Goal: Task Accomplishment & Management: Complete application form

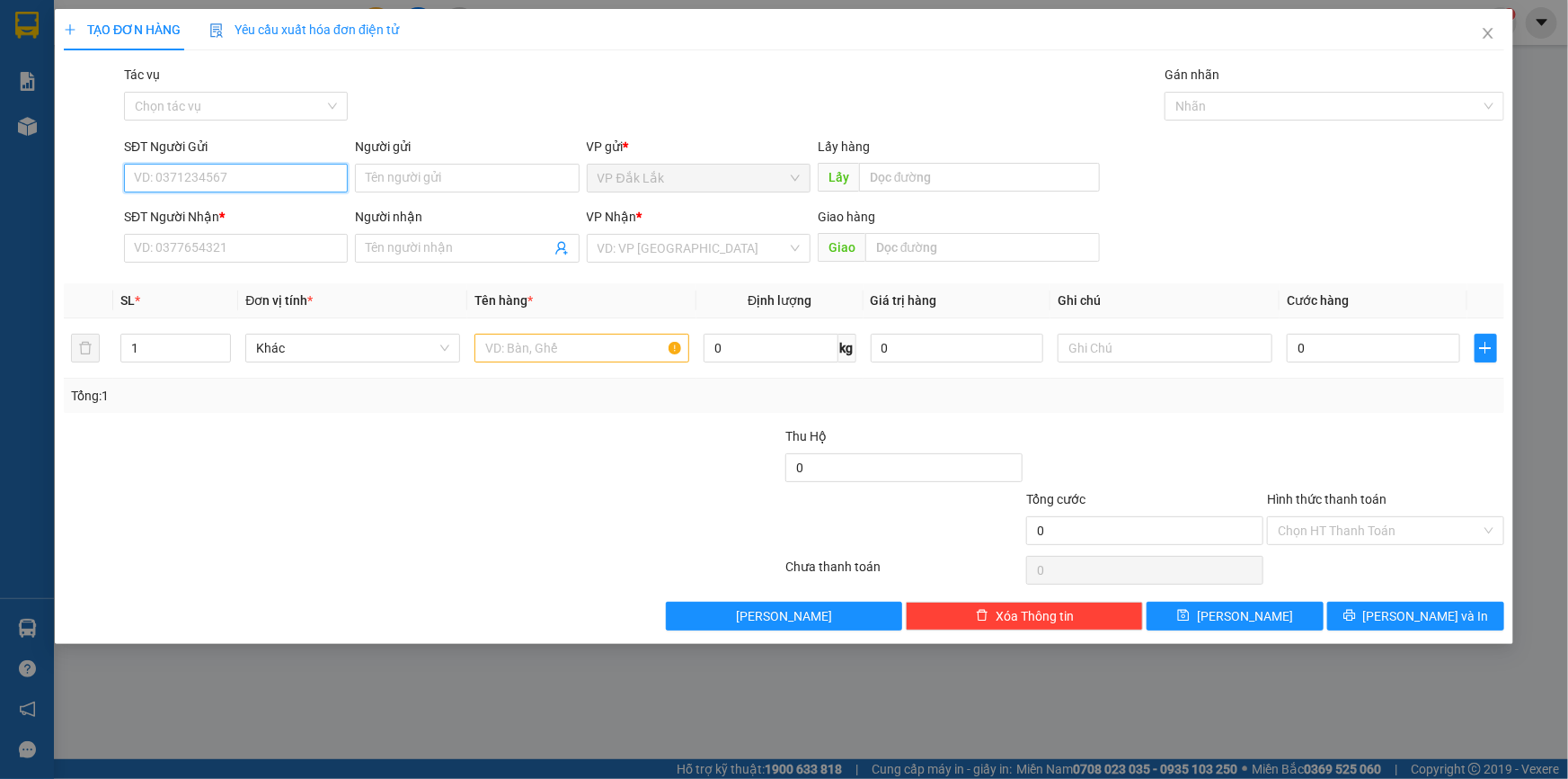
click at [311, 173] on input "SĐT Người Gửi" at bounding box center [236, 178] width 224 height 29
type input "0966681705"
click at [206, 216] on div "0966681705" at bounding box center [236, 214] width 202 height 20
type input "0358714205"
type input "KCN MỸ PHƯỚC 1"
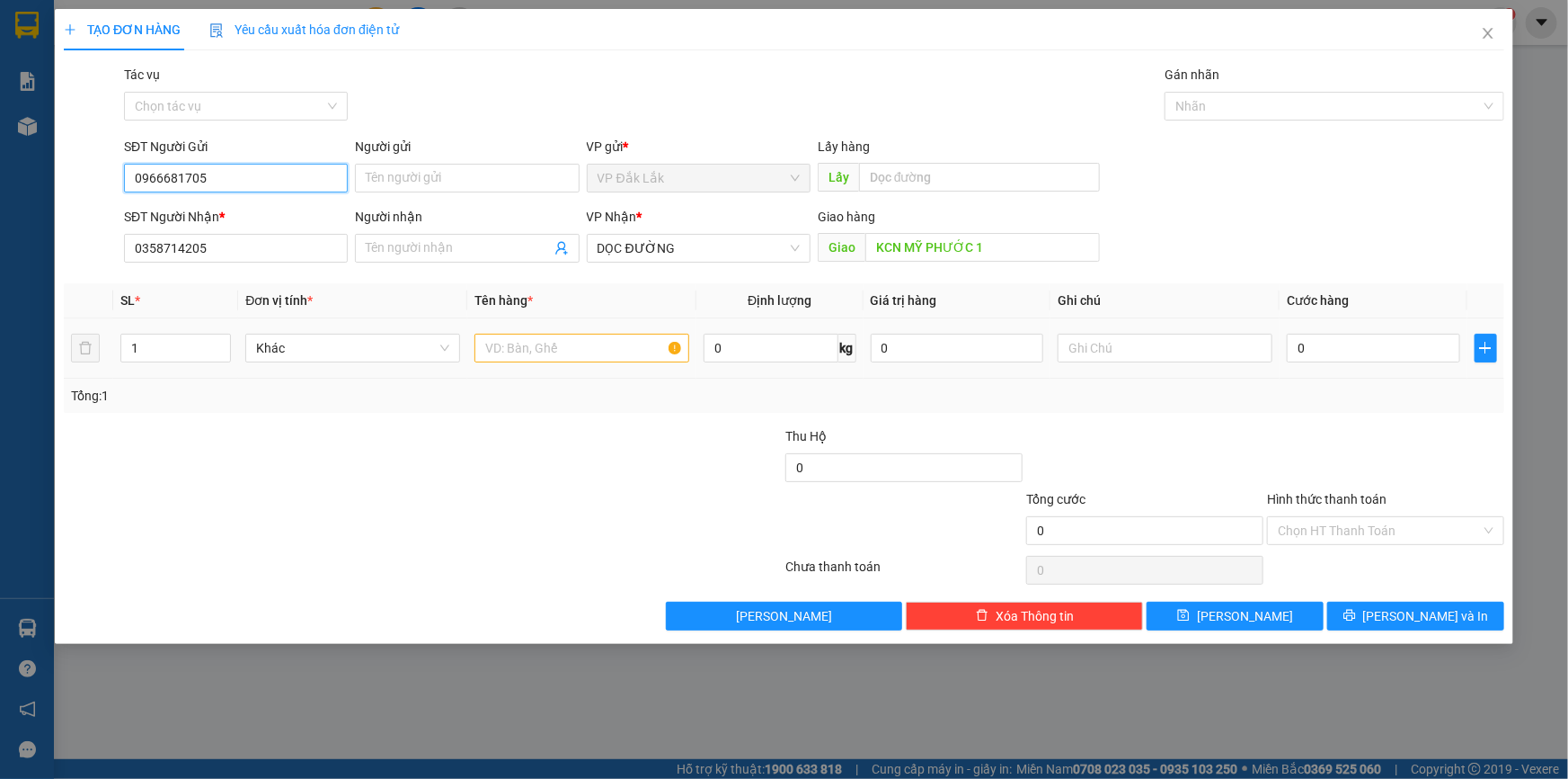
type input "0966681705"
click at [632, 360] on input "text" at bounding box center [582, 349] width 215 height 29
type input "1 THÙNG GIẤY"
drag, startPoint x: 204, startPoint y: 171, endPoint x: 133, endPoint y: 184, distance: 72.2
click at [133, 184] on input "0966681705" at bounding box center [236, 178] width 224 height 29
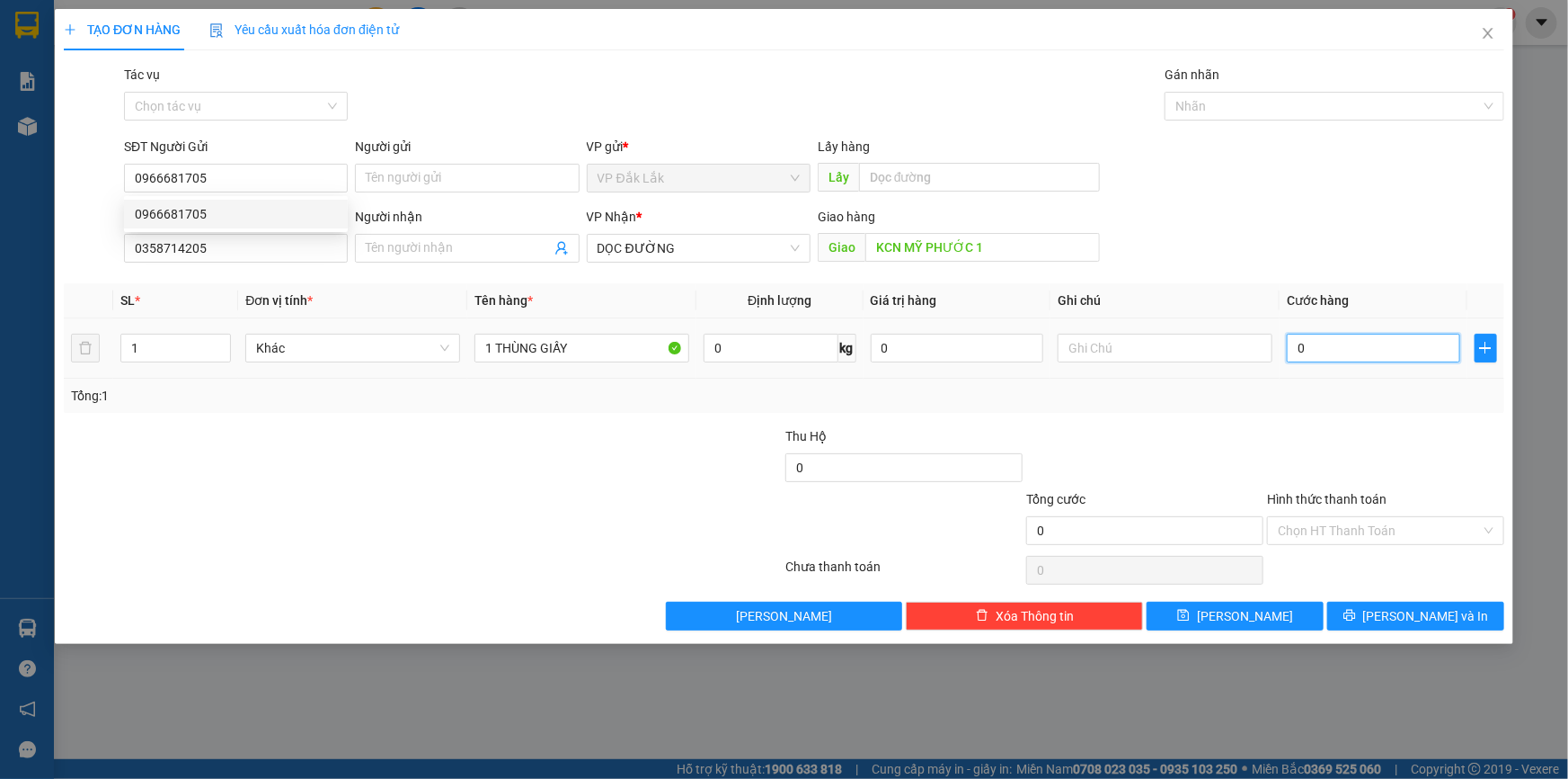
click at [1295, 348] on input "0" at bounding box center [1373, 349] width 174 height 29
type input "7"
type input "70"
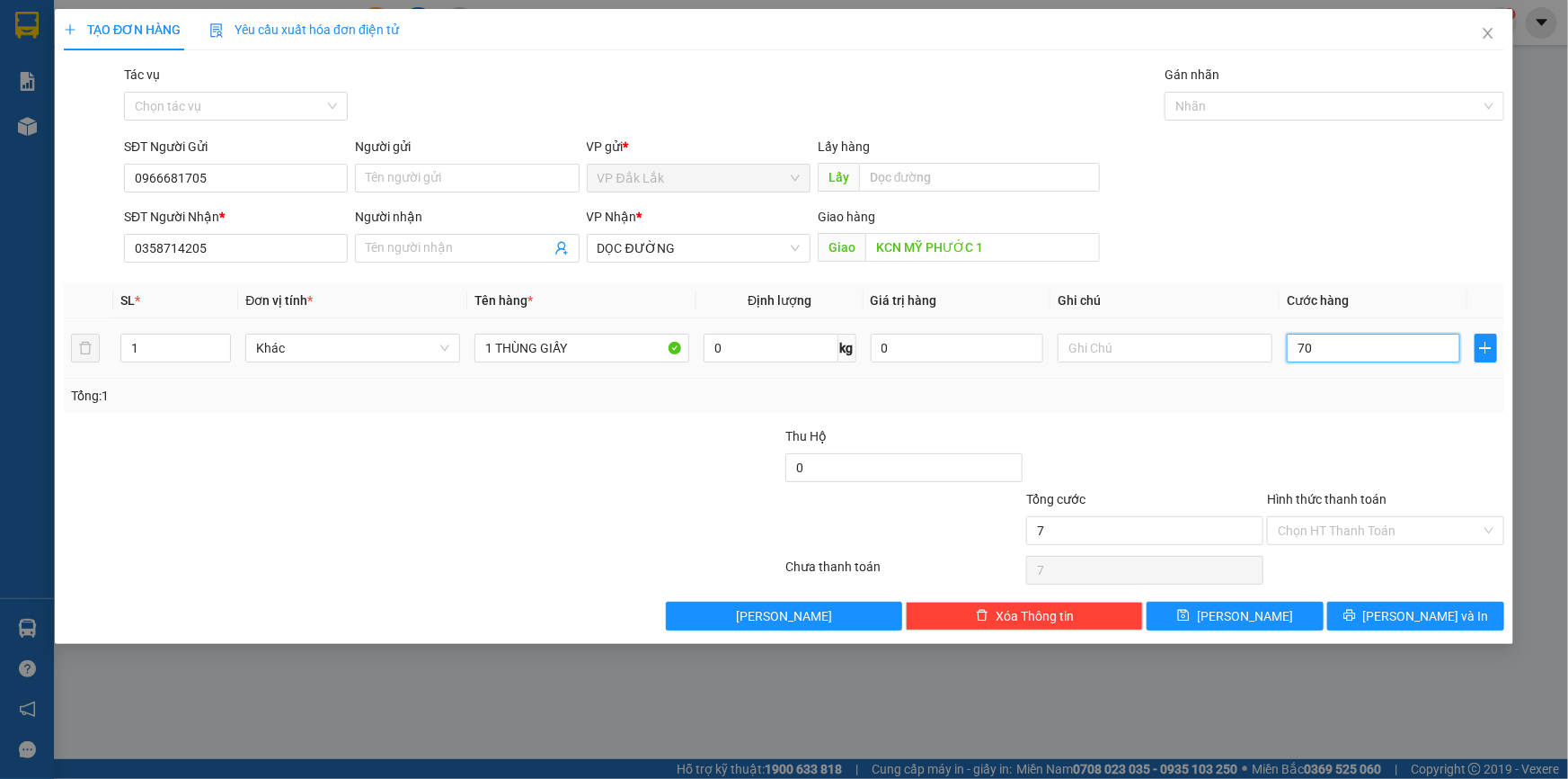
type input "70"
type input "700"
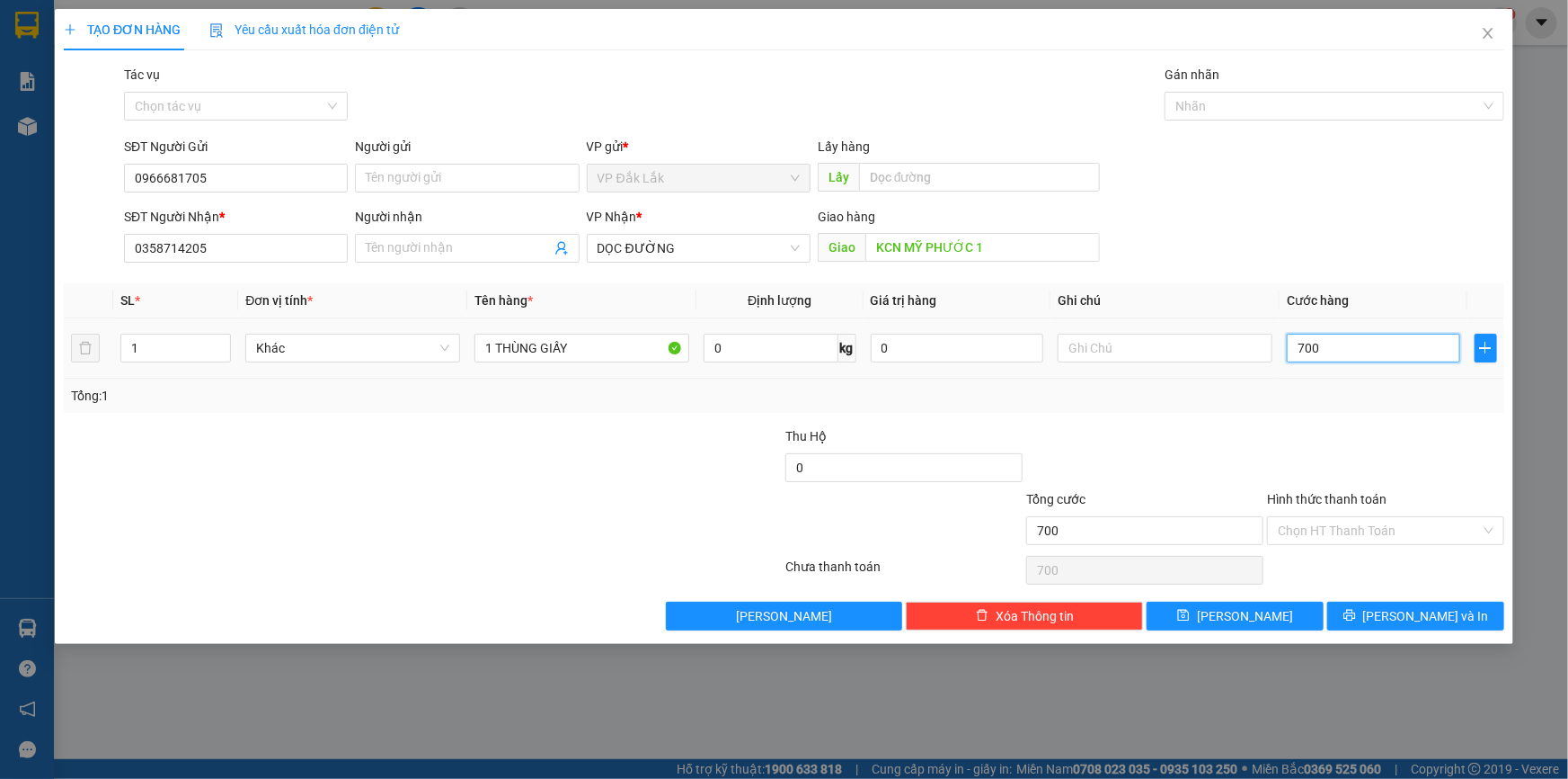
type input "7.000"
type input "70.000"
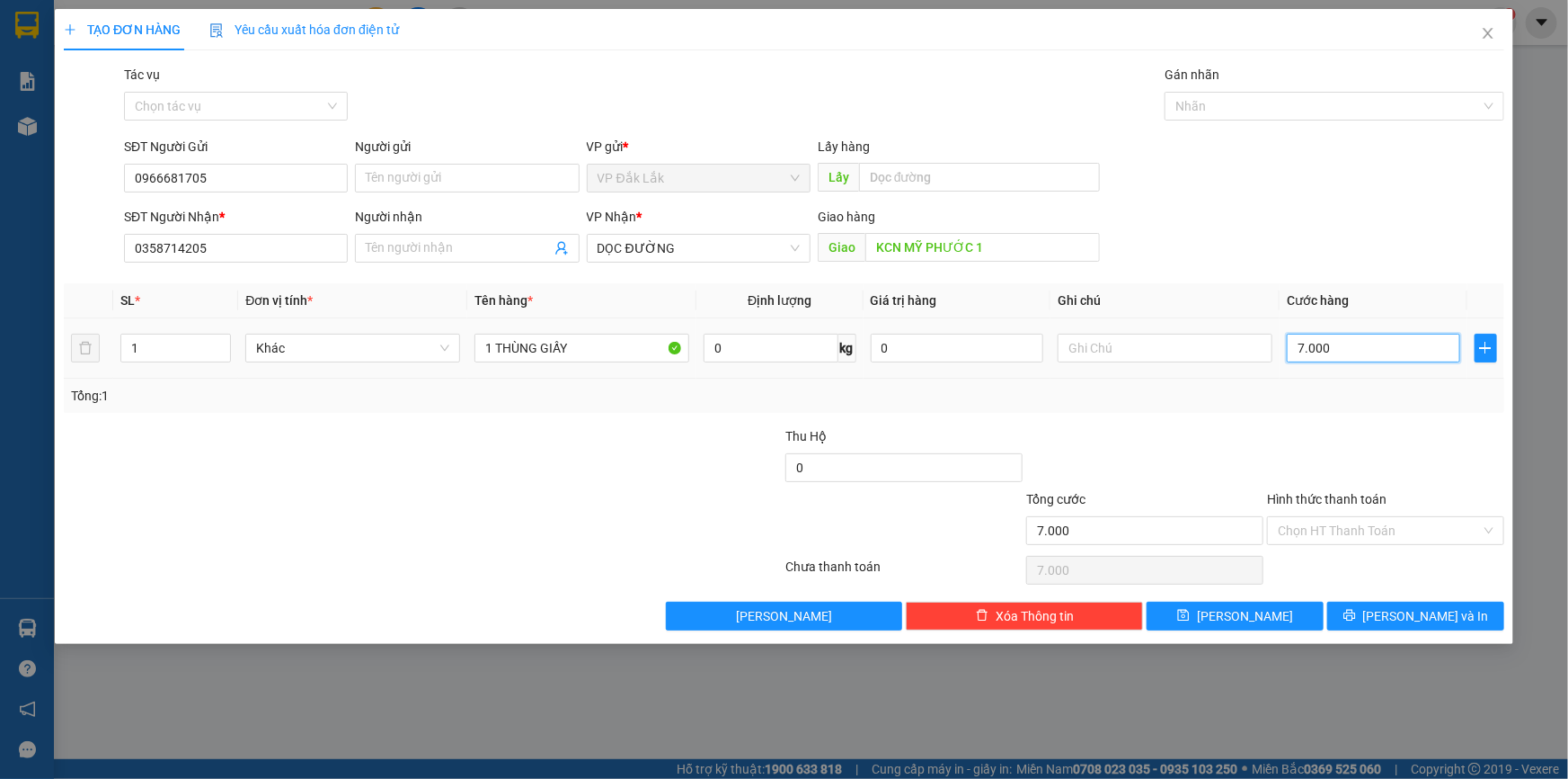
type input "70.000"
click at [1325, 540] on input "Hình thức thanh toán" at bounding box center [1379, 531] width 203 height 27
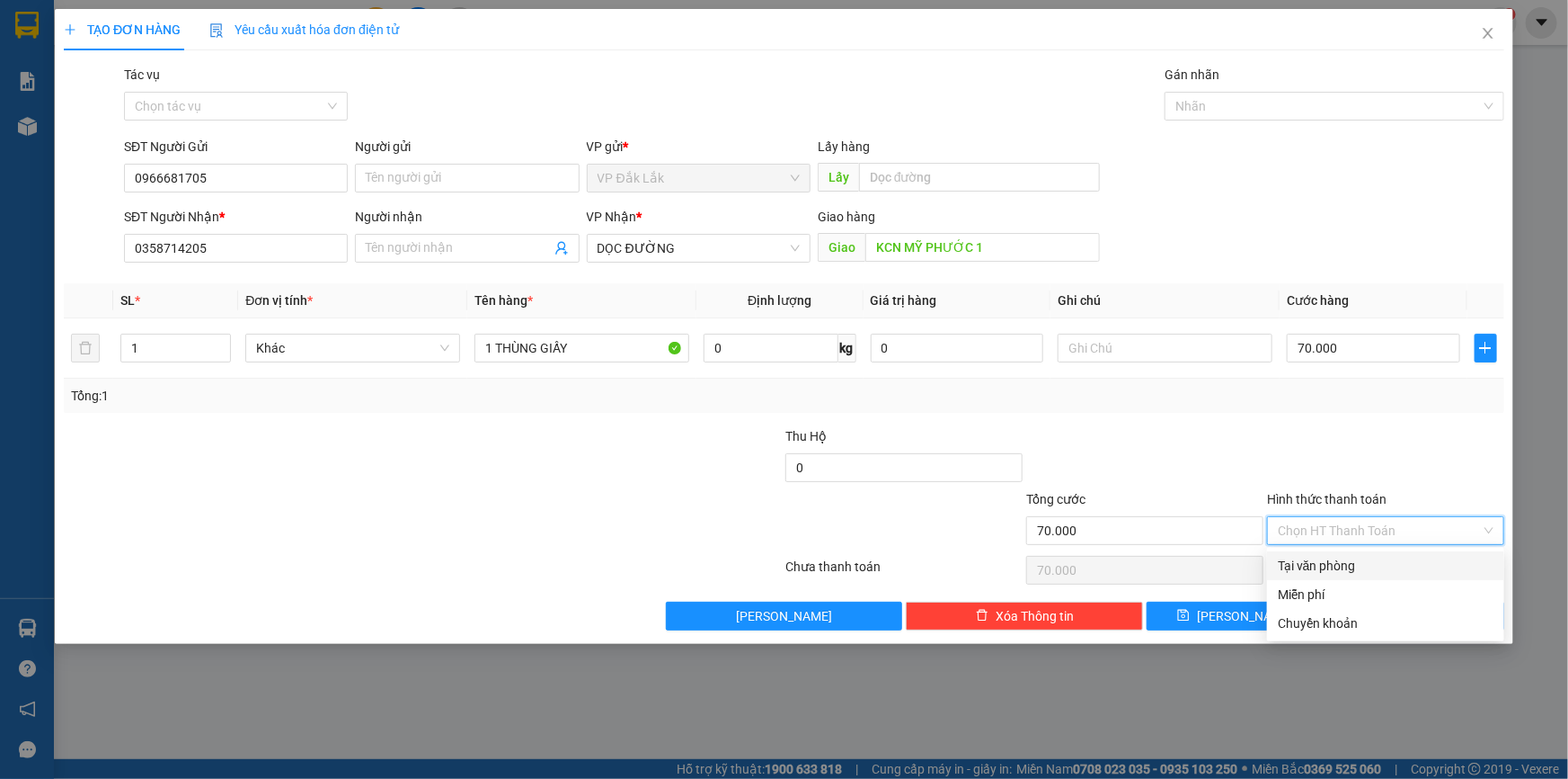
click at [1343, 566] on div "Tại văn phòng" at bounding box center [1385, 566] width 216 height 20
type input "0"
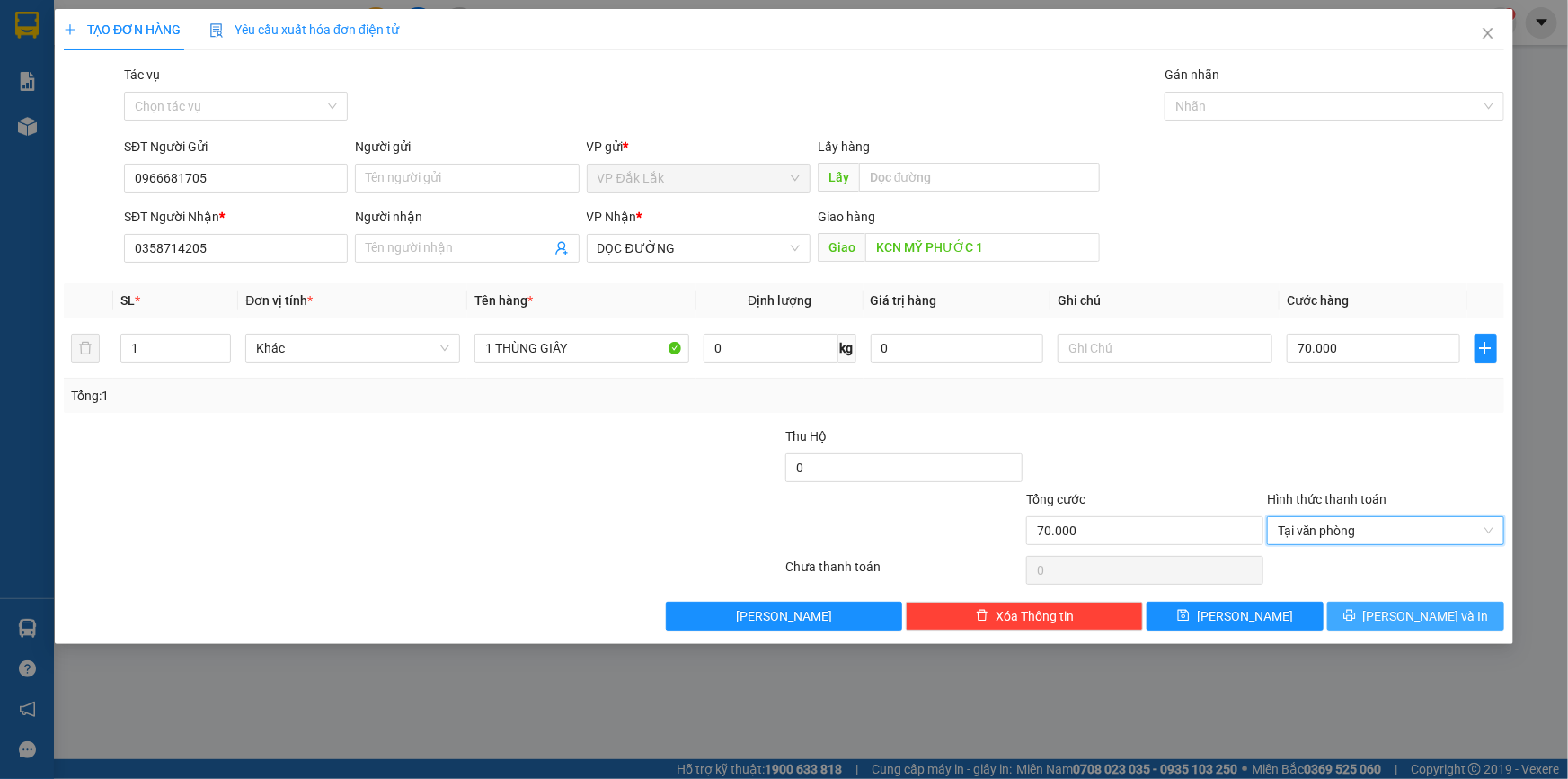
click at [1356, 615] on icon "printer" at bounding box center [1350, 615] width 13 height 13
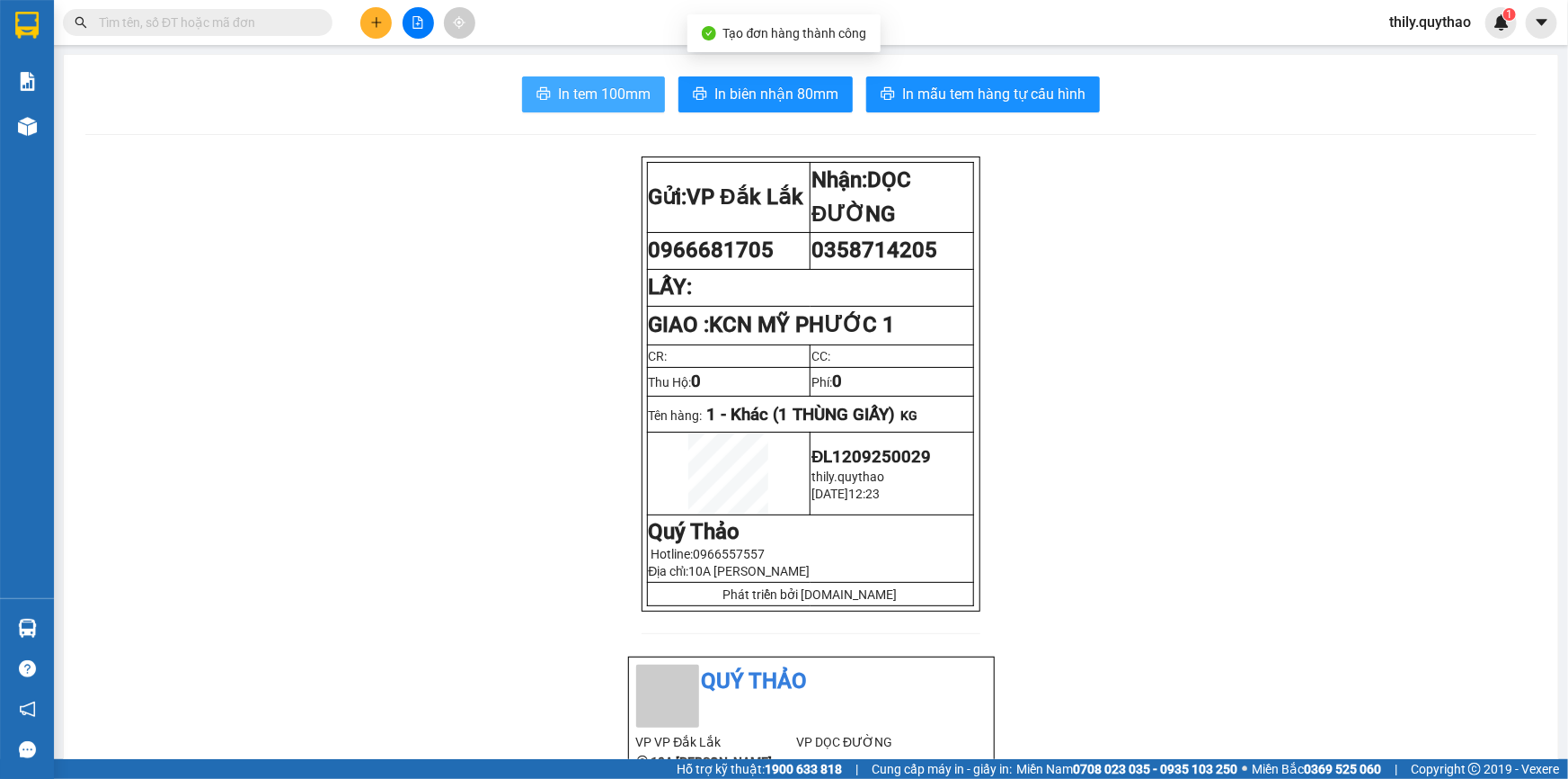
click at [558, 90] on span "In tem 100mm" at bounding box center [605, 94] width 93 height 23
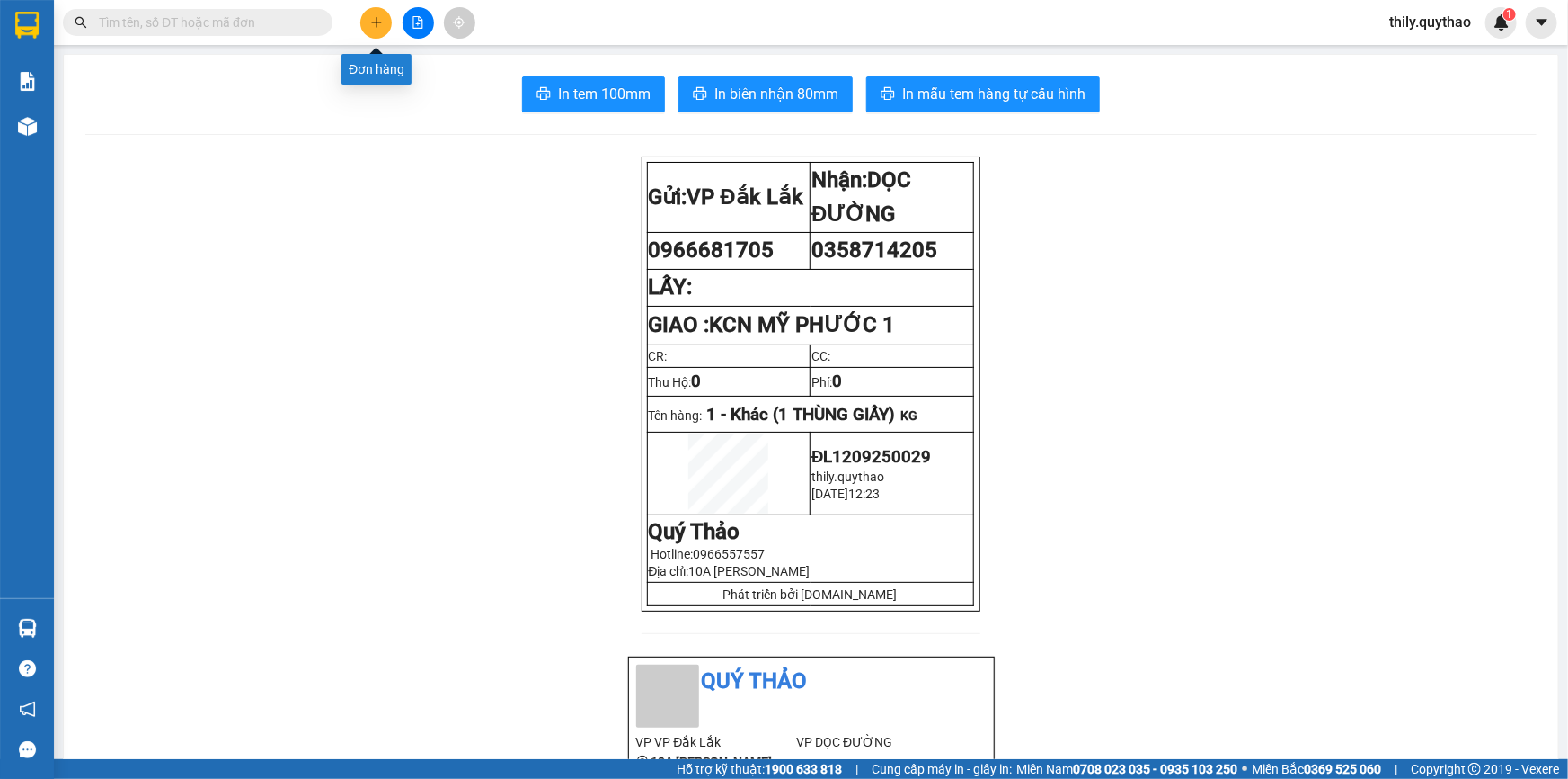
click at [378, 13] on button at bounding box center [376, 23] width 32 height 32
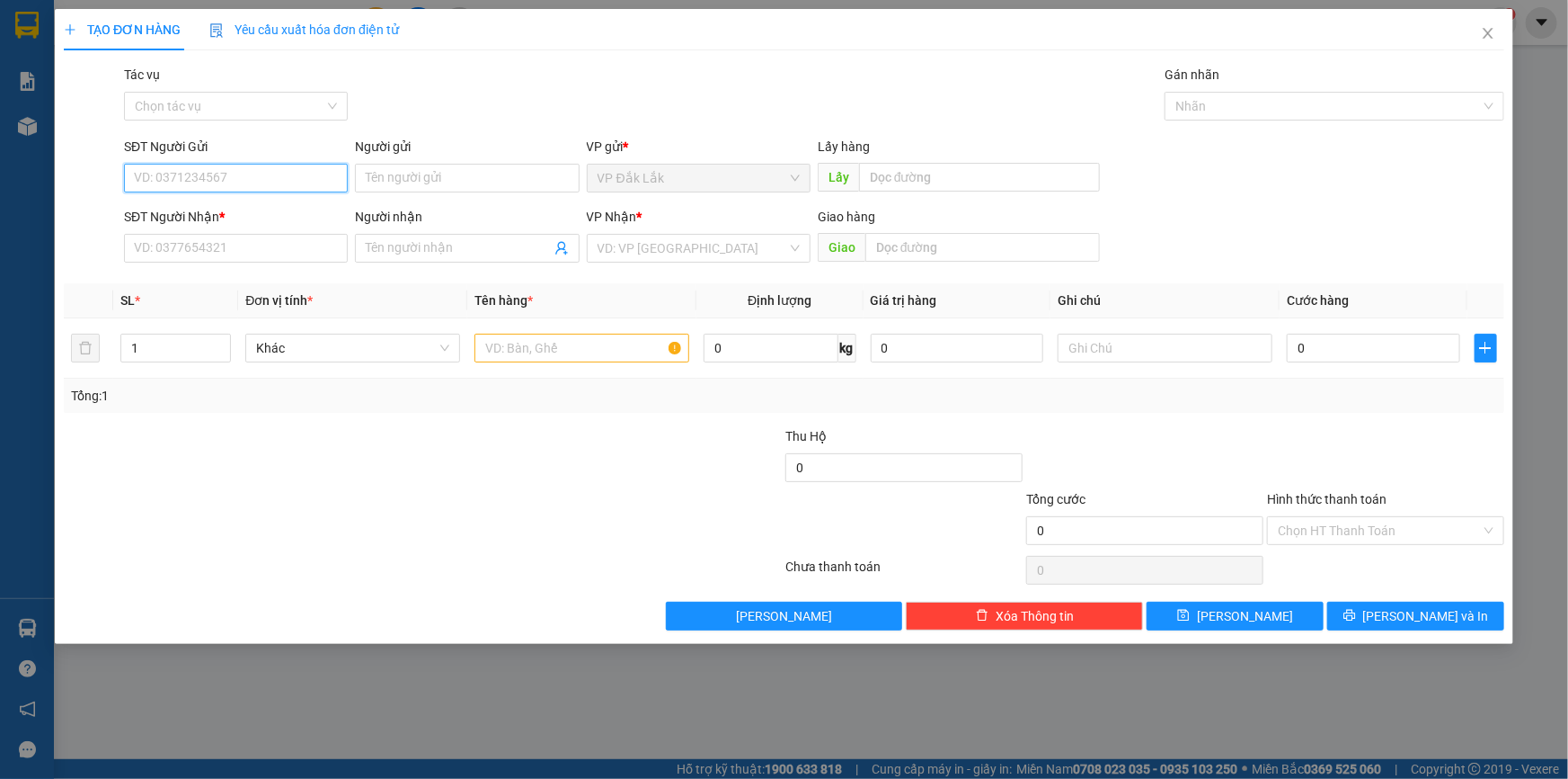
paste input "0966681705"
type input "0966681705"
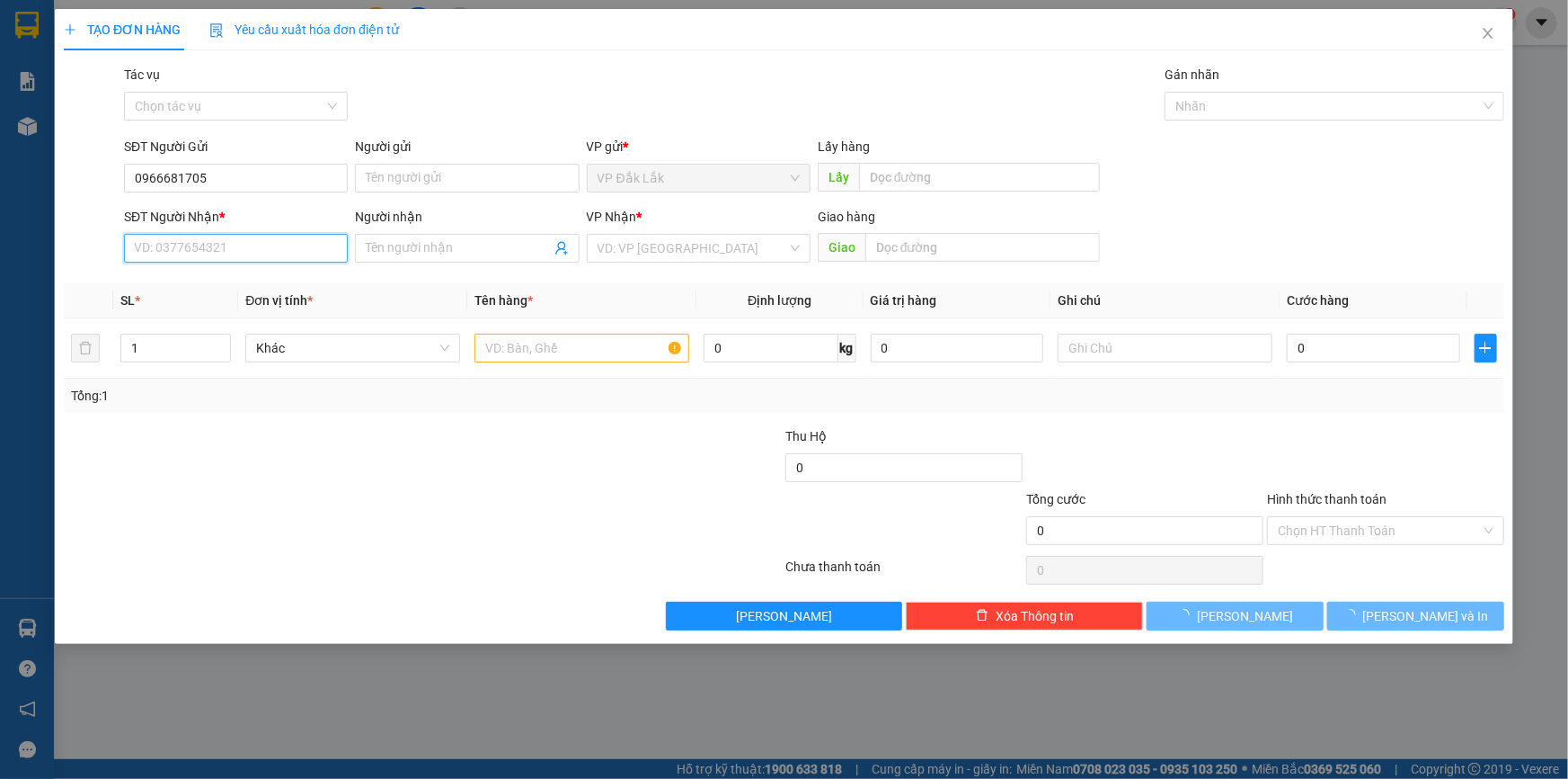
click at [256, 257] on input "SĐT Người Nhận *" at bounding box center [236, 248] width 224 height 29
type input "0366489522"
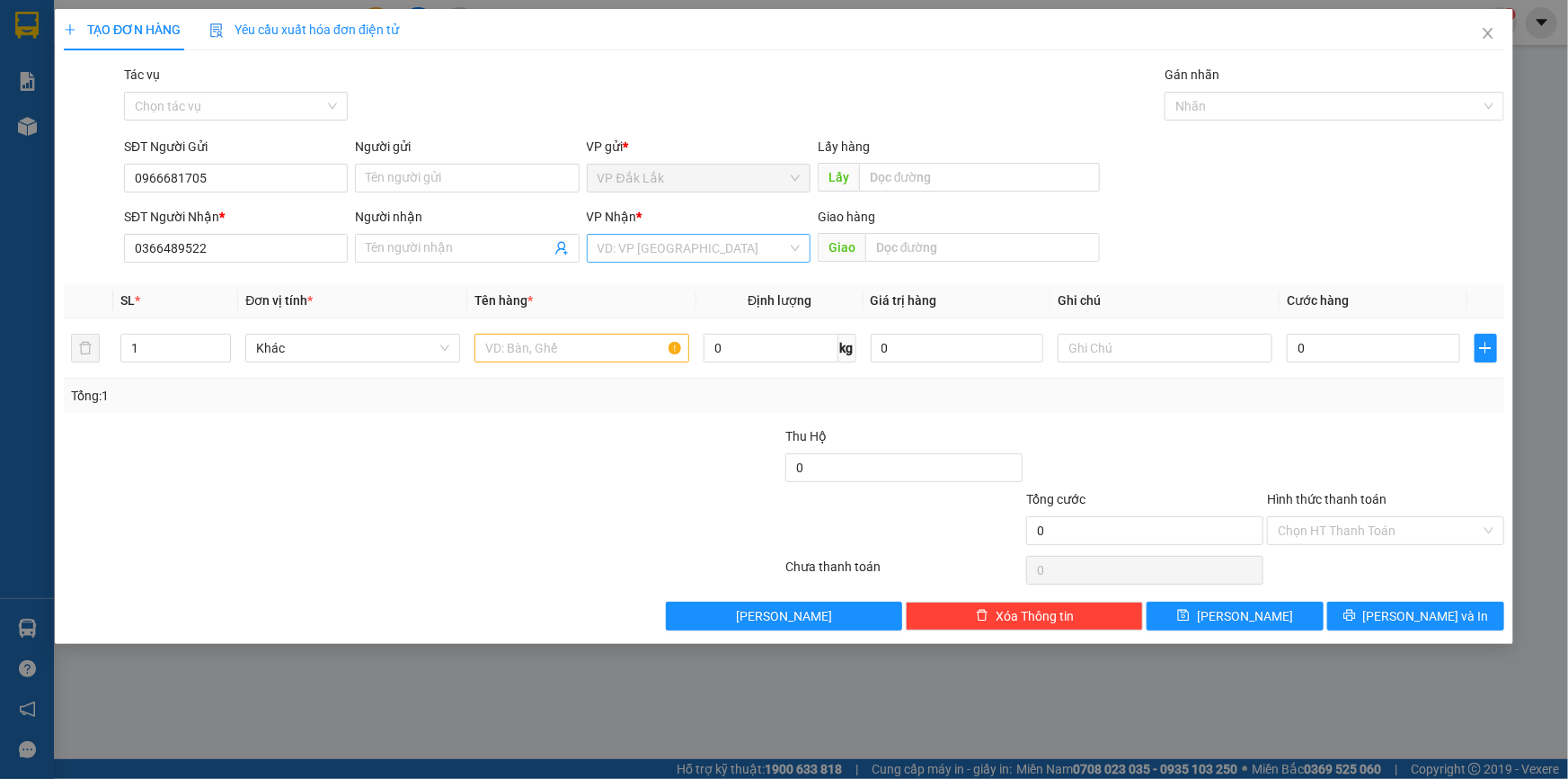
click at [681, 248] on input "search" at bounding box center [692, 248] width 189 height 27
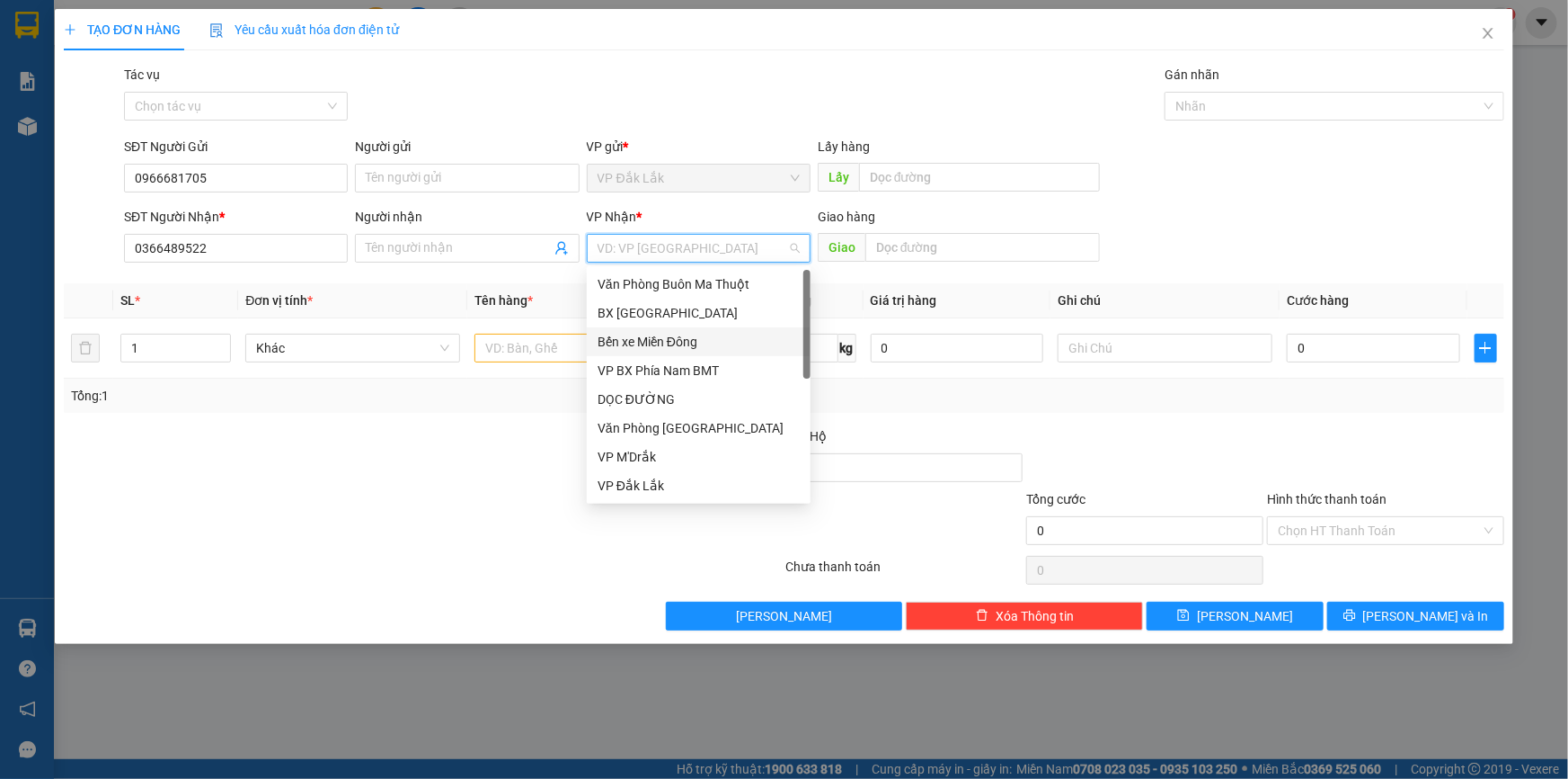
click at [708, 340] on div "Bến xe Miền Đông" at bounding box center [699, 342] width 202 height 20
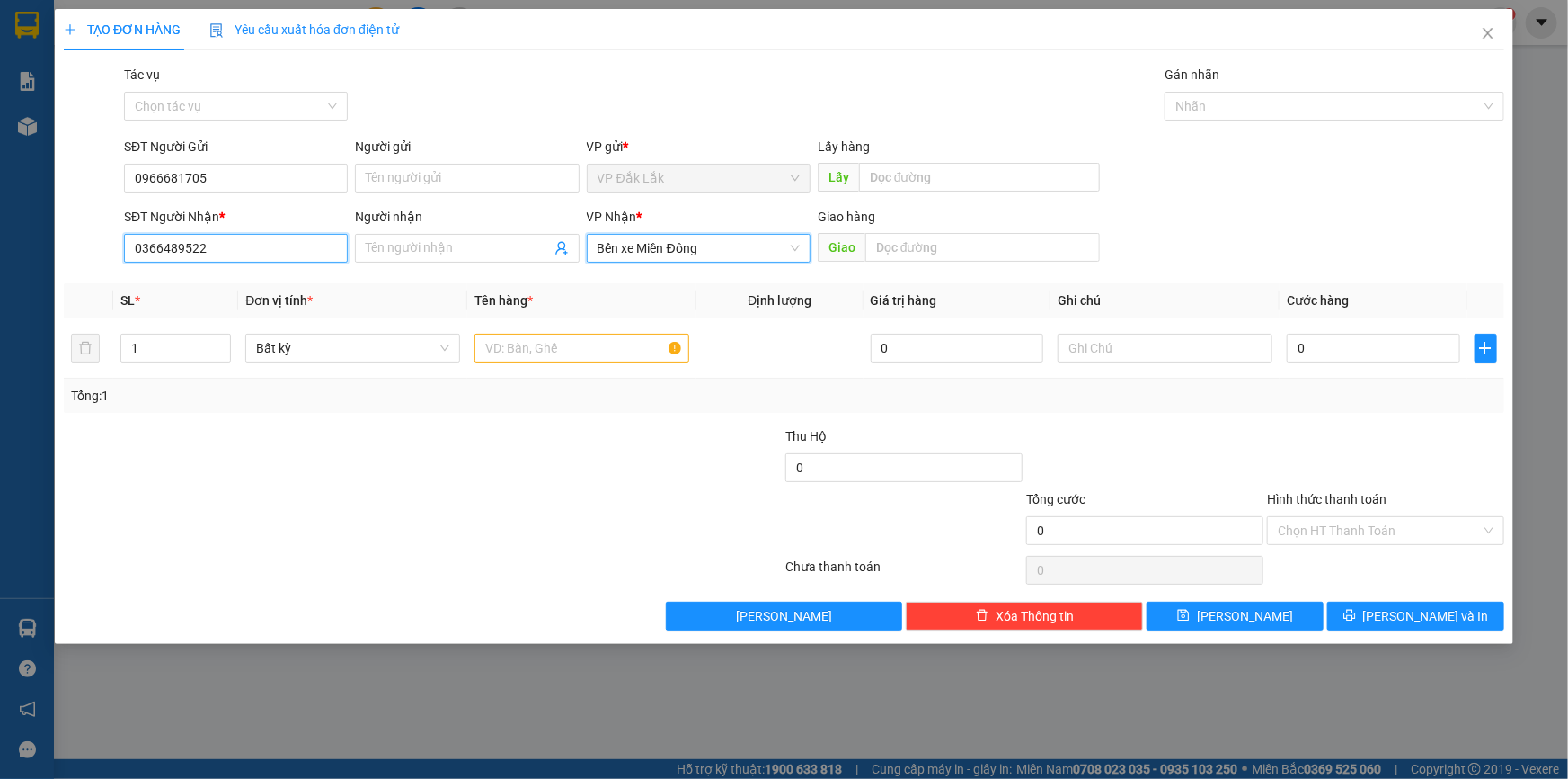
click at [252, 246] on input "0366489522" at bounding box center [236, 248] width 224 height 29
drag, startPoint x: 249, startPoint y: 246, endPoint x: 217, endPoint y: 258, distance: 34.2
click at [217, 258] on input "0366489522" at bounding box center [236, 248] width 224 height 29
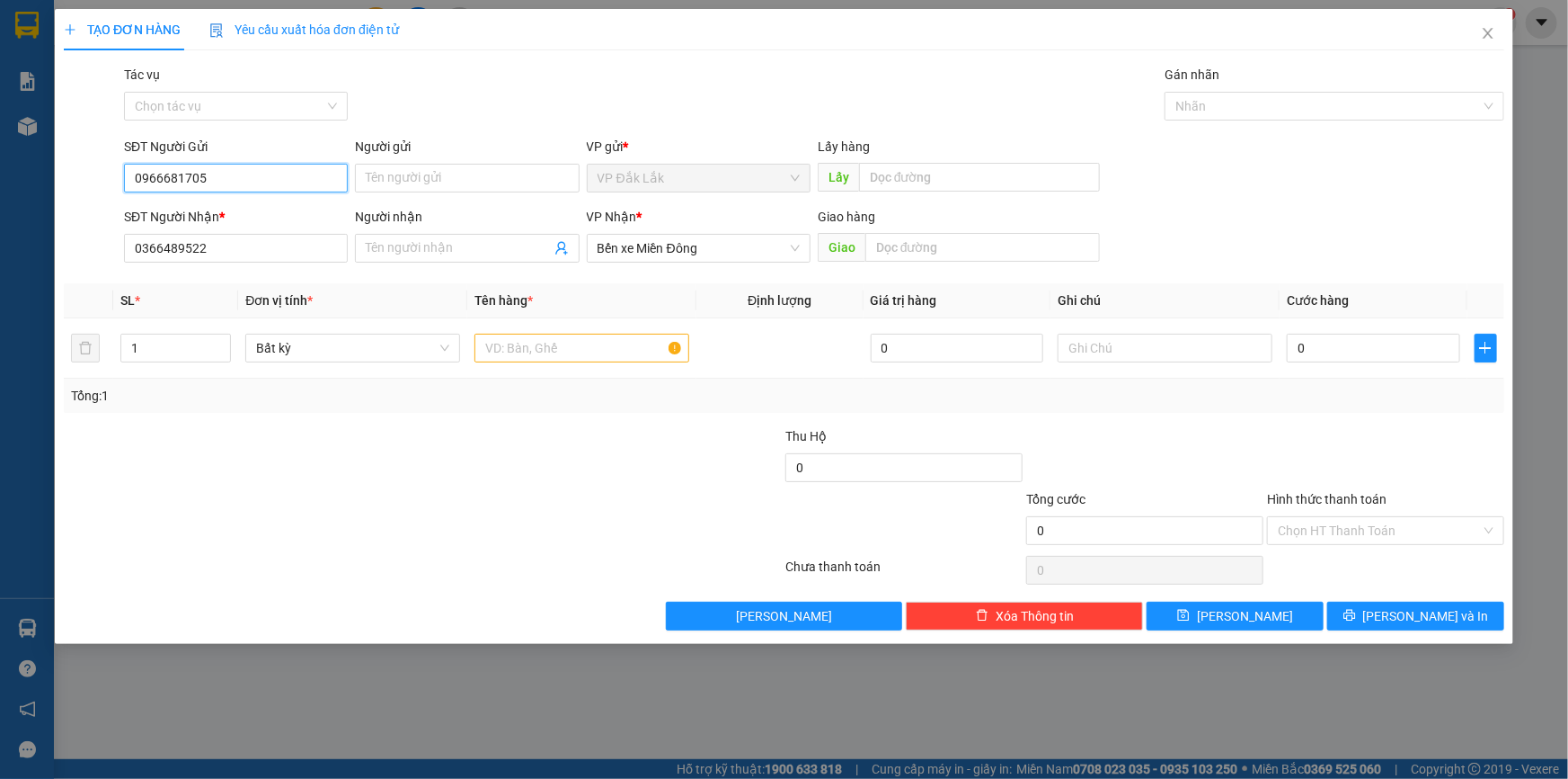
click at [225, 177] on input "0966681705" at bounding box center [236, 178] width 224 height 29
type input "0"
drag, startPoint x: 221, startPoint y: 248, endPoint x: 132, endPoint y: 248, distance: 89.0
click at [132, 248] on input "0366489522" at bounding box center [236, 248] width 224 height 29
paste input "0366489522"
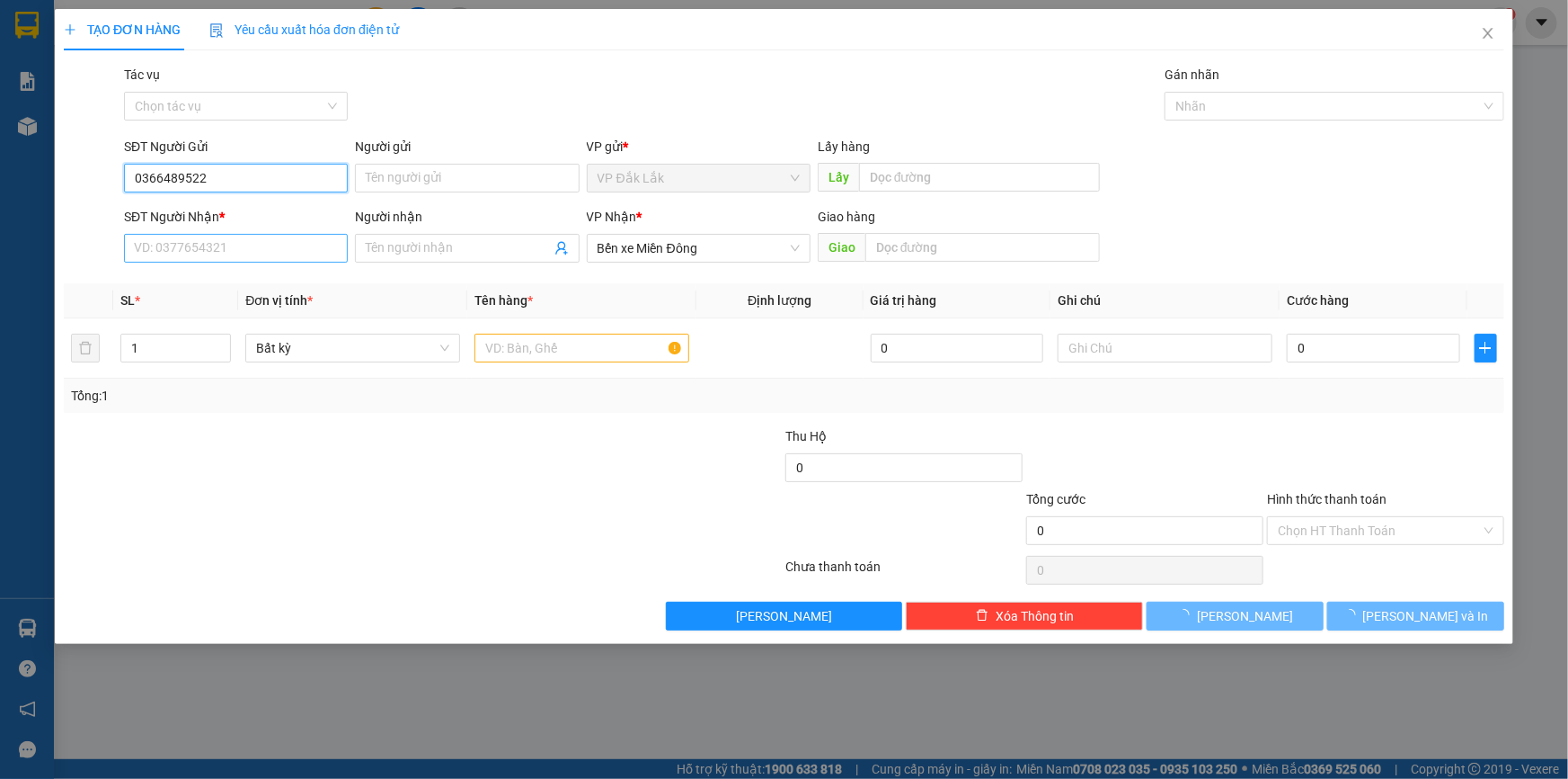
type input "0366489522"
click at [232, 246] on input "SĐT Người Nhận *" at bounding box center [236, 248] width 224 height 29
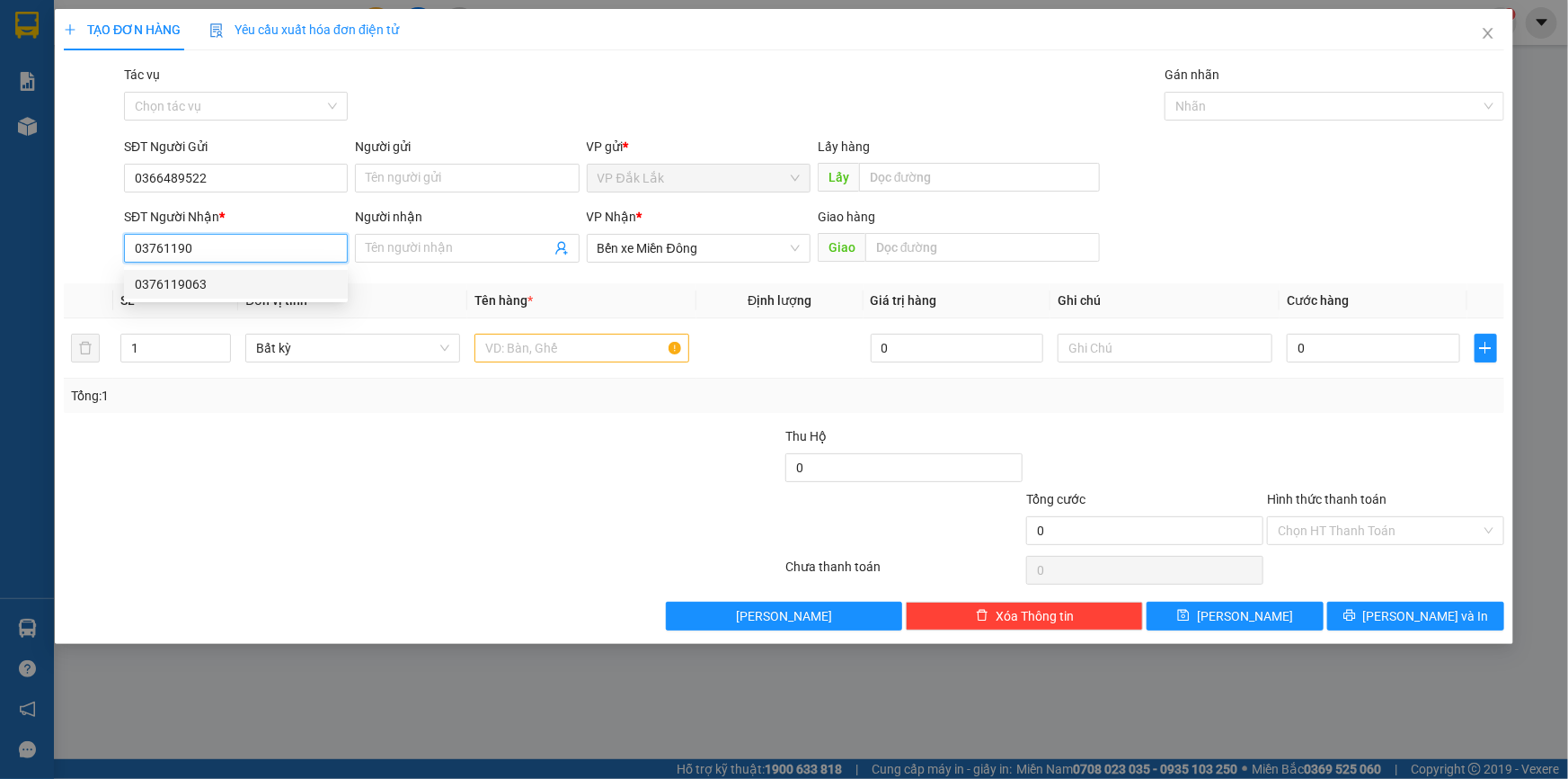
click at [188, 278] on div "0376119063" at bounding box center [236, 284] width 202 height 20
type input "0376119063"
click at [608, 354] on input "text" at bounding box center [582, 349] width 215 height 29
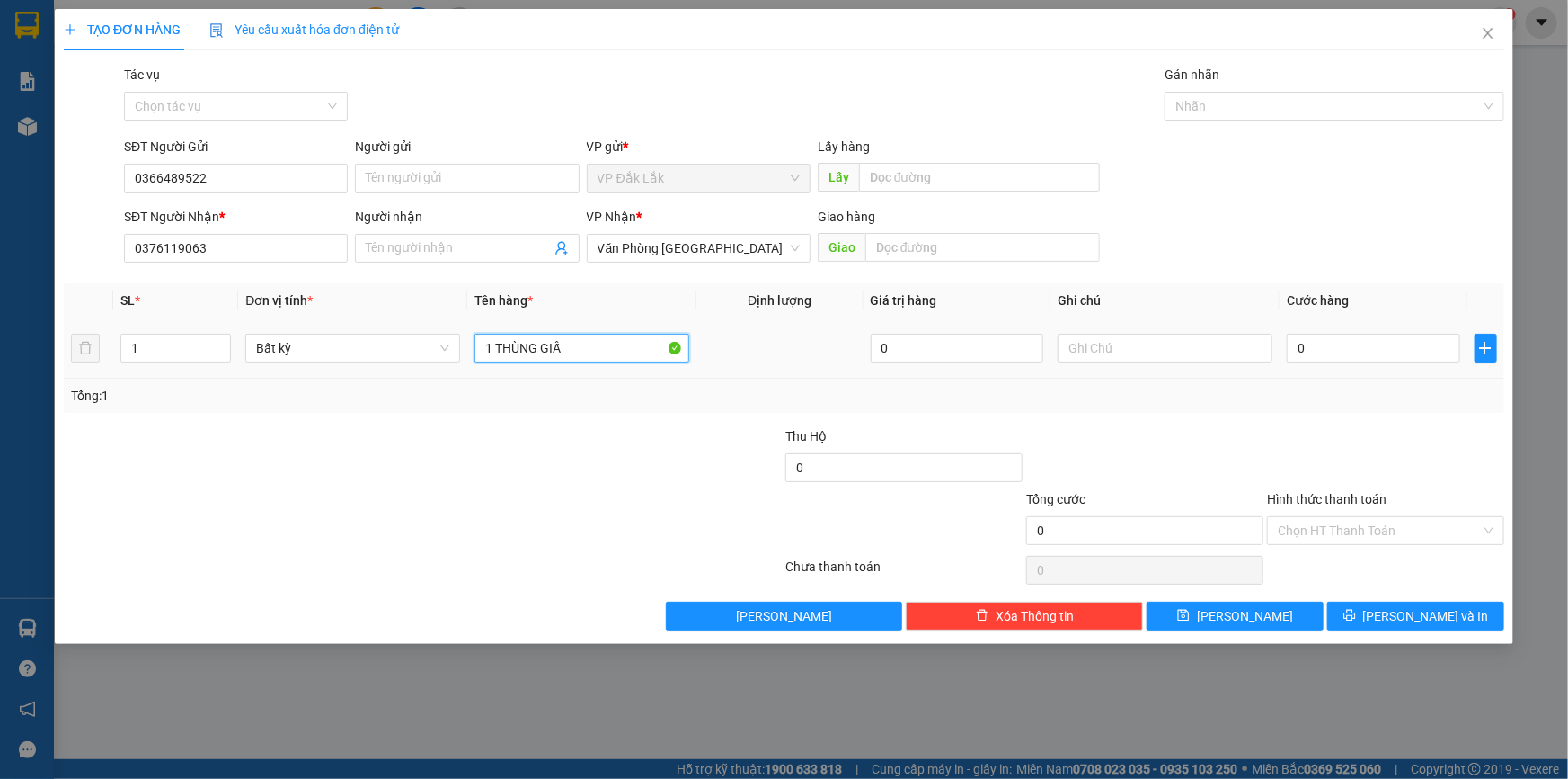
type input "1 THÙNG GIẤY"
click at [1296, 359] on input "0" at bounding box center [1373, 349] width 174 height 29
click at [1396, 525] on input "Hình thức thanh toán" at bounding box center [1379, 531] width 203 height 27
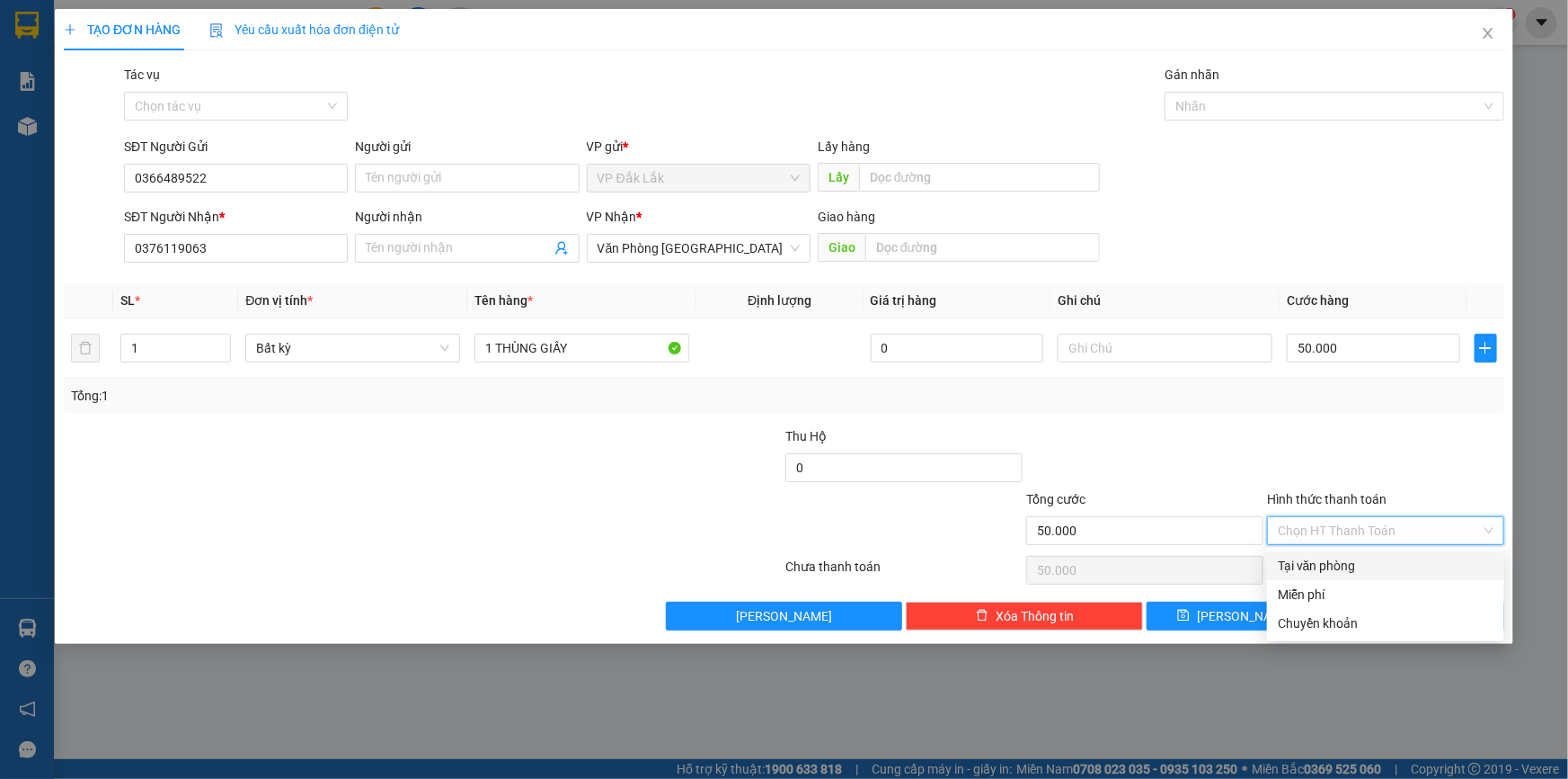
click at [1399, 565] on div "Tại văn phòng" at bounding box center [1385, 566] width 216 height 20
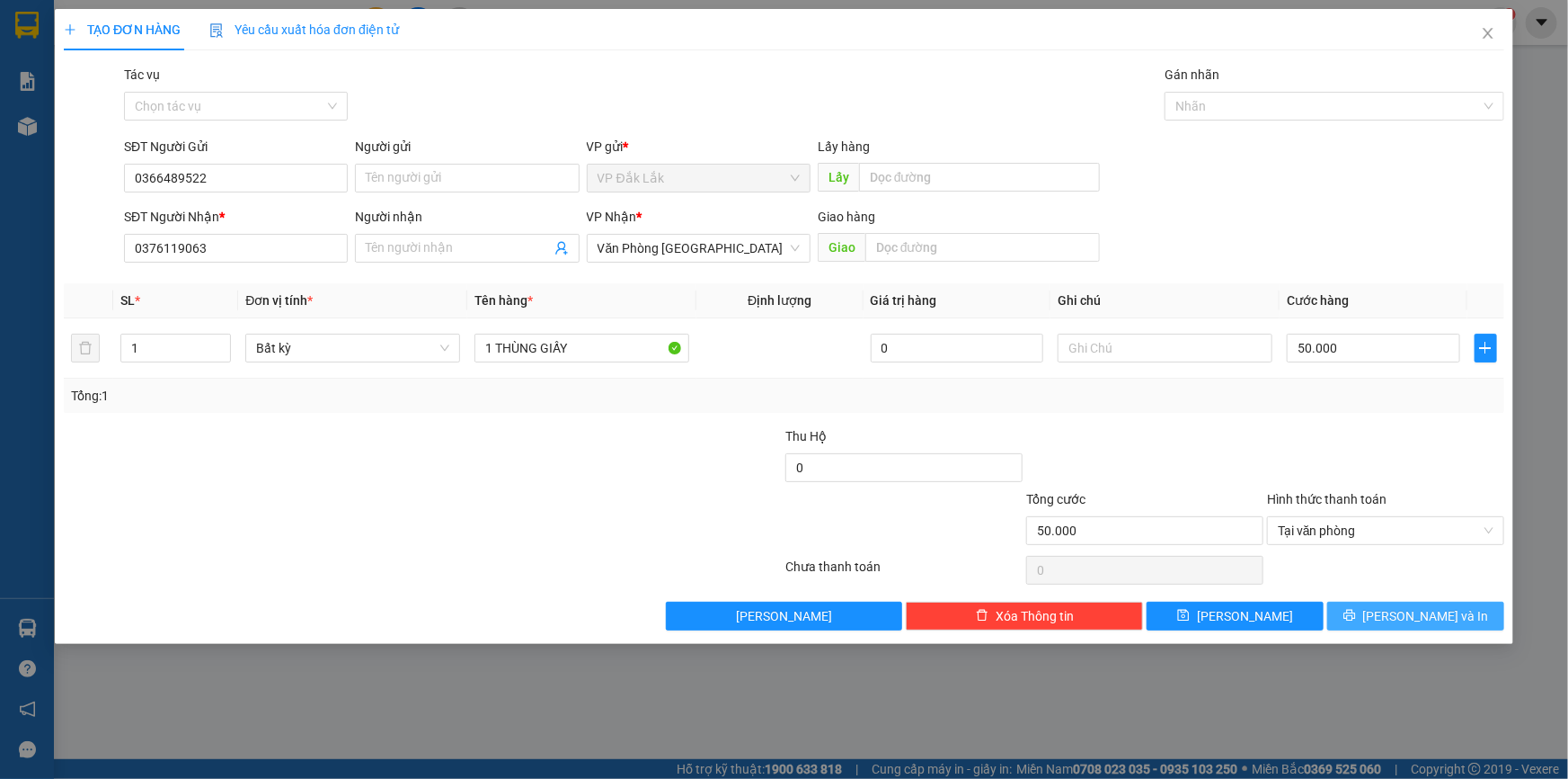
click at [1386, 608] on button "[PERSON_NAME] và In" at bounding box center [1415, 616] width 177 height 29
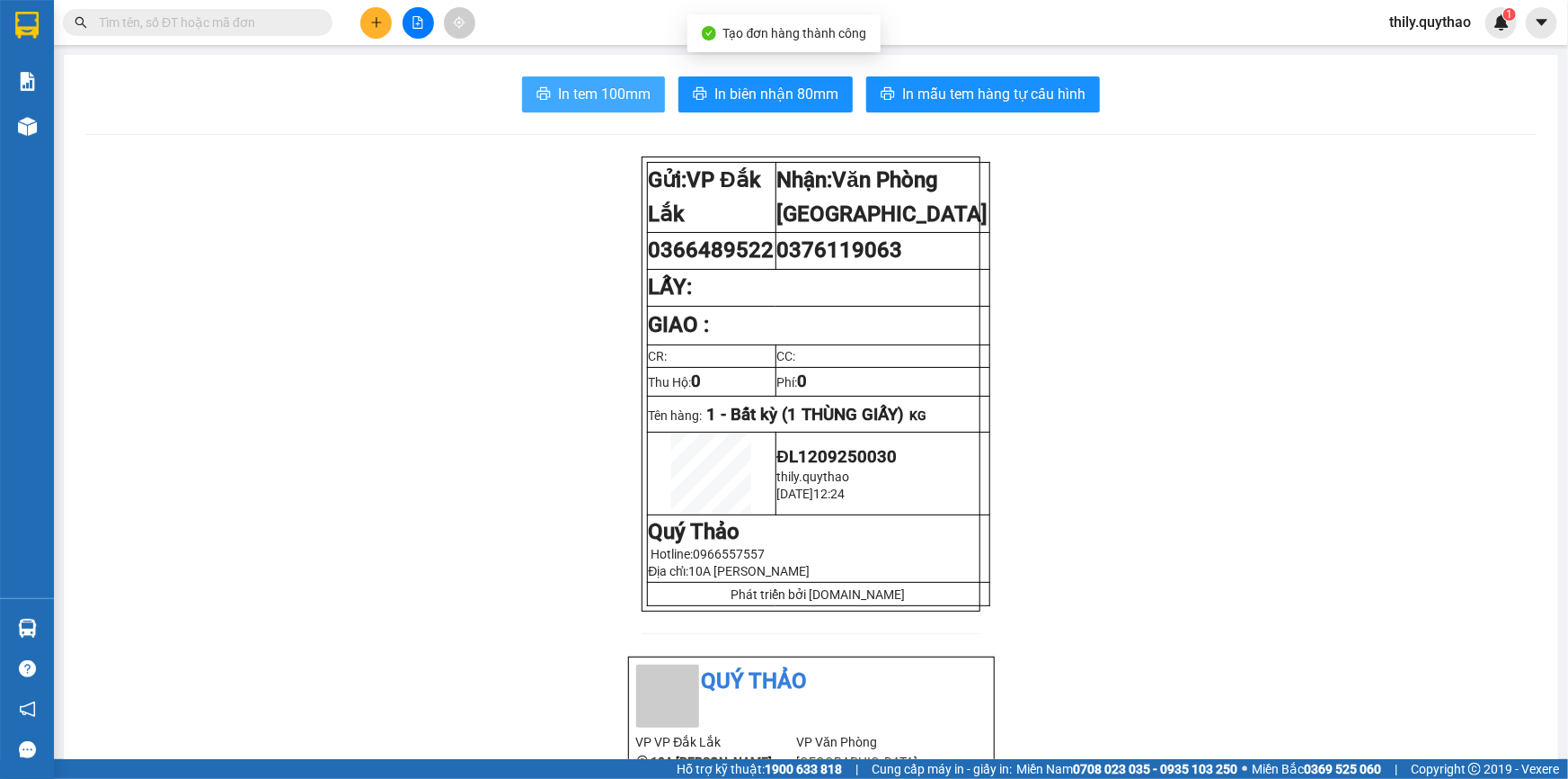
click at [629, 97] on span "In tem 100mm" at bounding box center [605, 94] width 93 height 23
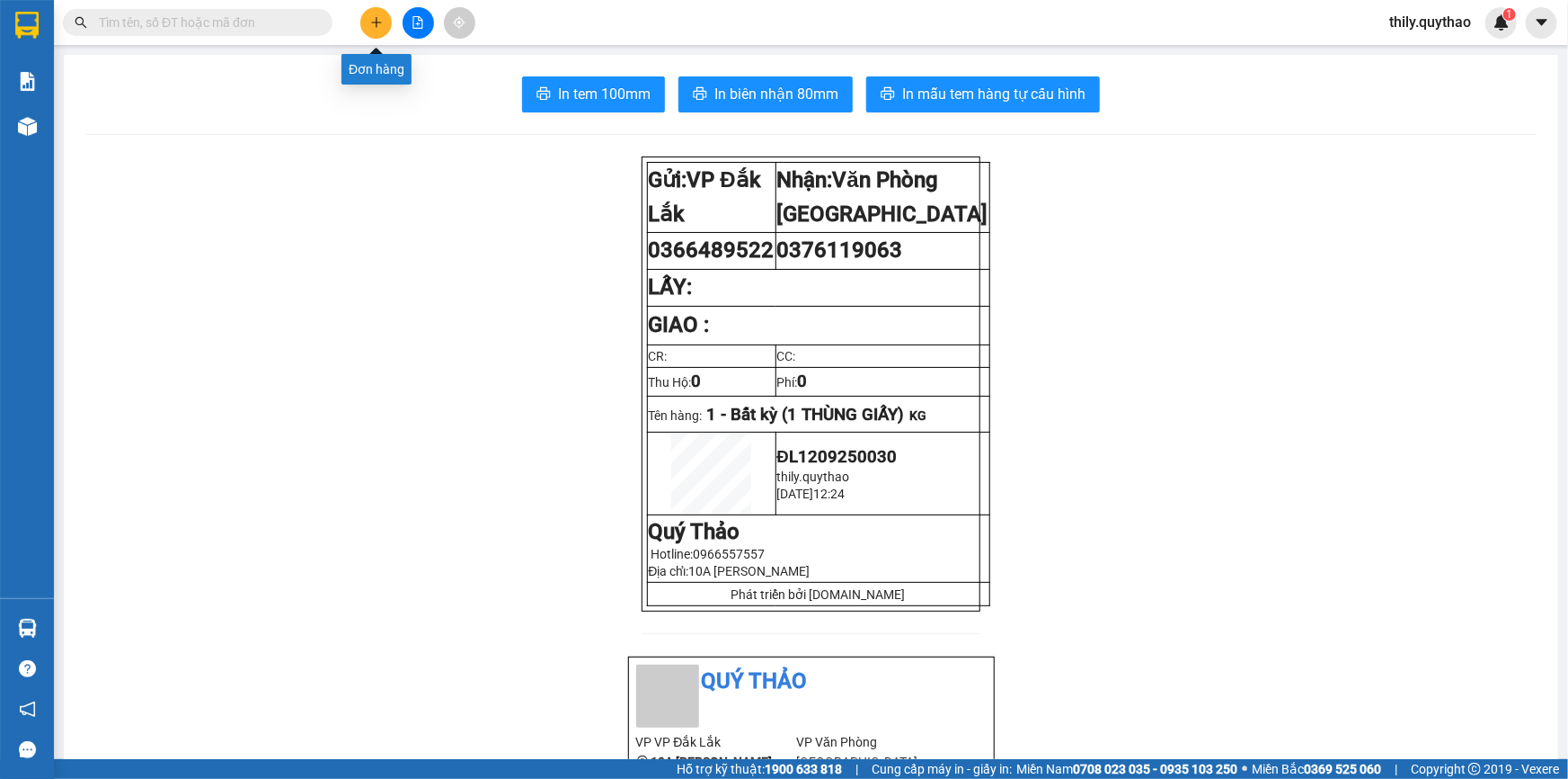
click at [377, 26] on icon "plus" at bounding box center [377, 23] width 13 height 13
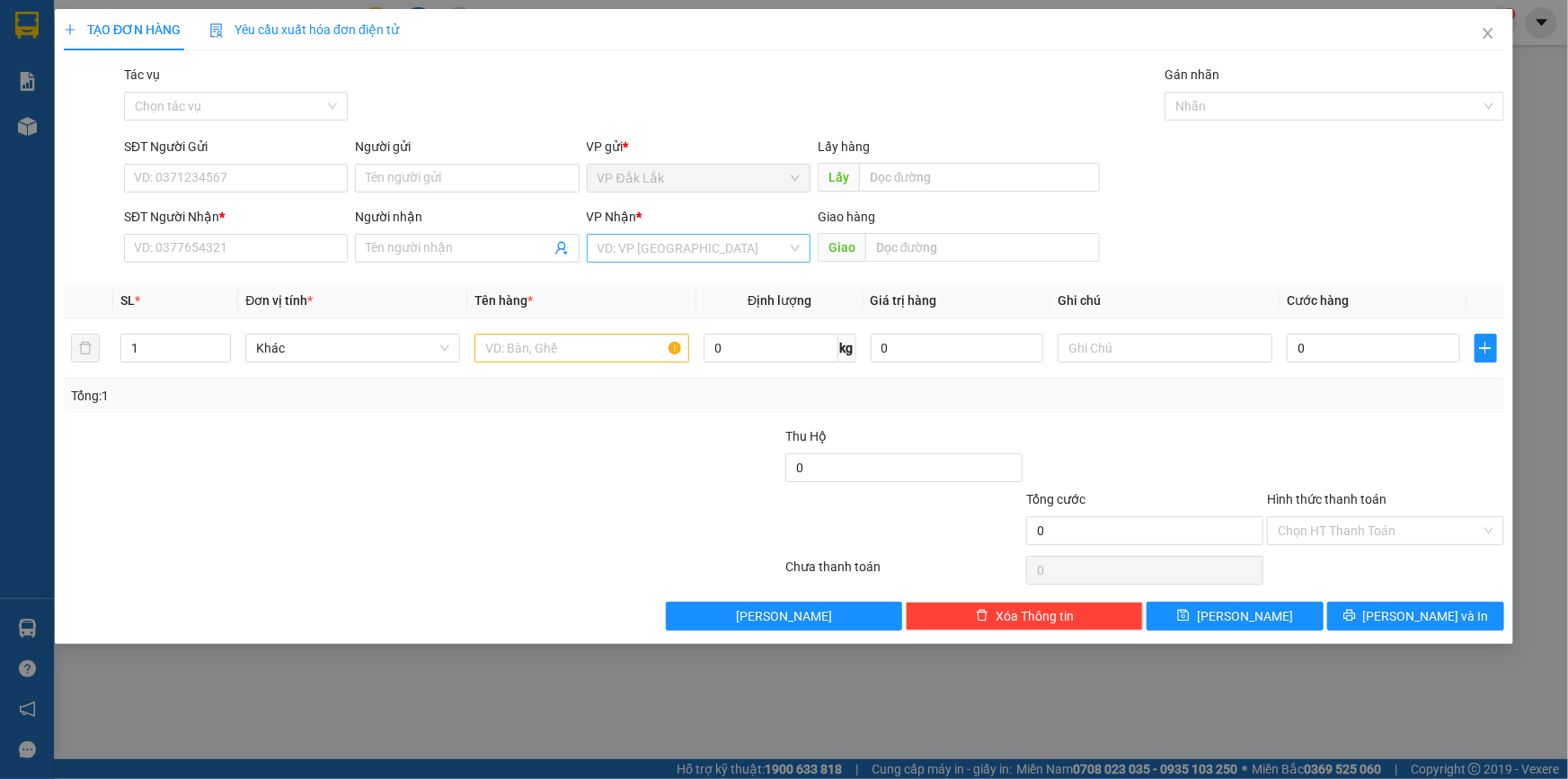
click at [783, 251] on input "search" at bounding box center [692, 248] width 189 height 27
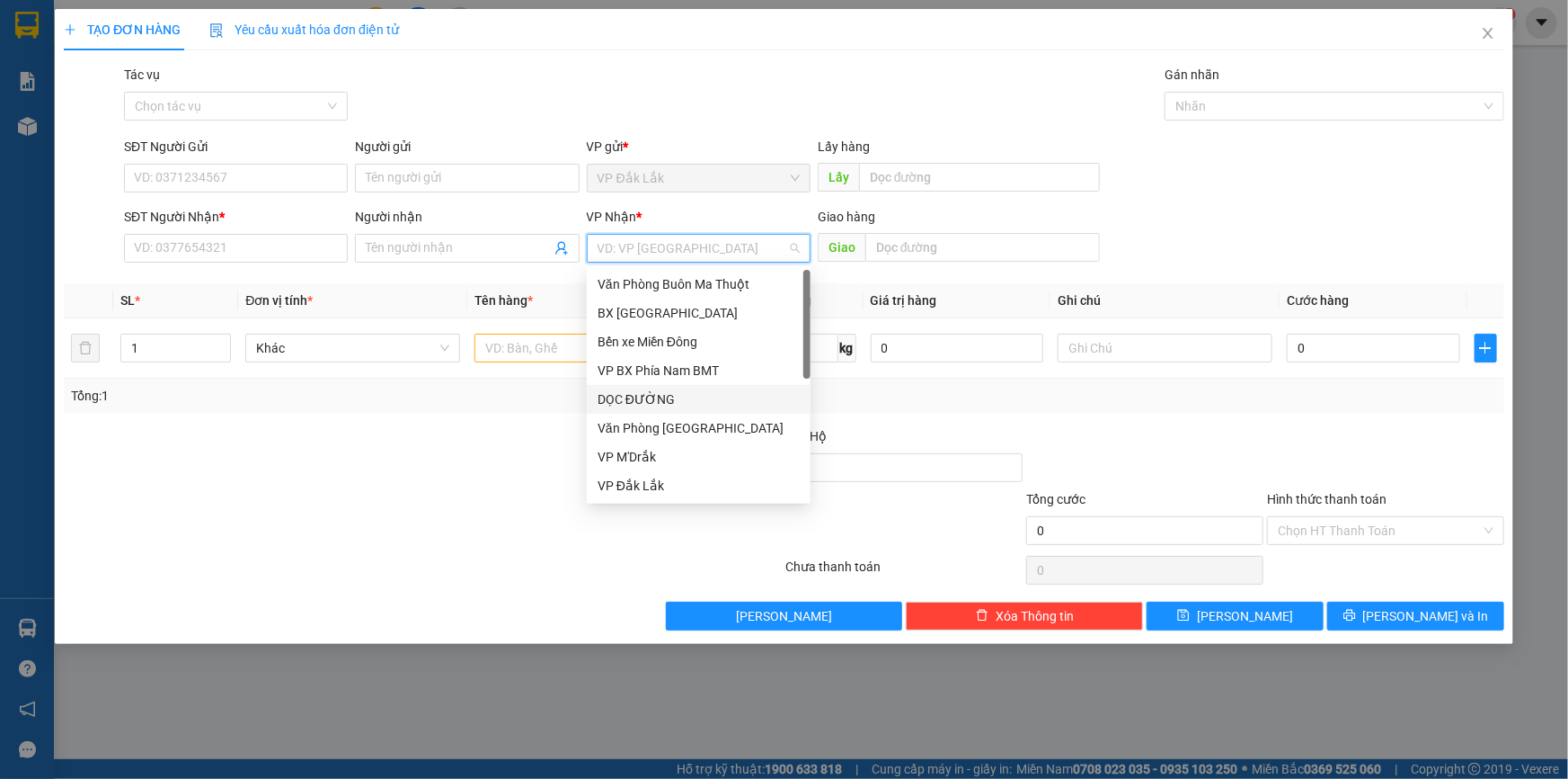
click at [685, 398] on div "DỌC ĐƯỜNG" at bounding box center [699, 400] width 202 height 20
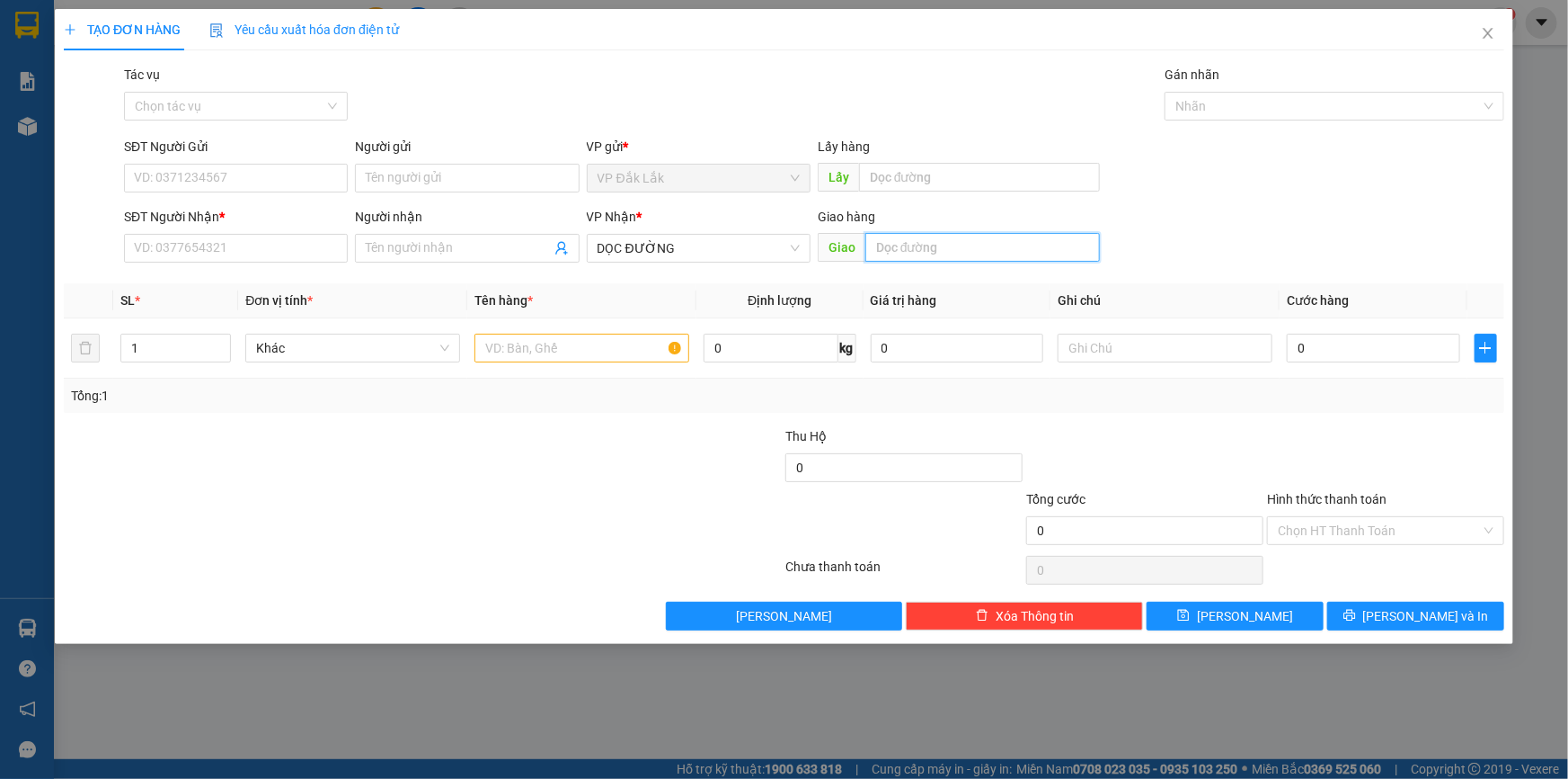
click at [896, 252] on input "text" at bounding box center [982, 248] width 235 height 29
type input "V"
type input "BẾN CAM"
click at [558, 350] on input "text" at bounding box center [582, 349] width 215 height 29
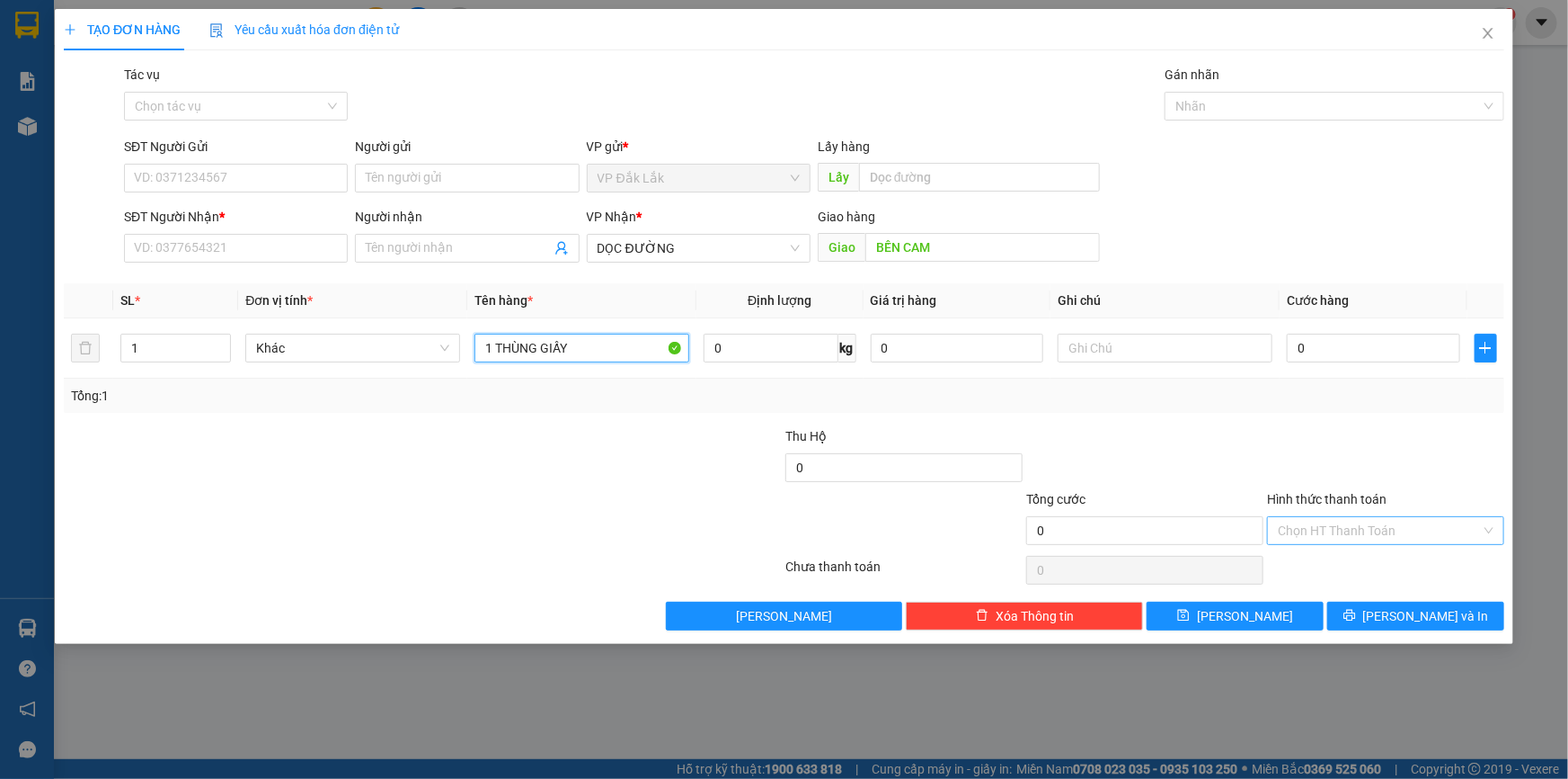
type input "1 THÙNG GIẤY"
click at [1322, 523] on input "Hình thức thanh toán" at bounding box center [1379, 531] width 203 height 27
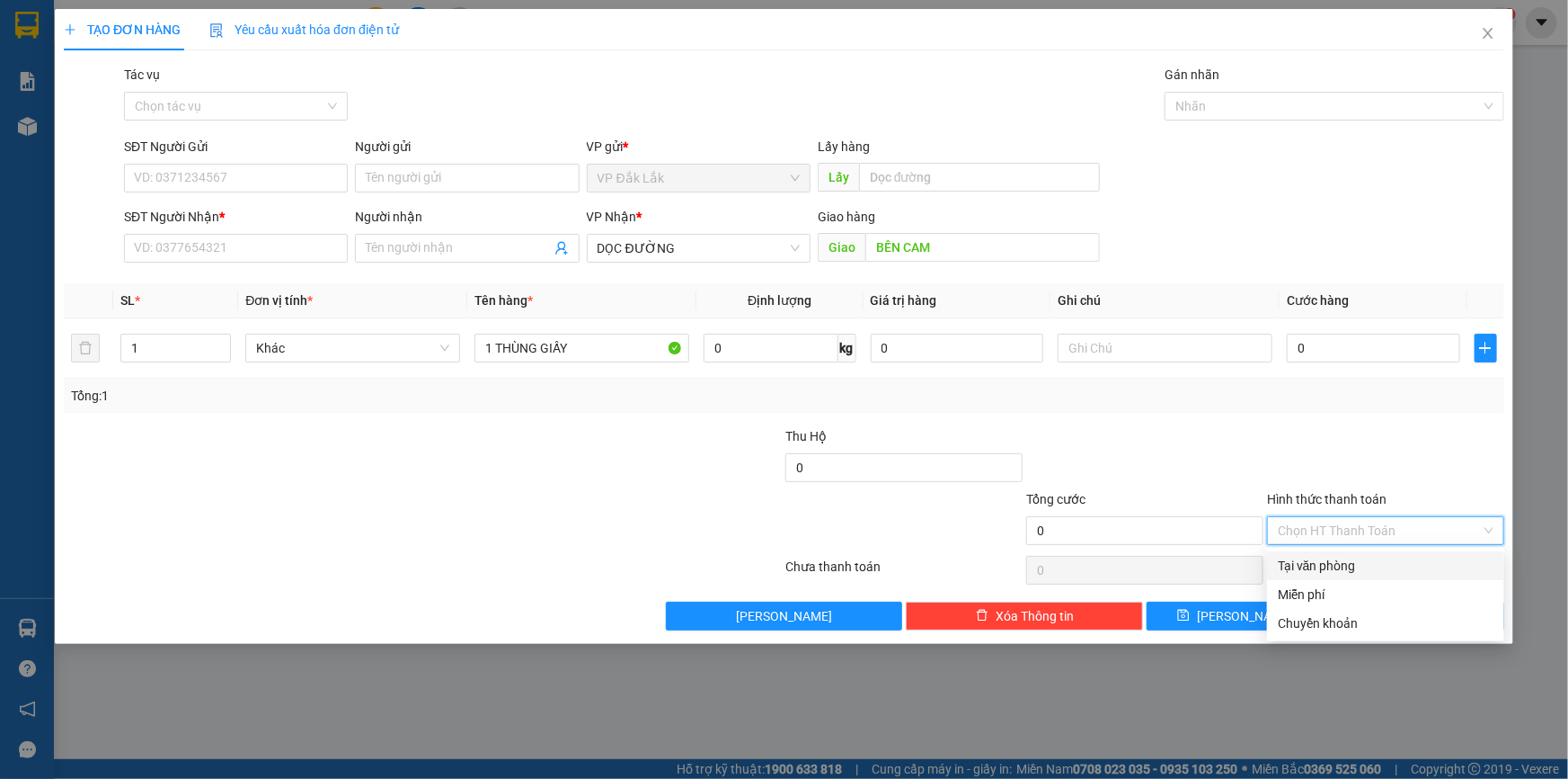
click at [1333, 569] on div "Tại văn phòng" at bounding box center [1385, 566] width 216 height 20
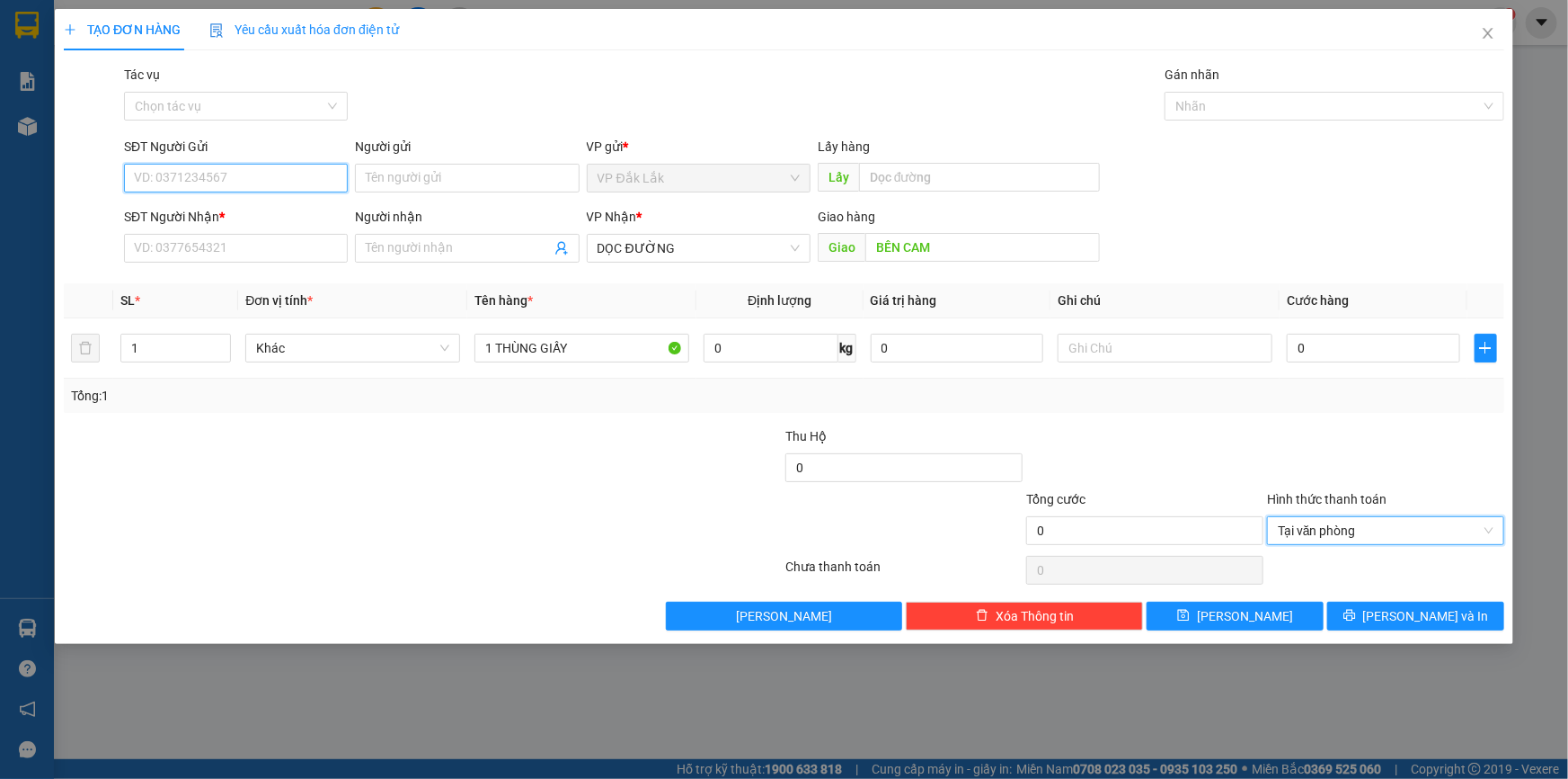
click at [286, 180] on input "SĐT Người Gửi" at bounding box center [236, 178] width 224 height 29
click at [245, 211] on div "0964586747" at bounding box center [236, 214] width 202 height 20
type input "0964586747"
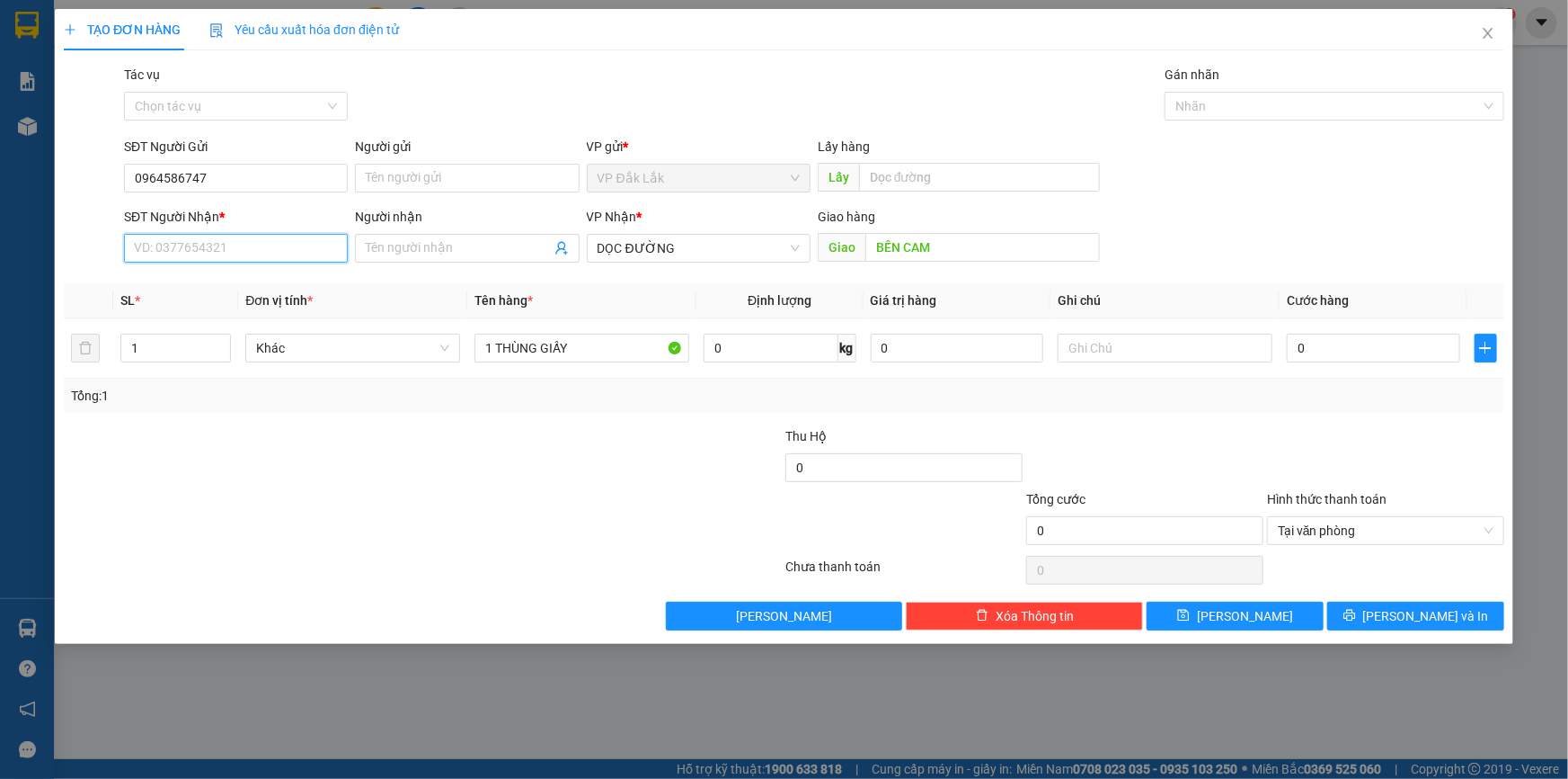
click at [196, 241] on input "SĐT Người Nhận *" at bounding box center [236, 248] width 224 height 29
click at [197, 278] on div "0983998293" at bounding box center [236, 284] width 202 height 20
click at [778, 250] on span "Đồng Nai" at bounding box center [699, 248] width 202 height 27
type input "0983998293"
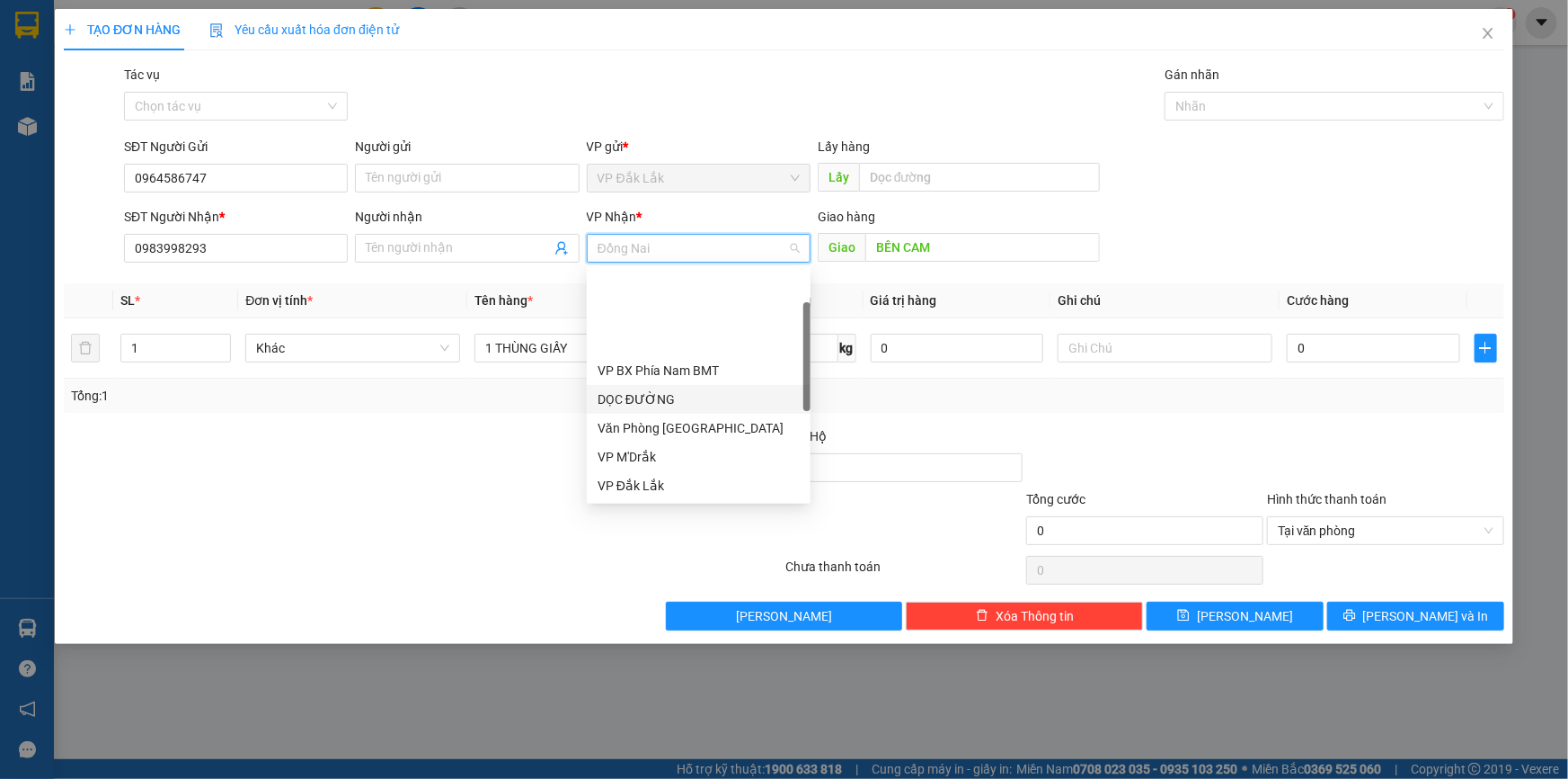
click at [715, 390] on div "DỌC ĐƯỜNG" at bounding box center [699, 400] width 202 height 20
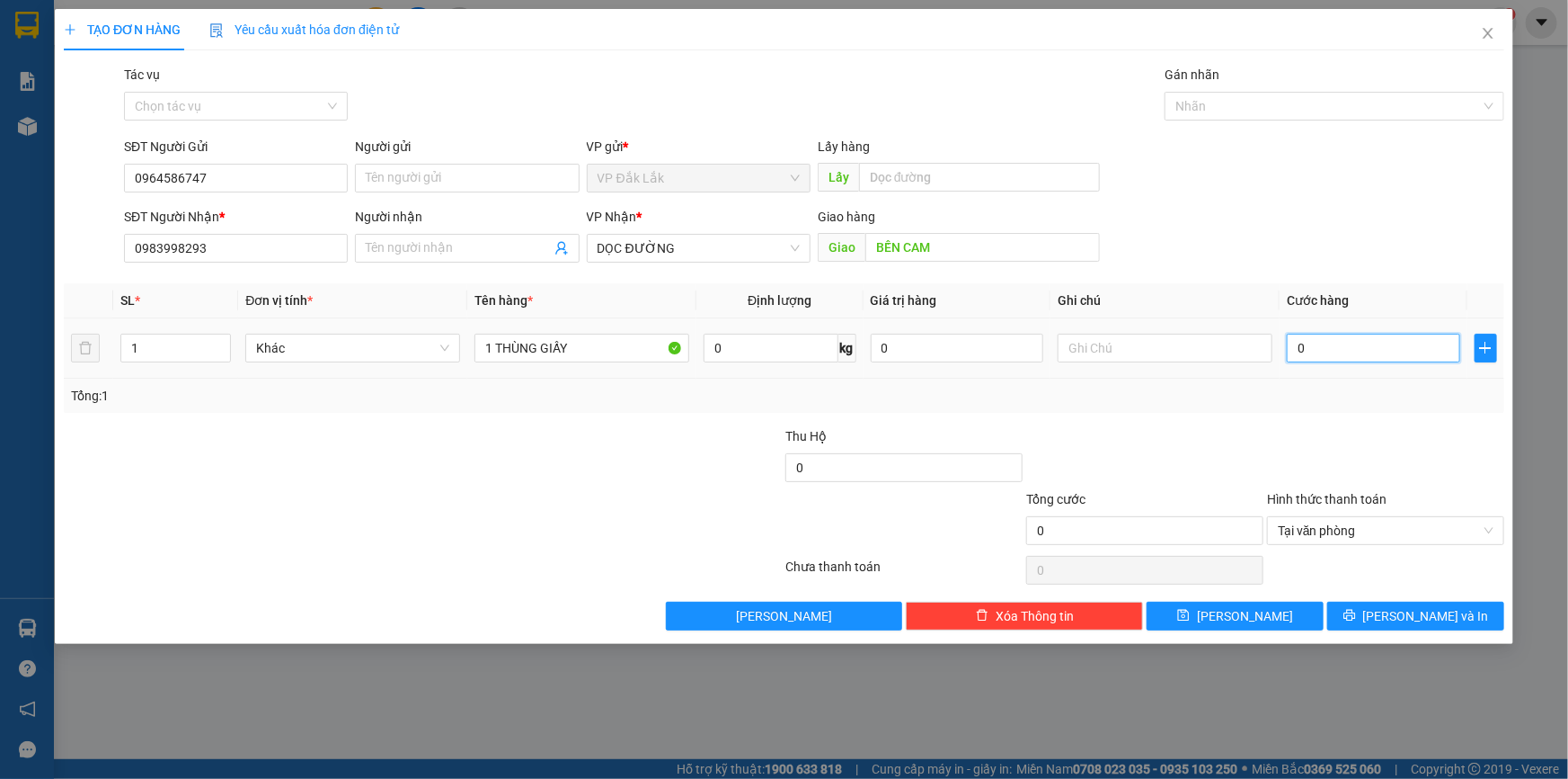
click at [1297, 350] on input "0" at bounding box center [1373, 349] width 174 height 29
type input "1"
type input "10"
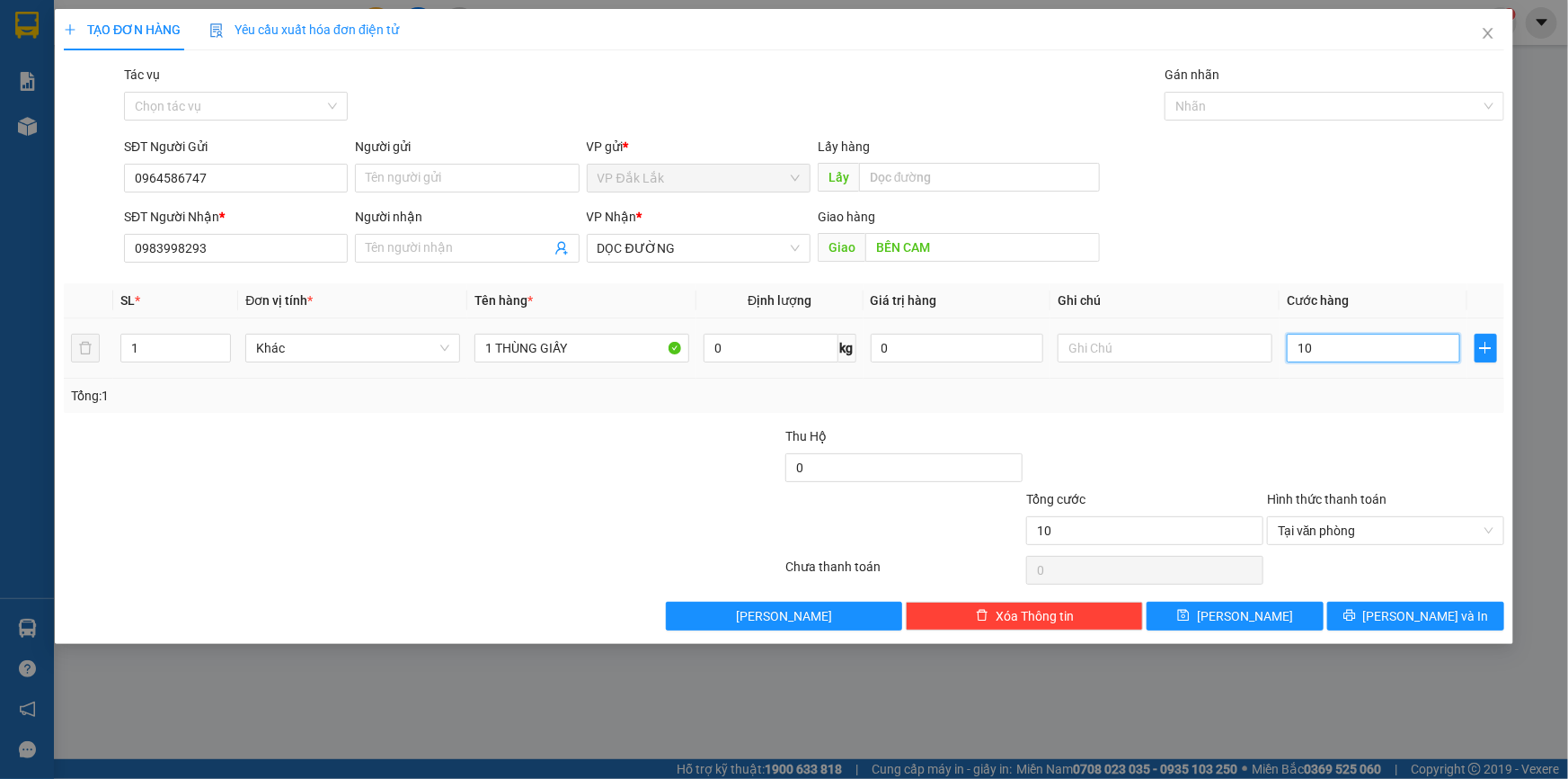
type input "100"
type input "1.000"
type input "10.000"
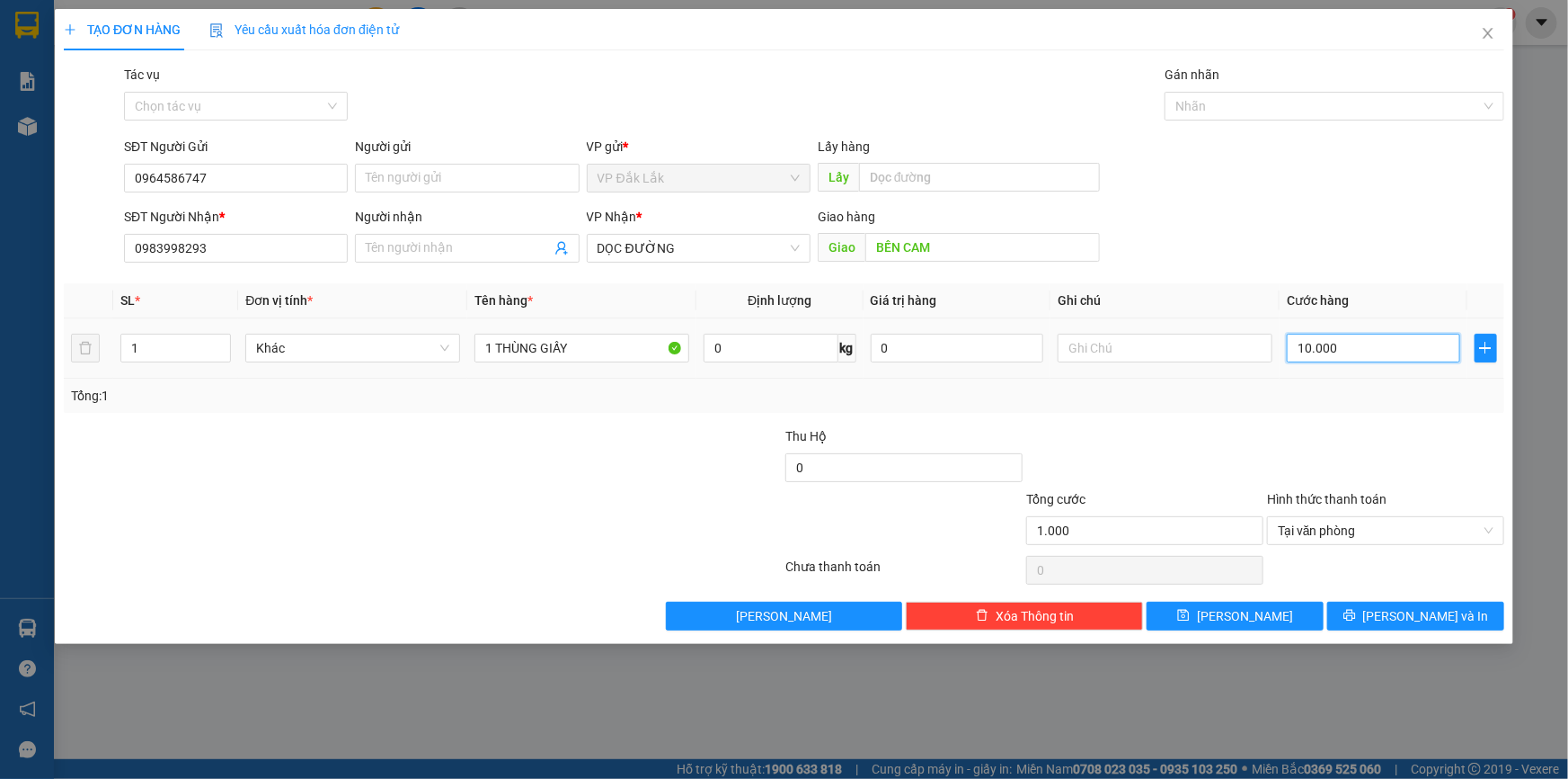
type input "10.000"
type input "100.000"
click at [1407, 611] on span "[PERSON_NAME] và In" at bounding box center [1426, 616] width 126 height 20
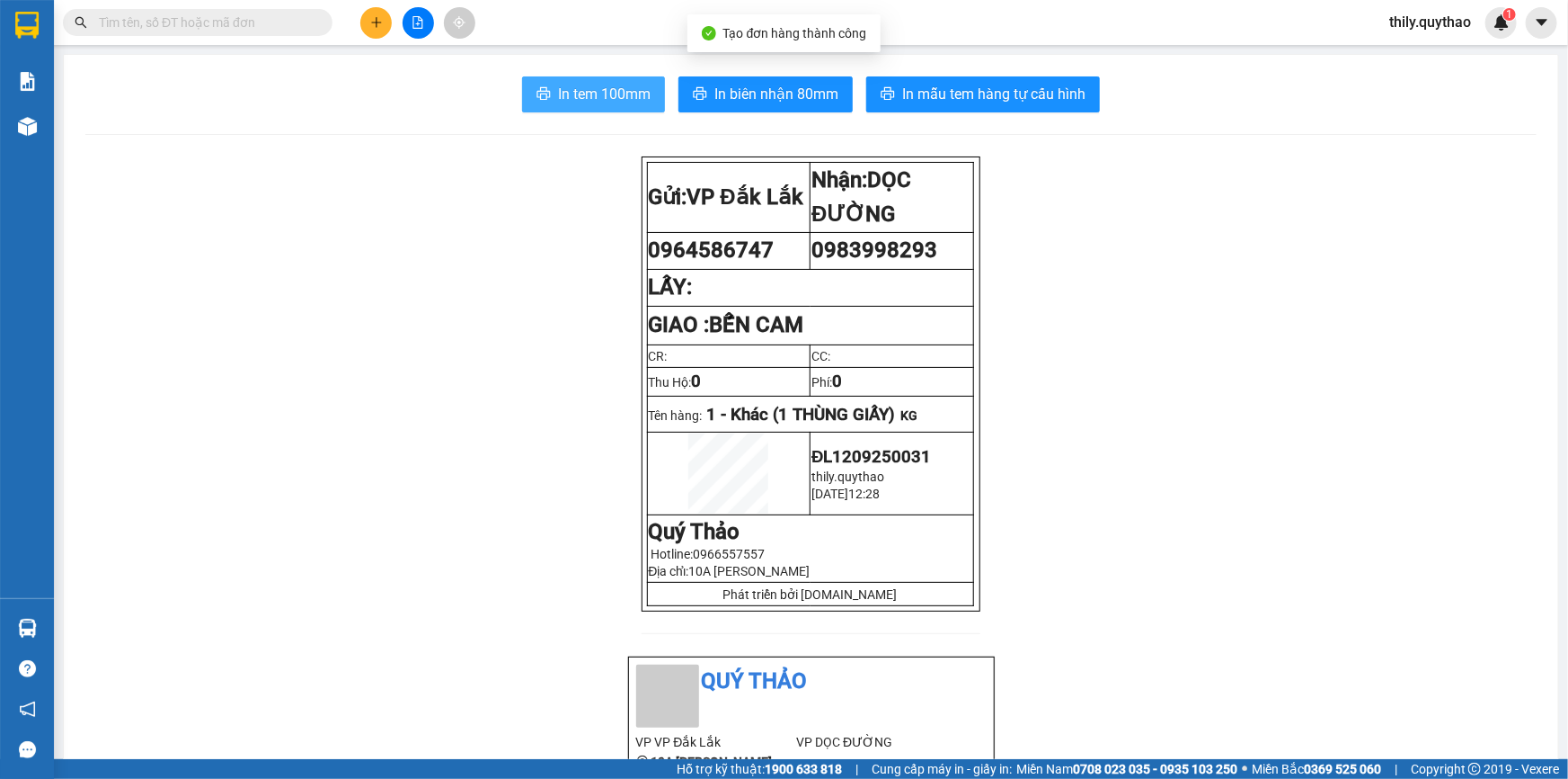
click at [626, 98] on span "In tem 100mm" at bounding box center [605, 94] width 93 height 23
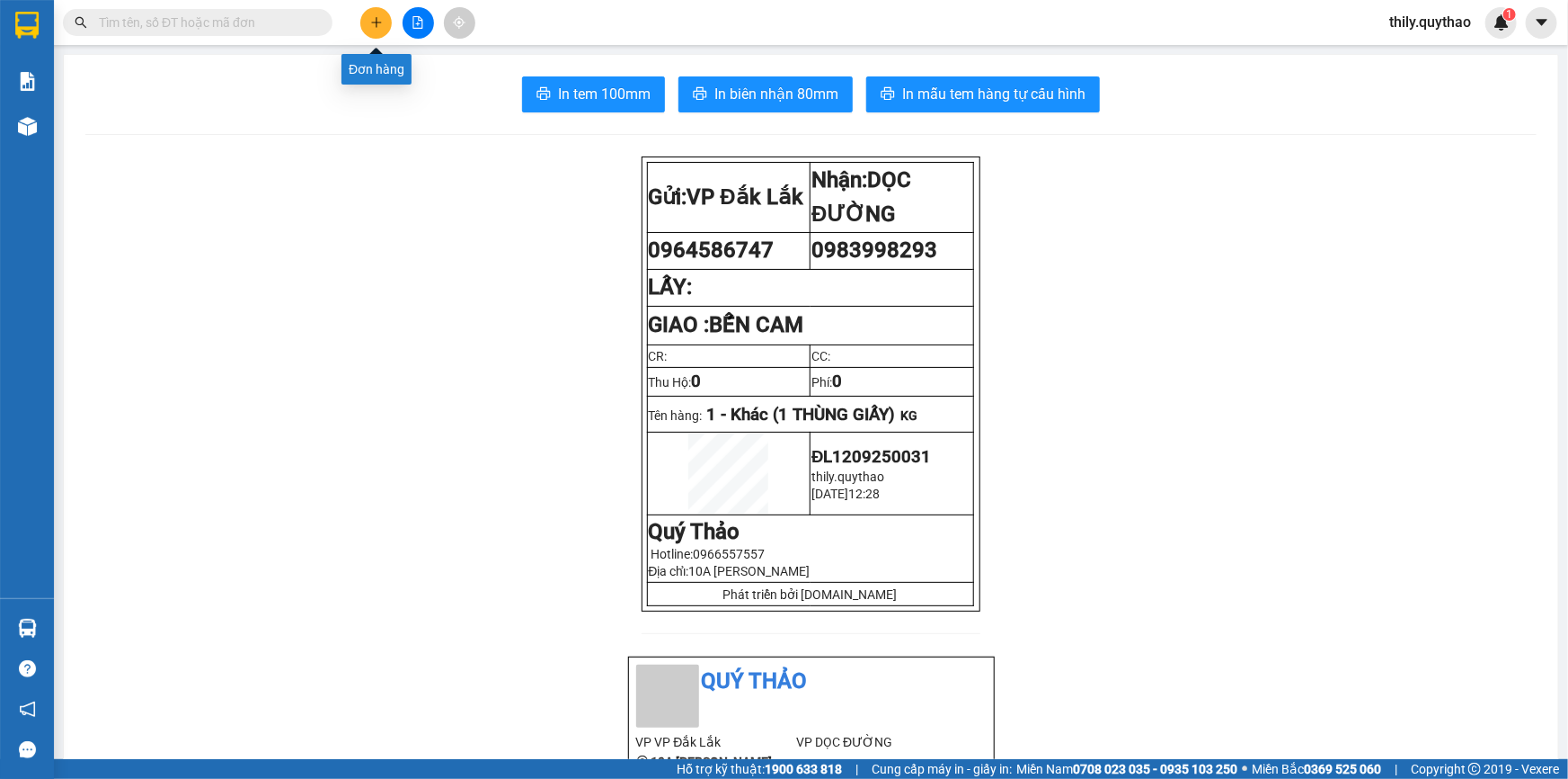
click at [383, 18] on button at bounding box center [376, 23] width 32 height 32
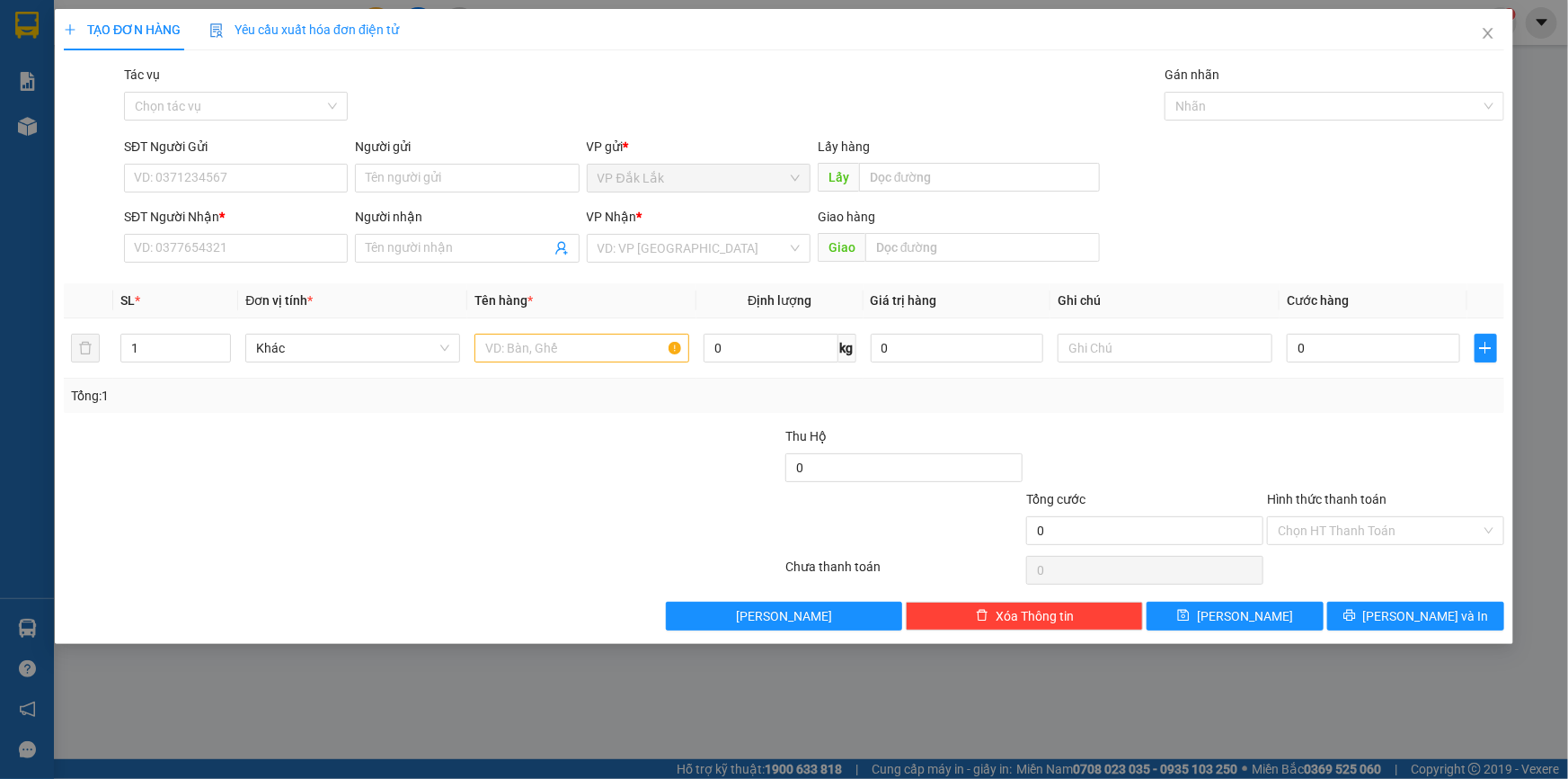
click at [323, 148] on div "SĐT Người Gửi" at bounding box center [236, 147] width 224 height 20
click at [323, 164] on input "SĐT Người Gửi" at bounding box center [236, 178] width 224 height 29
type input "0338804934"
click at [247, 237] on input "SĐT Người Nhận *" at bounding box center [236, 248] width 224 height 29
click at [656, 246] on input "search" at bounding box center [692, 248] width 189 height 27
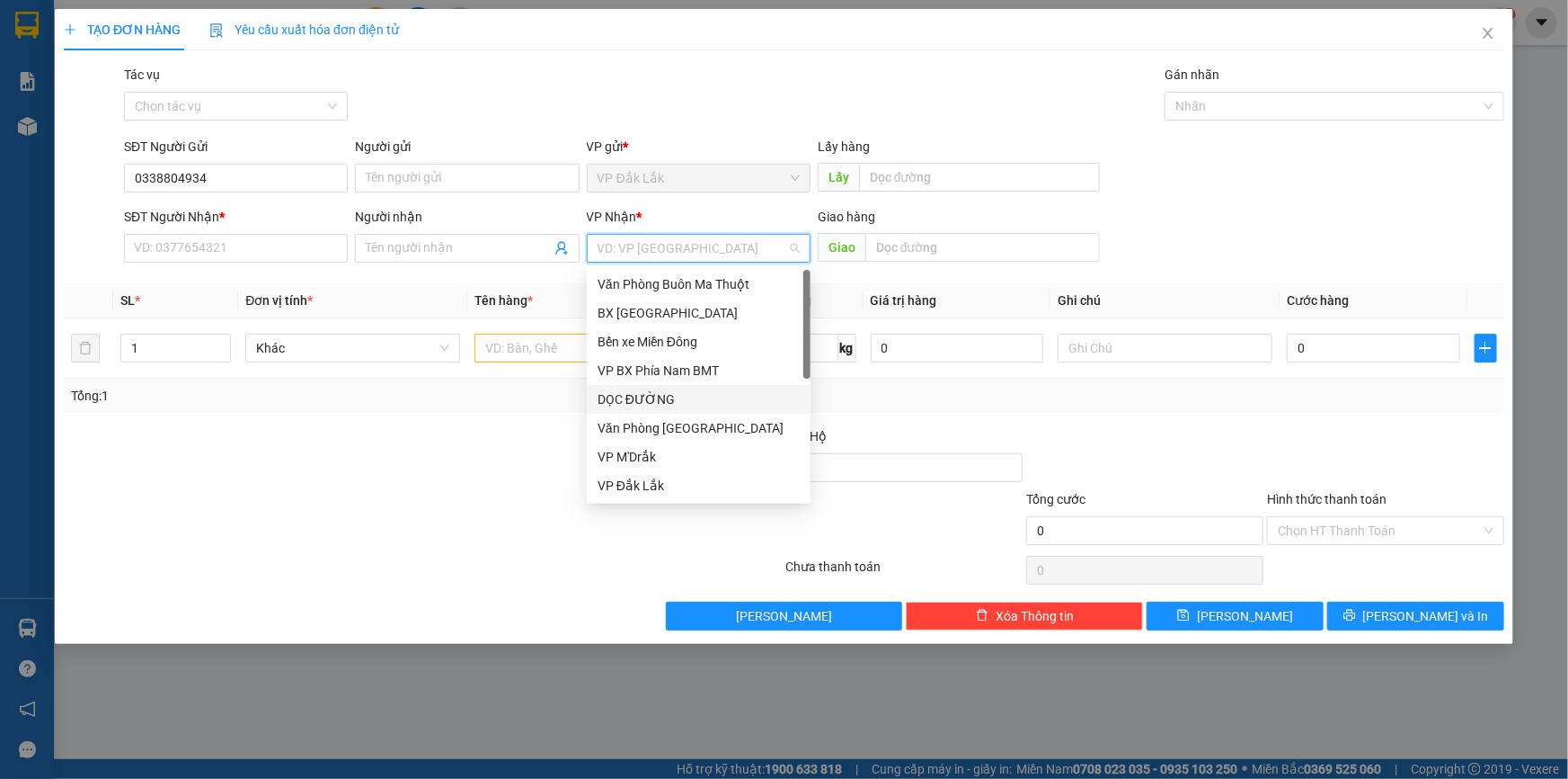
click at [702, 390] on div "DỌC ĐƯỜNG" at bounding box center [699, 400] width 202 height 20
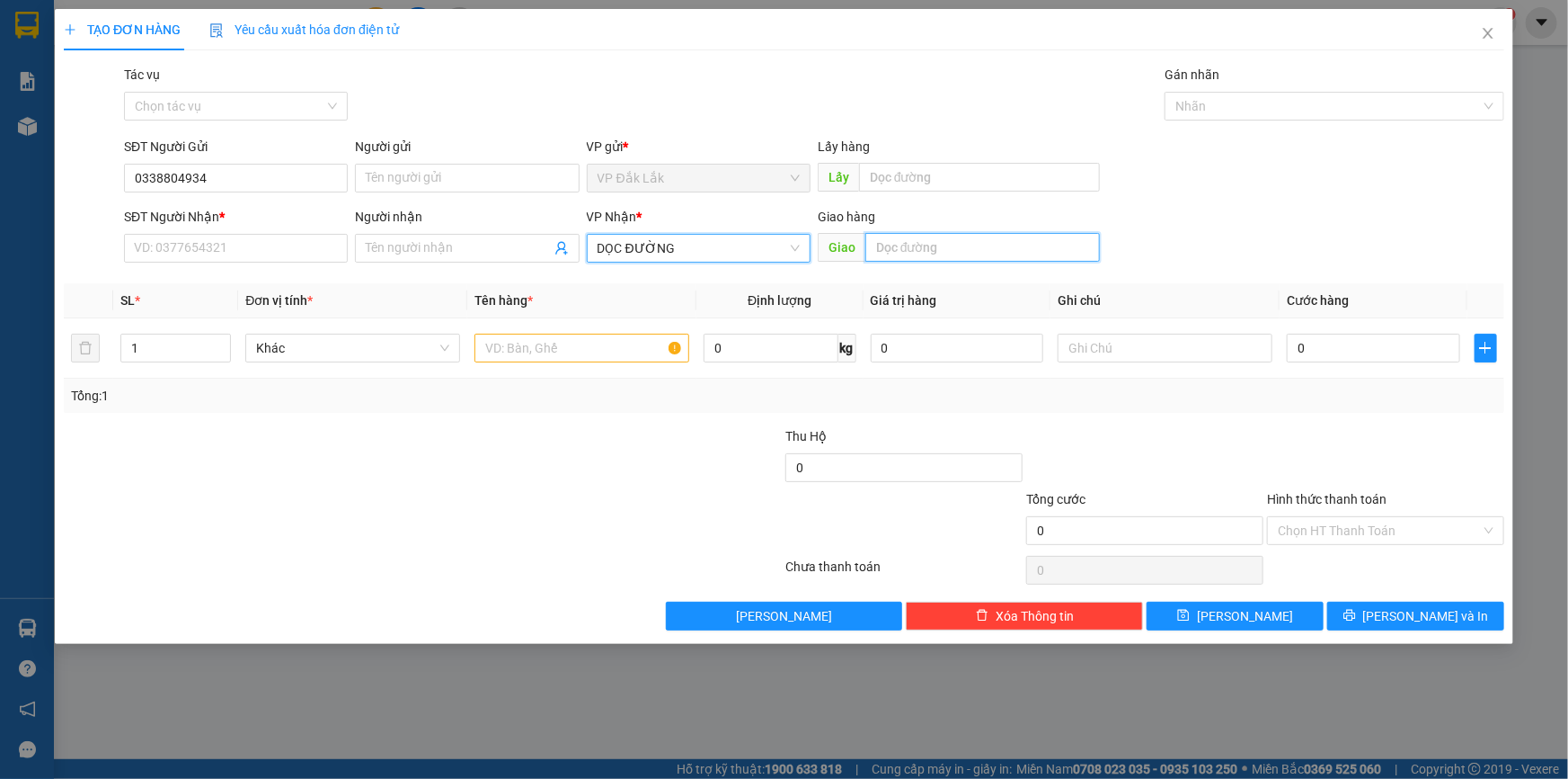
click at [917, 242] on input "text" at bounding box center [982, 248] width 235 height 29
type input "N4 MIẾU ÔNG CÙ"
click at [652, 354] on input "text" at bounding box center [582, 349] width 215 height 29
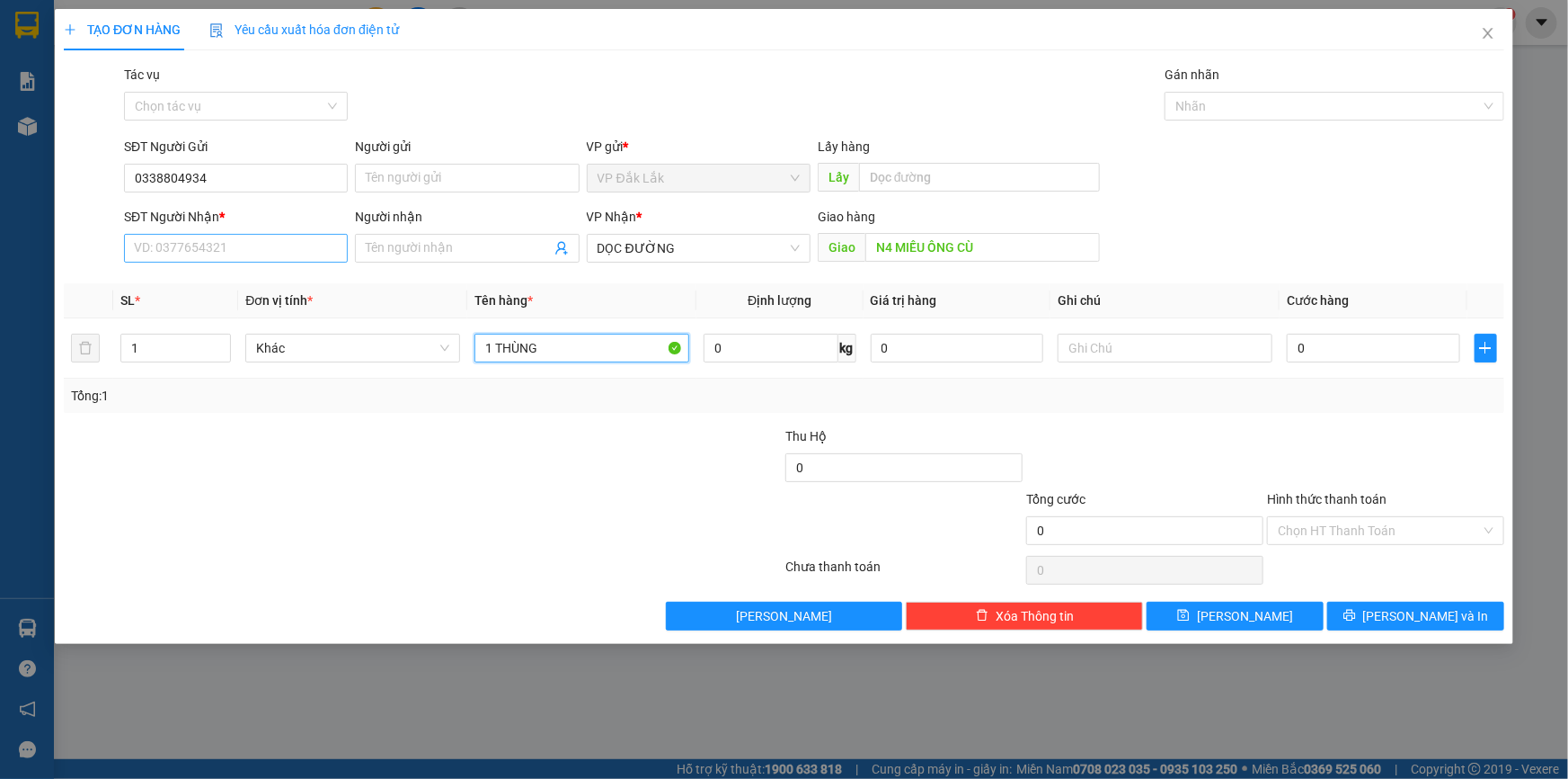
type input "1 THÙNG"
click at [187, 241] on input "SĐT Người Nhận *" at bounding box center [236, 248] width 224 height 29
type input "0362339995"
click at [1342, 526] on input "Hình thức thanh toán" at bounding box center [1379, 531] width 203 height 27
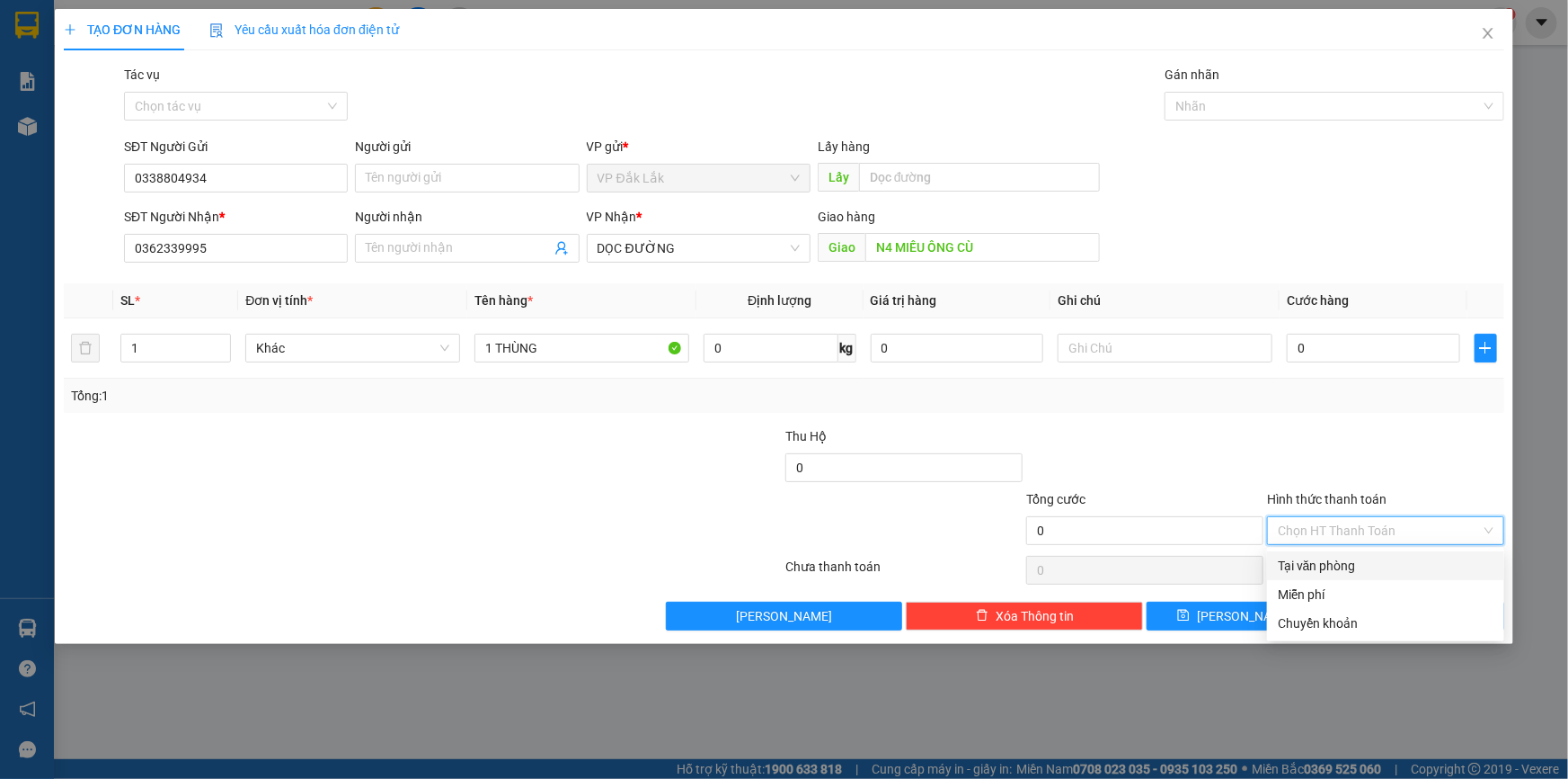
click at [1356, 561] on div "Tại văn phòng" at bounding box center [1385, 566] width 216 height 20
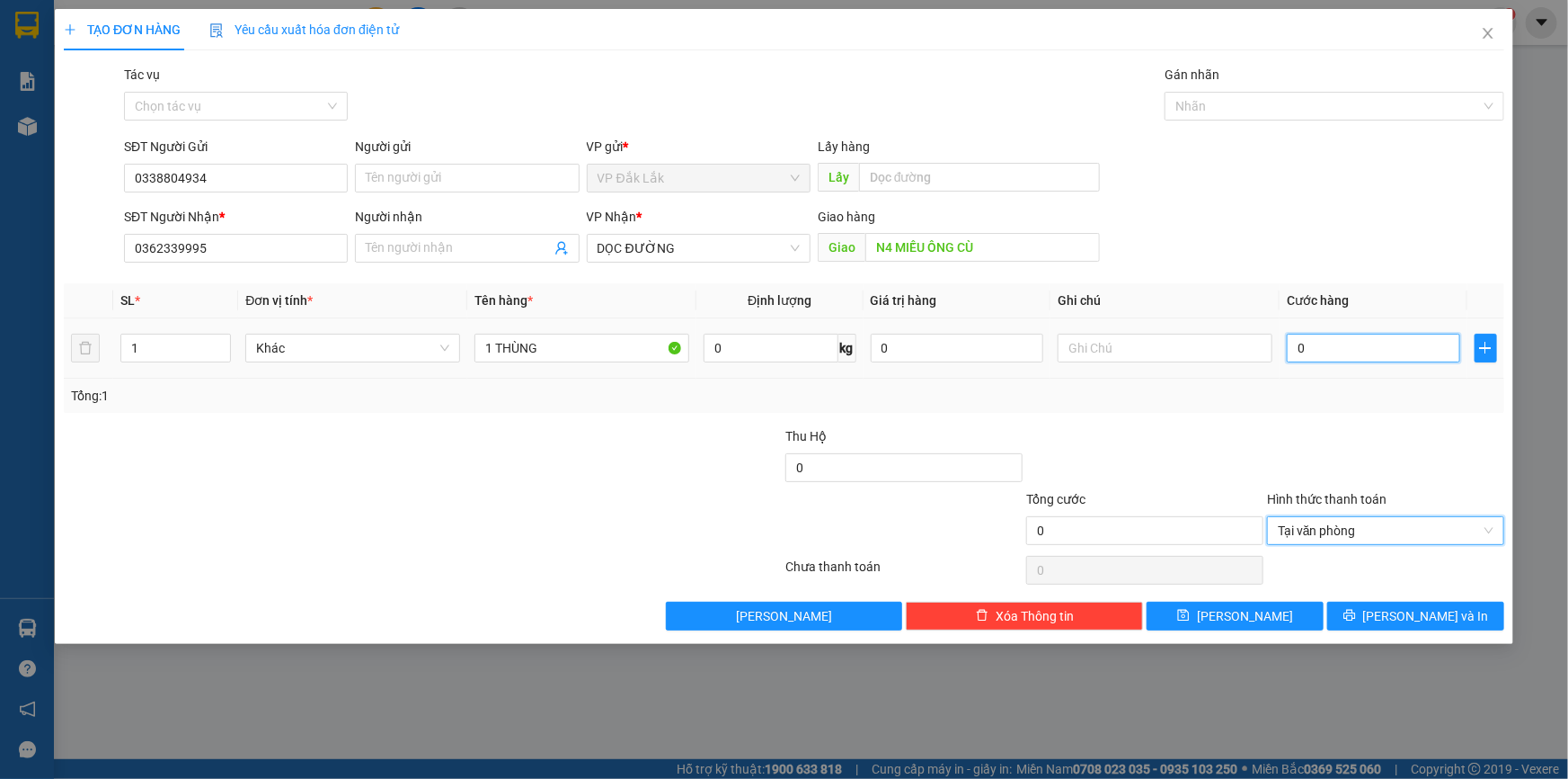
click at [1295, 350] on input "0" at bounding box center [1373, 349] width 174 height 29
type input "5"
type input "50"
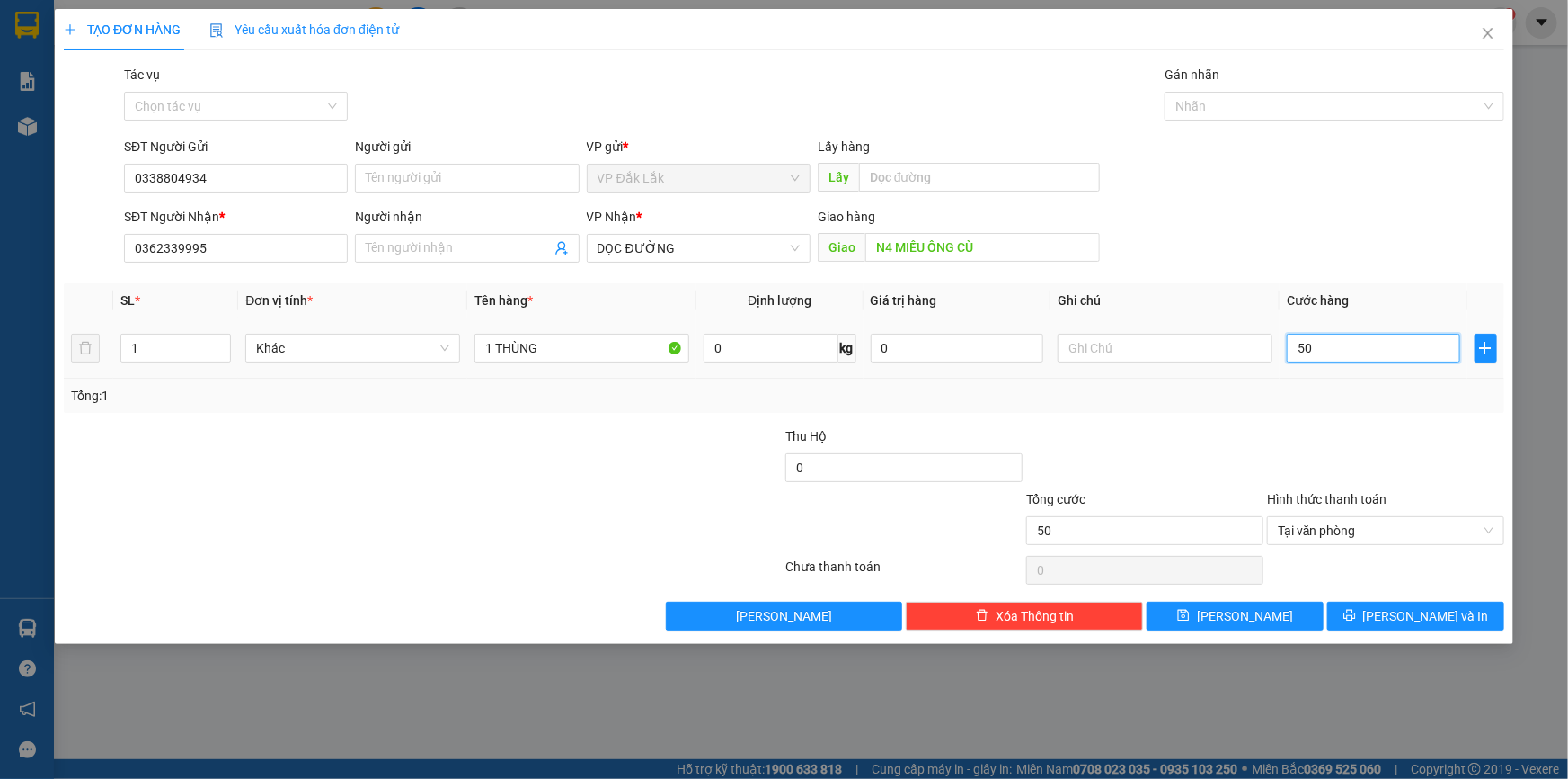
type input "500"
type input "5.000"
type input "50.000"
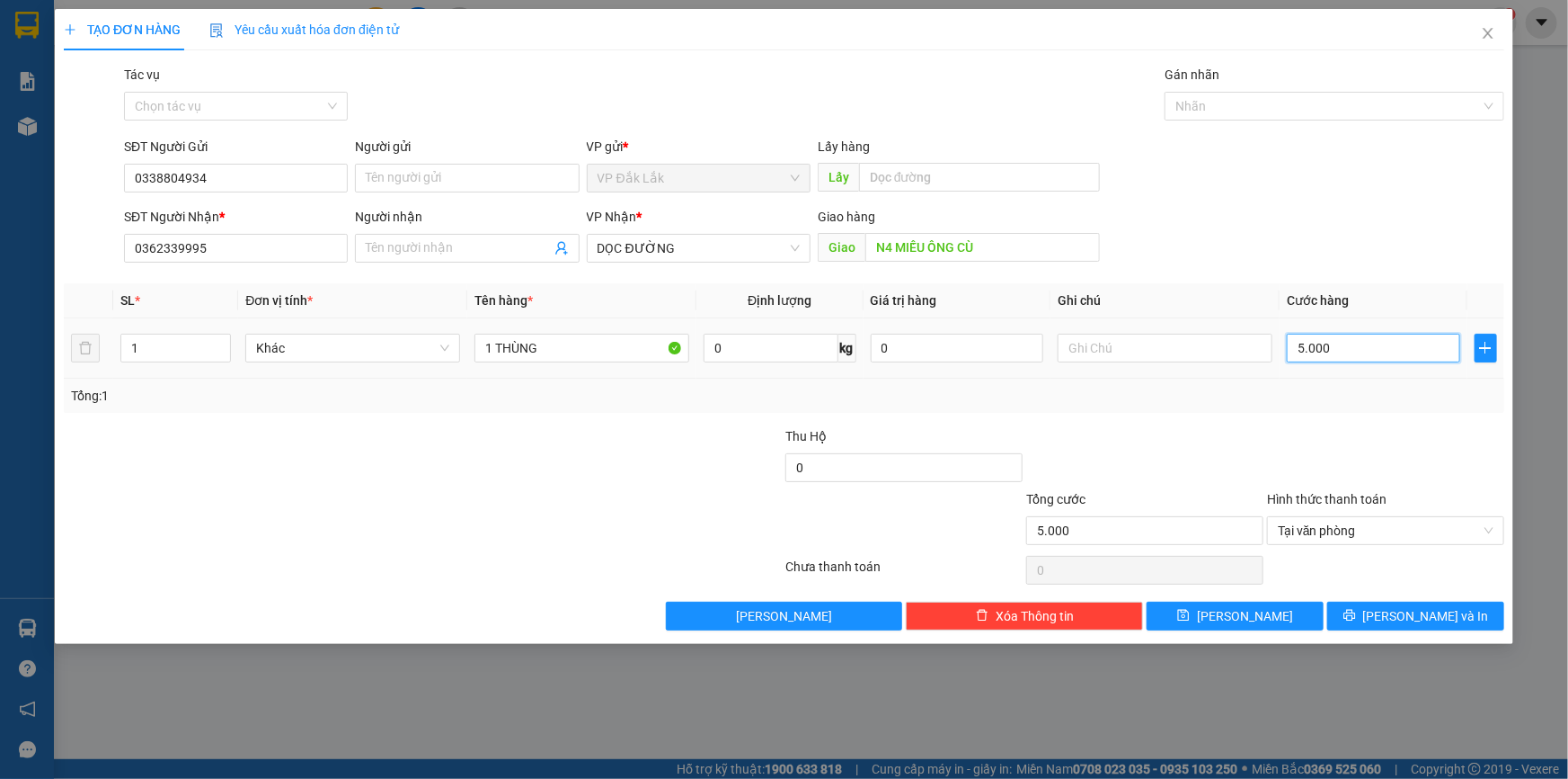
type input "50.000"
click at [1386, 623] on button "[PERSON_NAME] và In" at bounding box center [1415, 616] width 177 height 29
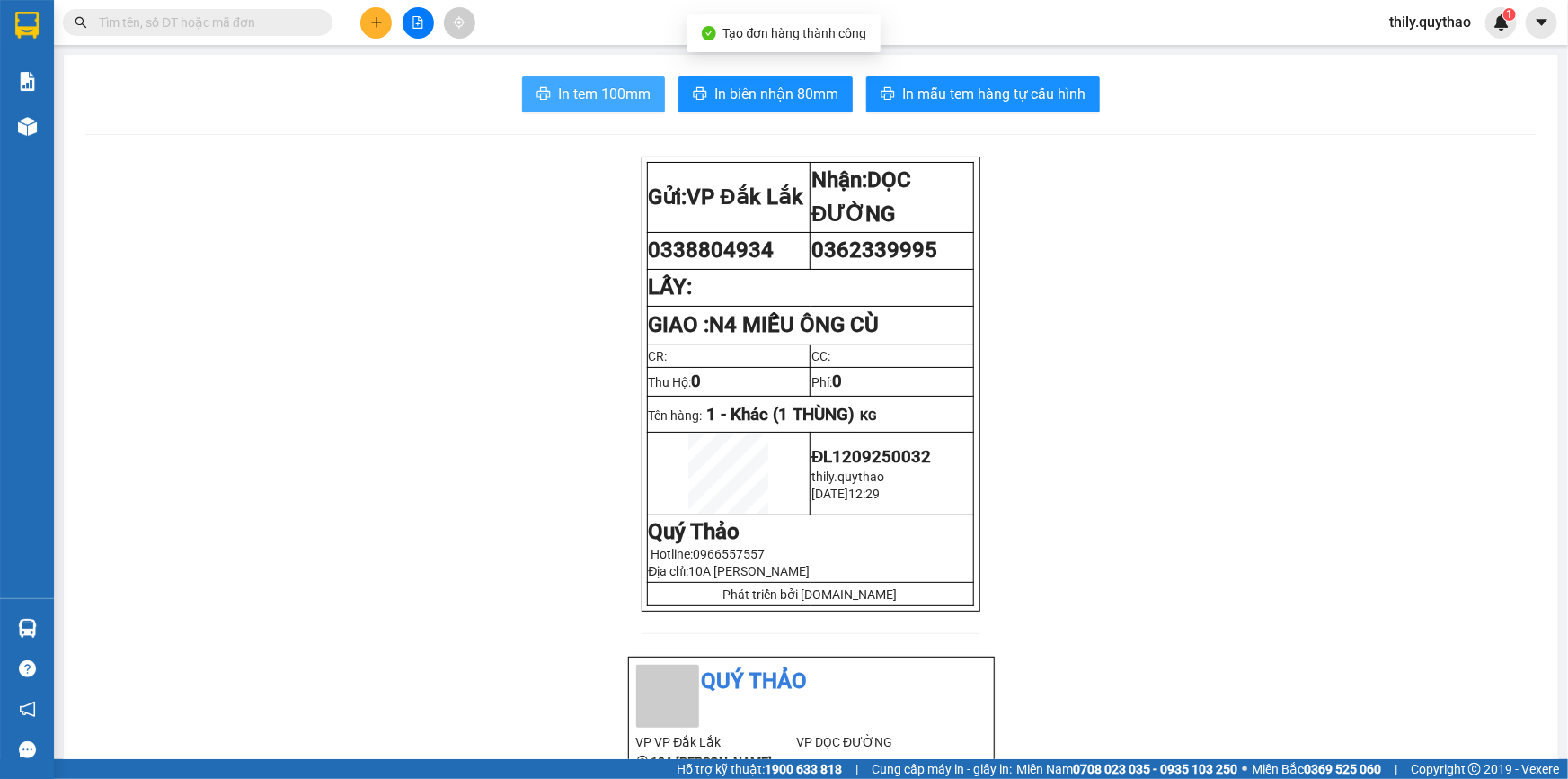
click at [624, 98] on span "In tem 100mm" at bounding box center [605, 94] width 93 height 23
click at [380, 14] on button at bounding box center [376, 23] width 32 height 32
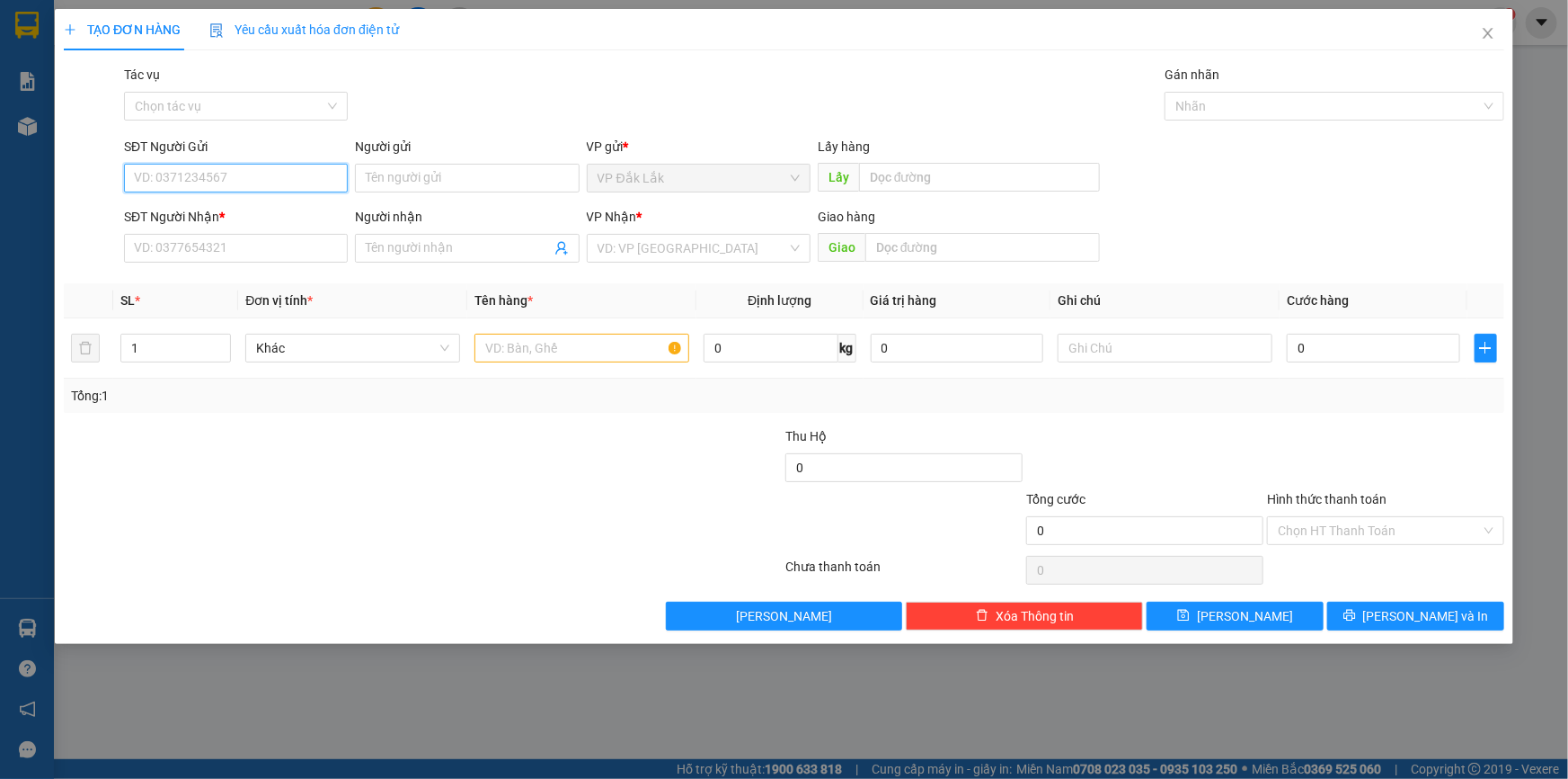
click at [206, 169] on input "SĐT Người Gửi" at bounding box center [236, 178] width 224 height 29
type input "0985832041"
click at [184, 215] on div "0985832041" at bounding box center [236, 214] width 202 height 20
type input "0971340613"
type input "NGÃ BA CÔNG AN BẾN CÁT"
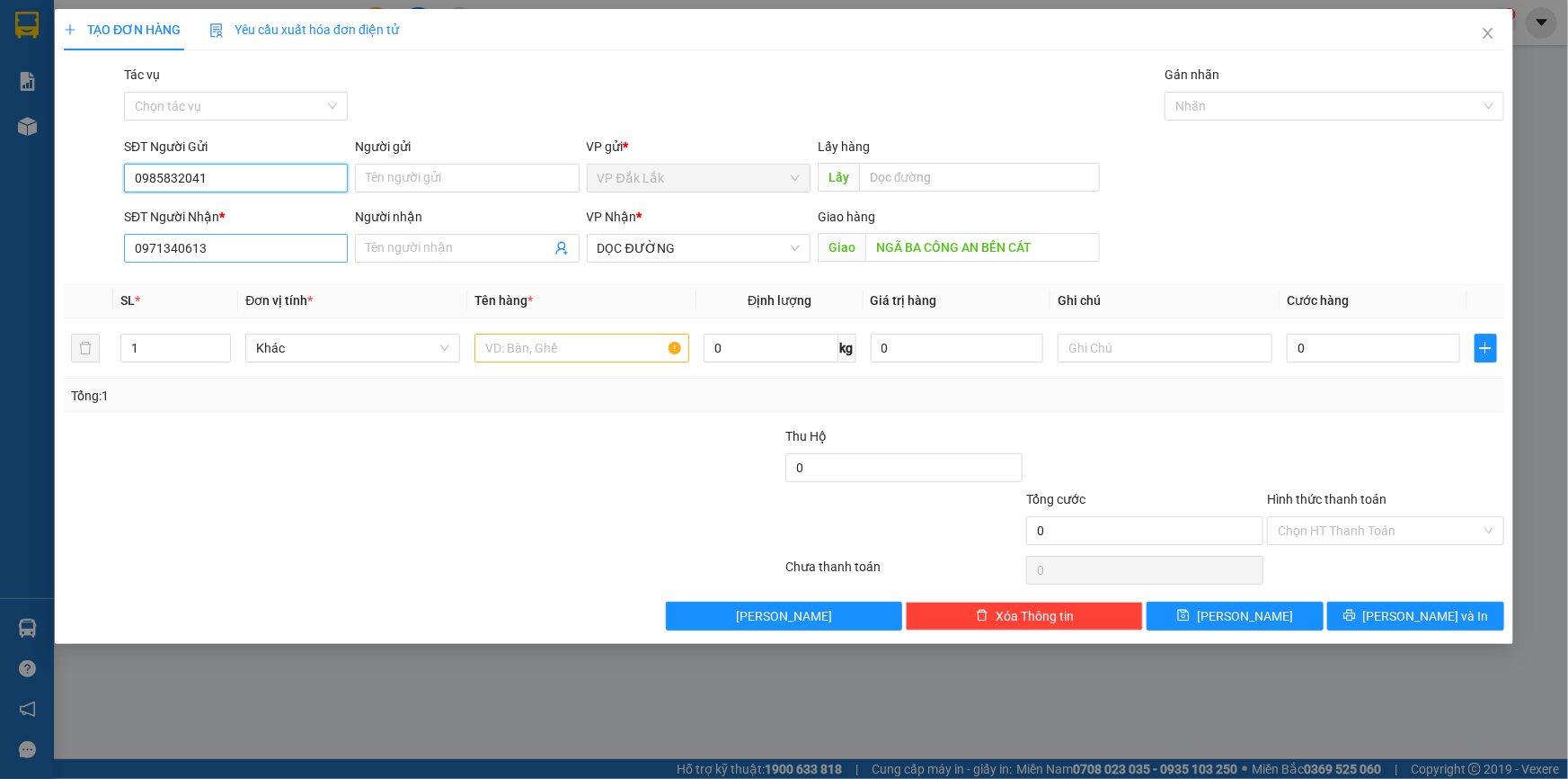
type input "0985832041"
click at [339, 253] on input "0971340613" at bounding box center [236, 248] width 224 height 29
drag, startPoint x: 297, startPoint y: 251, endPoint x: 268, endPoint y: 253, distance: 29.1
click at [268, 253] on input "0971340613" at bounding box center [236, 248] width 224 height 29
click at [266, 251] on input "0971340613" at bounding box center [236, 248] width 224 height 29
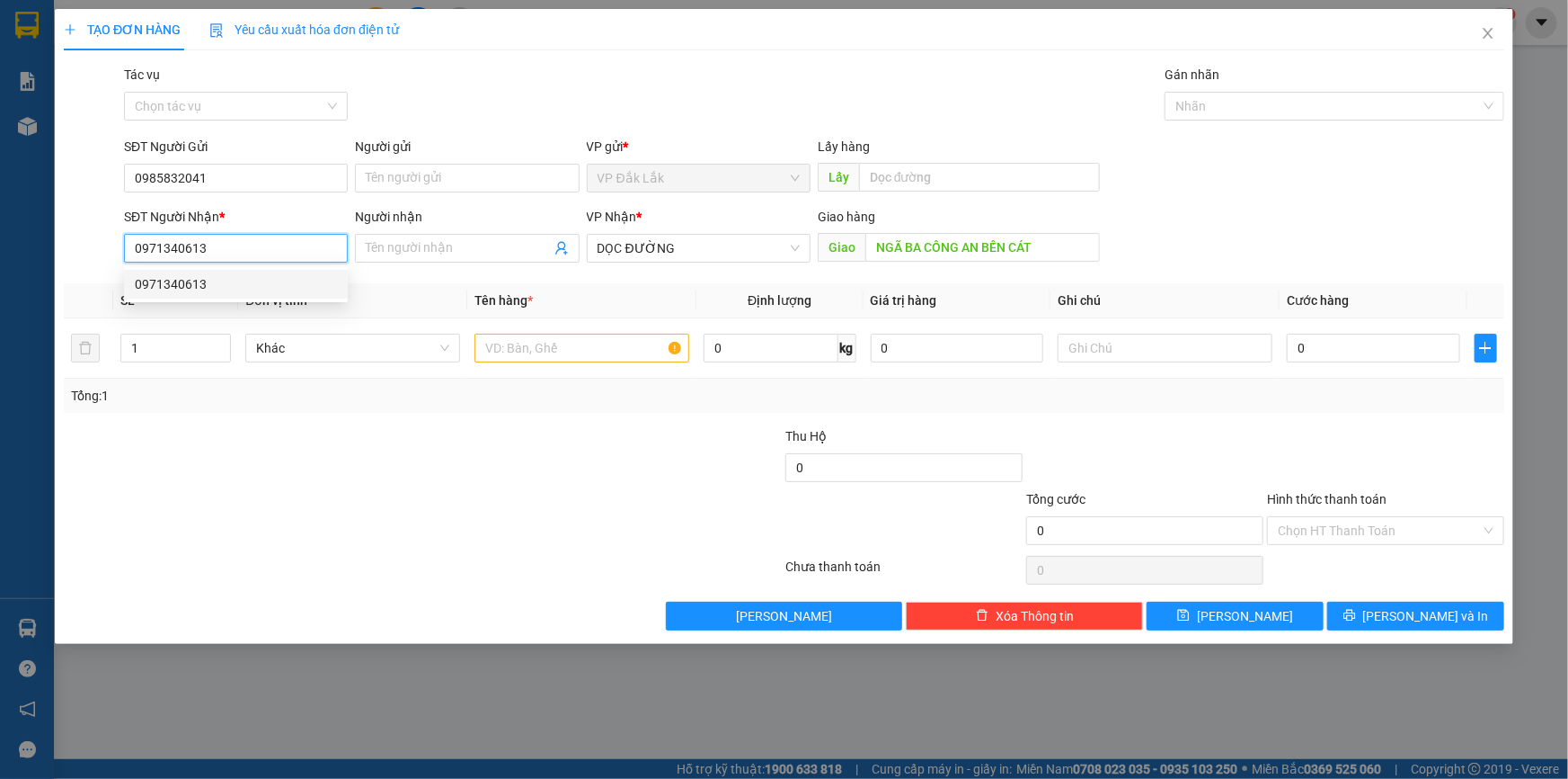
click at [266, 251] on input "0971340613" at bounding box center [236, 248] width 224 height 29
click at [216, 247] on input "0384" at bounding box center [236, 248] width 224 height 29
type input "0384314542"
click at [174, 288] on div "0384314542 - CHỊ HẰNG" at bounding box center [236, 284] width 202 height 20
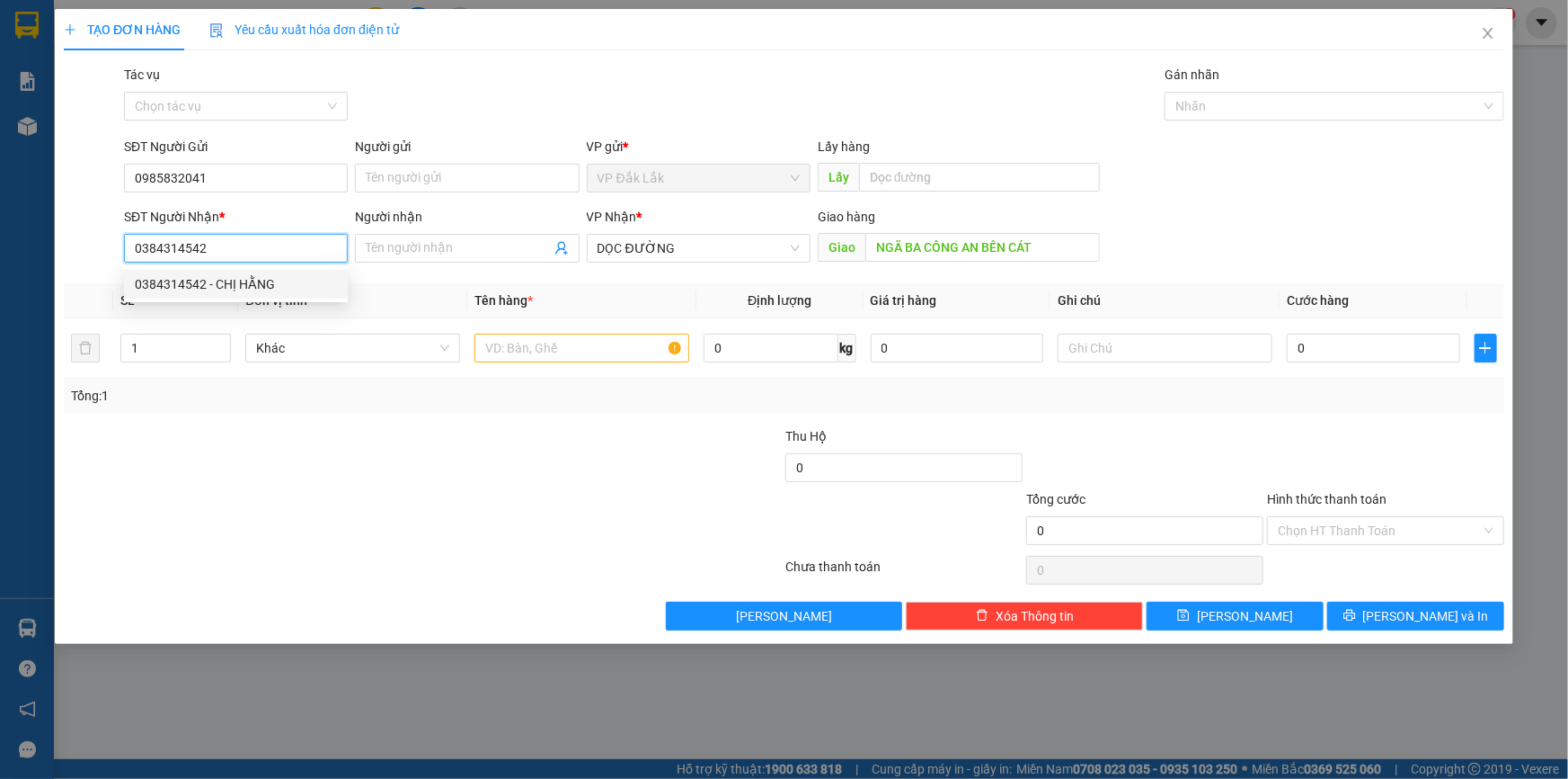
type input "CHỊ HẰNG"
type input "TÂN PHƯỚC KHÁNH"
type input "0384314542"
click at [521, 355] on input "text" at bounding box center [582, 349] width 215 height 29
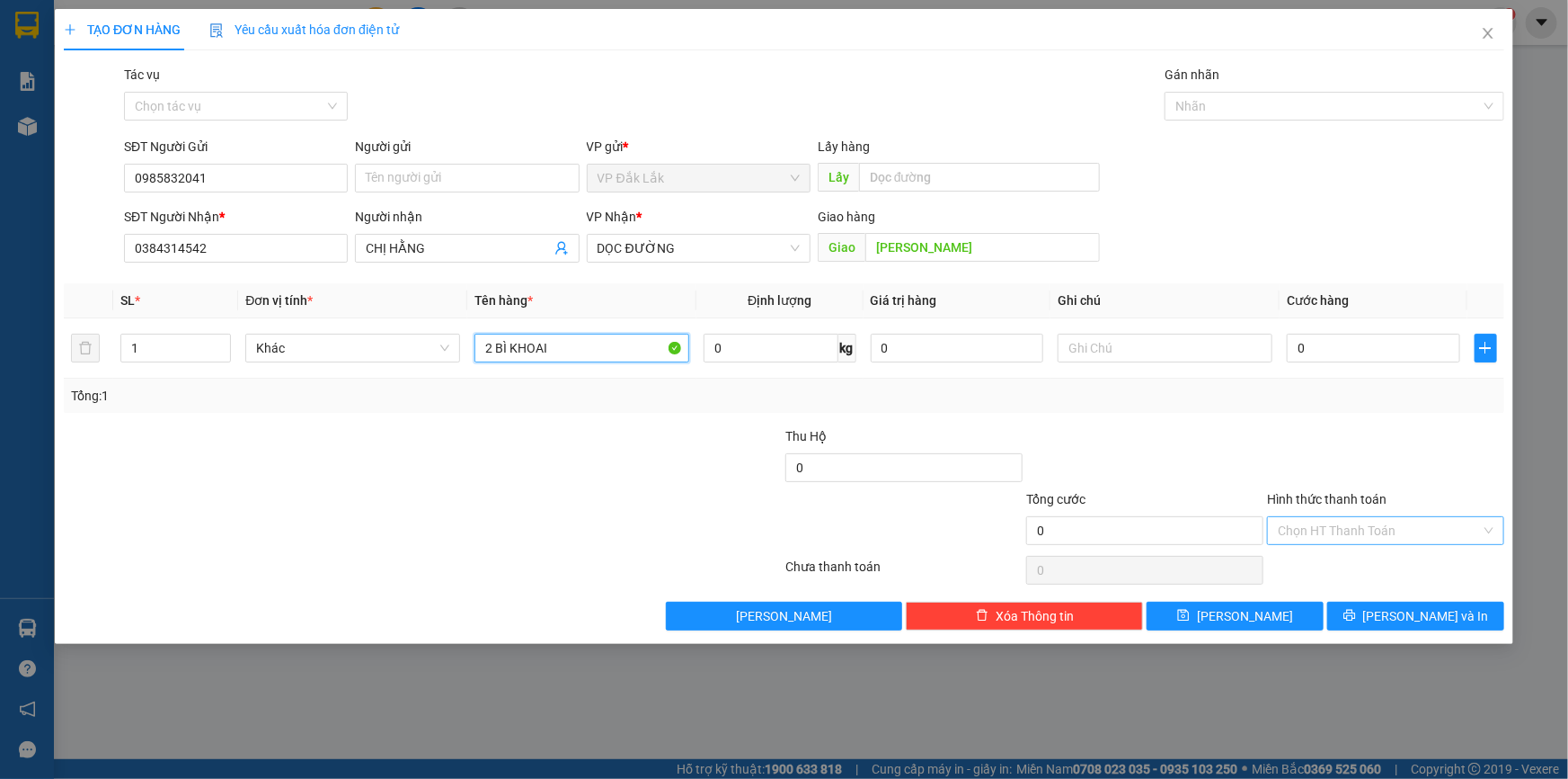
type input "2 BÌ KHOAI"
click at [1295, 529] on input "Hình thức thanh toán" at bounding box center [1379, 531] width 203 height 27
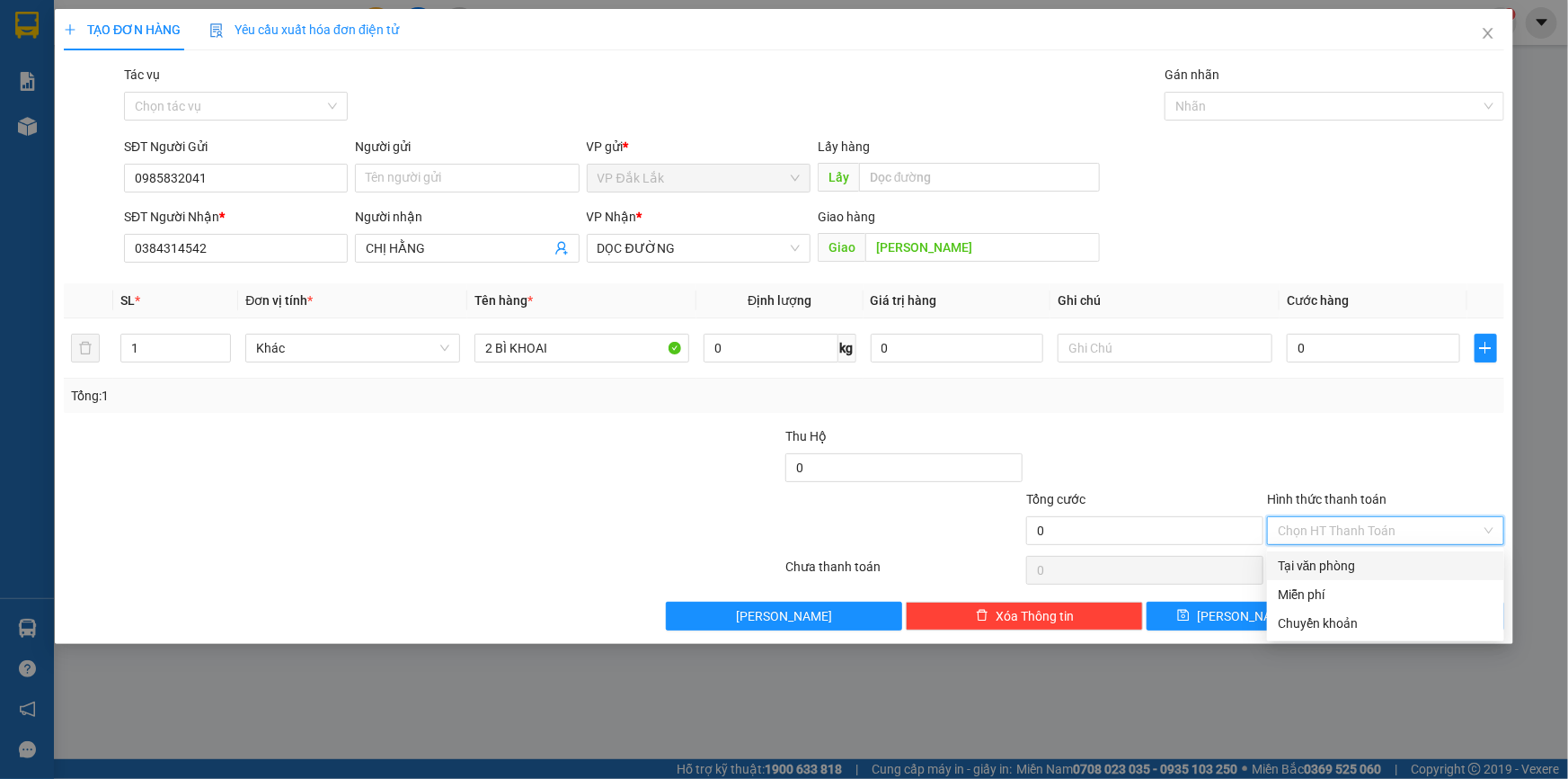
click at [1310, 563] on div "Tại văn phòng" at bounding box center [1385, 566] width 216 height 20
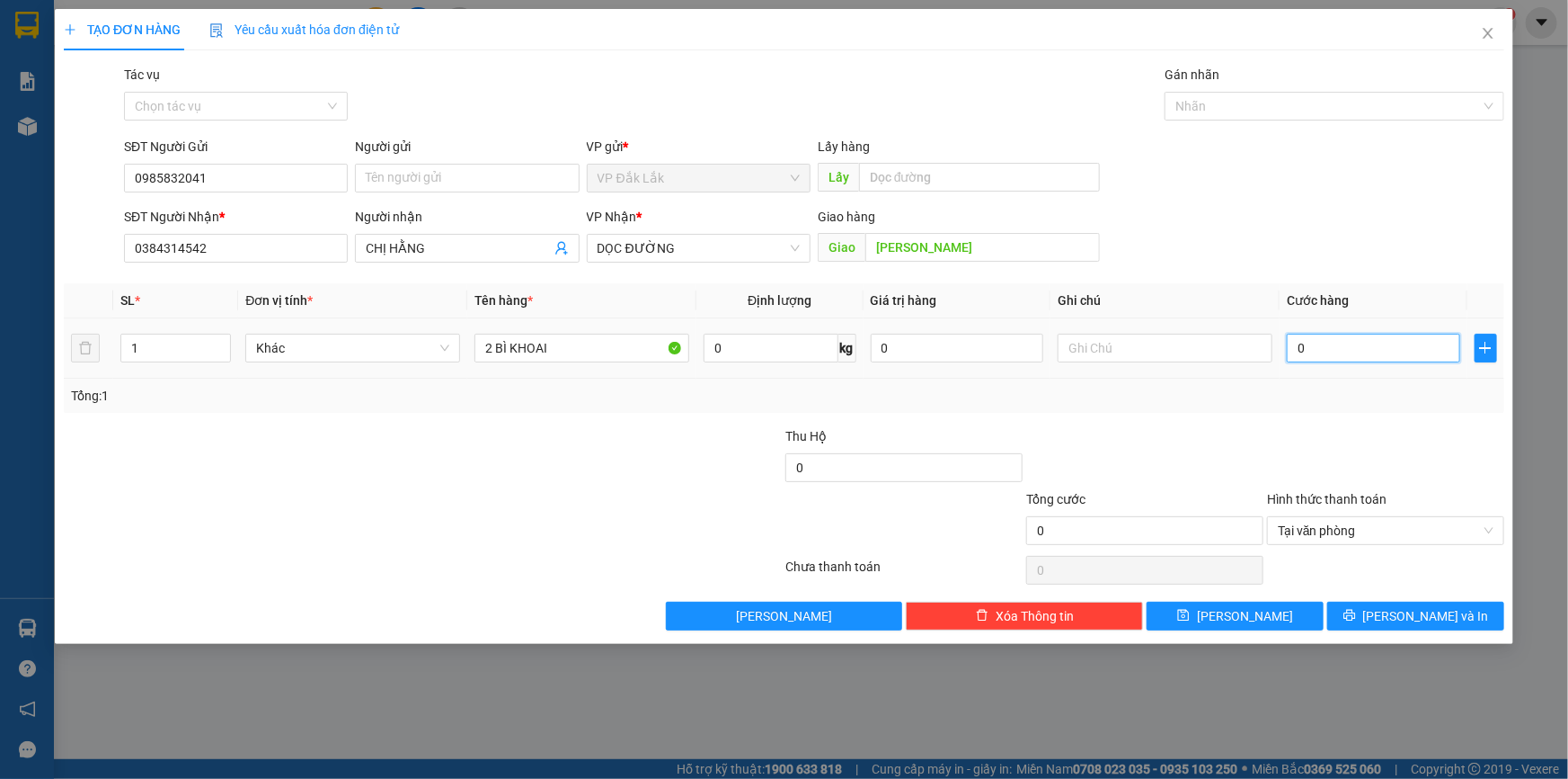
click at [1289, 349] on input "0" at bounding box center [1373, 349] width 174 height 29
type input "1"
type input "10"
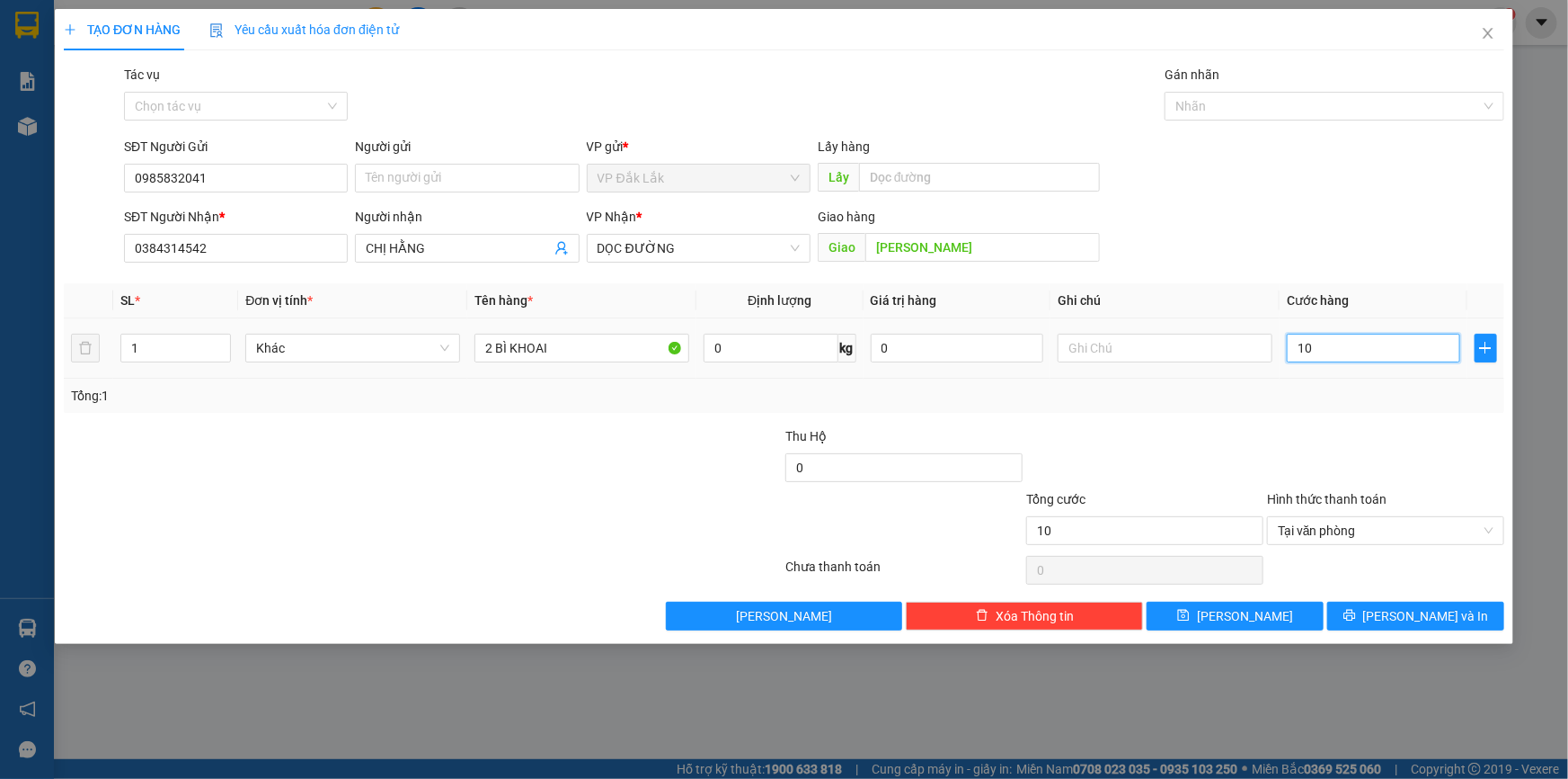
type input "100"
type input "1.000"
type input "10.000"
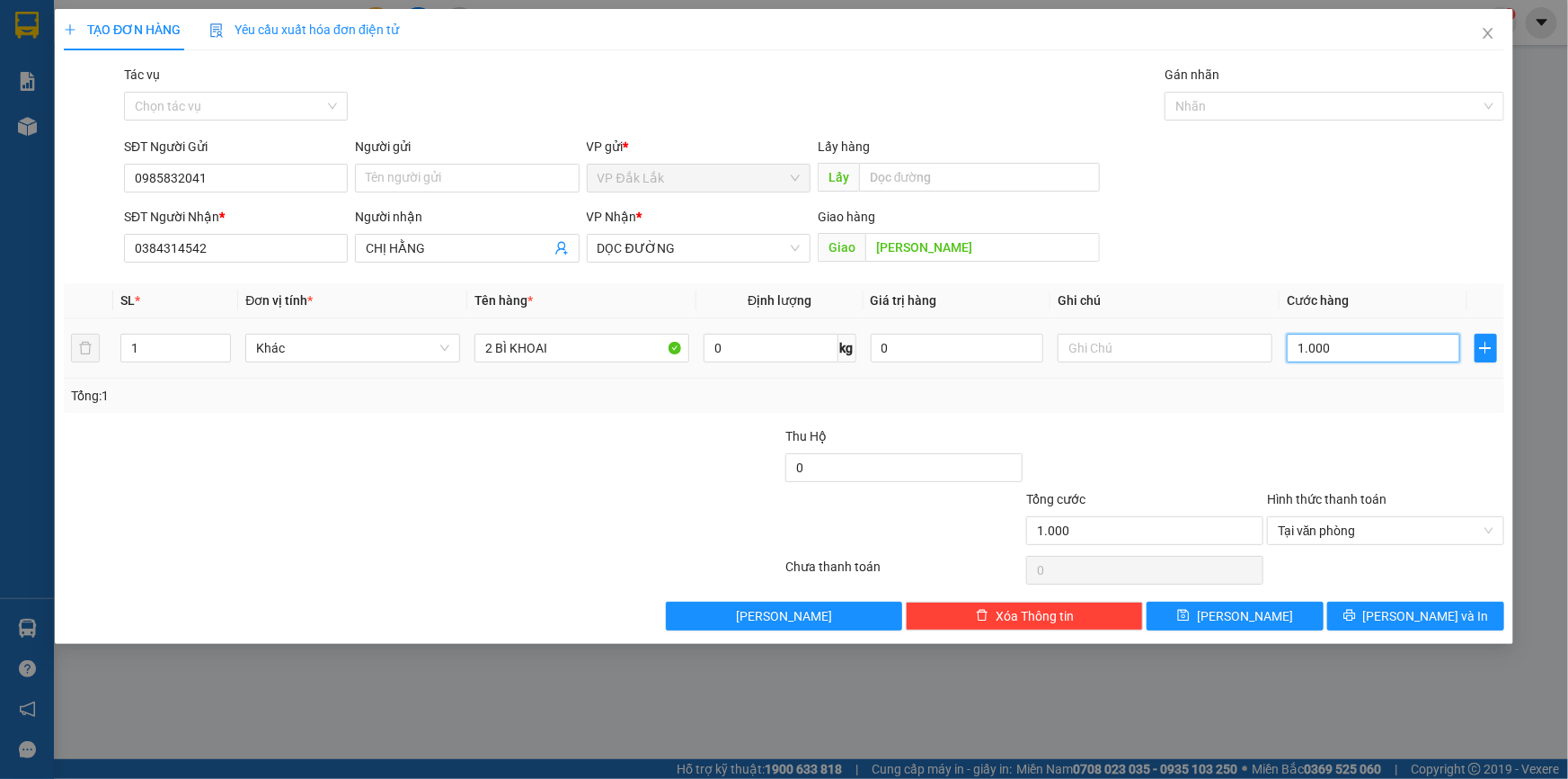
type input "10.000"
type input "100.000"
click at [1460, 617] on button "[PERSON_NAME] và In" at bounding box center [1415, 616] width 177 height 29
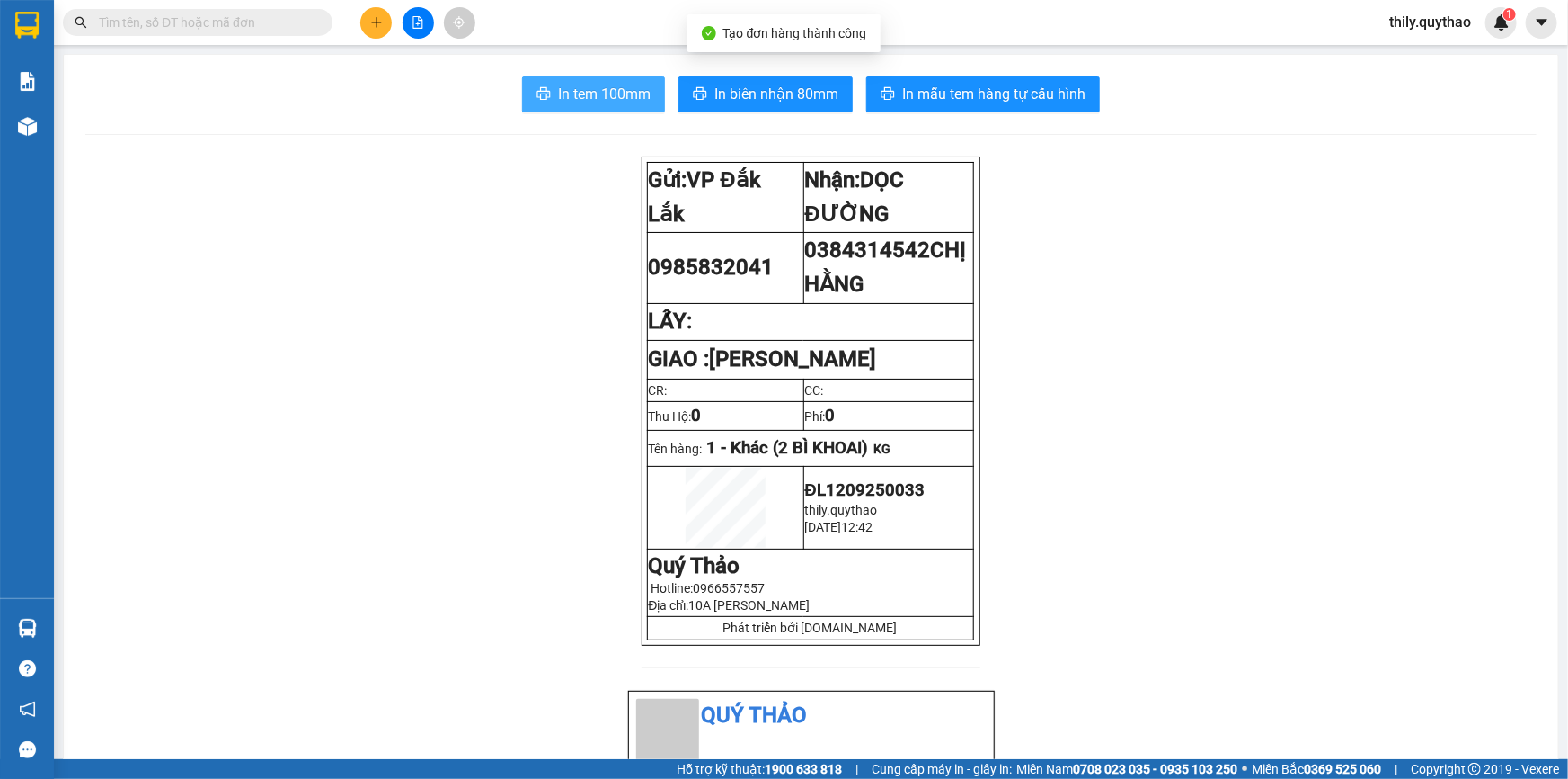
click at [629, 90] on span "In tem 100mm" at bounding box center [605, 94] width 93 height 23
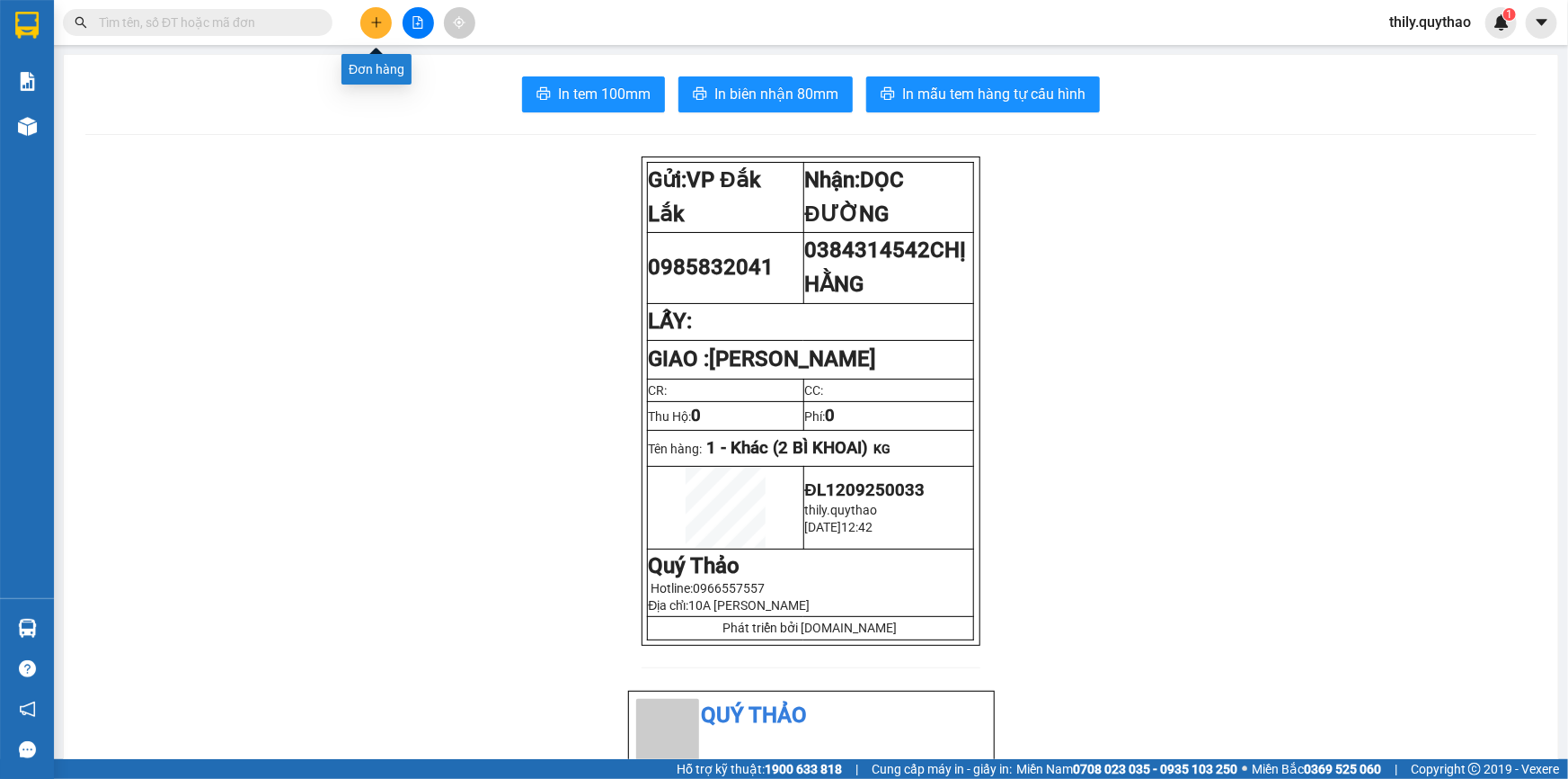
click at [367, 12] on button at bounding box center [376, 23] width 32 height 32
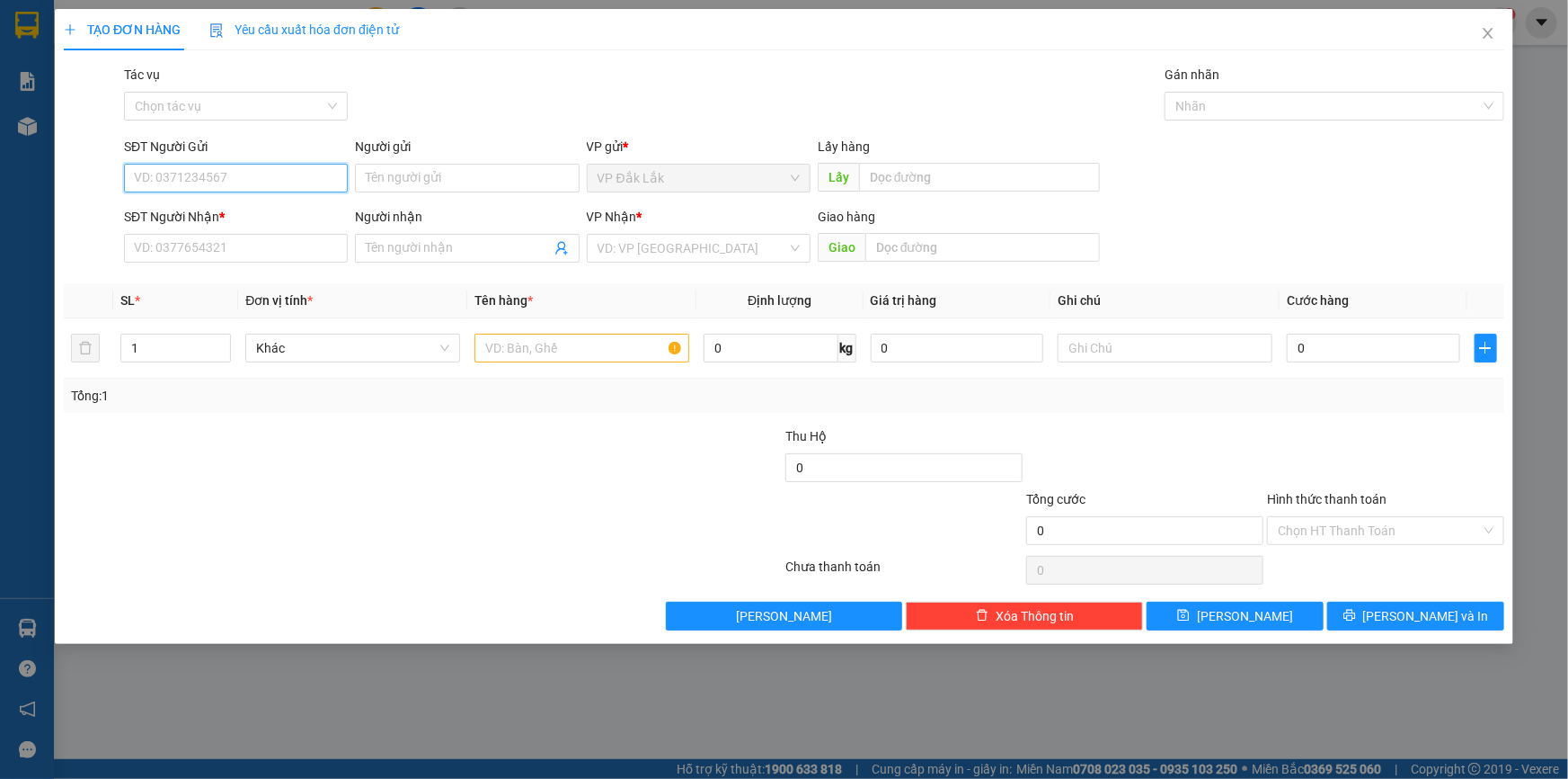
click at [269, 181] on input "SĐT Người Gửi" at bounding box center [236, 178] width 224 height 29
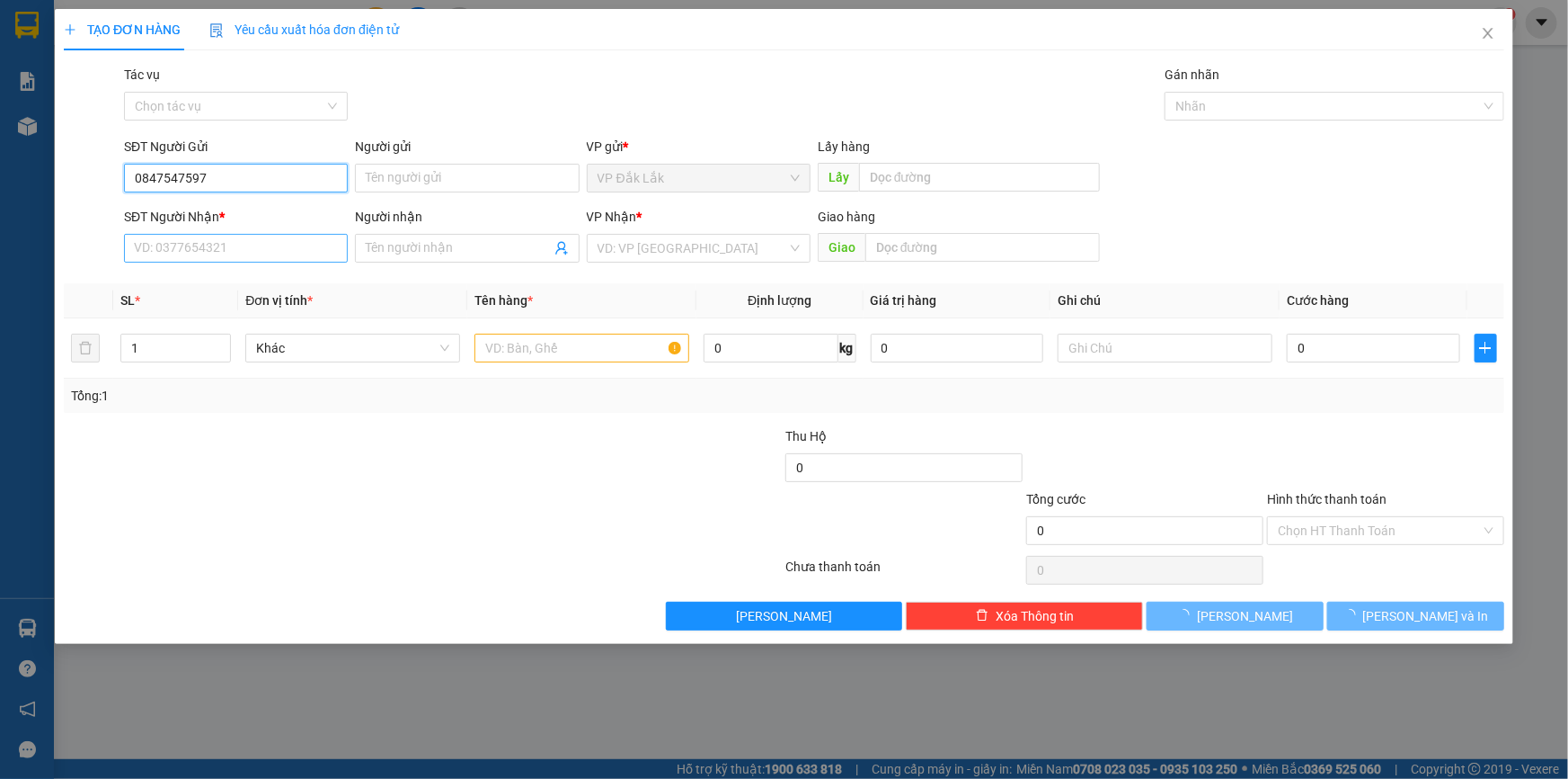
type input "0847547597"
click at [295, 238] on input "SĐT Người Nhận *" at bounding box center [236, 248] width 224 height 29
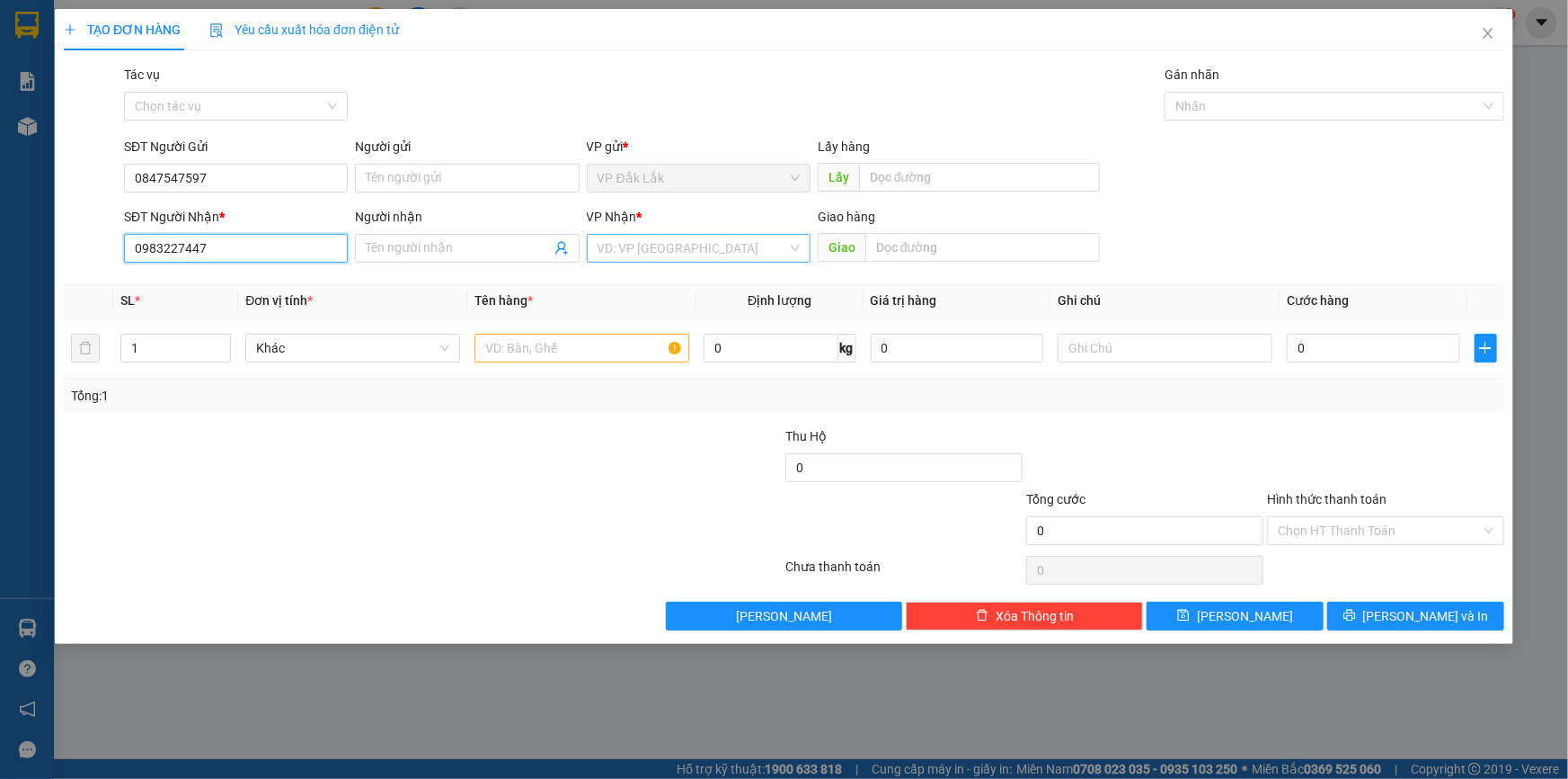
type input "0983227447"
click at [665, 250] on input "search" at bounding box center [692, 248] width 189 height 27
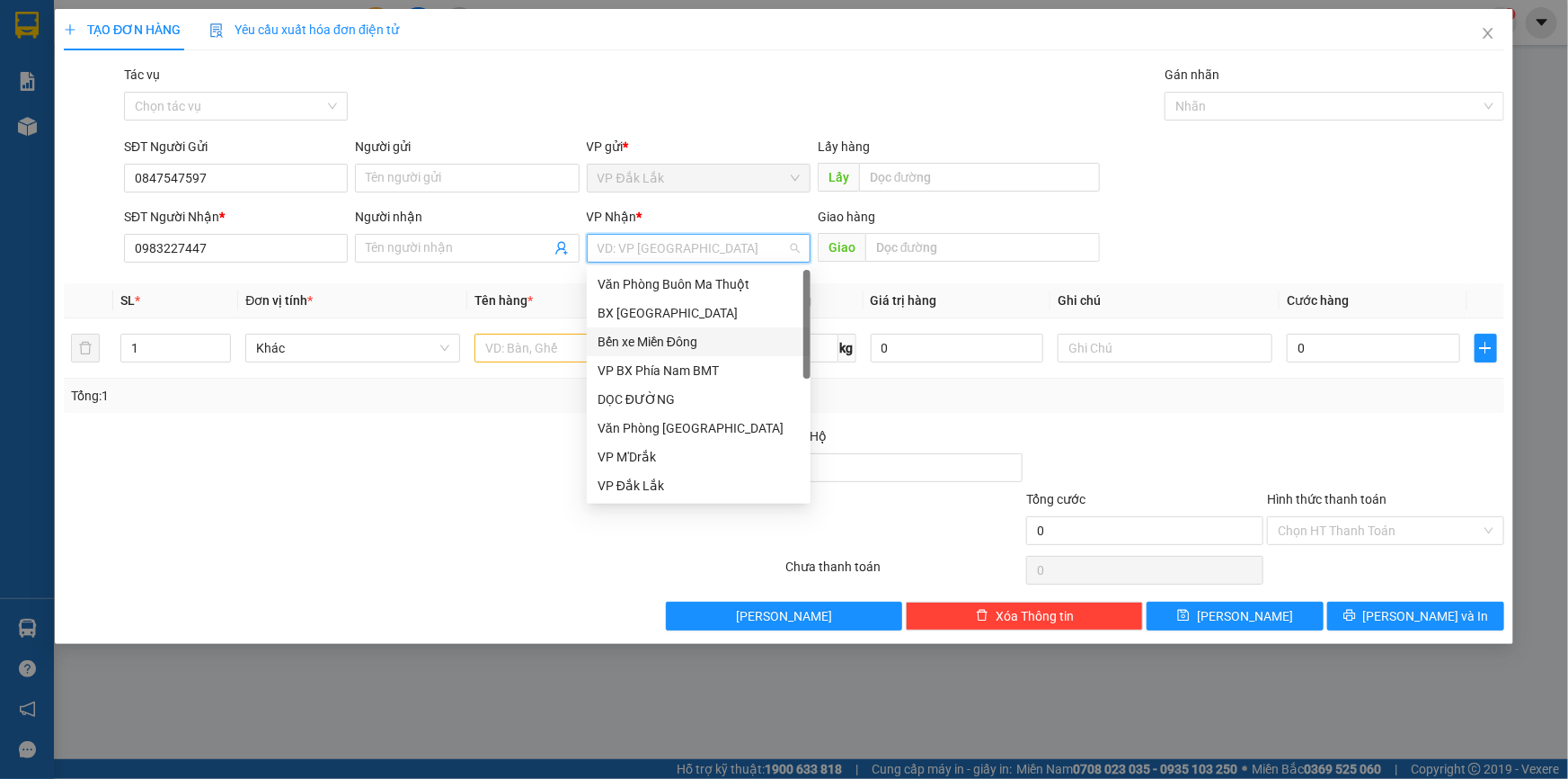
click at [710, 339] on div "Bến xe Miền Đông" at bounding box center [699, 342] width 202 height 20
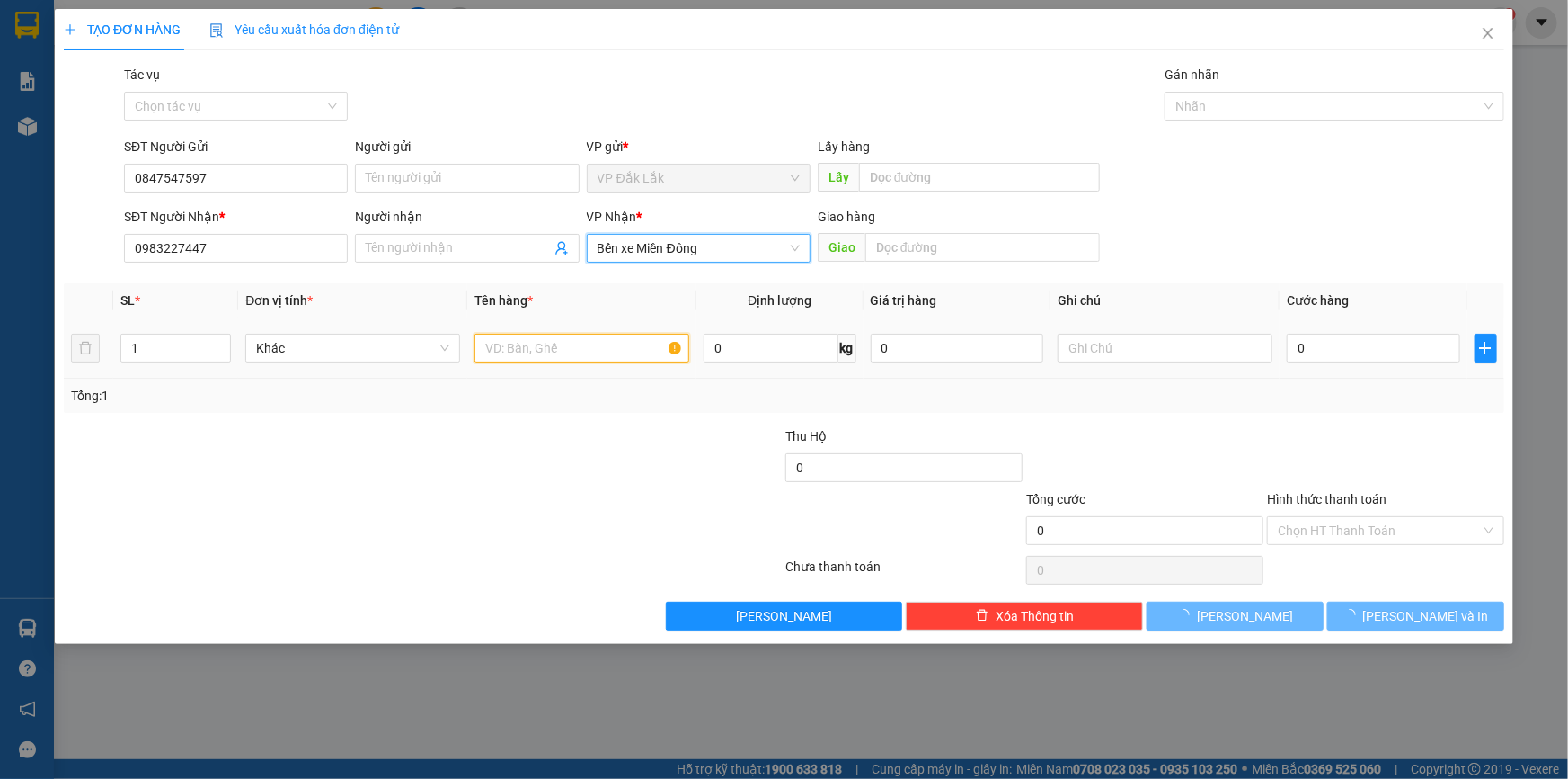
click at [524, 354] on input "text" at bounding box center [582, 349] width 215 height 29
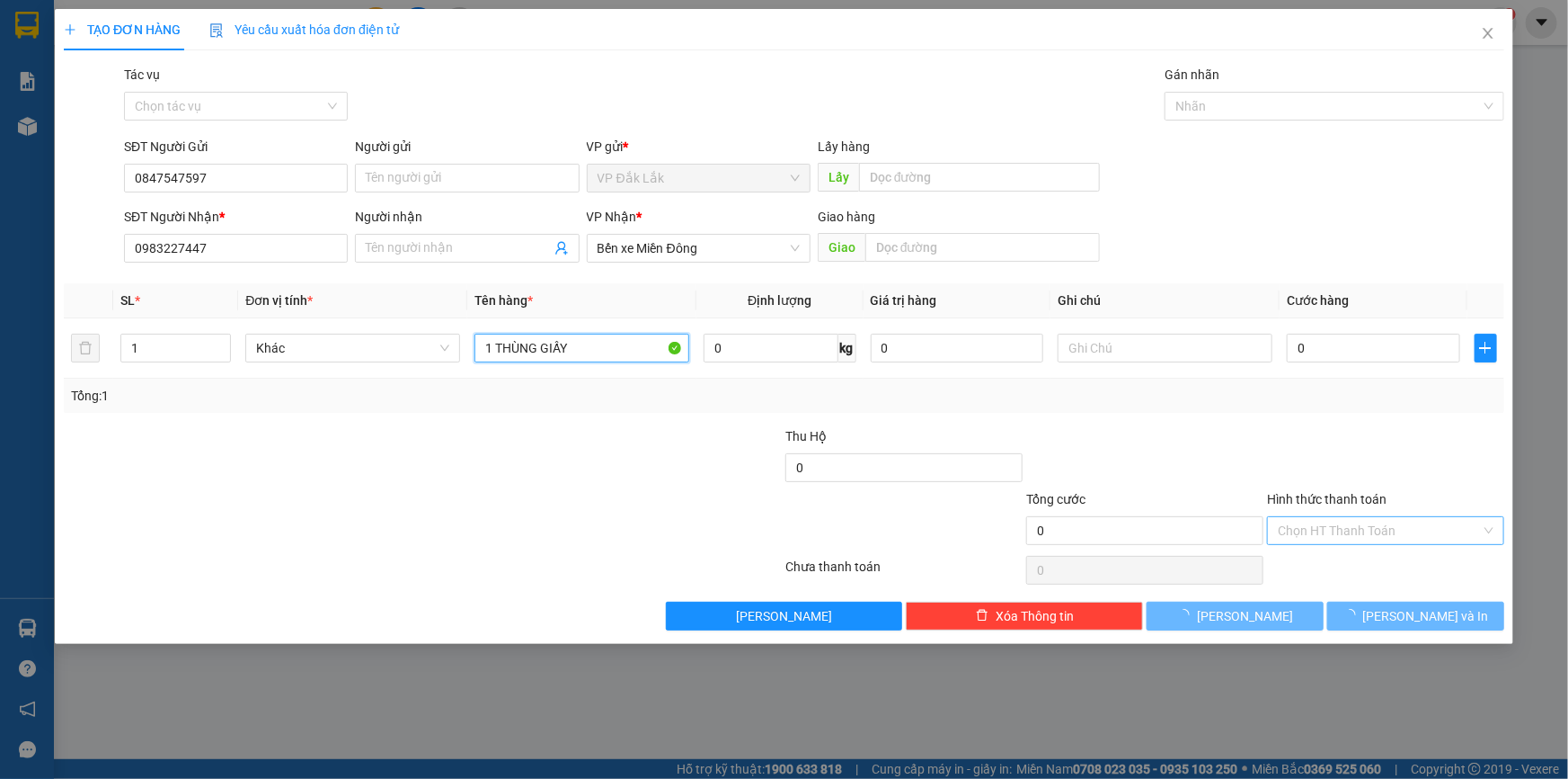
type input "1 THÙNG GIẤY"
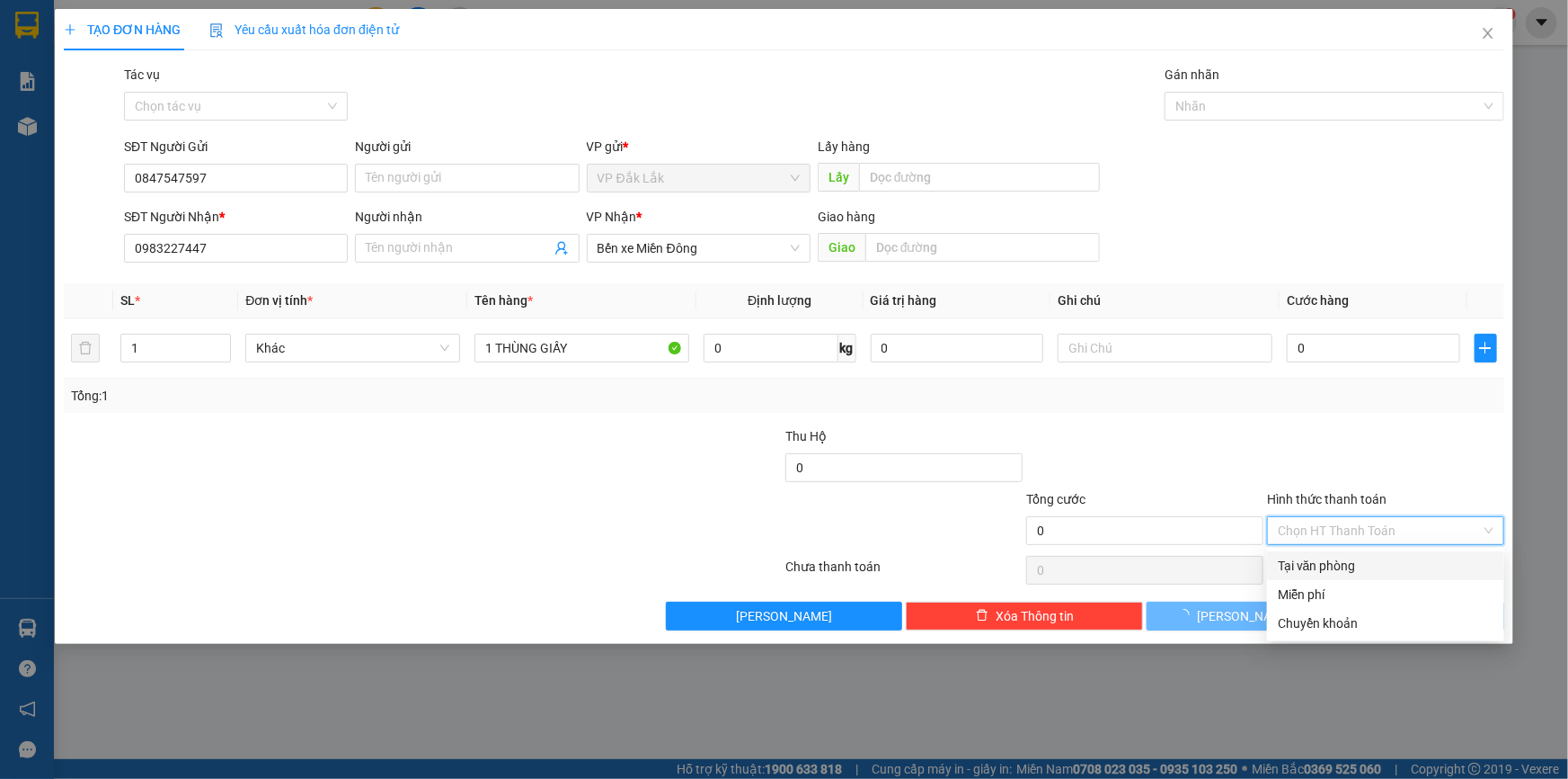
click at [1413, 533] on input "Hình thức thanh toán" at bounding box center [1379, 531] width 203 height 27
click at [1411, 561] on div "Tại văn phòng" at bounding box center [1385, 566] width 216 height 20
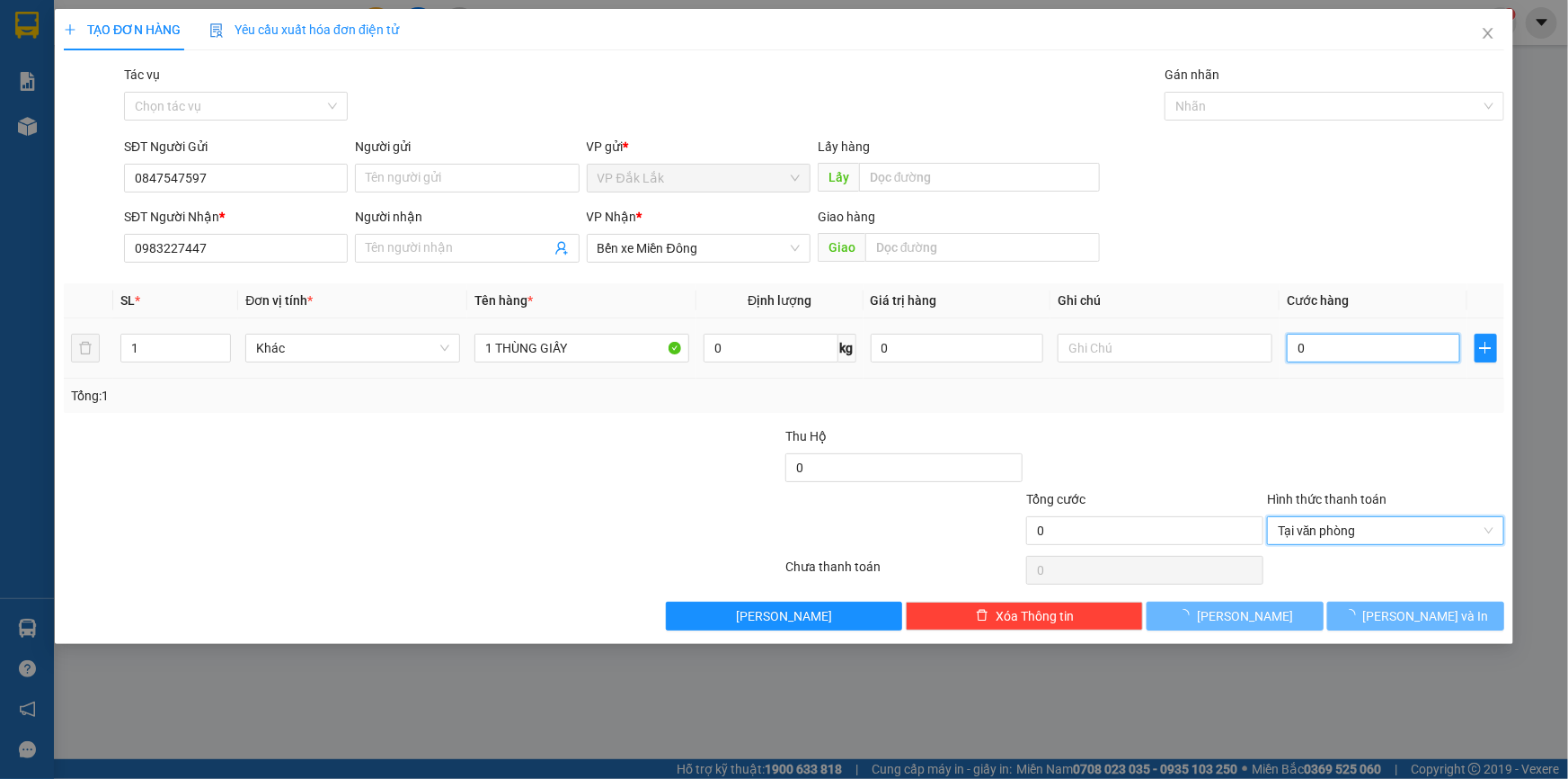
click at [1301, 359] on input "0" at bounding box center [1373, 349] width 174 height 29
type input "5"
type input "50"
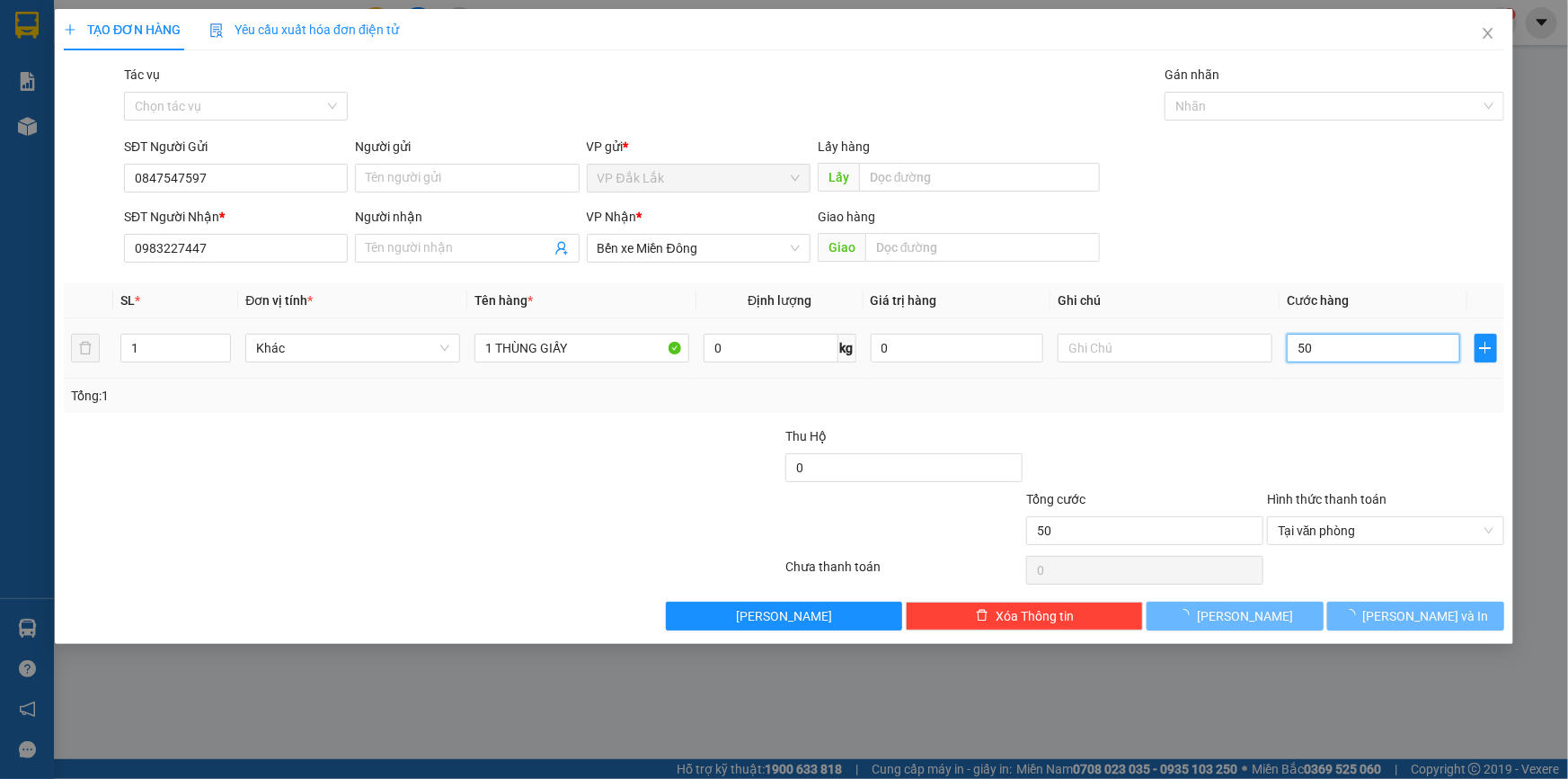
type input "500"
type input "5.000"
type input "50.000"
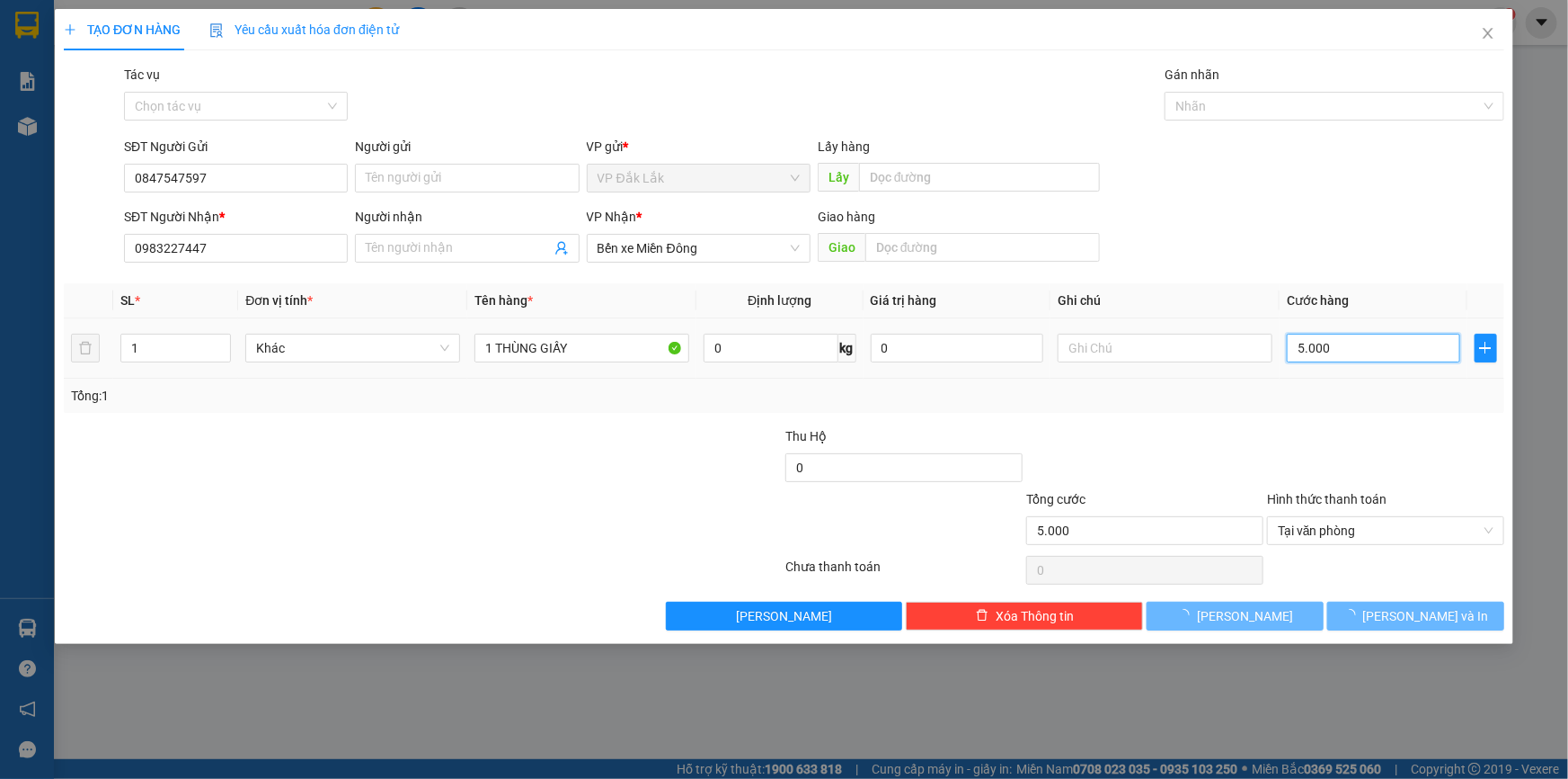
type input "50.000"
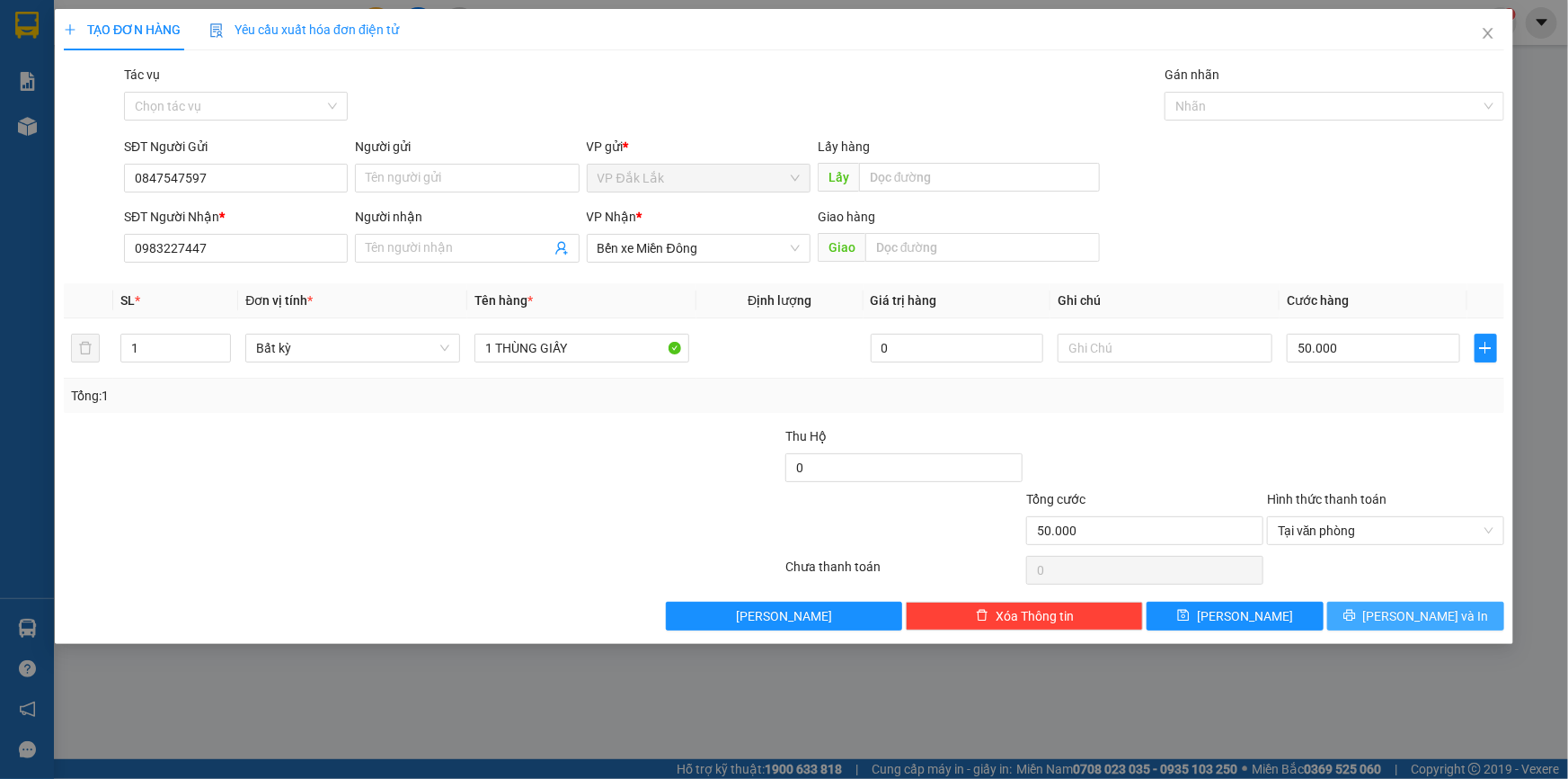
click at [1394, 612] on button "Lưu và In" at bounding box center [1415, 616] width 177 height 29
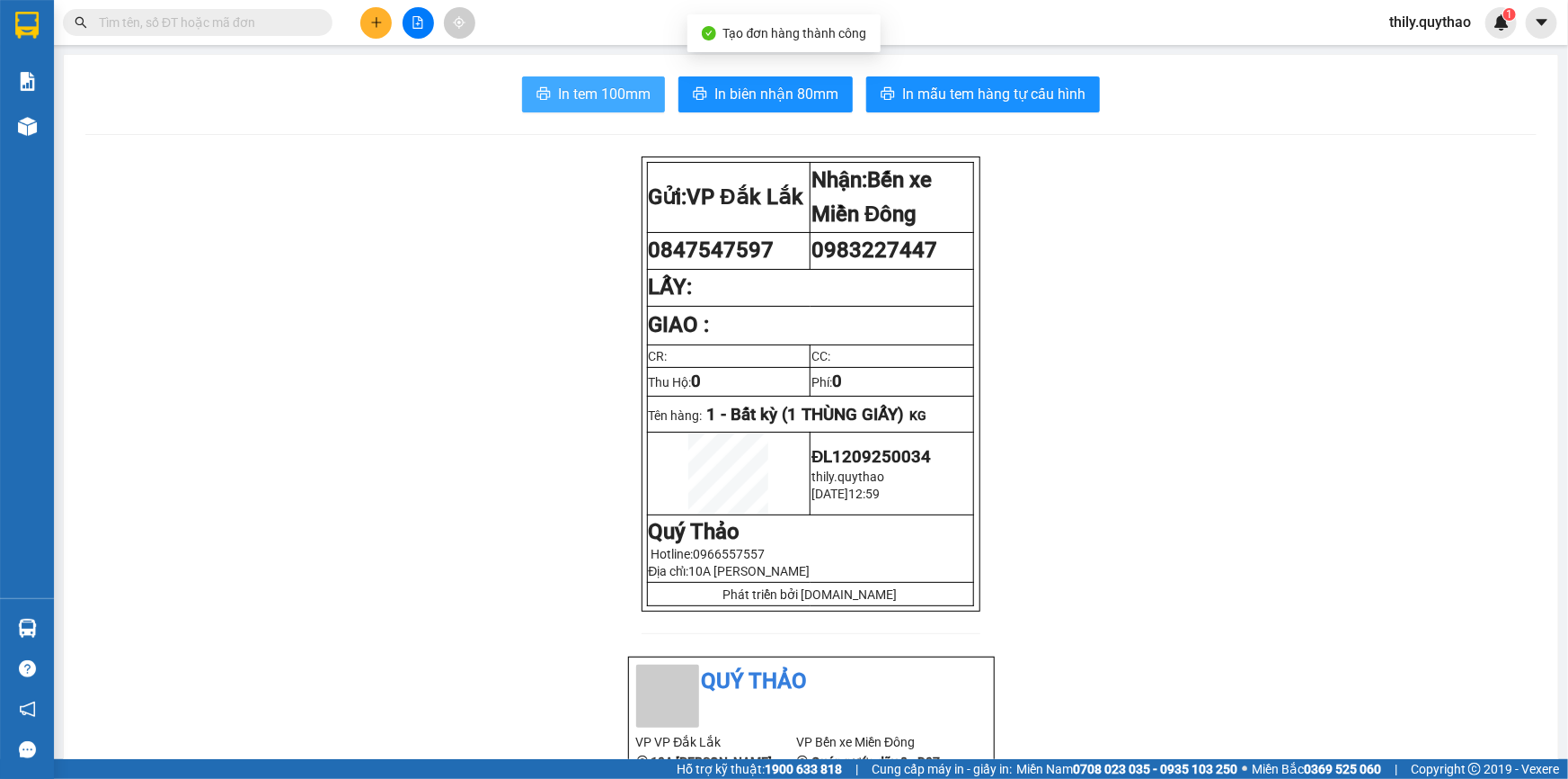
click at [631, 81] on button "In tem 100mm" at bounding box center [593, 95] width 143 height 36
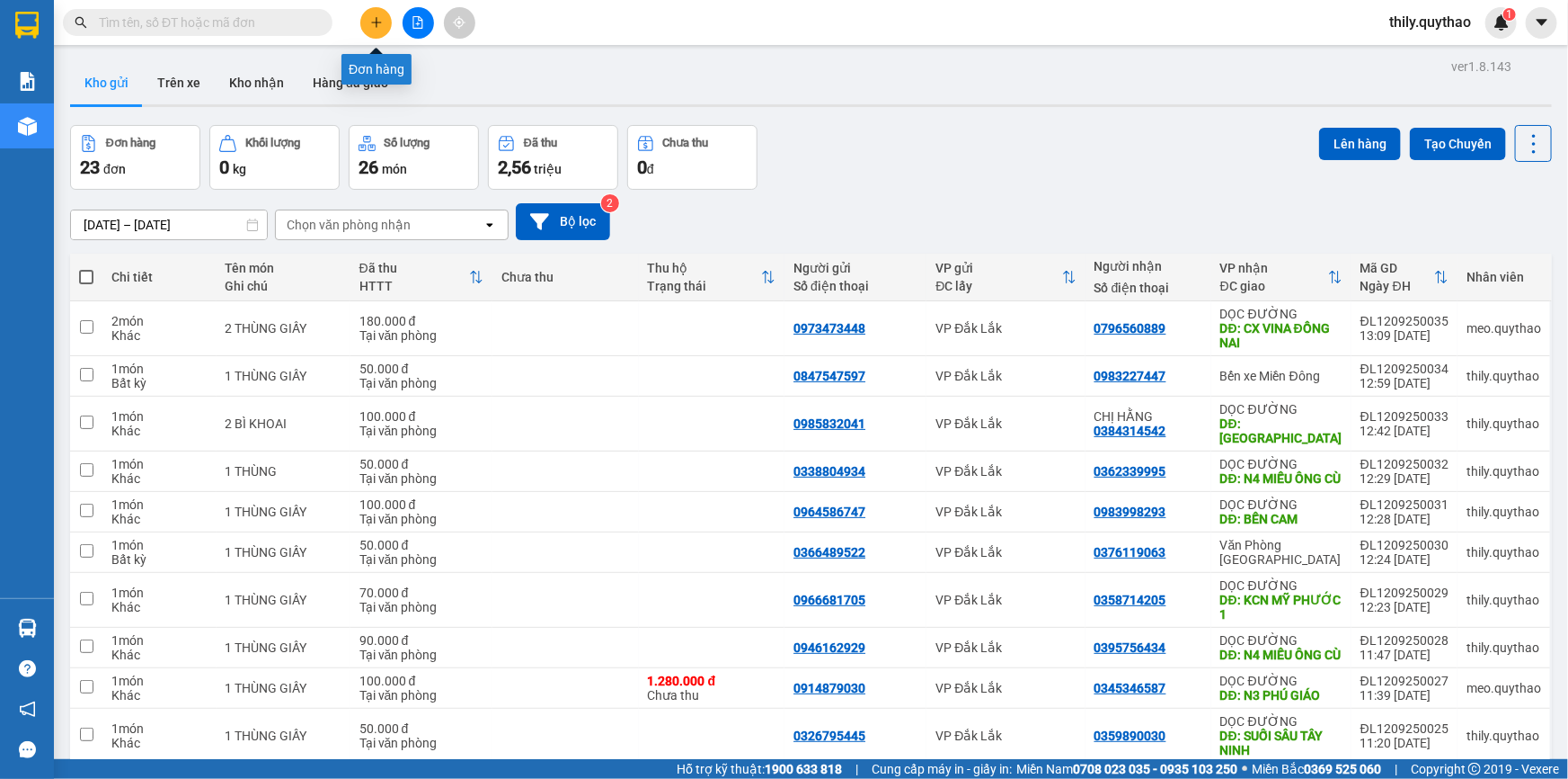
click at [367, 17] on button at bounding box center [376, 23] width 32 height 32
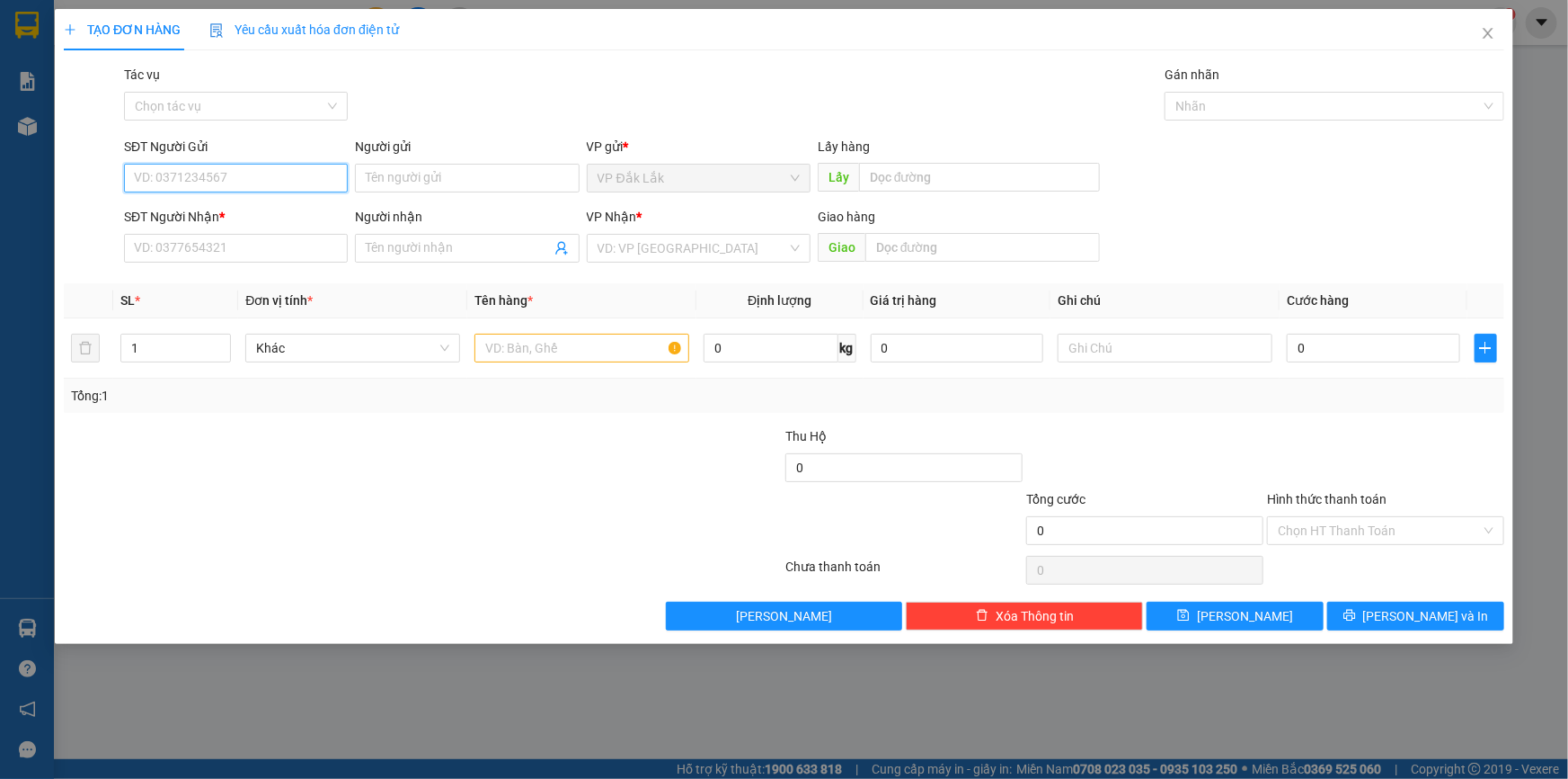
click at [281, 164] on input "SĐT Người Gửi" at bounding box center [236, 178] width 224 height 29
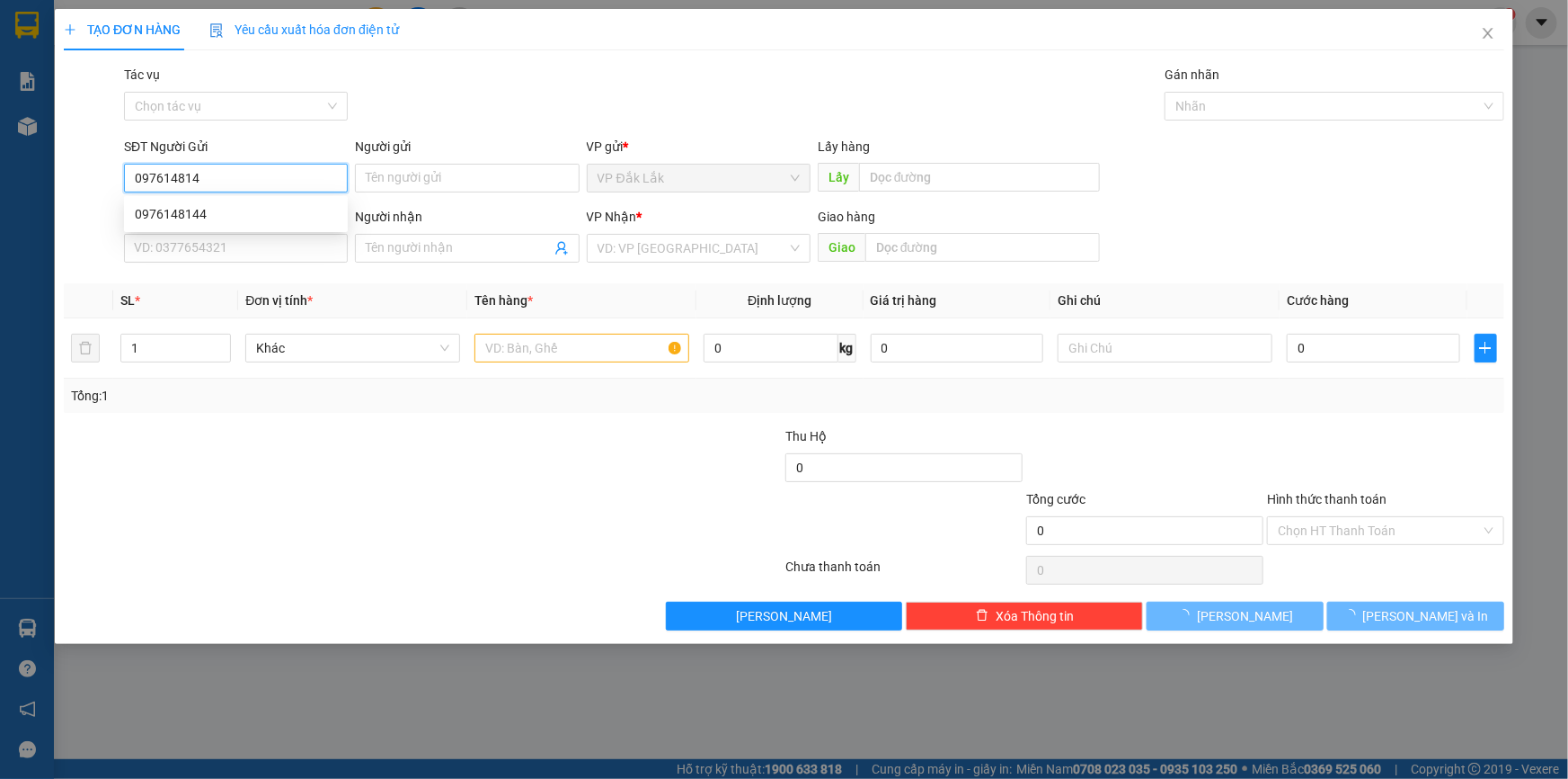
type input "0976148144"
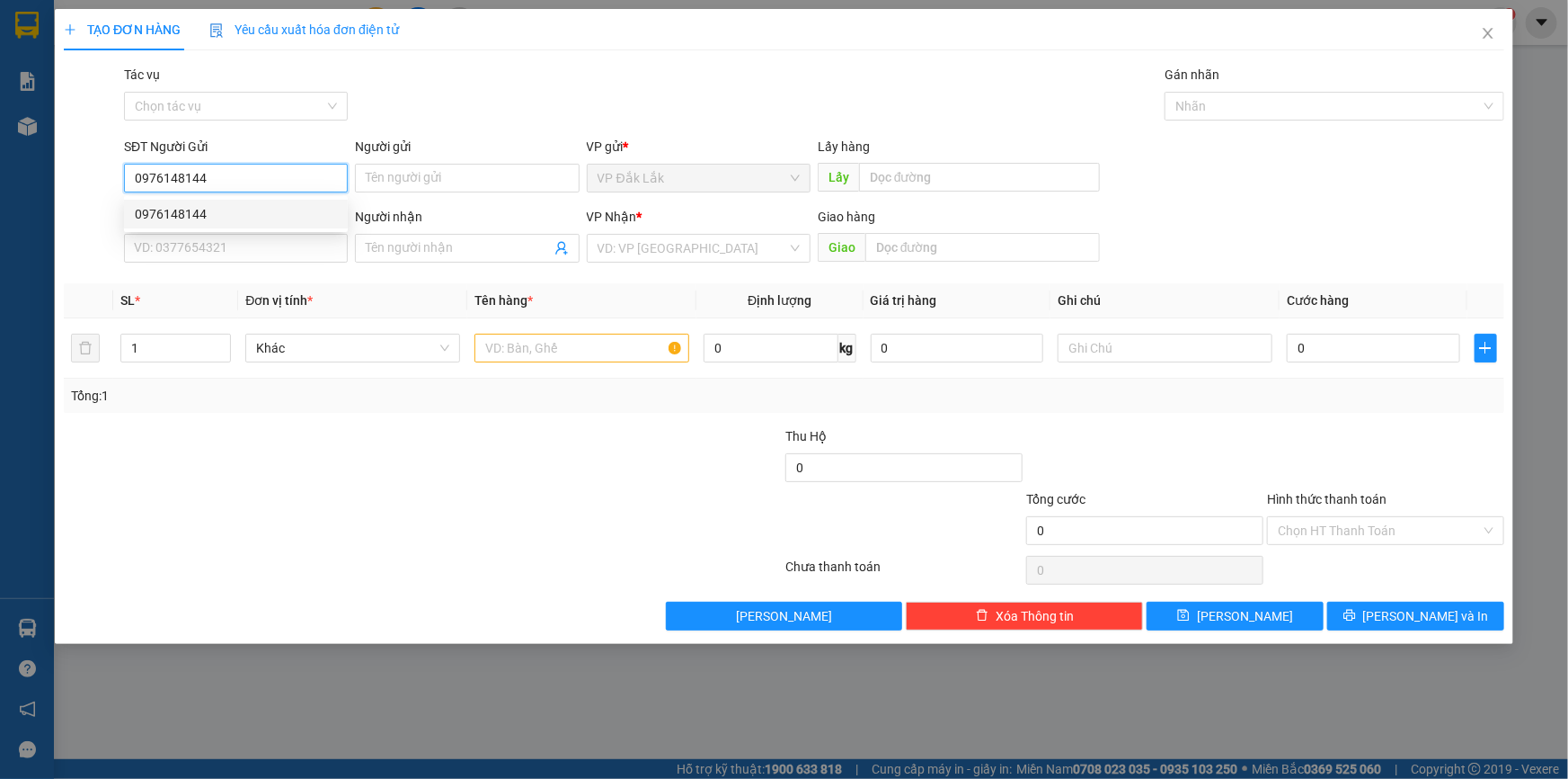
click at [163, 205] on div "0976148144" at bounding box center [236, 214] width 202 height 20
type input "0374698874"
type input "HIỆP PHƯỚC"
type input "0976148144"
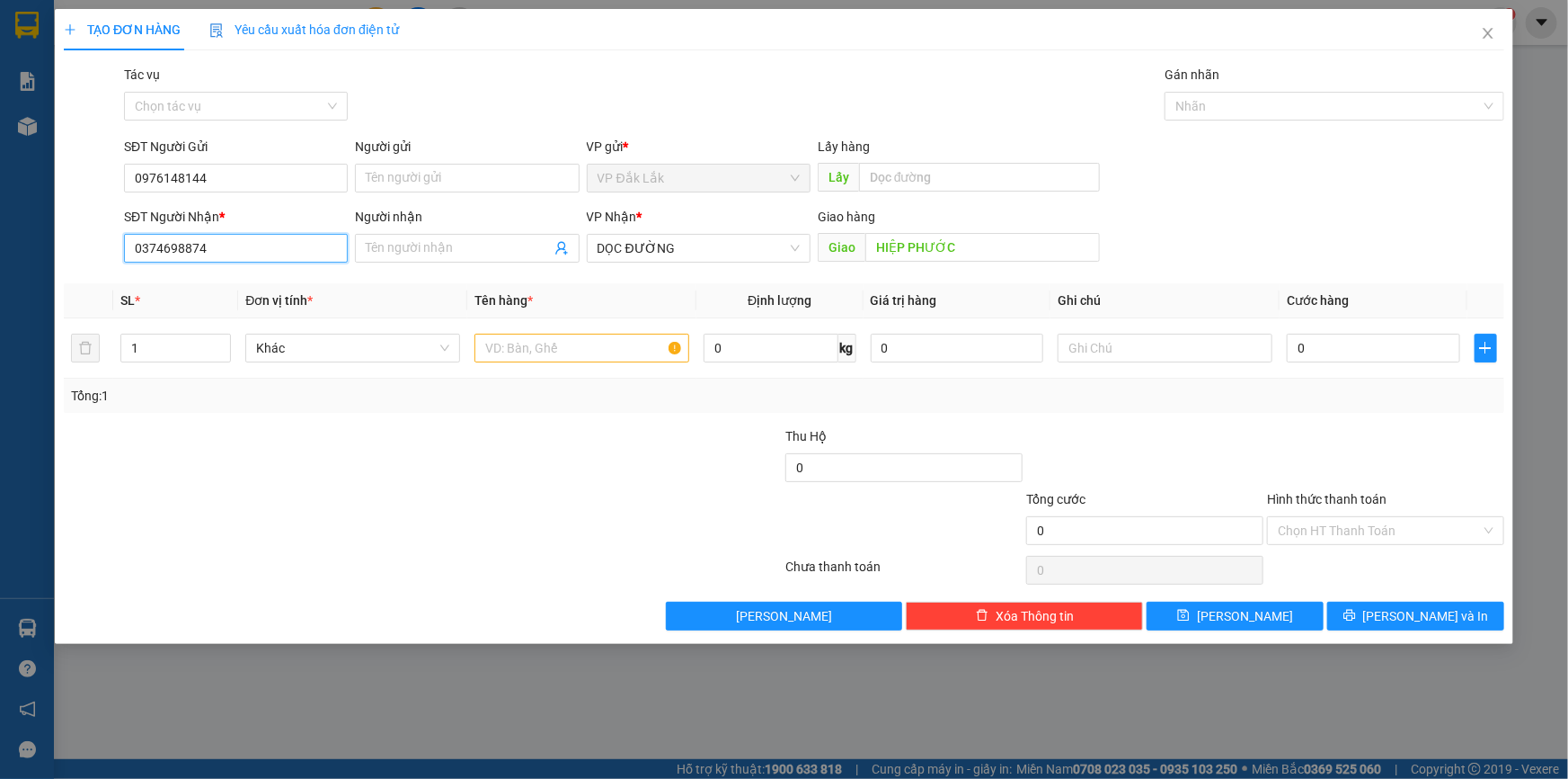
click at [222, 252] on input "0374698874" at bounding box center [236, 248] width 224 height 29
click at [506, 353] on input "text" at bounding box center [582, 349] width 215 height 29
click at [503, 353] on input "text" at bounding box center [582, 349] width 215 height 29
type input "3 THÙNG GIẤY"
click at [1333, 526] on input "Hình thức thanh toán" at bounding box center [1379, 531] width 203 height 27
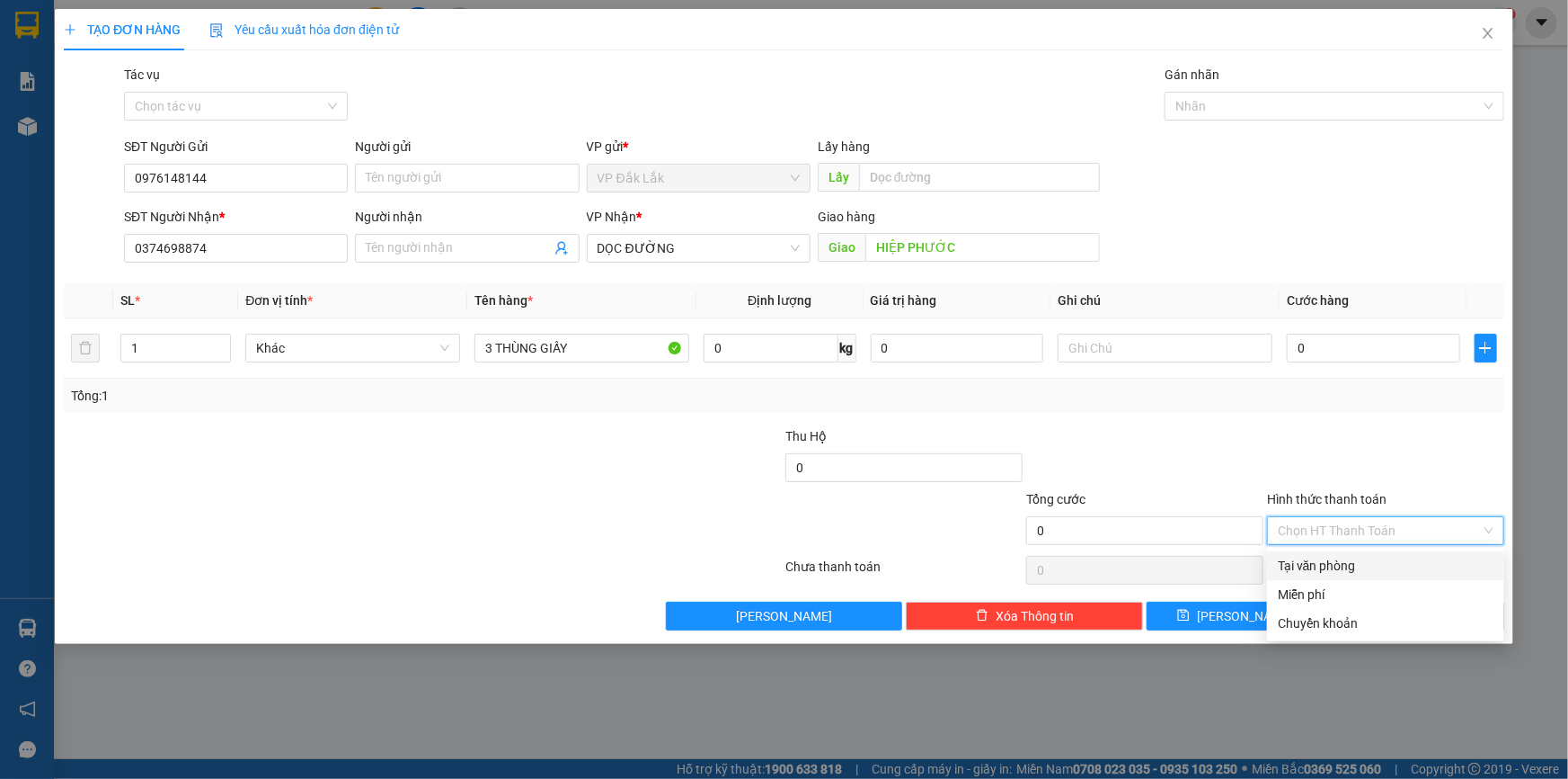
click at [1334, 560] on div "Tại văn phòng" at bounding box center [1385, 566] width 216 height 20
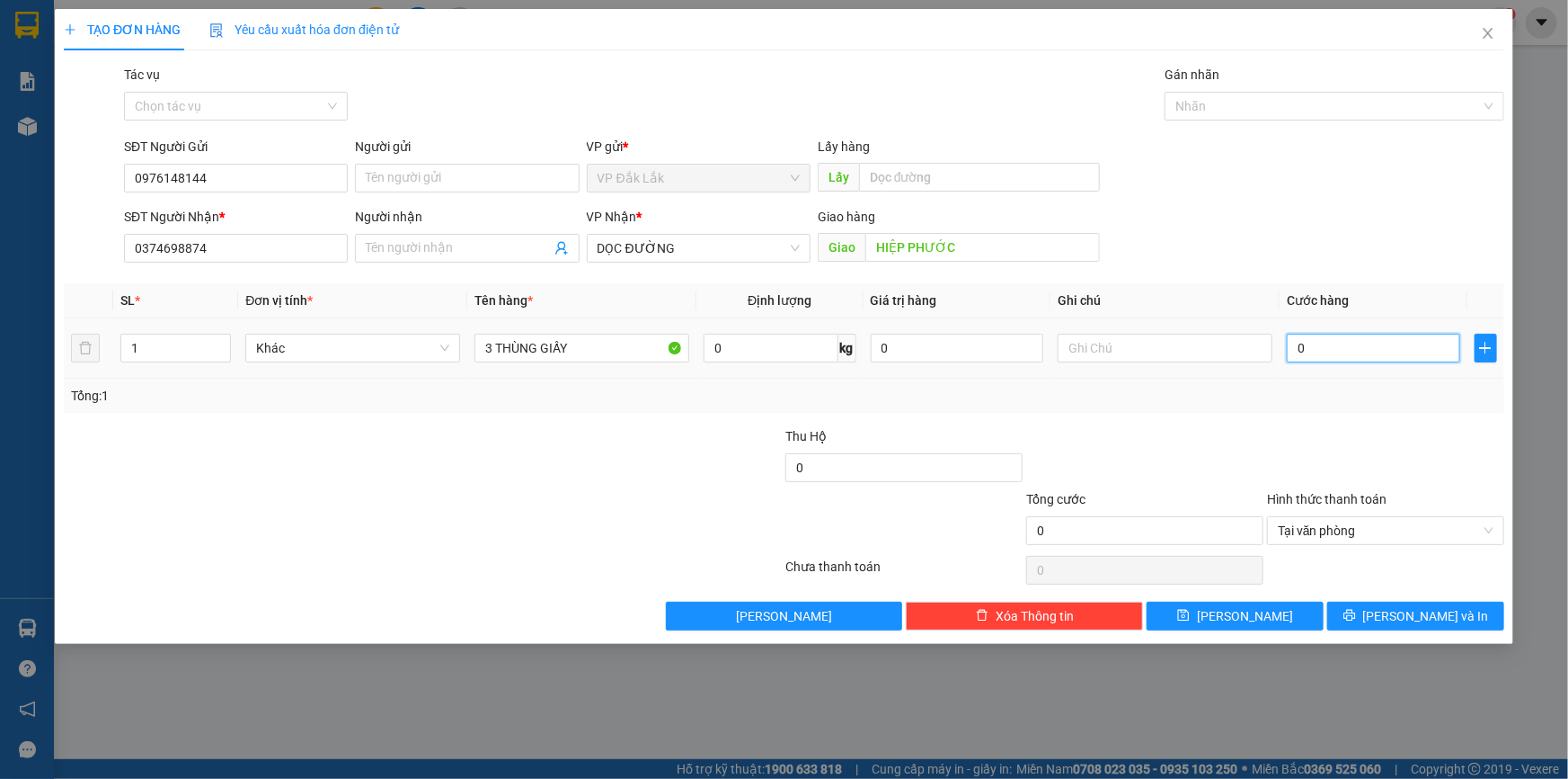
click at [1300, 350] on input "0" at bounding box center [1373, 349] width 174 height 29
type input "4"
type input "45"
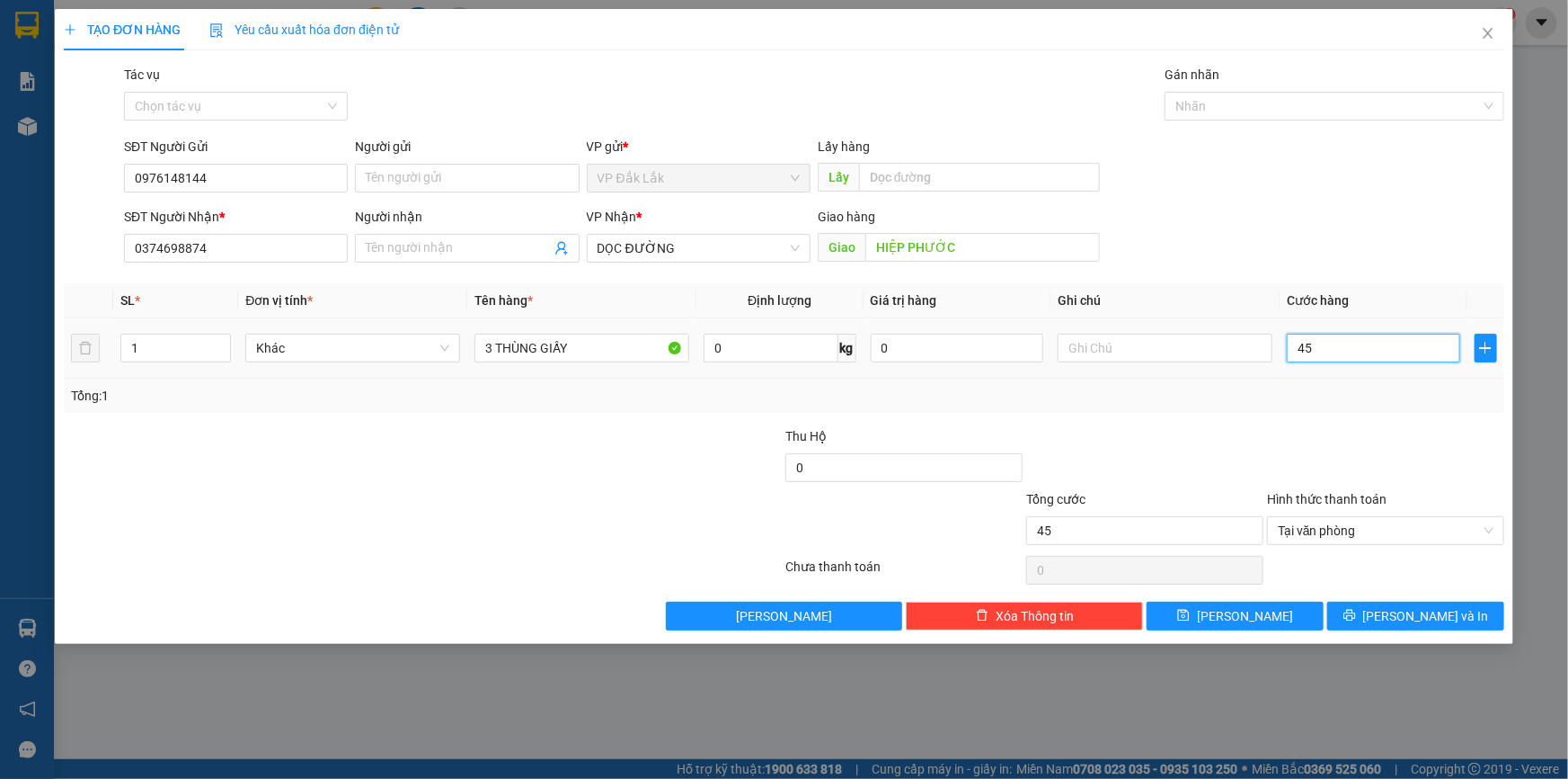
type input "450"
type input "4.500"
type input "45.000"
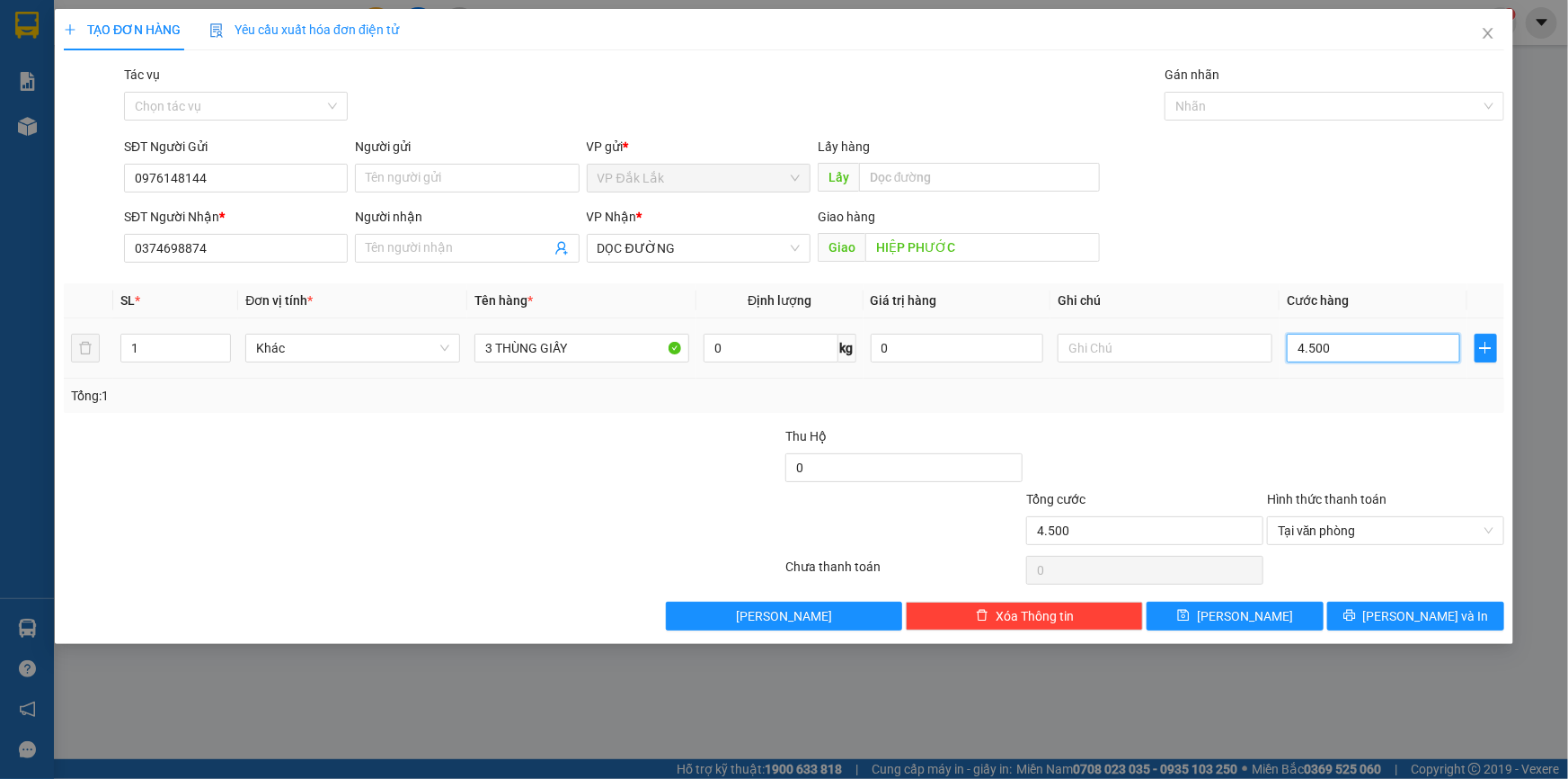
type input "45.000"
type input "450.000"
click at [1362, 620] on button "[PERSON_NAME] và In" at bounding box center [1415, 616] width 177 height 29
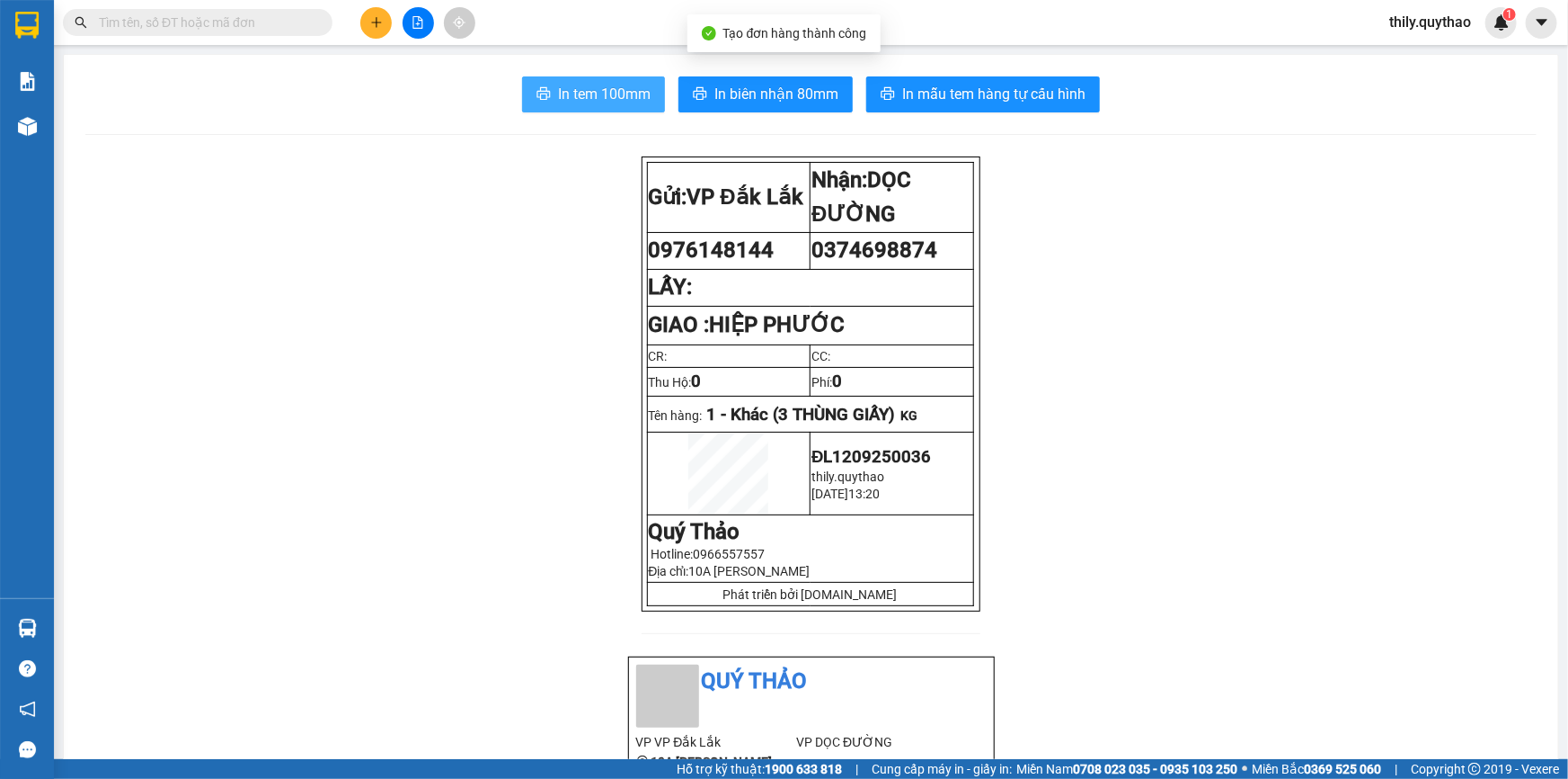
click at [634, 101] on span "In tem 100mm" at bounding box center [605, 94] width 93 height 23
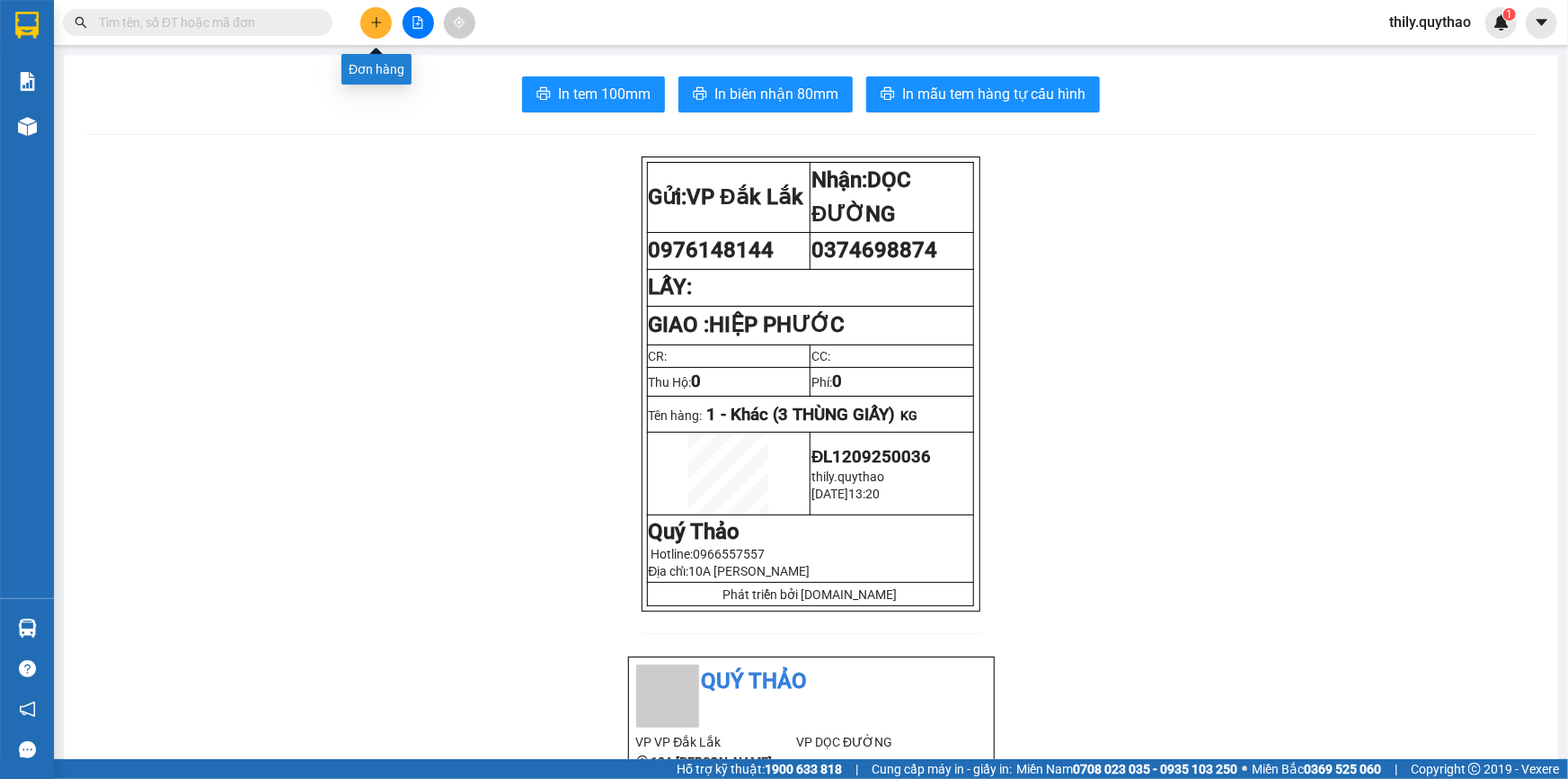
click at [371, 15] on button at bounding box center [376, 23] width 32 height 32
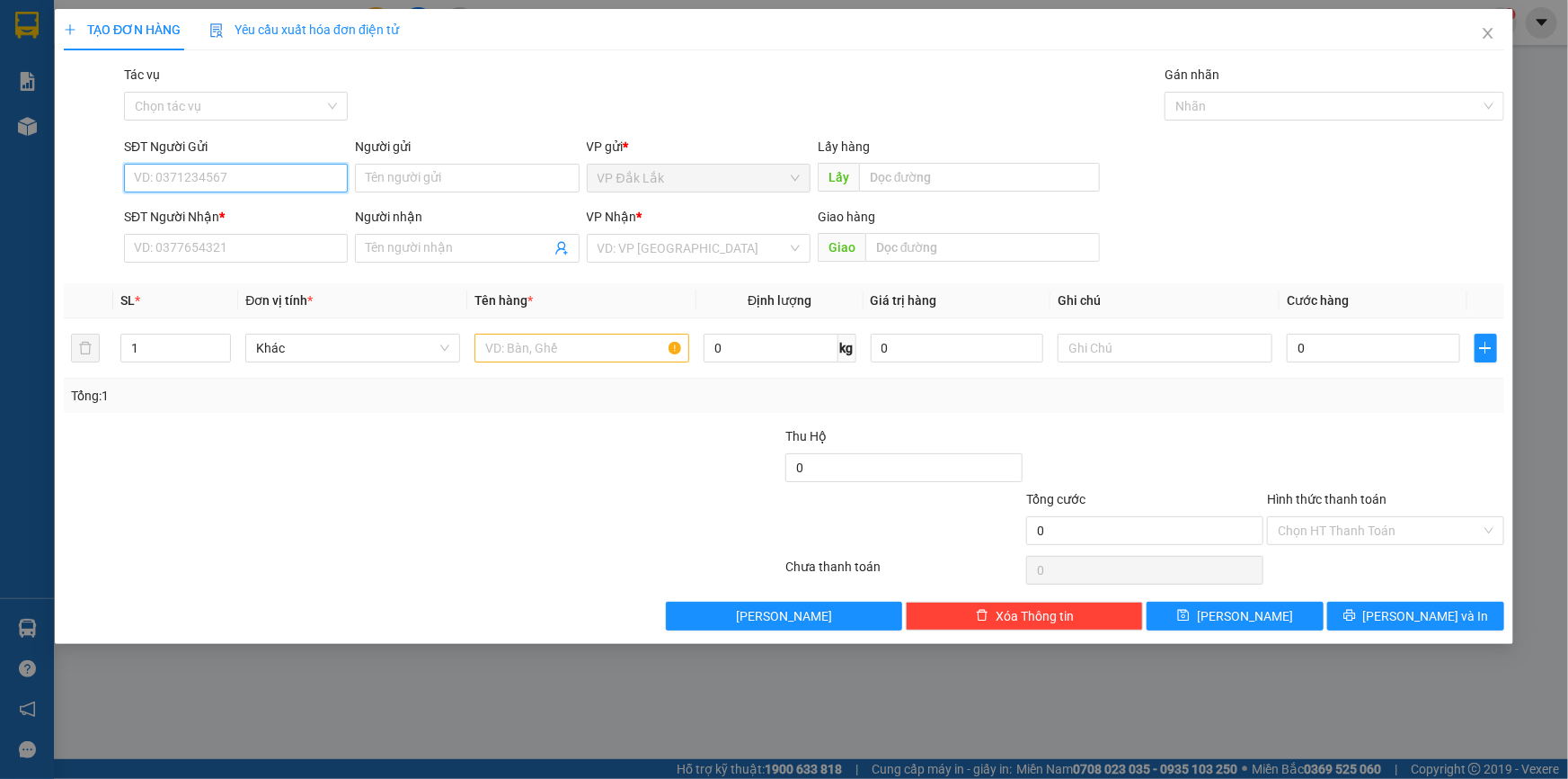
click at [229, 174] on input "SĐT Người Gửi" at bounding box center [236, 178] width 224 height 29
type input "0985831041"
click at [193, 216] on div "0985831041" at bounding box center [236, 214] width 202 height 20
type input "0384314542"
type input "CHỊ HẰNG"
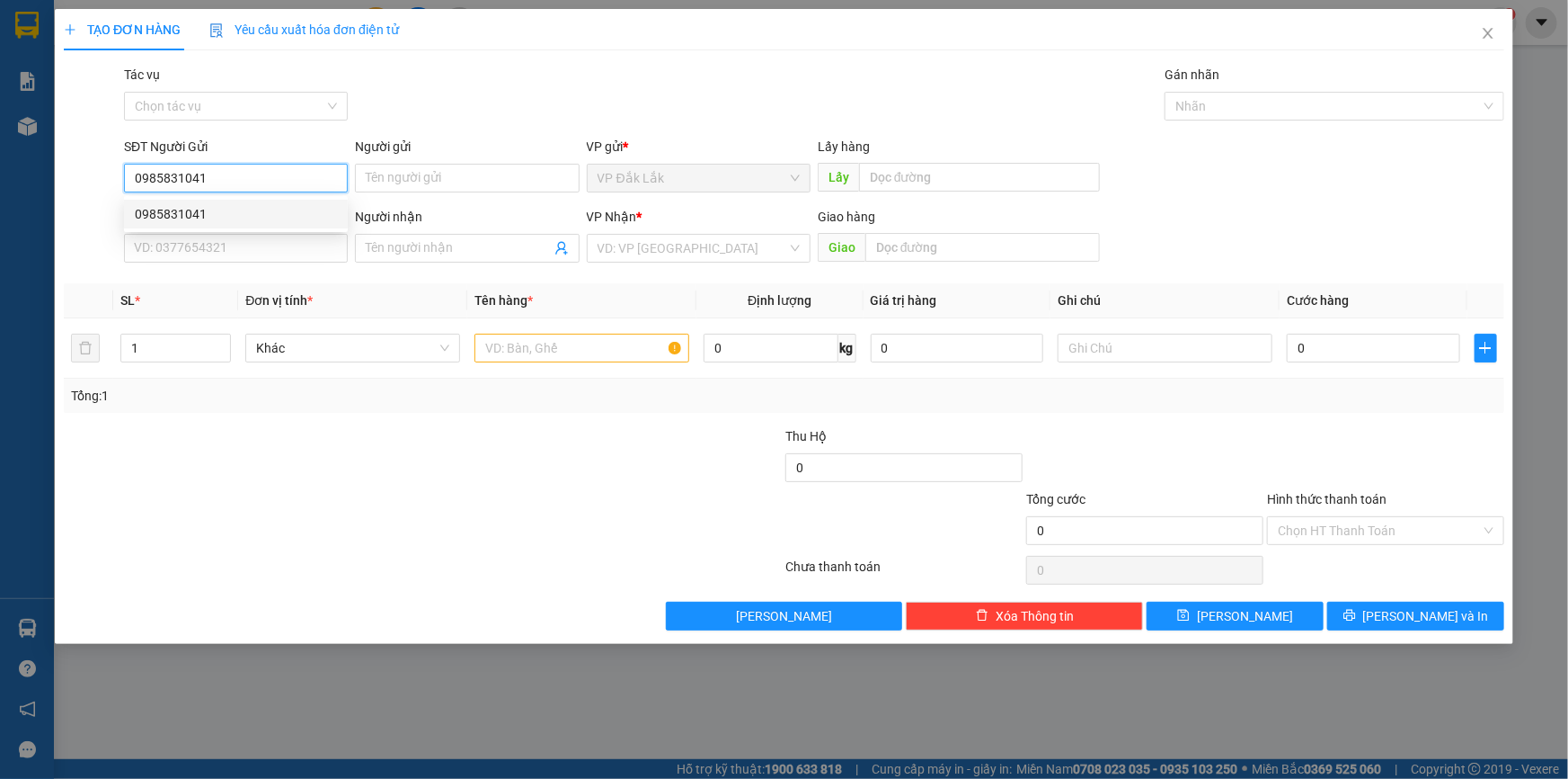
type input "TÂN PHƯỚC KHÁNH"
type input "0985831041"
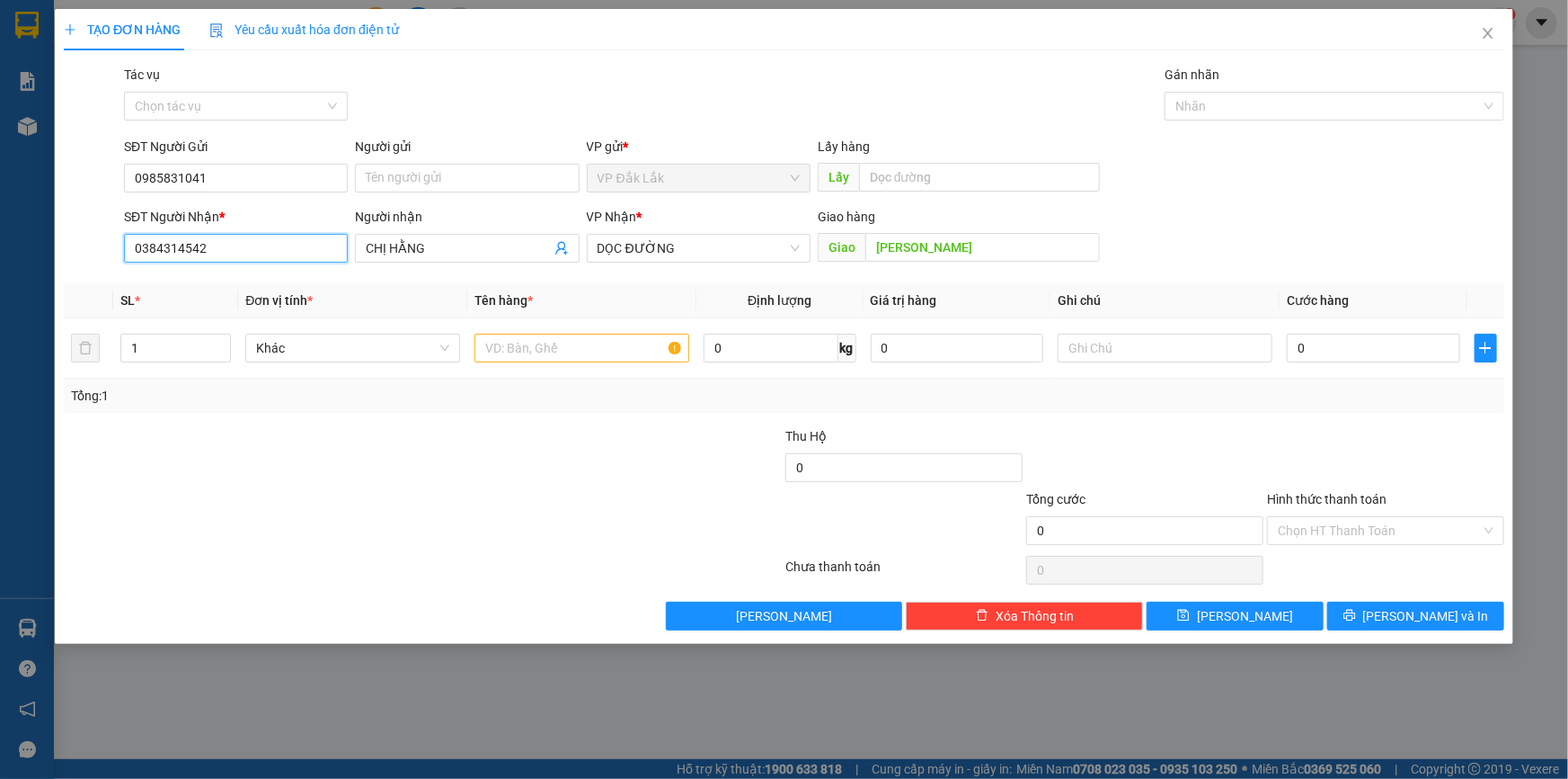
click at [308, 248] on input "0384314542" at bounding box center [236, 248] width 224 height 29
click at [335, 245] on input "0384314542" at bounding box center [236, 248] width 224 height 29
type input "0"
click at [336, 243] on input "SĐT Người Nhận *" at bounding box center [236, 248] width 224 height 29
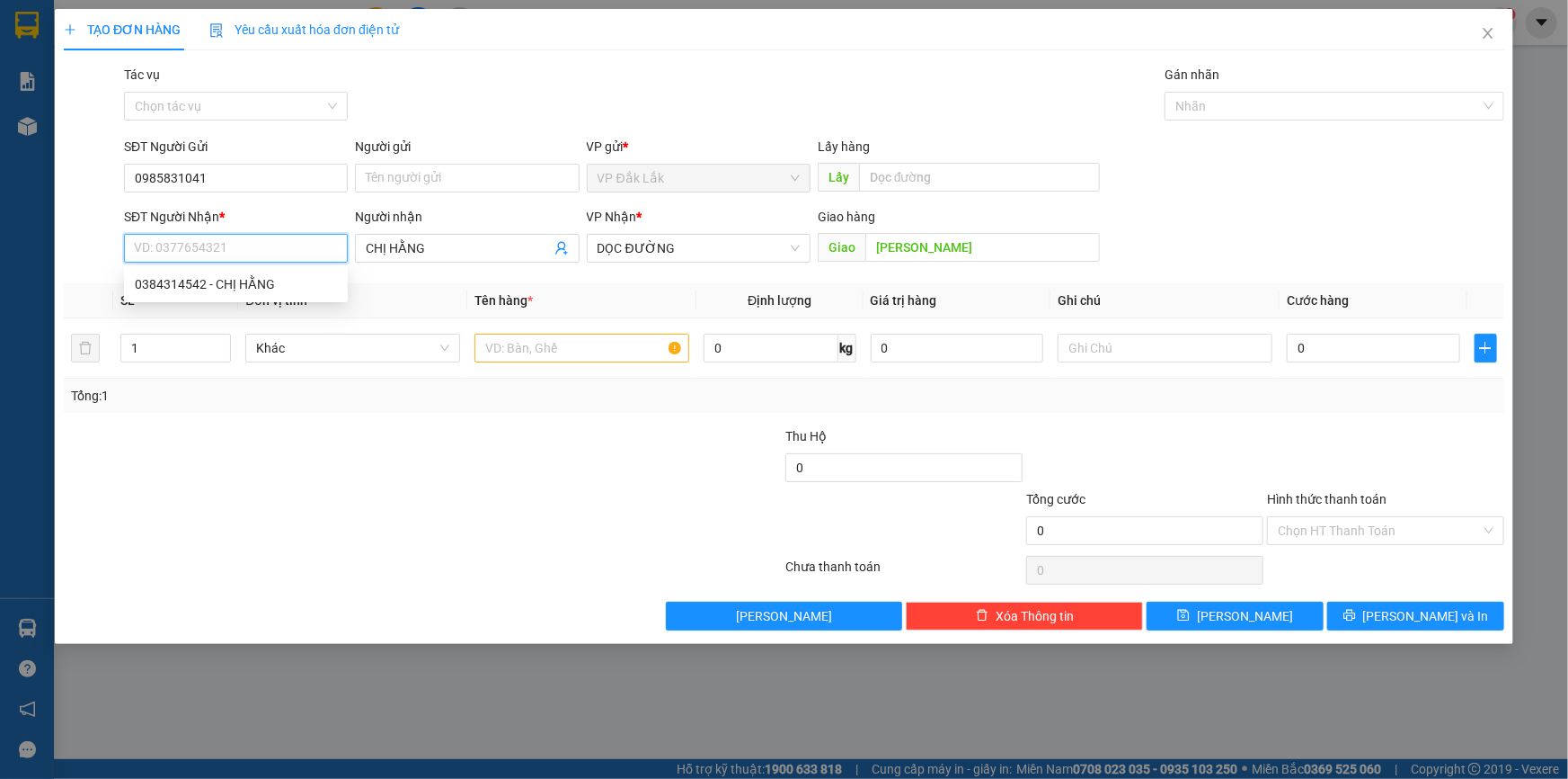
click at [336, 243] on input "SĐT Người Nhận *" at bounding box center [236, 248] width 224 height 29
type input "0971340613"
click at [214, 278] on div "0971340613" at bounding box center [236, 284] width 202 height 20
type input "NGÃ BA CÔNG AN BẾN CÁT"
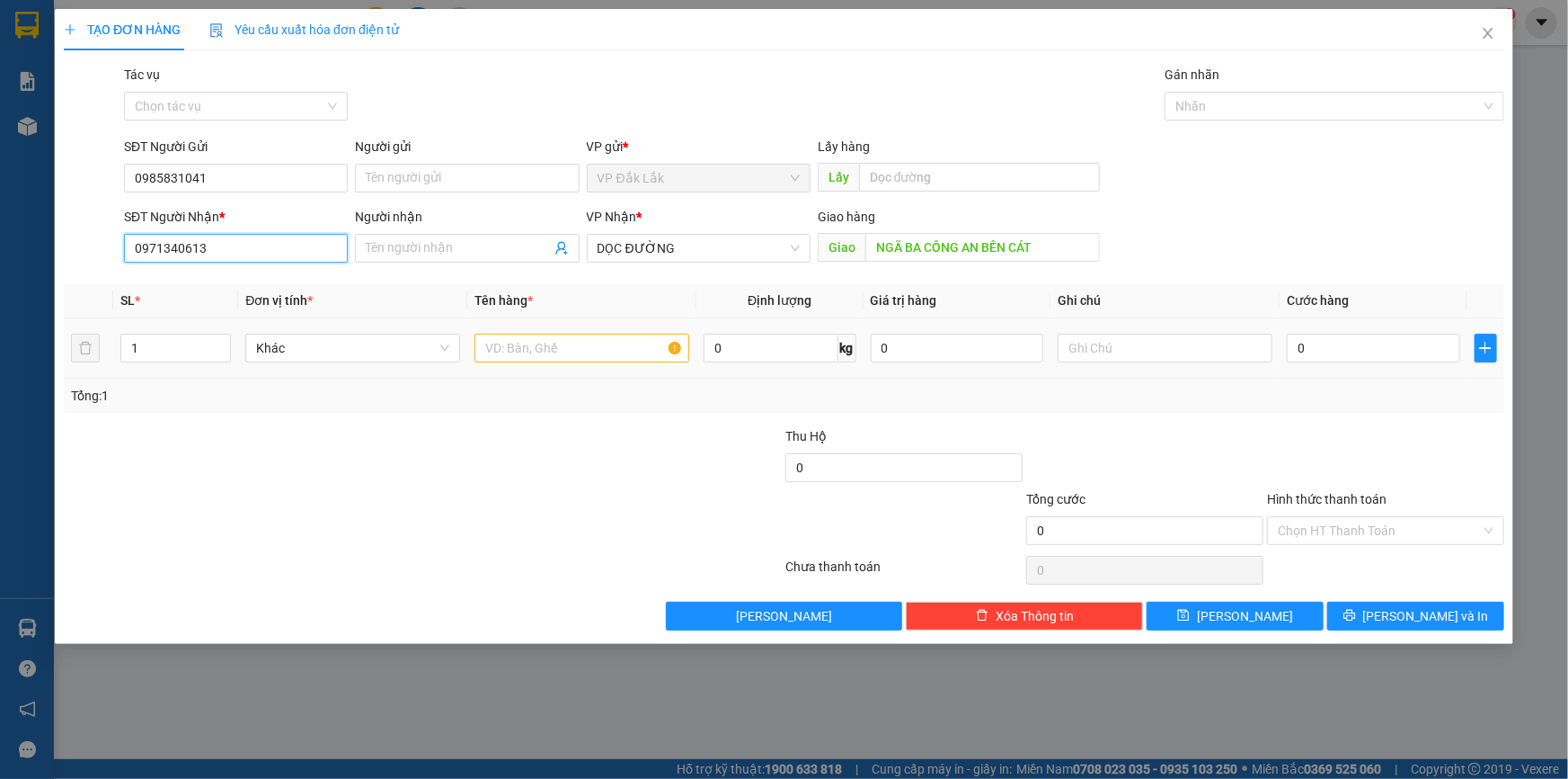
type input "0971340613"
click at [648, 347] on input "text" at bounding box center [582, 349] width 215 height 29
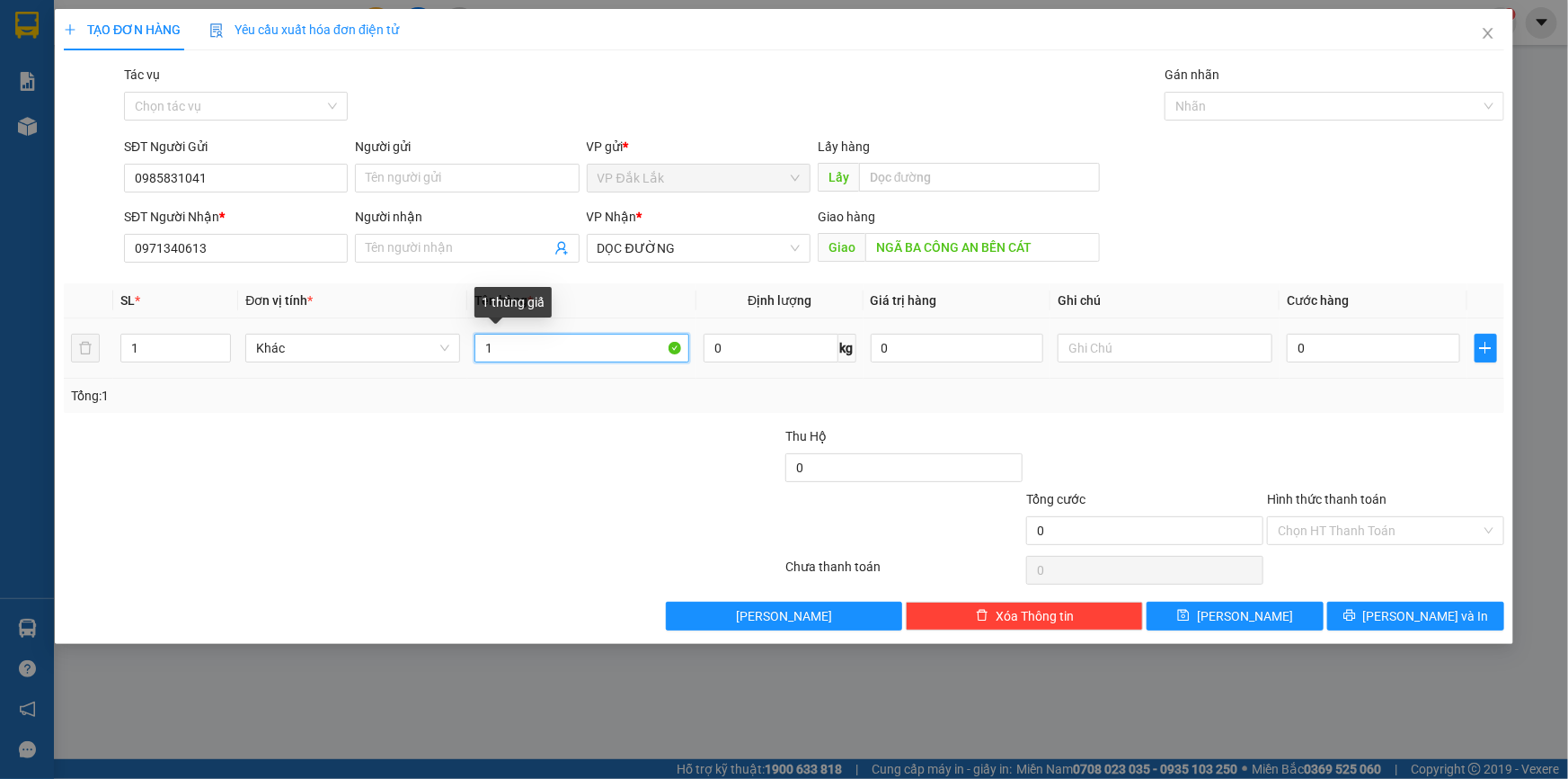
type input "1"
type input "1 THÙNG GIẤY"
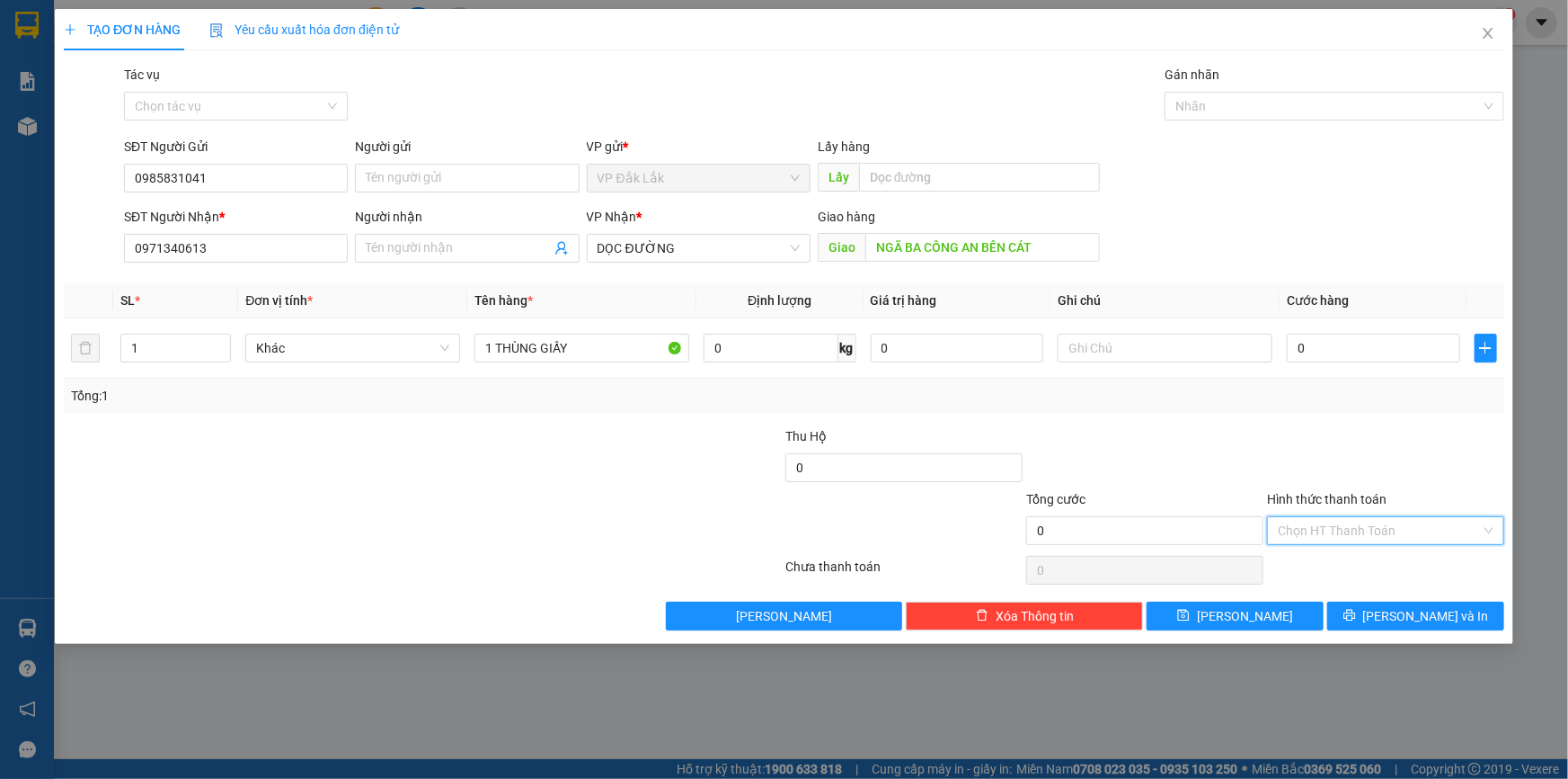
click at [1340, 528] on input "Hình thức thanh toán" at bounding box center [1379, 531] width 203 height 27
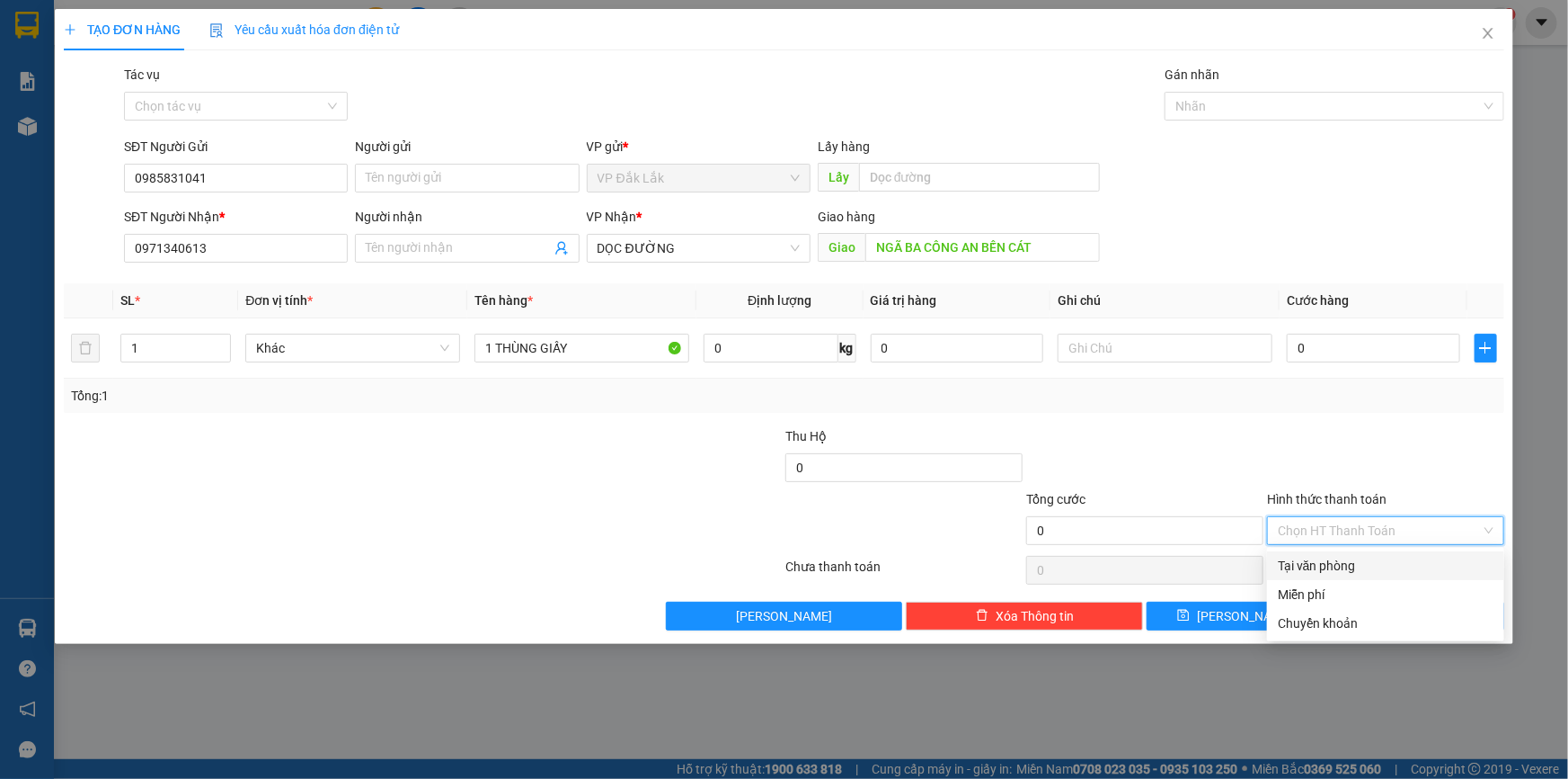
click at [1350, 564] on div "Tại văn phòng" at bounding box center [1385, 566] width 216 height 20
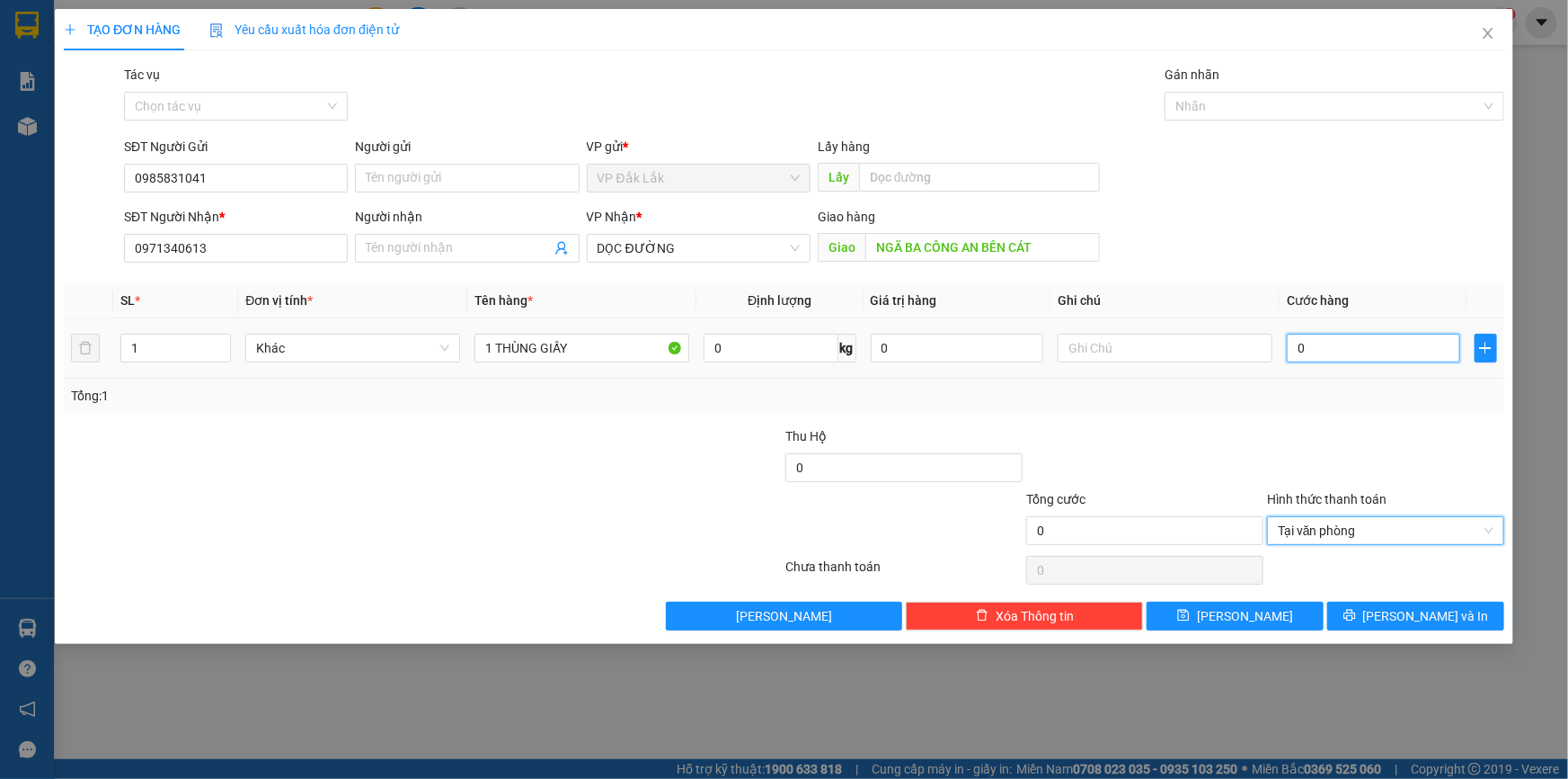
click at [1294, 356] on input "0" at bounding box center [1373, 349] width 174 height 29
type input "1"
type input "14"
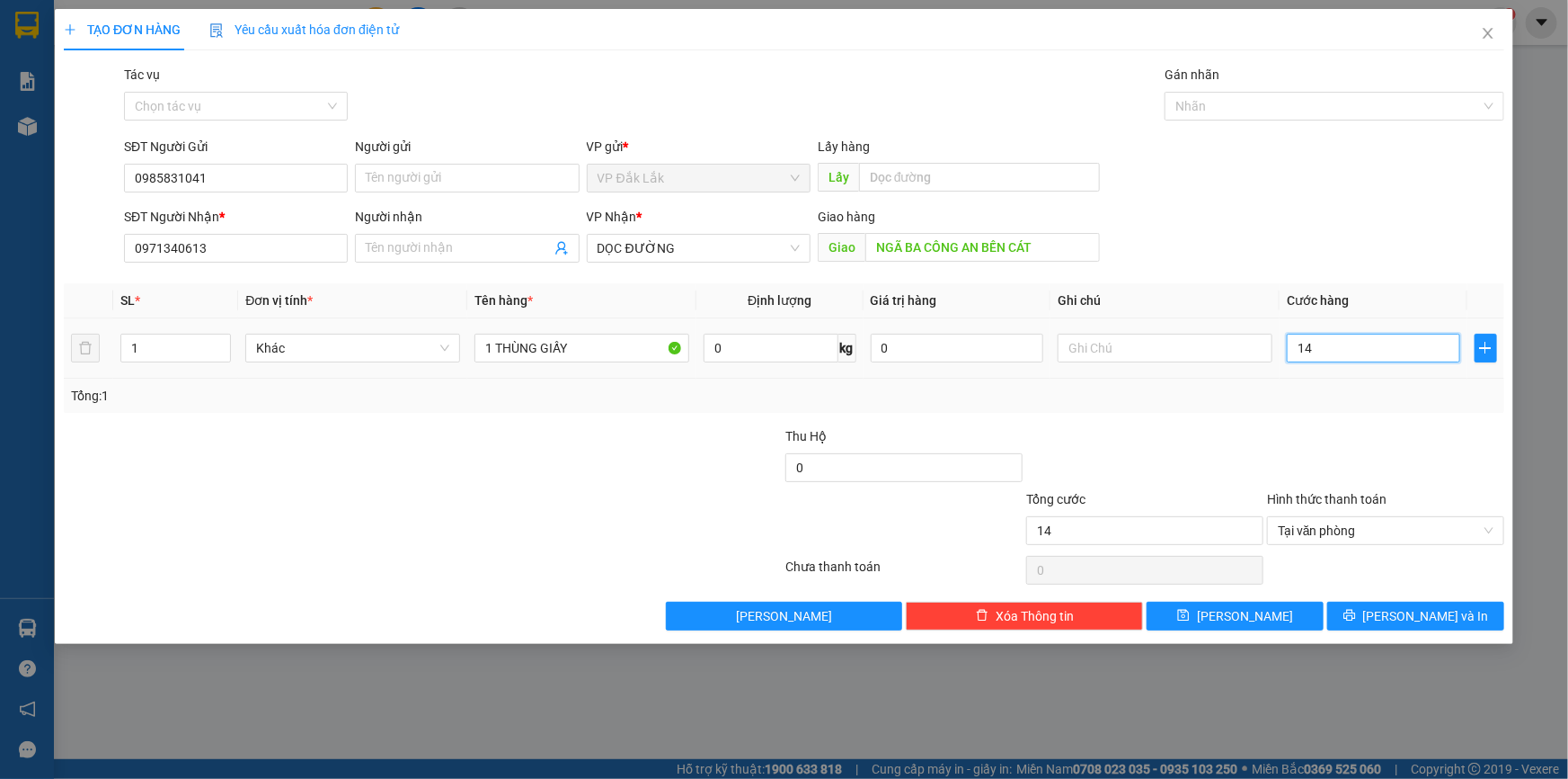
type input "140"
type input "1.400"
type input "14.000"
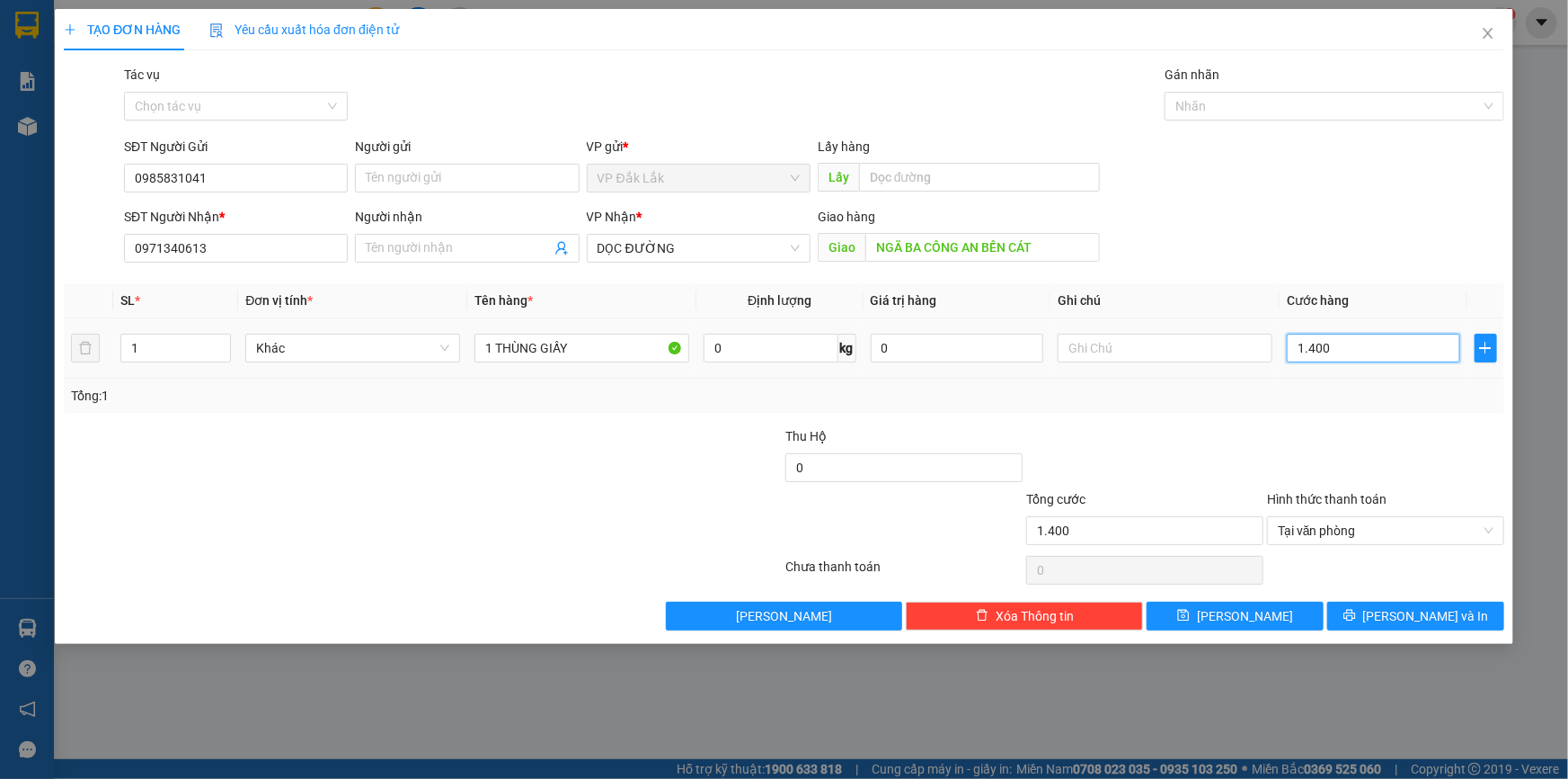
type input "14.000"
type input "140.000"
click at [1364, 614] on button "Lưu và In" at bounding box center [1415, 616] width 177 height 29
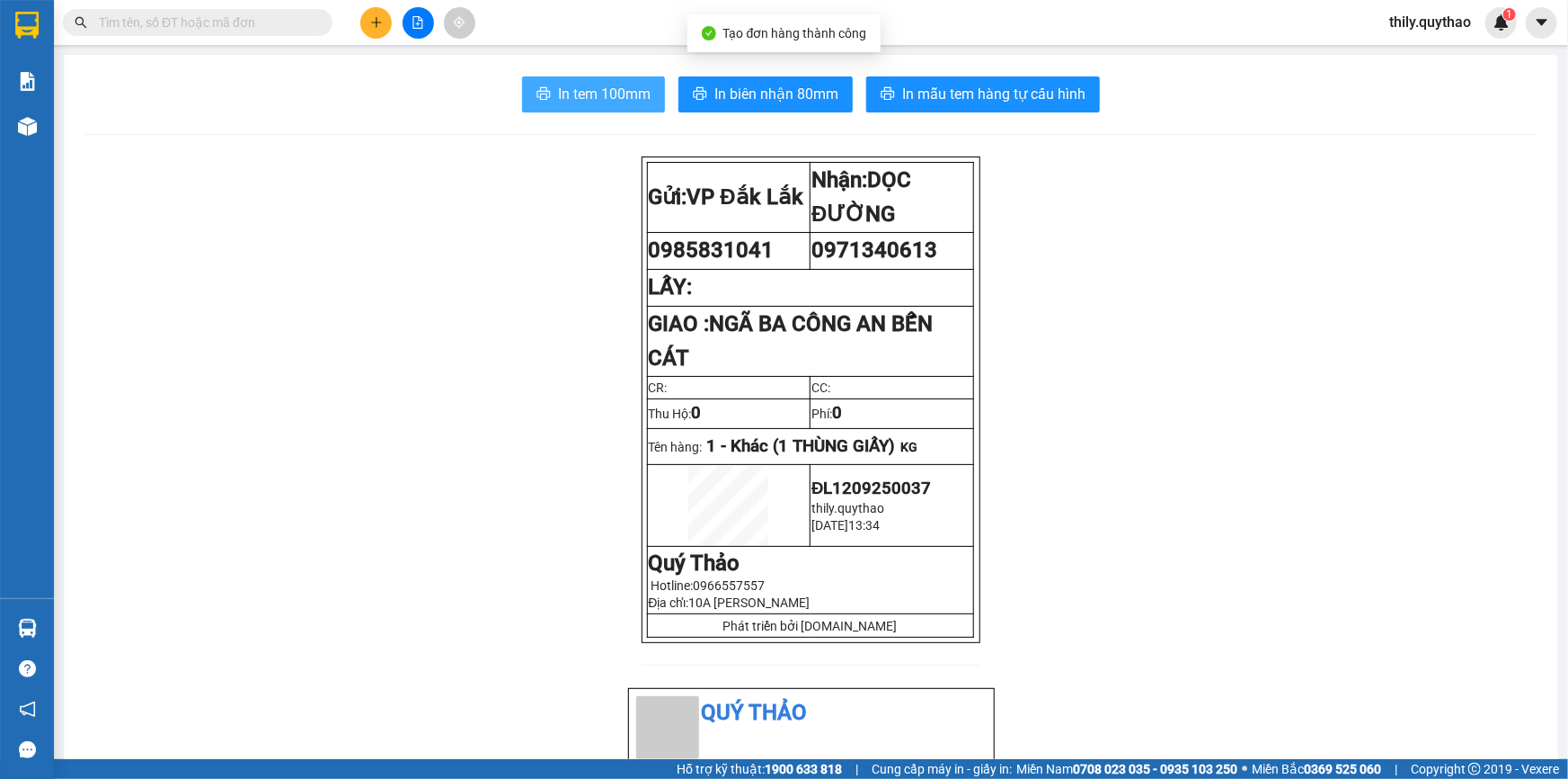
click at [611, 100] on span "In tem 100mm" at bounding box center [605, 94] width 93 height 23
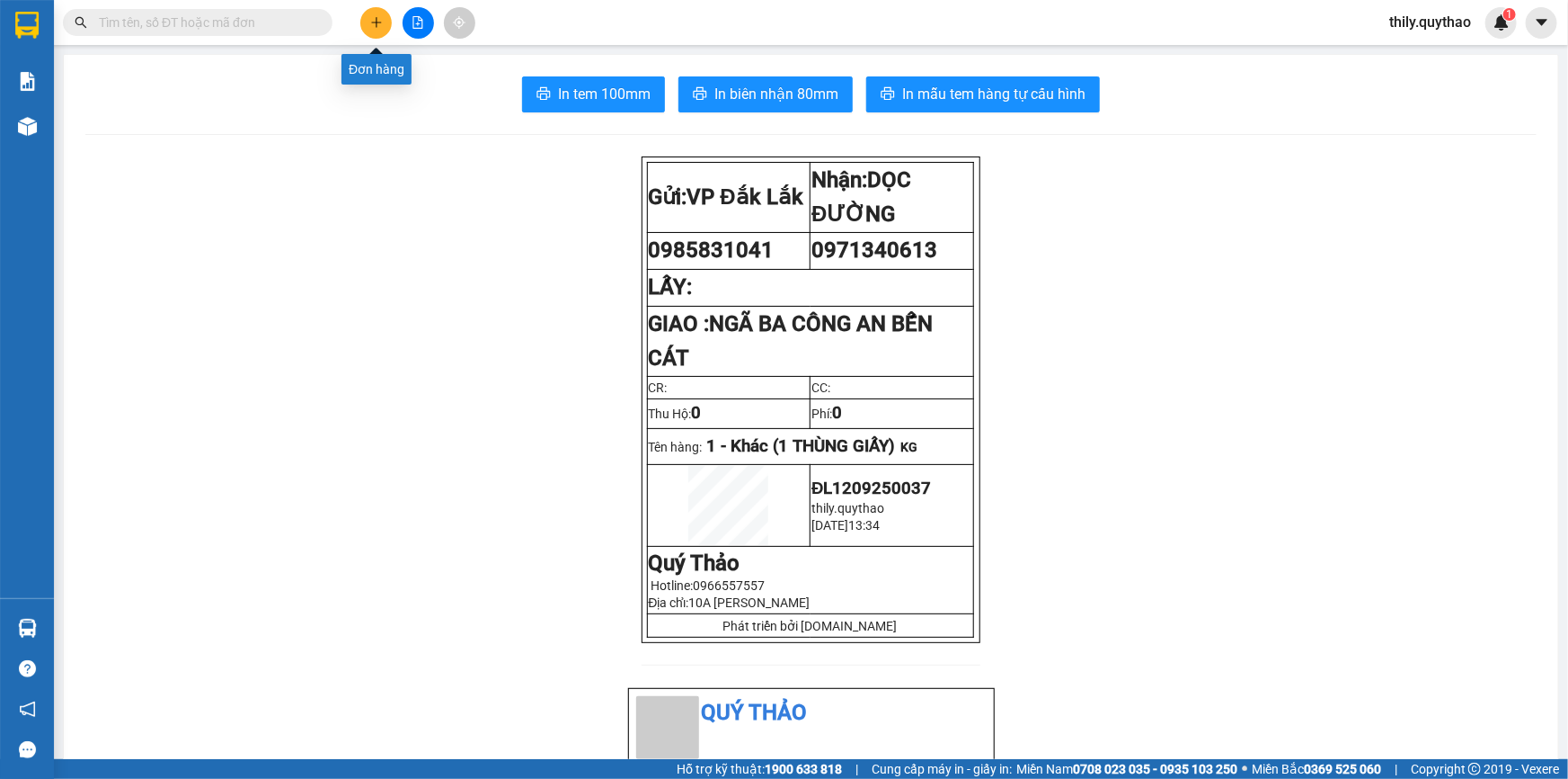
click at [387, 18] on button at bounding box center [376, 23] width 32 height 32
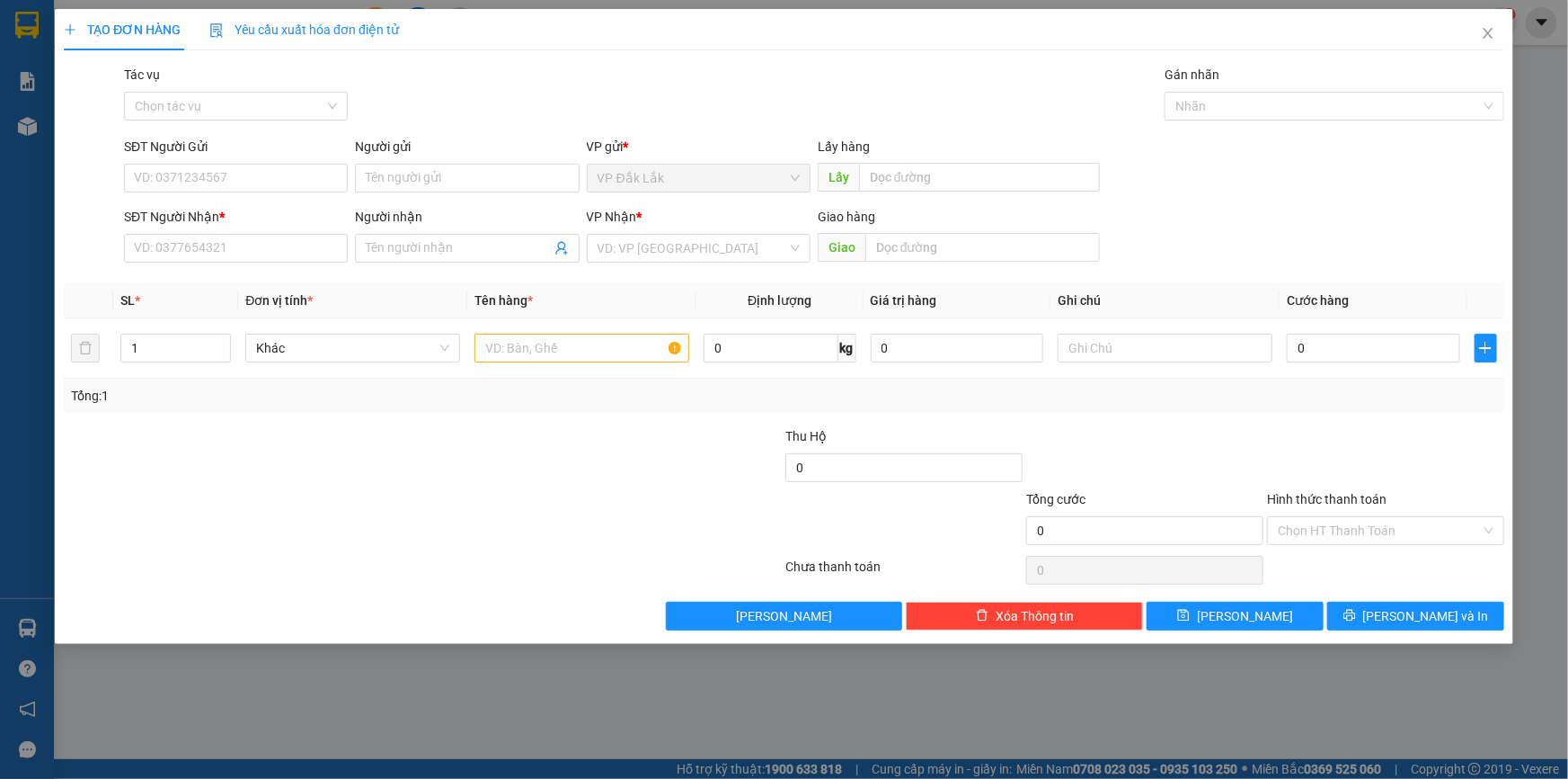
drag, startPoint x: 756, startPoint y: 251, endPoint x: 750, endPoint y: 263, distance: 13.4
click at [755, 251] on input "search" at bounding box center [692, 248] width 189 height 27
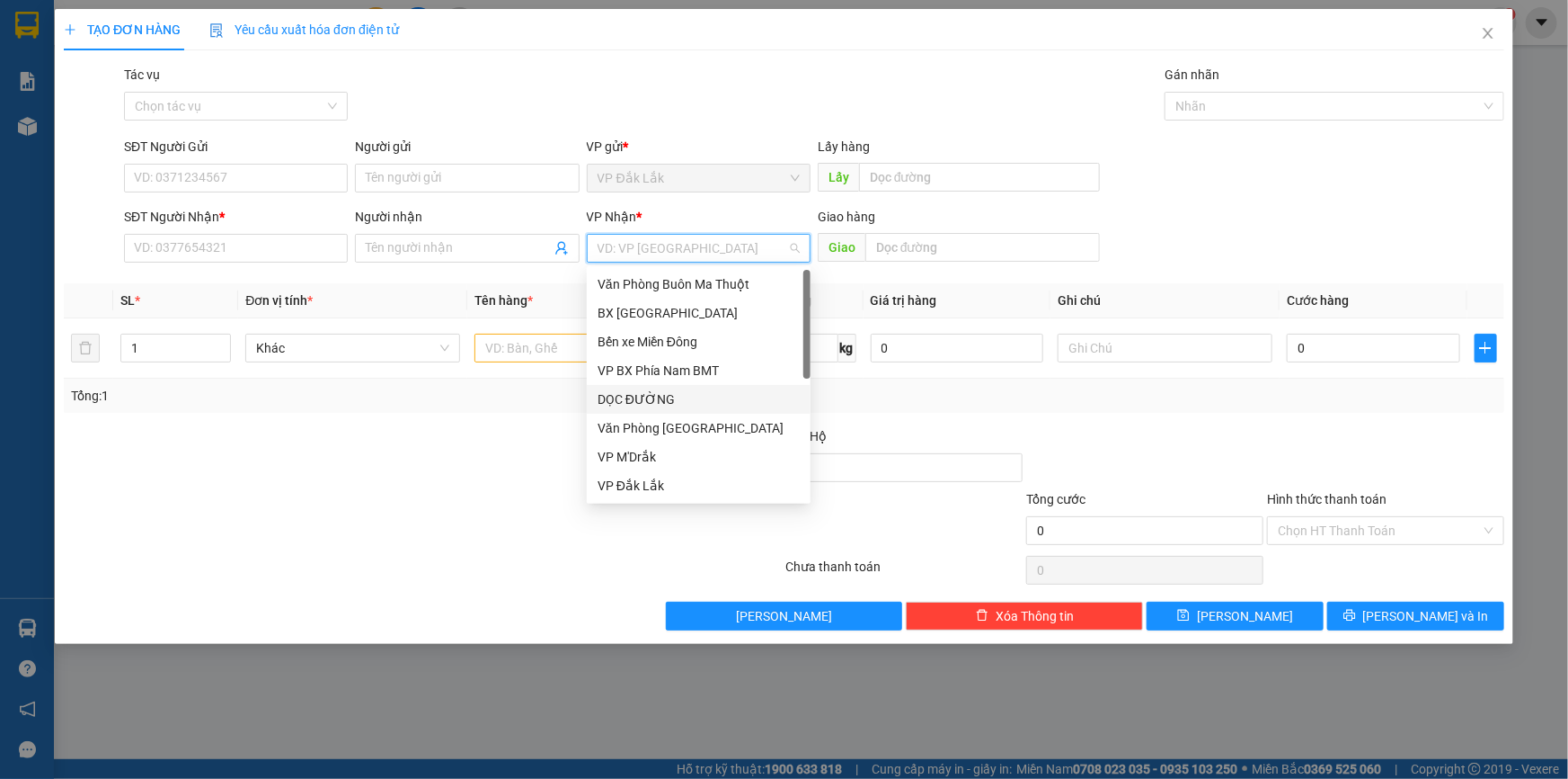
click at [683, 396] on div "DỌC ĐƯỜNG" at bounding box center [699, 400] width 202 height 20
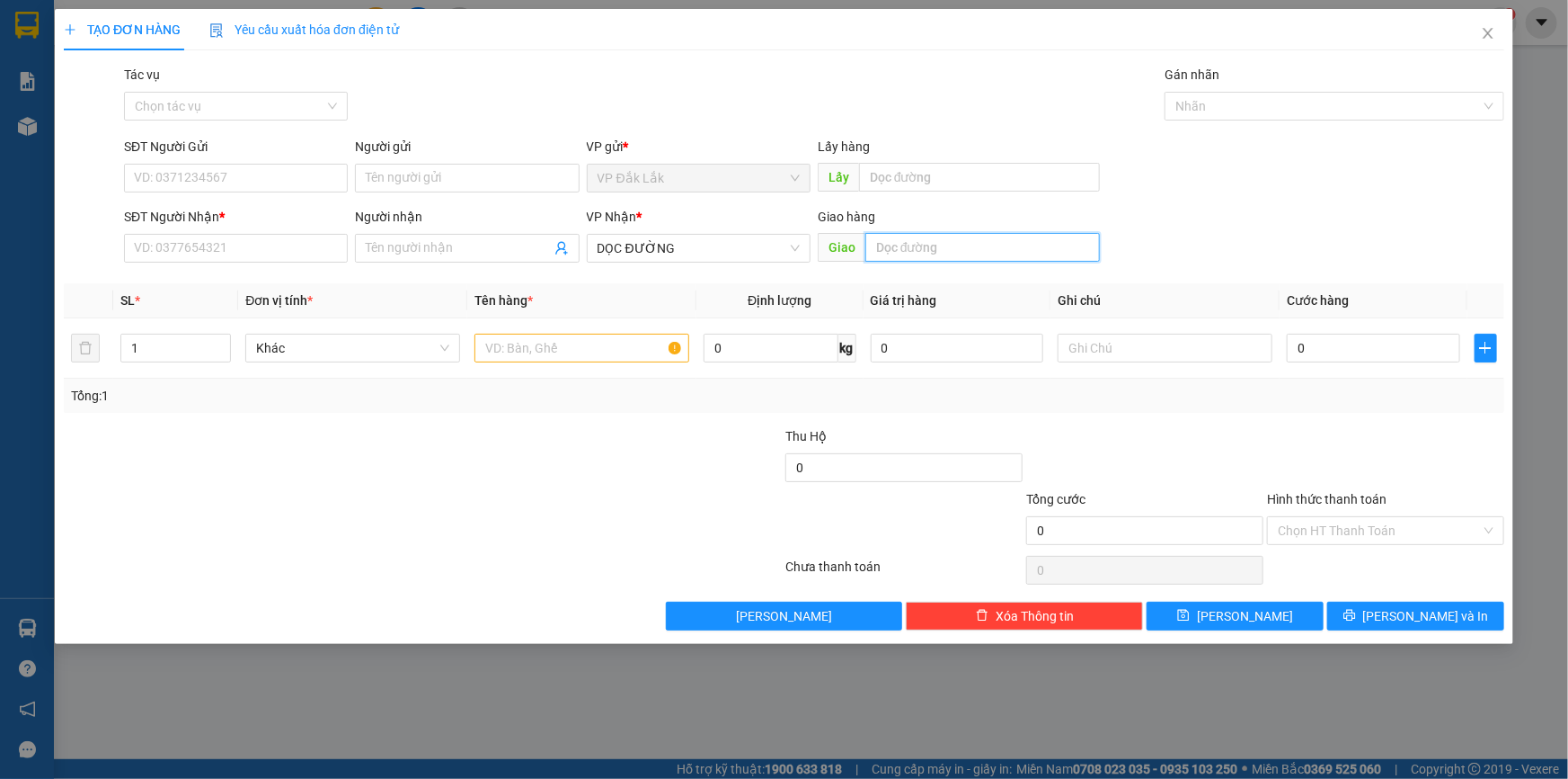
click at [929, 233] on input "text" at bounding box center [982, 248] width 235 height 29
type input "A"
type input "Â"
type input "AMATA"
click at [598, 352] on input "text" at bounding box center [582, 349] width 215 height 29
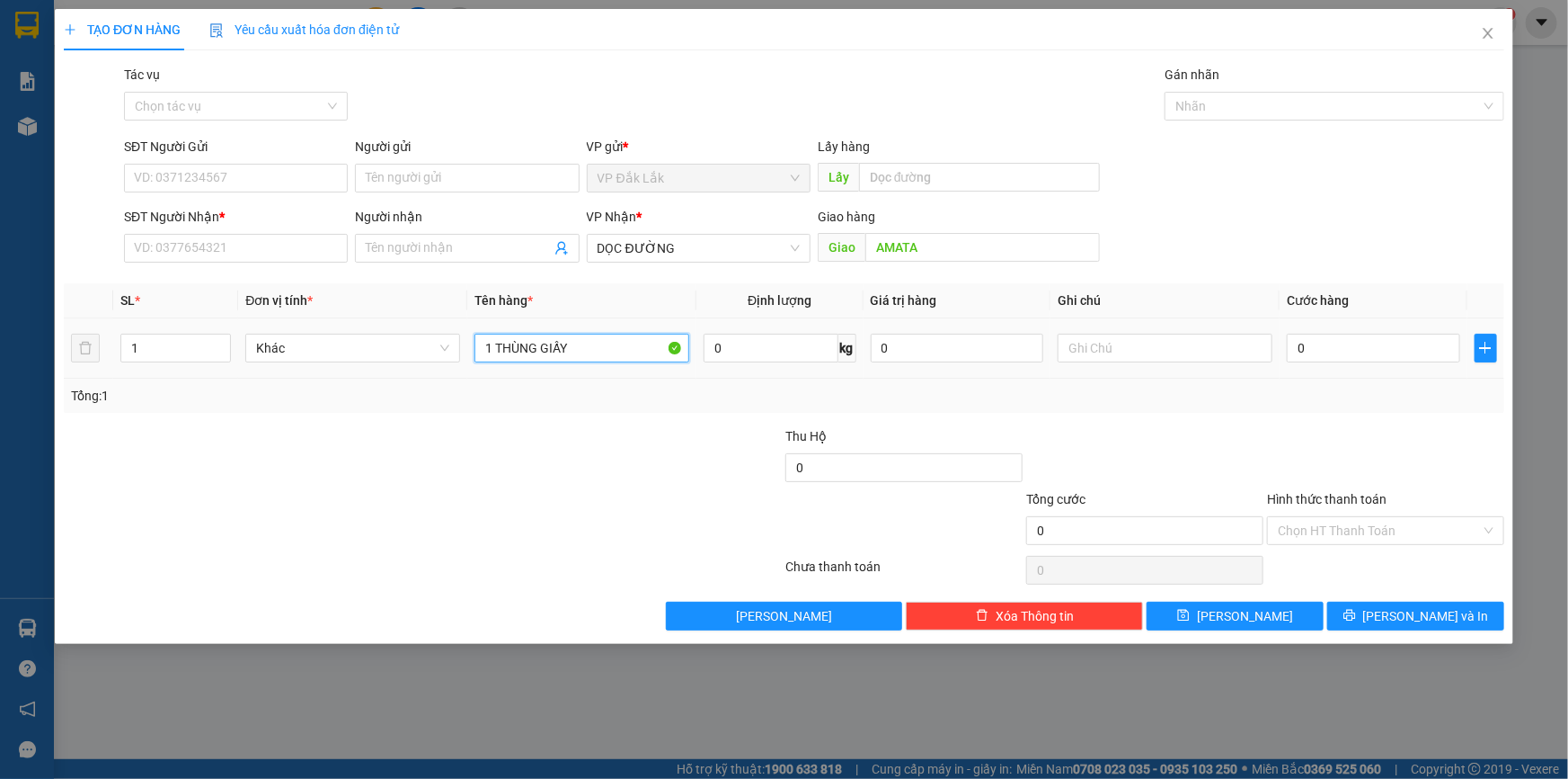
type input "1 THÙNG GIẤY"
click at [1298, 364] on div "0" at bounding box center [1373, 349] width 174 height 36
click at [1301, 356] on input "0" at bounding box center [1373, 349] width 174 height 29
type input "6"
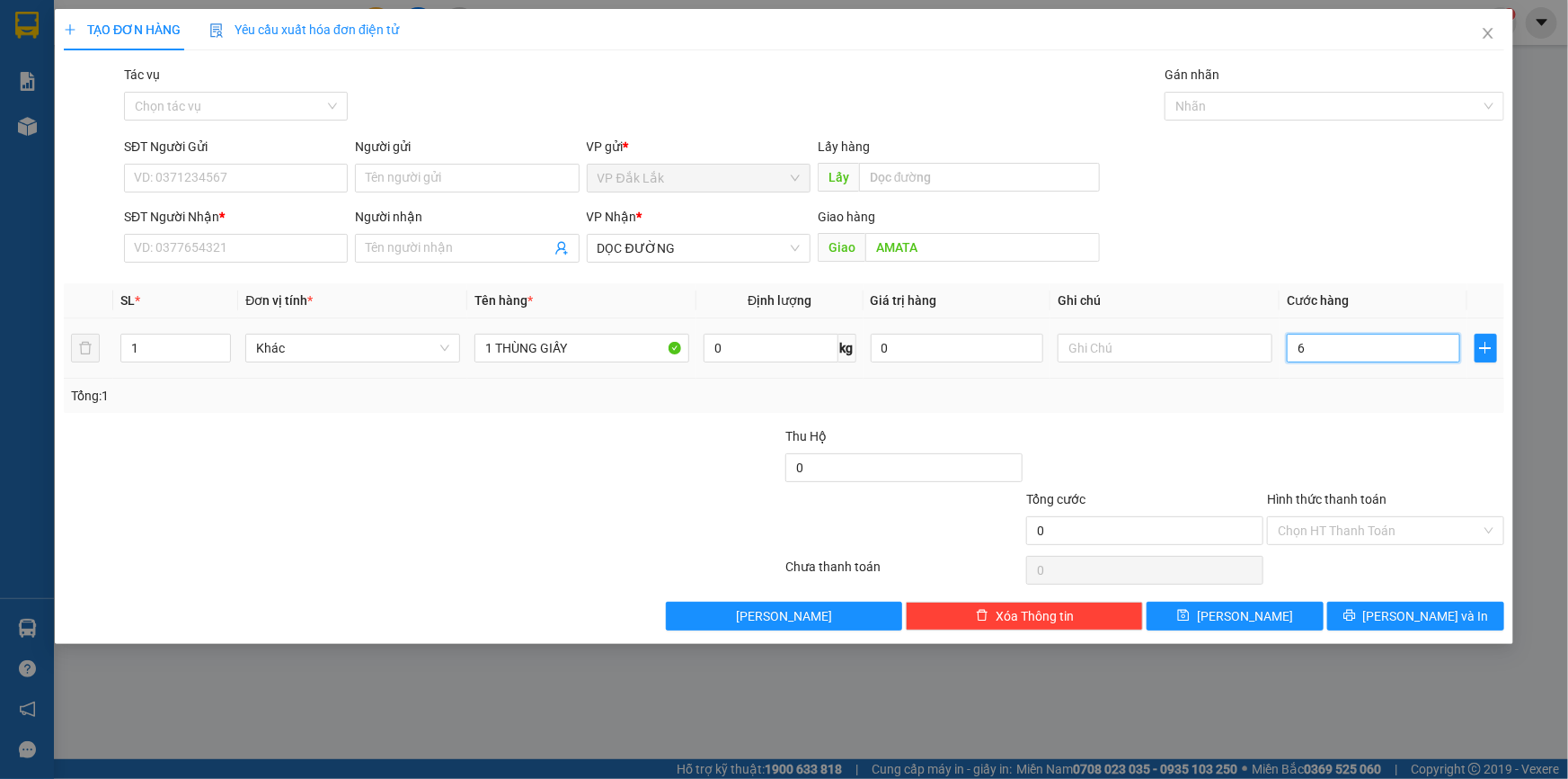
type input "6"
type input "60"
type input "600"
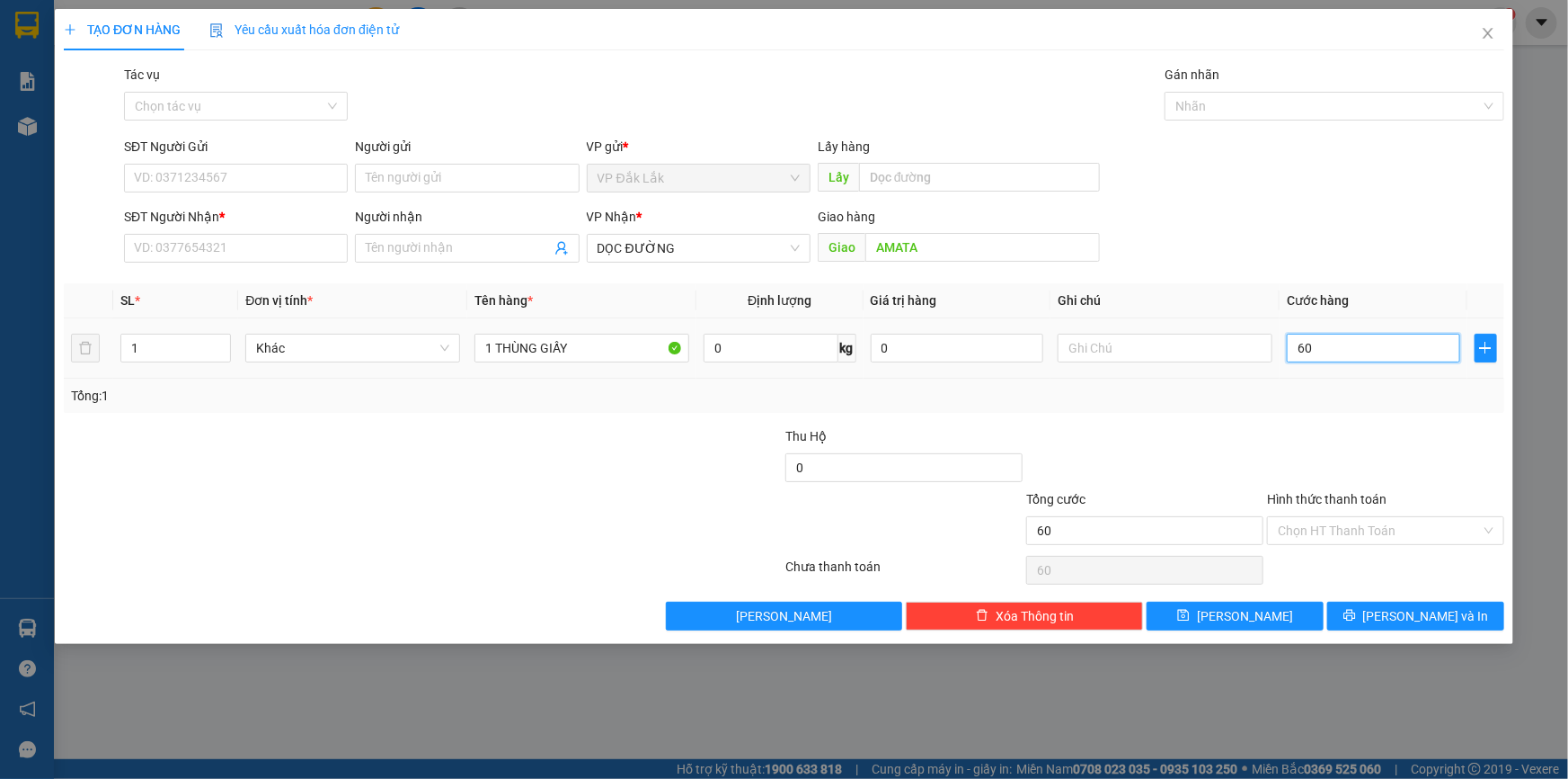
type input "600"
type input "6.000"
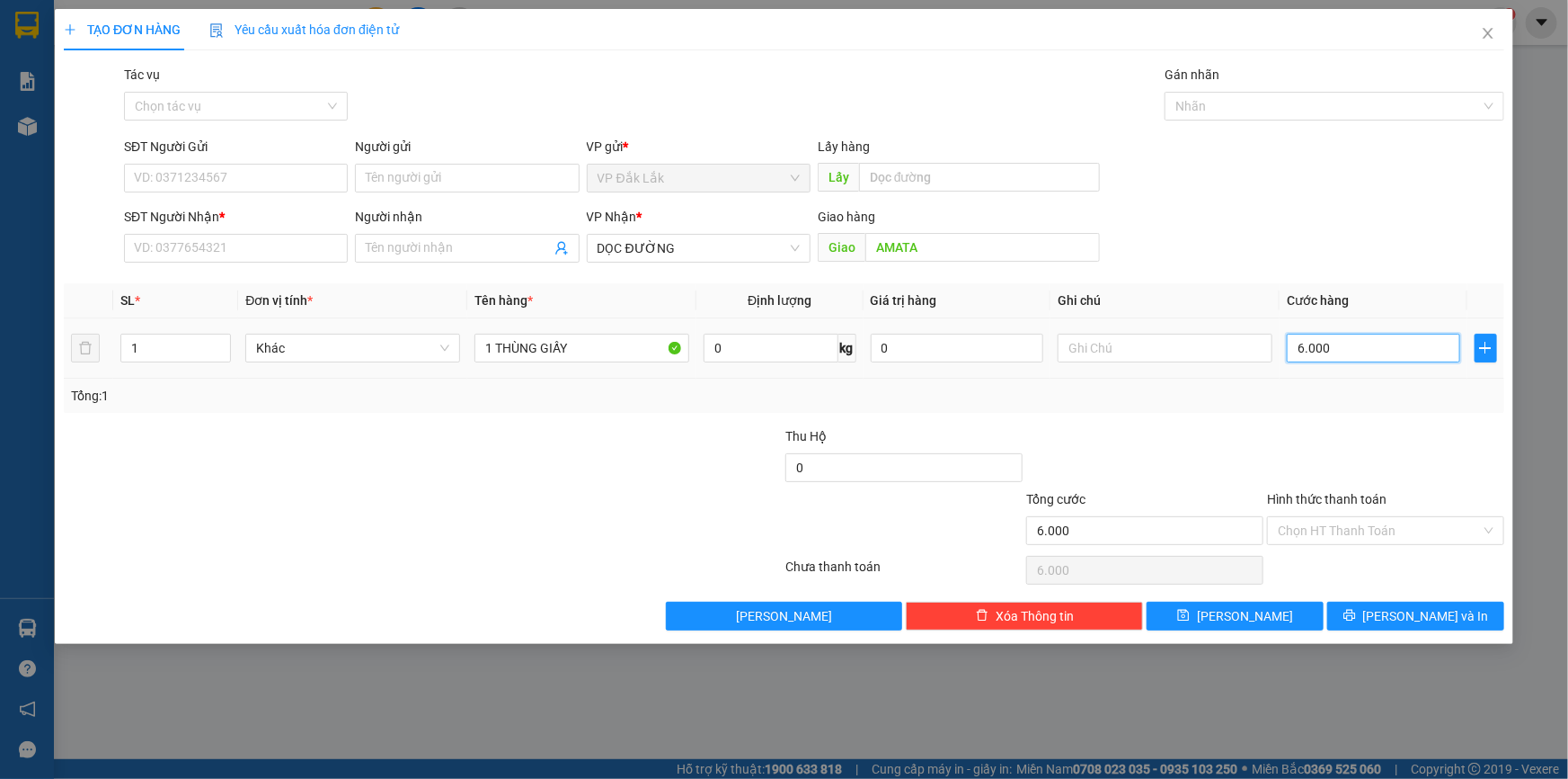
type input "60.000"
click at [1366, 536] on input "Hình thức thanh toán" at bounding box center [1379, 531] width 203 height 27
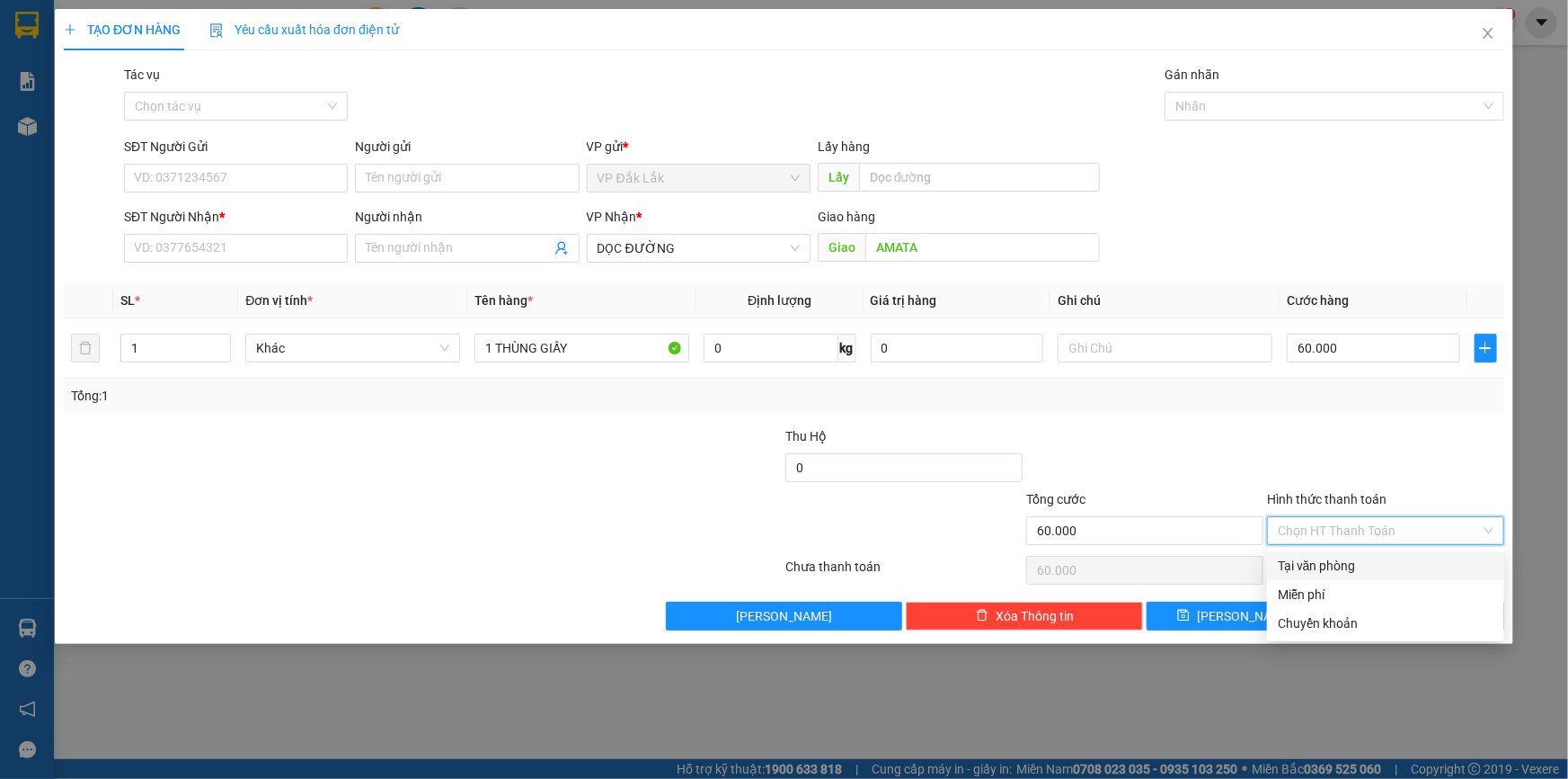
click at [1375, 565] on div "Tại văn phòng" at bounding box center [1385, 566] width 216 height 20
type input "0"
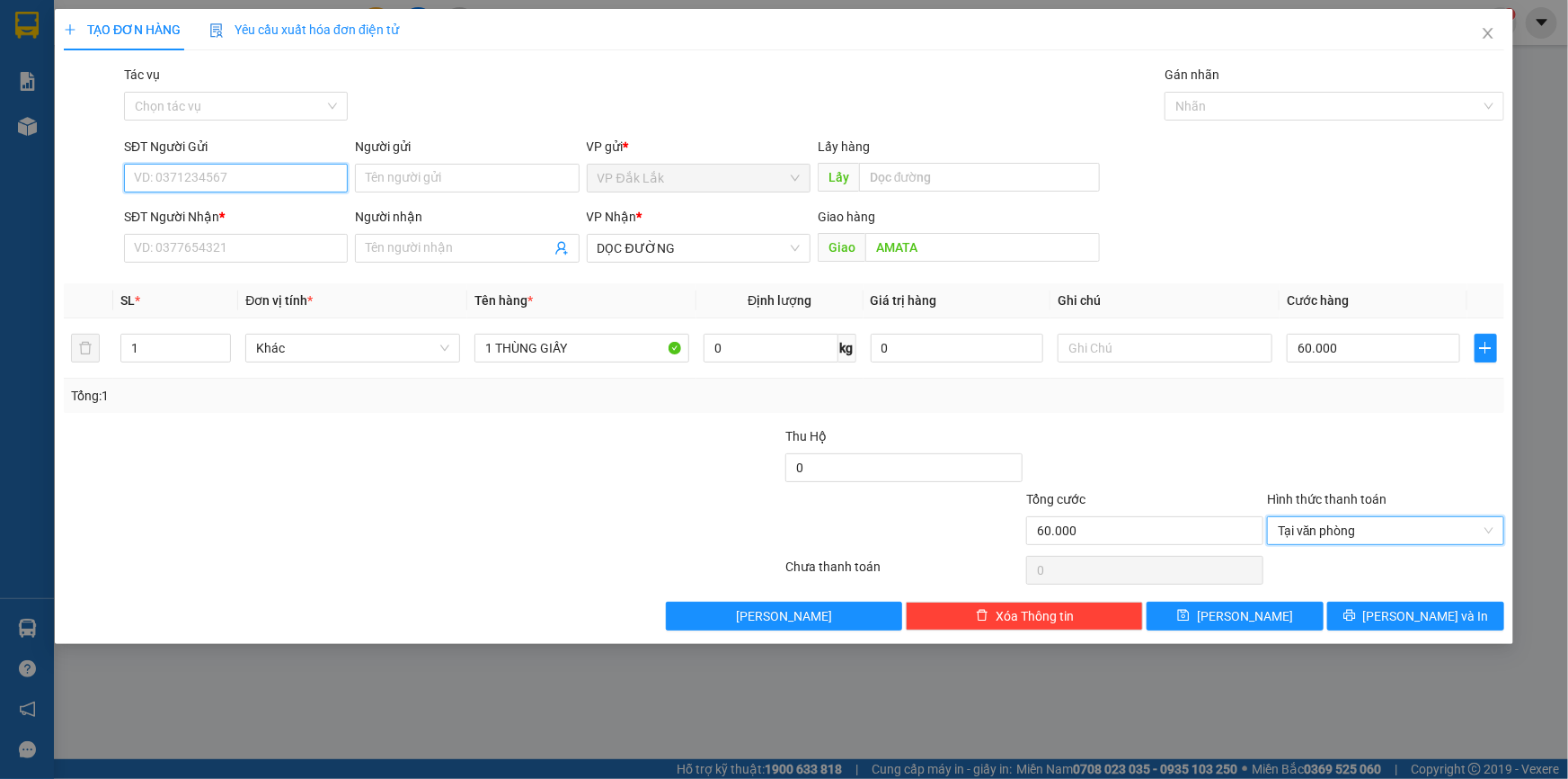
click at [208, 182] on input "SĐT Người Gửi" at bounding box center [236, 178] width 224 height 29
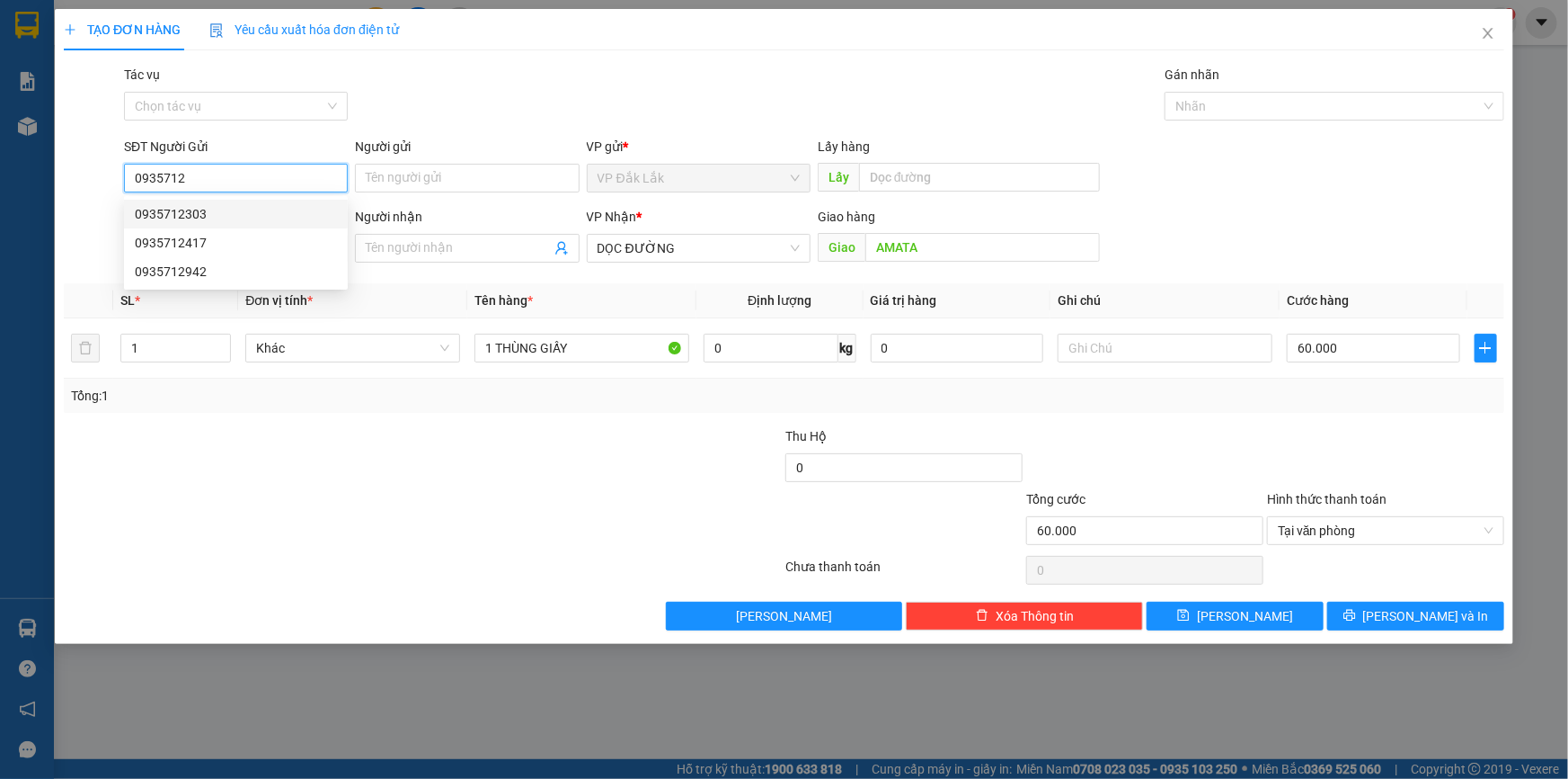
click at [197, 209] on div "0935712303" at bounding box center [236, 214] width 202 height 20
type input "0935712303"
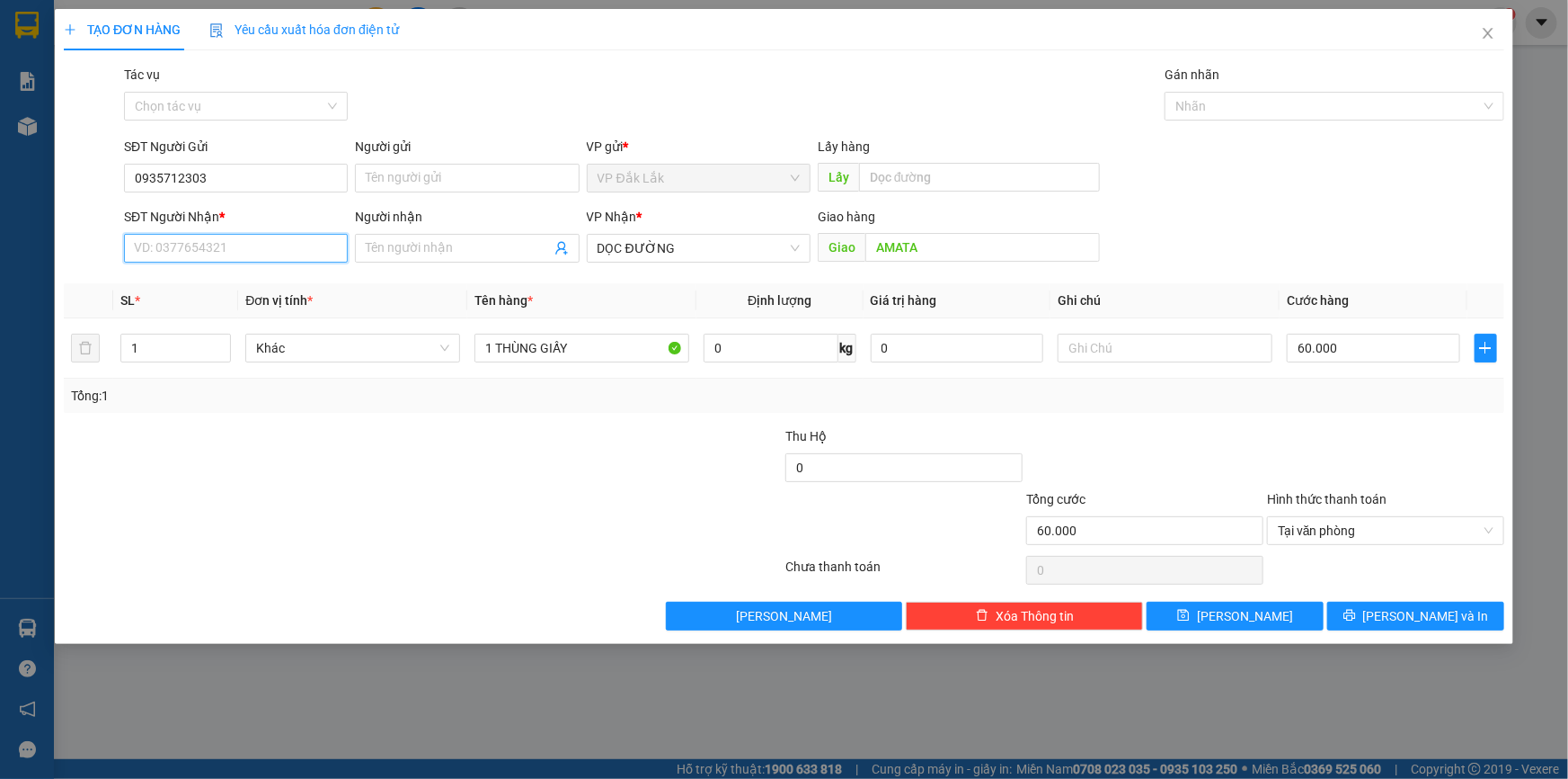
click at [206, 250] on input "SĐT Người Nhận *" at bounding box center [236, 248] width 224 height 29
type input "0379311289"
click at [1379, 623] on button "Lưu và In" at bounding box center [1415, 616] width 177 height 29
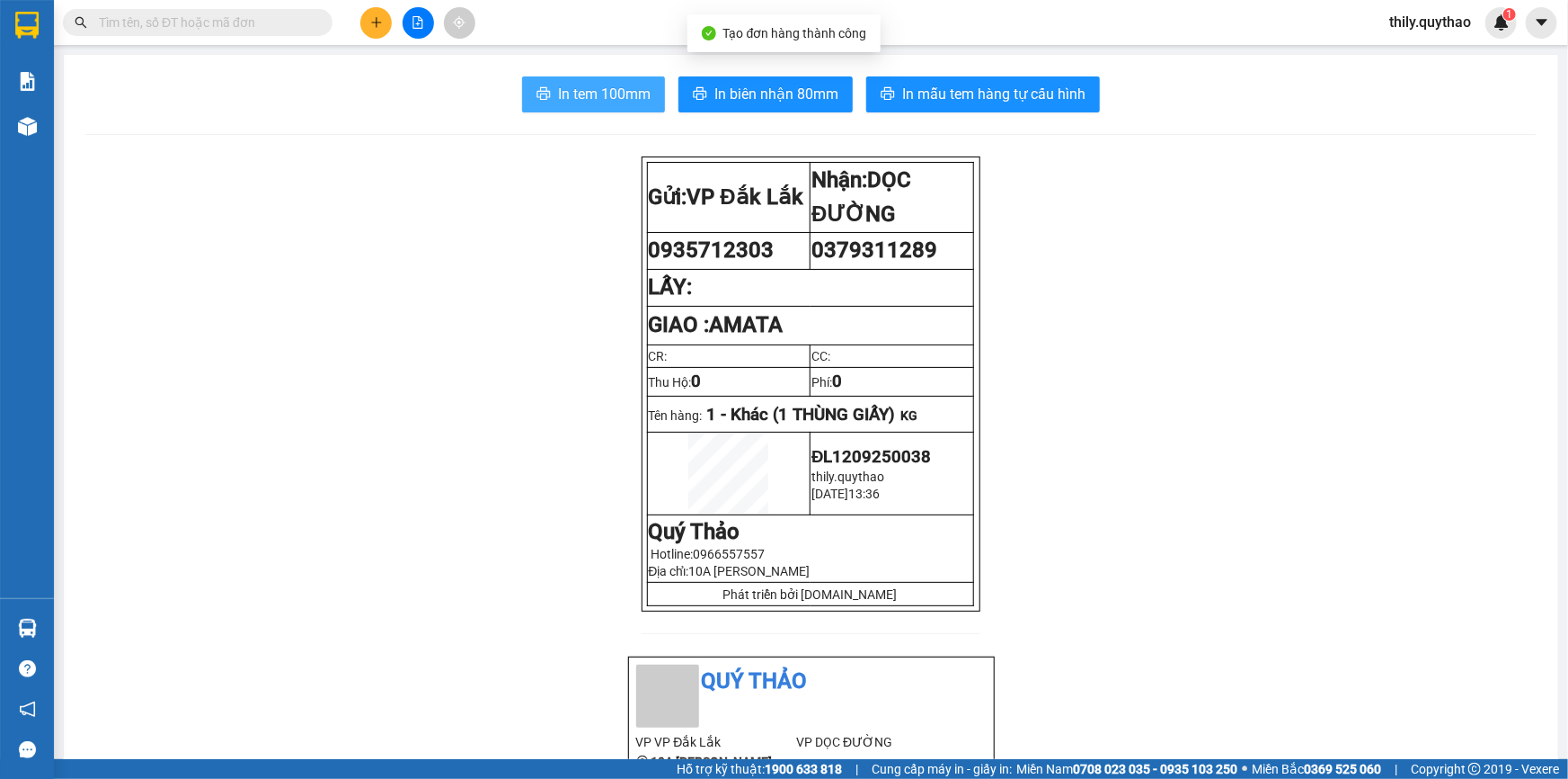
click at [592, 83] on span "In tem 100mm" at bounding box center [605, 94] width 93 height 23
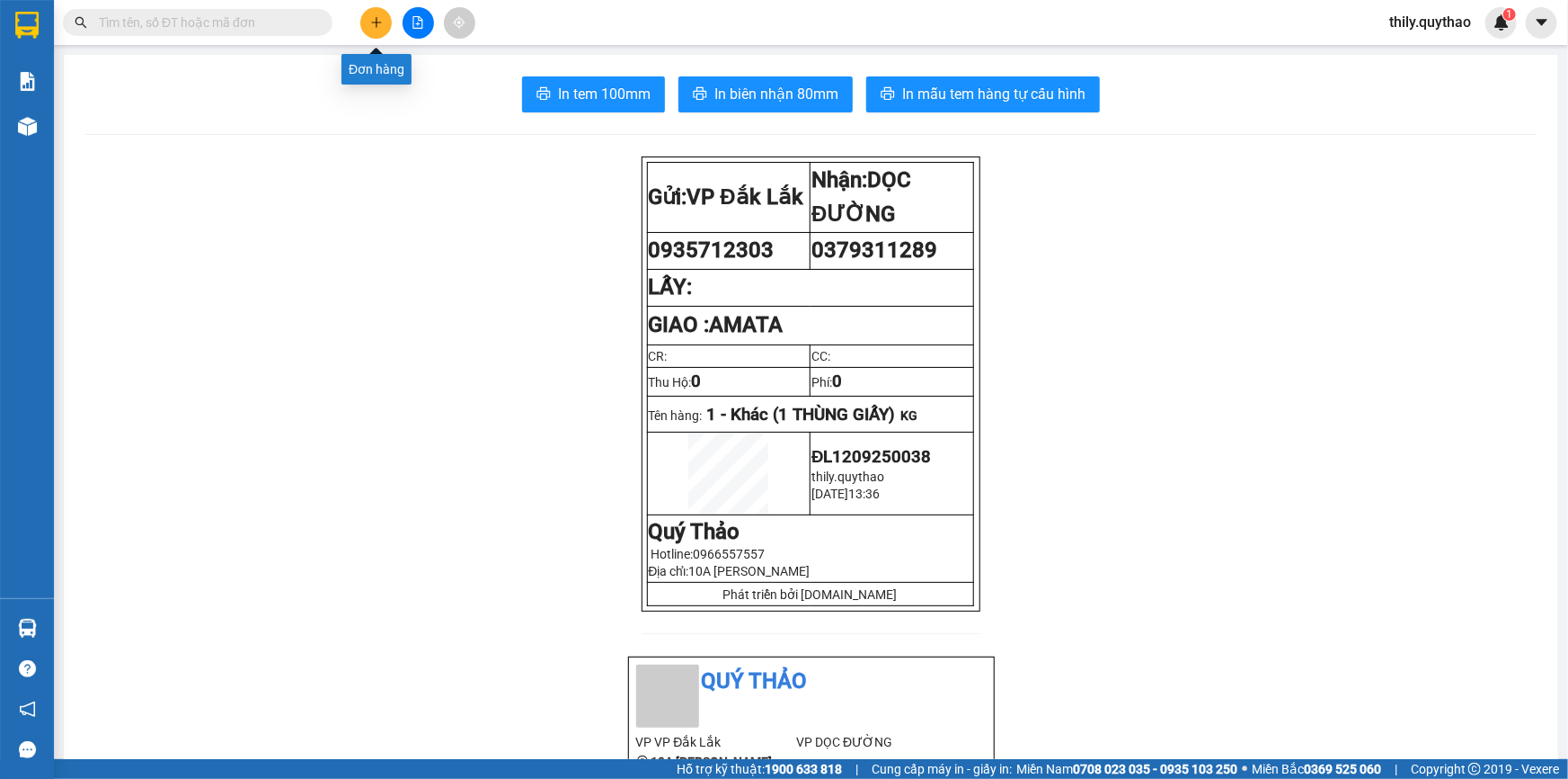
click at [379, 18] on icon "plus" at bounding box center [377, 23] width 13 height 13
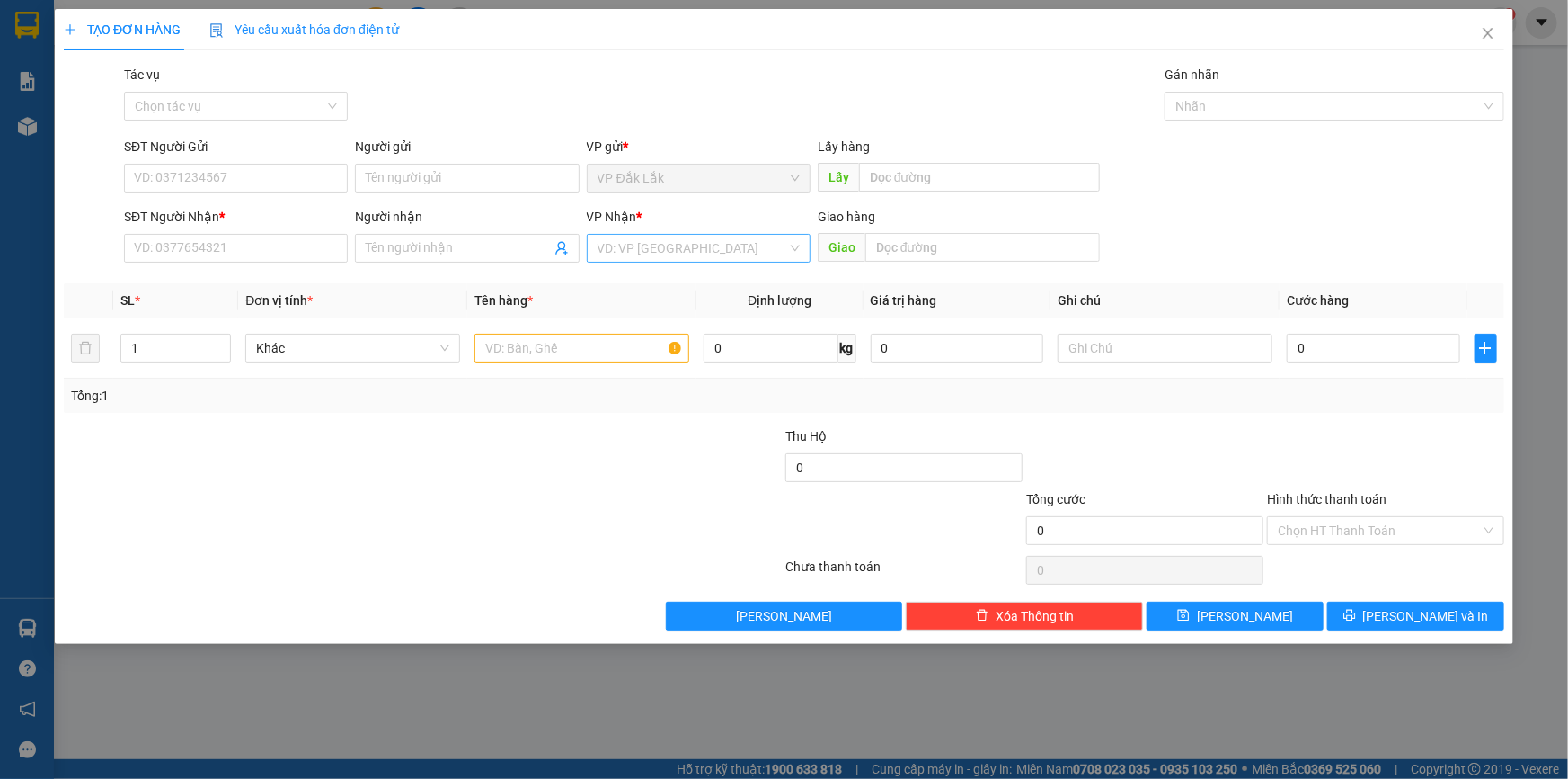
drag, startPoint x: 677, startPoint y: 246, endPoint x: 674, endPoint y: 261, distance: 15.3
click at [674, 256] on input "search" at bounding box center [692, 248] width 189 height 27
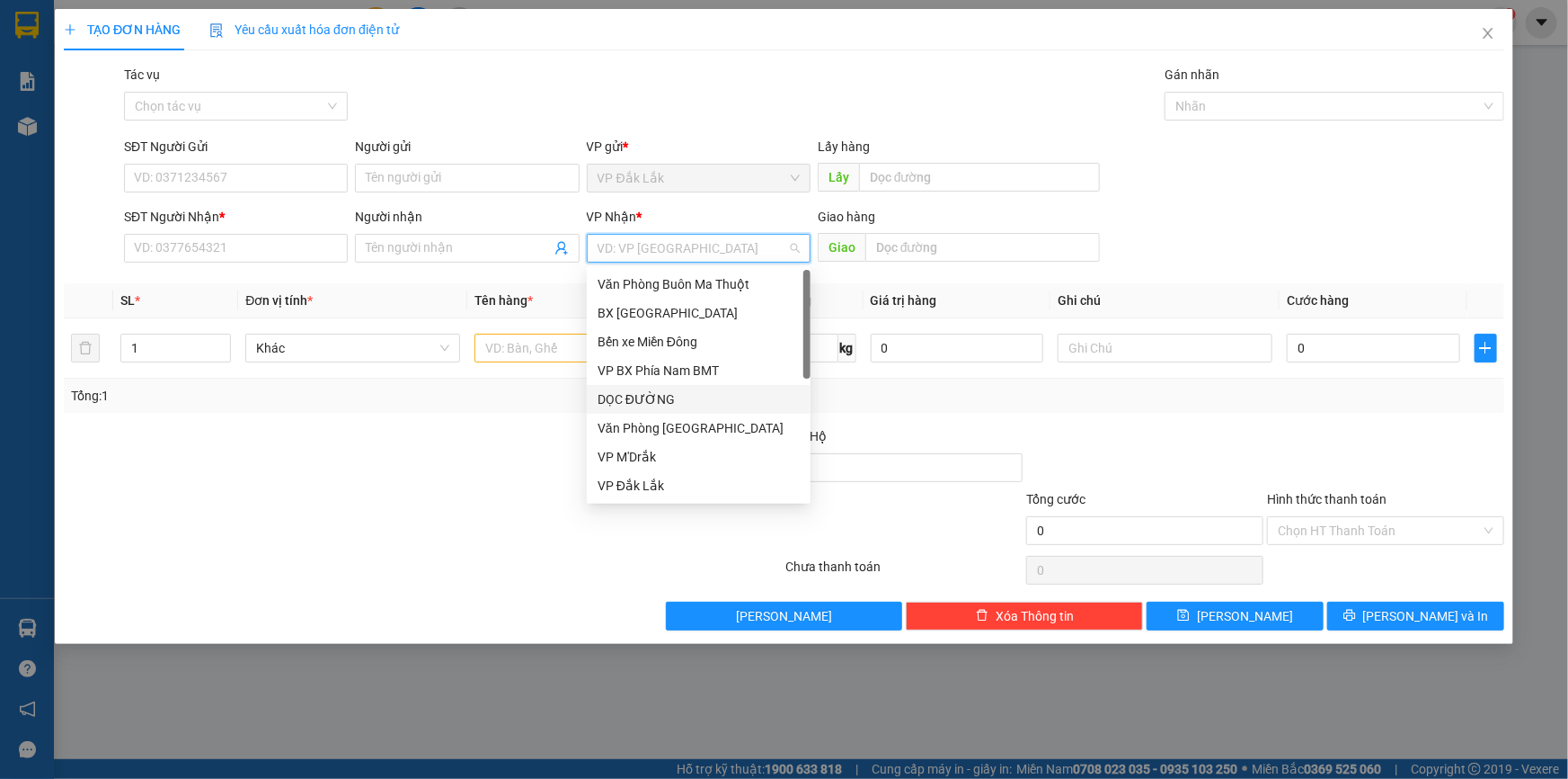
click at [656, 395] on div "DỌC ĐƯỜNG" at bounding box center [699, 400] width 202 height 20
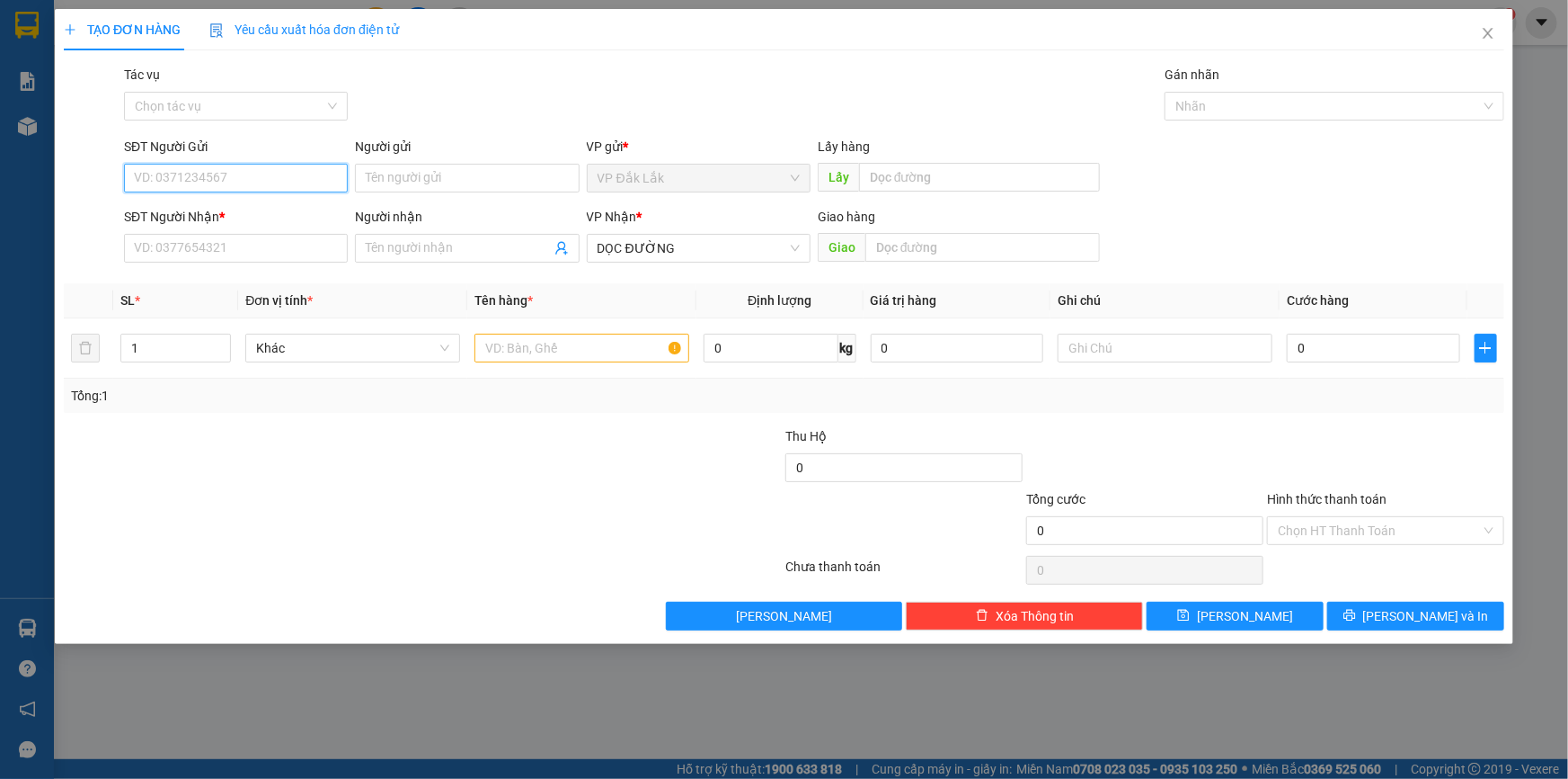
click at [287, 187] on input "SĐT Người Gửi" at bounding box center [236, 178] width 224 height 29
click at [260, 213] on div "0942484334" at bounding box center [236, 214] width 202 height 20
type input "0942484334"
click at [265, 239] on input "SĐT Người Nhận *" at bounding box center [236, 248] width 224 height 29
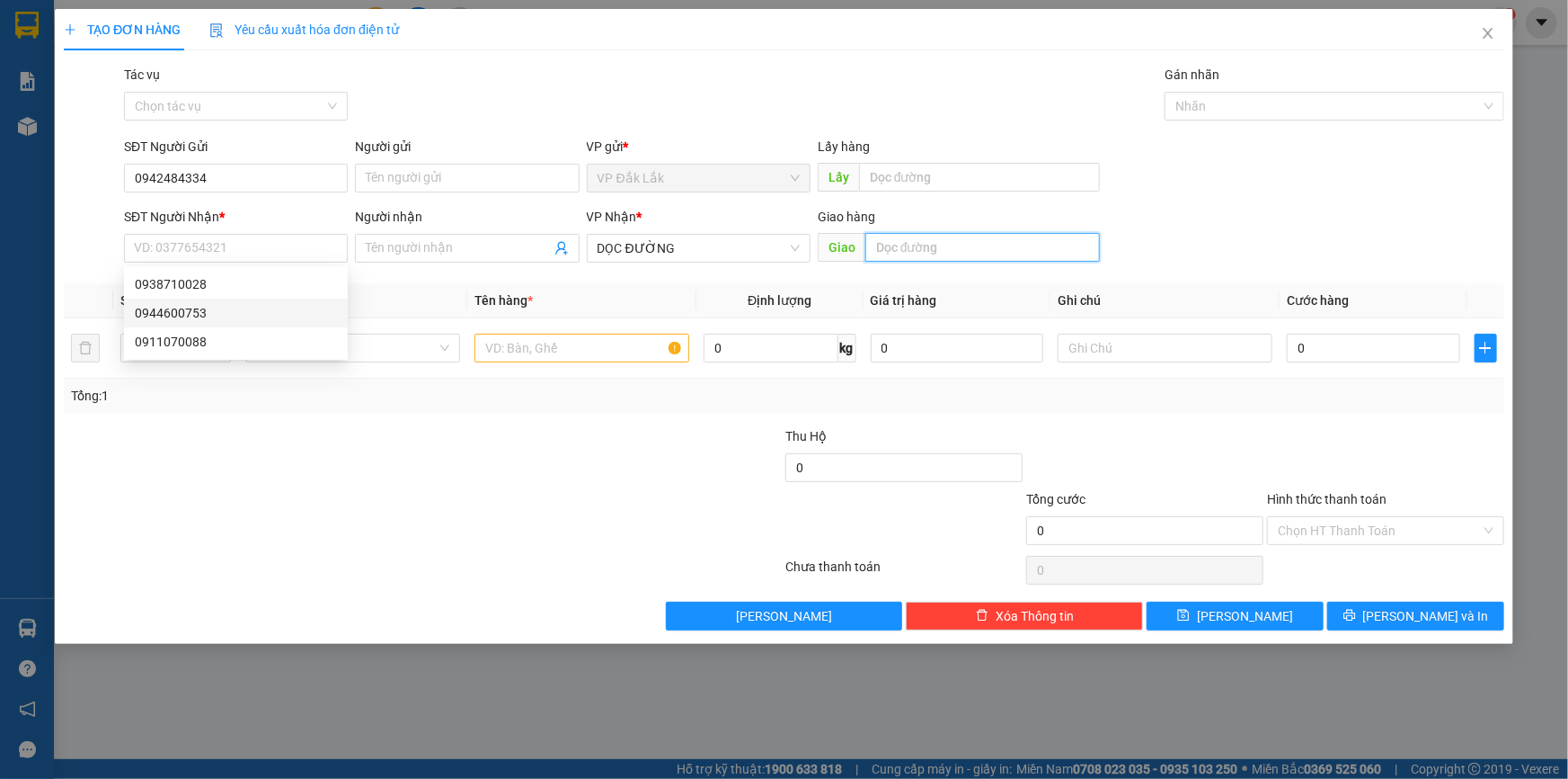
click at [902, 238] on input "text" at bounding box center [982, 248] width 235 height 29
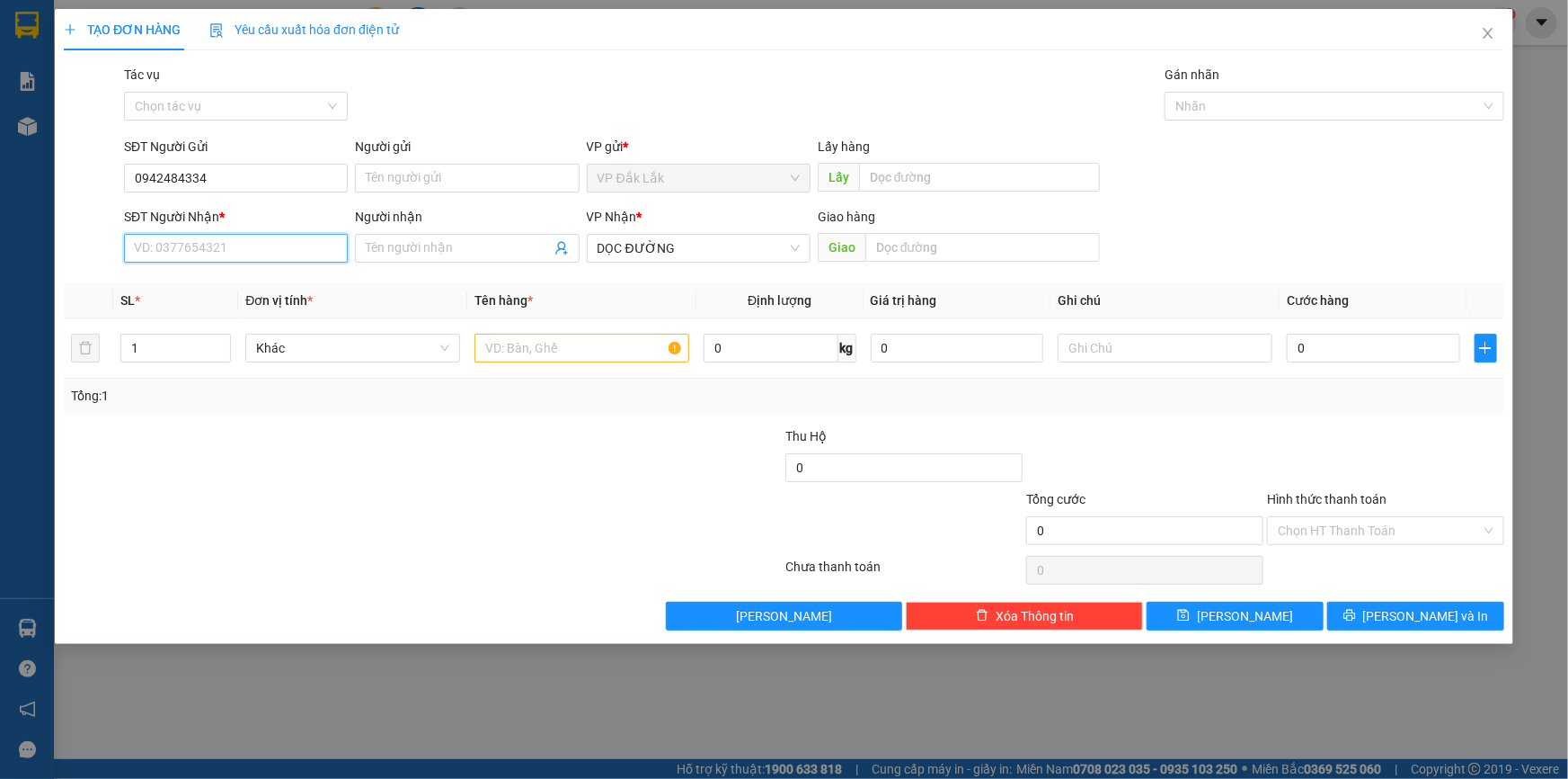
click at [316, 234] on input "SĐT Người Nhận *" at bounding box center [236, 248] width 224 height 29
click at [206, 310] on div "0944600753" at bounding box center [236, 313] width 202 height 20
type input "0944600753"
type input "GÒ ĐẬU"
click at [667, 350] on input "text" at bounding box center [582, 349] width 215 height 29
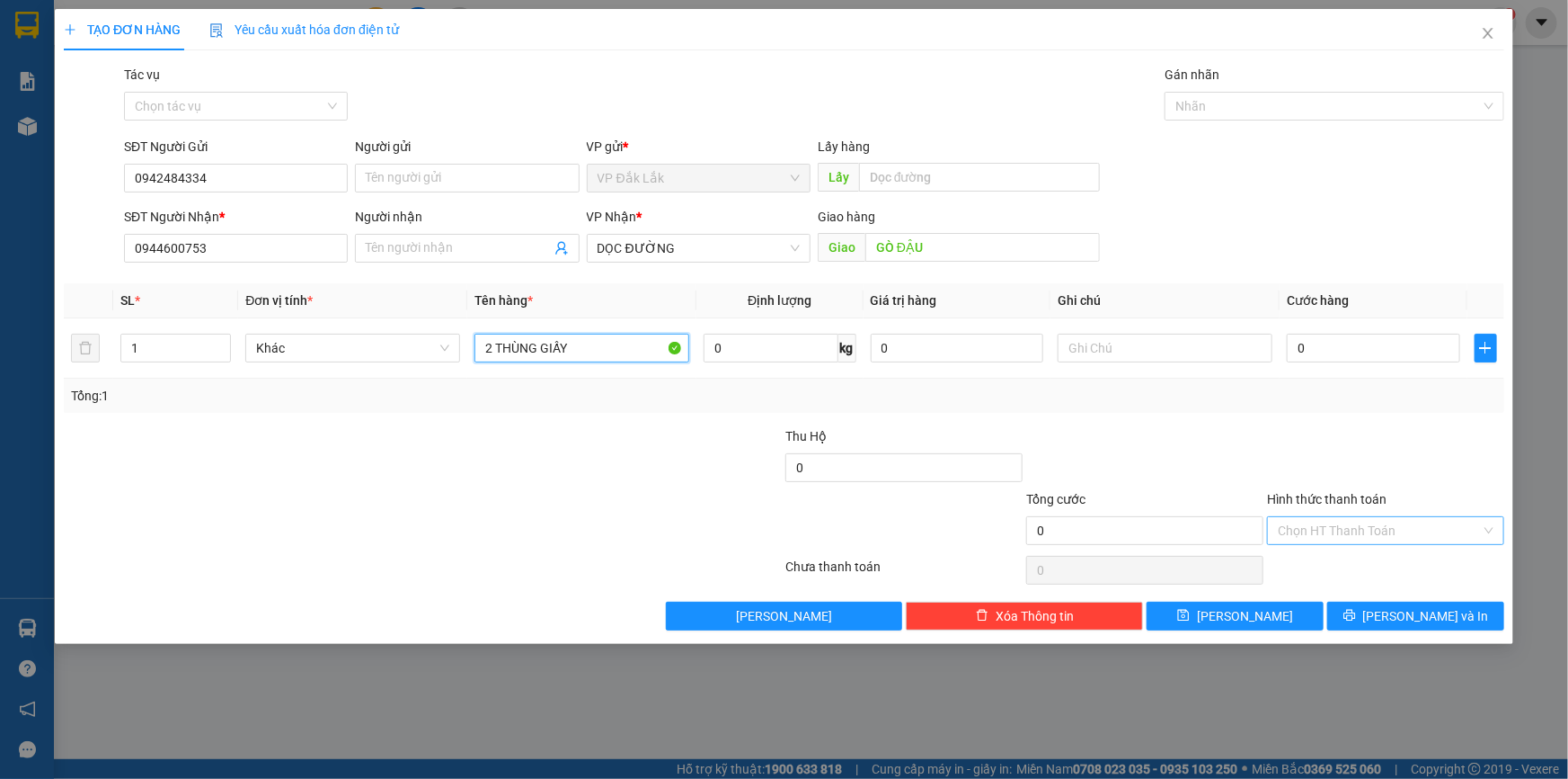
type input "2 THÙNG GIẤY"
click at [1422, 529] on input "Hình thức thanh toán" at bounding box center [1379, 531] width 203 height 27
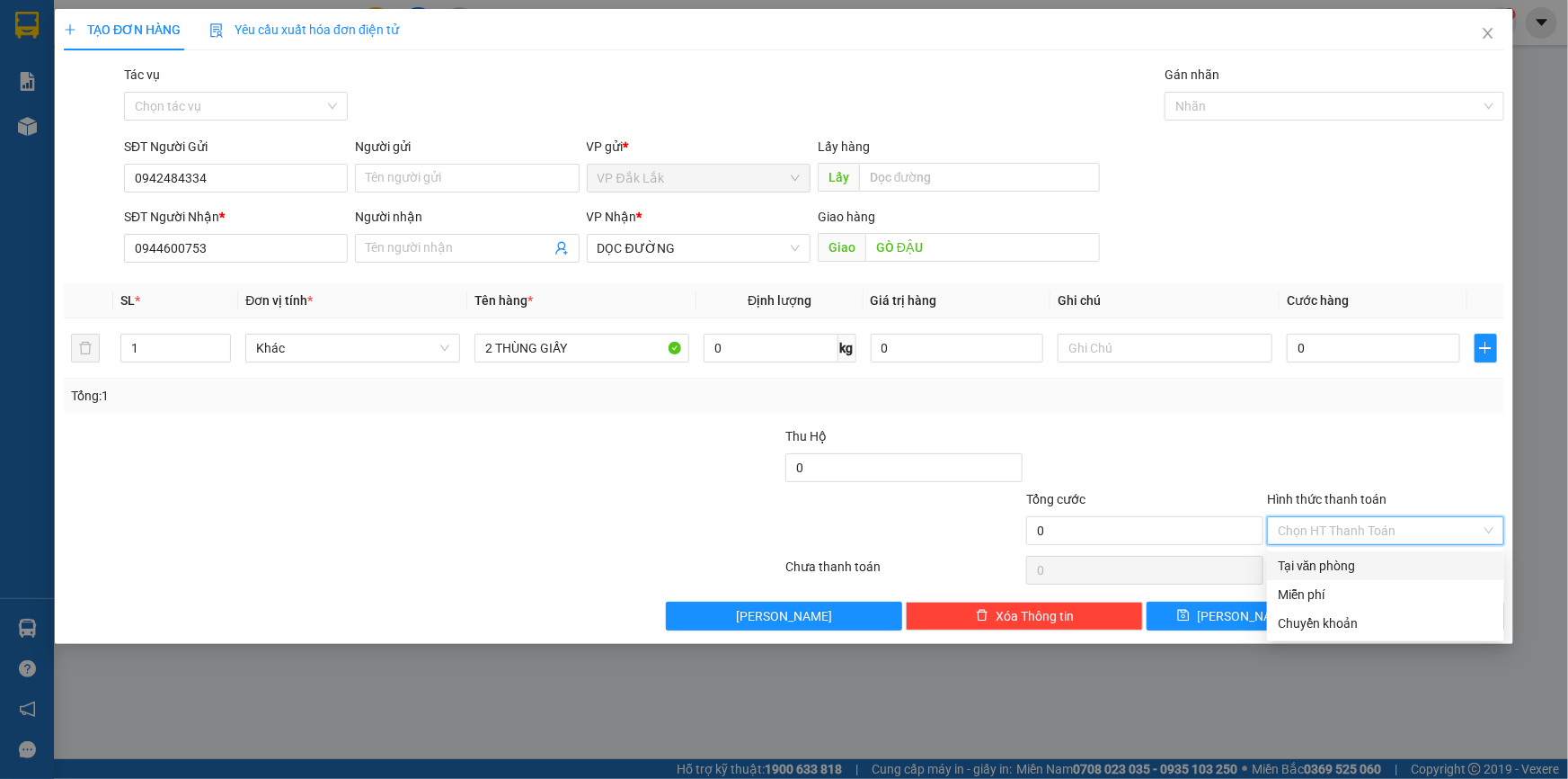
click at [1430, 576] on div "Tại văn phòng" at bounding box center [1385, 566] width 237 height 29
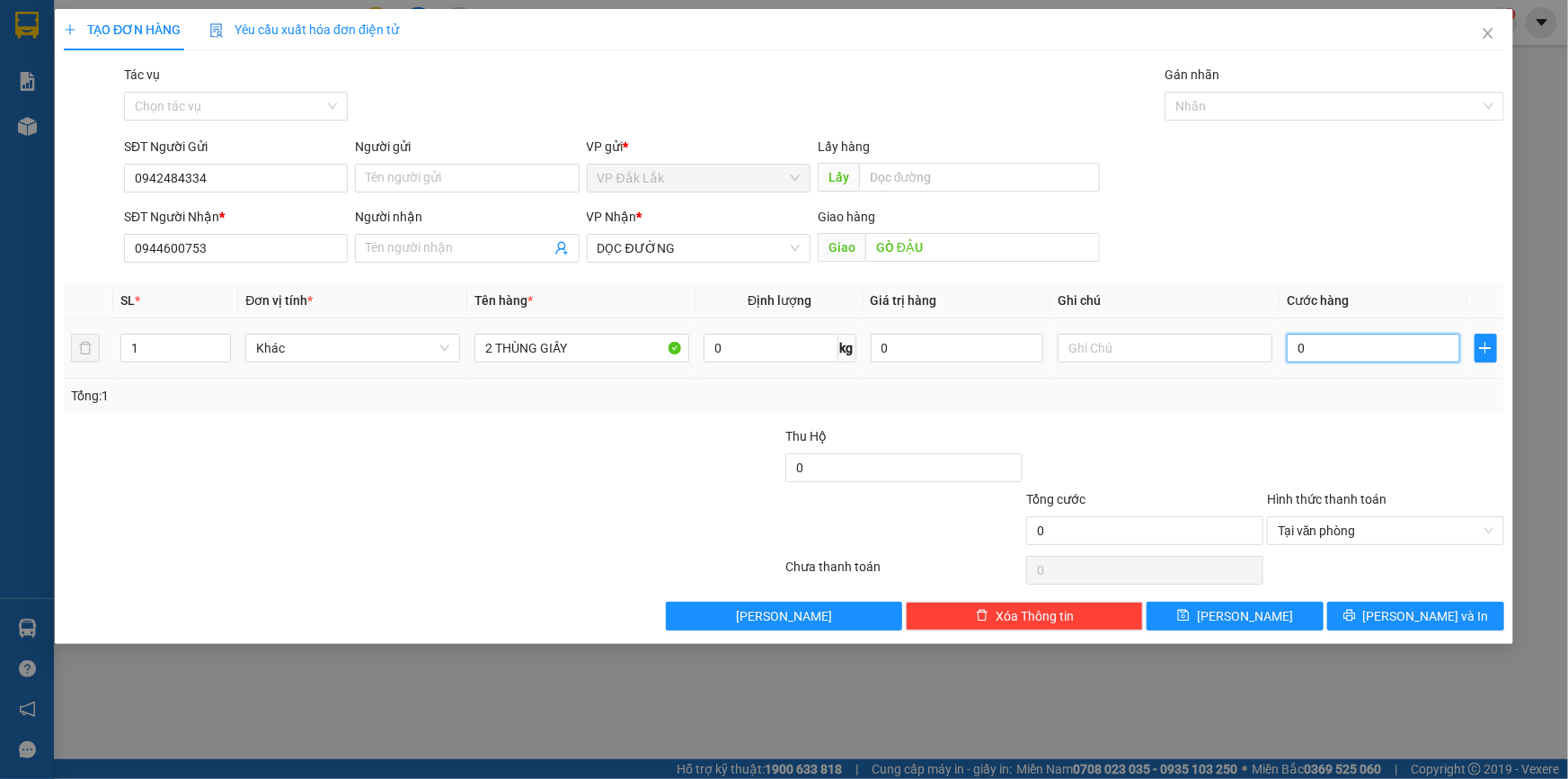
click at [1293, 349] on input "0" at bounding box center [1373, 349] width 174 height 29
type input "1"
type input "15"
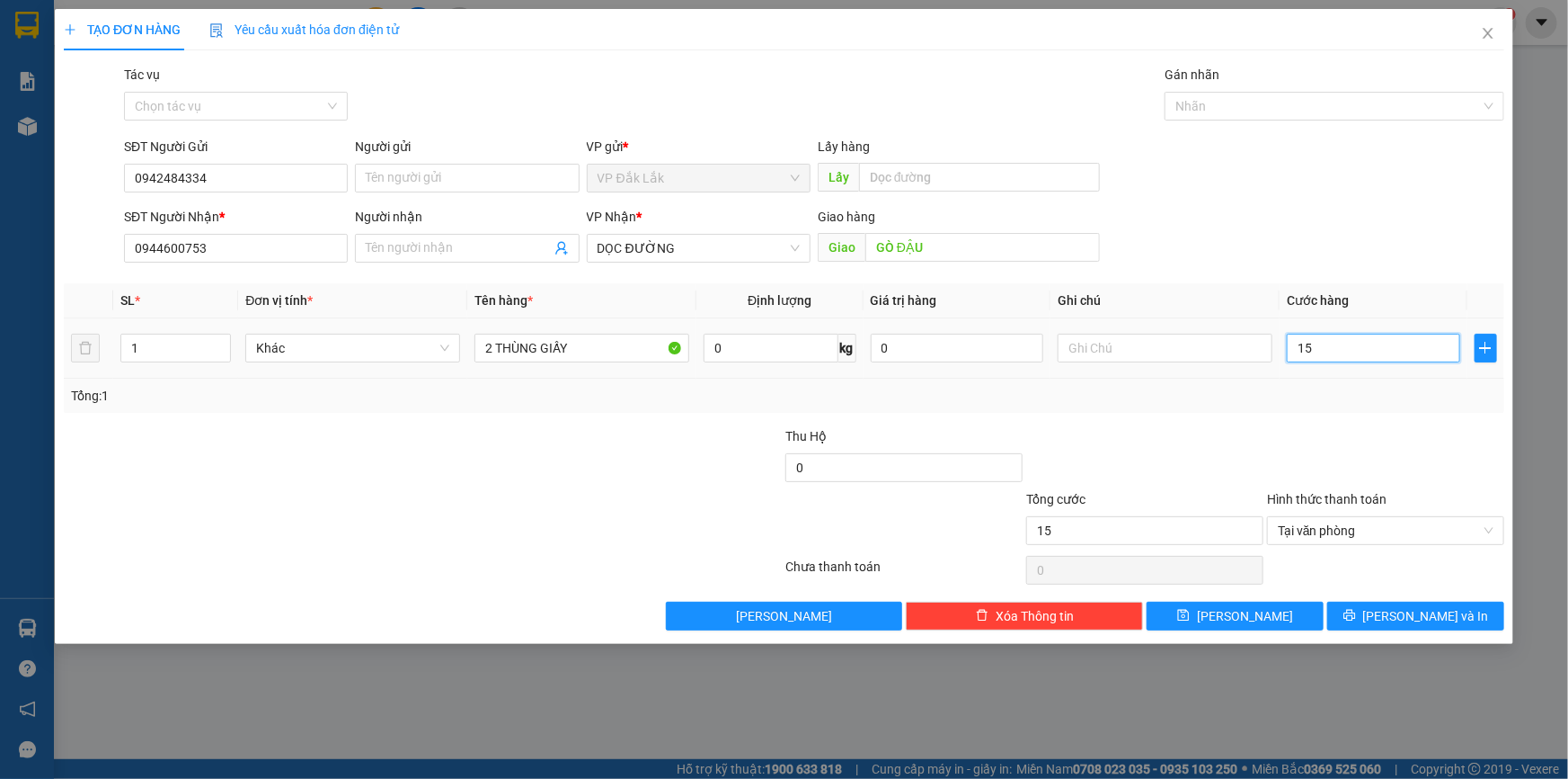
type input "150"
type input "1.500"
type input "15.000"
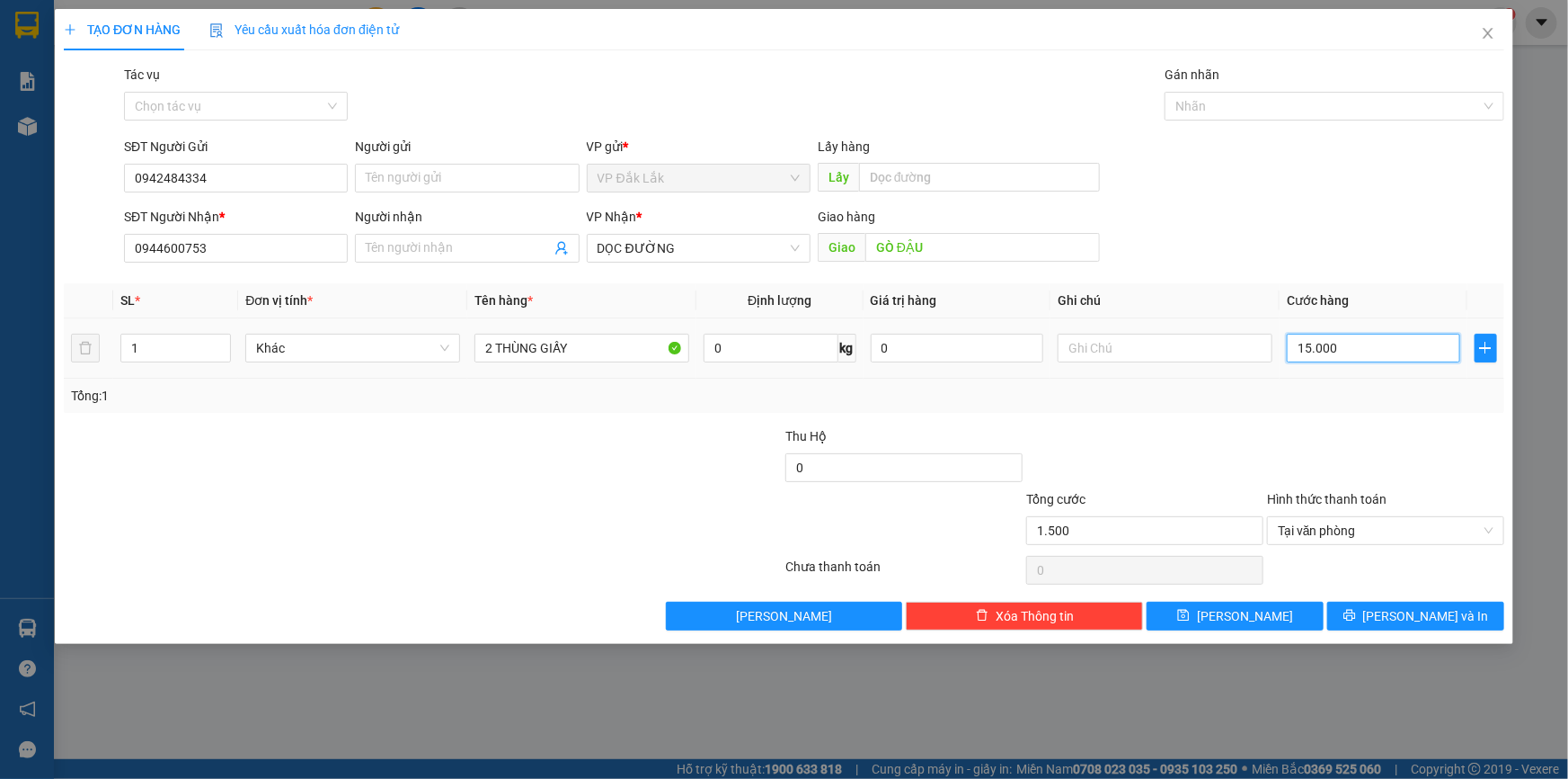
type input "15.000"
type input "150.000"
type input "1.500.000"
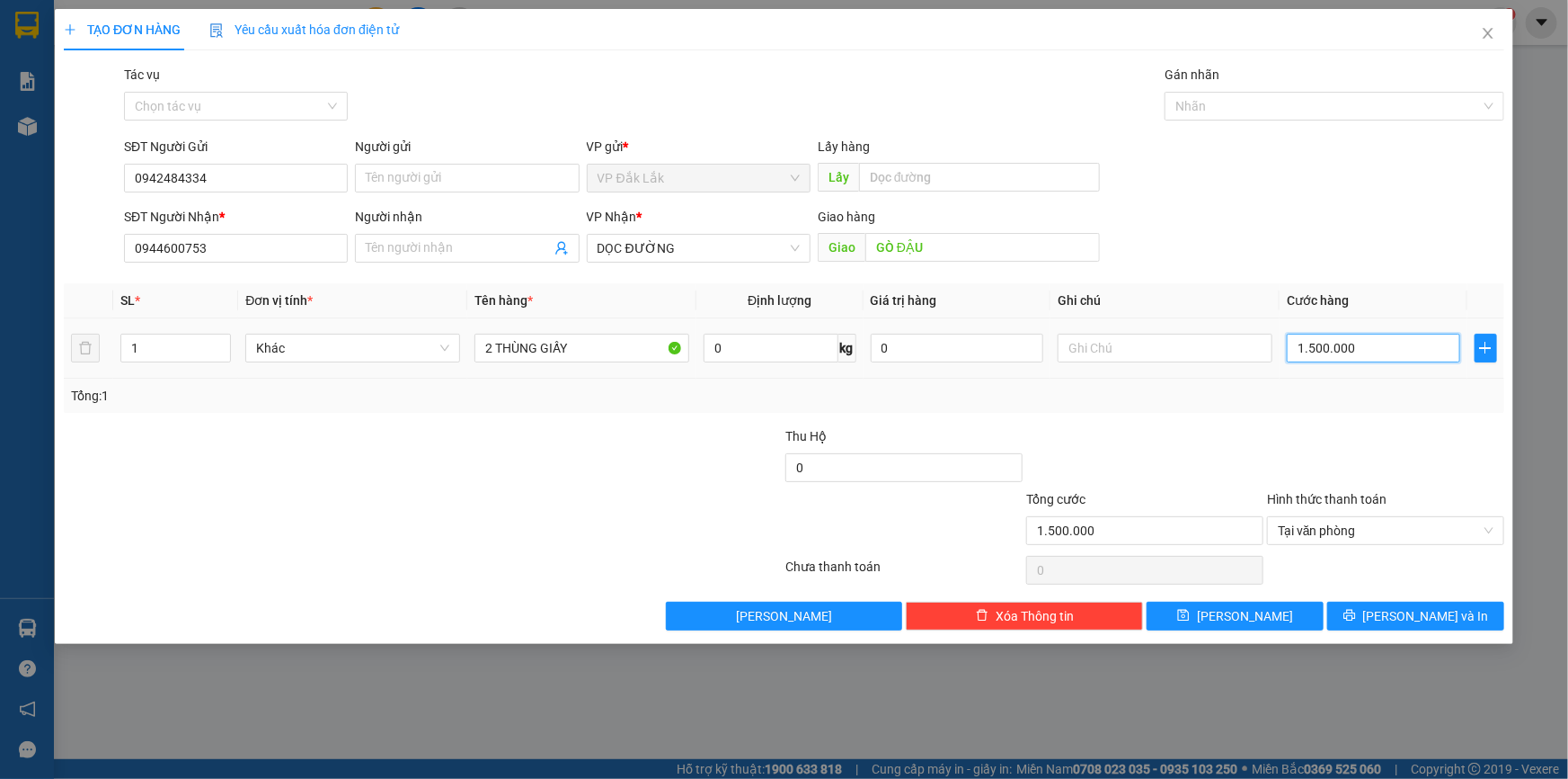
type input "150.000"
click at [1356, 614] on icon "printer" at bounding box center [1350, 615] width 13 height 13
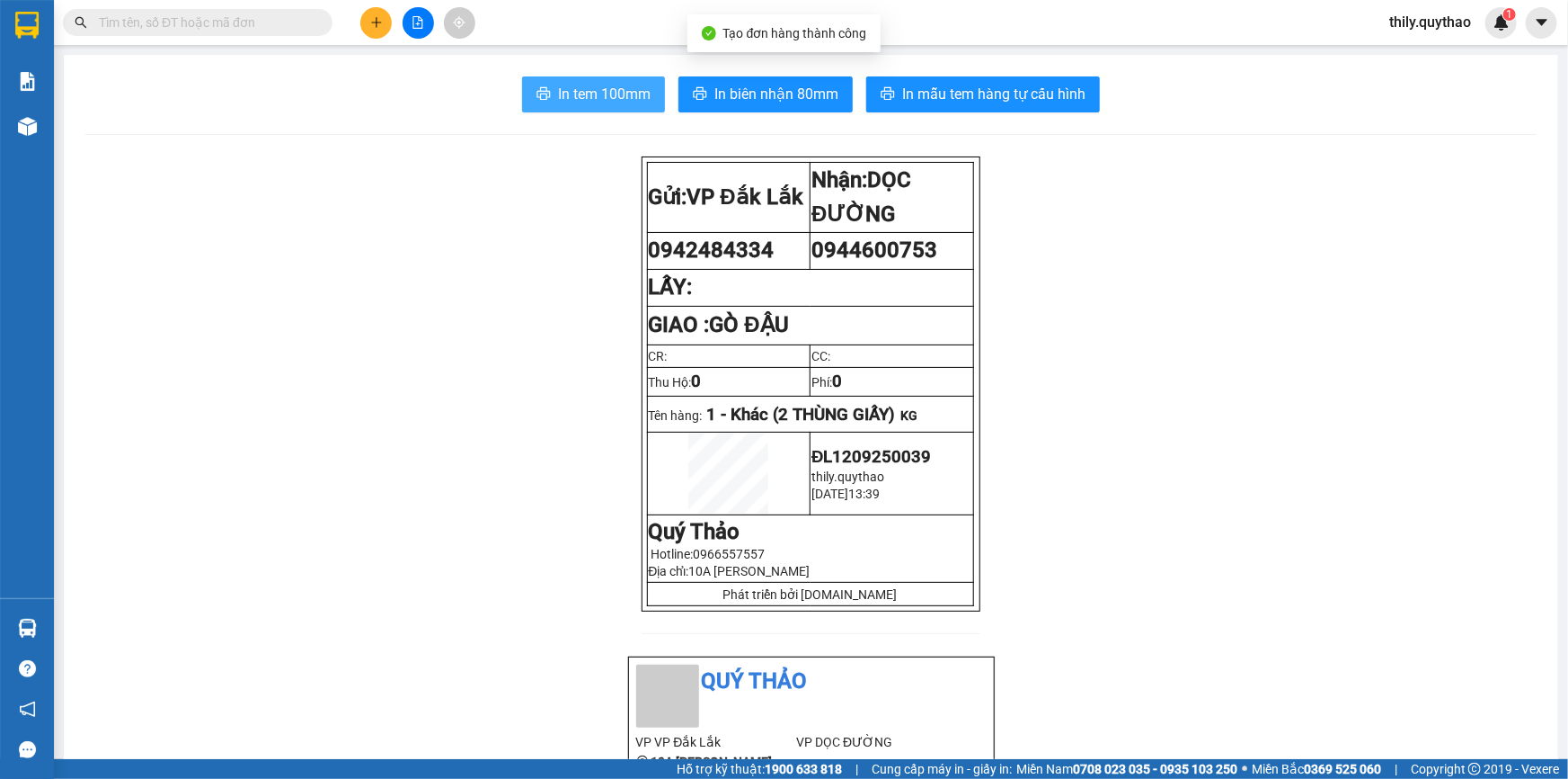
click at [619, 97] on span "In tem 100mm" at bounding box center [605, 94] width 93 height 23
drag, startPoint x: 1567, startPoint y: 770, endPoint x: 556, endPoint y: 101, distance: 1212.3
click at [546, 96] on button "In tem 100mm" at bounding box center [593, 95] width 143 height 36
click at [372, 20] on icon "plus" at bounding box center [377, 23] width 13 height 13
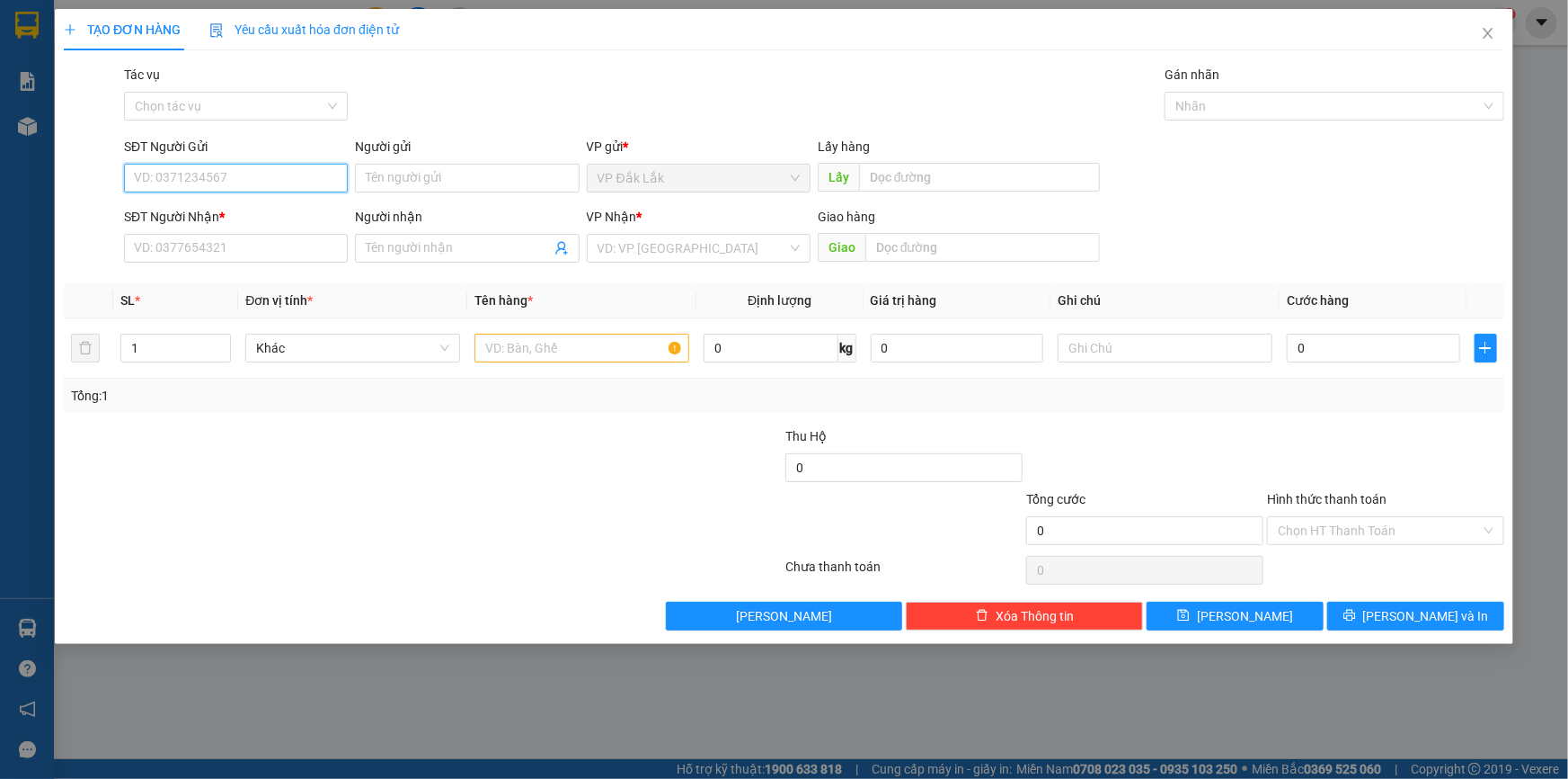
click at [674, 177] on span "VP Đắk Lắk" at bounding box center [699, 178] width 202 height 27
click at [627, 253] on input "search" at bounding box center [692, 248] width 189 height 27
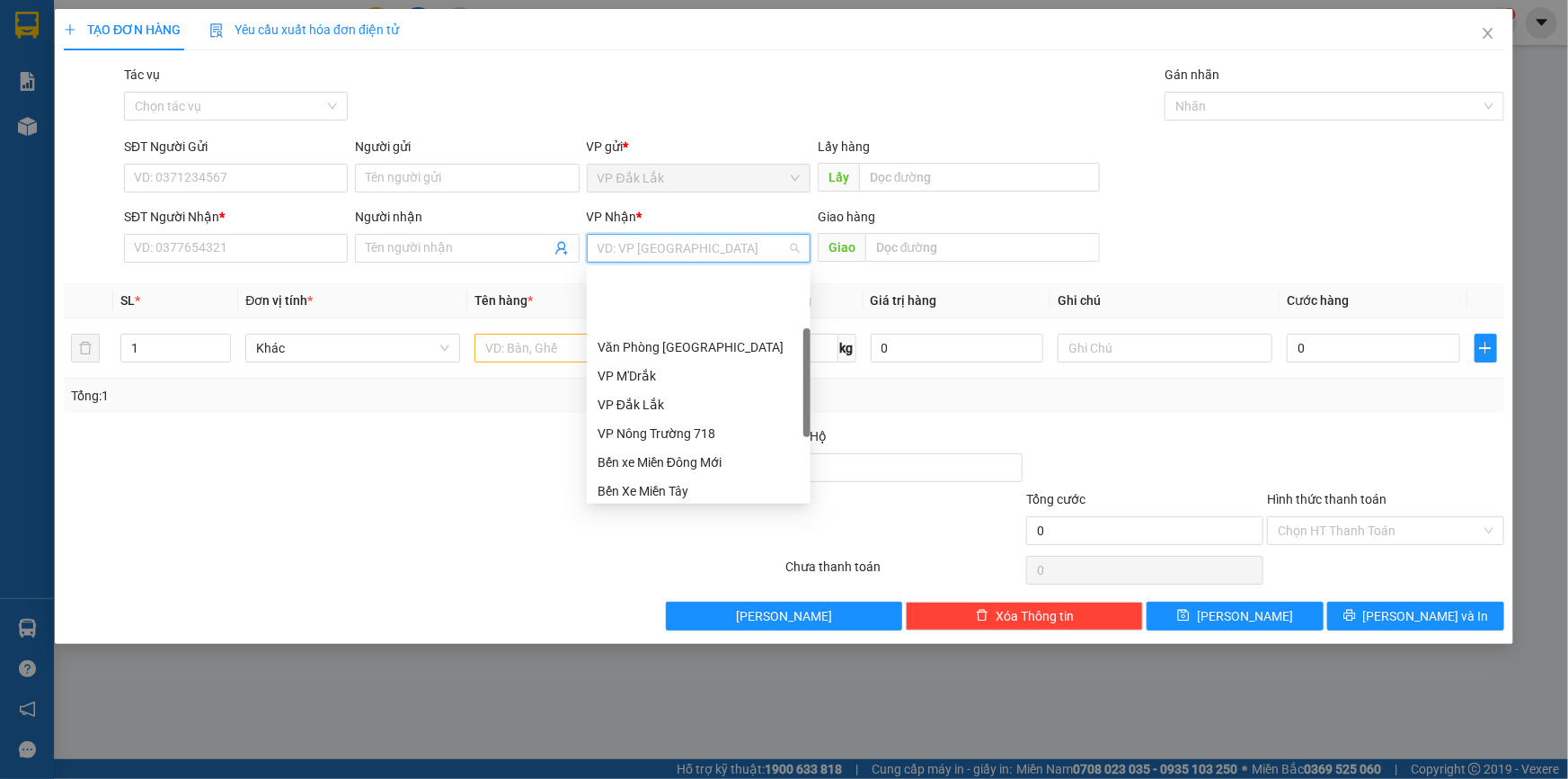
scroll to position [163, 0]
click at [706, 417] on div "Bến Xe Miền Tây" at bounding box center [699, 410] width 202 height 20
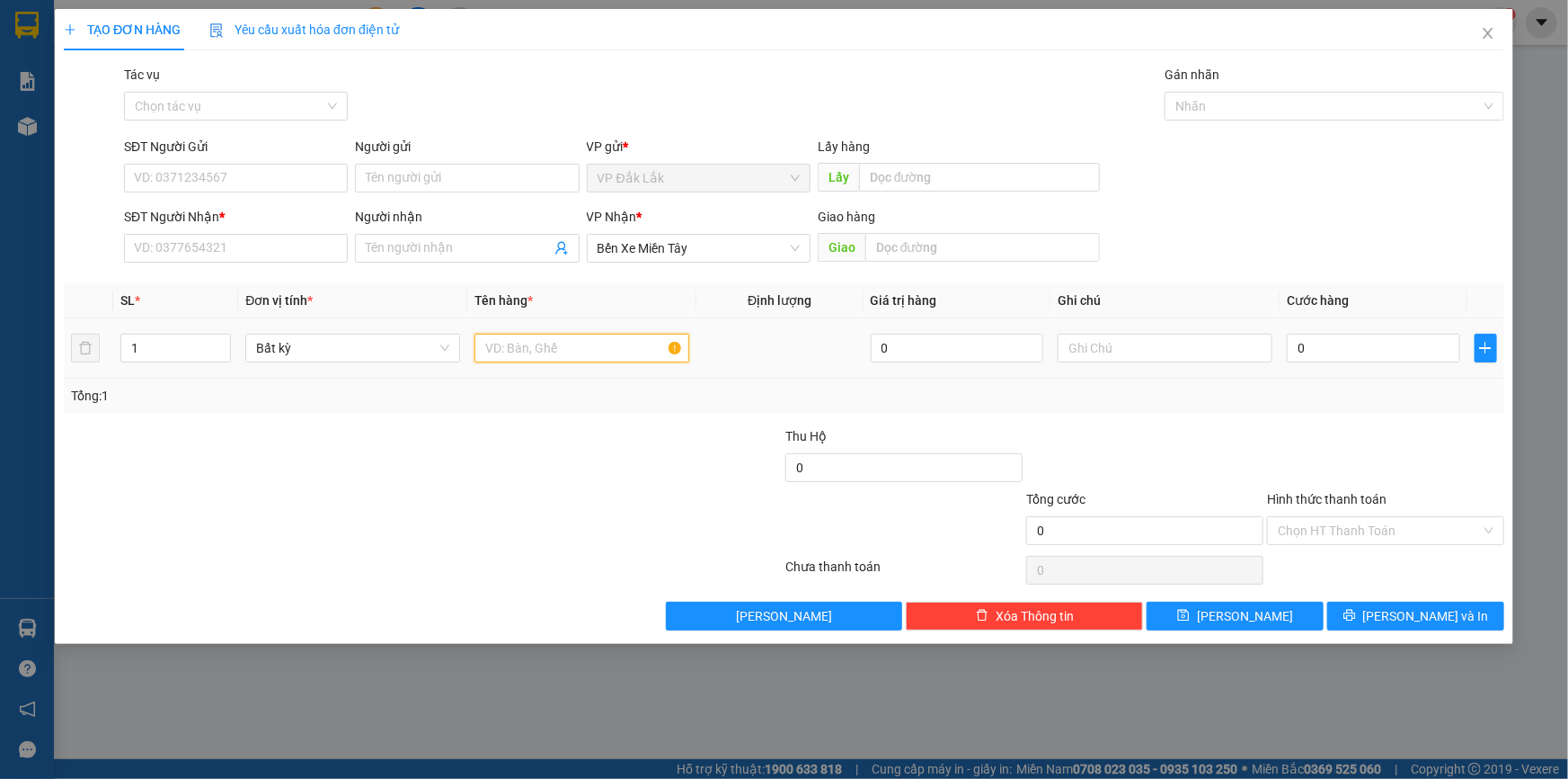
click at [615, 352] on input "text" at bounding box center [582, 349] width 215 height 29
type input "1 THÙNG GIẤY"
click at [1292, 352] on input "0" at bounding box center [1373, 349] width 174 height 29
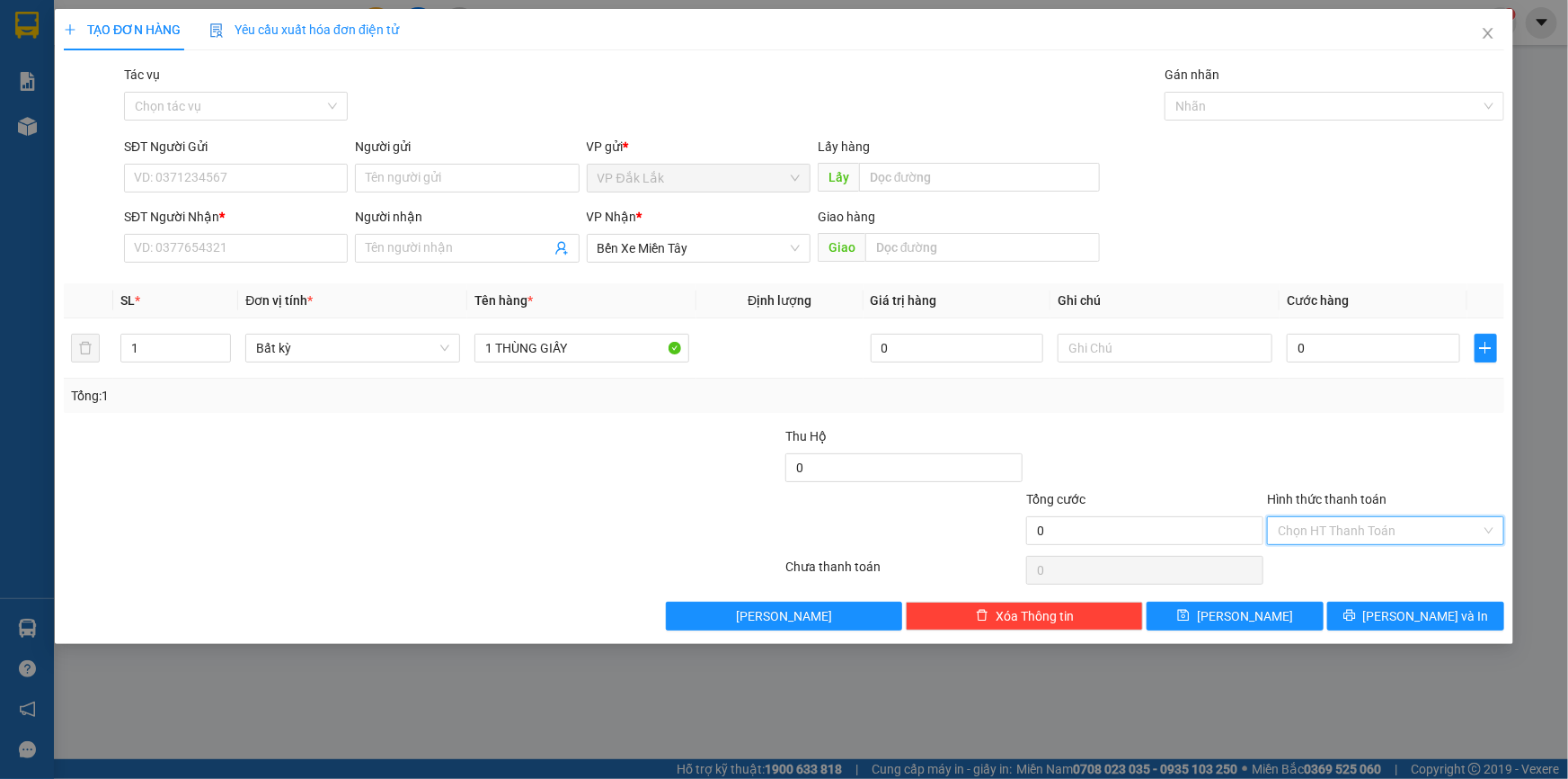
click at [1305, 534] on input "Hình thức thanh toán" at bounding box center [1379, 531] width 203 height 27
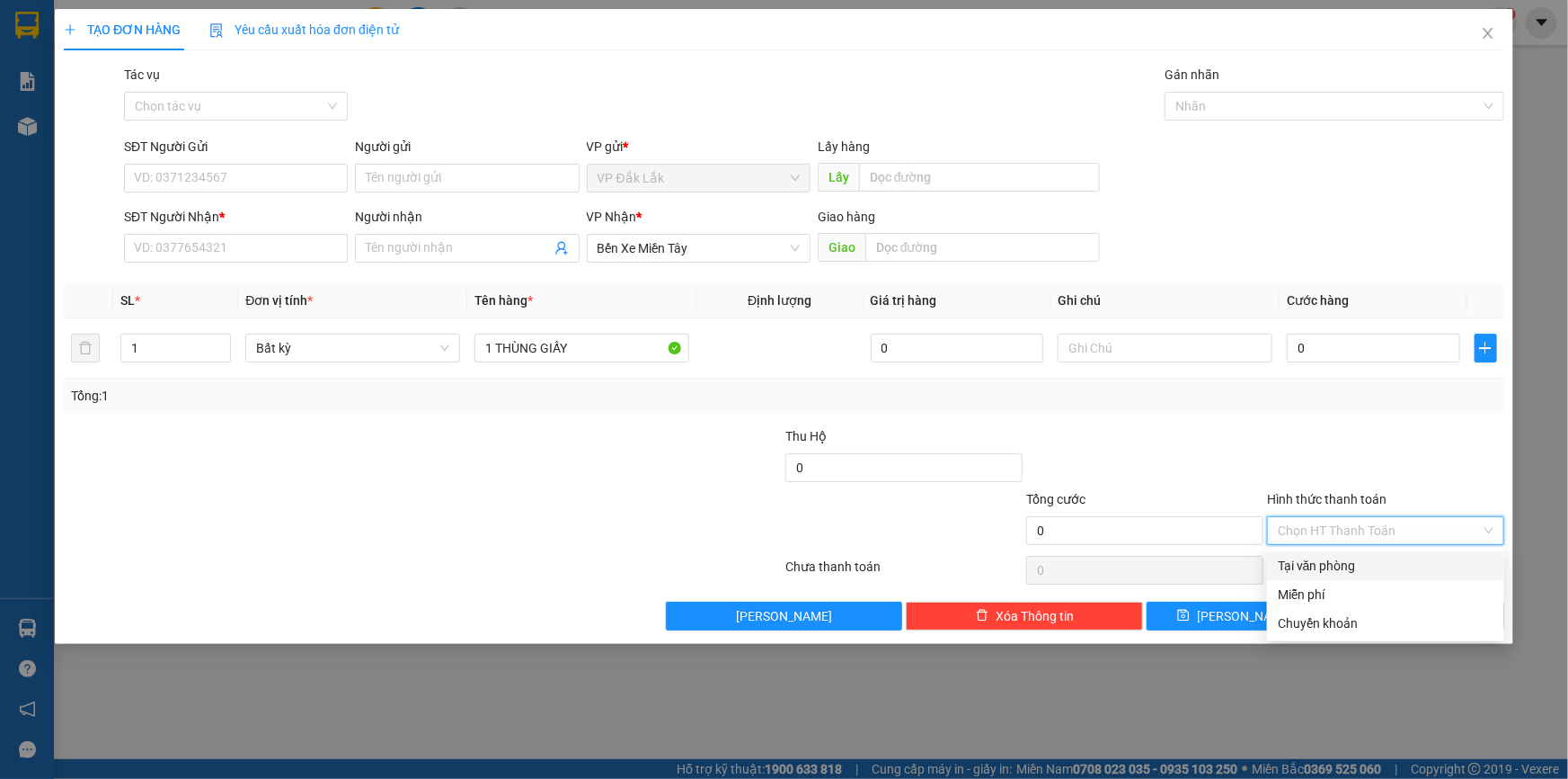
click at [1312, 561] on div "Tại văn phòng" at bounding box center [1385, 566] width 216 height 20
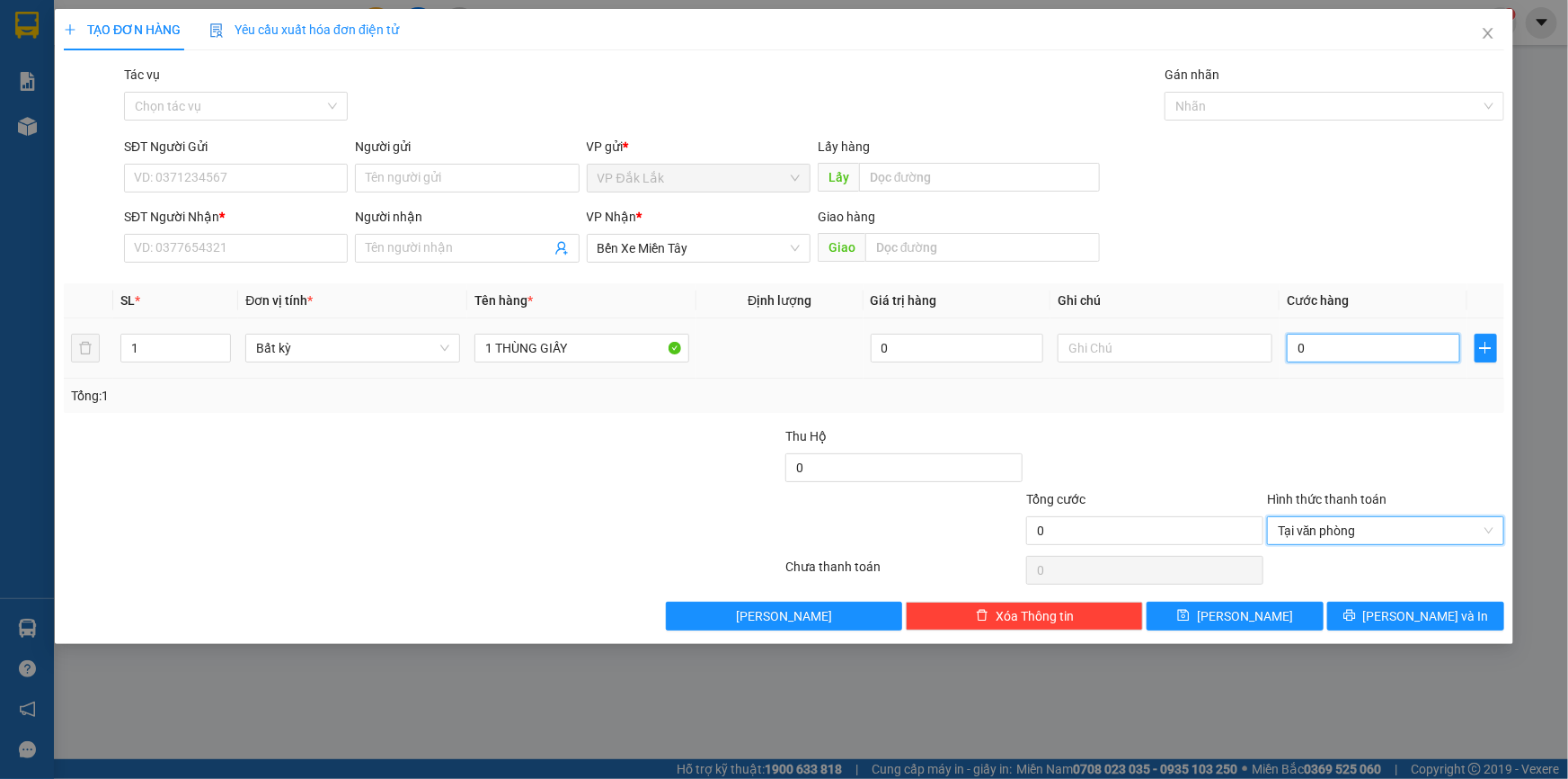
click at [1296, 349] on input "0" at bounding box center [1373, 349] width 174 height 29
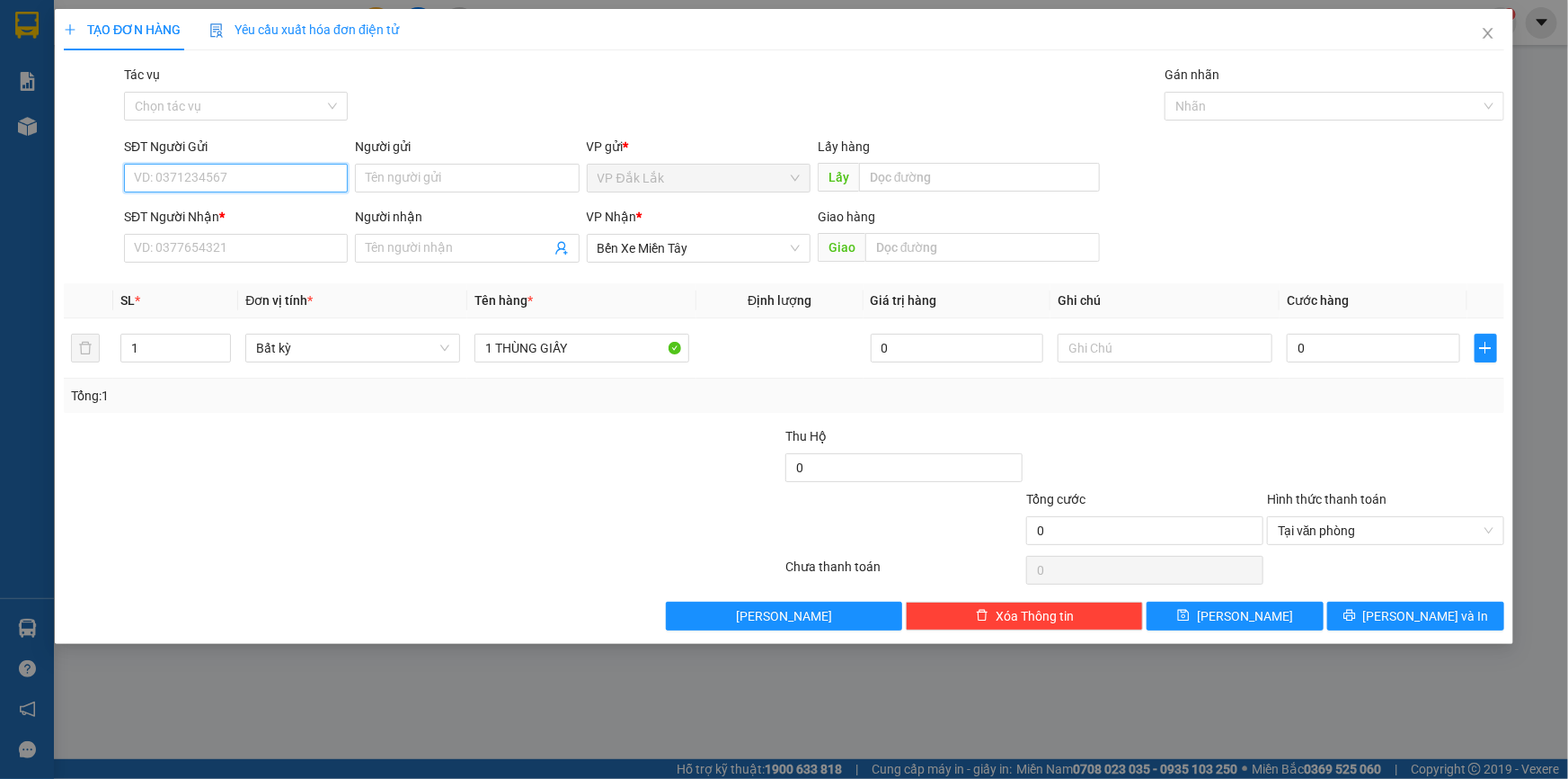
click at [230, 176] on input "SĐT Người Gửi" at bounding box center [236, 178] width 224 height 29
click at [206, 212] on div "0372516245" at bounding box center [236, 214] width 202 height 20
type input "0372516245"
click at [229, 245] on input "SĐT Người Nhận *" at bounding box center [236, 248] width 224 height 29
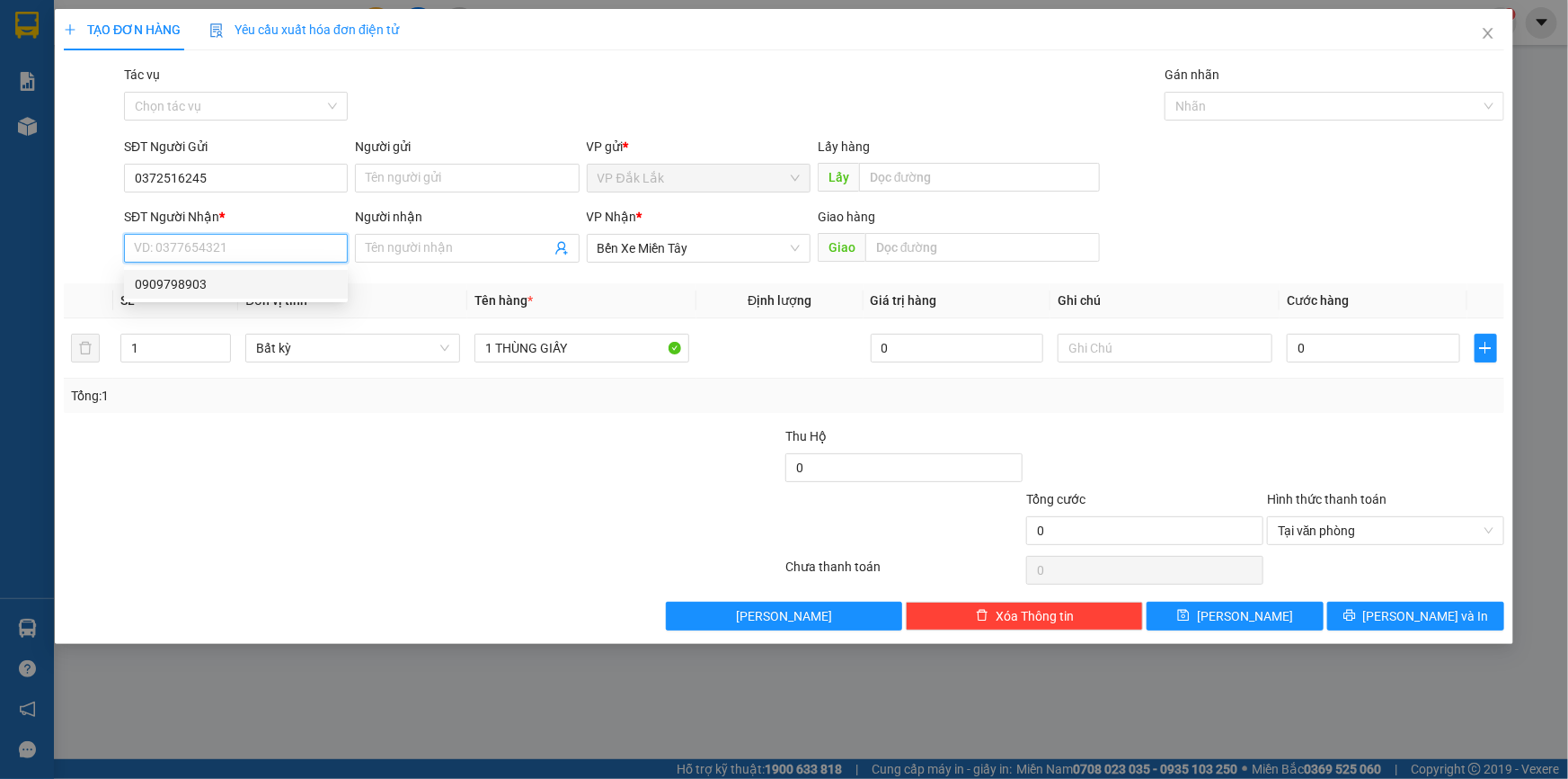
click at [226, 279] on div "0909798903" at bounding box center [236, 284] width 202 height 20
type input "0909798903"
click at [772, 258] on span "Văn Phòng Tân Phú" at bounding box center [699, 248] width 202 height 27
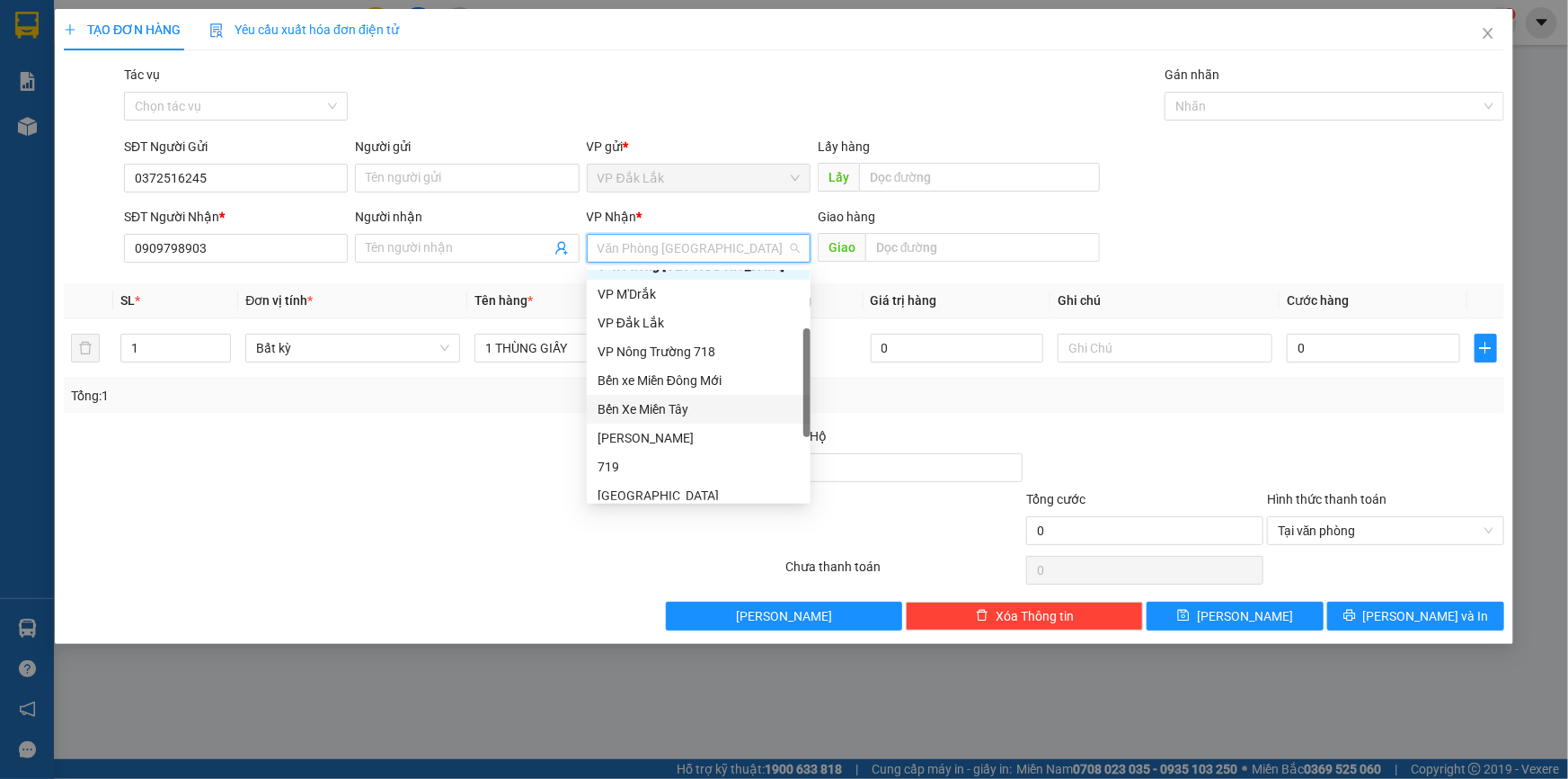
click at [709, 410] on div "Bến Xe Miền Tây" at bounding box center [699, 410] width 202 height 20
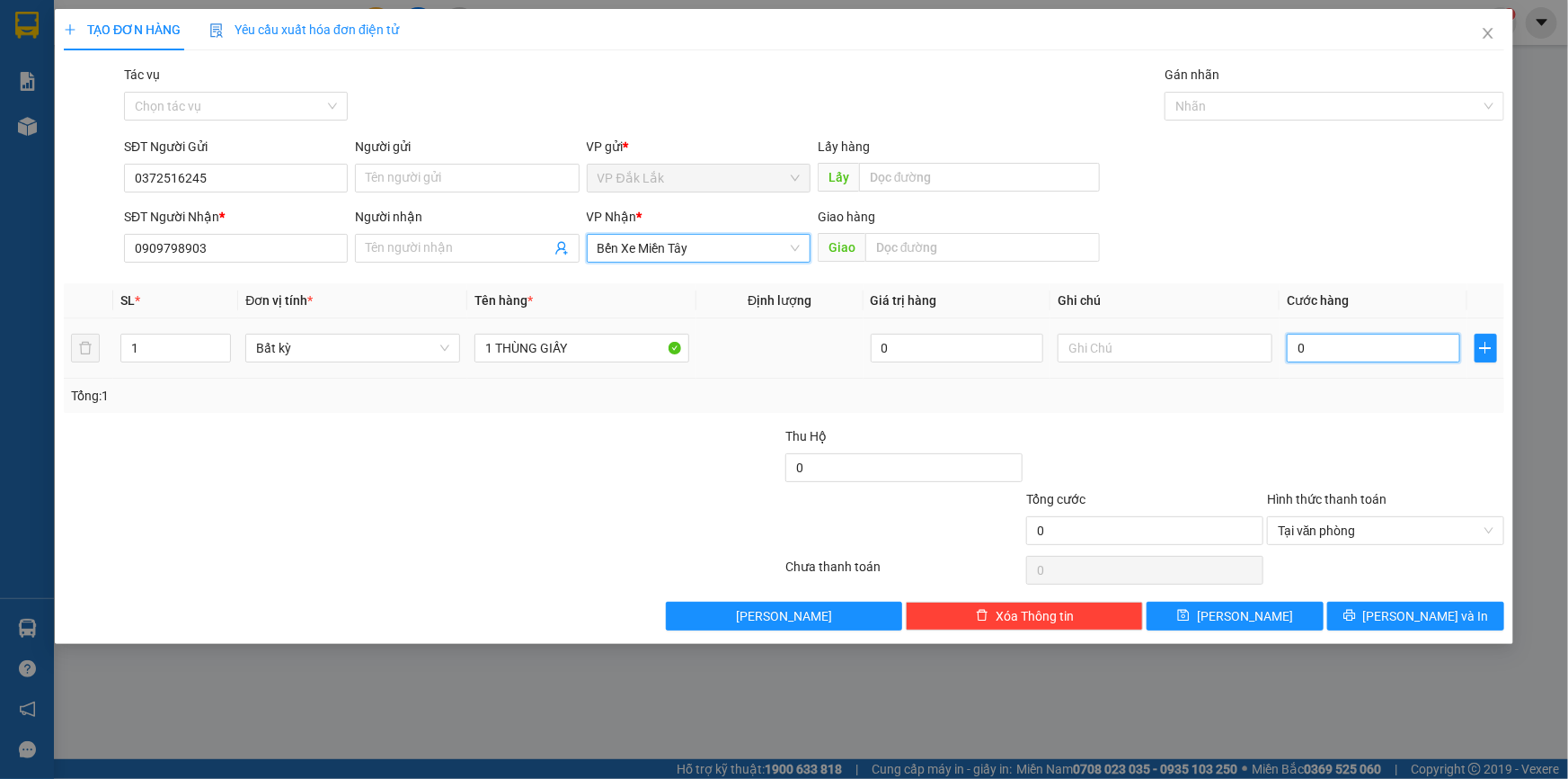
click at [1292, 357] on input "0" at bounding box center [1373, 349] width 174 height 29
type input "1"
type input "11"
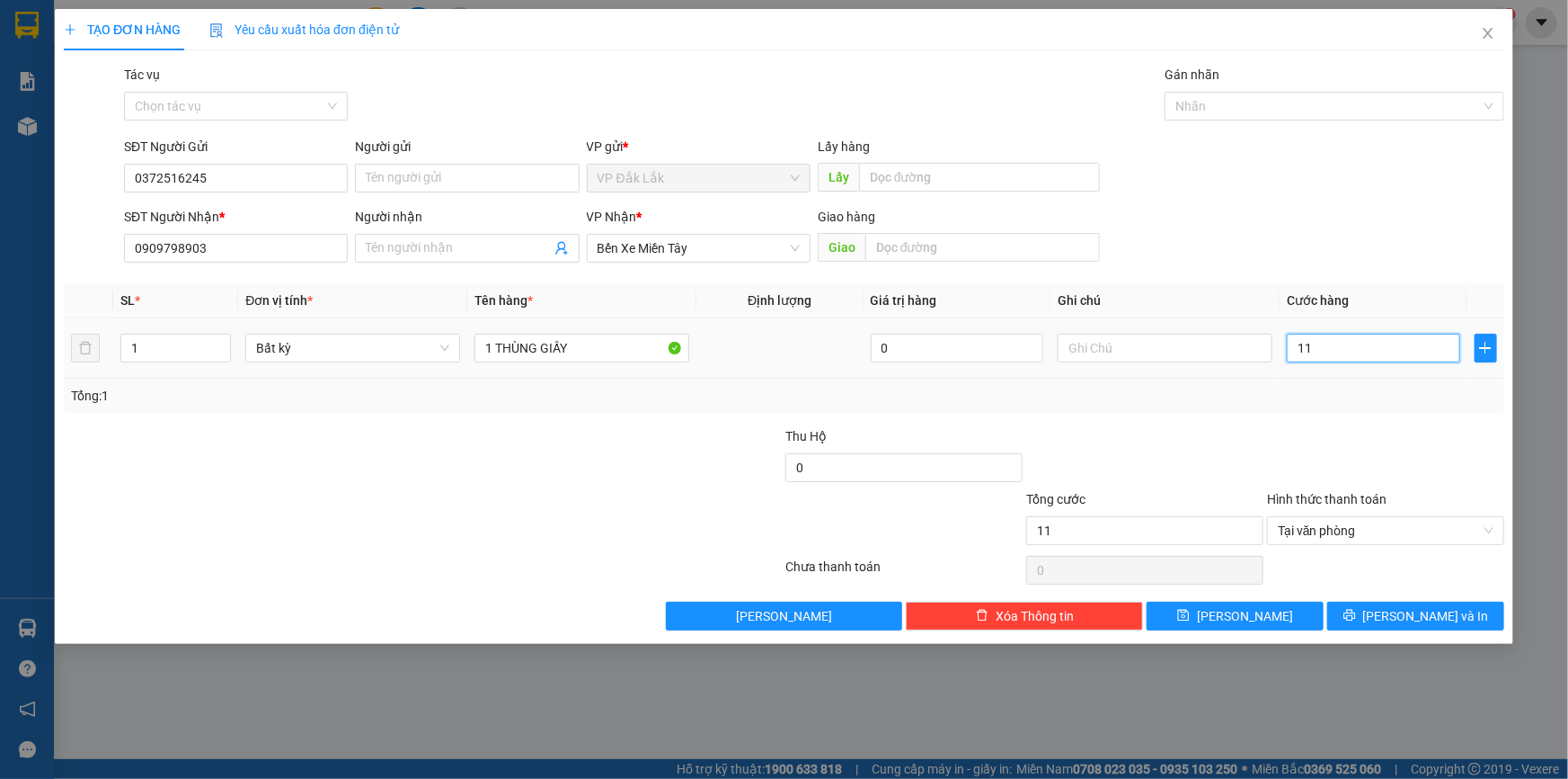
type input "110"
type input "1.100"
type input "11.000"
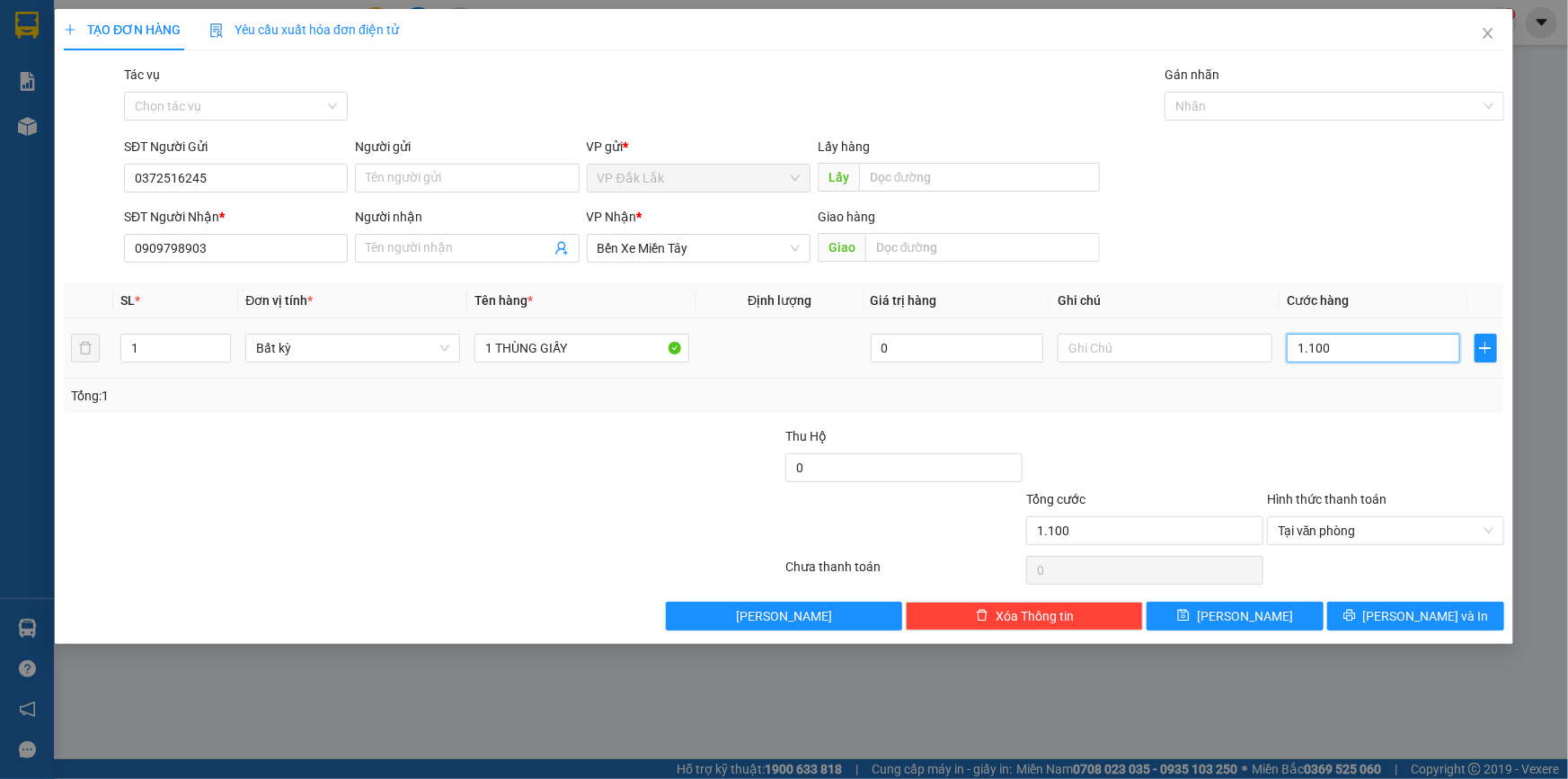
type input "11.000"
type input "110.000"
click at [1443, 610] on span "Lưu và In" at bounding box center [1426, 616] width 126 height 20
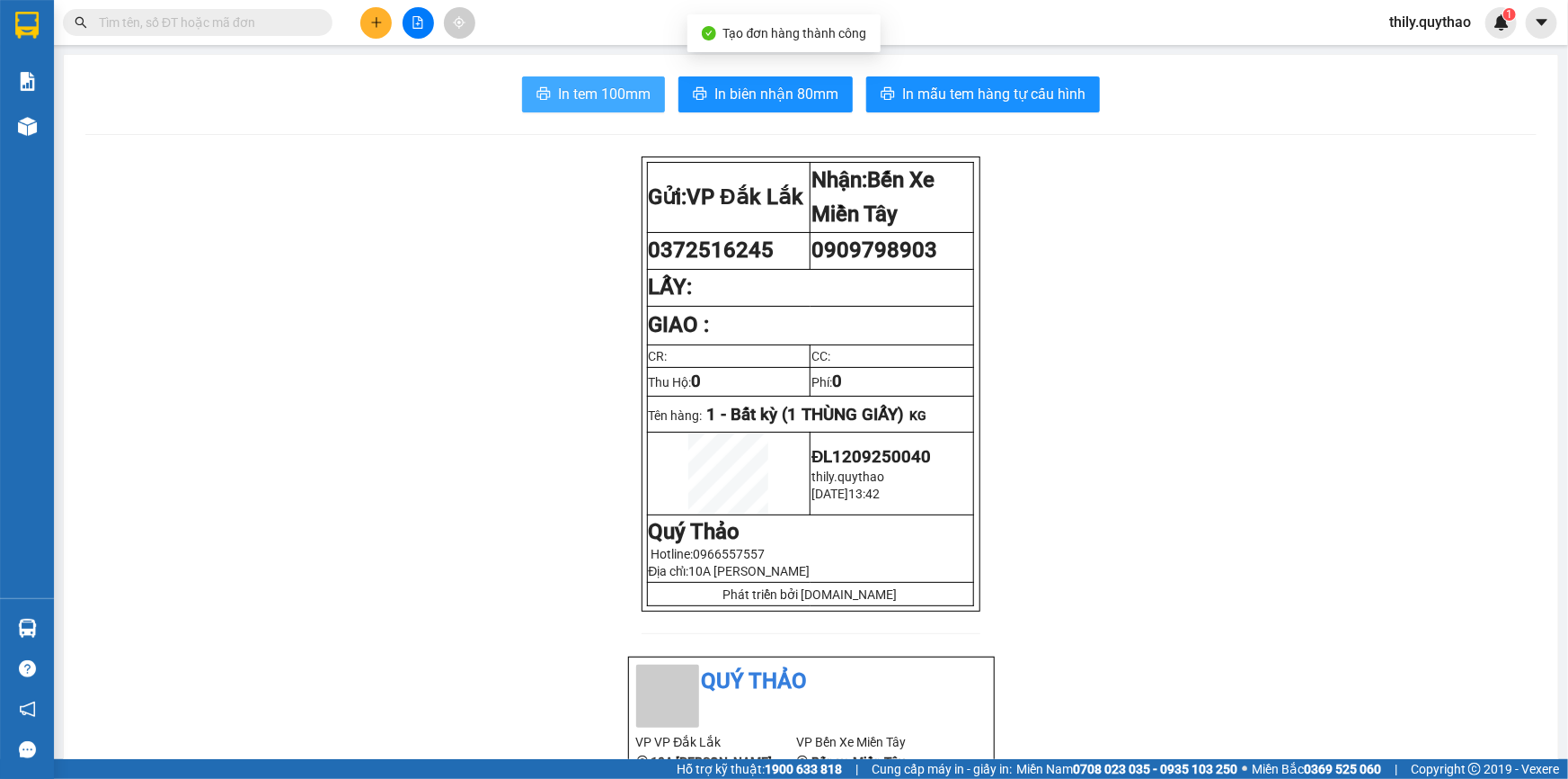
click at [594, 90] on span "In tem 100mm" at bounding box center [605, 94] width 93 height 23
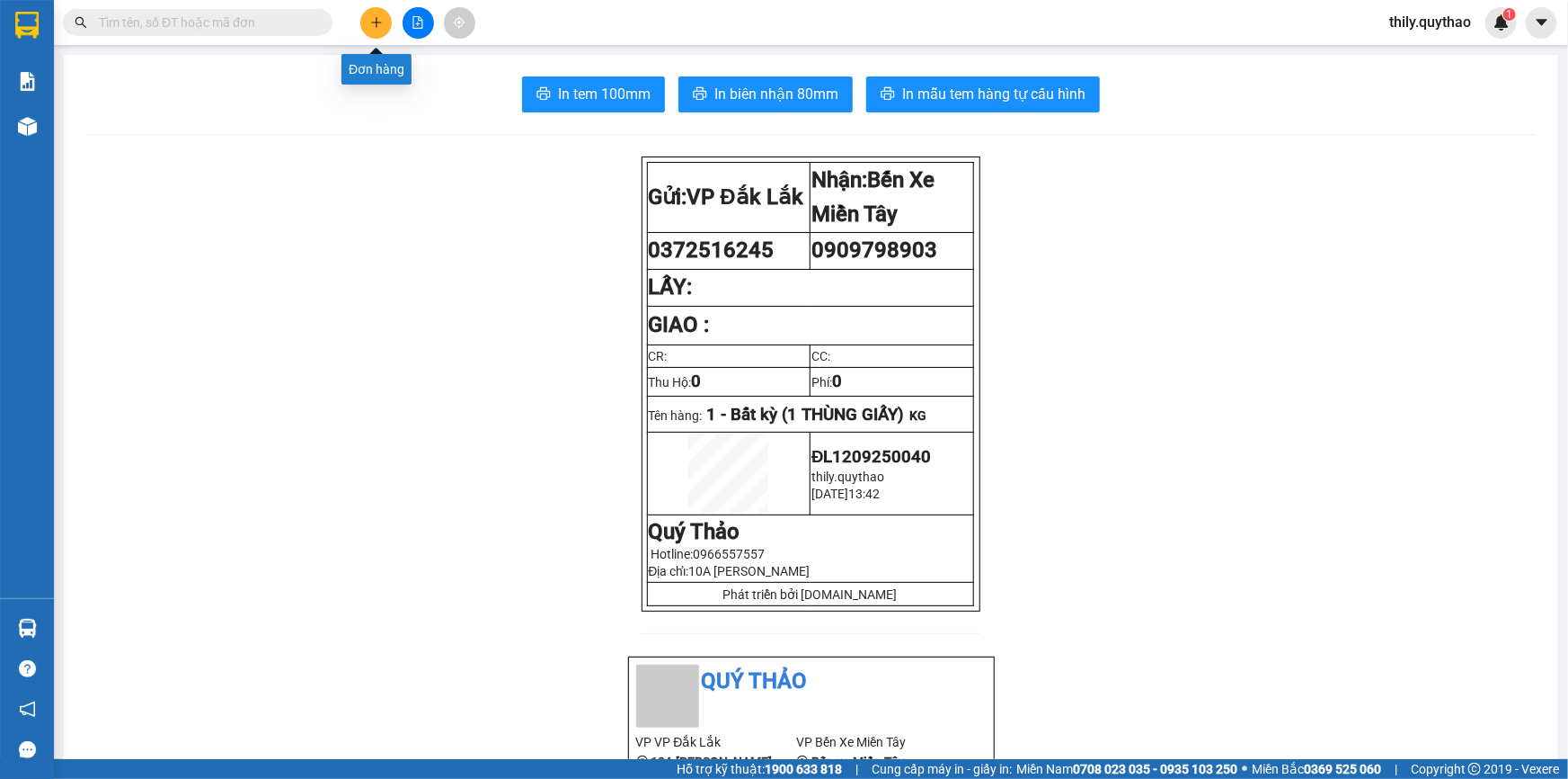
click at [370, 26] on icon "plus" at bounding box center [377, 23] width 13 height 13
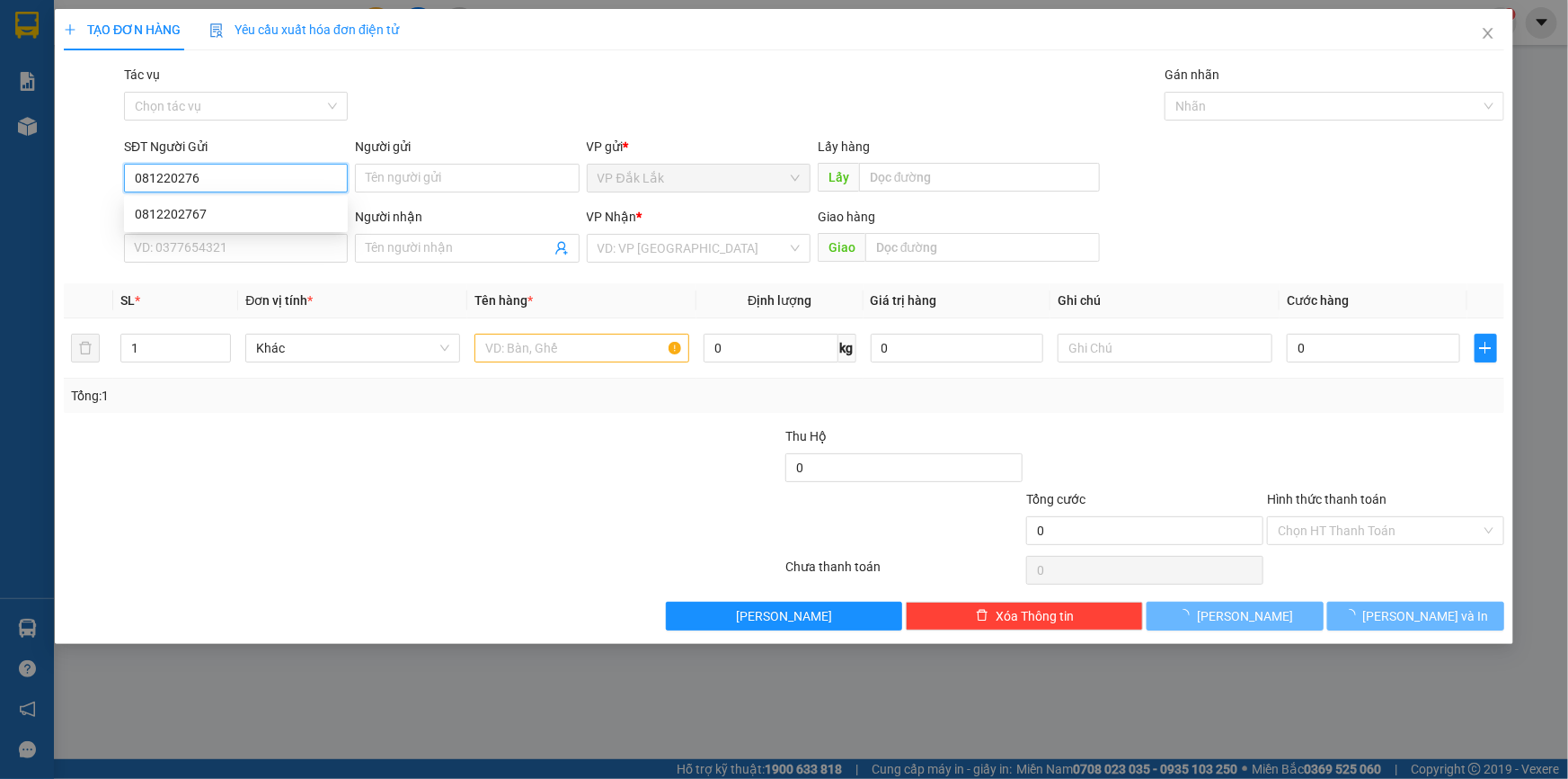
type input "0812202767"
click at [187, 205] on div "0812202767" at bounding box center [236, 214] width 202 height 20
type input "0919020623"
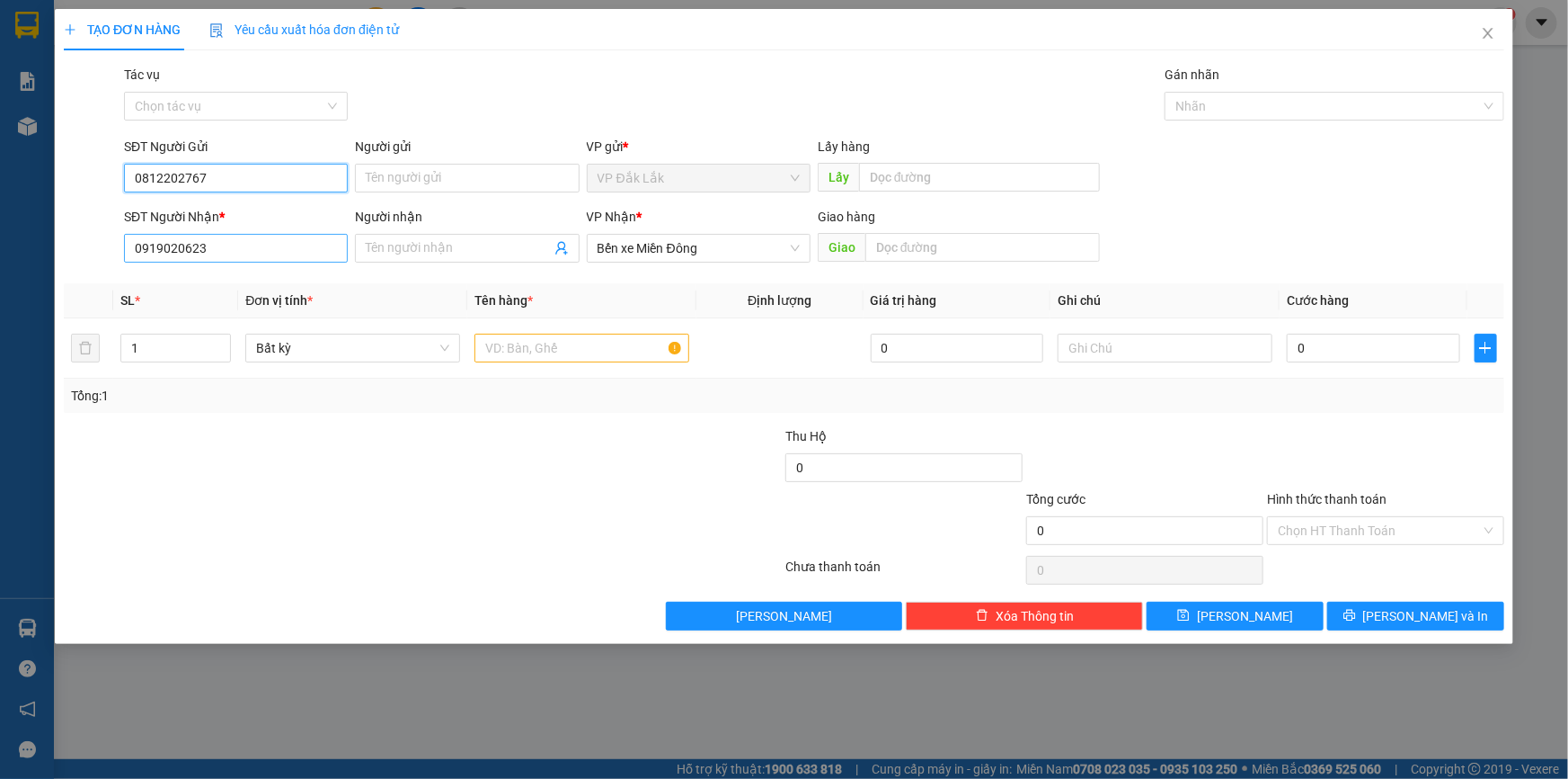
type input "0812202767"
click at [216, 260] on input "0919020623" at bounding box center [236, 248] width 224 height 29
type input "0"
click at [712, 257] on span "Bến xe Miền Đông" at bounding box center [699, 248] width 202 height 27
type input "0337719781"
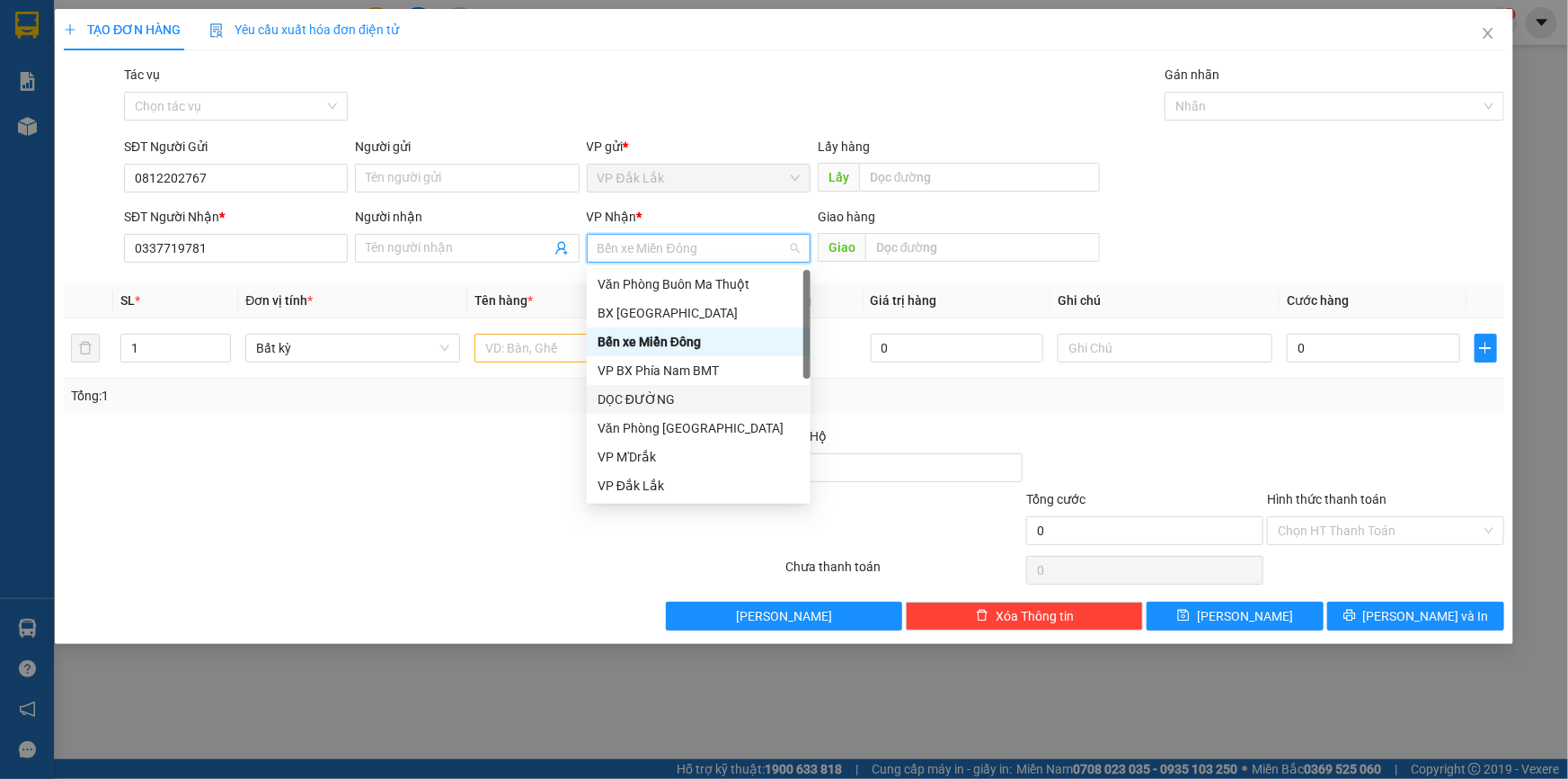
click at [686, 399] on div "DỌC ĐƯỜNG" at bounding box center [699, 400] width 202 height 20
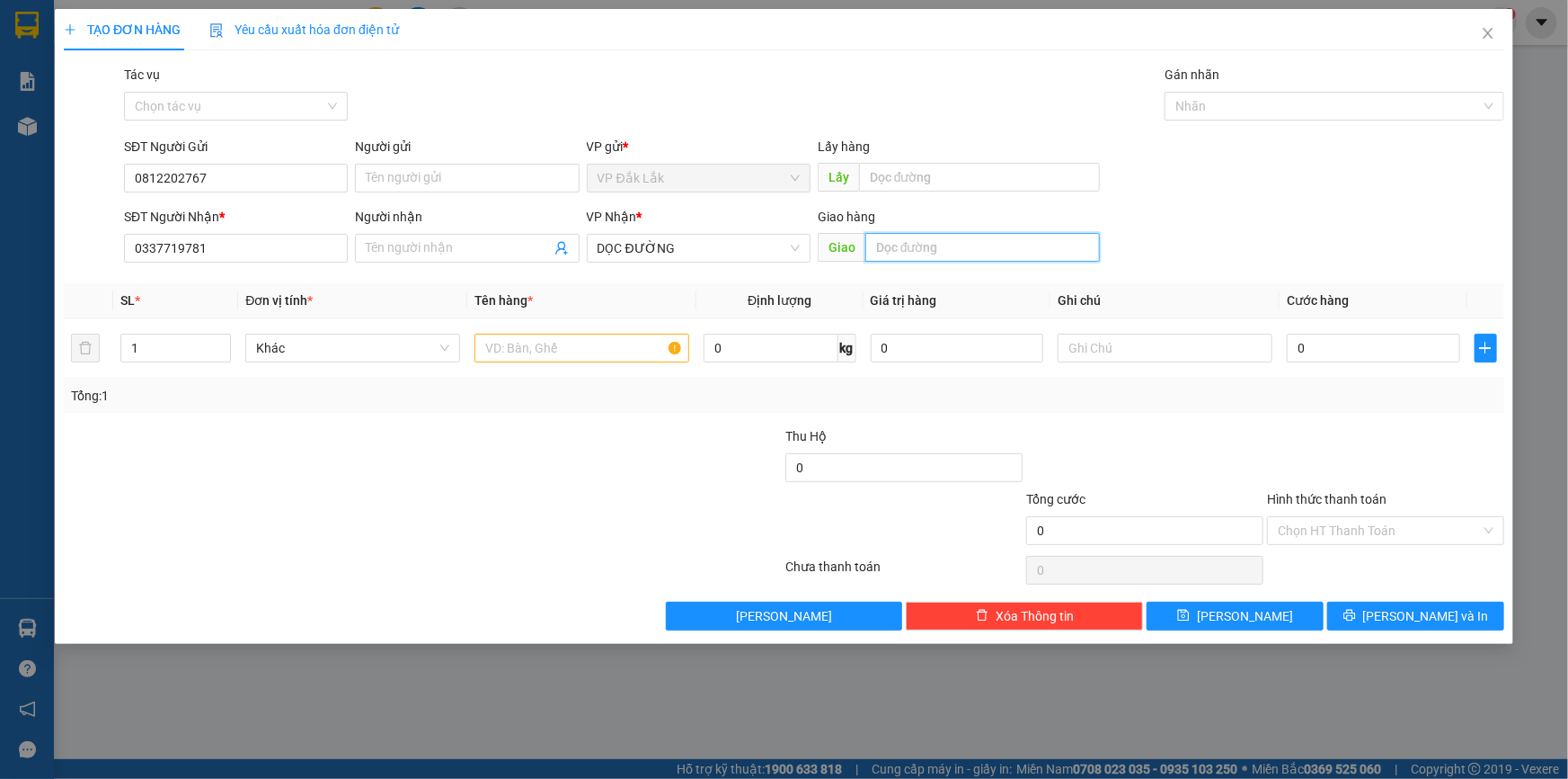
click at [933, 248] on input "text" at bounding box center [982, 248] width 235 height 29
type input "BẾN CÁT"
click at [562, 349] on input "text" at bounding box center [582, 349] width 215 height 29
click at [1386, 535] on input "Hình thức thanh toán" at bounding box center [1379, 531] width 203 height 27
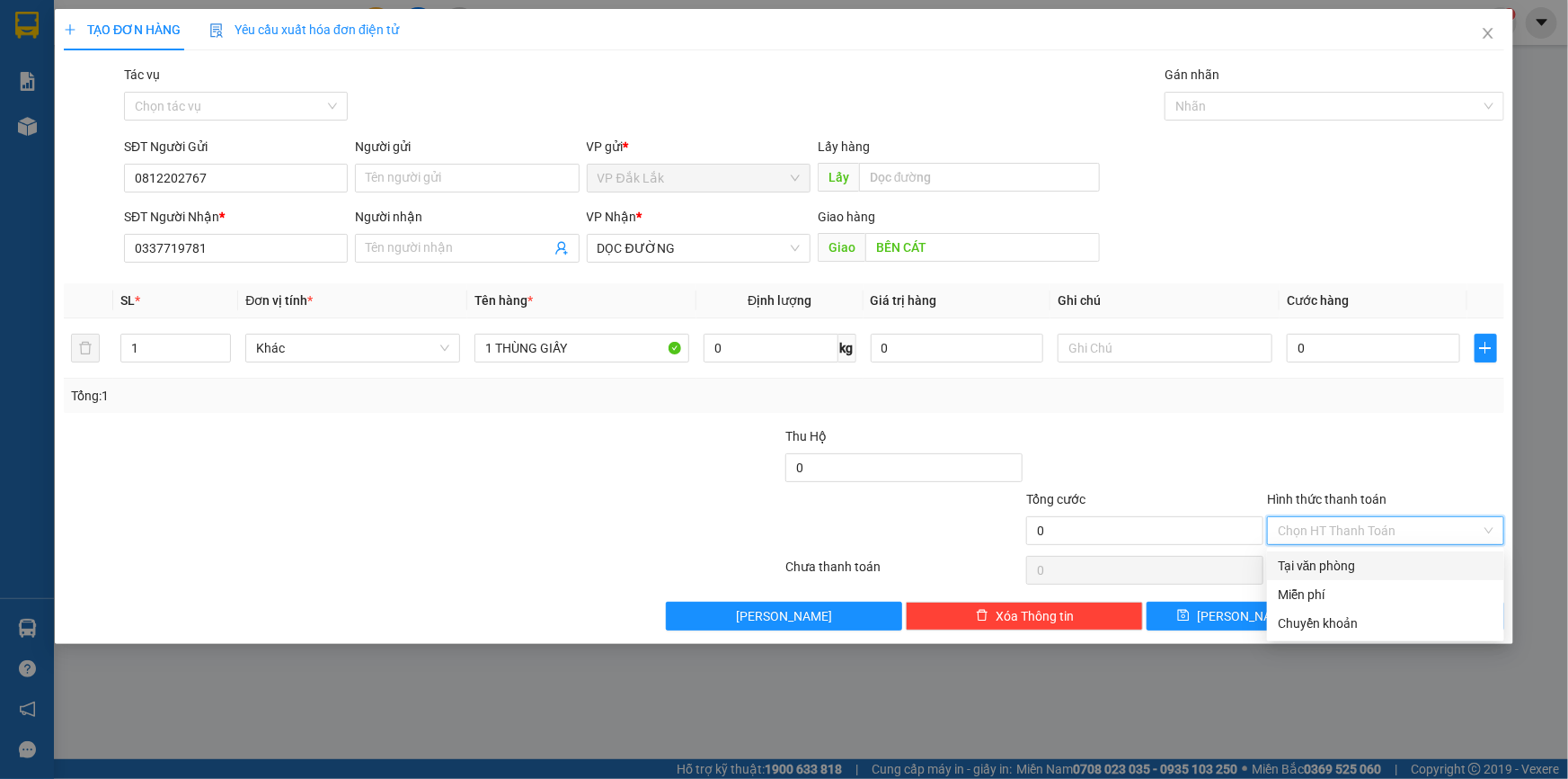
click at [1387, 565] on div "Tại văn phòng" at bounding box center [1385, 566] width 216 height 20
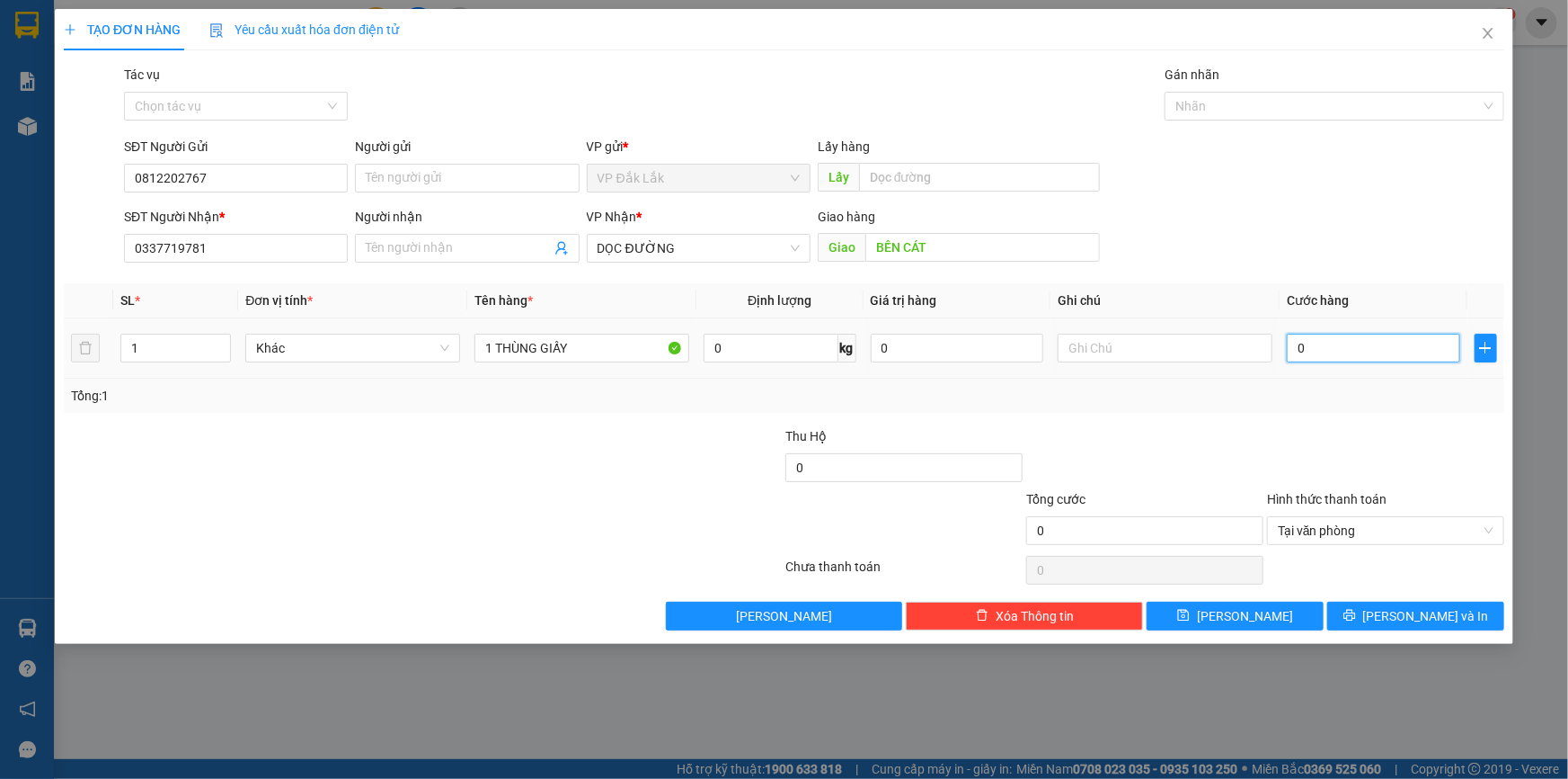
click at [1300, 358] on input "0" at bounding box center [1373, 349] width 174 height 29
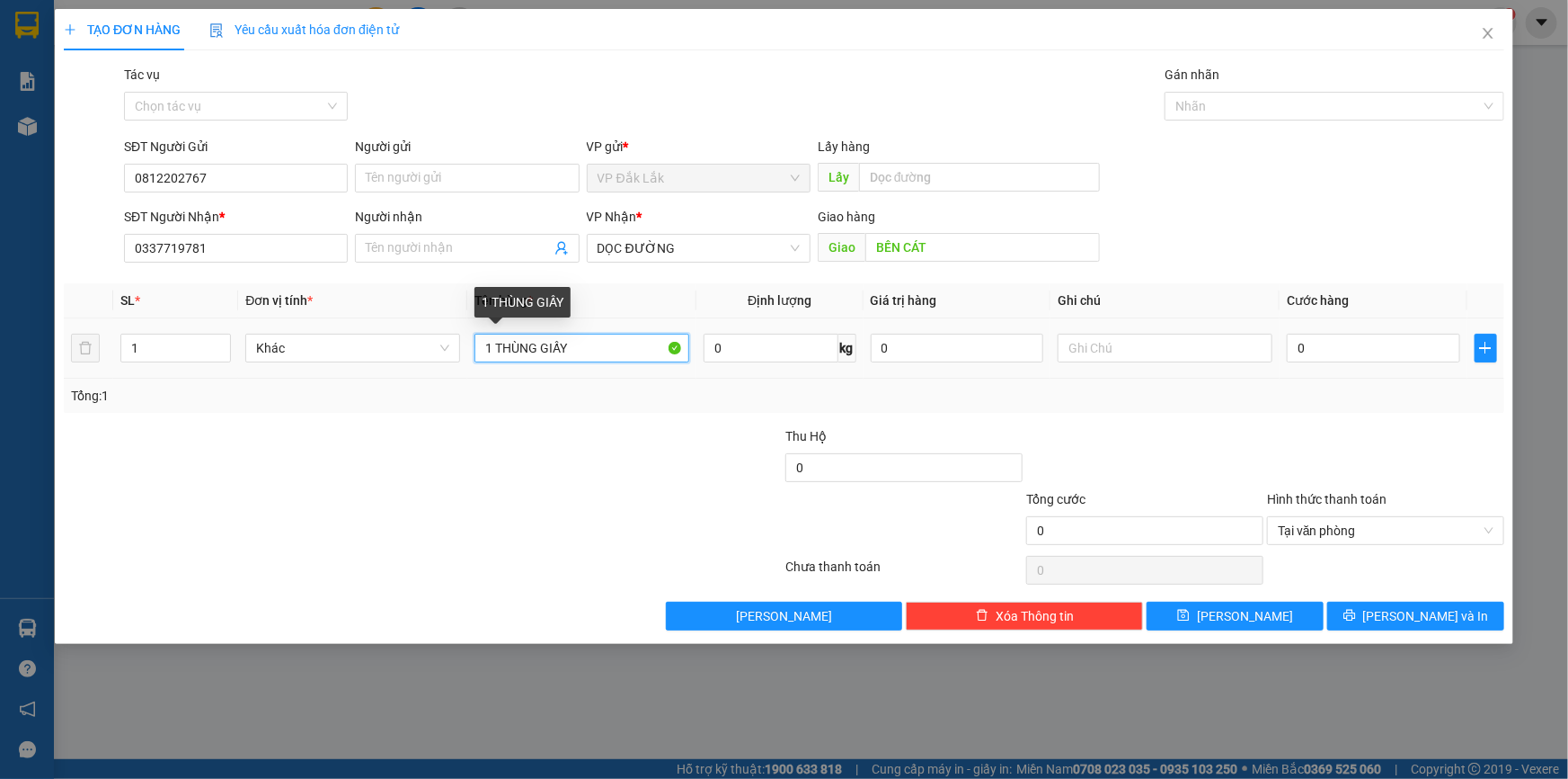
click at [595, 341] on input "1 THÙNG GIẤY" at bounding box center [582, 349] width 215 height 29
type input "1 THÙNG XỐP"
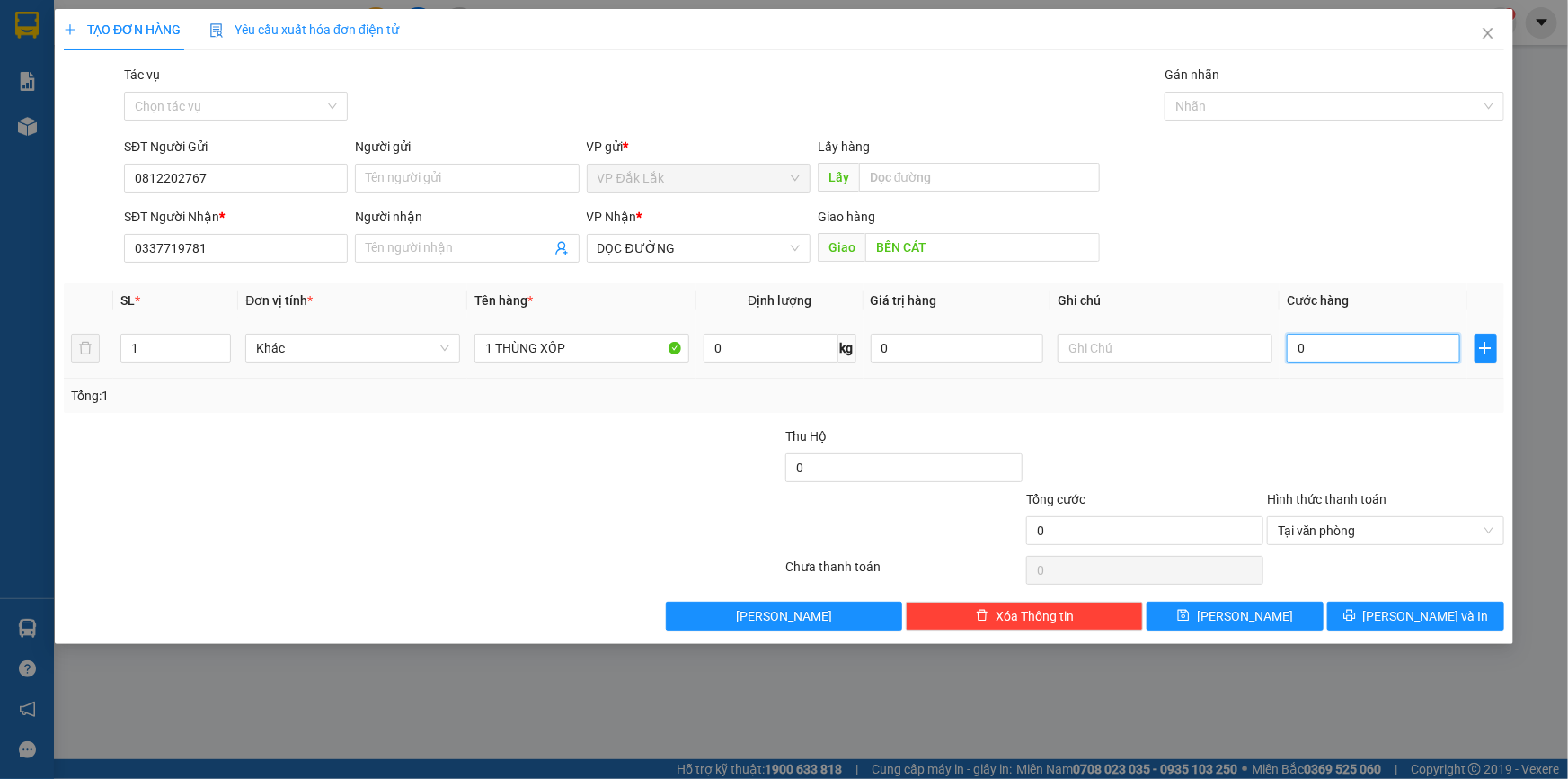
click at [1296, 343] on input "0" at bounding box center [1373, 349] width 174 height 29
type input "1"
type input "10"
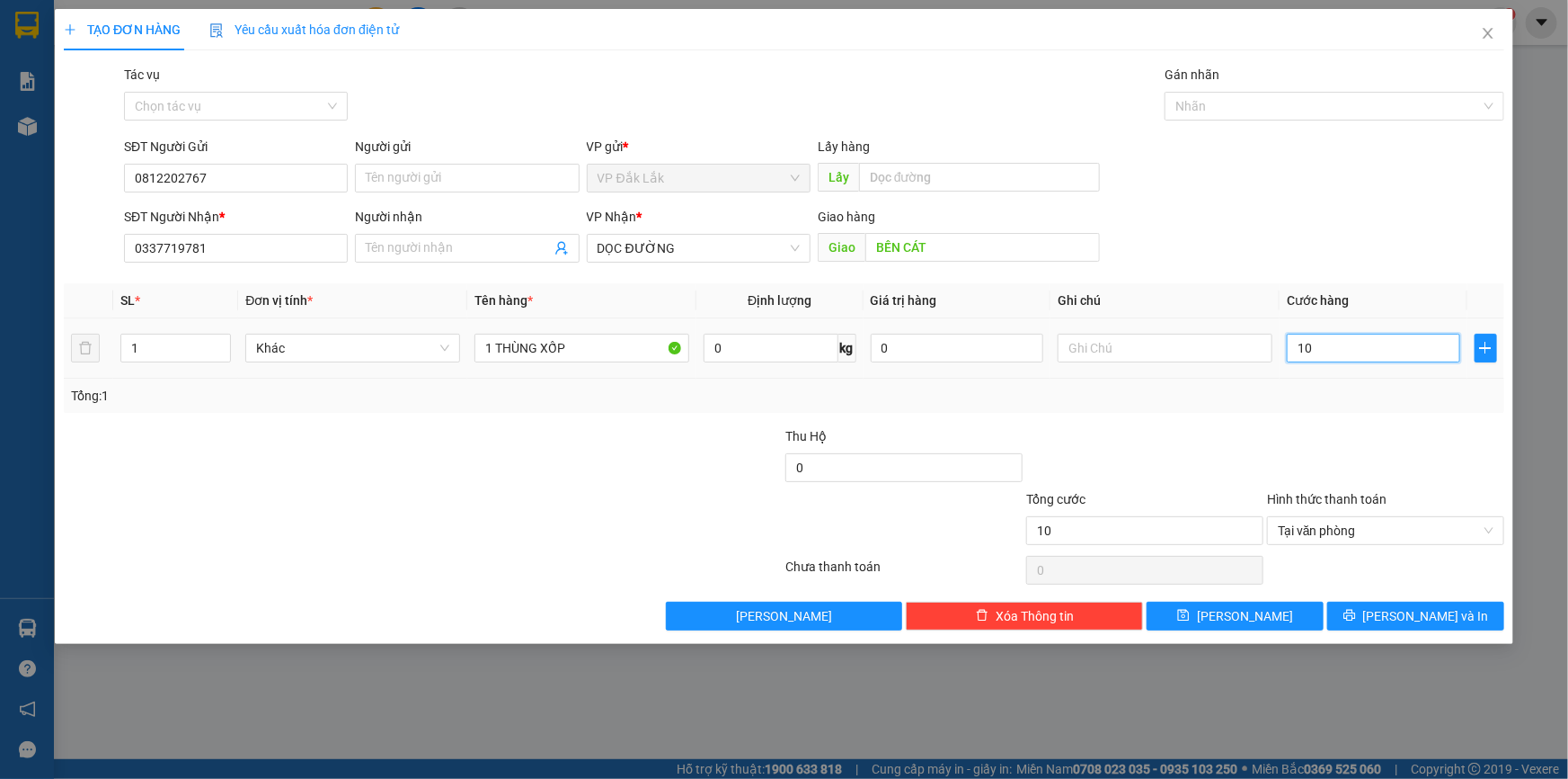
type input "100"
type input "1.000"
type input "10.000"
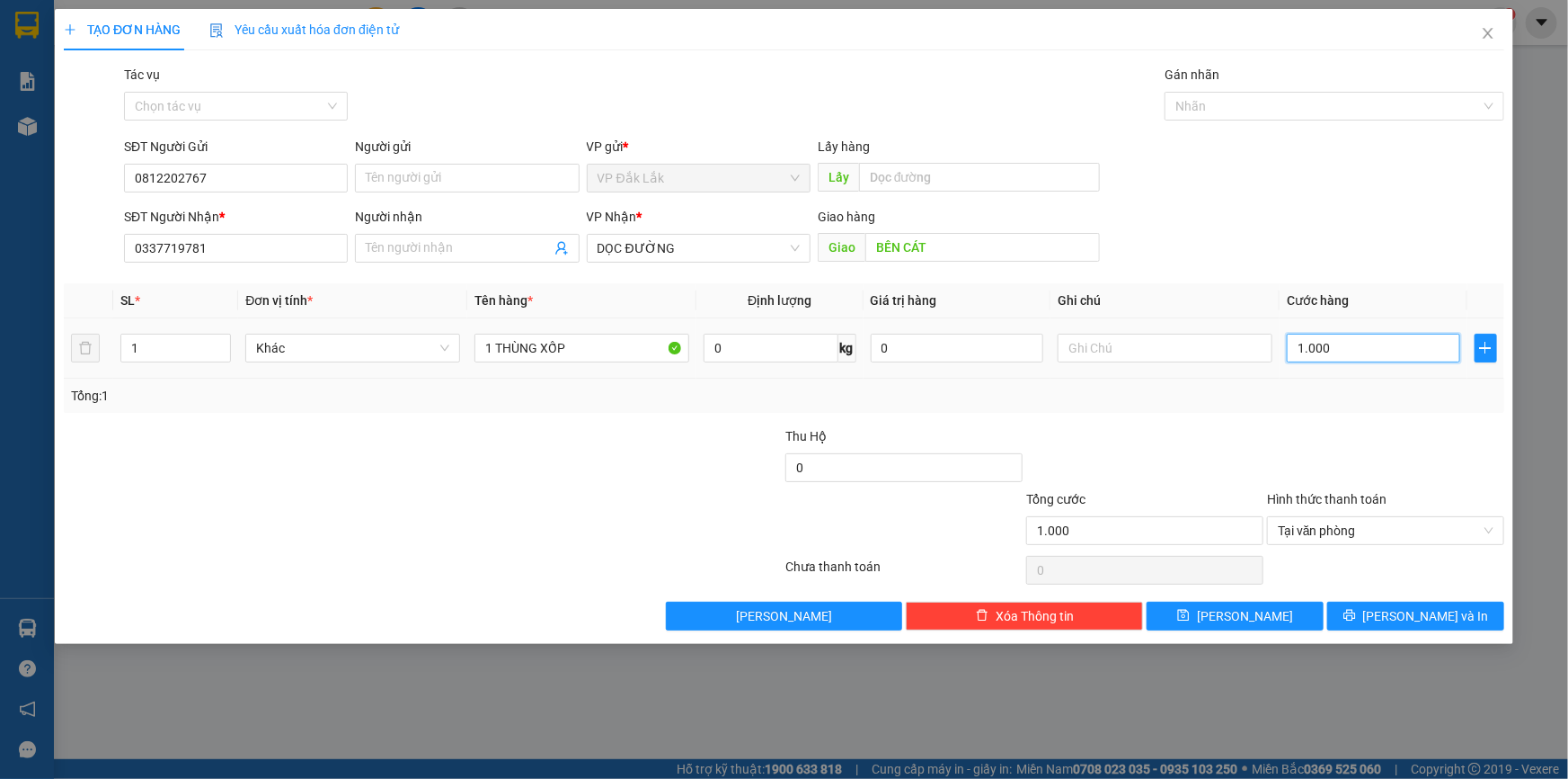
type input "10.000"
type input "100.000"
click at [1397, 617] on button "Lưu và In" at bounding box center [1415, 616] width 177 height 29
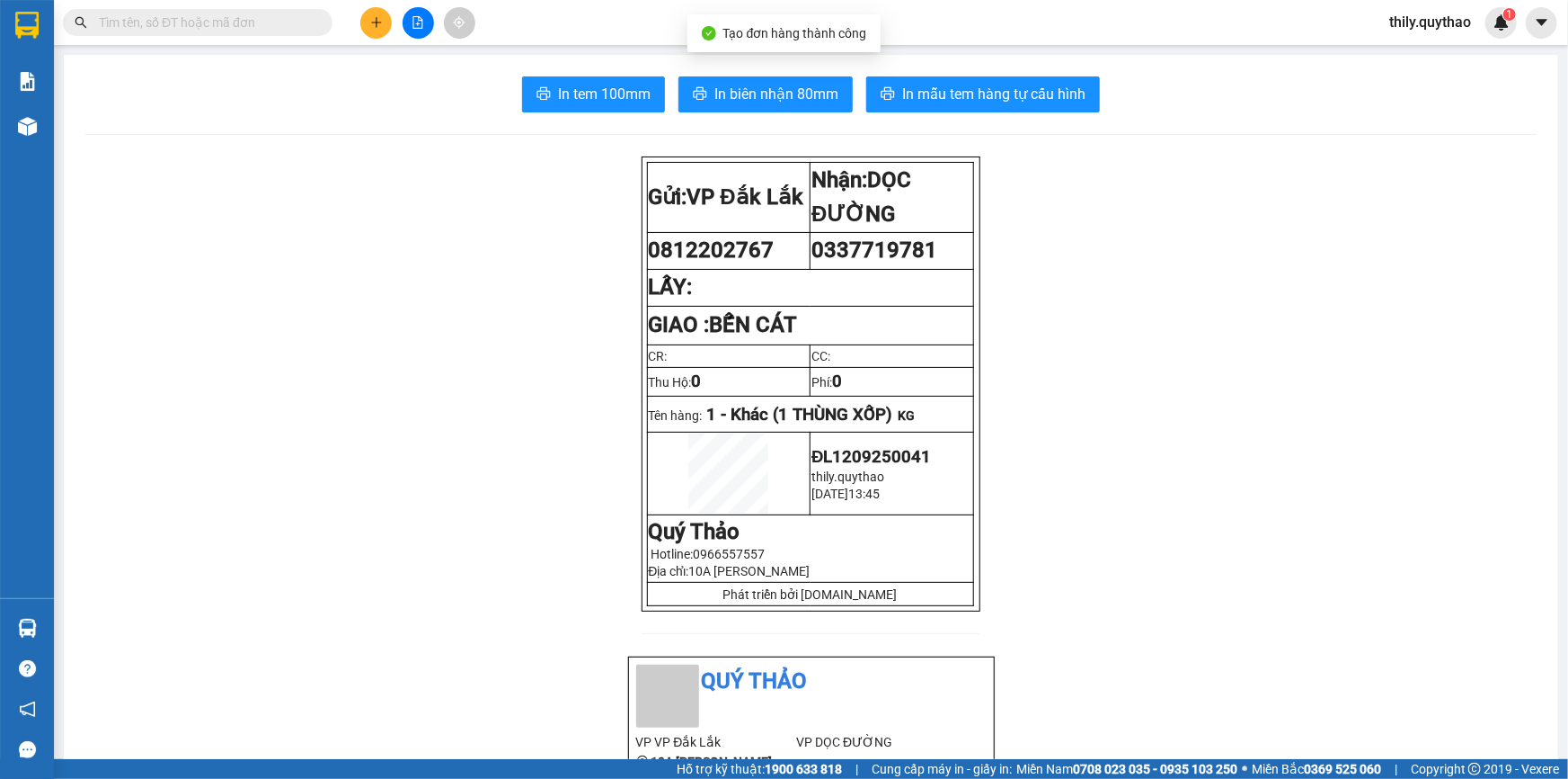
click at [622, 86] on span "In tem 100mm" at bounding box center [605, 94] width 93 height 23
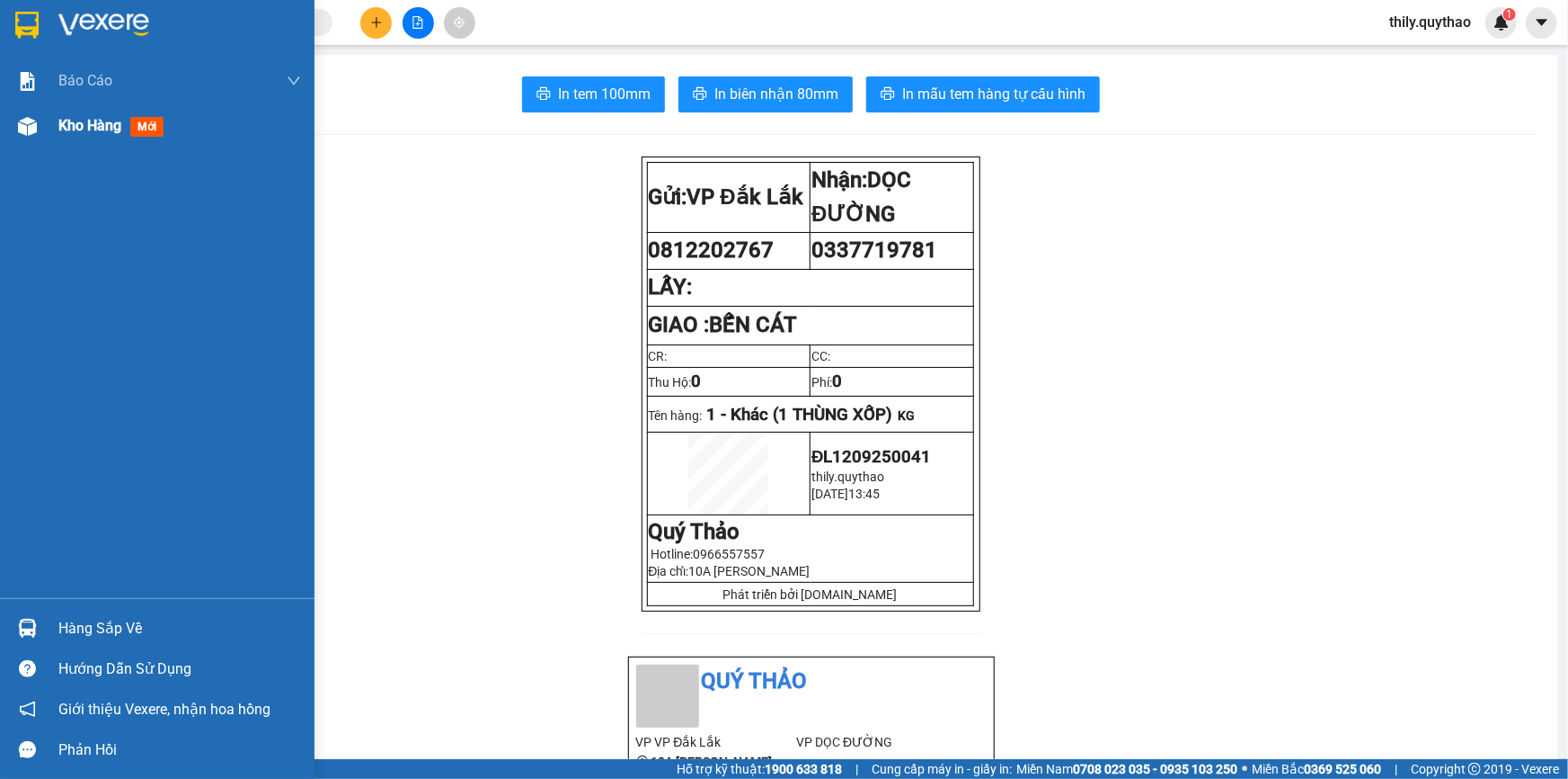
drag, startPoint x: 98, startPoint y: 124, endPoint x: 107, endPoint y: 117, distance: 11.4
click at [98, 123] on span "Kho hàng" at bounding box center [89, 125] width 63 height 17
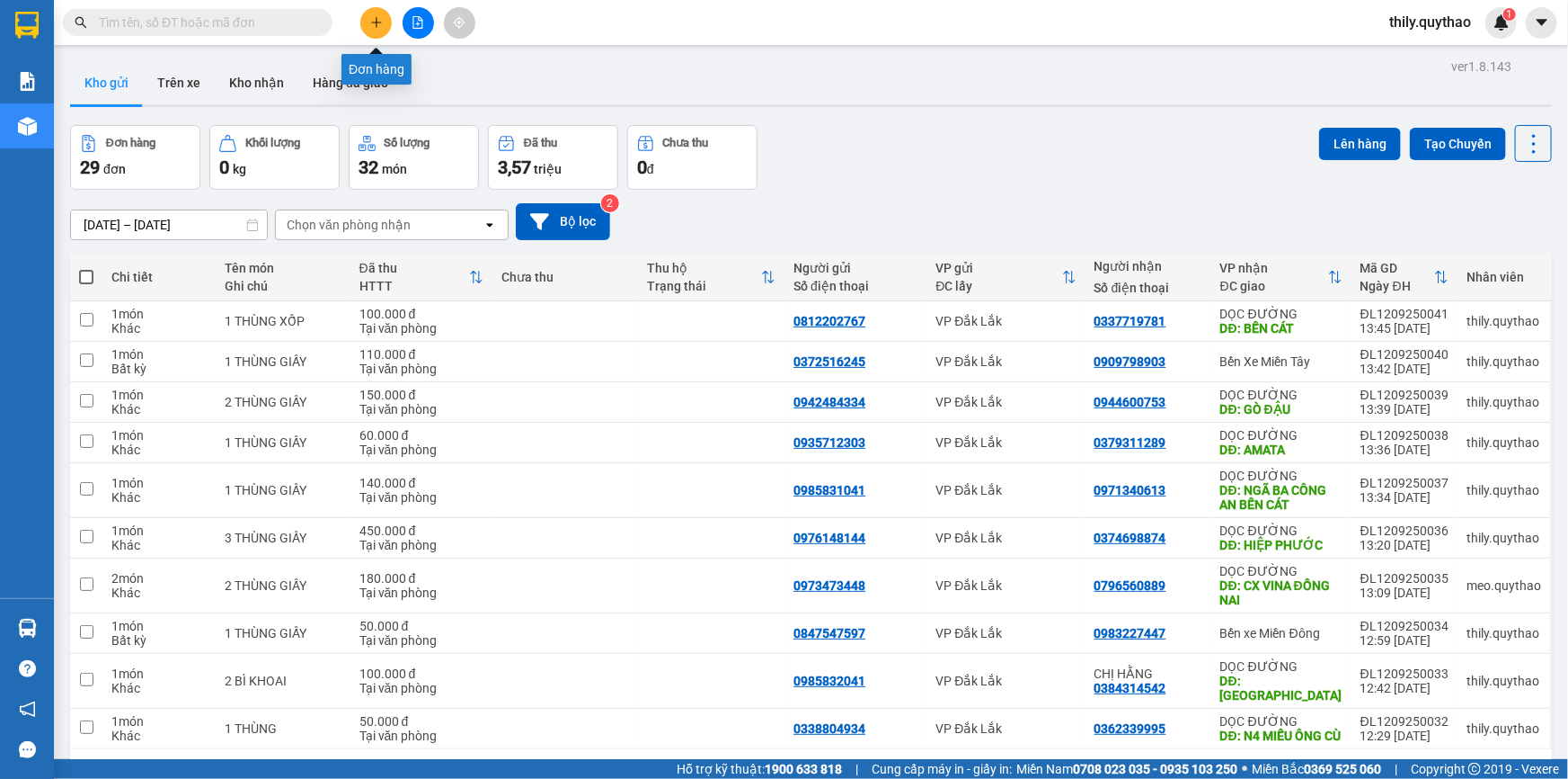
click at [378, 26] on icon "plus" at bounding box center [377, 23] width 13 height 13
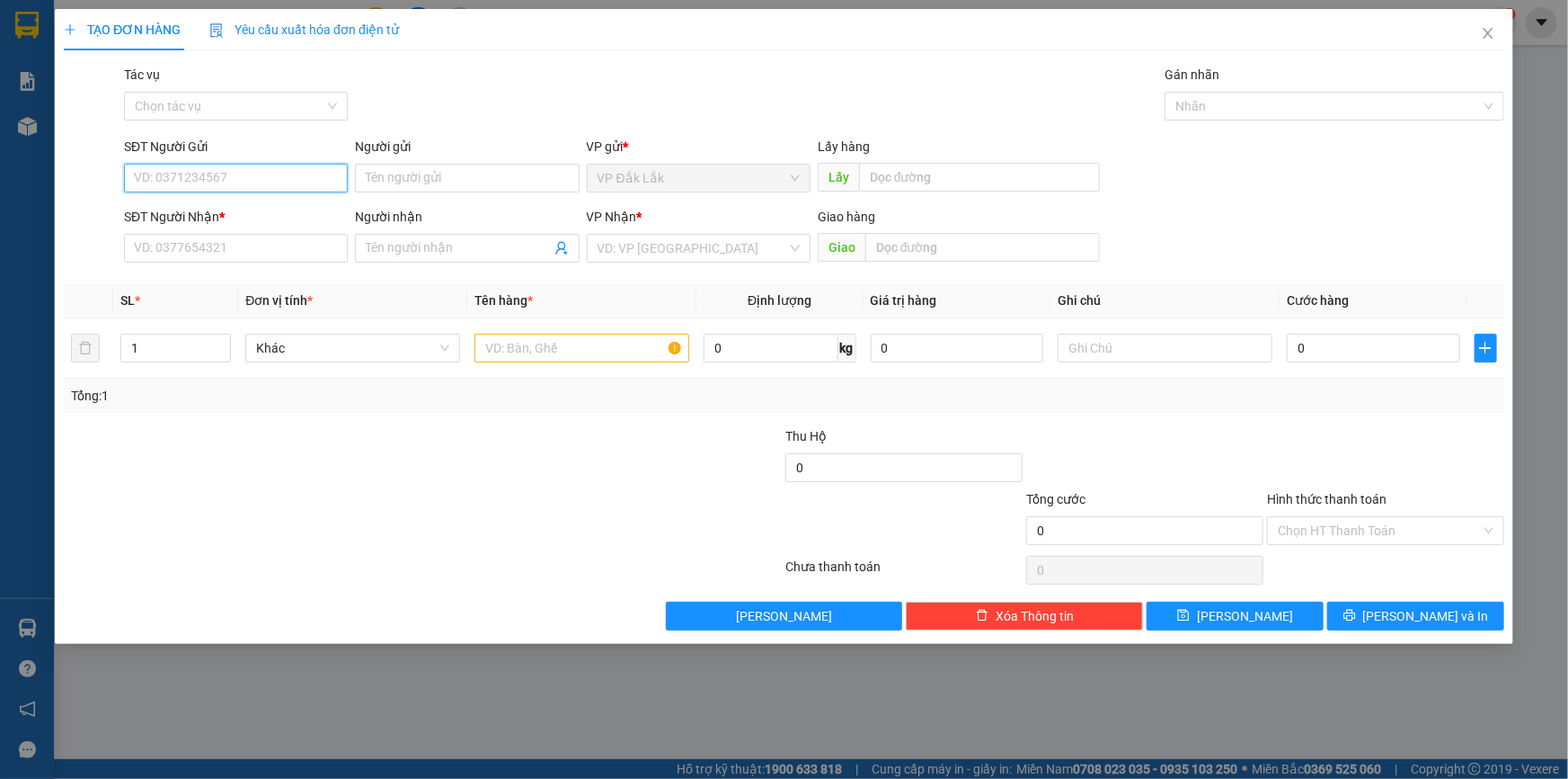
click at [205, 180] on input "SĐT Người Gửi" at bounding box center [236, 178] width 224 height 29
type input "0979218967"
drag, startPoint x: 213, startPoint y: 186, endPoint x: 116, endPoint y: 187, distance: 97.0
click at [116, 187] on div "SĐT Người Gửi 0979218967 0979218967 Người gửi Tên người gửi VP gửi * VP Đắk Lắk…" at bounding box center [784, 167] width 1444 height 63
paste input "0979218967"
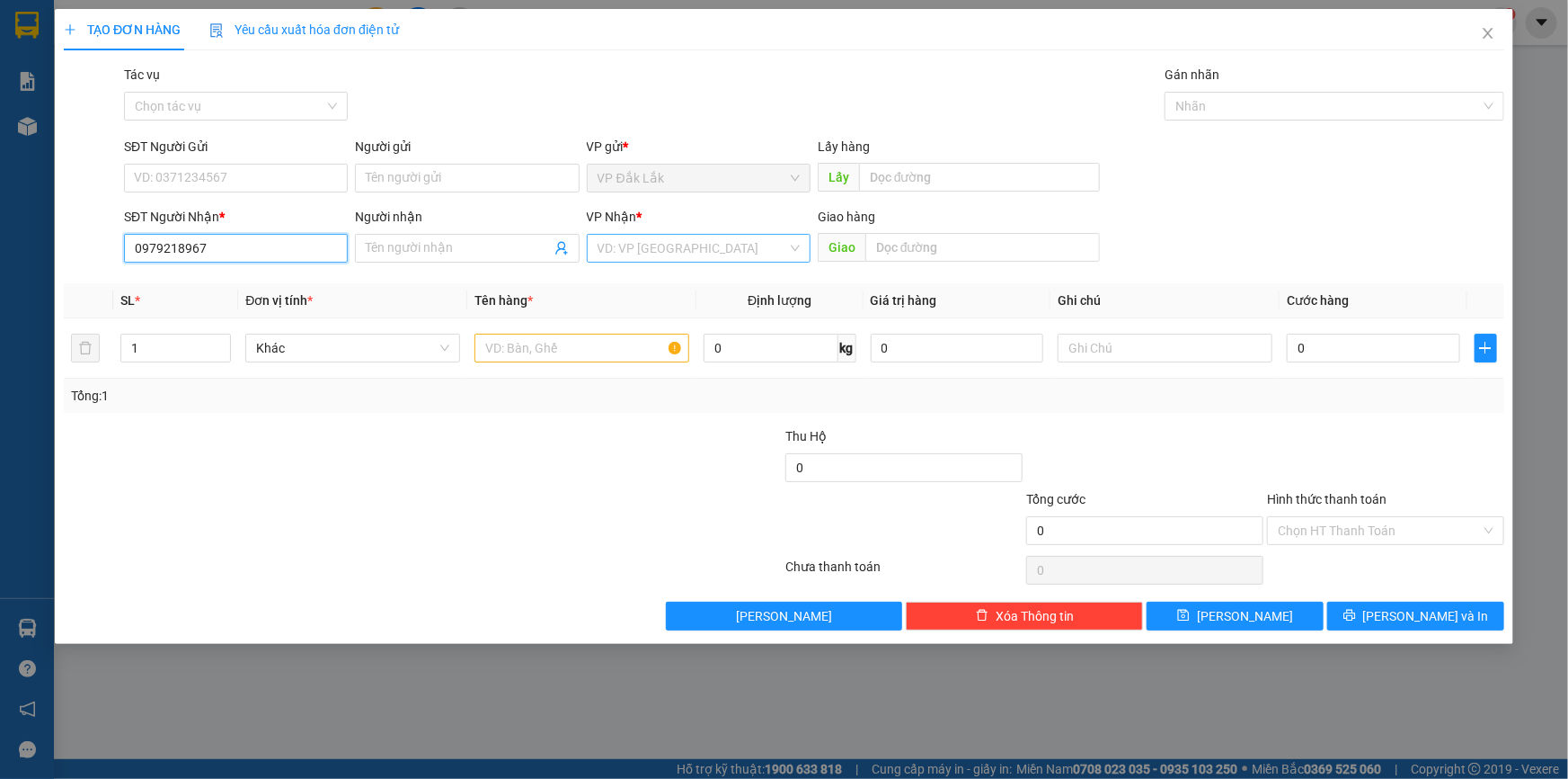
type input "0979218967"
click at [641, 254] on input "search" at bounding box center [692, 248] width 189 height 27
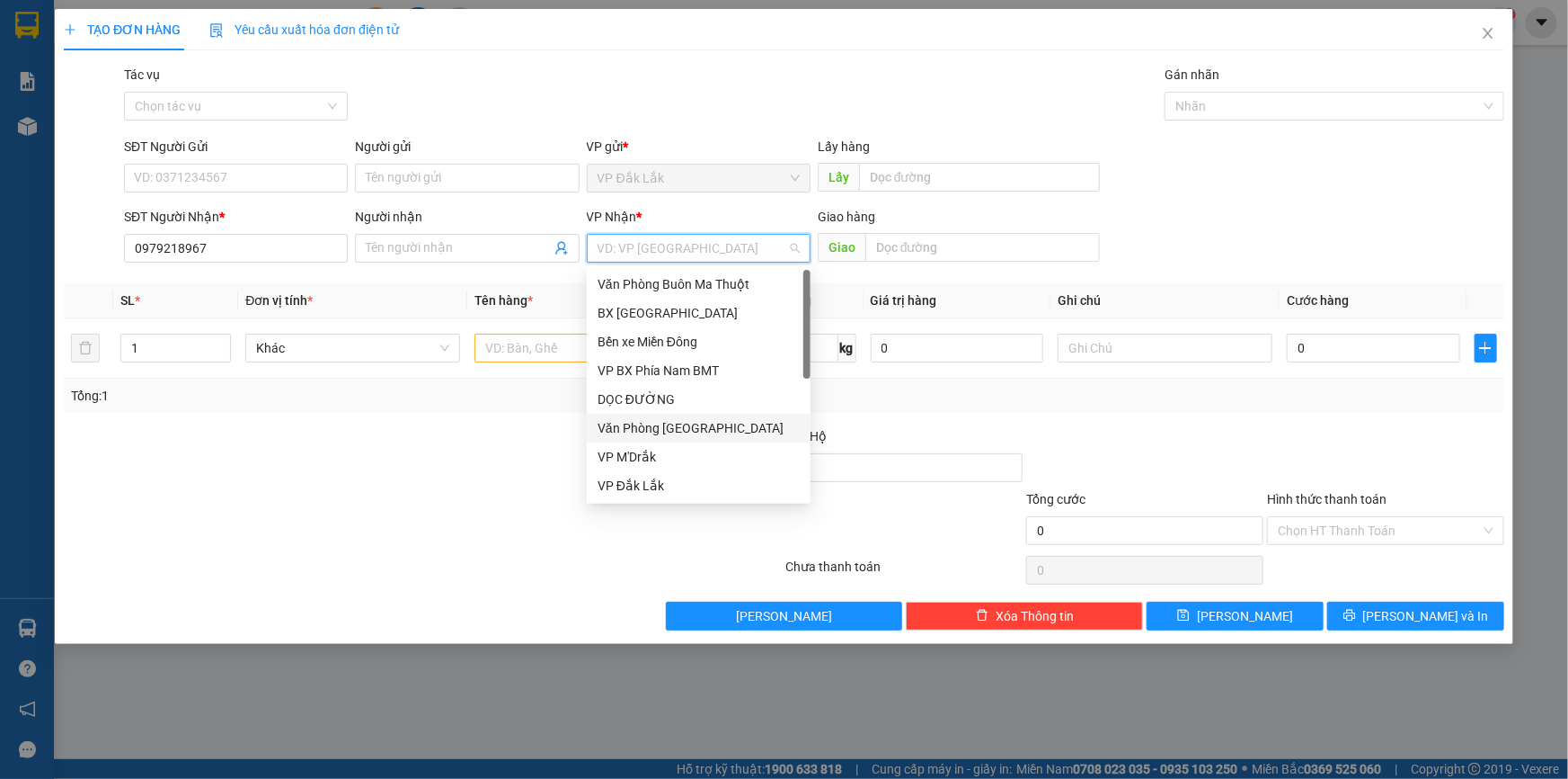
click at [660, 431] on div "Văn Phòng Tân Phú" at bounding box center [699, 428] width 202 height 20
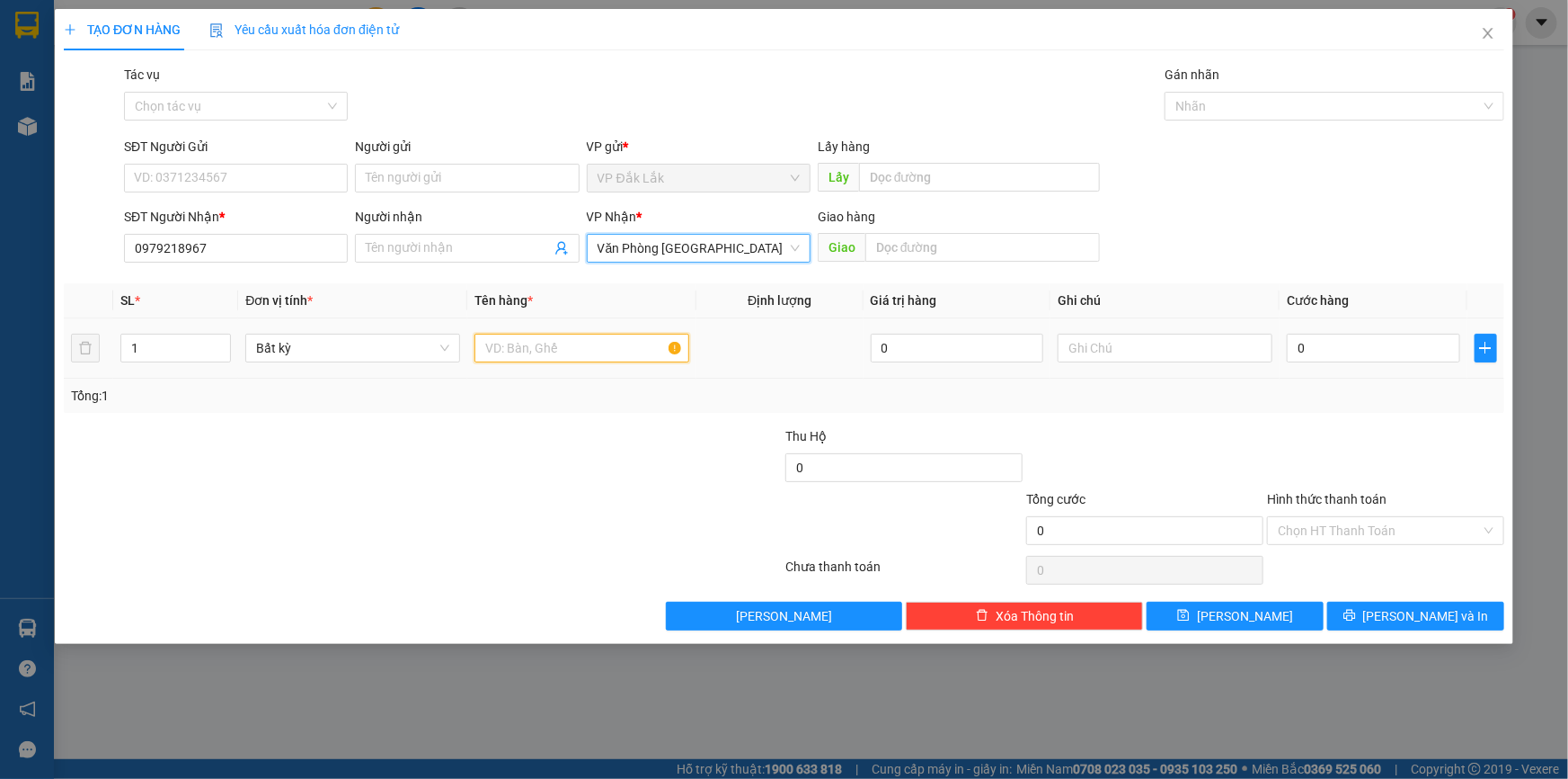
click at [608, 351] on input "text" at bounding box center [582, 349] width 215 height 29
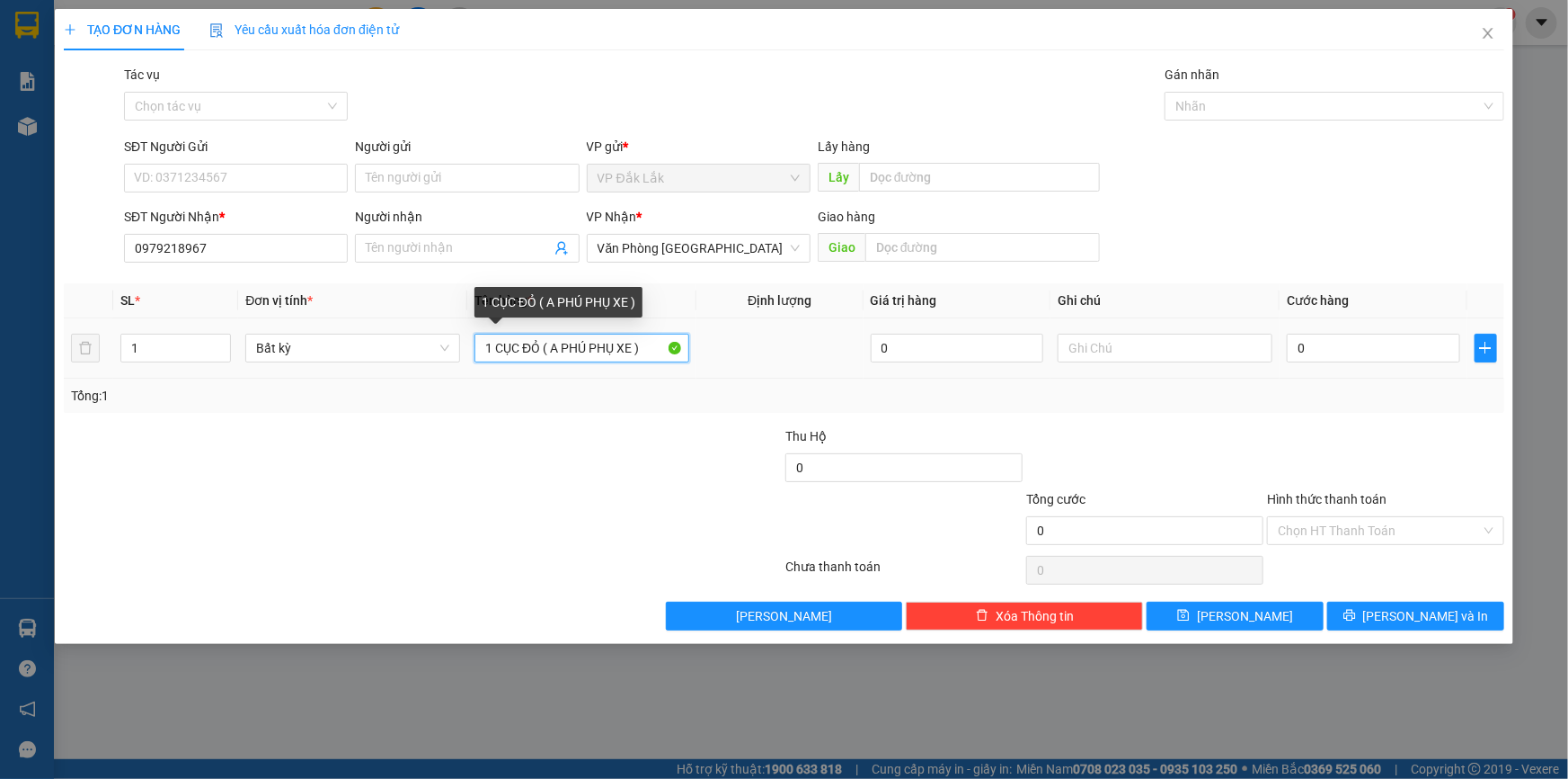
click at [548, 349] on input "1 CỤC ĐỎ ( A PHÚ PHỤ XE )" at bounding box center [582, 349] width 215 height 29
click at [543, 349] on input "1 CỤC ĐỎ ( A PHÚ PHỤ XE )" at bounding box center [582, 349] width 215 height 29
type input "1 CỤC ĐỎ NHỎ ( A PHÚ PHỤ XE )"
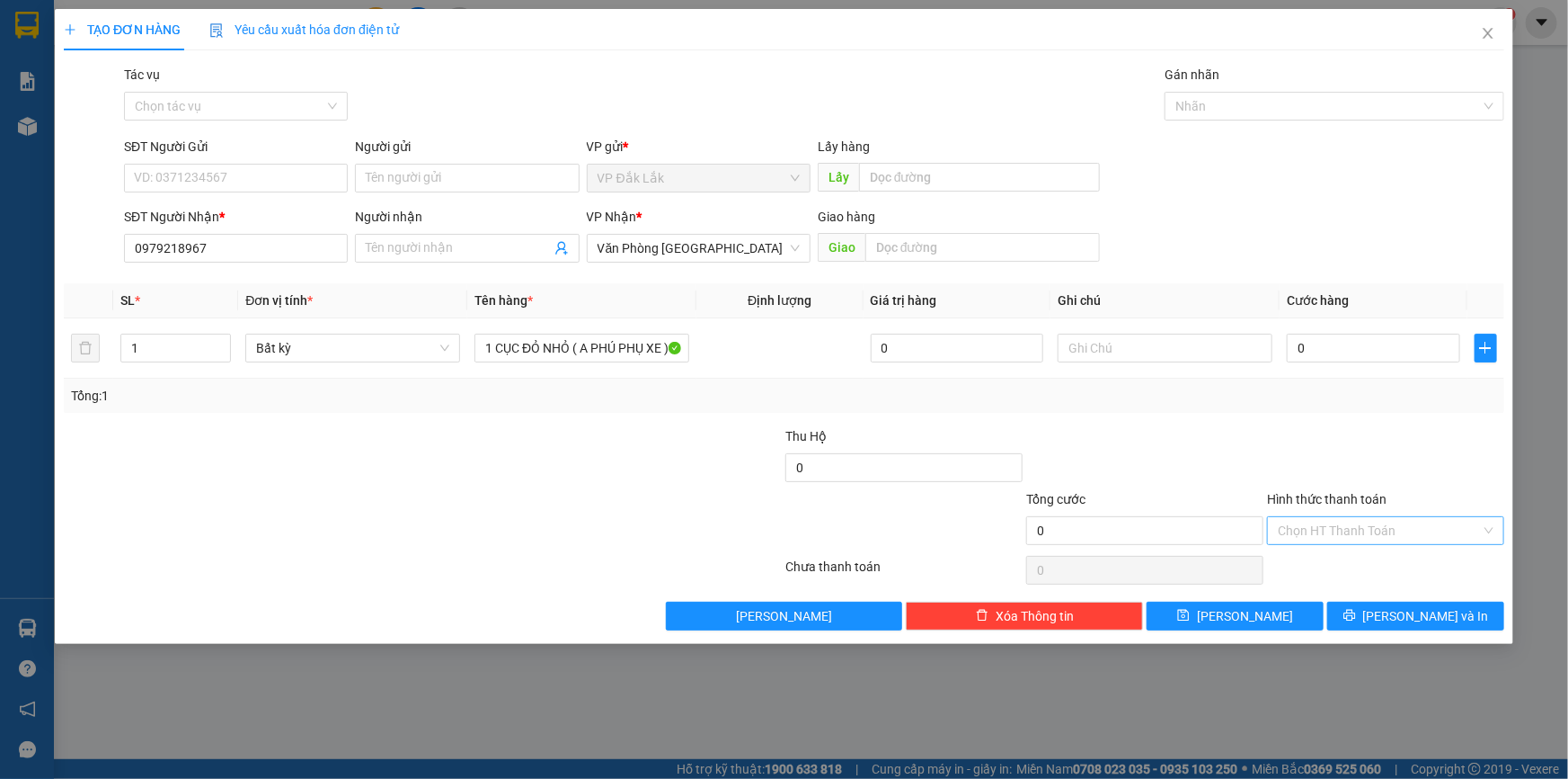
click at [1337, 523] on input "Hình thức thanh toán" at bounding box center [1379, 531] width 203 height 27
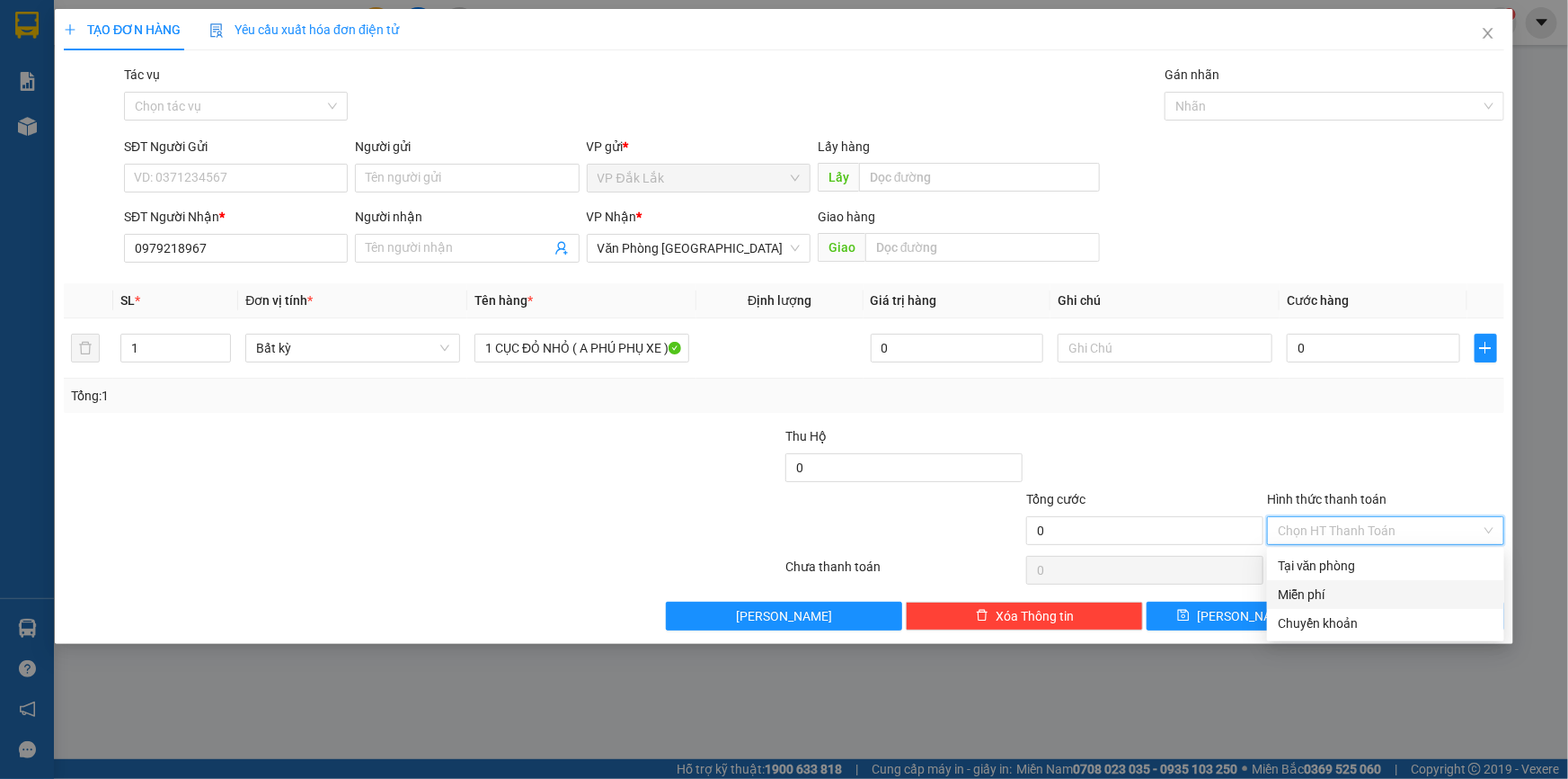
click at [1354, 598] on div "Miễn phí" at bounding box center [1385, 594] width 216 height 20
click at [1355, 620] on icon "printer" at bounding box center [1349, 615] width 12 height 12
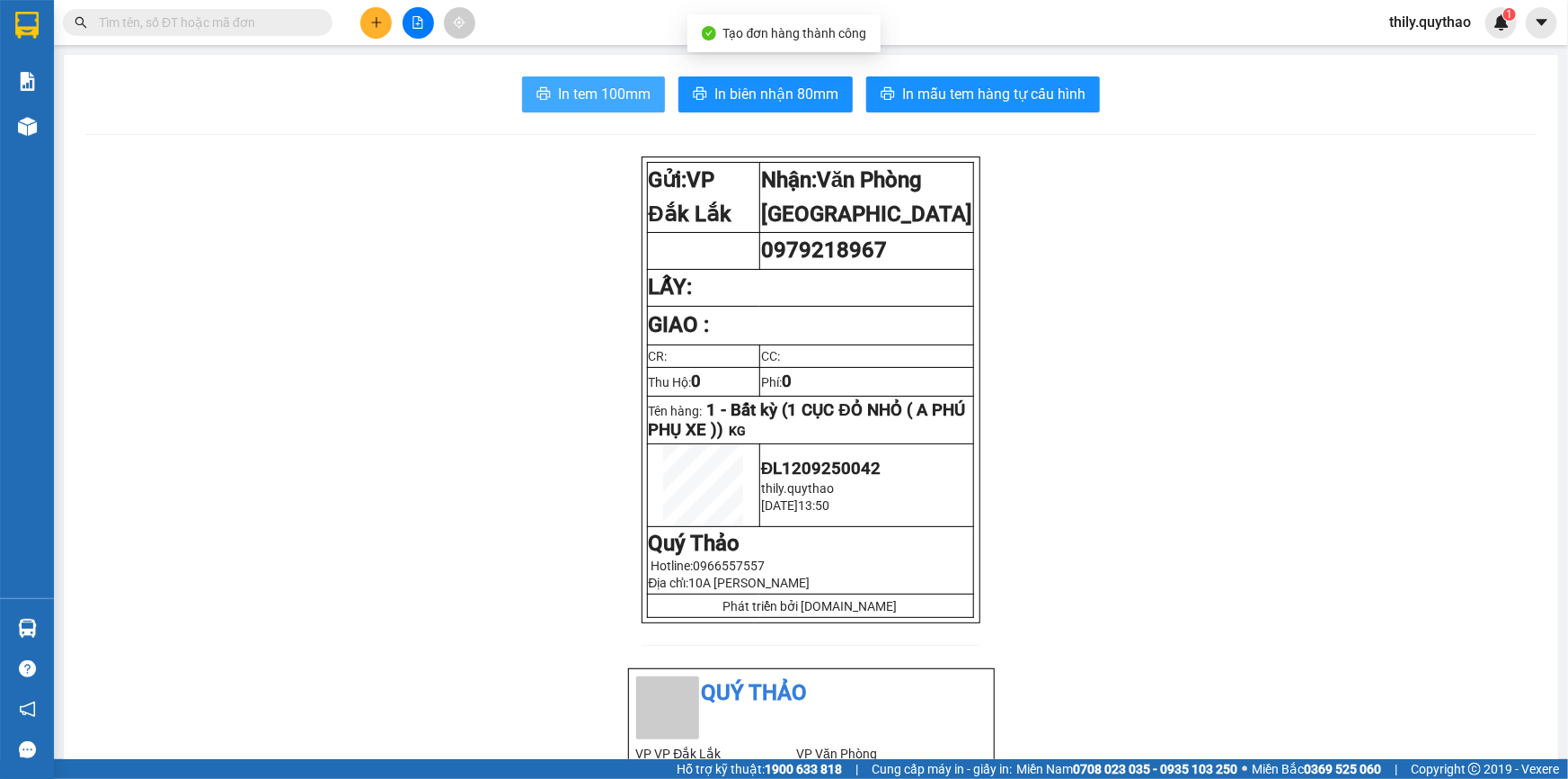
click at [602, 86] on span "In tem 100mm" at bounding box center [605, 94] width 93 height 23
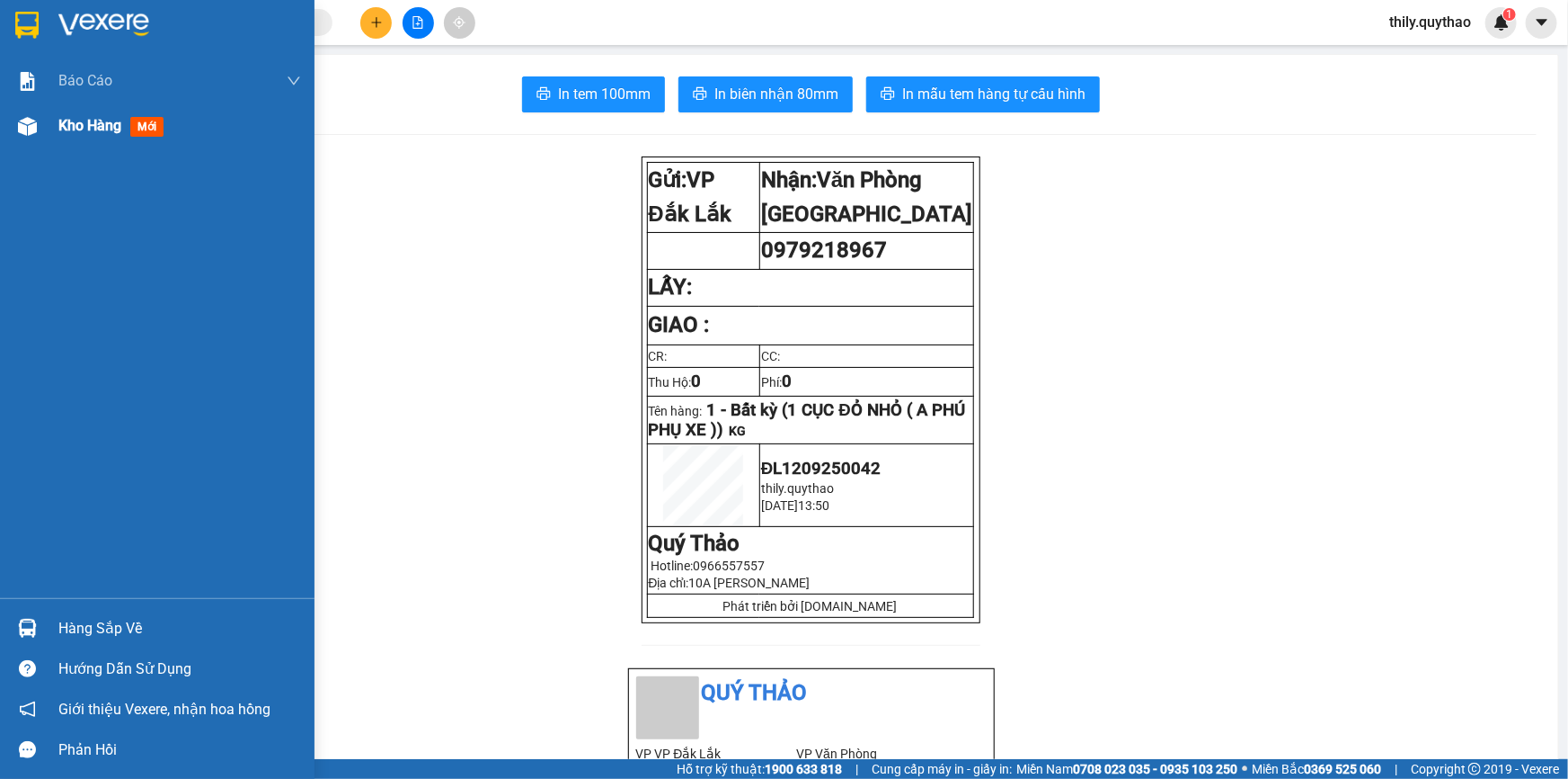
click at [27, 129] on img at bounding box center [27, 126] width 19 height 19
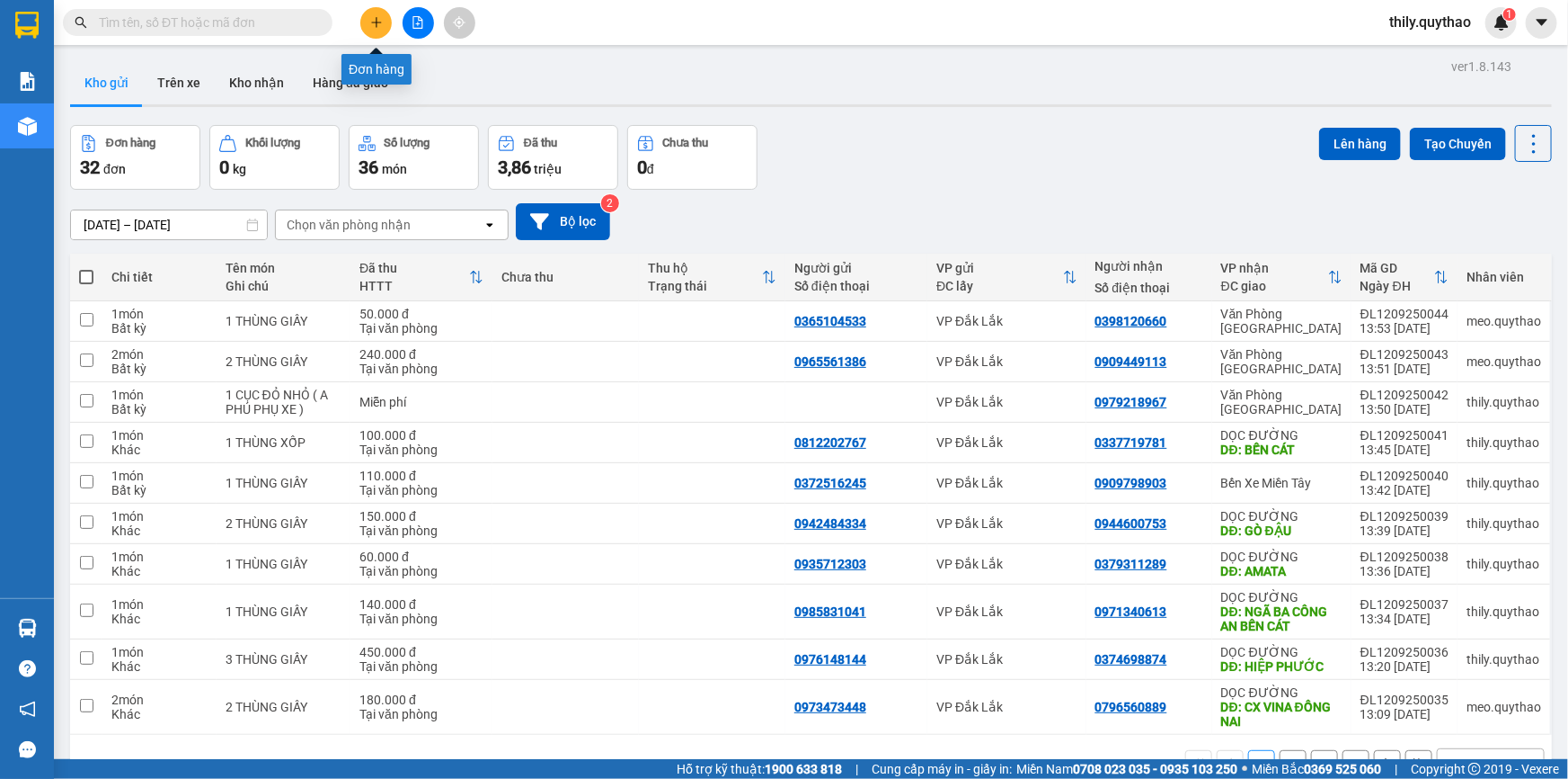
click at [371, 23] on icon "plus" at bounding box center [376, 22] width 10 height 1
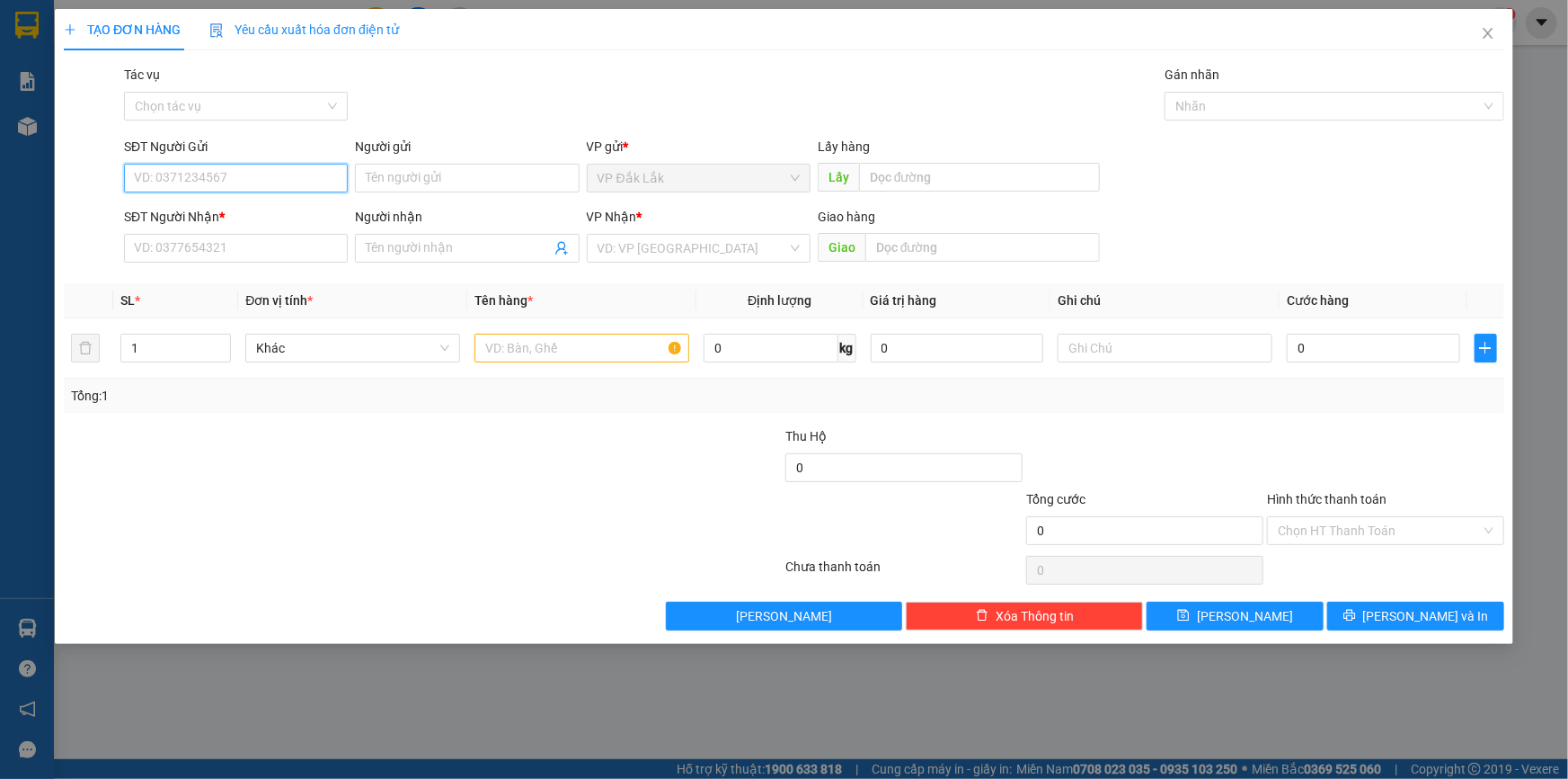
click at [256, 171] on input "SĐT Người Gửi" at bounding box center [236, 178] width 224 height 29
type input "0972064016"
click at [206, 208] on div "0972064016" at bounding box center [236, 214] width 202 height 20
type input "0974046002"
type input "BẾN CAM"
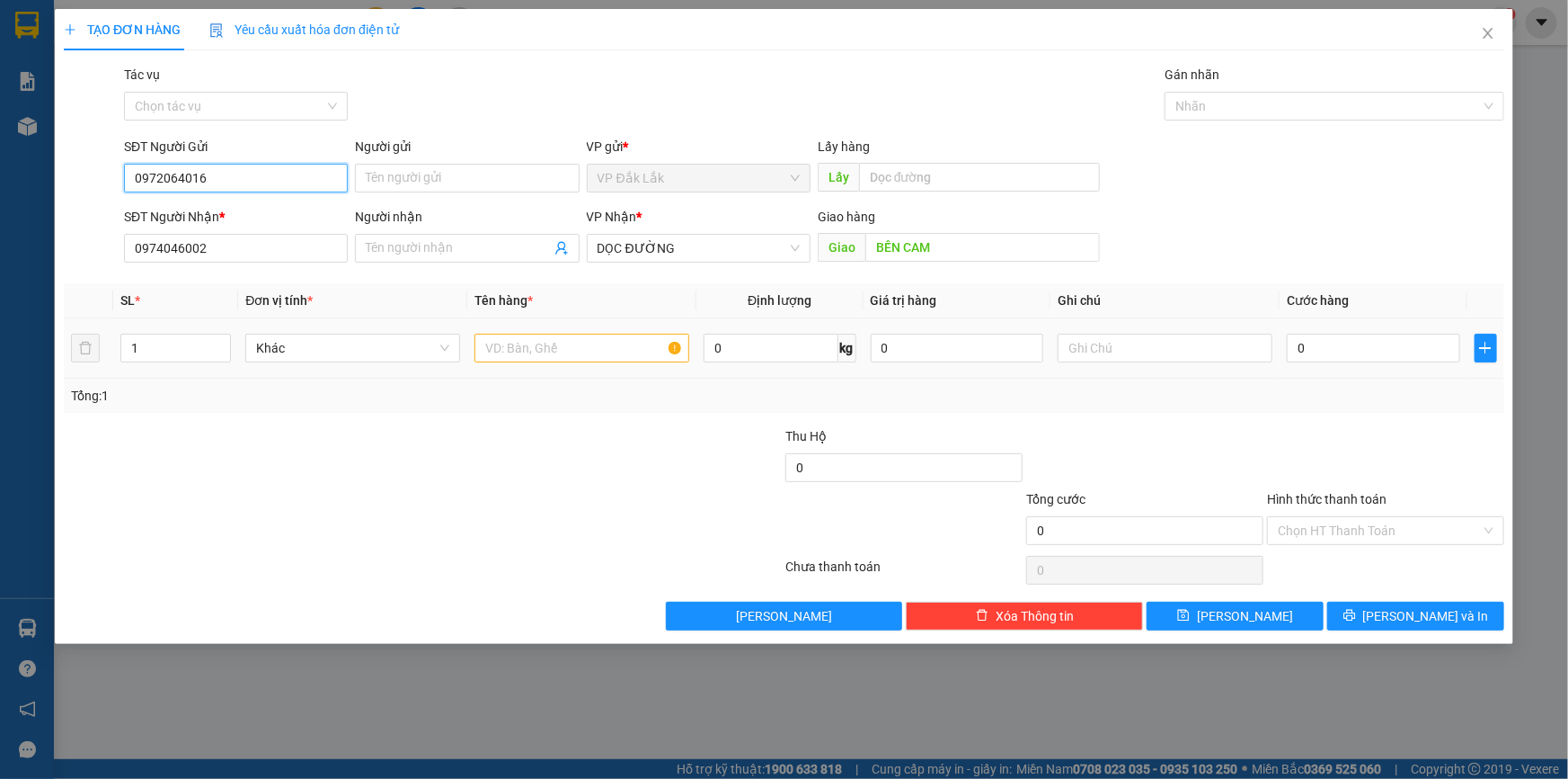
type input "0972064016"
click at [628, 353] on input "text" at bounding box center [582, 349] width 215 height 29
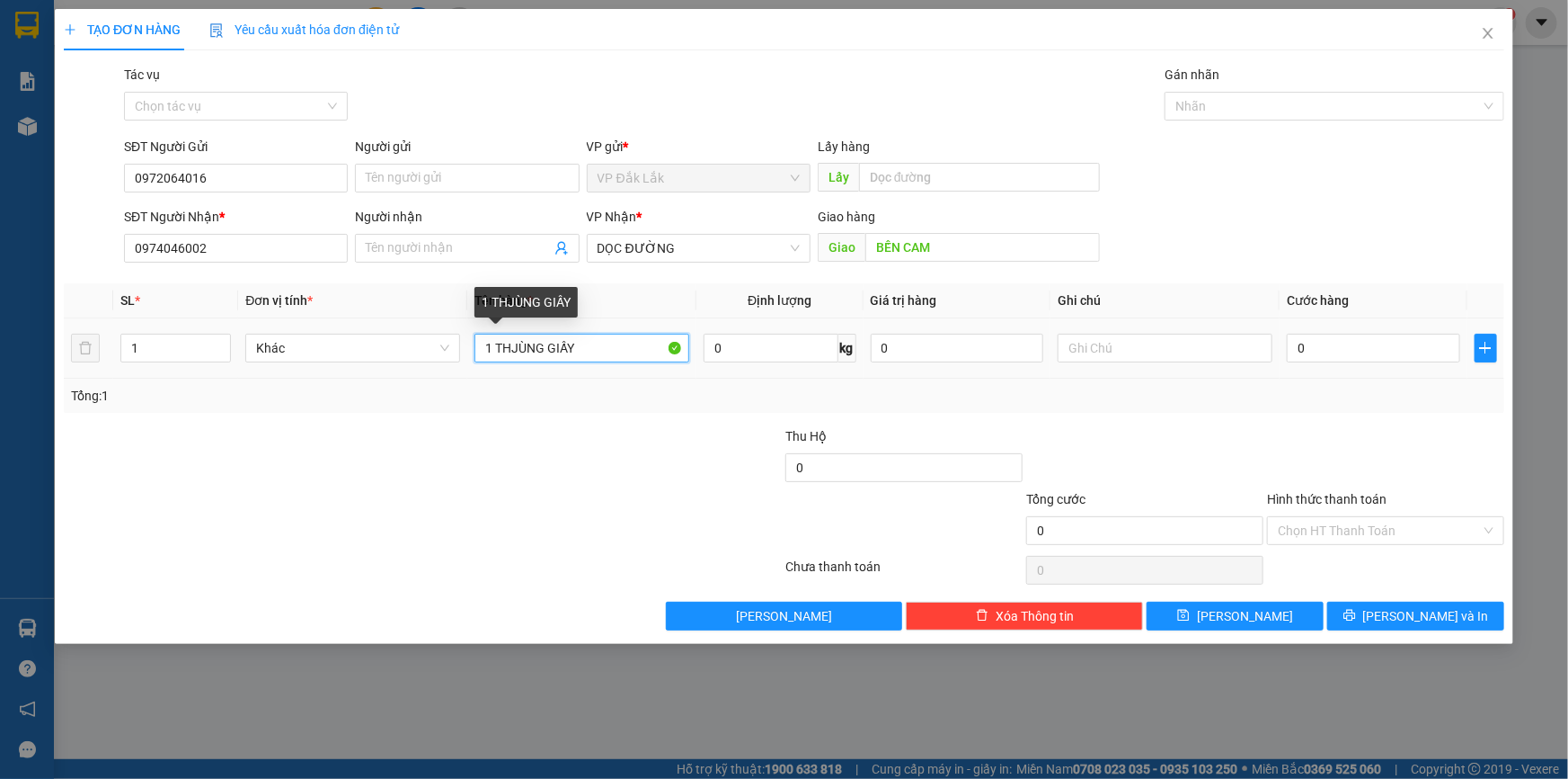
click at [512, 345] on input "1 THJÙNG GIẤY" at bounding box center [582, 349] width 215 height 29
click at [514, 347] on input "1 THJÙNG GIẤY" at bounding box center [582, 349] width 215 height 29
type input "2 THÙNG GIẤY"
click at [1323, 528] on input "Hình thức thanh toán" at bounding box center [1379, 531] width 203 height 27
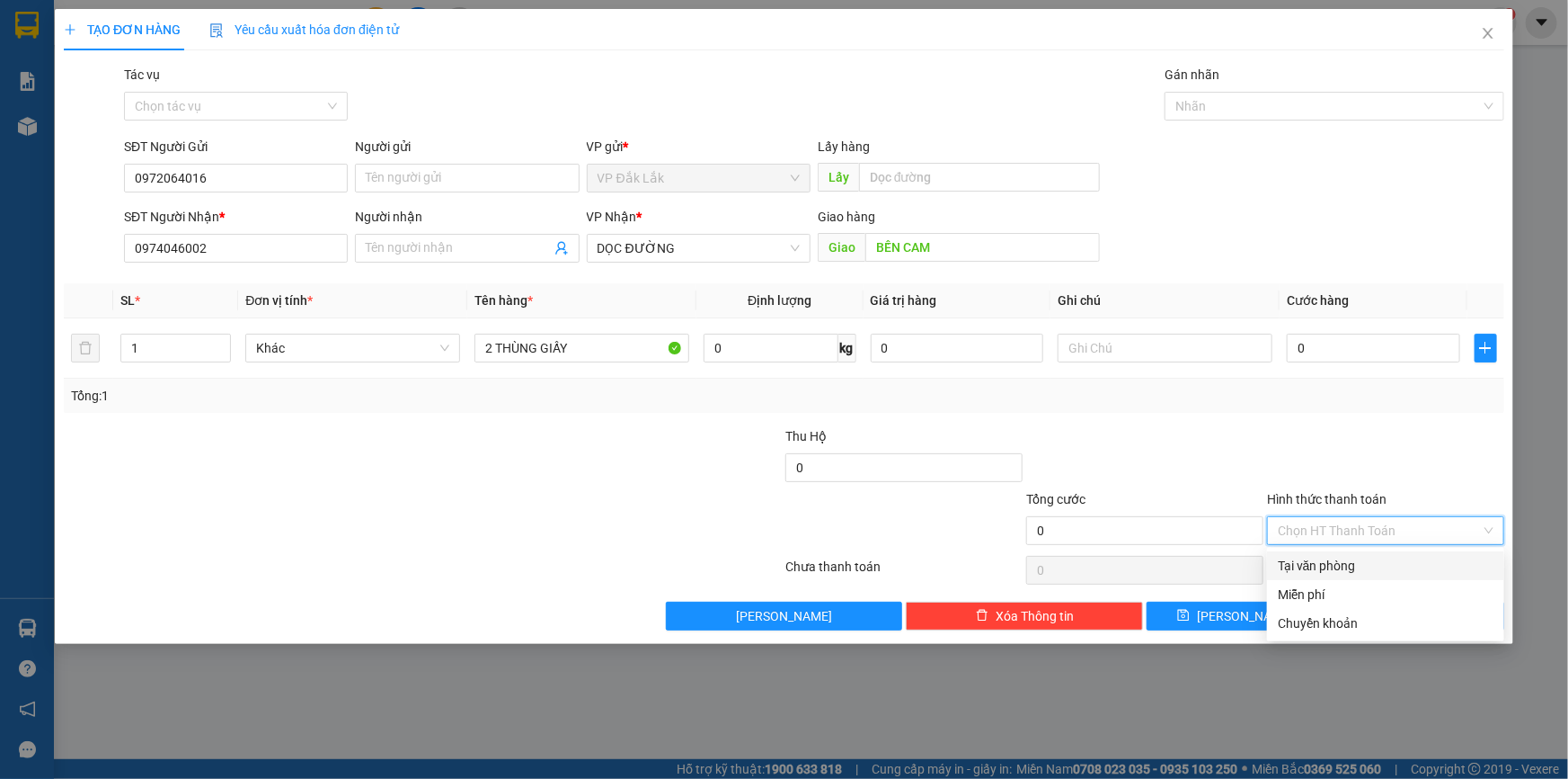
click at [1346, 573] on div "Tại văn phòng" at bounding box center [1385, 566] width 216 height 20
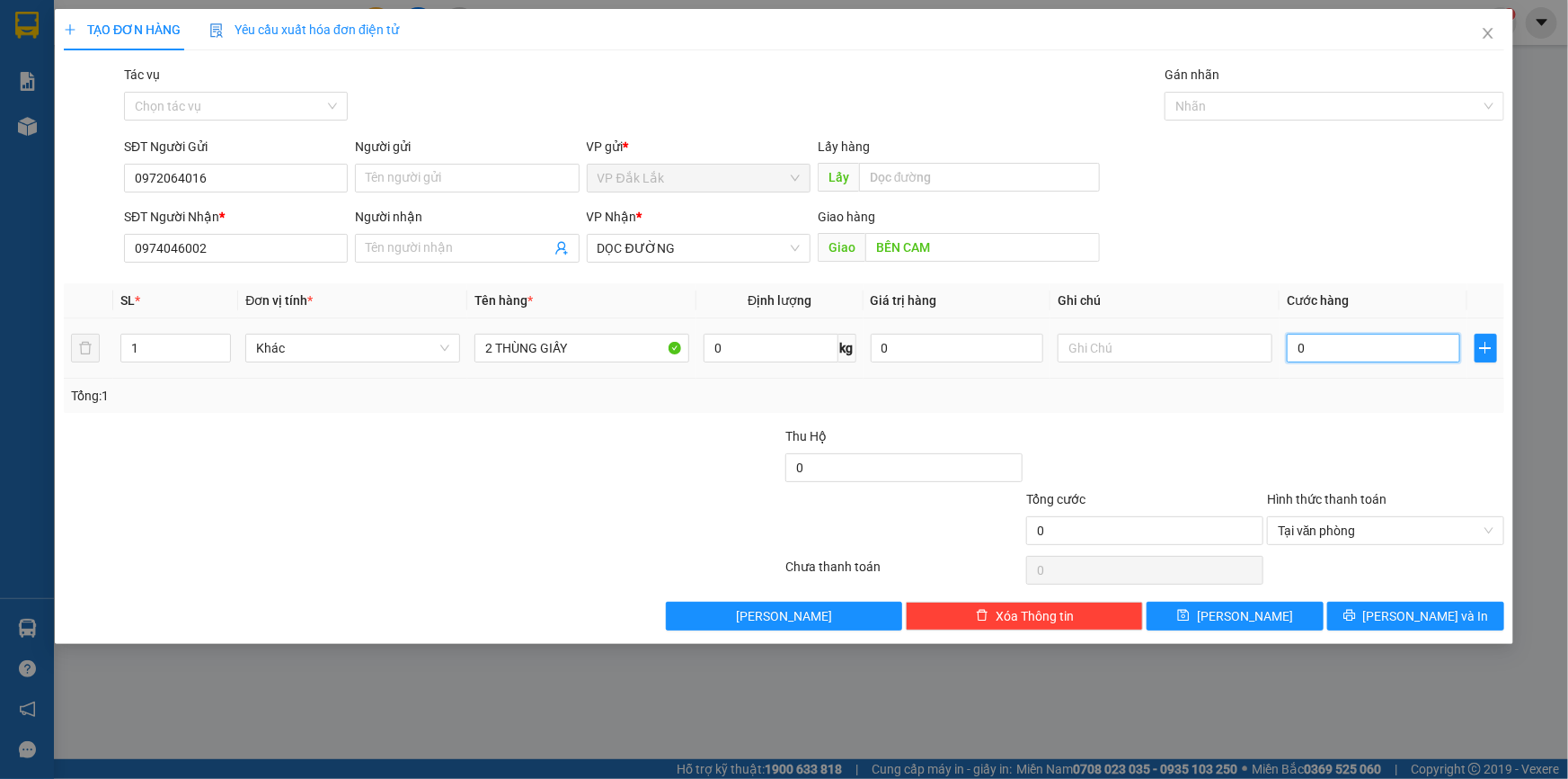
click at [1294, 351] on input "0" at bounding box center [1373, 349] width 174 height 29
type input "2"
type input "22"
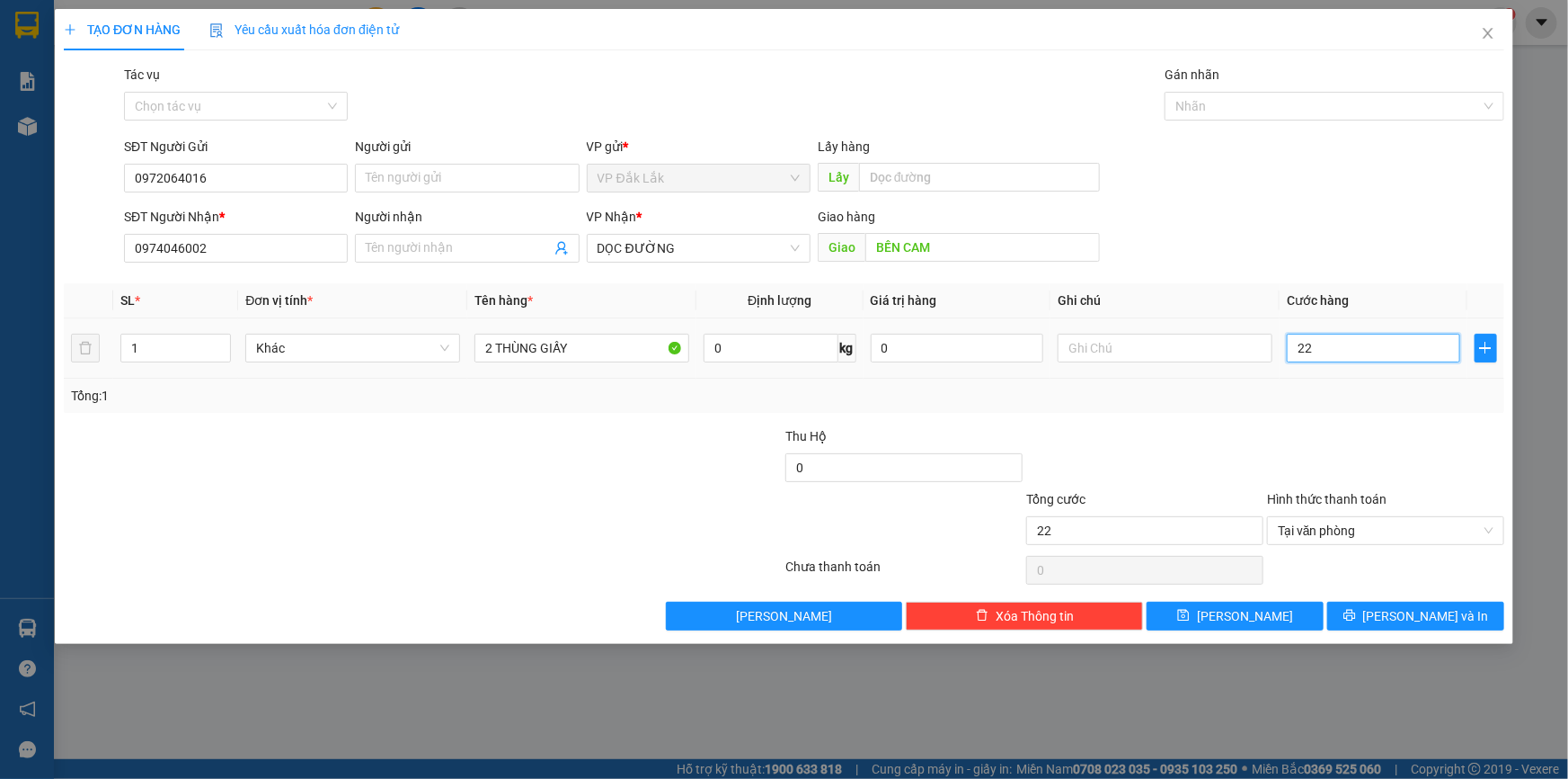
type input "220"
type input "2.200"
type input "22.000"
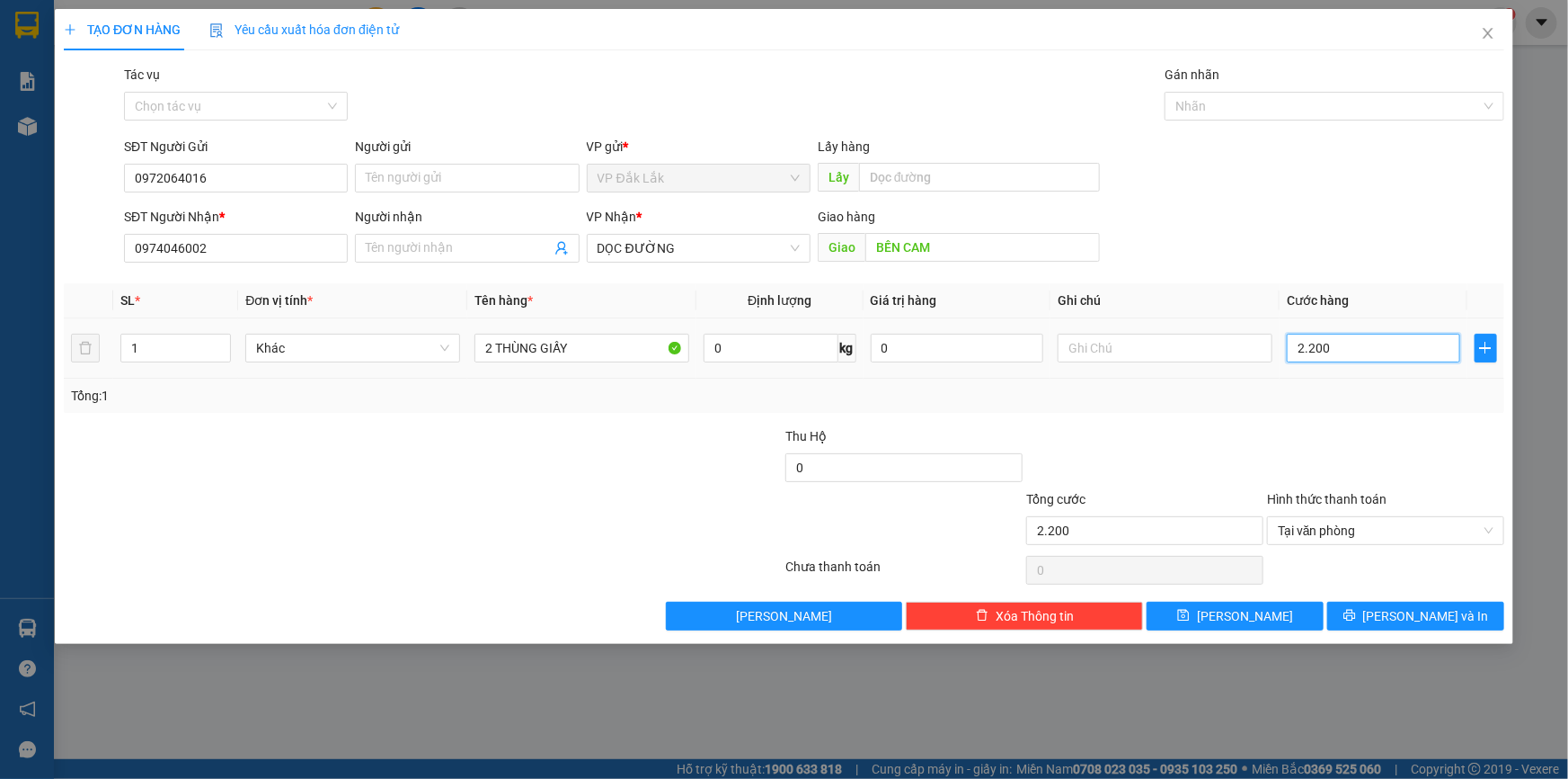
type input "22.000"
type input "220.000"
click at [1429, 612] on span "[PERSON_NAME] và In" at bounding box center [1426, 616] width 126 height 20
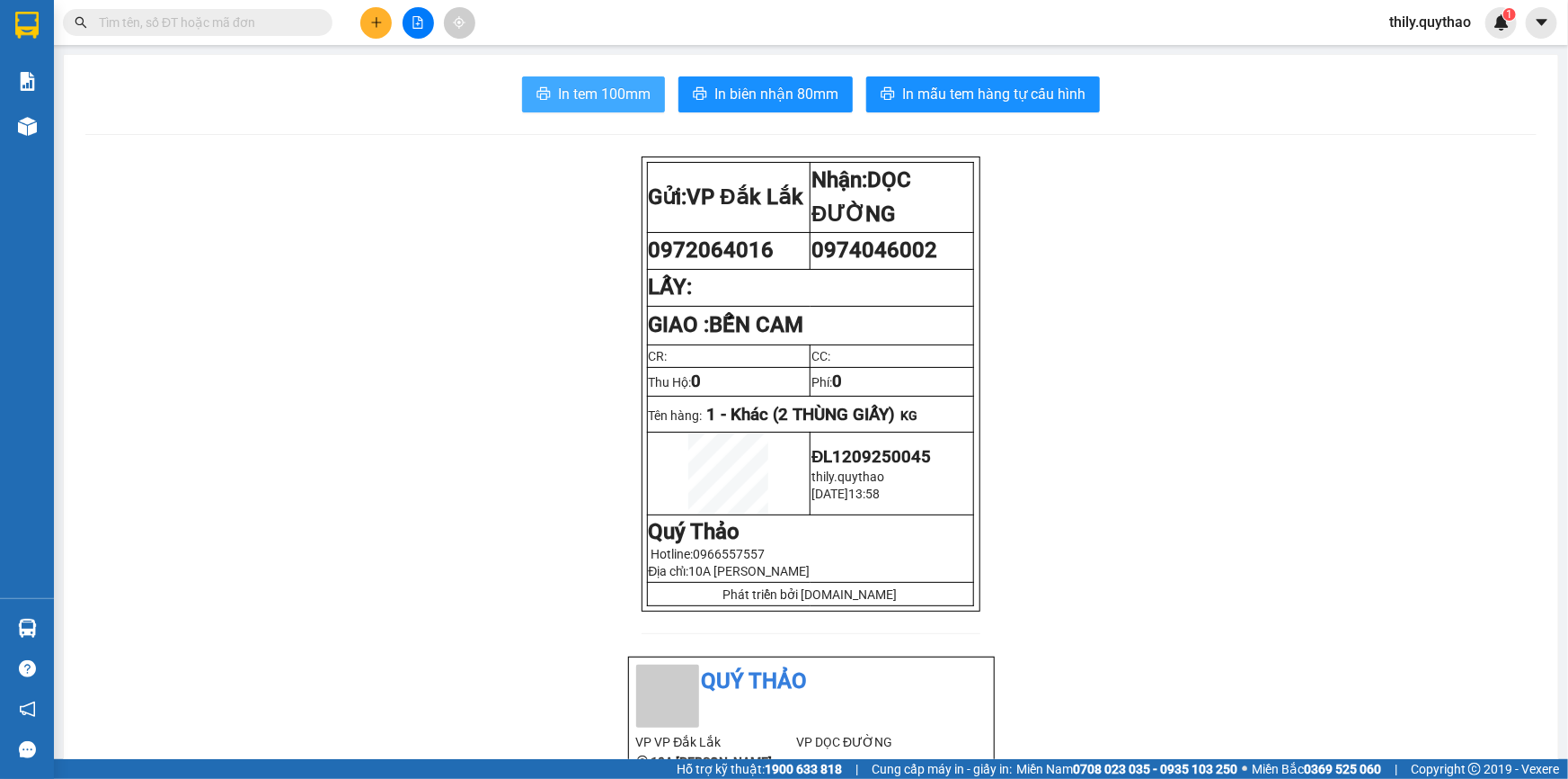
click at [647, 90] on button "In tem 100mm" at bounding box center [593, 95] width 143 height 36
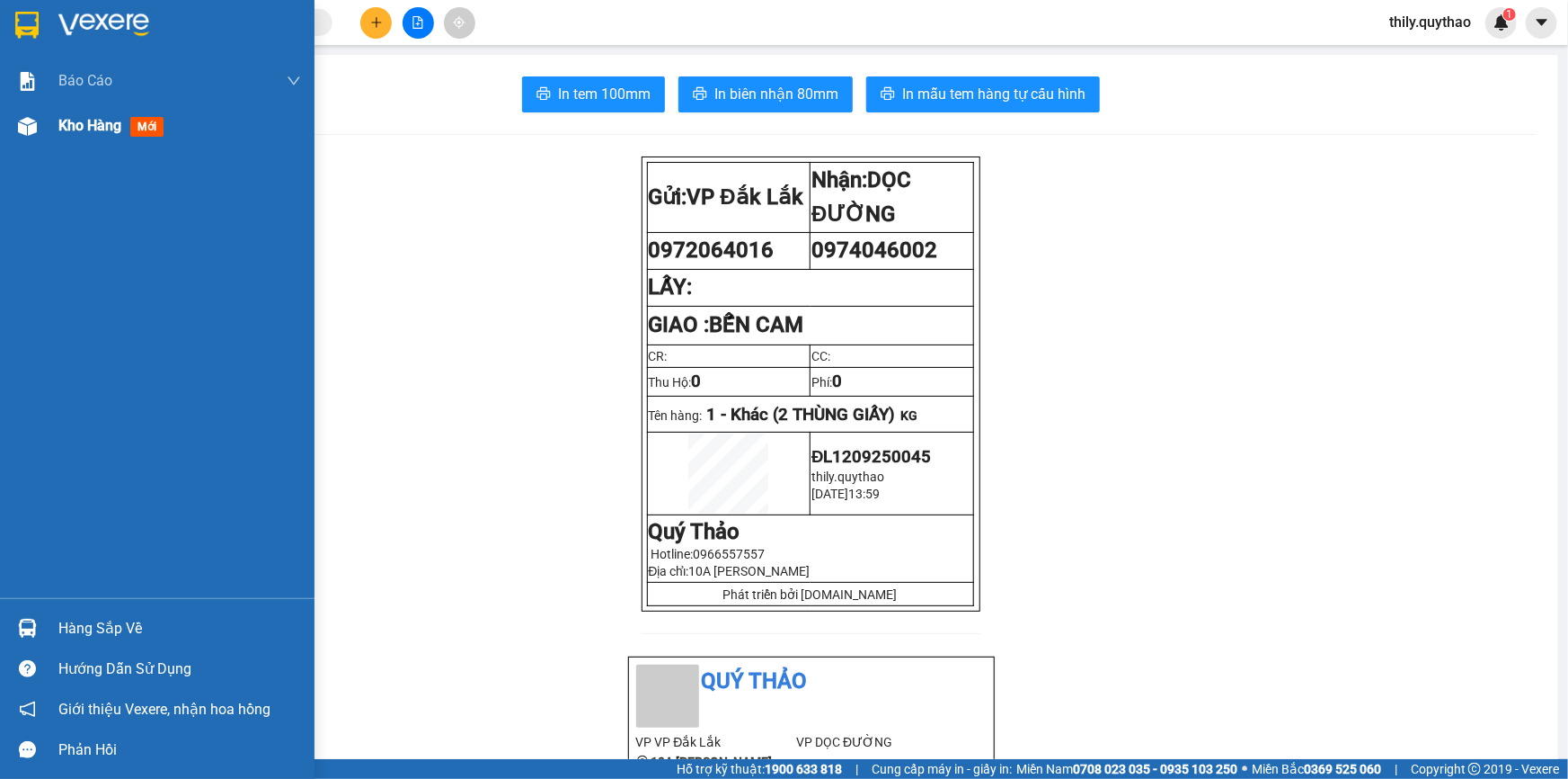
click at [58, 126] on span "Kho hàng" at bounding box center [89, 125] width 63 height 17
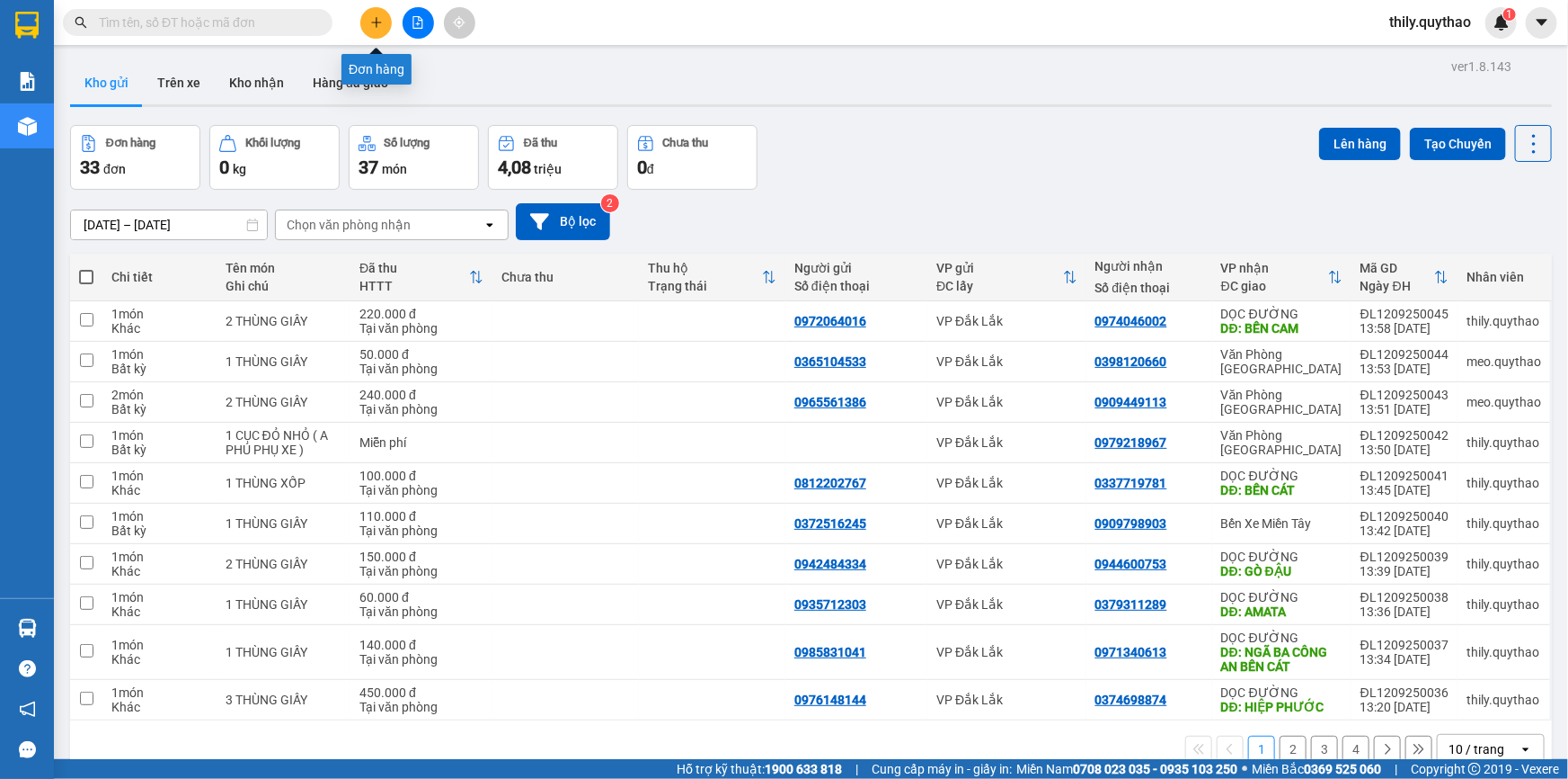
click at [382, 18] on icon "plus" at bounding box center [377, 23] width 13 height 13
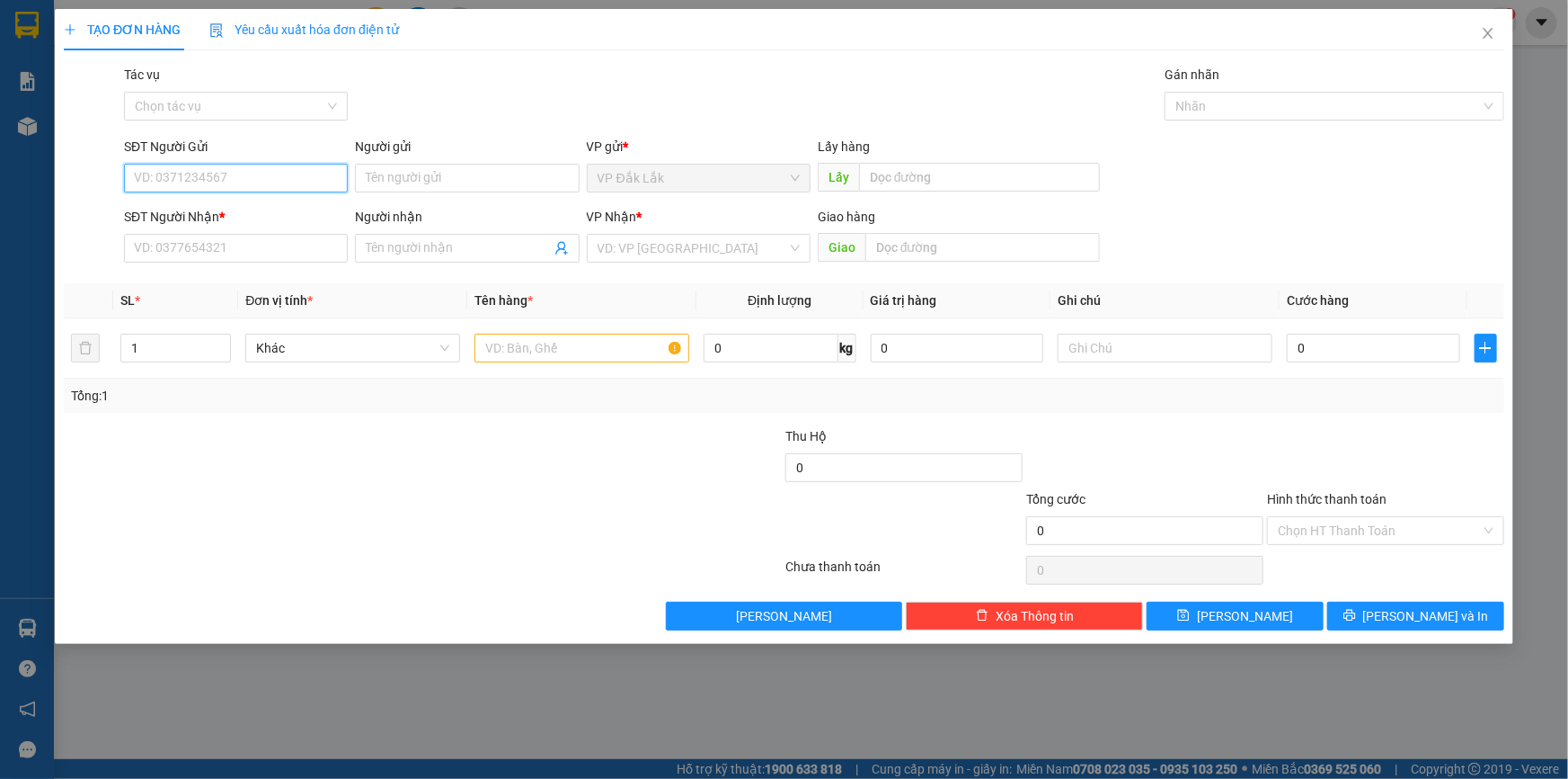
click at [250, 172] on input "SĐT Người Gửi" at bounding box center [236, 178] width 224 height 29
type input "0847102102"
click at [154, 261] on input "SĐT Người Nhận *" at bounding box center [236, 248] width 224 height 29
click at [710, 249] on input "search" at bounding box center [692, 248] width 189 height 27
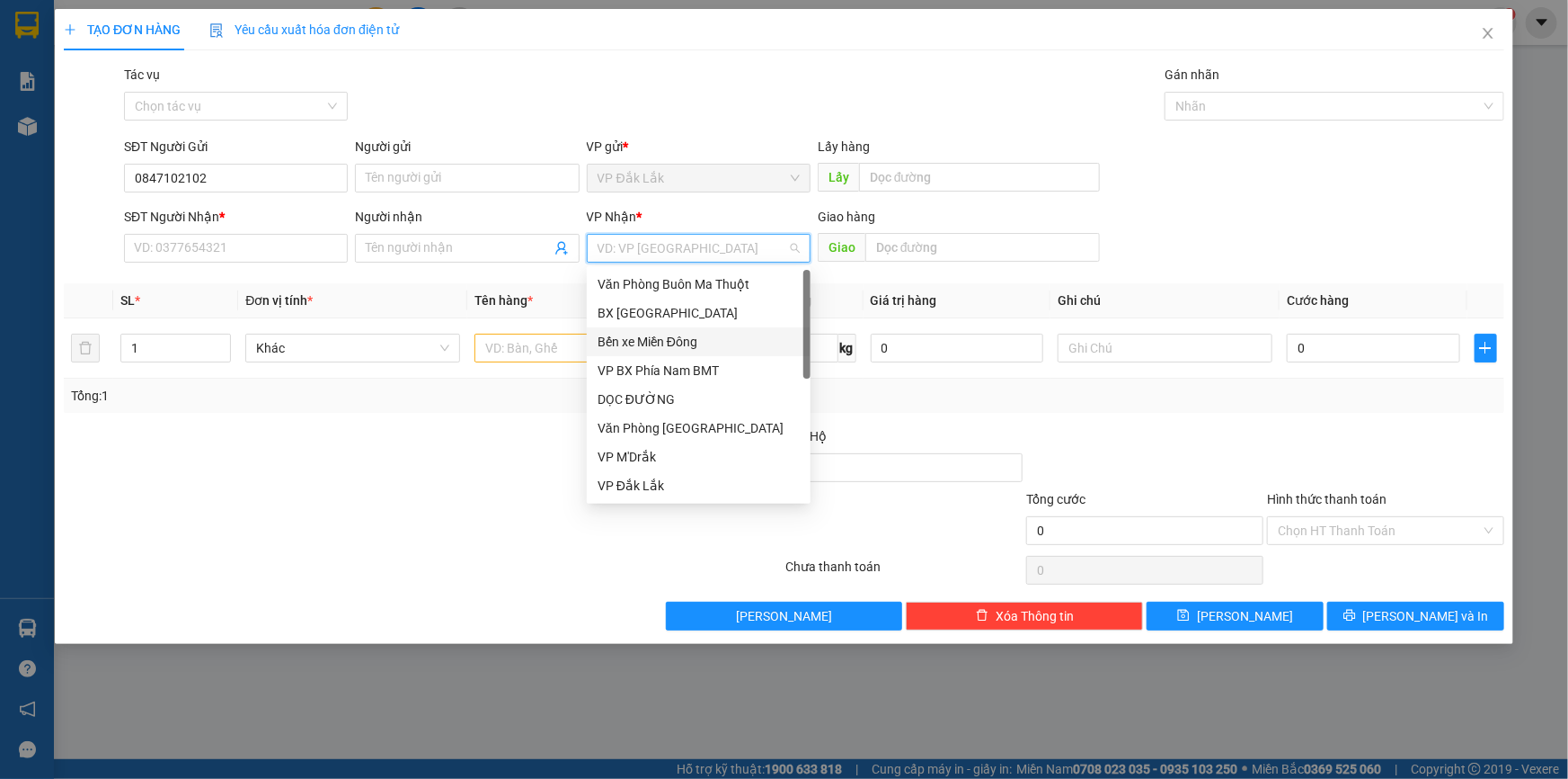
click at [711, 339] on div "Bến xe Miền Đông" at bounding box center [699, 342] width 202 height 20
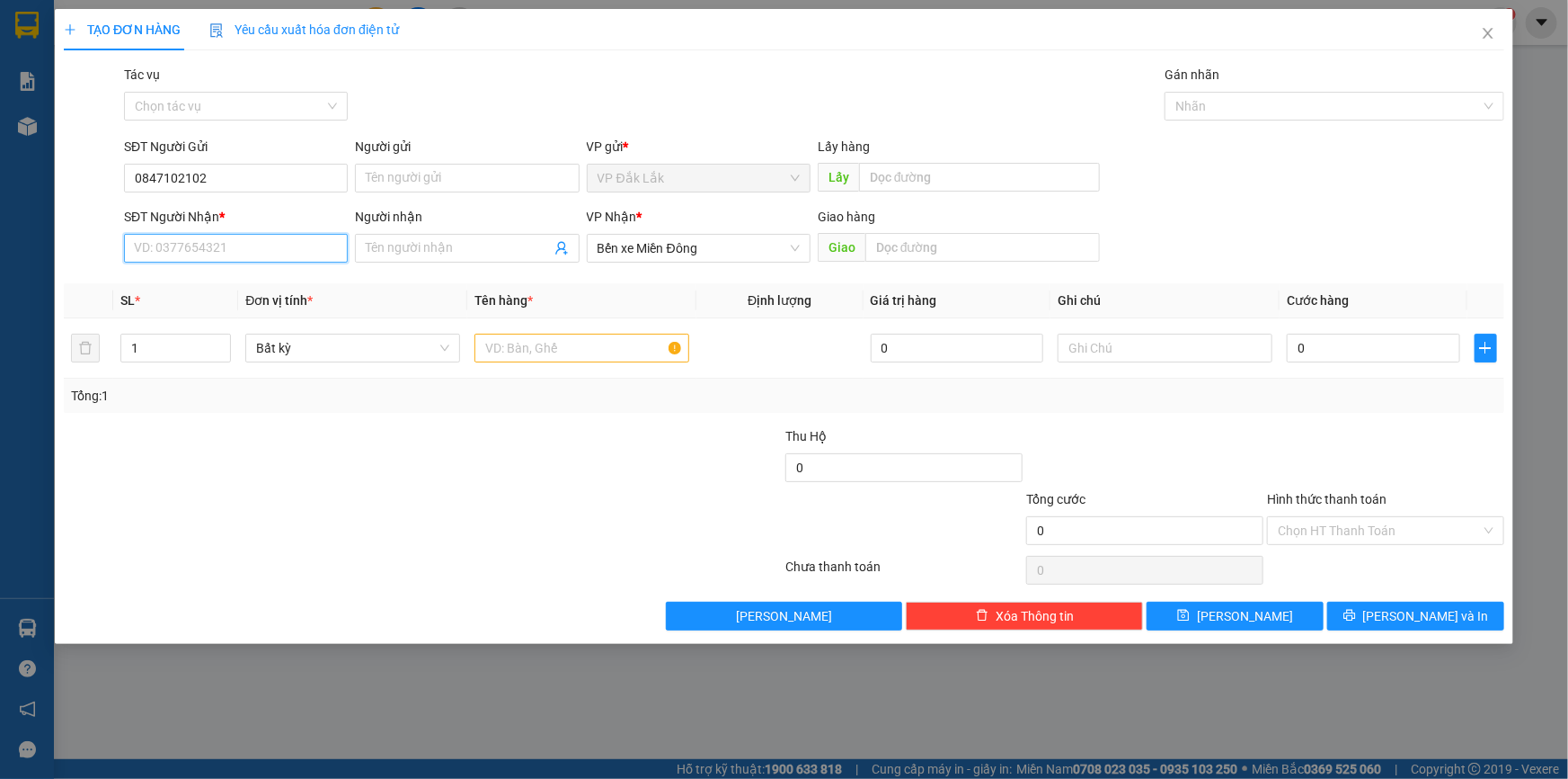
click at [150, 243] on input "SĐT Người Nhận *" at bounding box center [236, 248] width 224 height 29
type input "0838393879"
click at [638, 349] on input "text" at bounding box center [582, 349] width 215 height 29
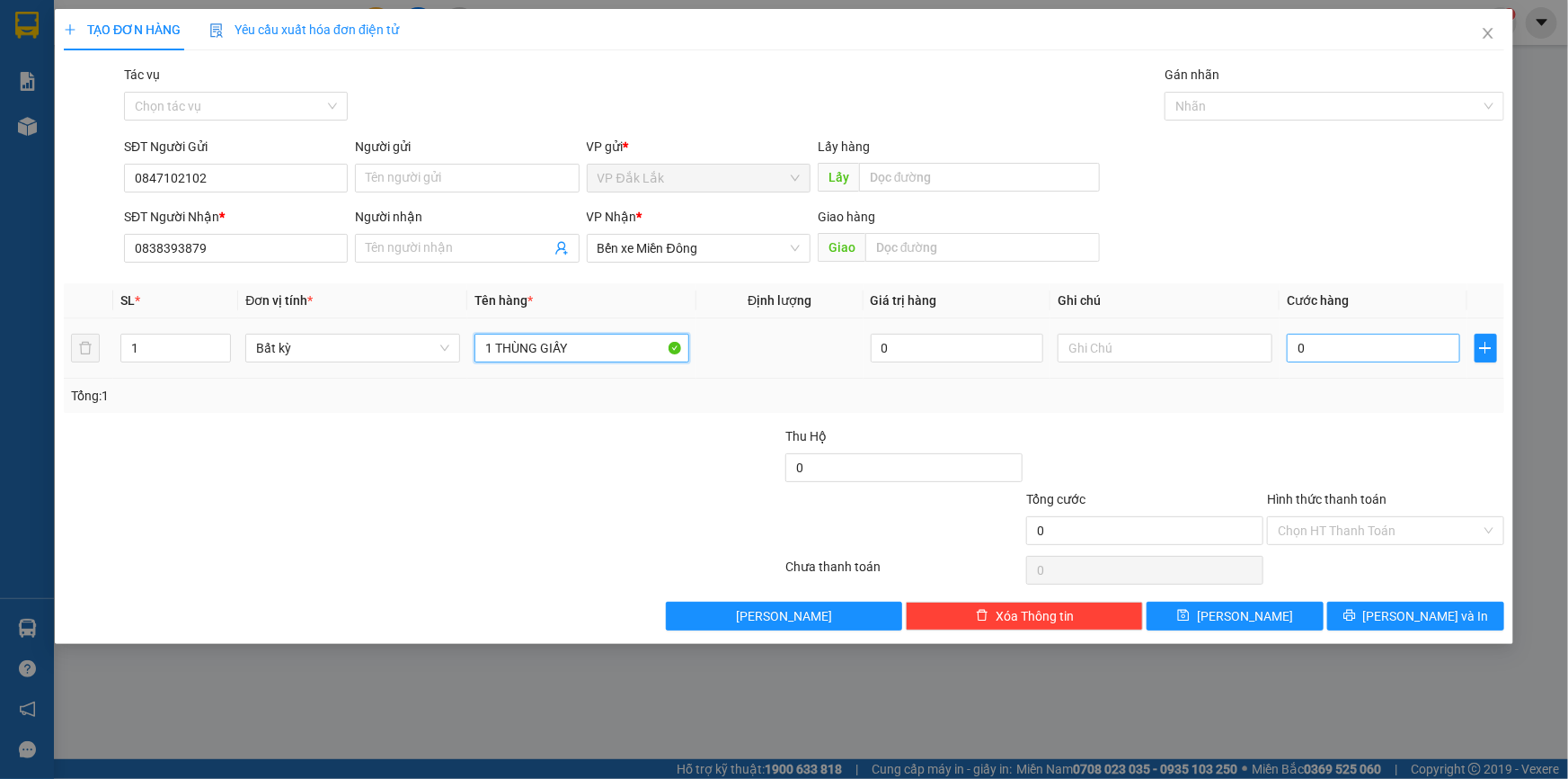
type input "1 THÙNG GIẤY"
click at [1294, 343] on input "0" at bounding box center [1373, 349] width 174 height 29
type input "5"
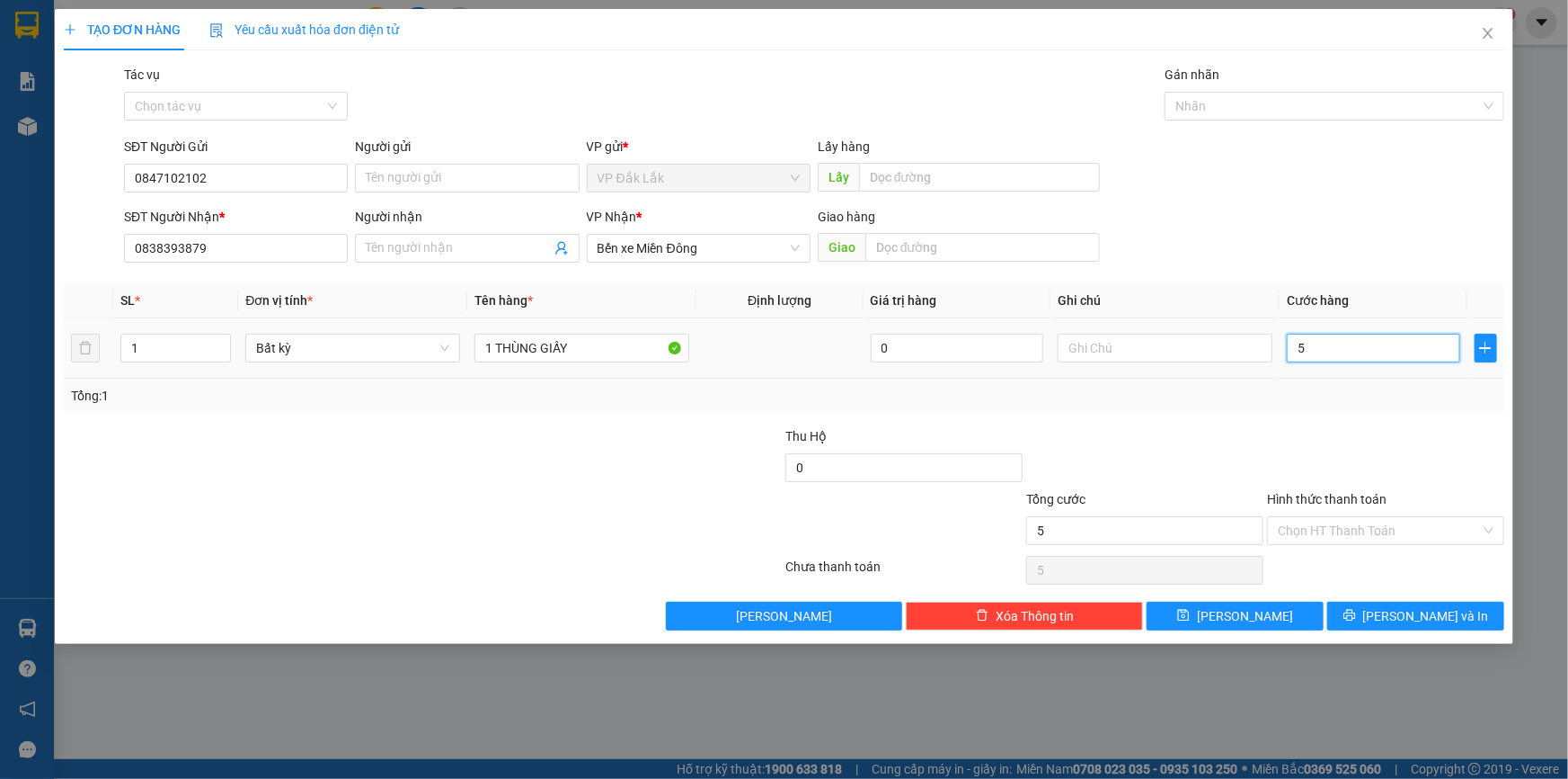
type input "50"
type input "500"
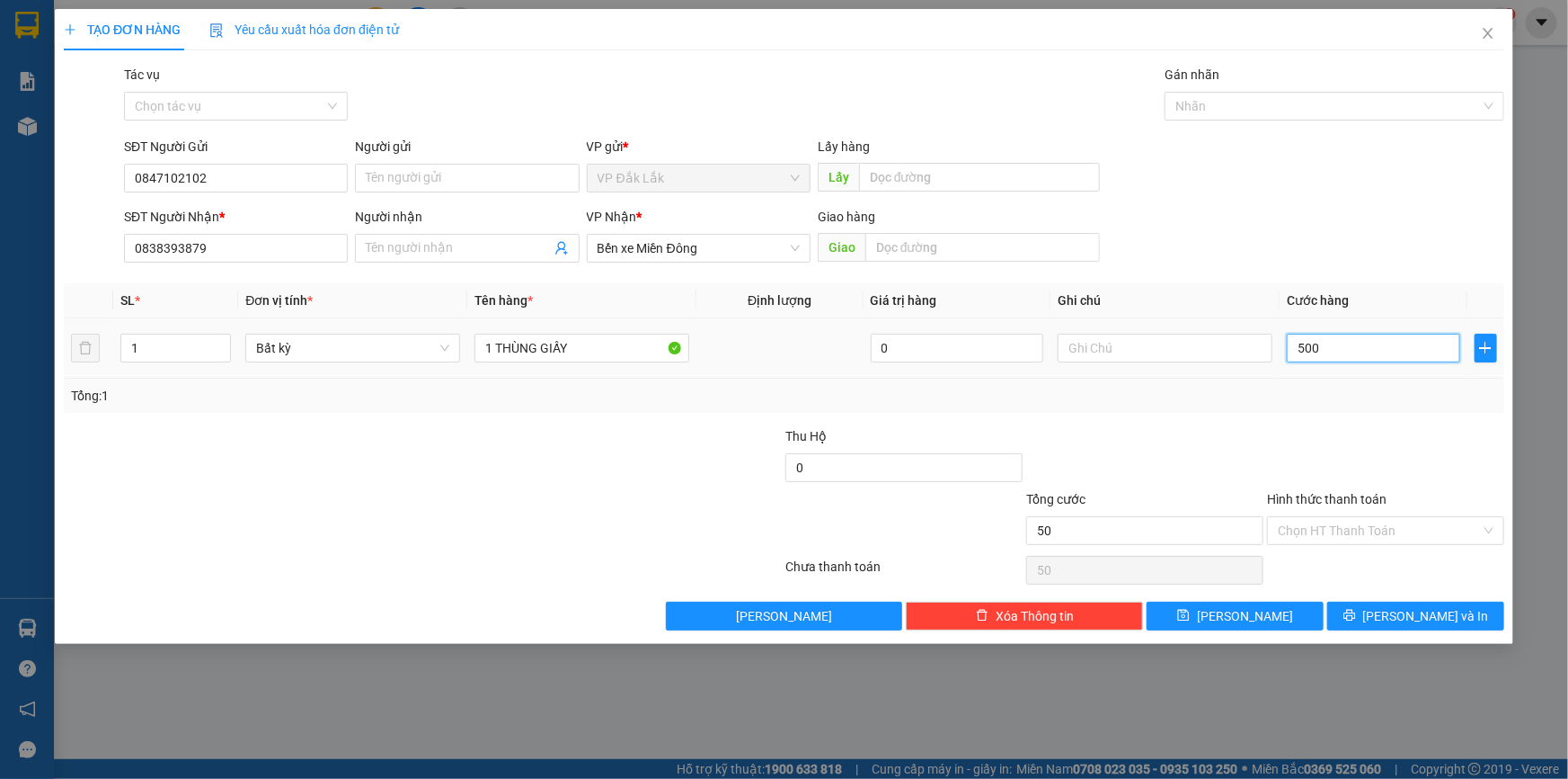
type input "500"
type input "5.000"
type input "50.000"
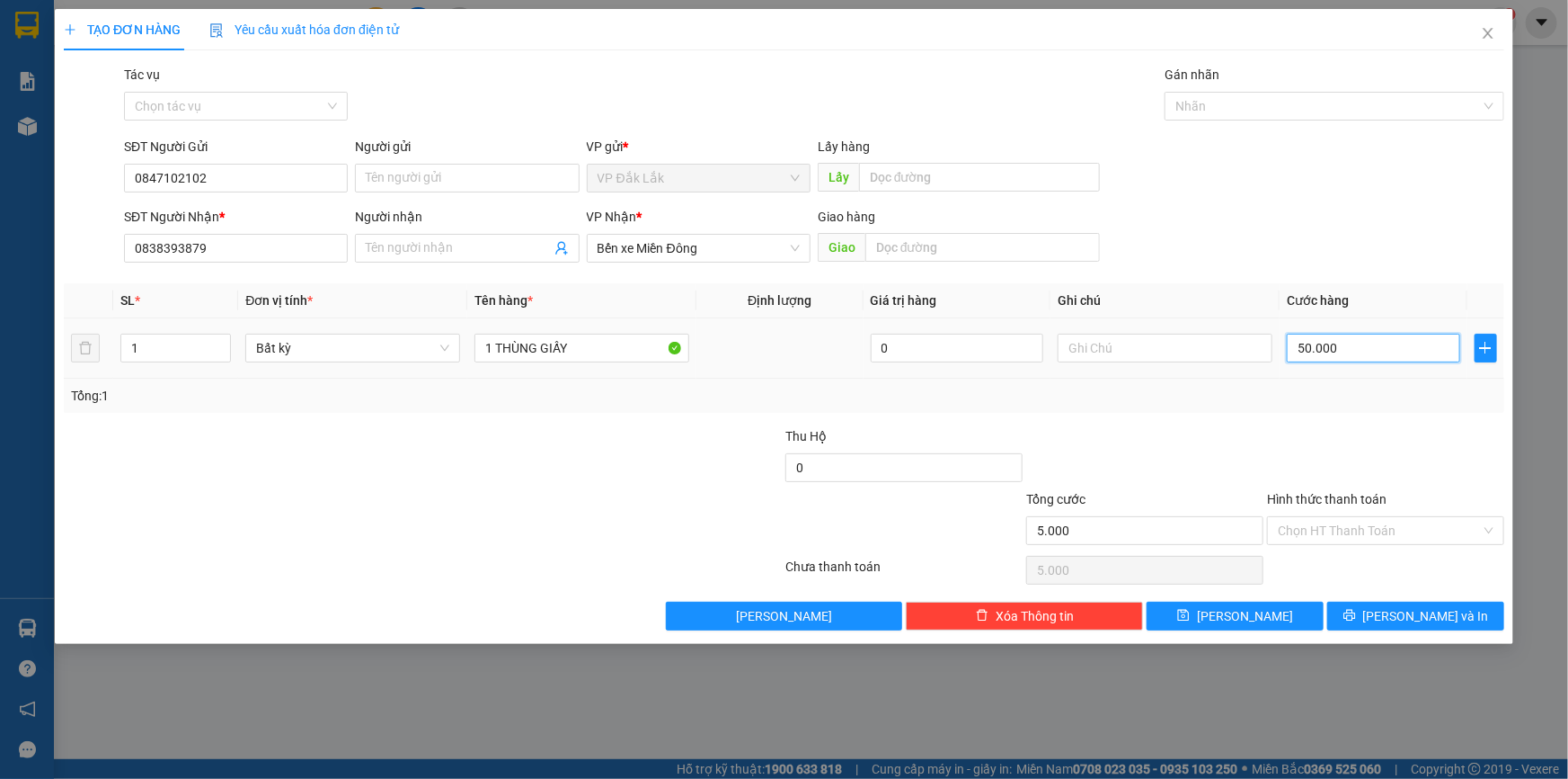
type input "50.000"
click at [1330, 523] on input "Hình thức thanh toán" at bounding box center [1379, 531] width 203 height 27
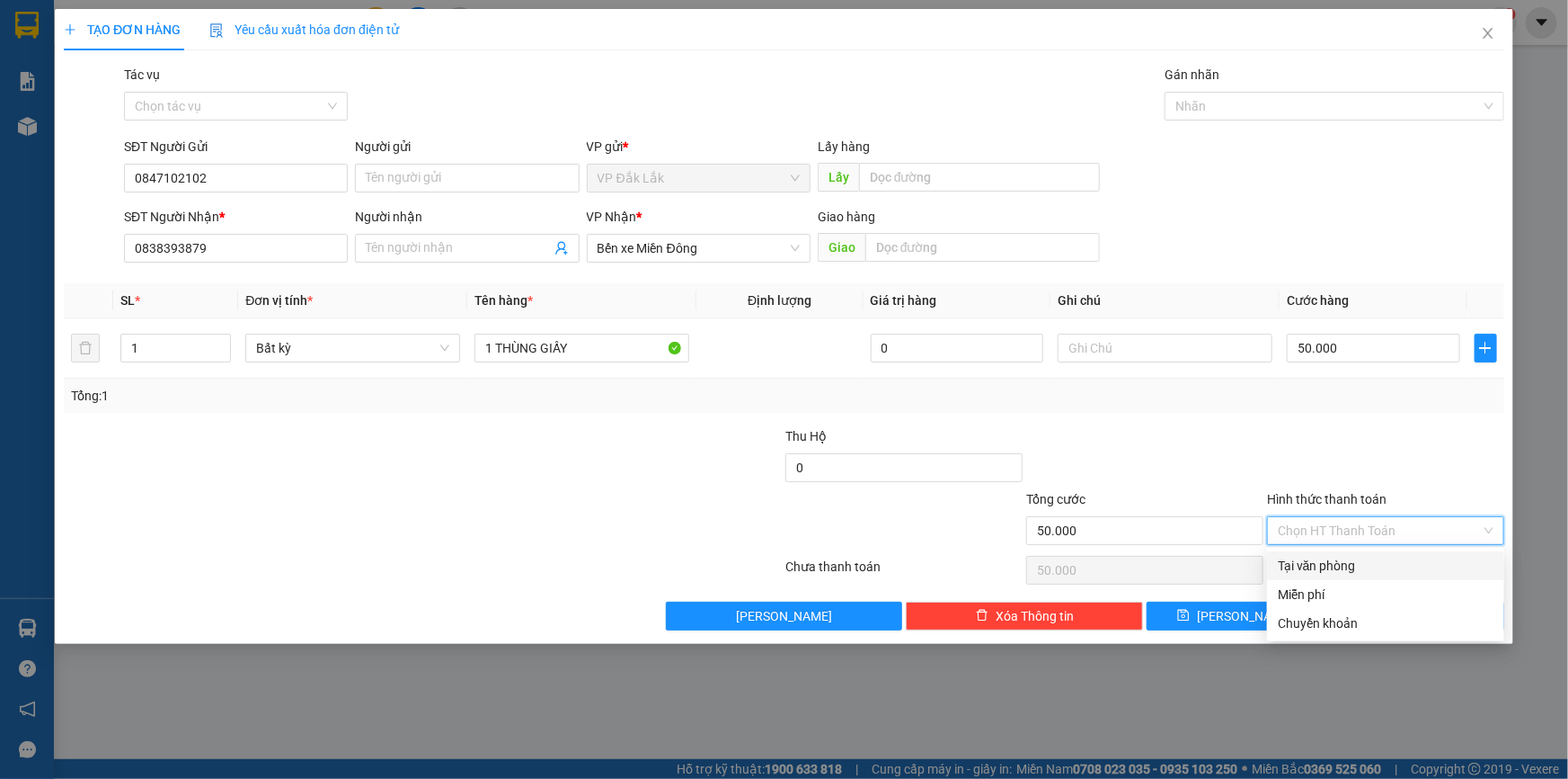
click at [1350, 563] on div "Tại văn phòng" at bounding box center [1385, 566] width 216 height 20
type input "0"
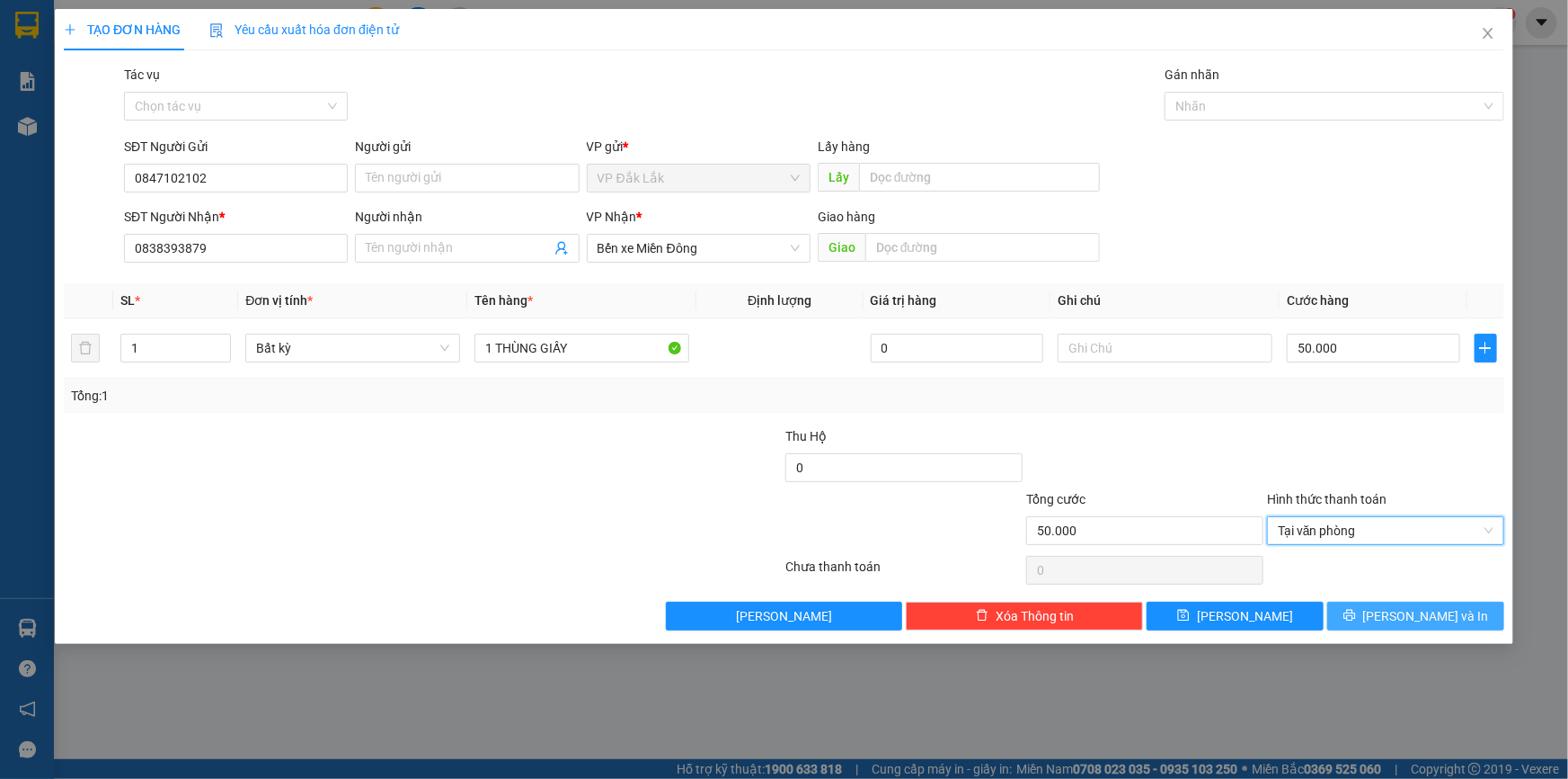
click at [1367, 612] on button "[PERSON_NAME] và In" at bounding box center [1415, 616] width 177 height 29
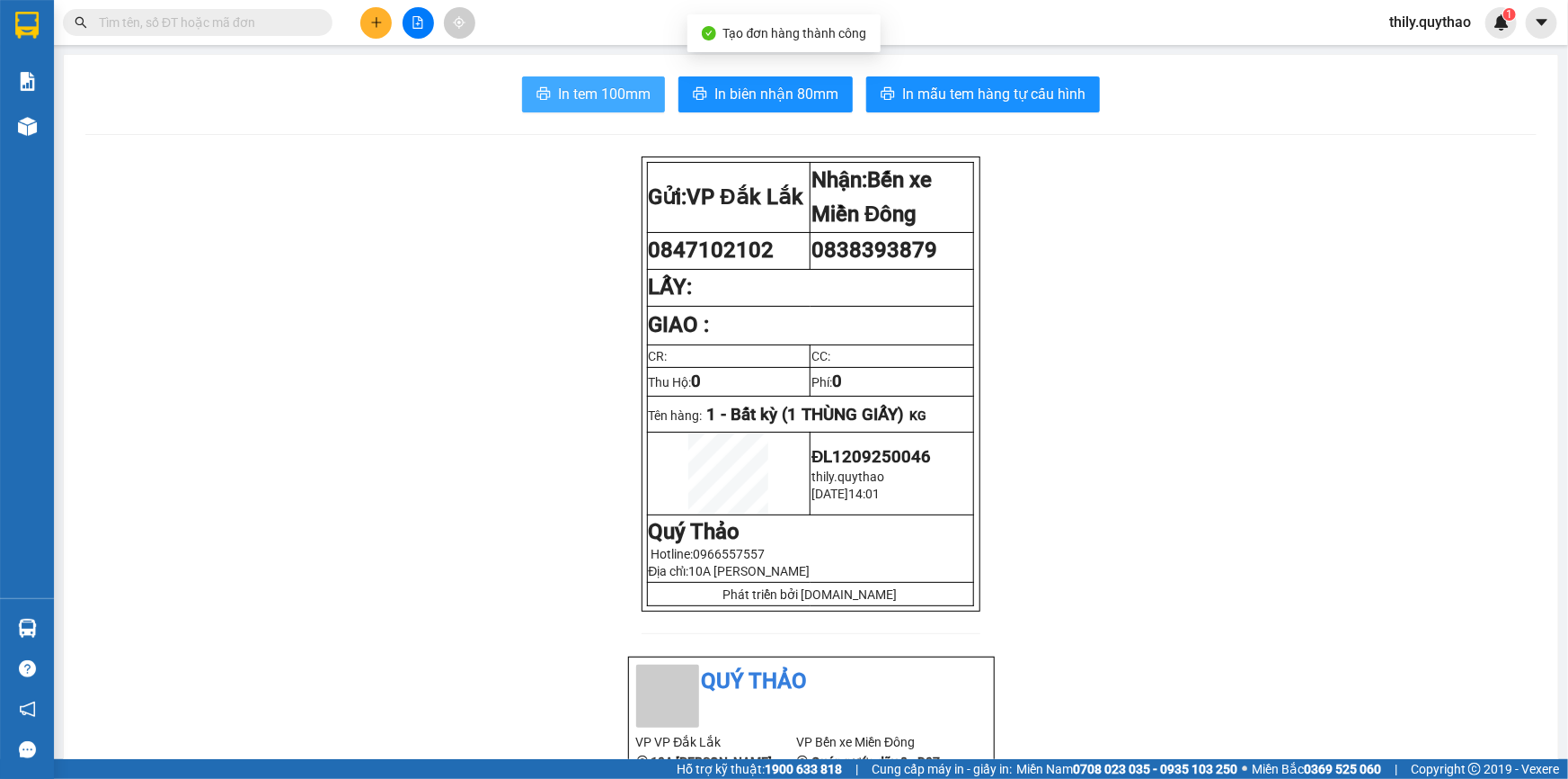
click at [539, 92] on icon "printer" at bounding box center [544, 94] width 14 height 13
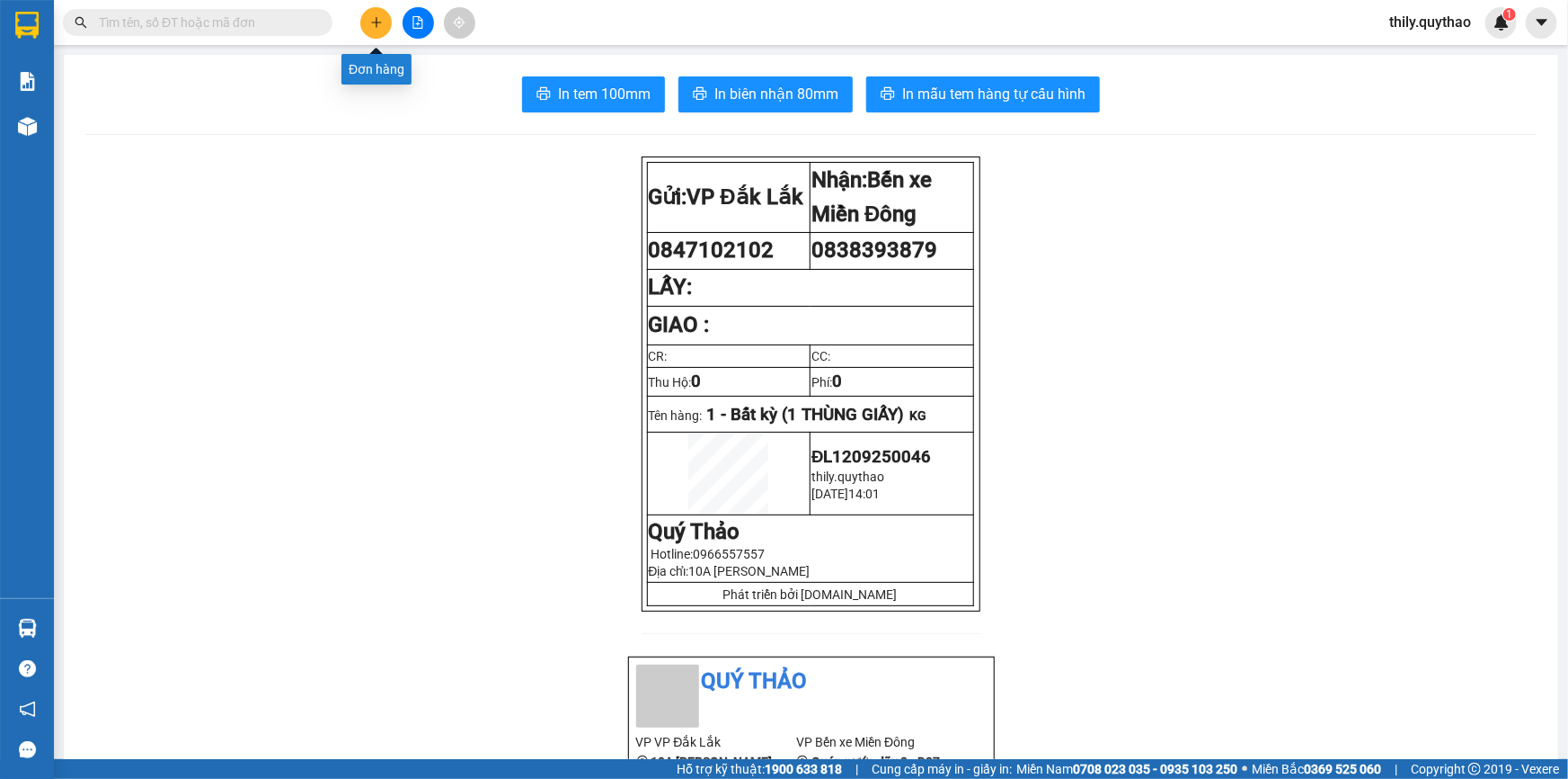
click at [367, 19] on button at bounding box center [376, 23] width 32 height 32
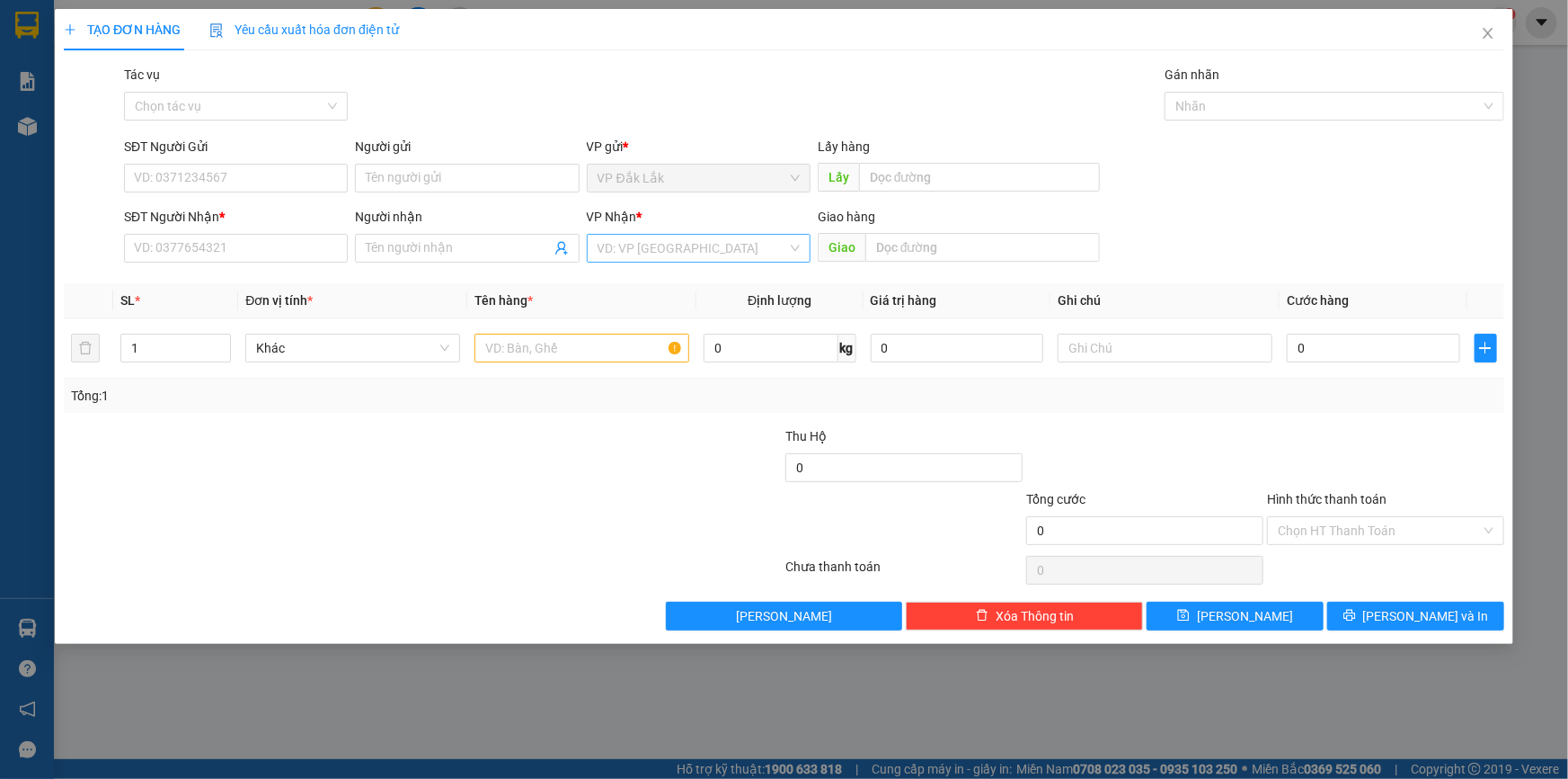
click at [680, 248] on input "search" at bounding box center [692, 248] width 189 height 27
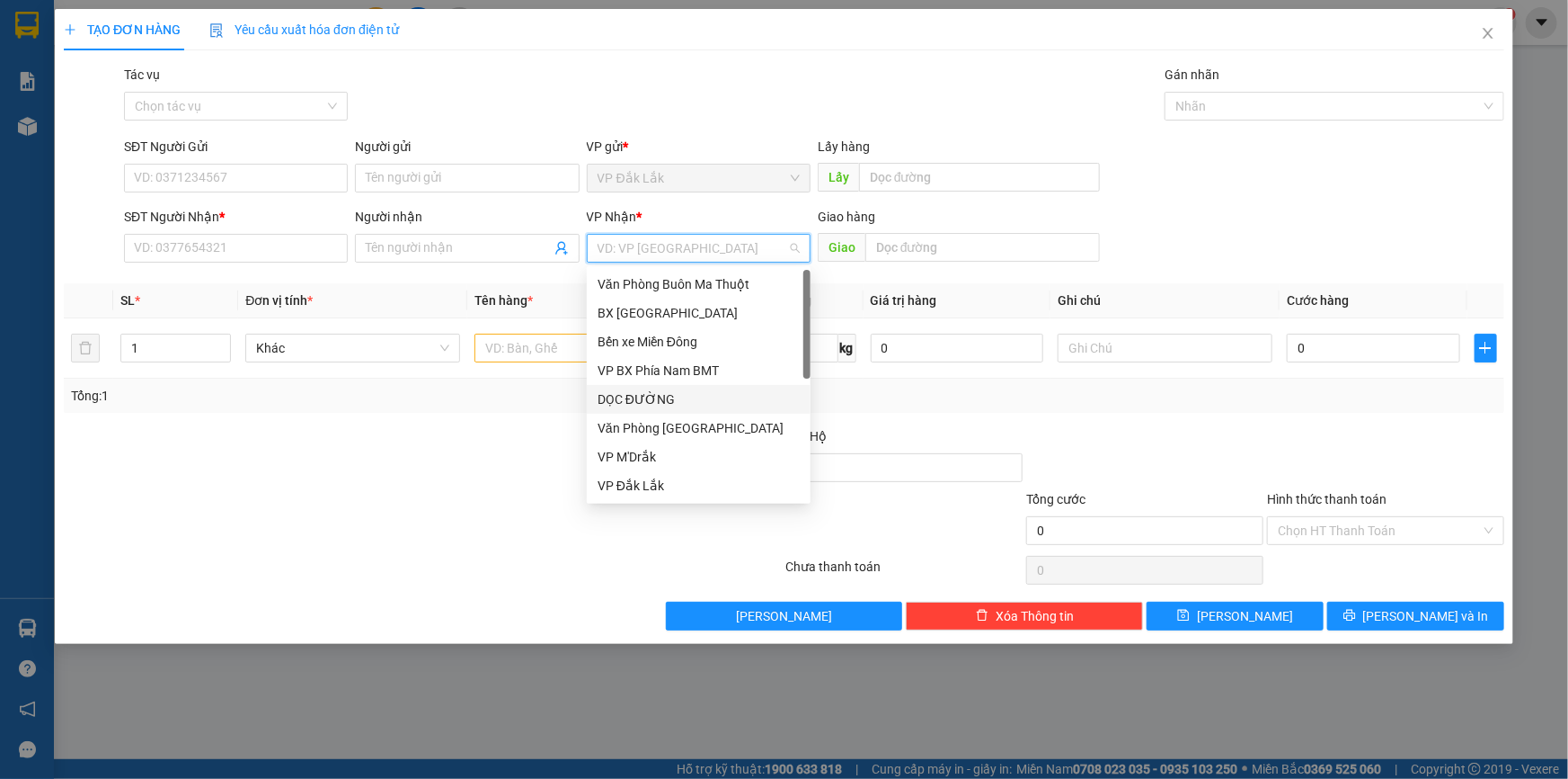
click at [629, 405] on div "DỌC ĐƯỜNG" at bounding box center [699, 400] width 202 height 20
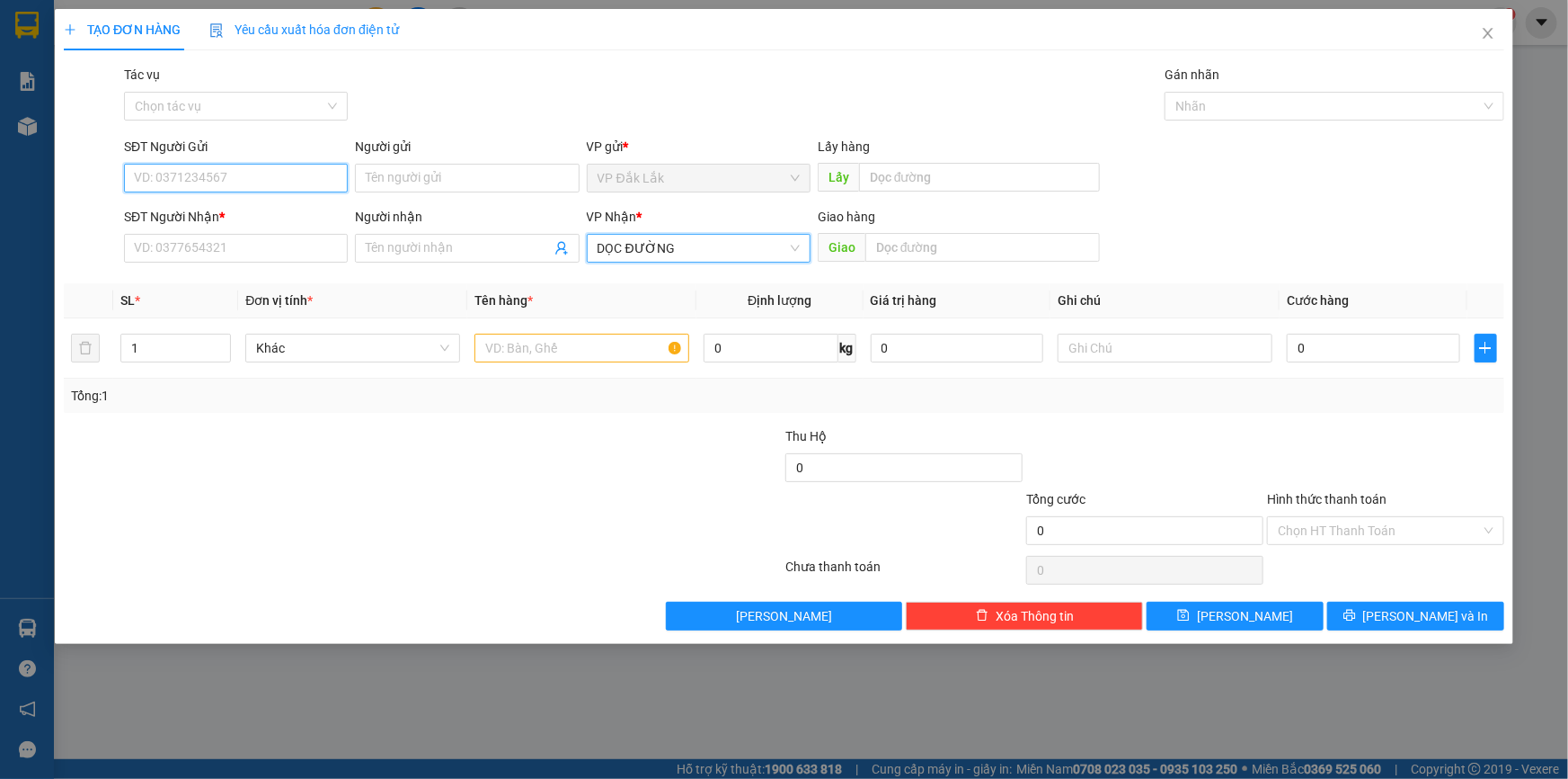
click at [187, 170] on input "SĐT Người Gửi" at bounding box center [236, 178] width 224 height 29
click at [202, 207] on div "0988792578" at bounding box center [236, 214] width 202 height 20
type input "0988792578"
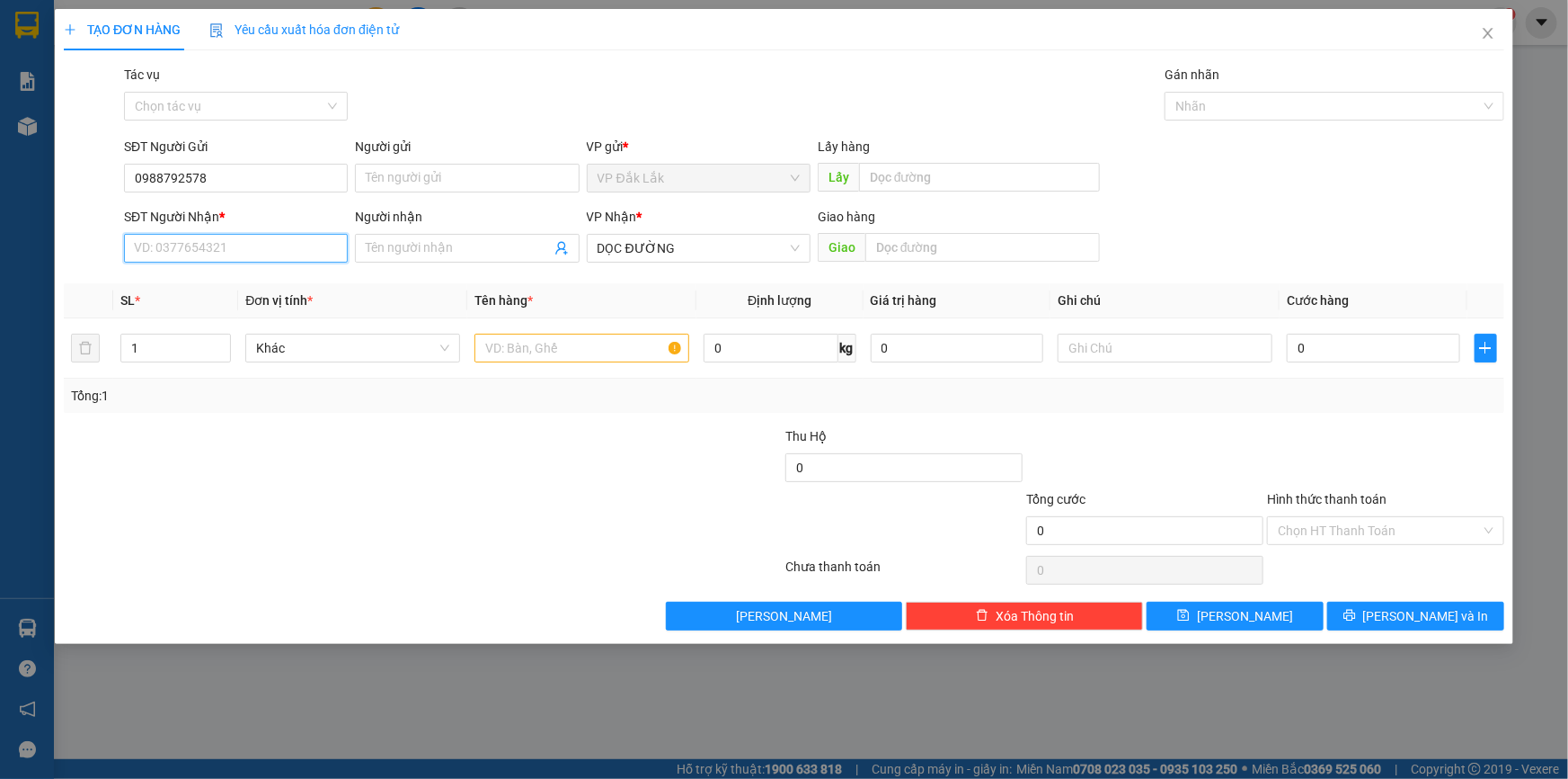
click at [228, 240] on input "SĐT Người Nhận *" at bounding box center [236, 248] width 224 height 29
click at [199, 283] on div "0359179375" at bounding box center [236, 284] width 202 height 20
type input "0359179375"
type input "KCN BÀU XÉO"
click at [550, 345] on input "text" at bounding box center [582, 349] width 215 height 29
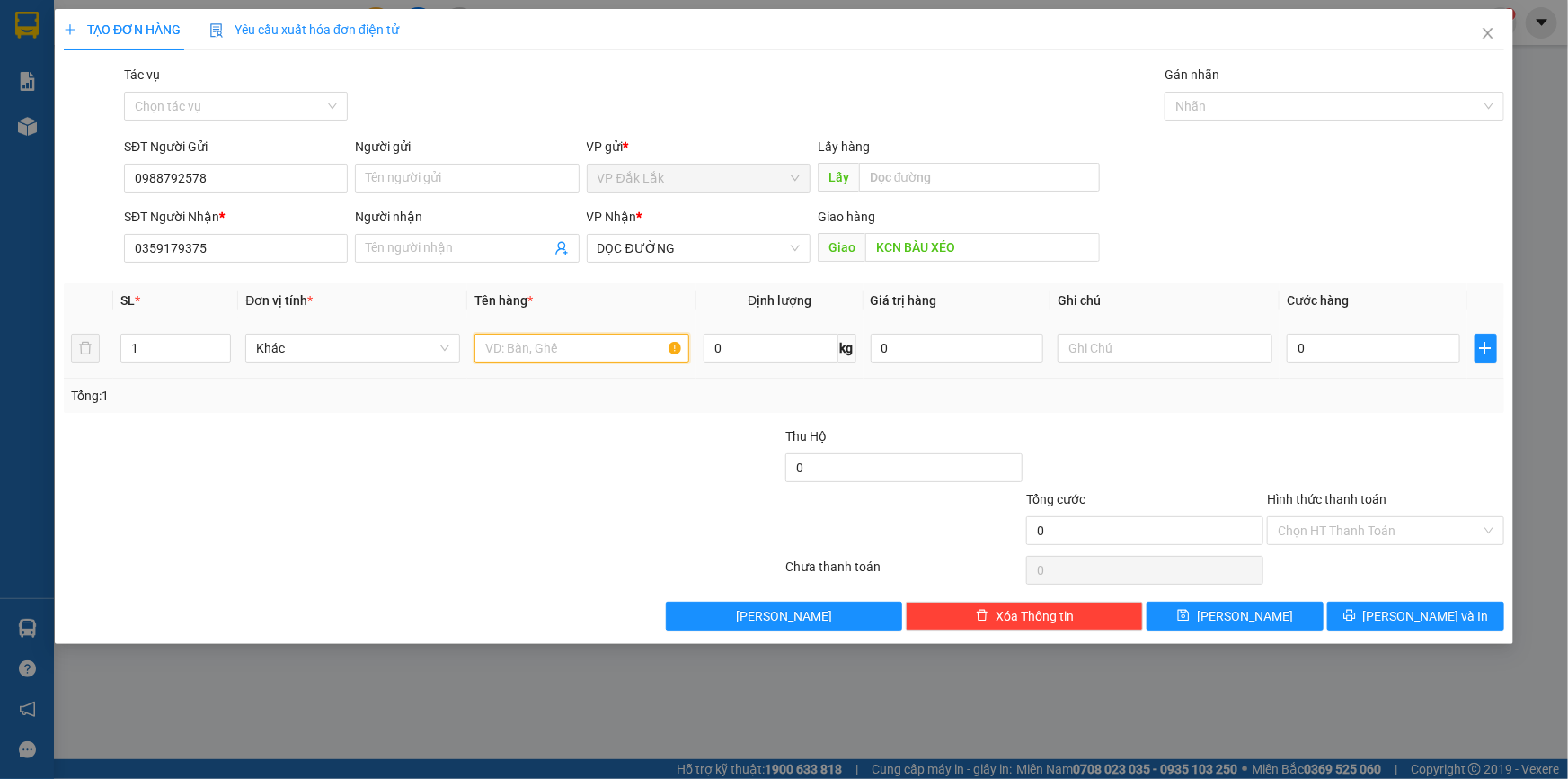
type input "2"
type input "1 THÙNG GIẤY"
click at [1332, 527] on input "Hình thức thanh toán" at bounding box center [1379, 531] width 203 height 27
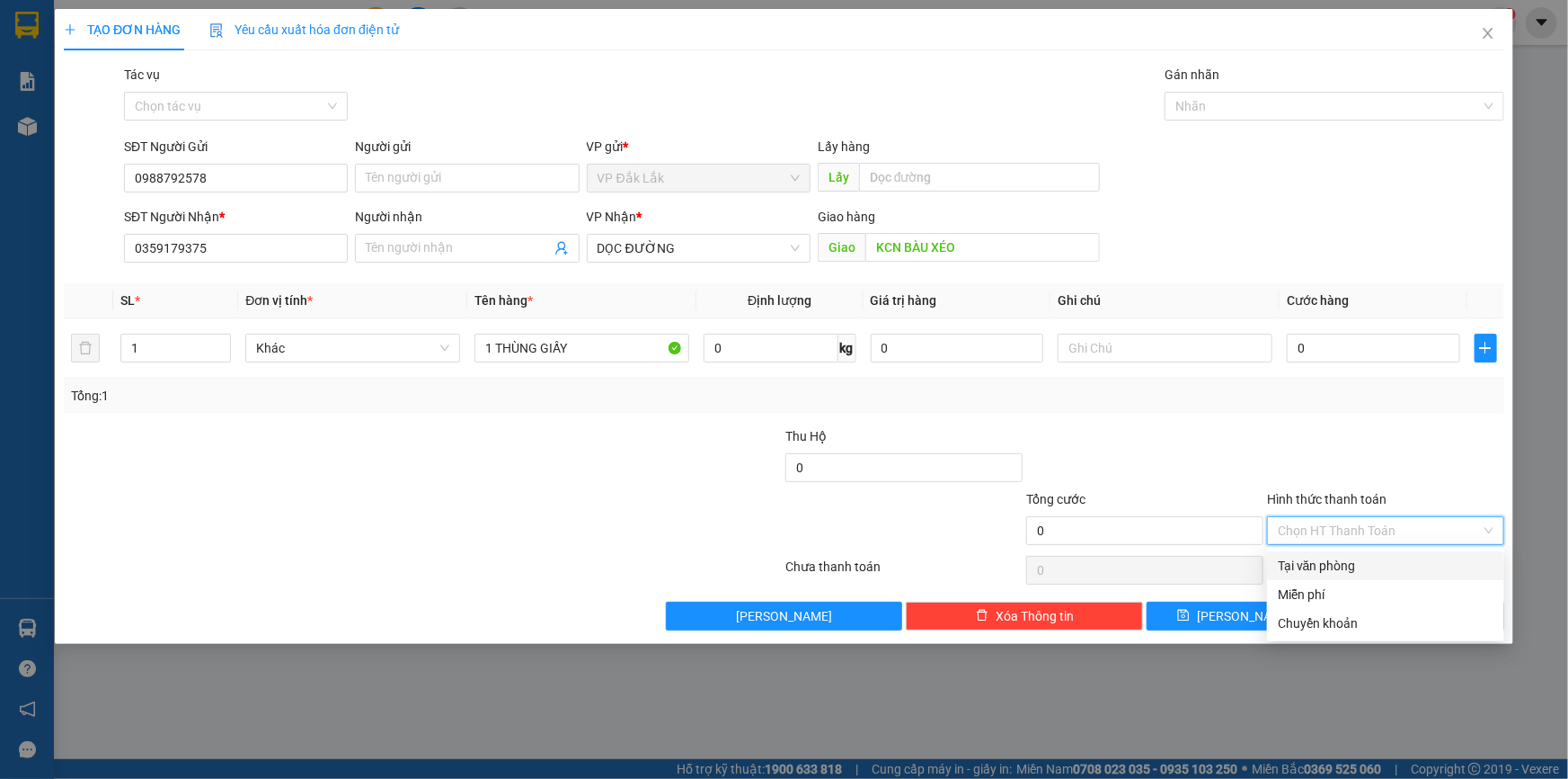
click at [1341, 568] on div "Tại văn phòng" at bounding box center [1385, 566] width 216 height 20
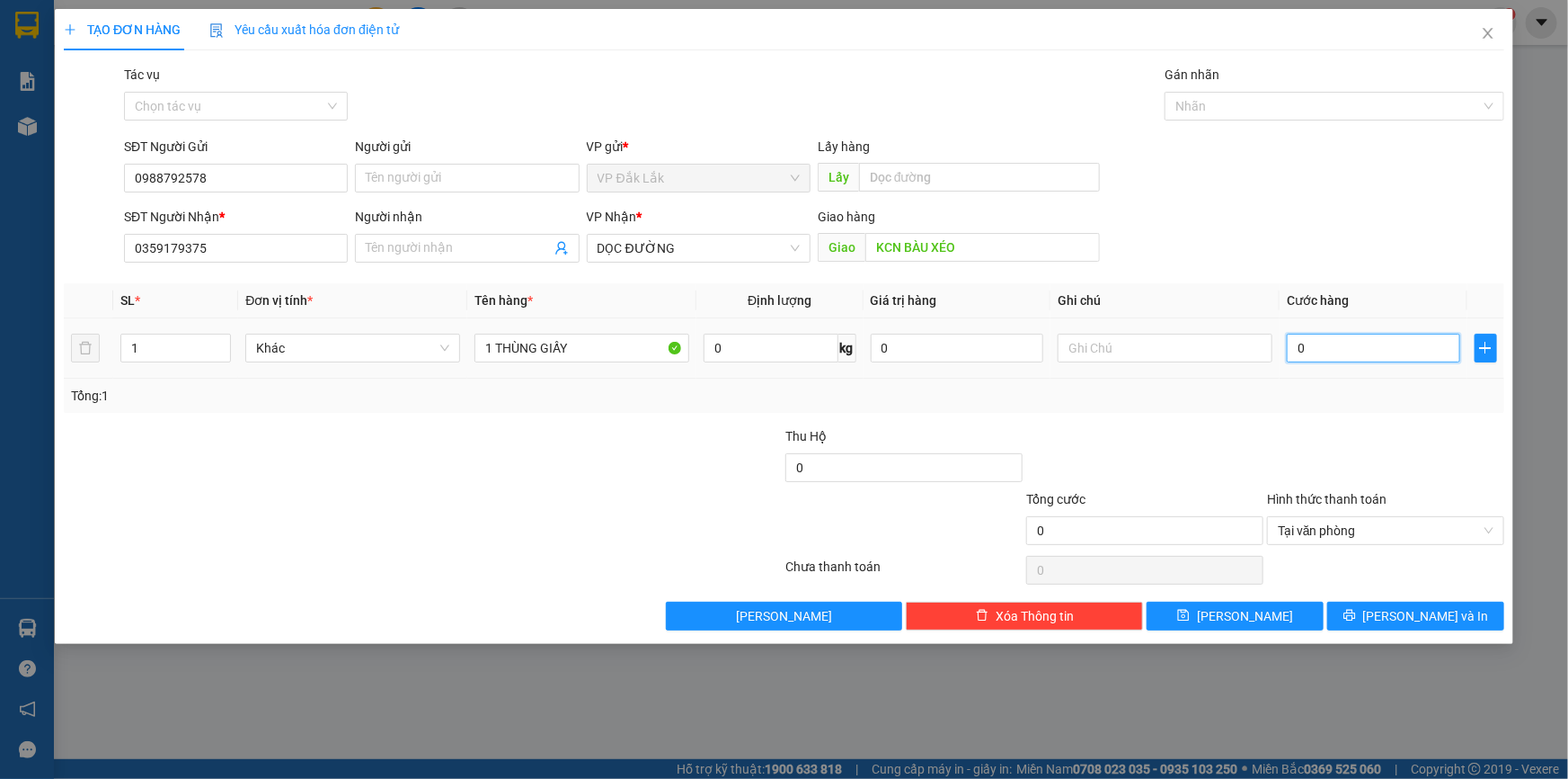
click at [1292, 350] on input "0" at bounding box center [1373, 349] width 174 height 29
type input "1"
type input "14"
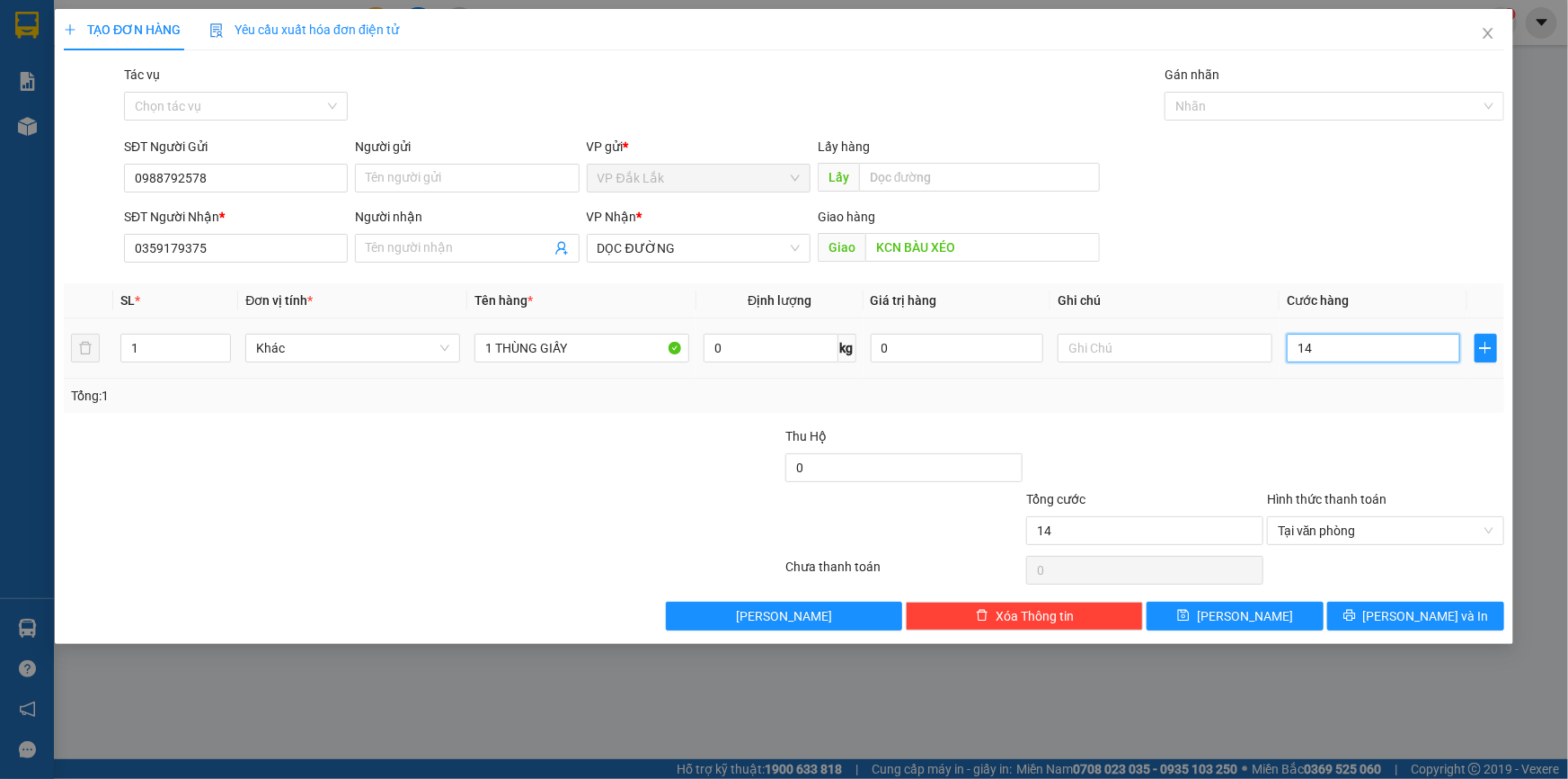
type input "140"
type input "1.400"
type input "14.000"
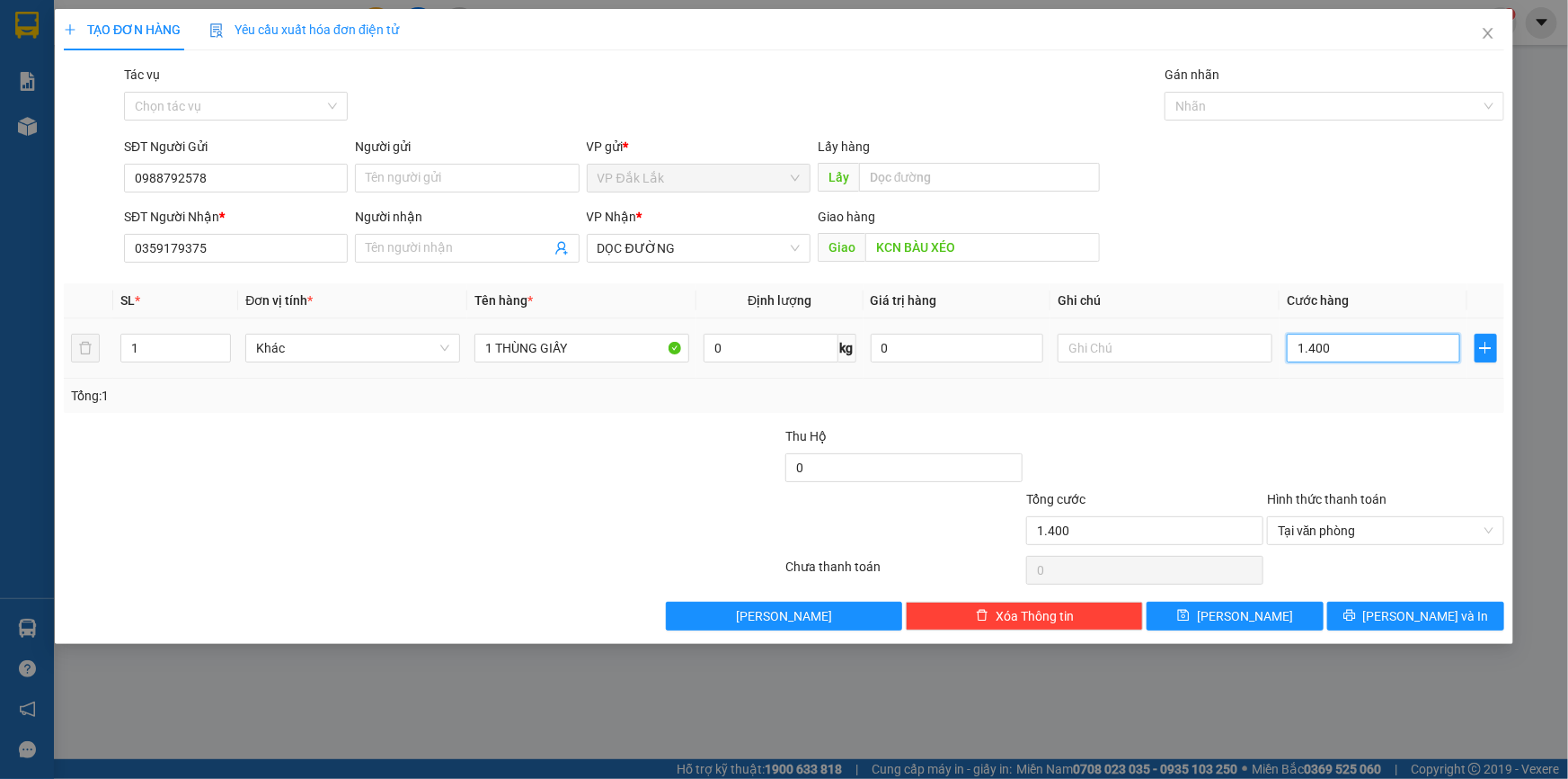
type input "14.000"
type input "140.000"
click at [1446, 621] on span "[PERSON_NAME] và In" at bounding box center [1426, 616] width 126 height 20
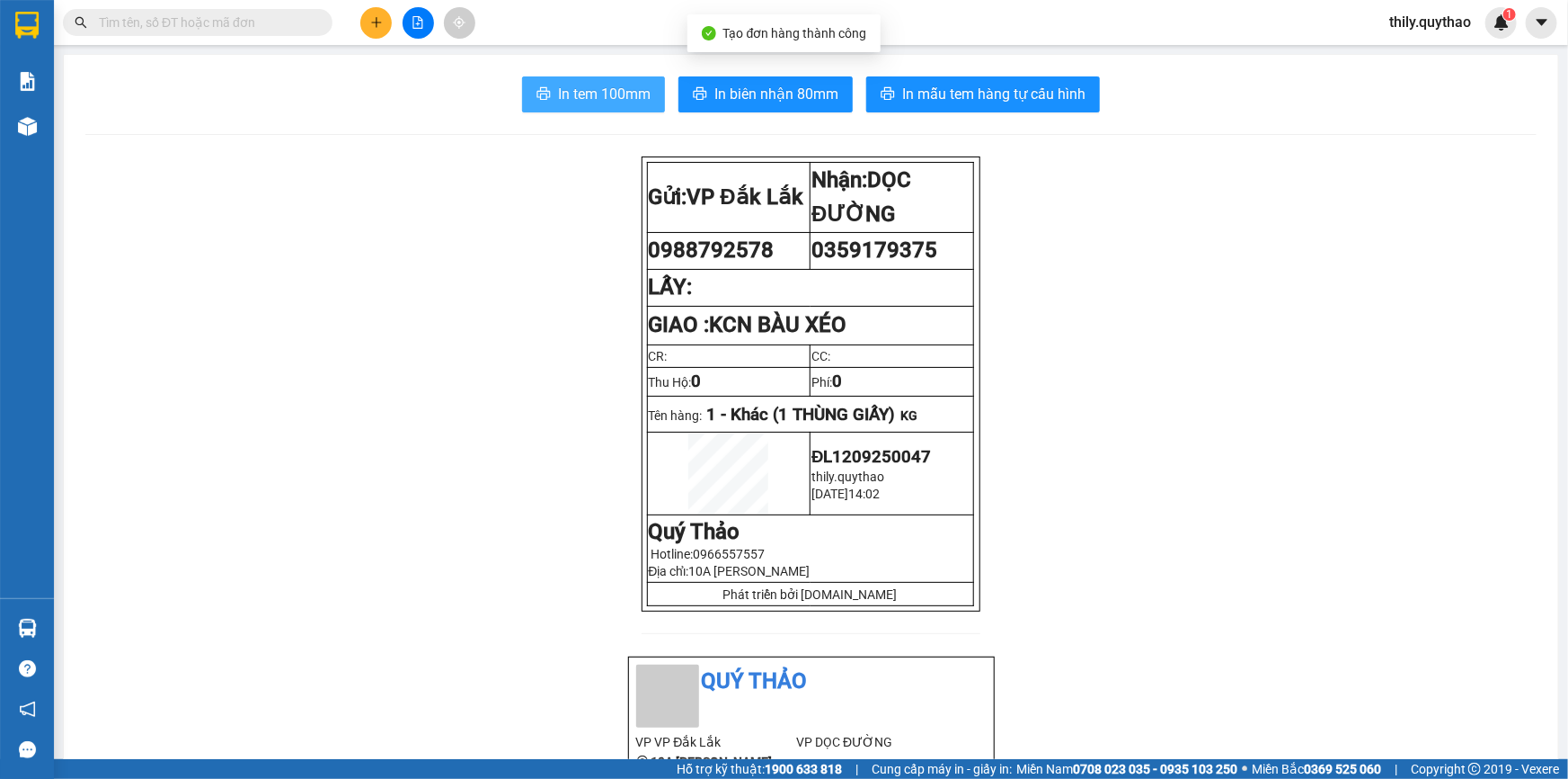
click at [599, 83] on span "In tem 100mm" at bounding box center [605, 94] width 93 height 23
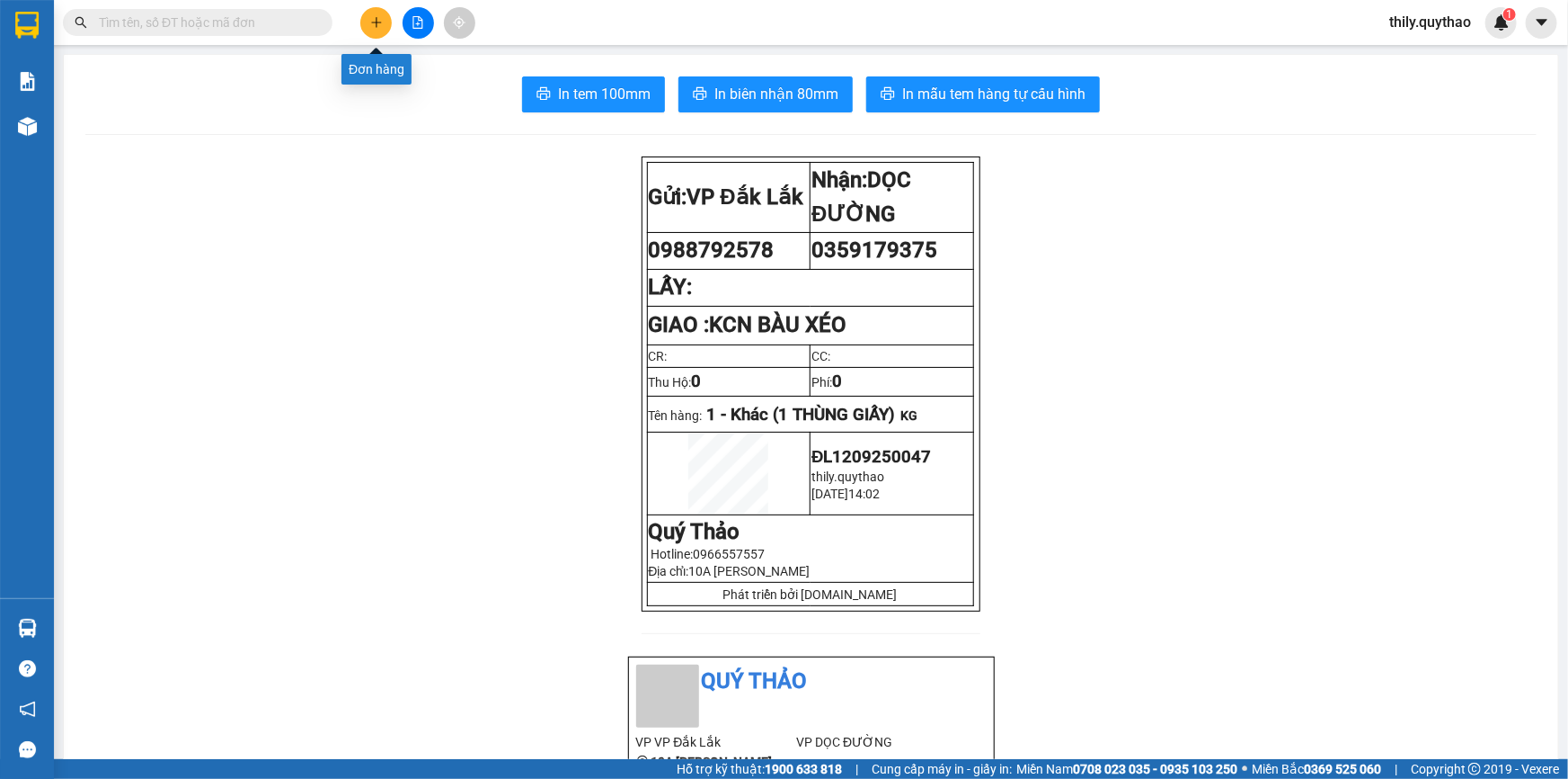
click at [366, 18] on button at bounding box center [376, 23] width 32 height 32
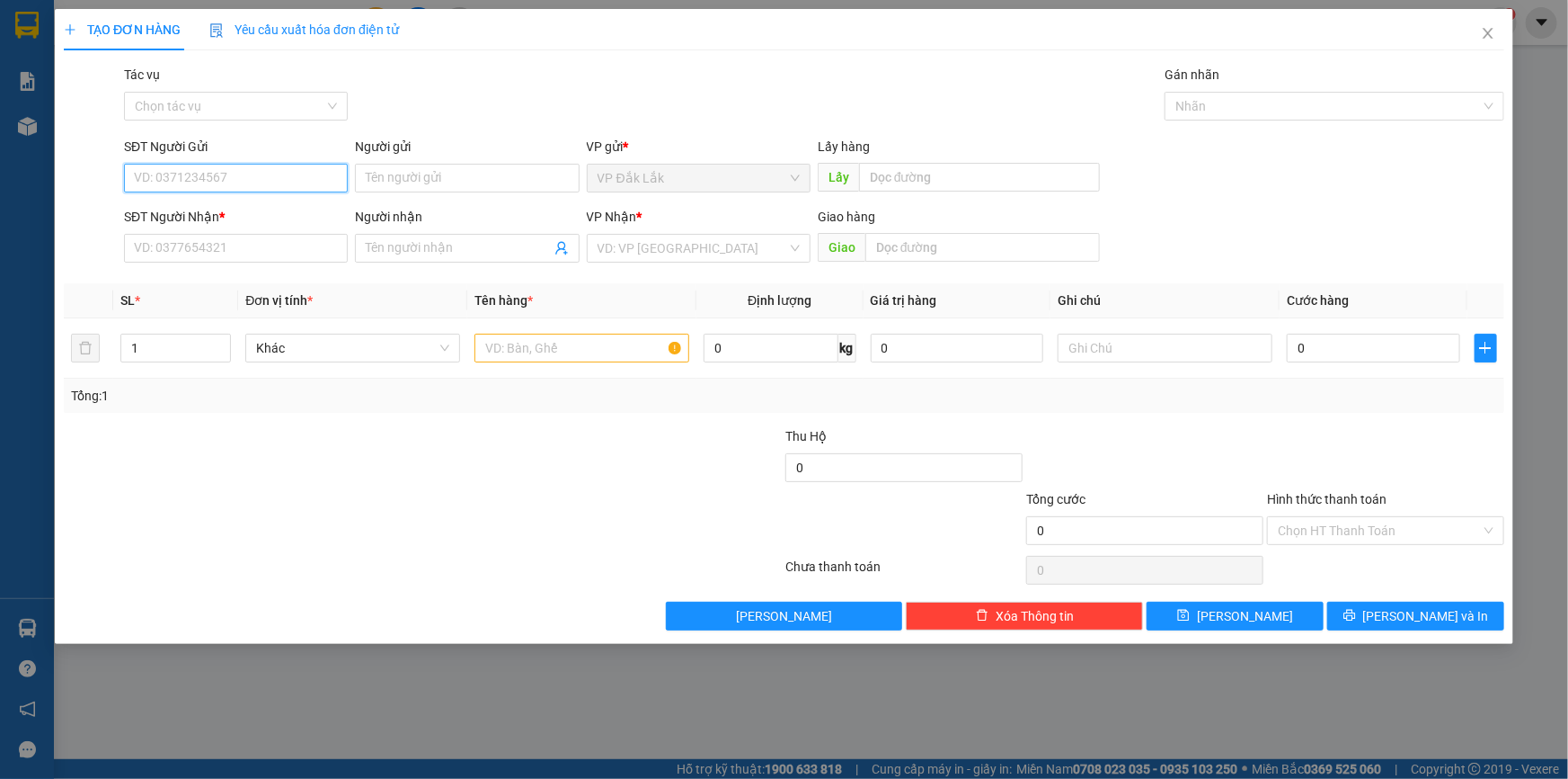
click at [186, 172] on input "SĐT Người Gửi" at bounding box center [236, 178] width 224 height 29
type input "0975901031"
click at [174, 208] on div "0975901031" at bounding box center [236, 214] width 202 height 20
type input "0362423444"
type input "N4 ĐỊA CHẤT"
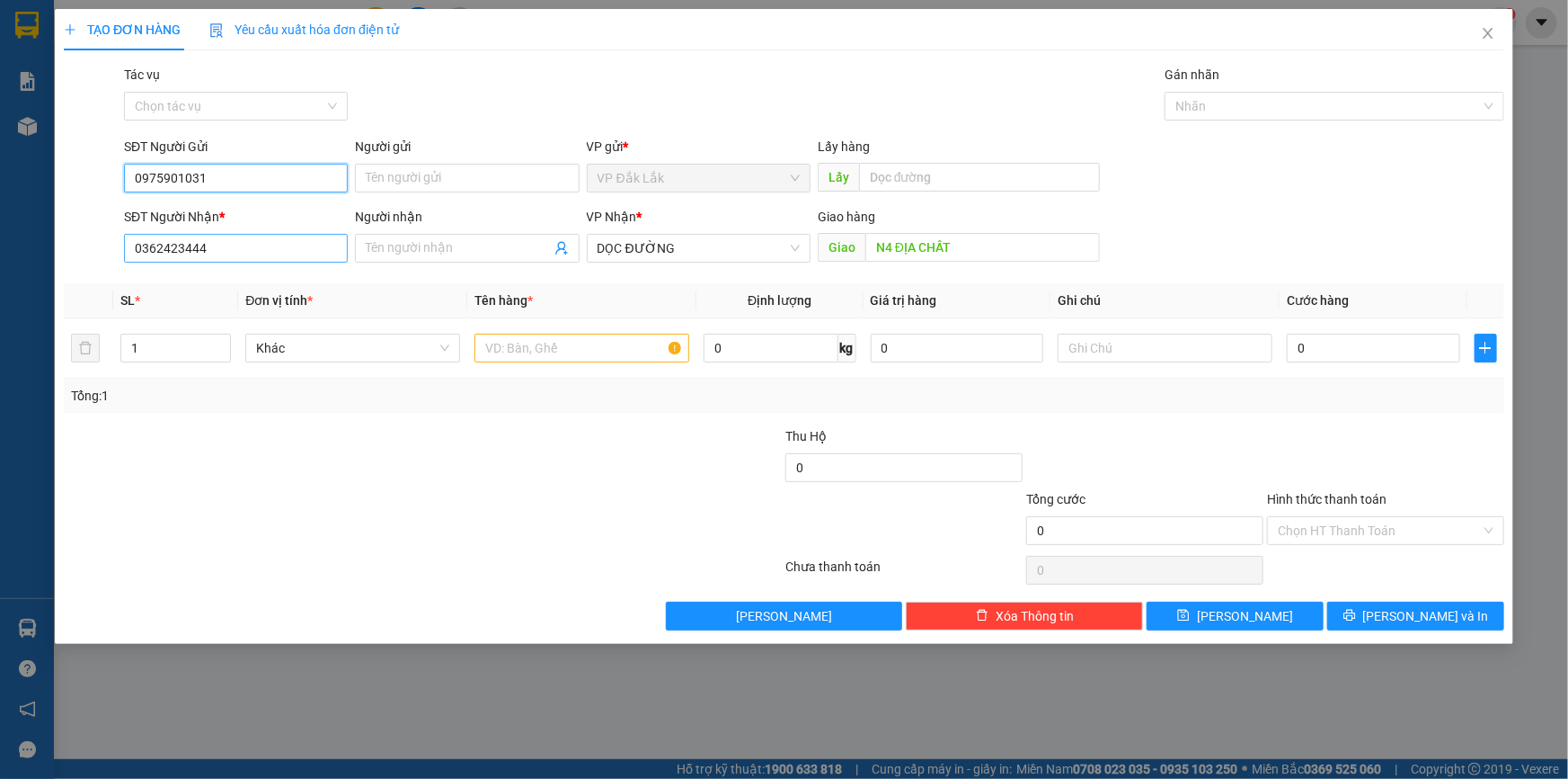
type input "0975901031"
click at [225, 255] on input "0362423444" at bounding box center [236, 248] width 224 height 29
click at [513, 349] on input "text" at bounding box center [582, 349] width 215 height 29
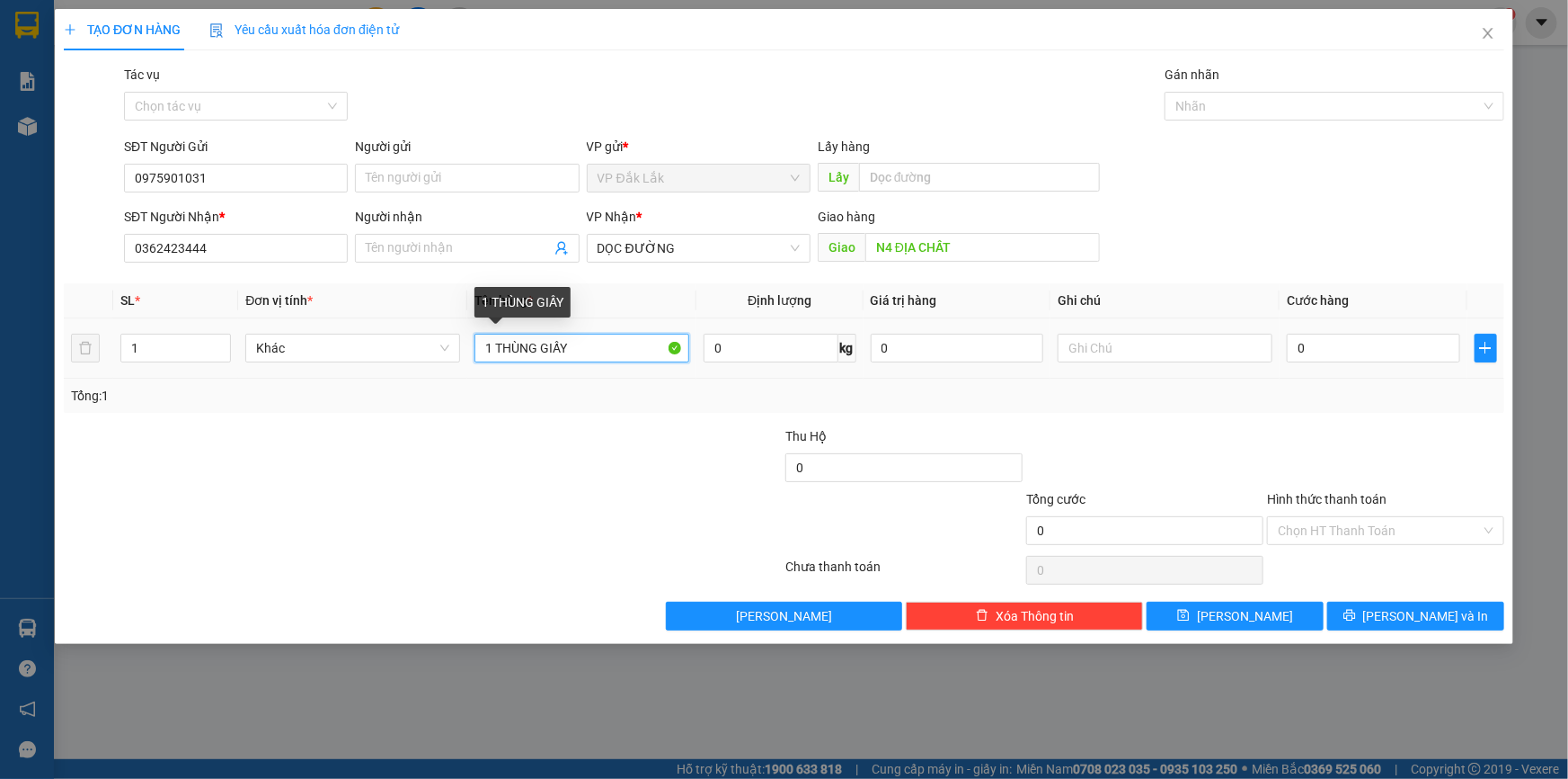
click at [494, 346] on input "1 THÙNG GIẤY" at bounding box center [582, 349] width 215 height 29
type input "2 THÙNG GIẤY"
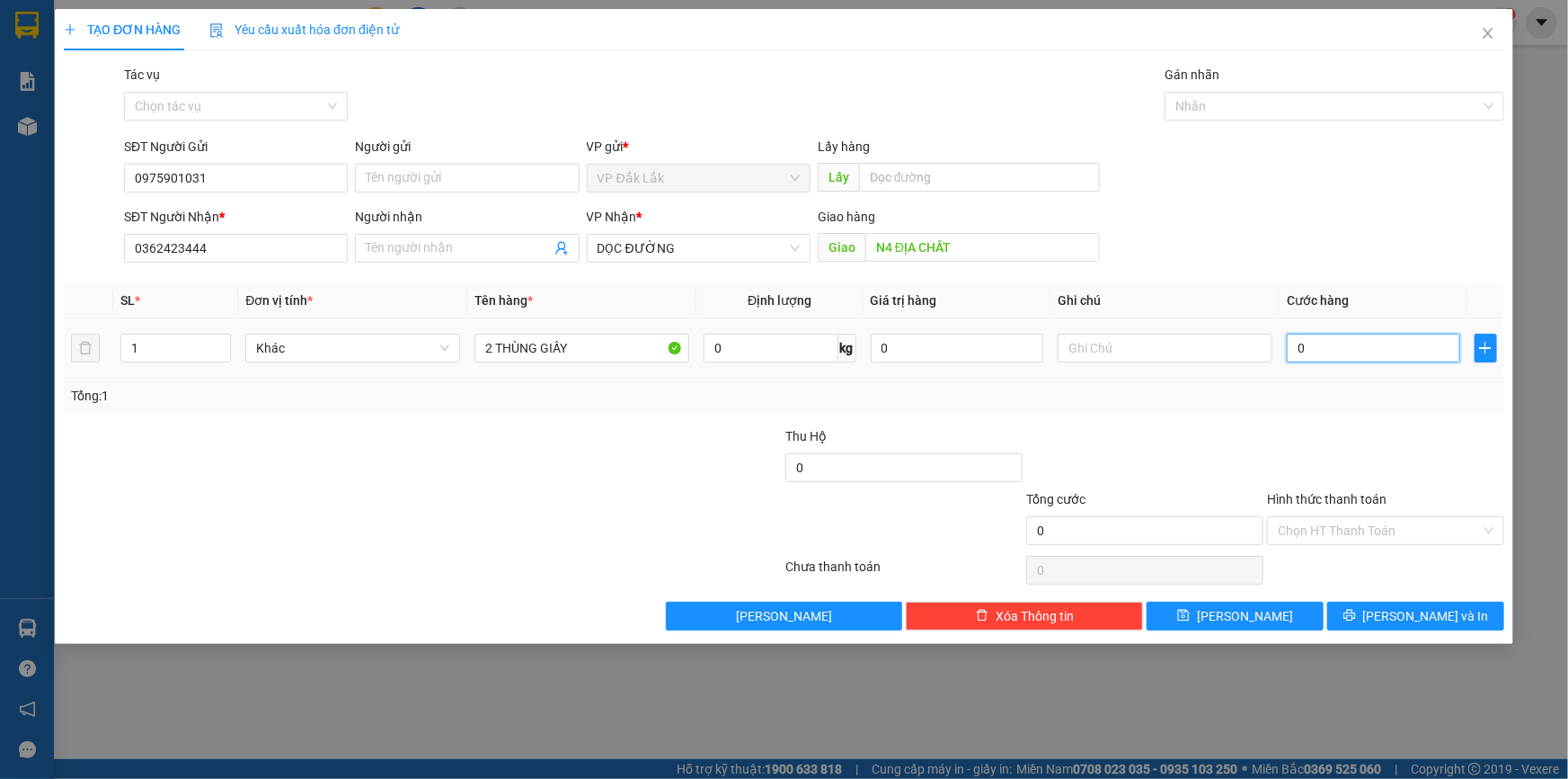
click at [1297, 345] on input "0" at bounding box center [1373, 349] width 174 height 29
type input "1"
type input "18"
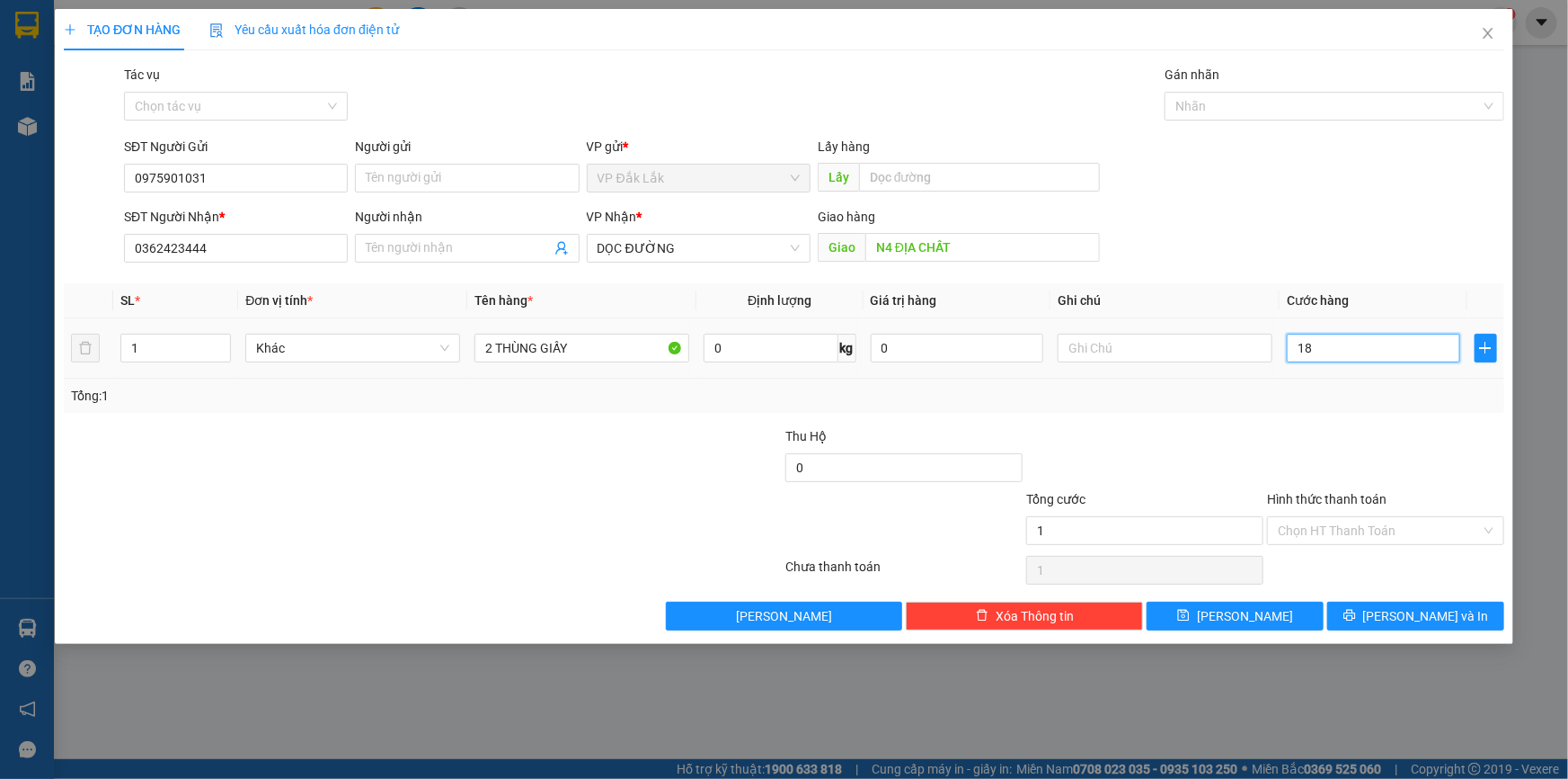
type input "18"
type input "180"
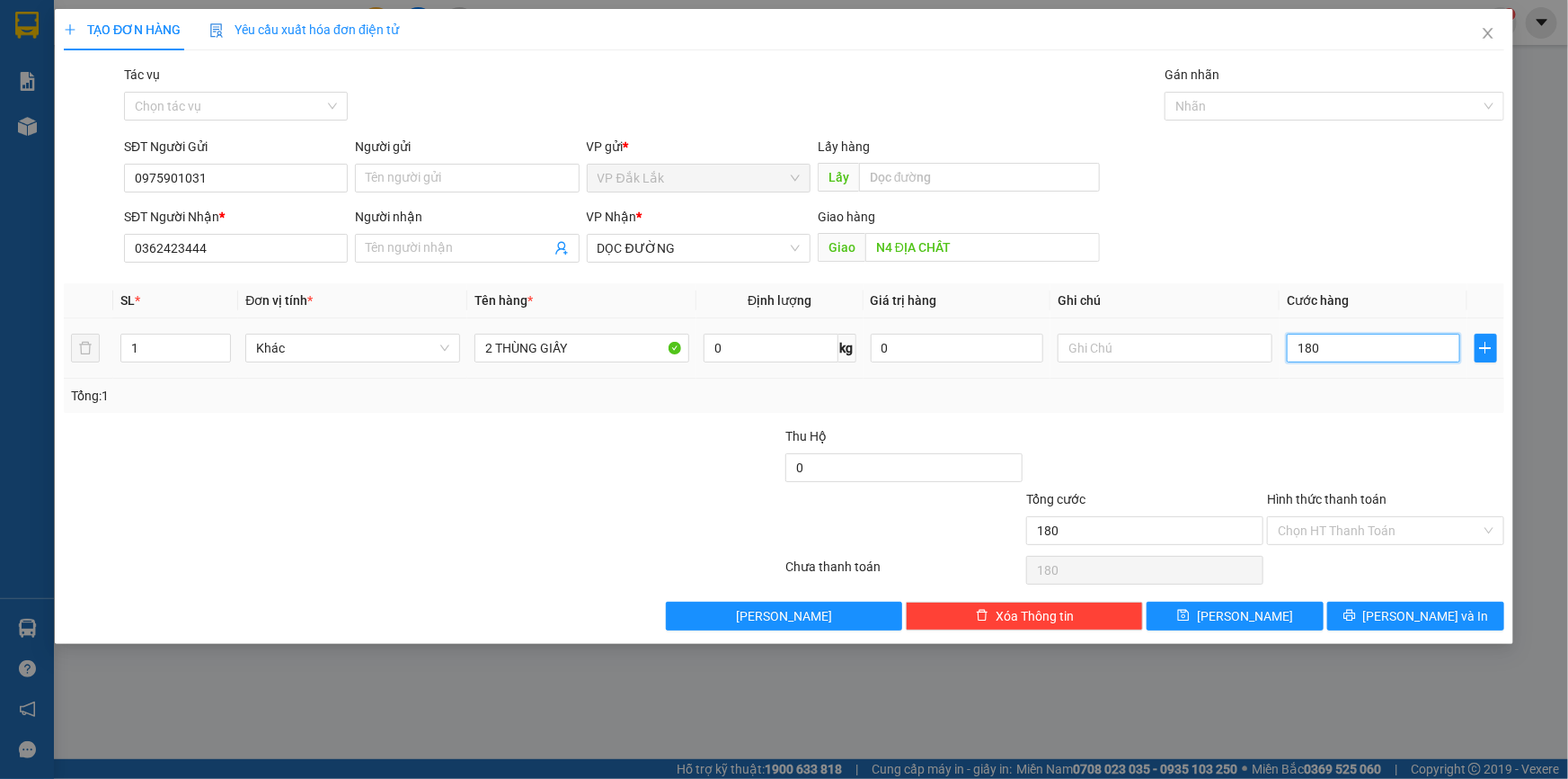
type input "1.800"
type input "18.000"
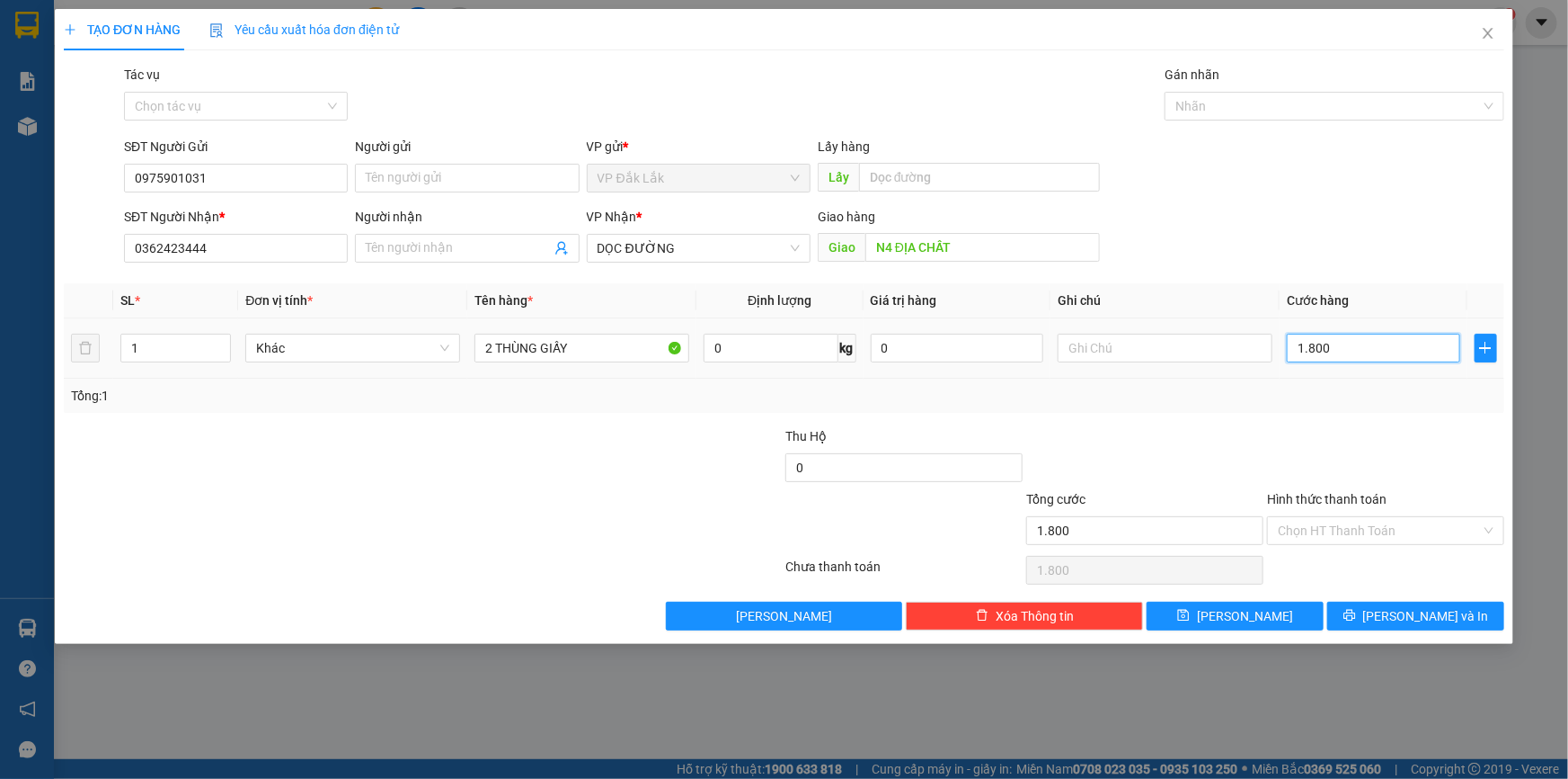
type input "18.000"
type input "180.000"
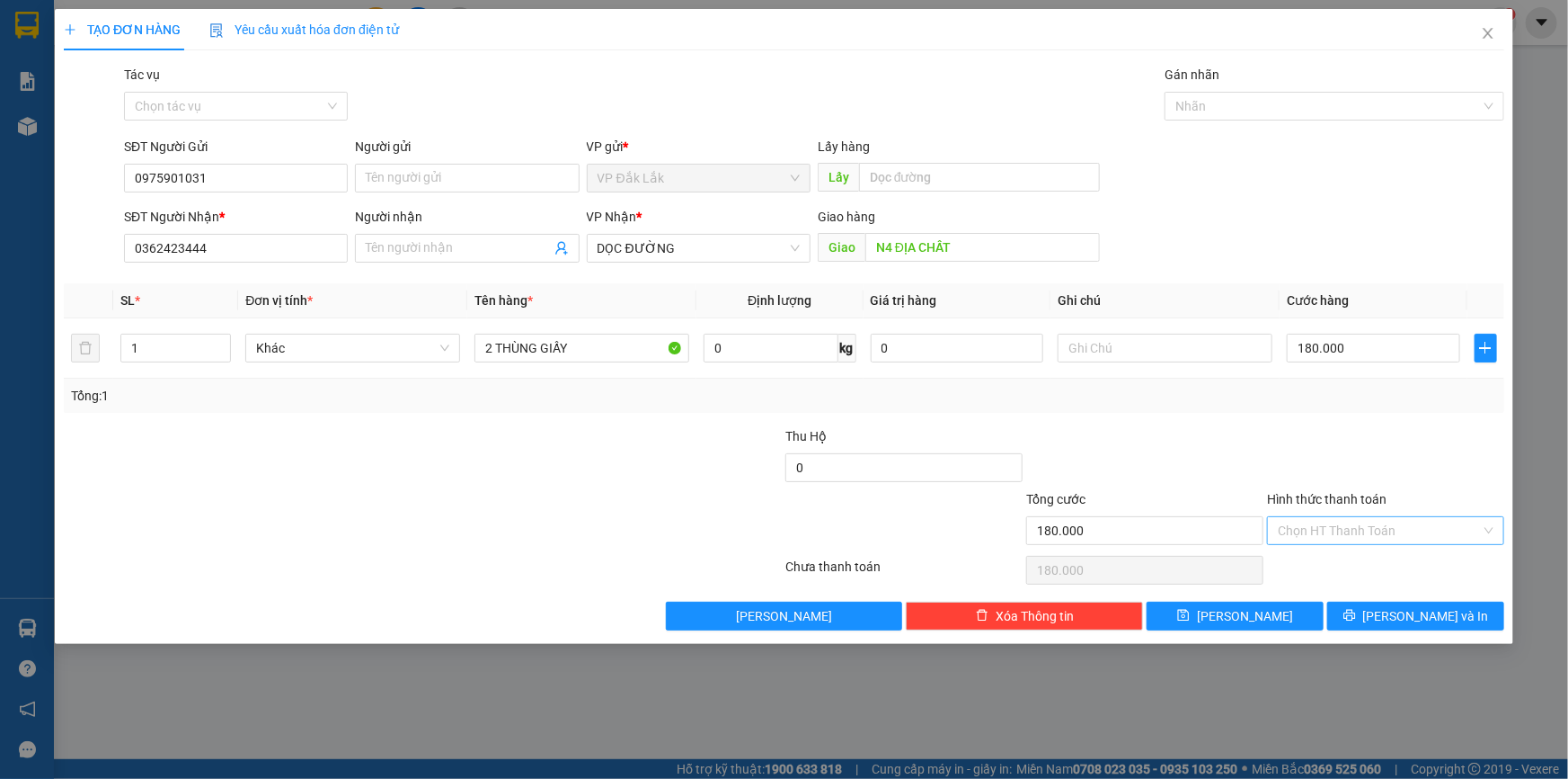
click at [1315, 527] on input "Hình thức thanh toán" at bounding box center [1379, 531] width 203 height 27
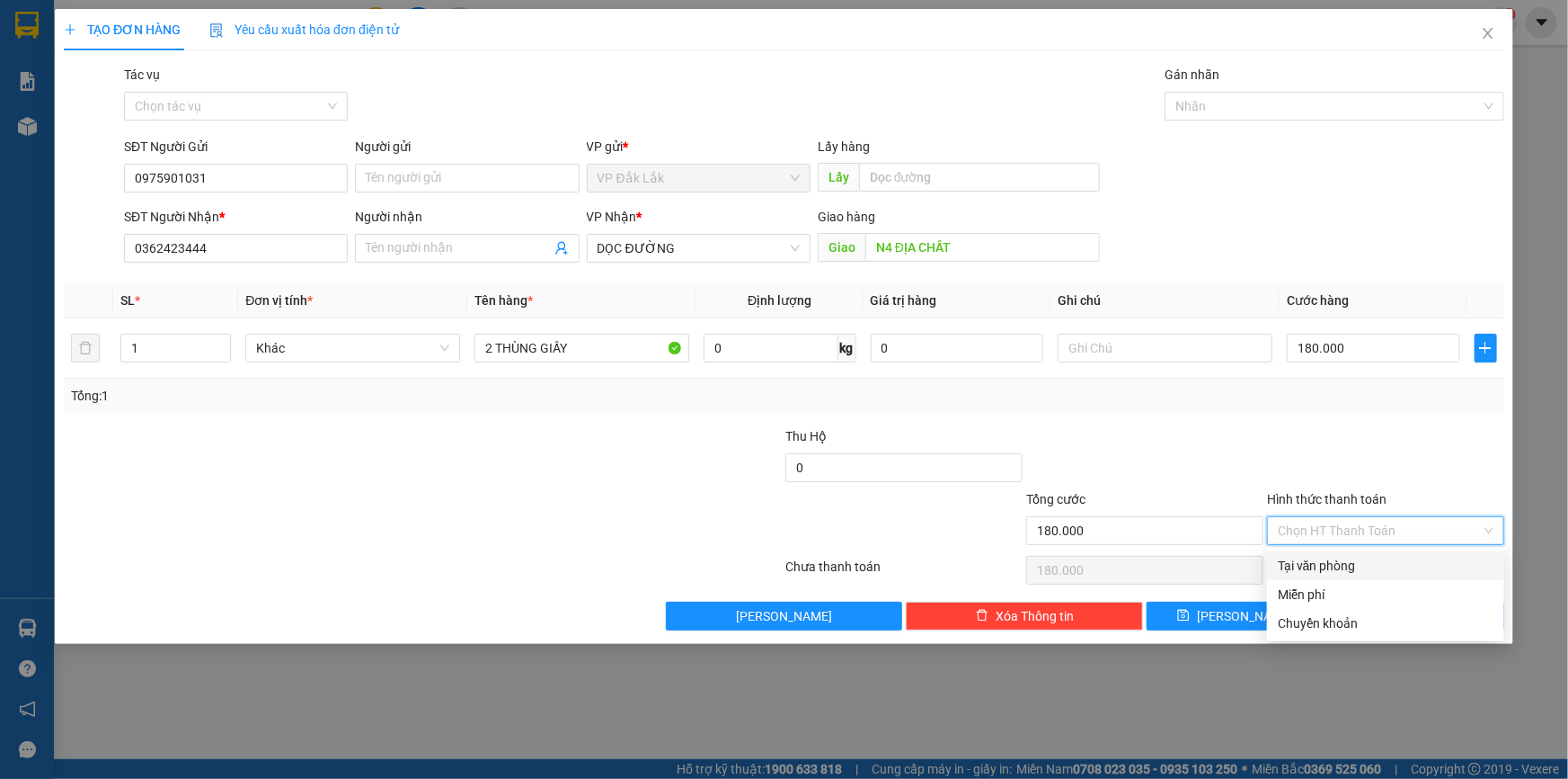
click at [1322, 566] on div "Tại văn phòng" at bounding box center [1385, 566] width 216 height 20
type input "0"
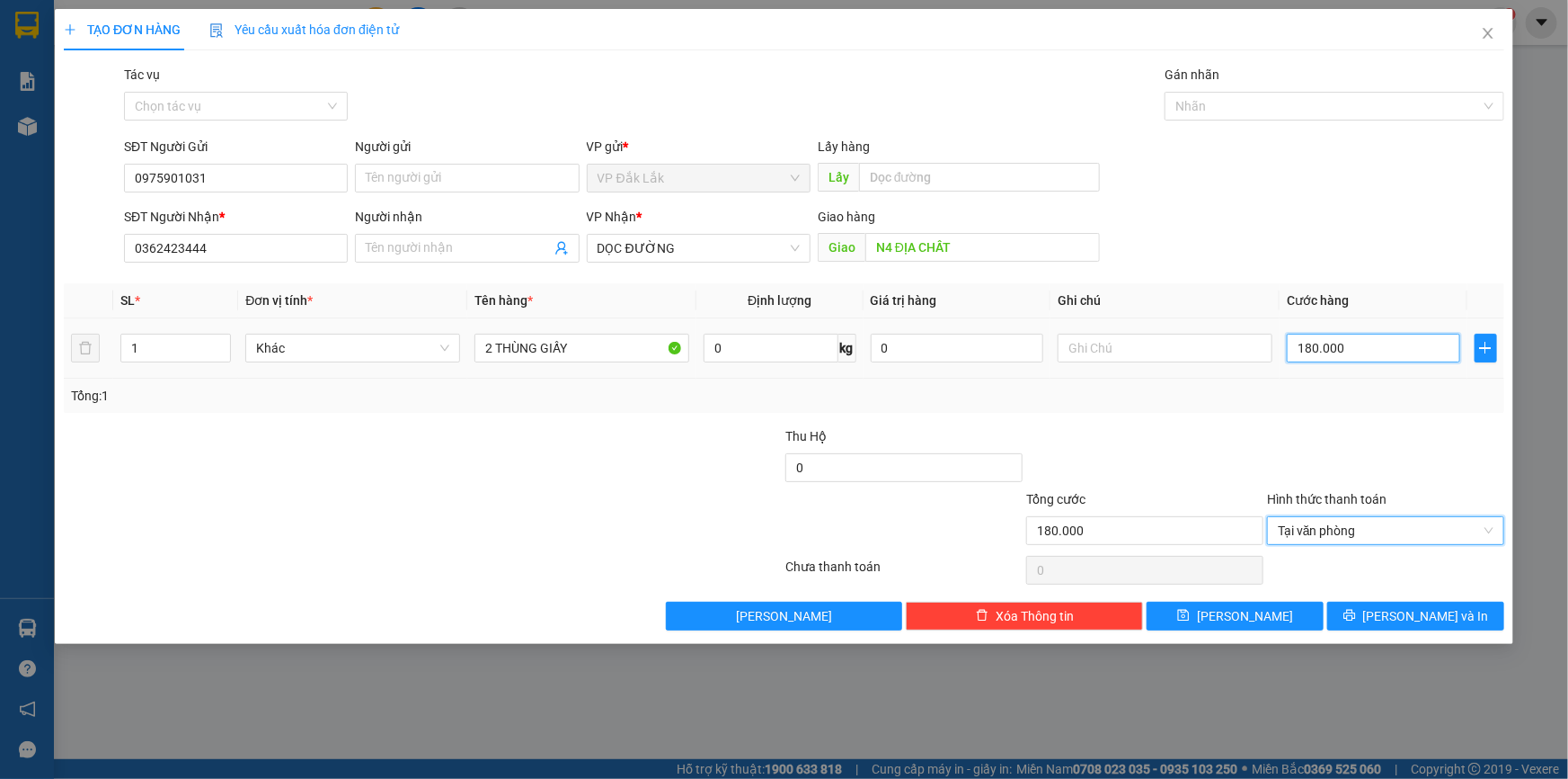
click at [1312, 351] on input "180.000" at bounding box center [1373, 349] width 174 height 29
click at [1316, 350] on input "180.000" at bounding box center [1373, 349] width 174 height 29
click at [1310, 347] on input "180.000" at bounding box center [1373, 349] width 174 height 29
type input "10.000"
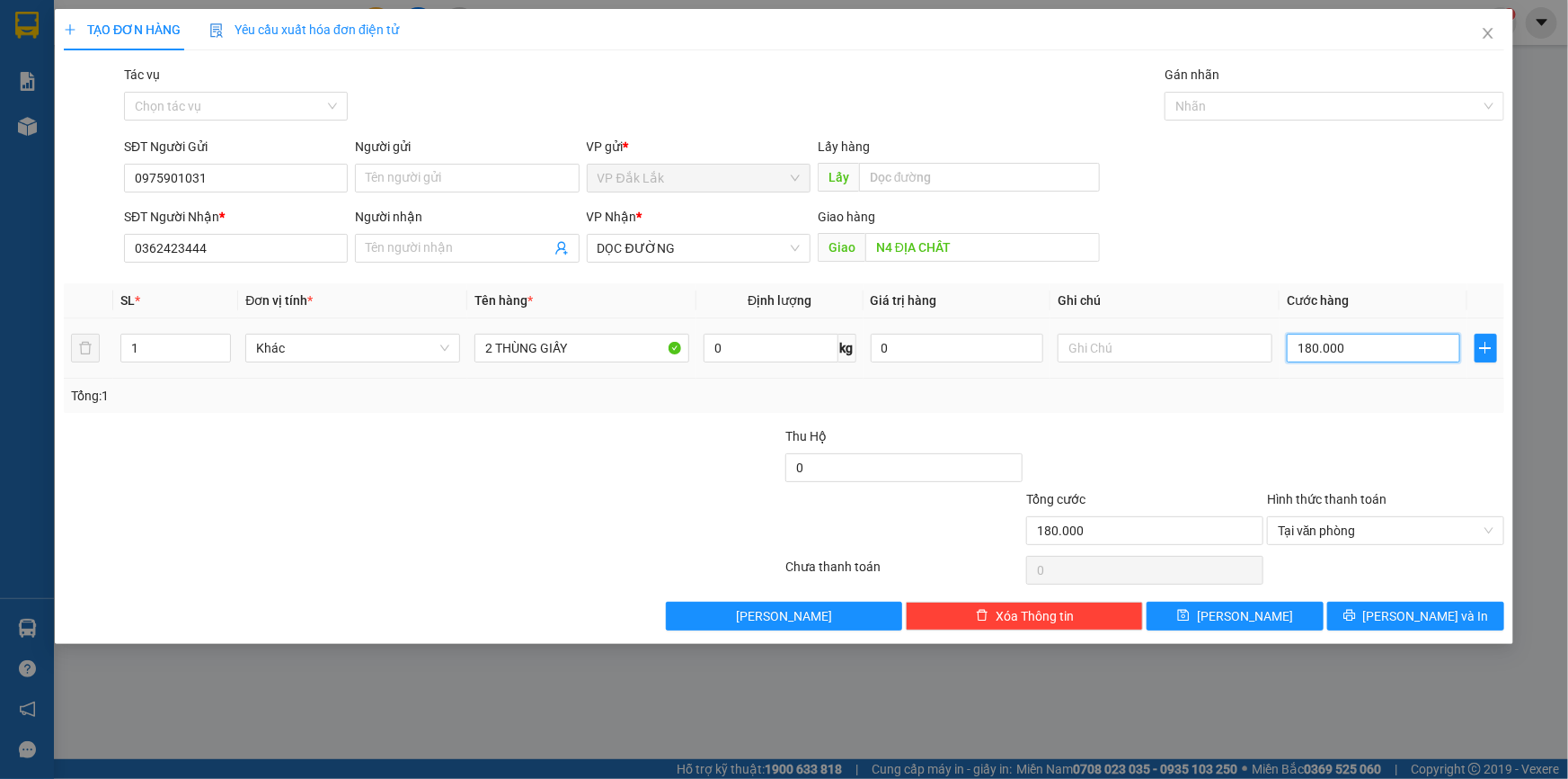
type input "10.000"
type input "170.000"
click at [1356, 613] on icon "printer" at bounding box center [1350, 615] width 13 height 13
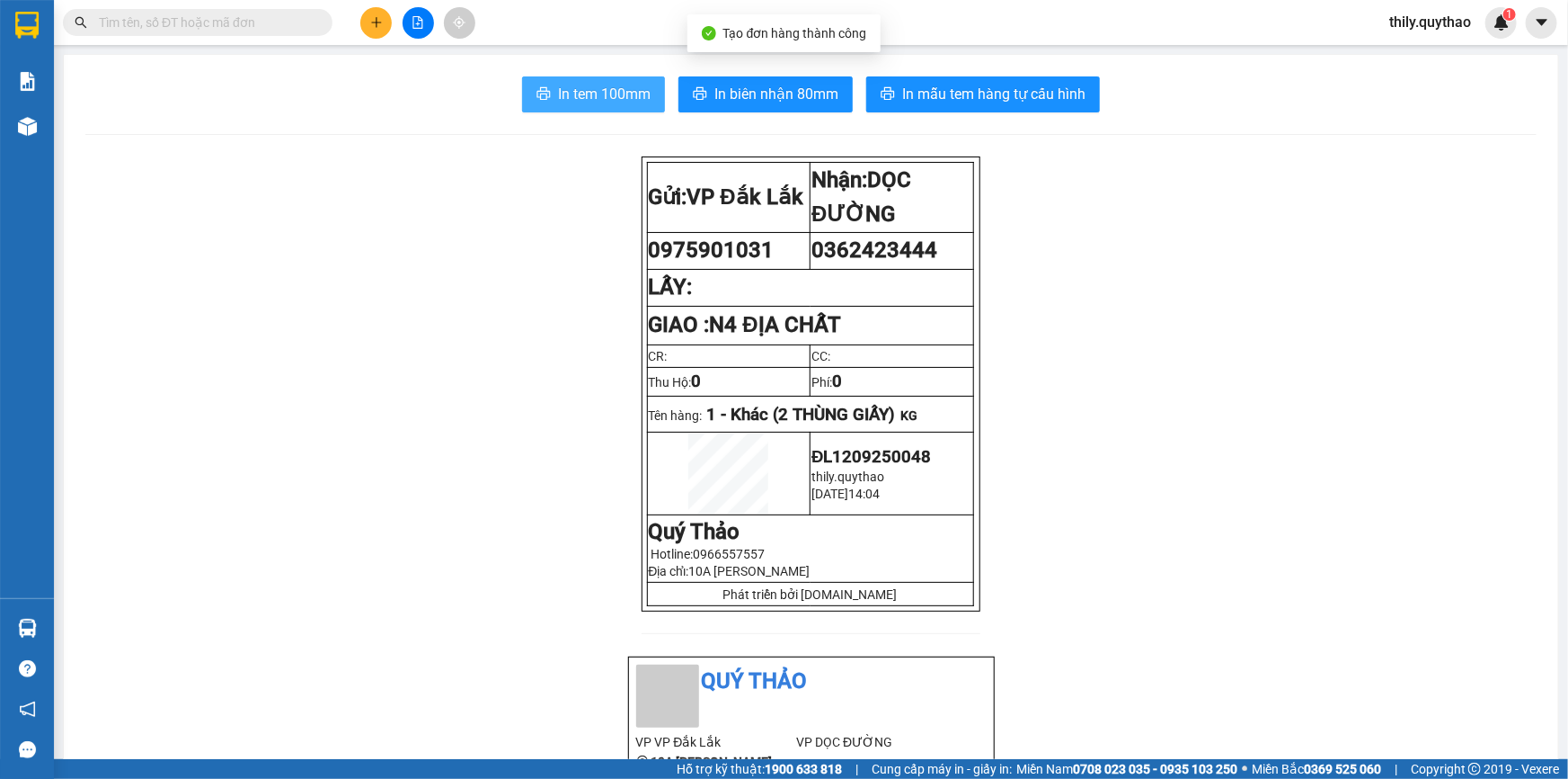
click at [580, 94] on span "In tem 100mm" at bounding box center [605, 94] width 93 height 23
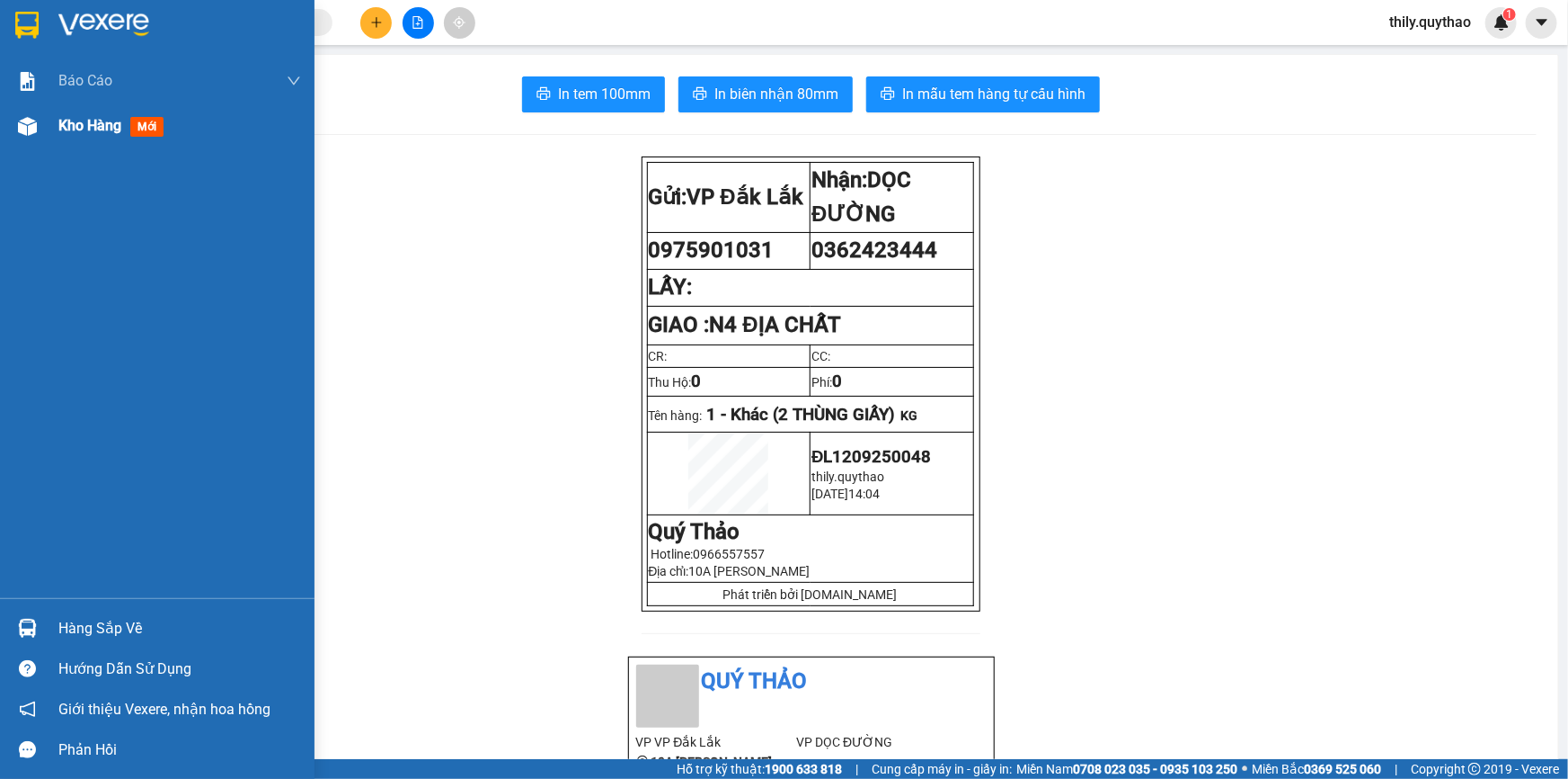
click at [26, 126] on img at bounding box center [27, 126] width 19 height 19
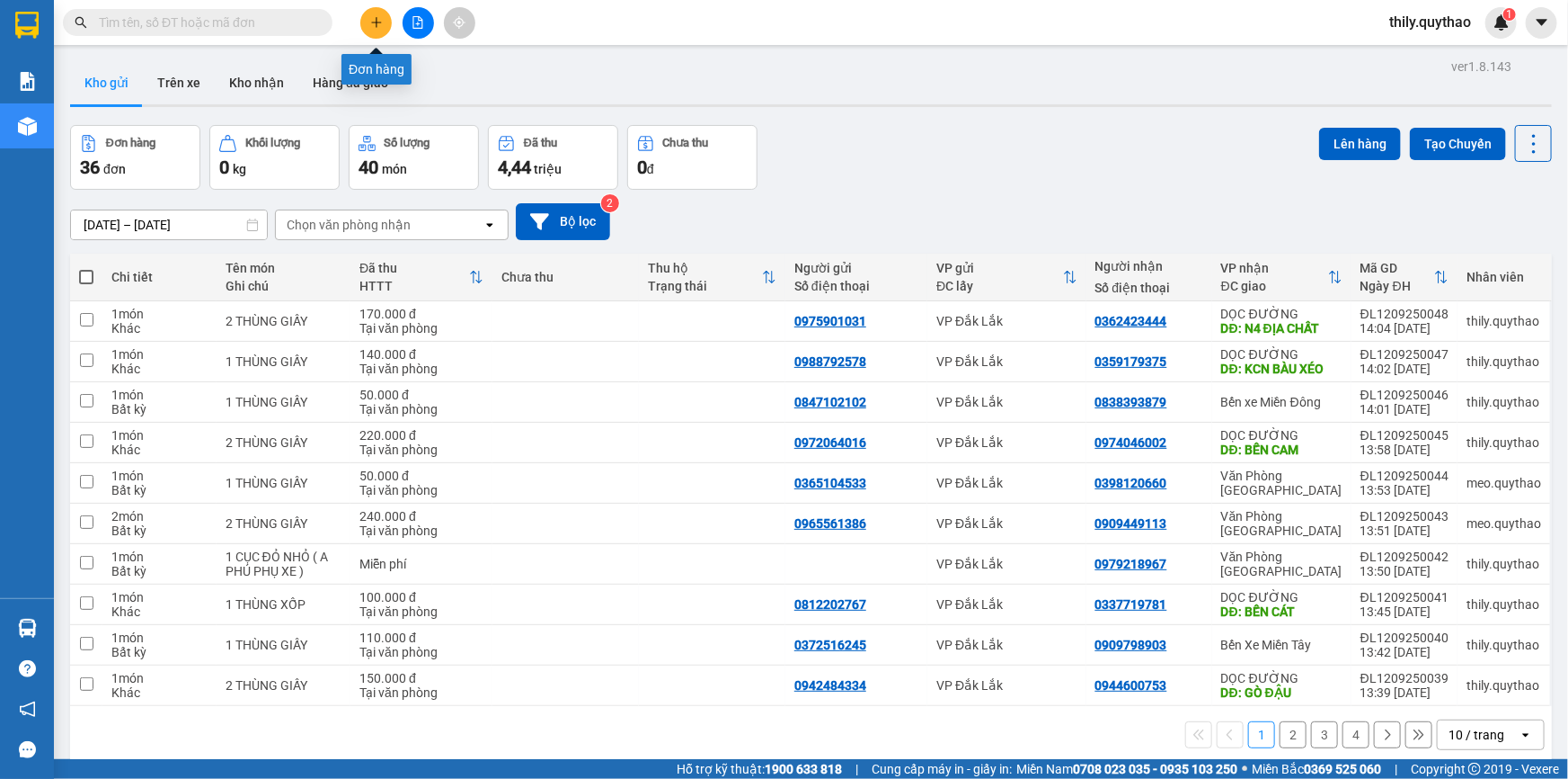
click at [385, 21] on button at bounding box center [376, 23] width 32 height 32
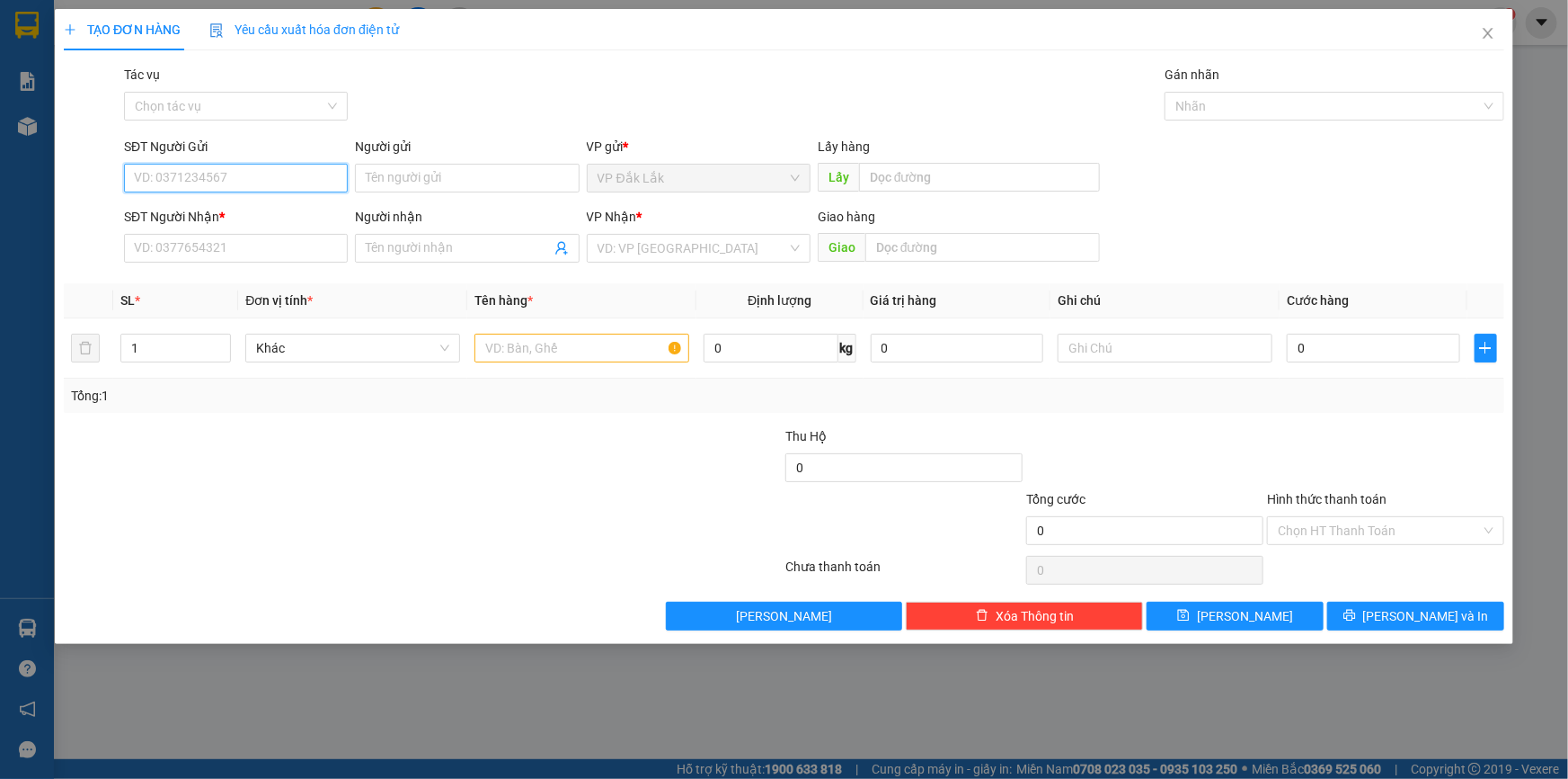
click at [215, 177] on input "SĐT Người Gửi" at bounding box center [236, 178] width 224 height 29
click at [227, 209] on div "0376313726" at bounding box center [236, 214] width 202 height 20
type input "0376313726"
type input "0375208664"
type input "OANH"
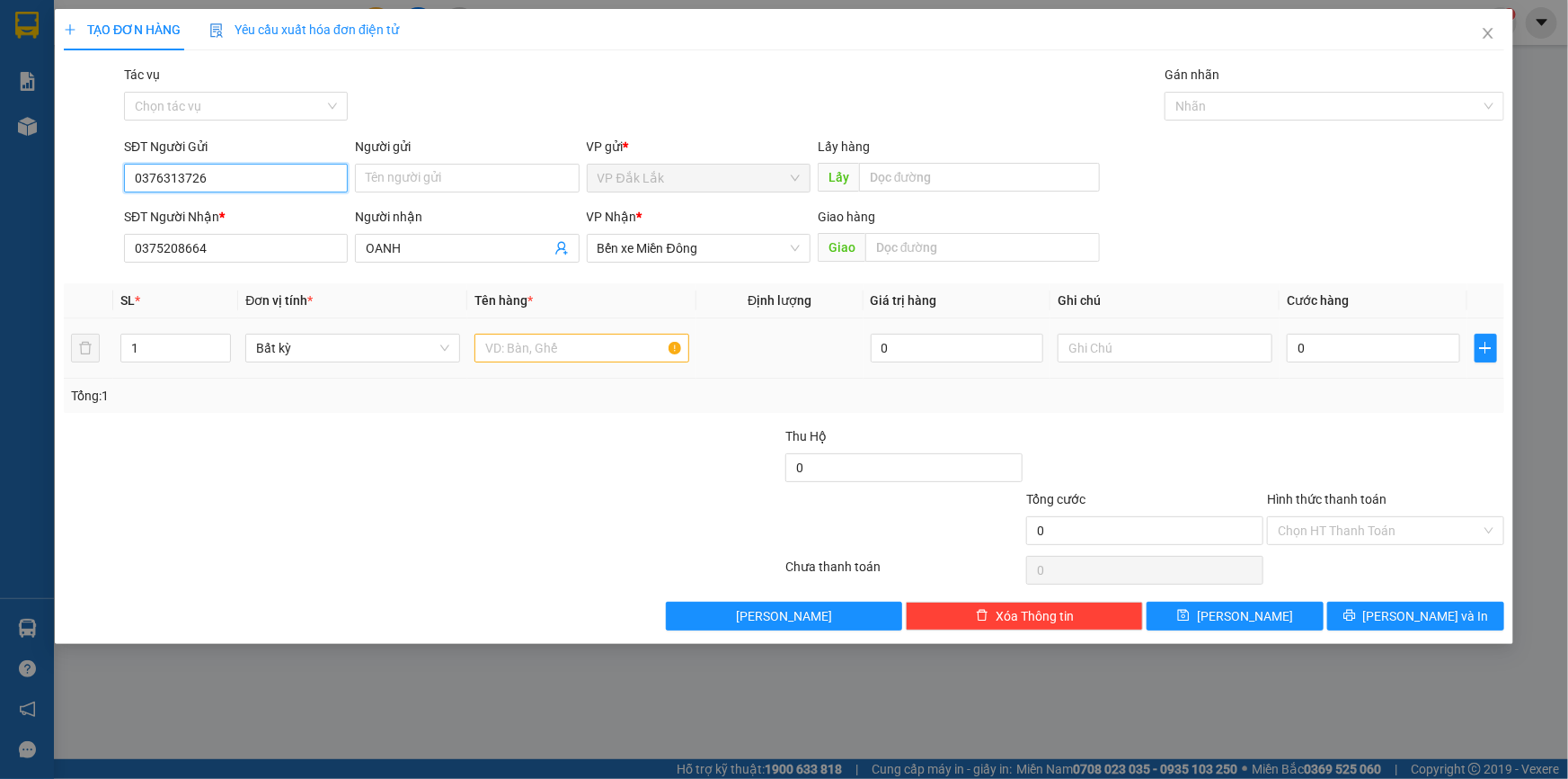
type input "0376313726"
click at [625, 344] on input "text" at bounding box center [582, 349] width 215 height 29
click at [251, 236] on input "0375208664" at bounding box center [236, 248] width 224 height 29
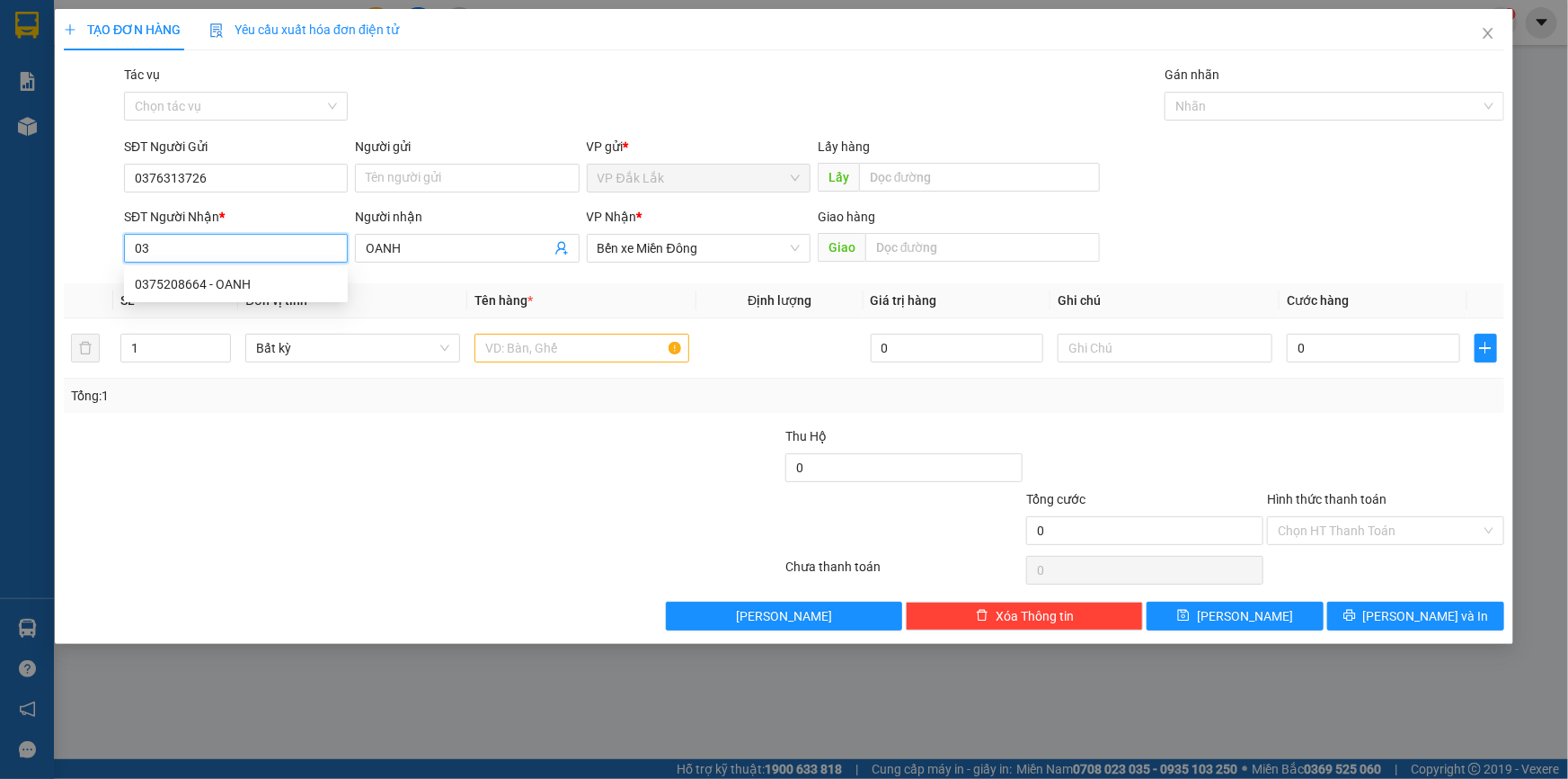
type input "0"
type input "0345501226"
click at [426, 250] on input "OANH" at bounding box center [457, 248] width 185 height 20
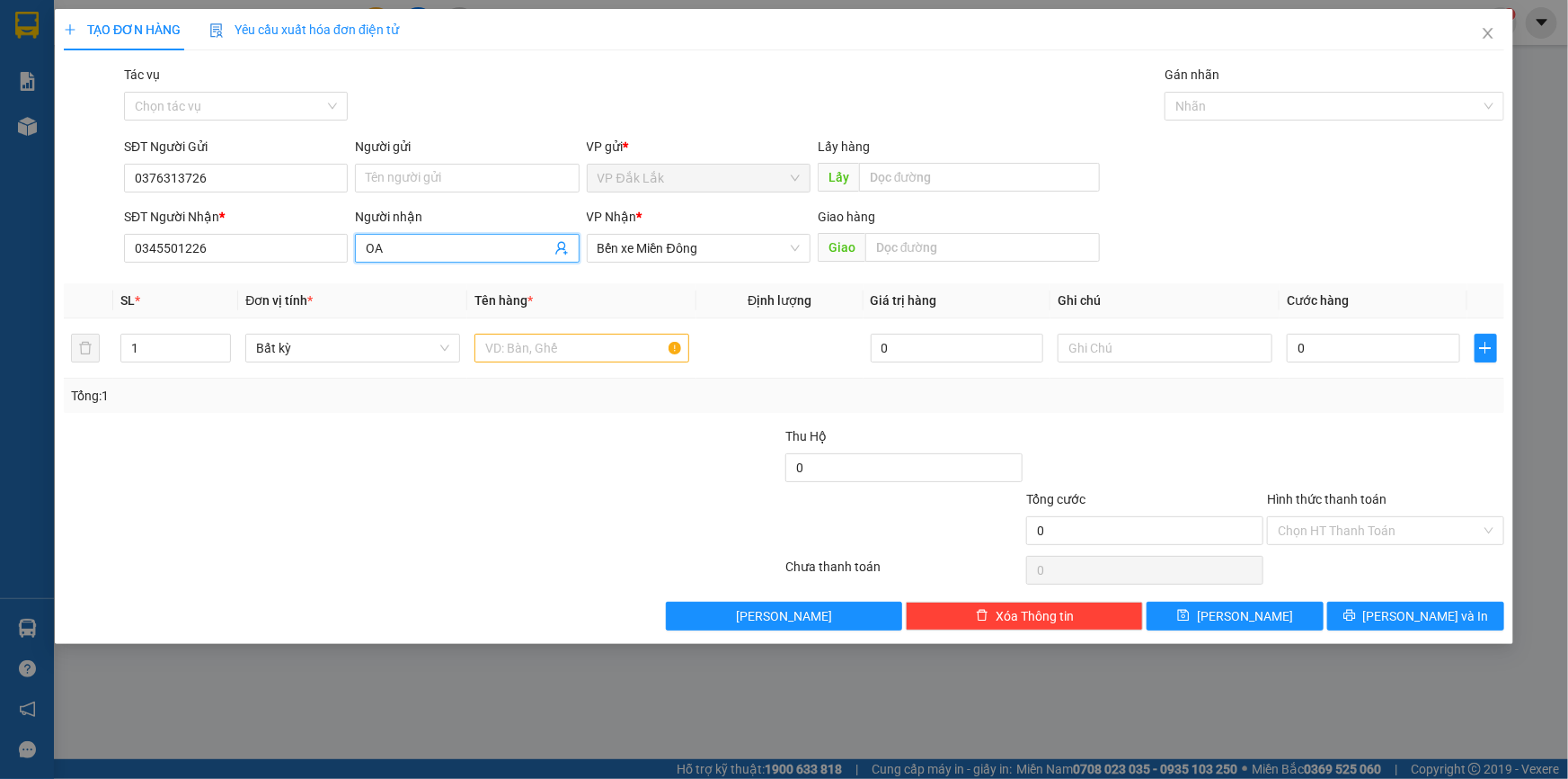
type input "O"
type input "Y"
click at [702, 248] on span "Bến xe Miền Đông" at bounding box center [699, 248] width 202 height 27
type input "Ý"
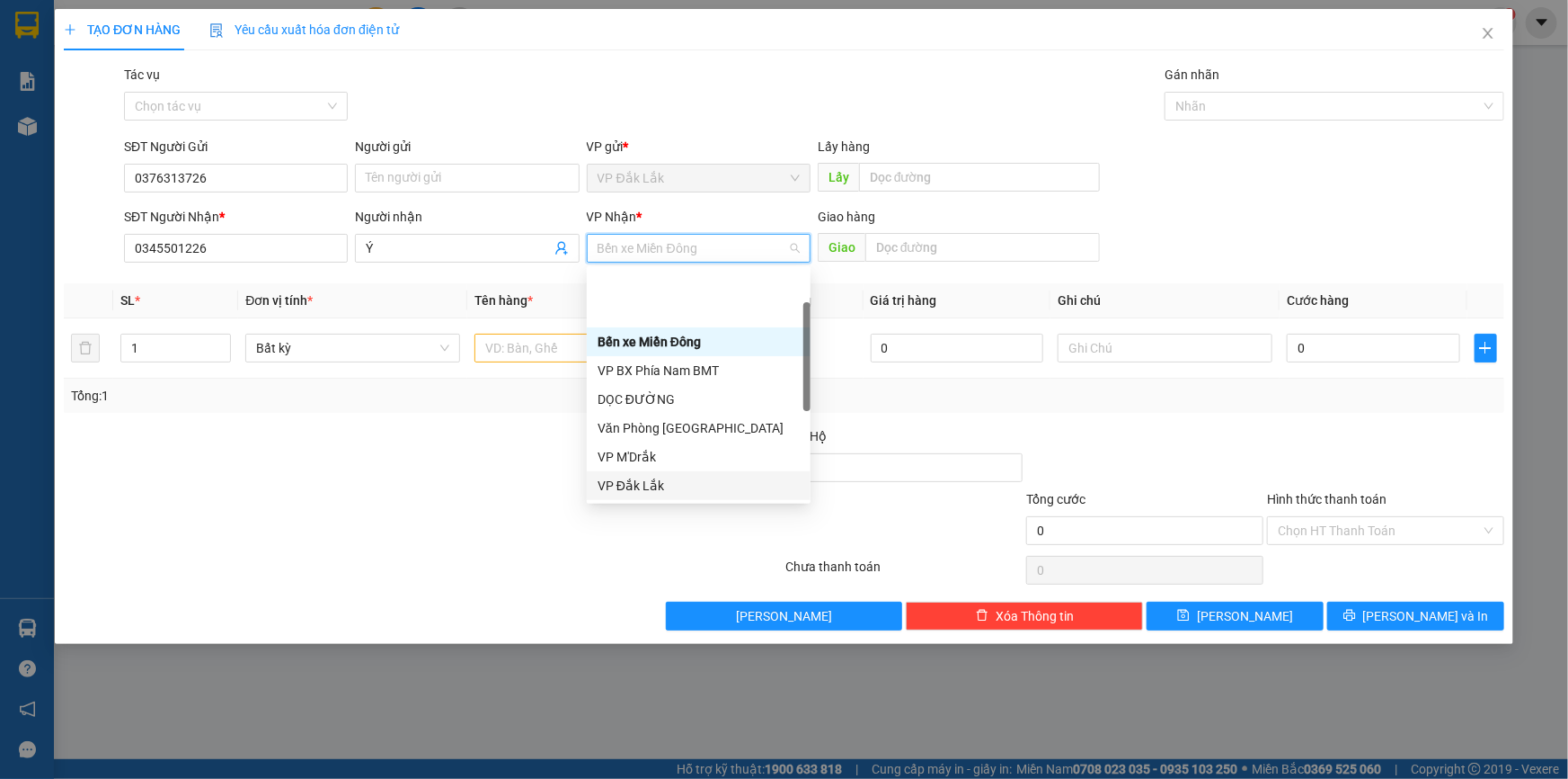
scroll to position [81, 0]
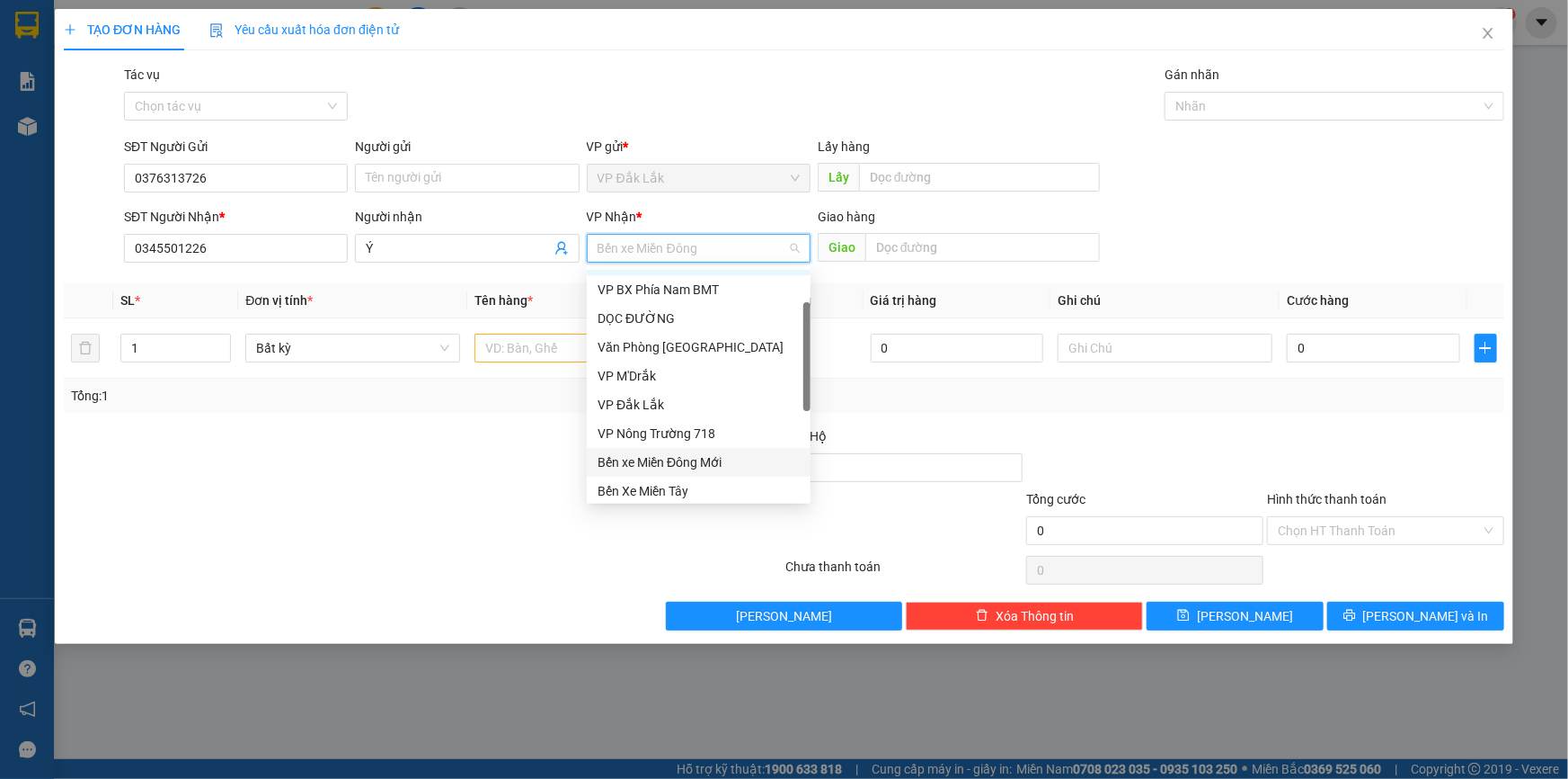
click at [709, 462] on div "Bến xe Miền Đông Mới" at bounding box center [699, 462] width 202 height 20
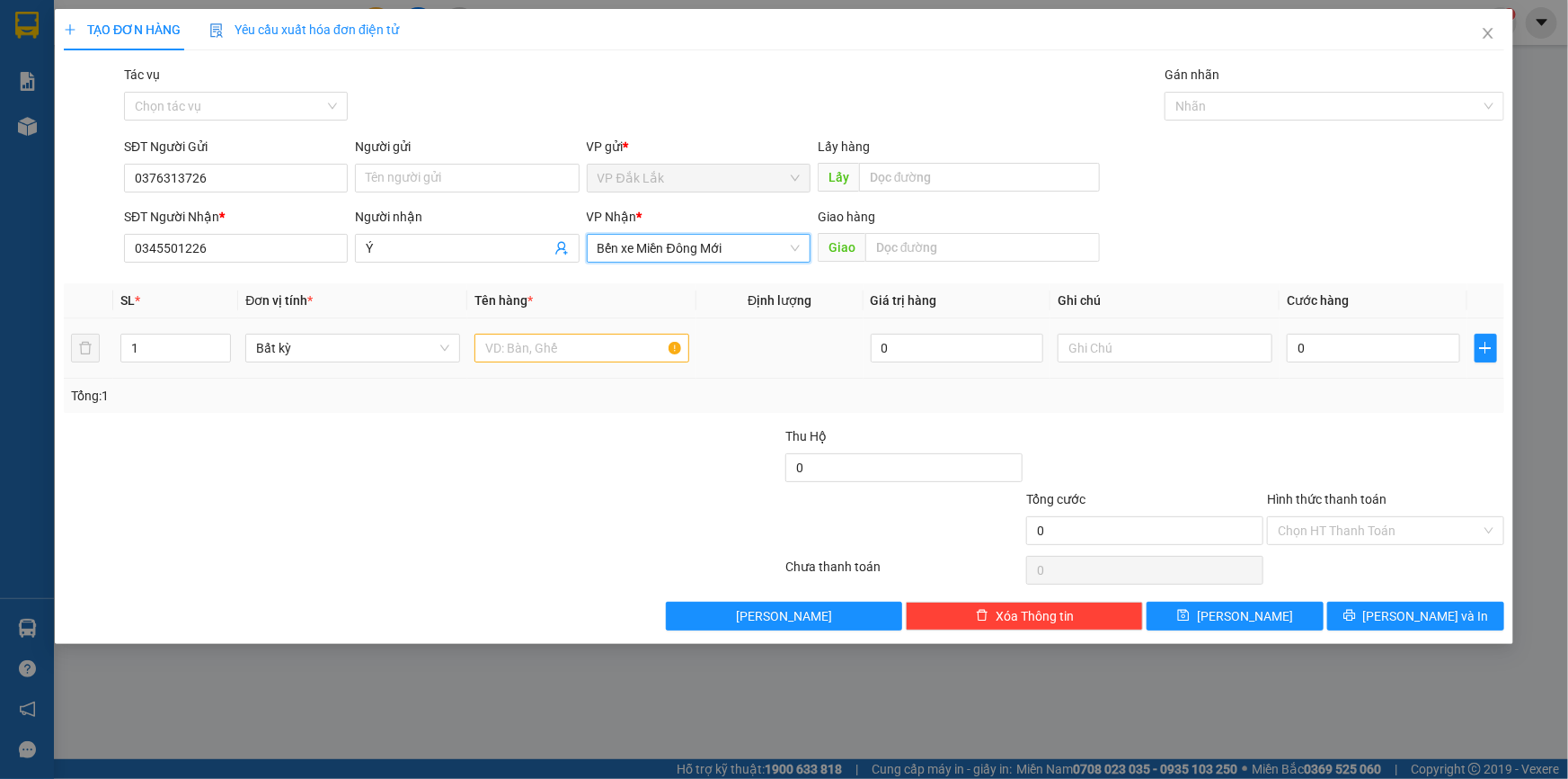
click at [570, 329] on td at bounding box center [582, 349] width 229 height 60
click at [573, 344] on input "text" at bounding box center [582, 349] width 215 height 29
type input "1 THÙNG GIẤY"
click at [1296, 349] on input "0" at bounding box center [1373, 349] width 174 height 29
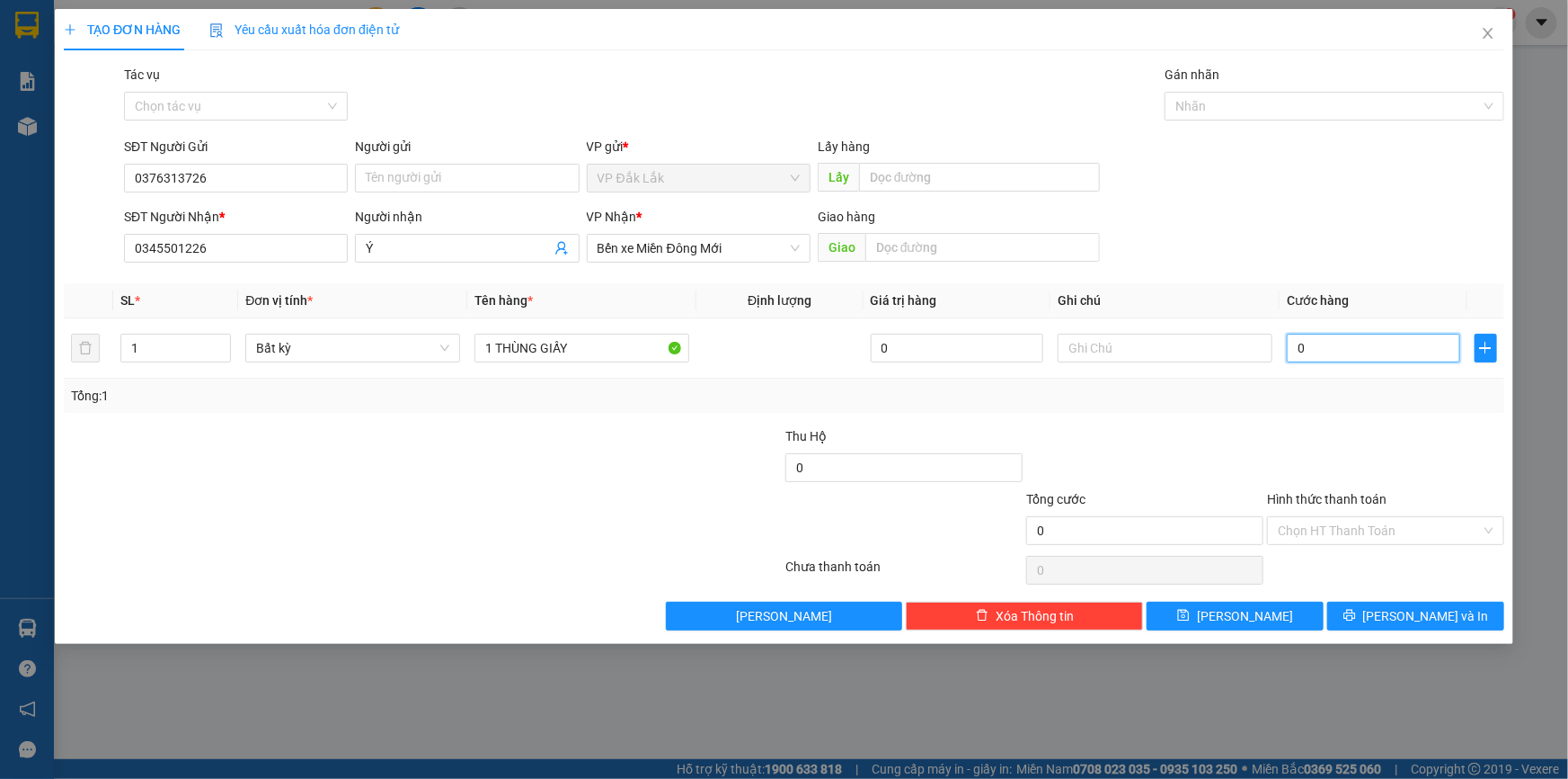
type input "5"
type input "50"
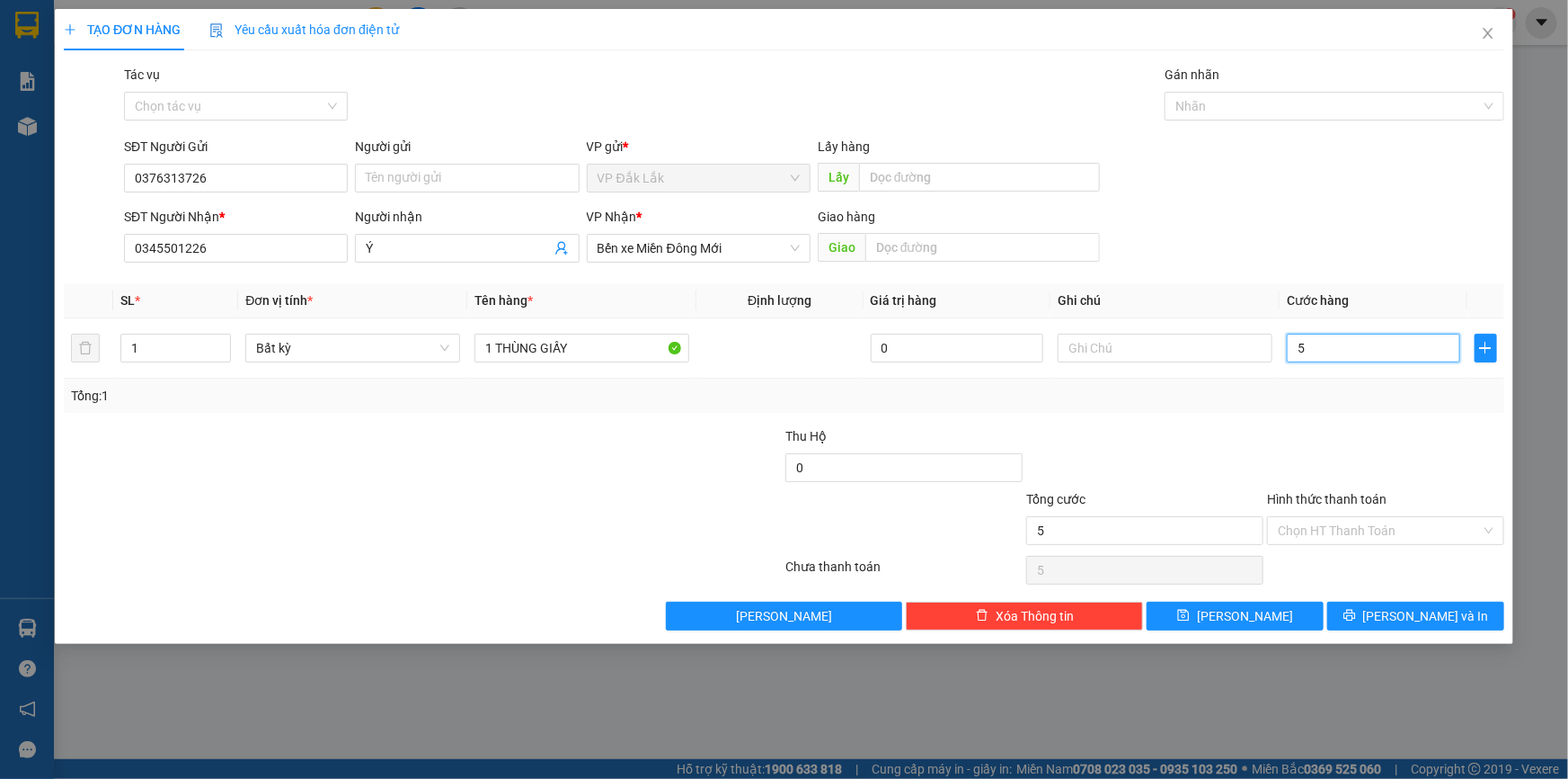
type input "50"
type input "500"
type input "5.000"
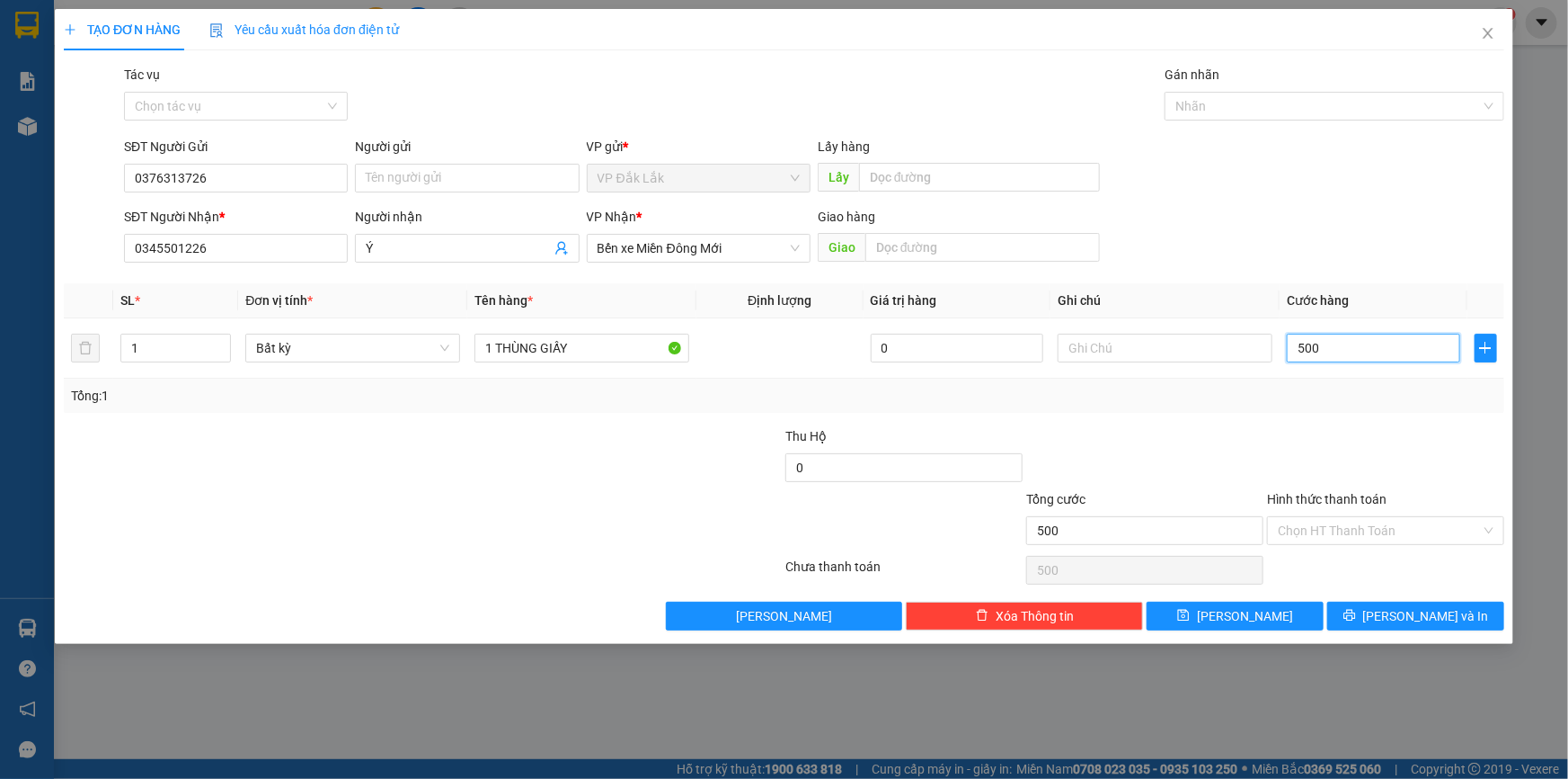
type input "5.000"
type input "50.000"
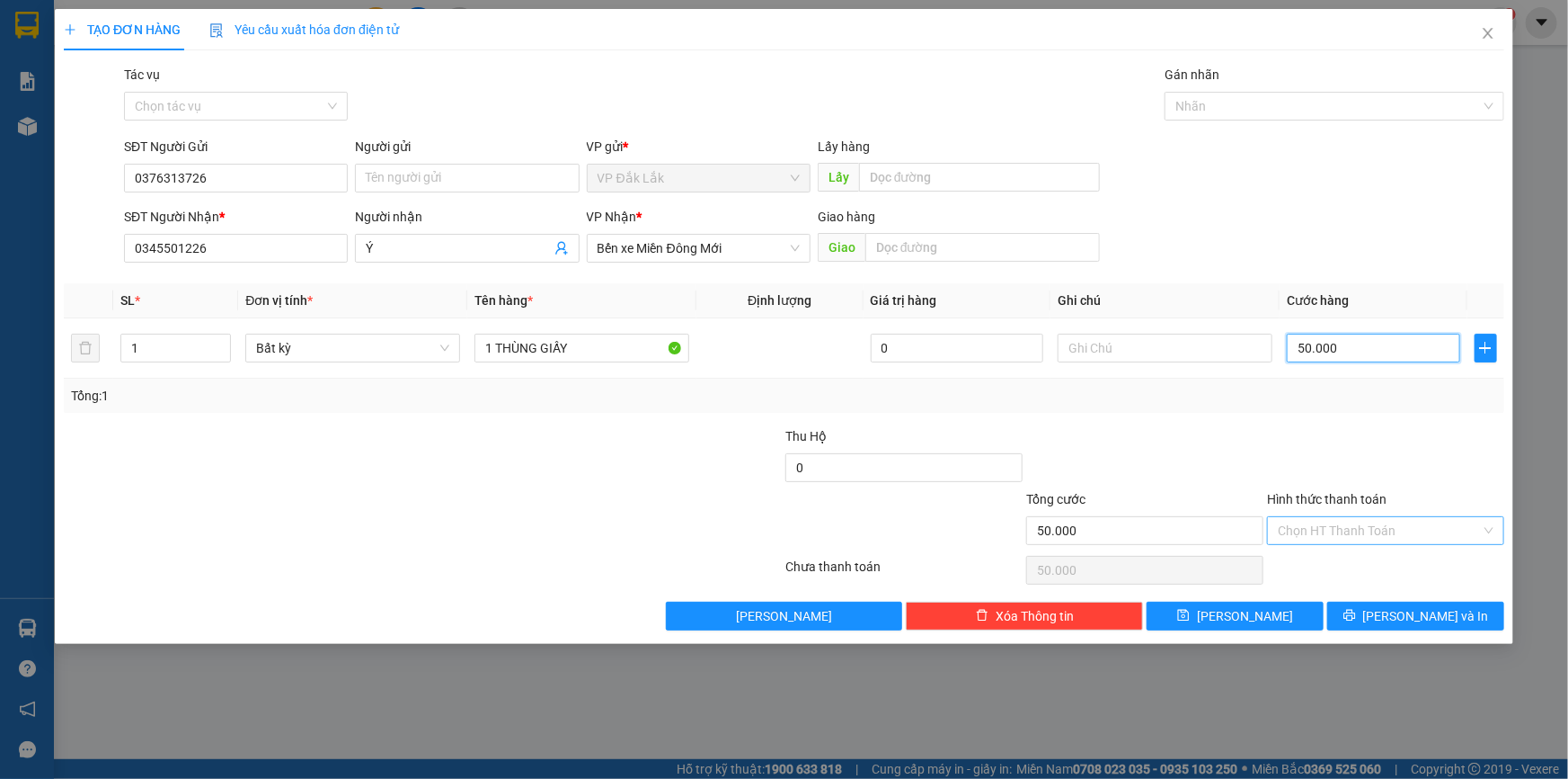
type input "50.000"
click at [1433, 535] on input "Hình thức thanh toán" at bounding box center [1379, 531] width 203 height 27
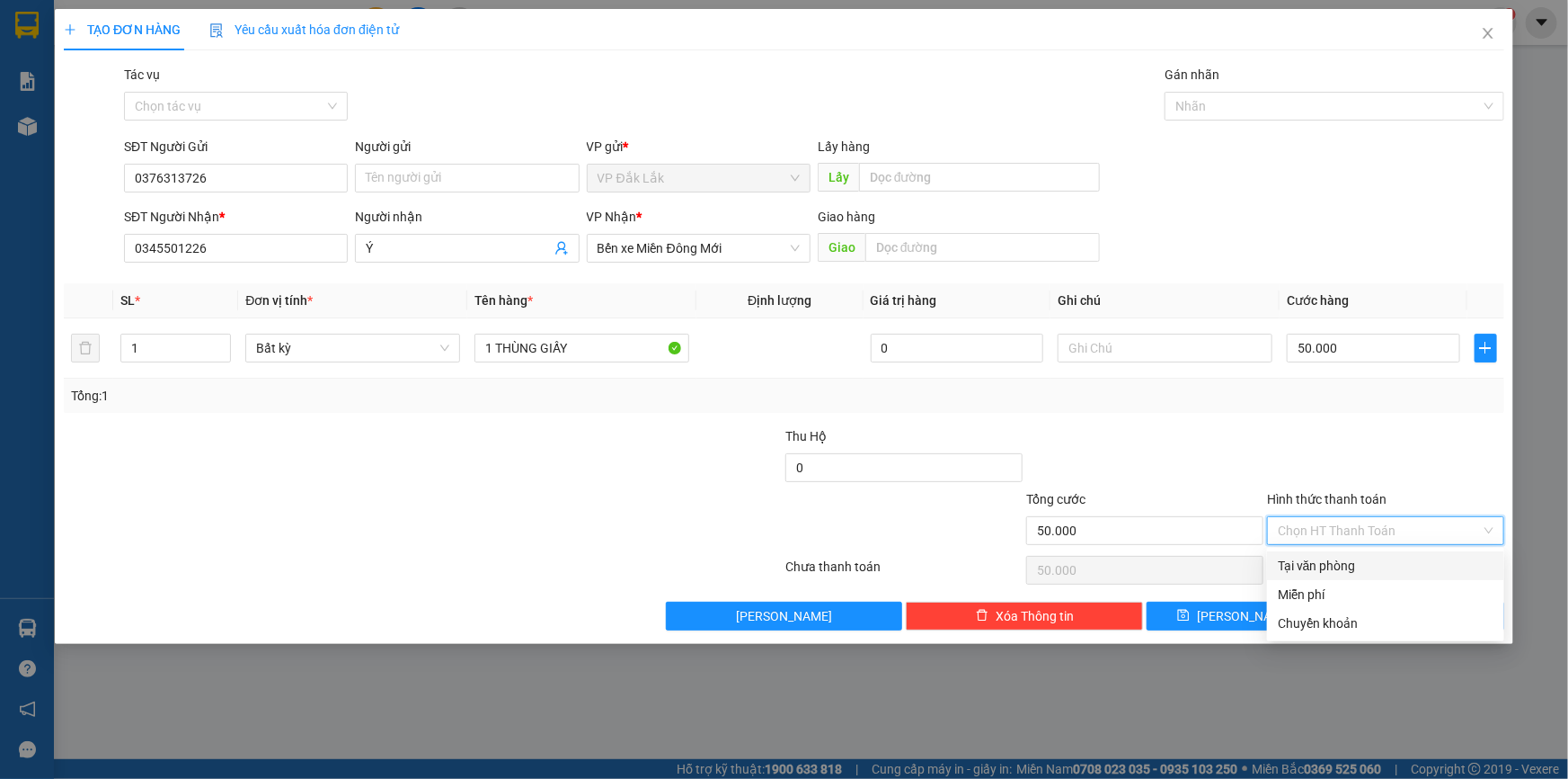
click at [1435, 561] on div "Tại văn phòng" at bounding box center [1385, 566] width 216 height 20
type input "0"
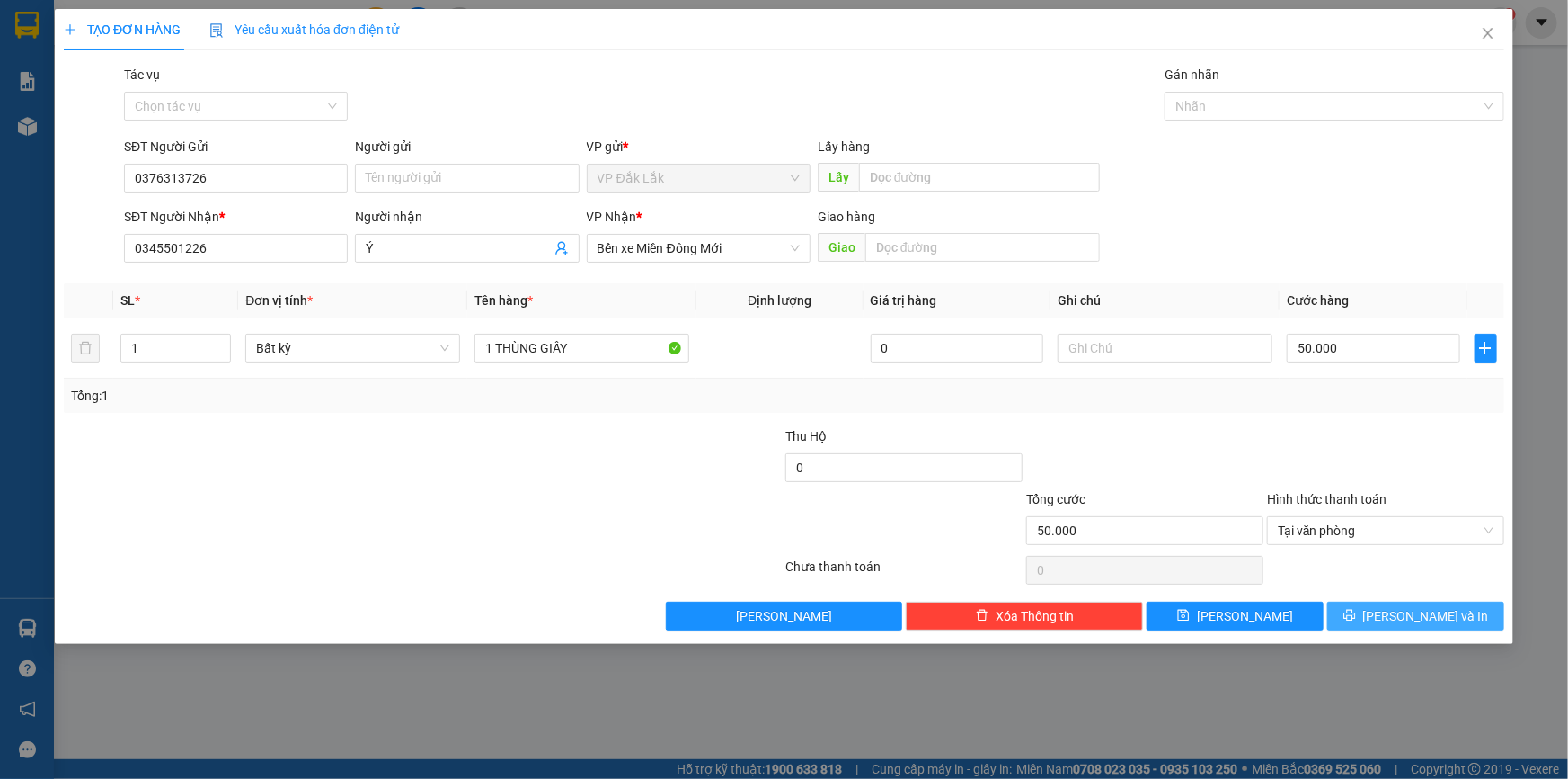
click at [1371, 608] on button "[PERSON_NAME] và In" at bounding box center [1415, 616] width 177 height 29
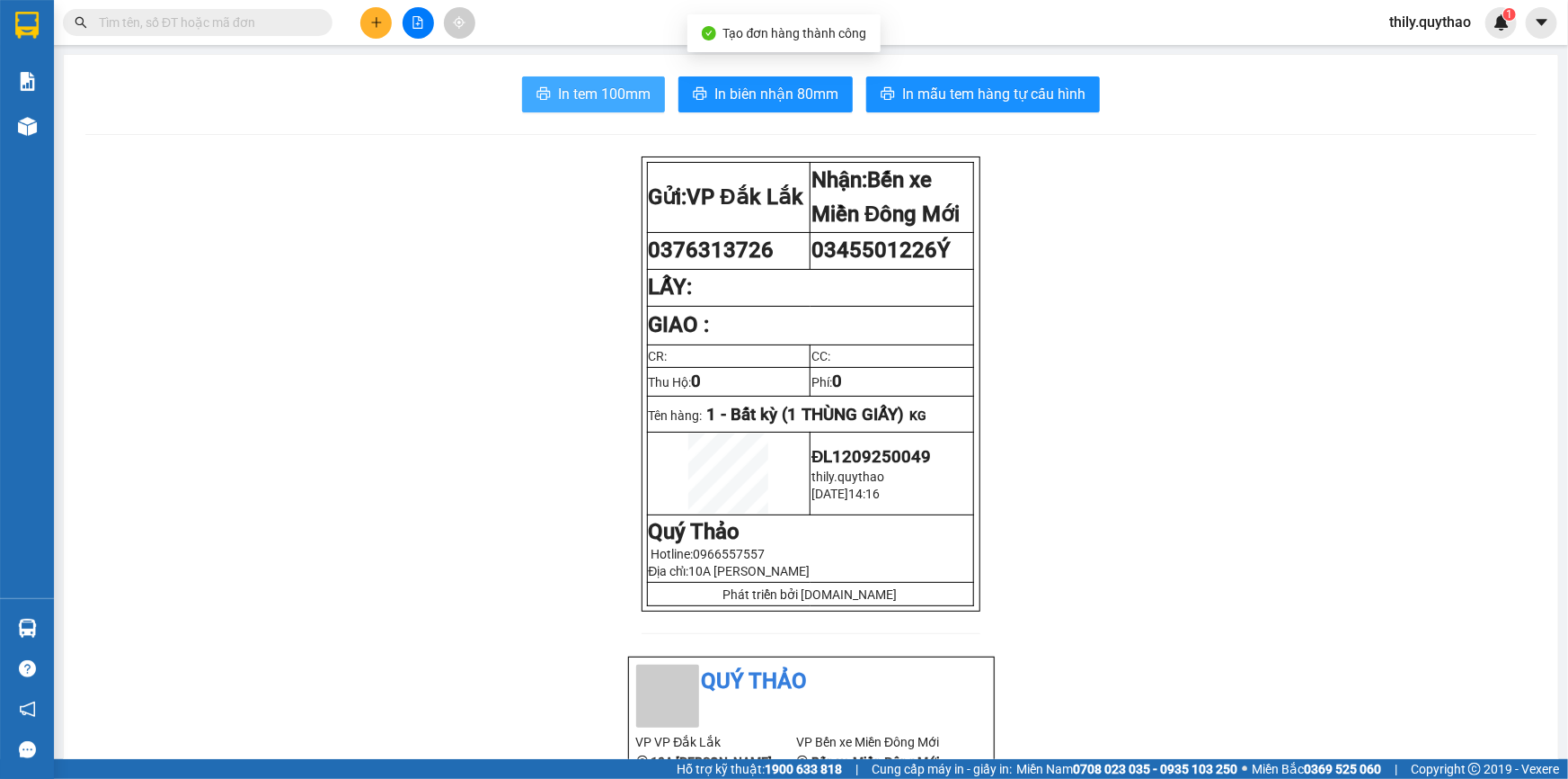
click at [595, 77] on button "In tem 100mm" at bounding box center [593, 95] width 143 height 36
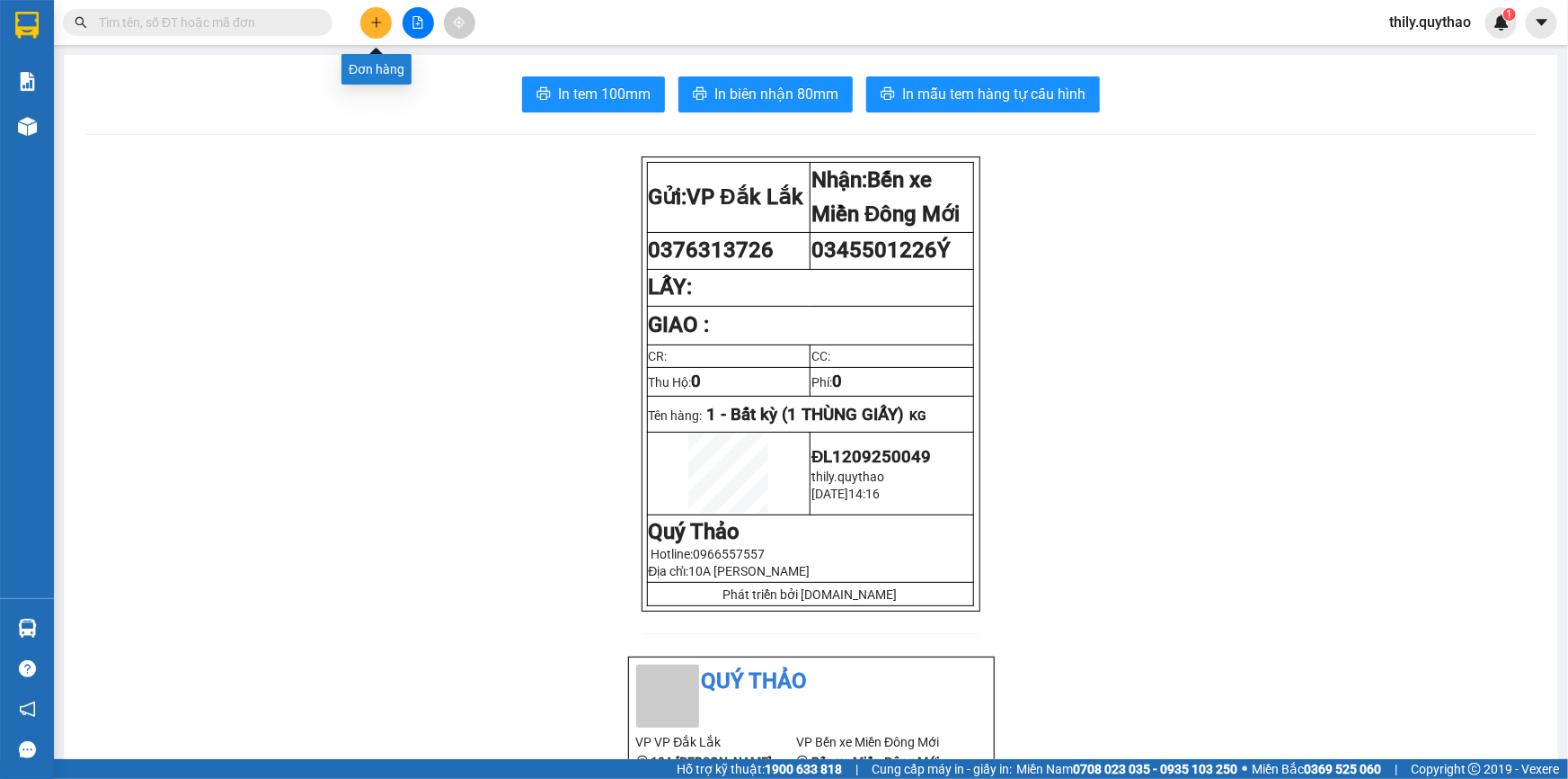
click at [377, 35] on button at bounding box center [376, 23] width 32 height 32
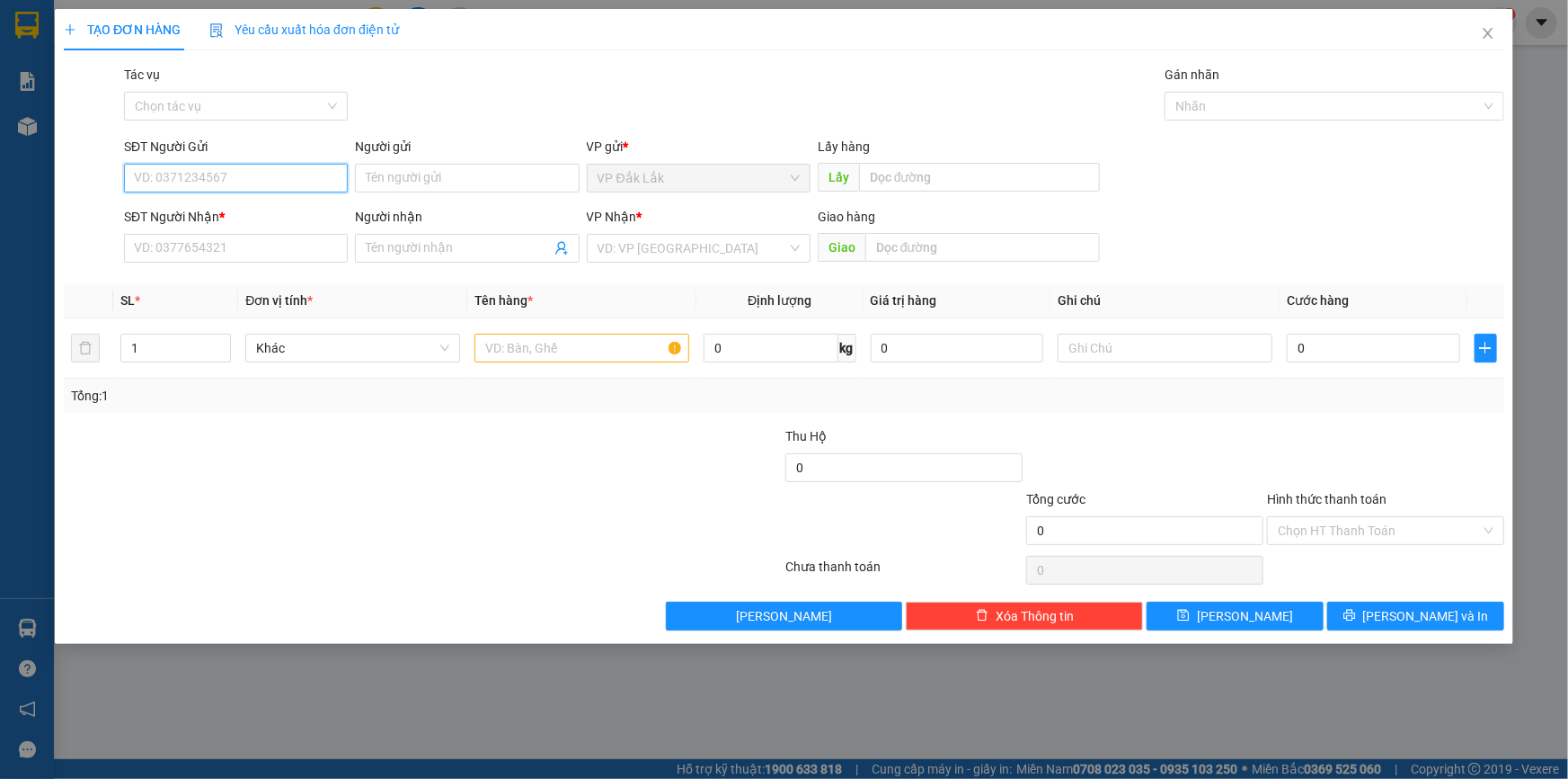
click at [182, 184] on input "SĐT Người Gửi" at bounding box center [236, 178] width 224 height 29
click at [207, 180] on input "SĐT Người Gửi" at bounding box center [236, 178] width 224 height 29
type input "0375462092"
click at [210, 217] on div "0375462092" at bounding box center [236, 214] width 202 height 20
type input "0377268387"
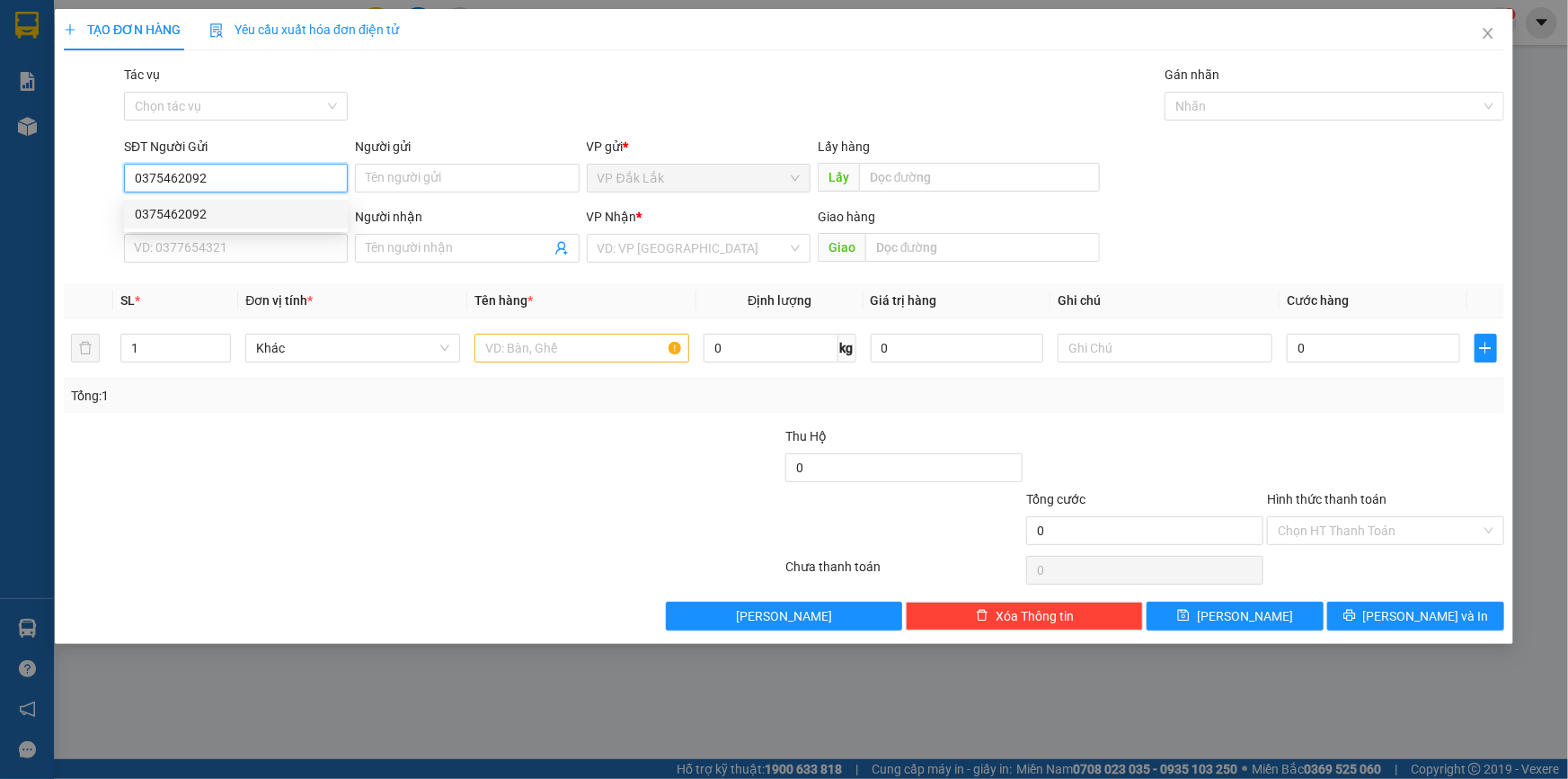
type input "ÔNG BỐ"
type input "0375462092"
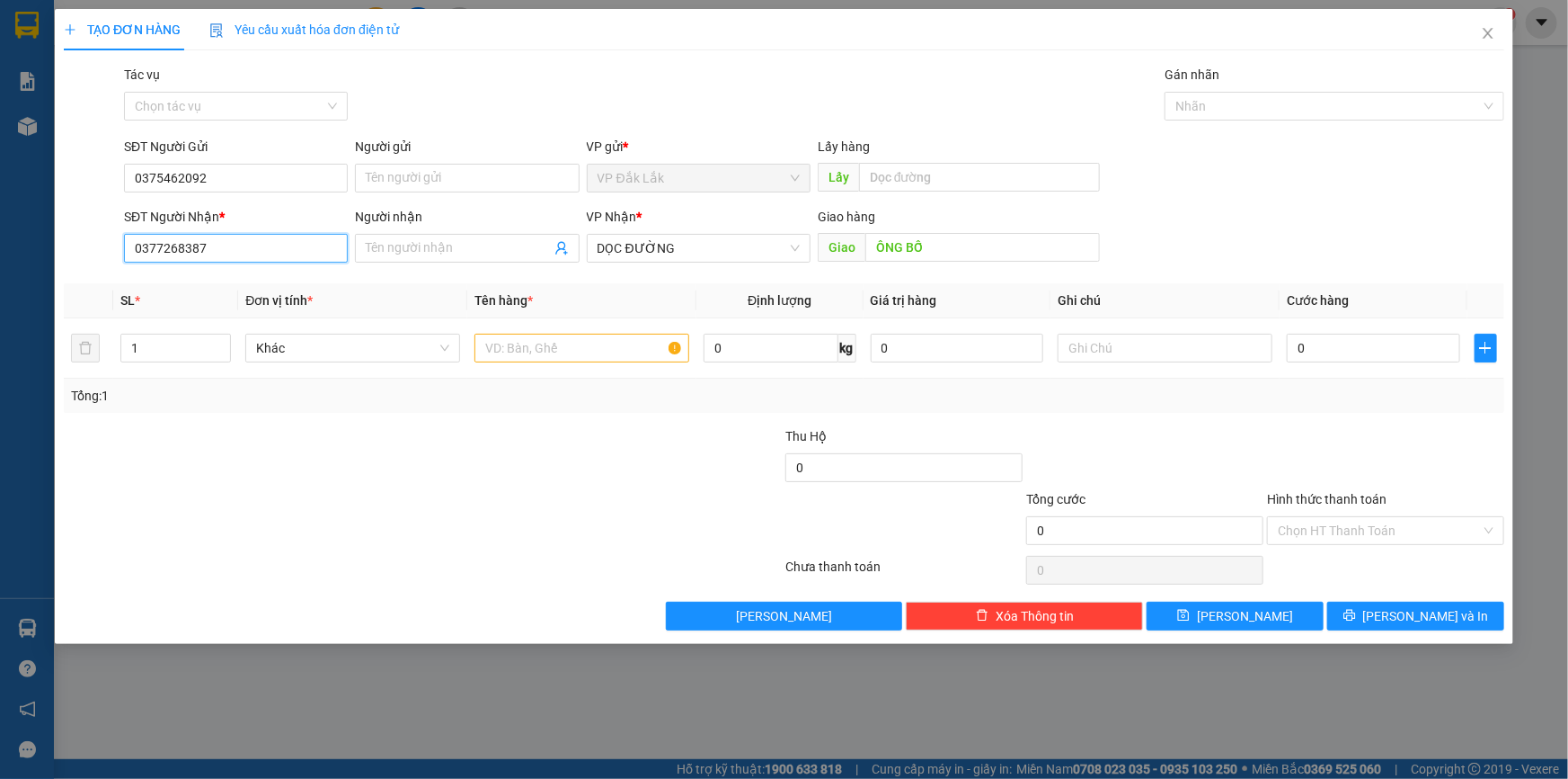
click at [215, 260] on input "0377268387" at bounding box center [236, 248] width 224 height 29
click at [637, 351] on input "text" at bounding box center [582, 349] width 215 height 29
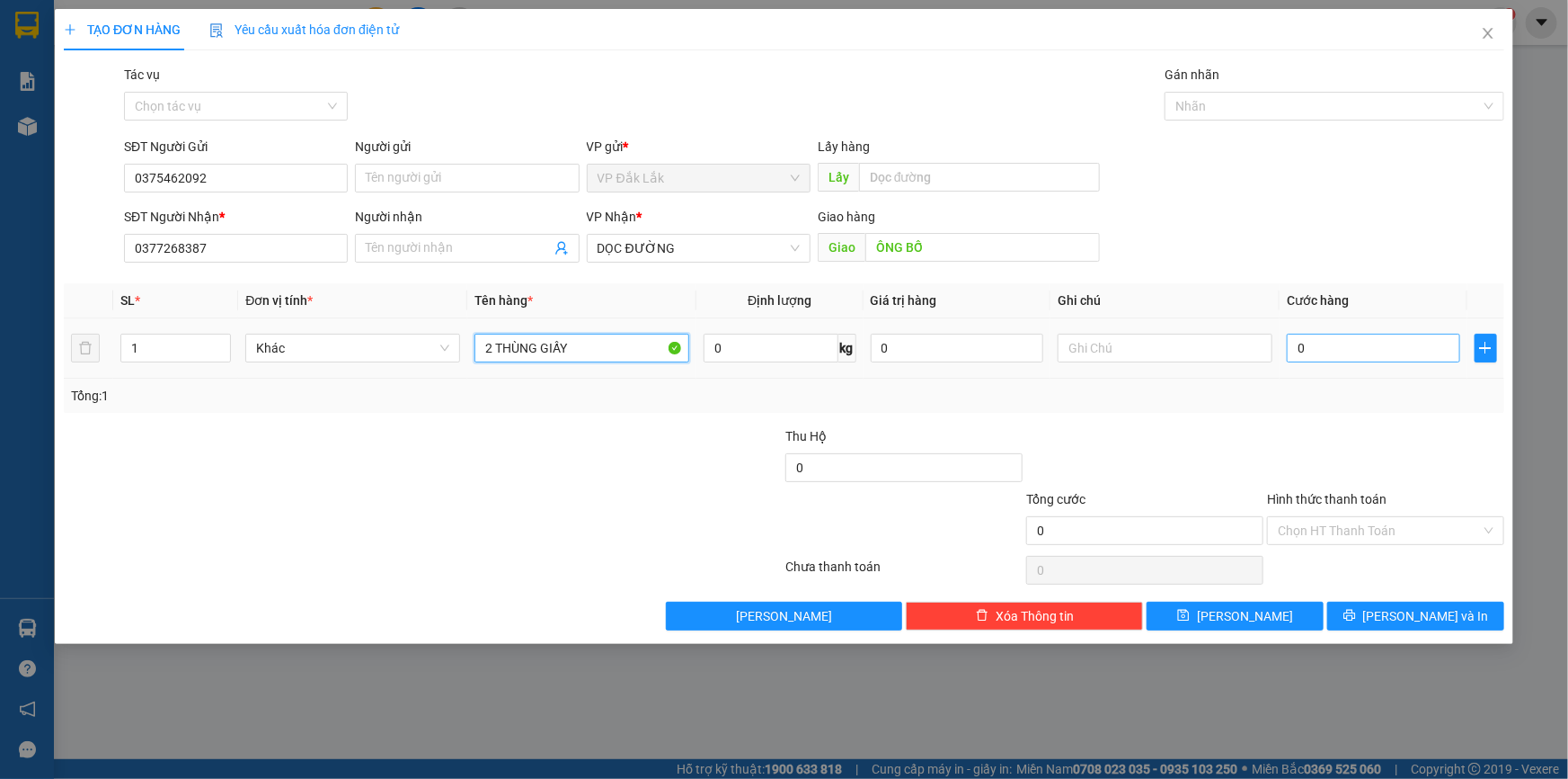
type input "2 THÙNG GIẤY"
click at [1295, 343] on input "0" at bounding box center [1373, 349] width 174 height 29
type input "2"
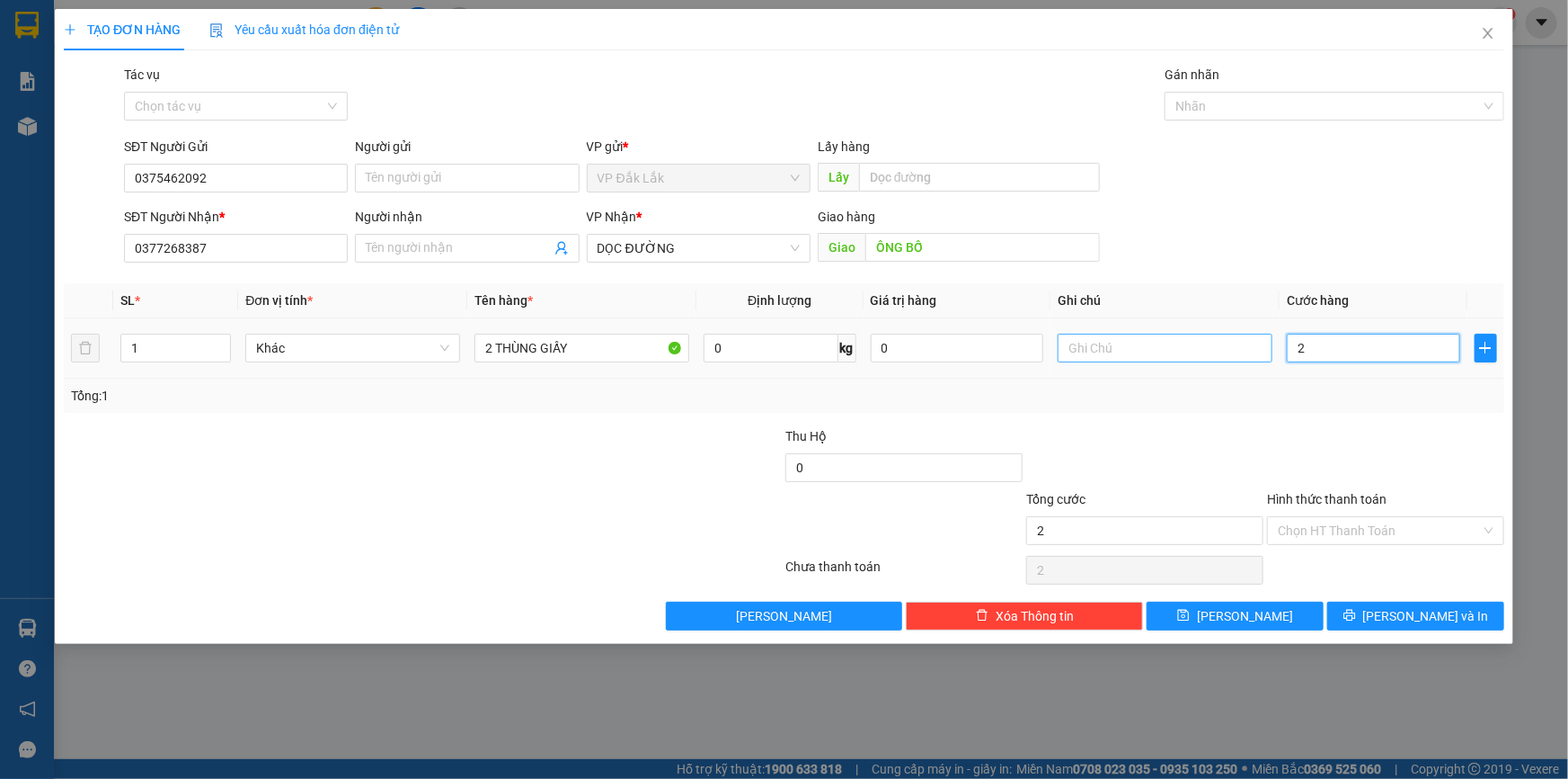
type input "26"
type input "260"
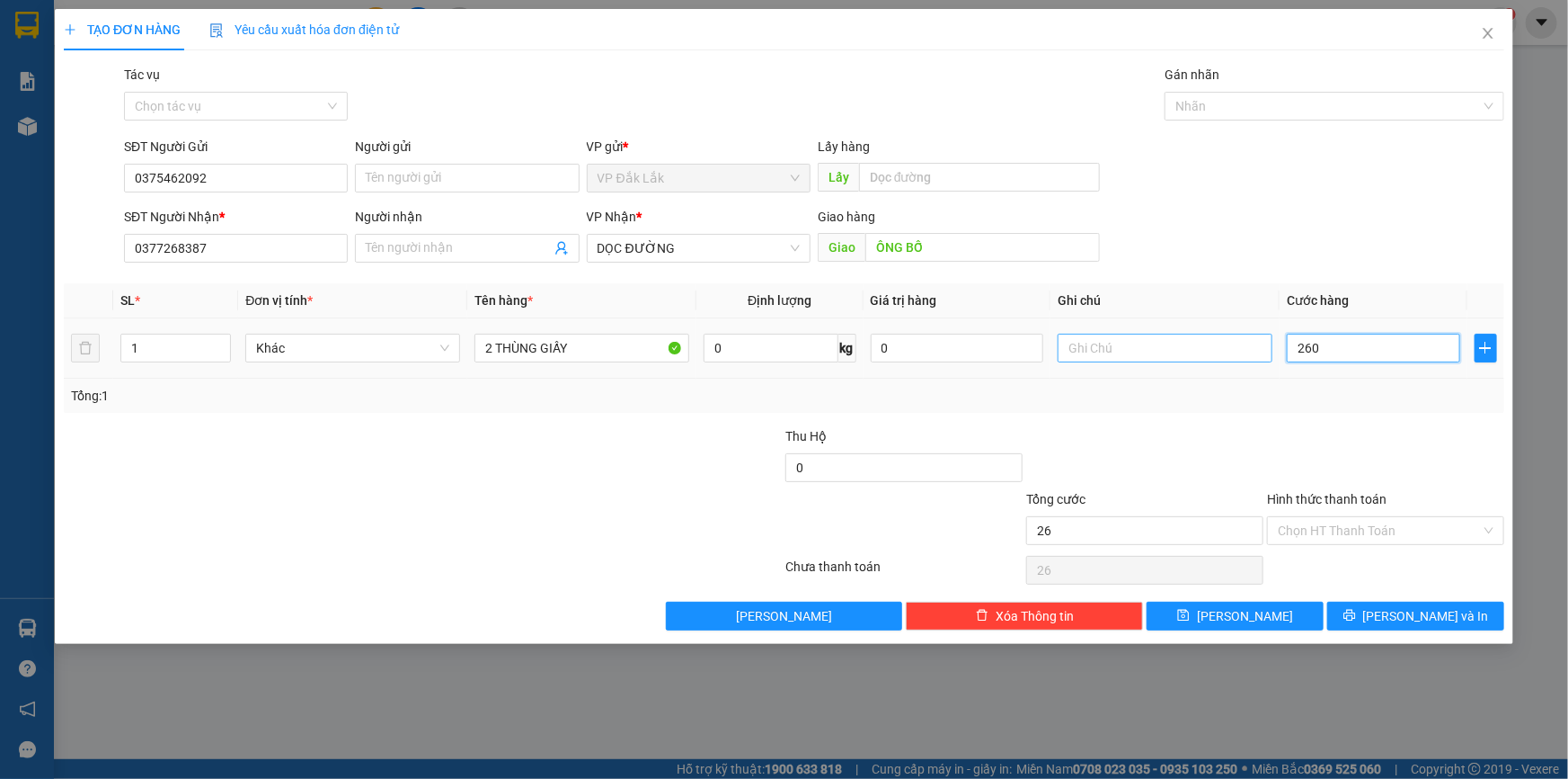
type input "260"
type input "2.600"
type input "26.000"
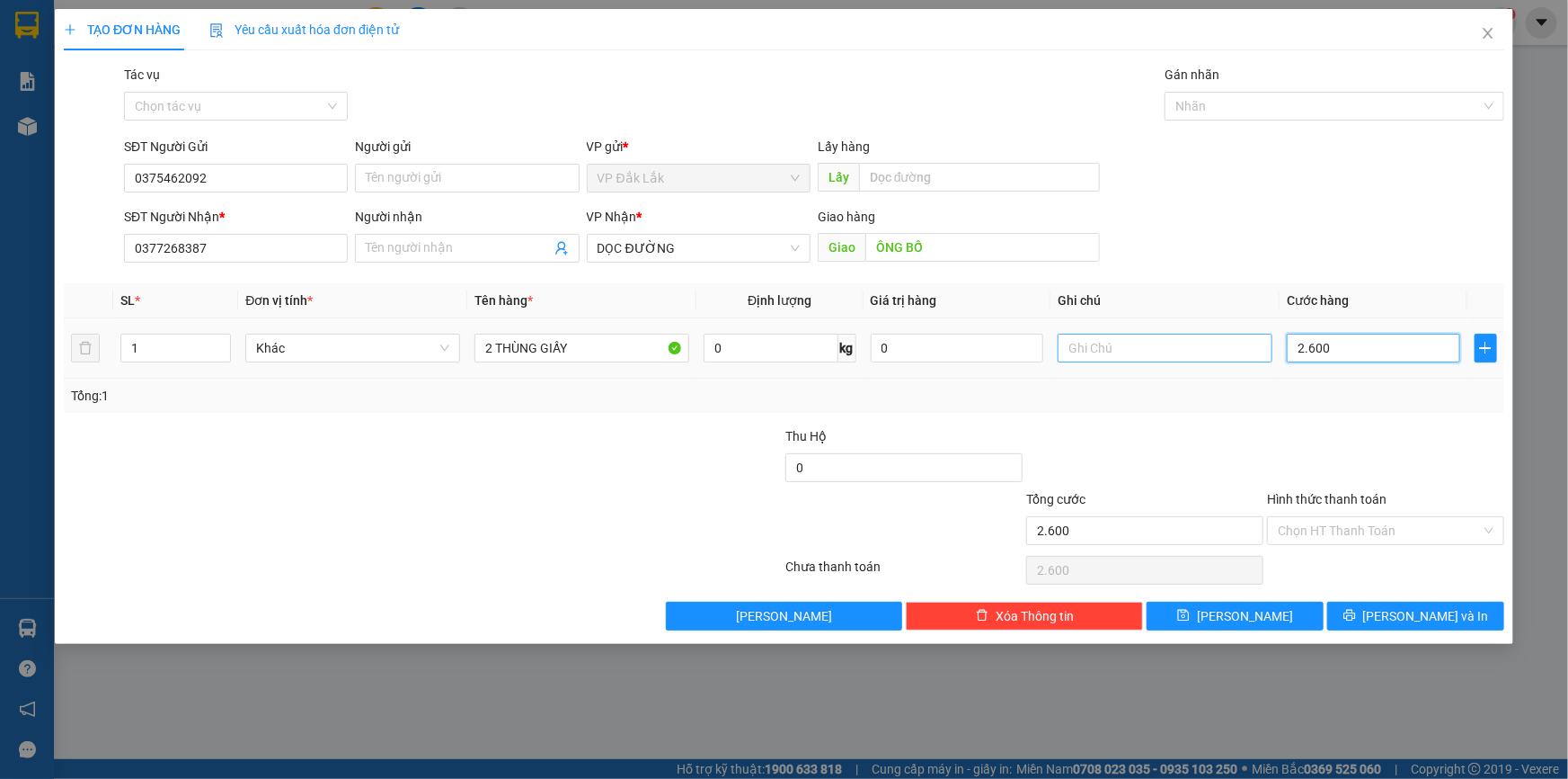
type input "26.000"
type input "260.000"
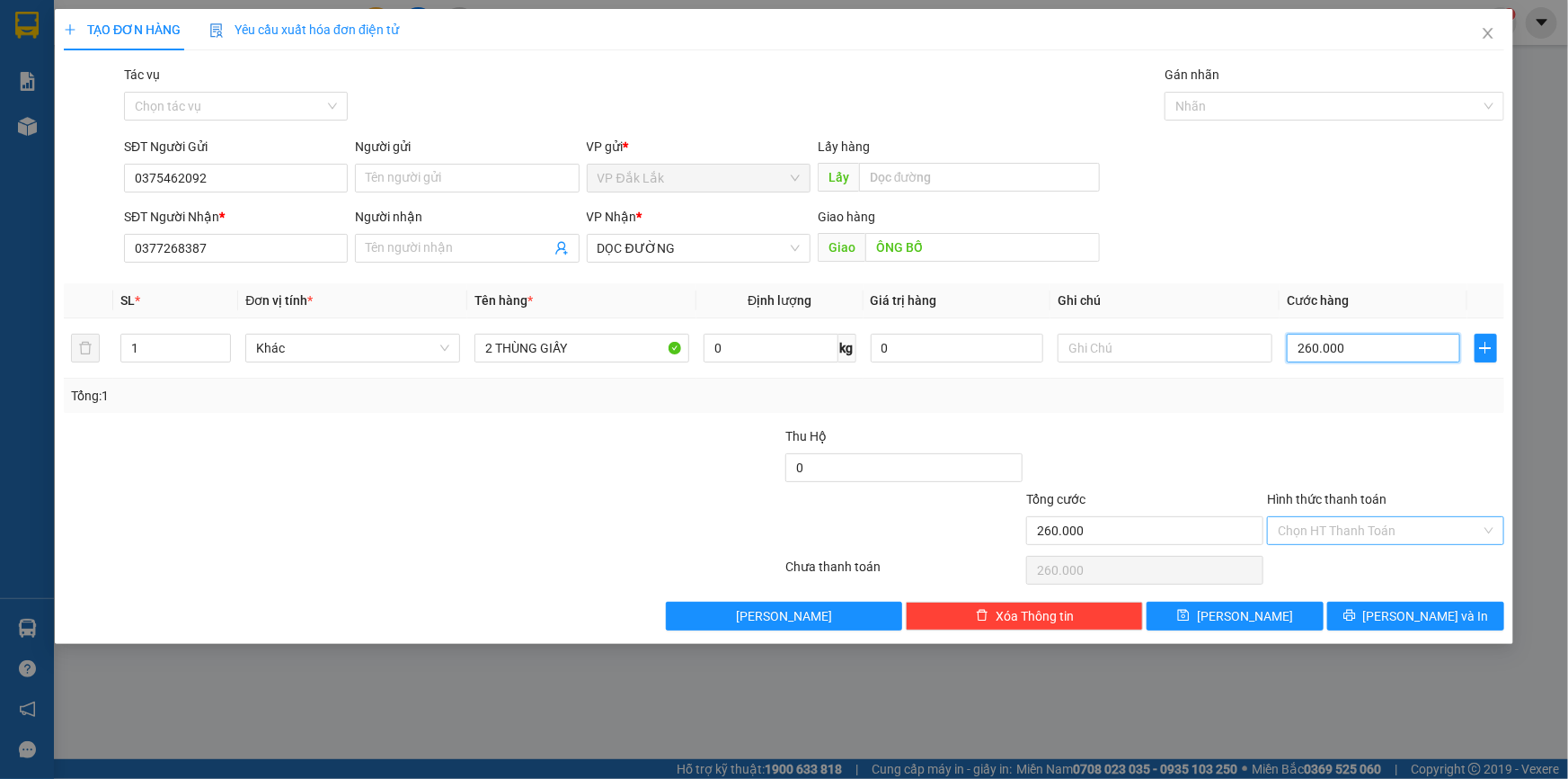
type input "260.000"
click at [1367, 531] on input "Hình thức thanh toán" at bounding box center [1379, 531] width 203 height 27
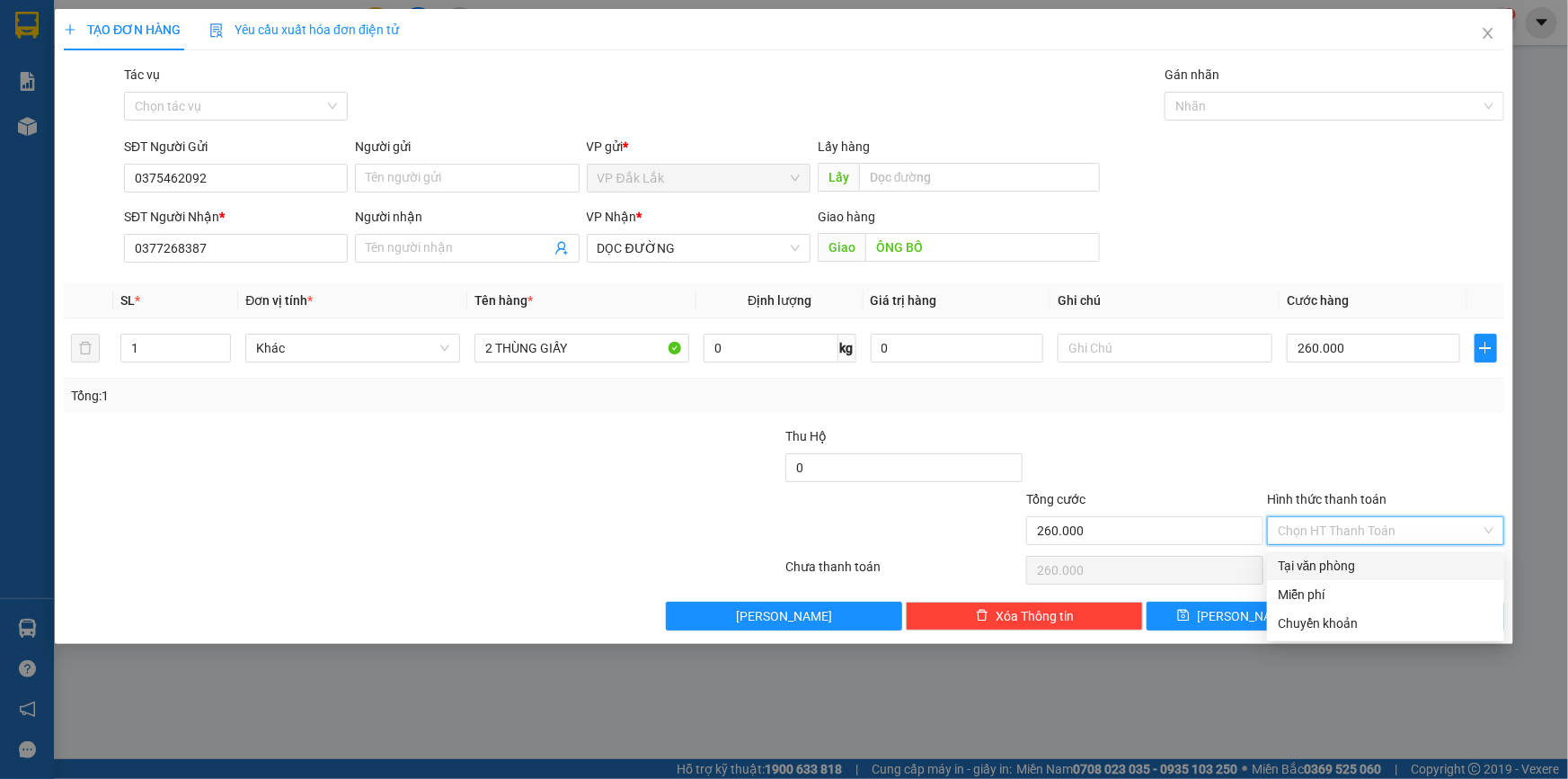
click at [1372, 559] on div "Tại văn phòng" at bounding box center [1385, 566] width 216 height 20
type input "0"
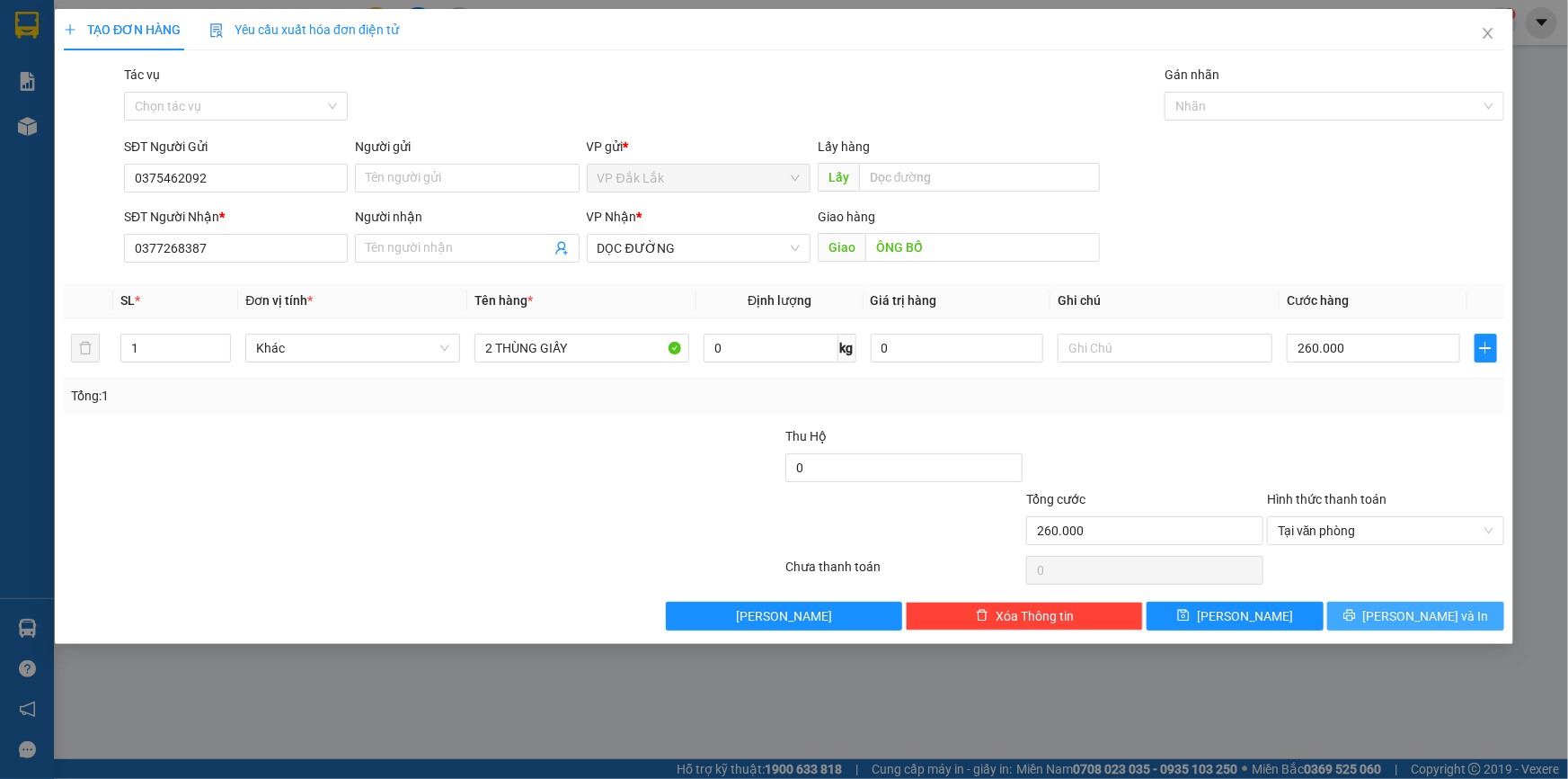
drag, startPoint x: 1377, startPoint y: 621, endPoint x: 1379, endPoint y: 630, distance: 9.2
click at [1379, 630] on div "TẠO ĐƠN HÀNG Yêu cầu xuất hóa đơn điện tử Transit Pickup Surcharge Ids Transit …" at bounding box center [784, 327] width 1459 height 635
click at [1381, 611] on button "[PERSON_NAME] và In" at bounding box center [1415, 616] width 177 height 29
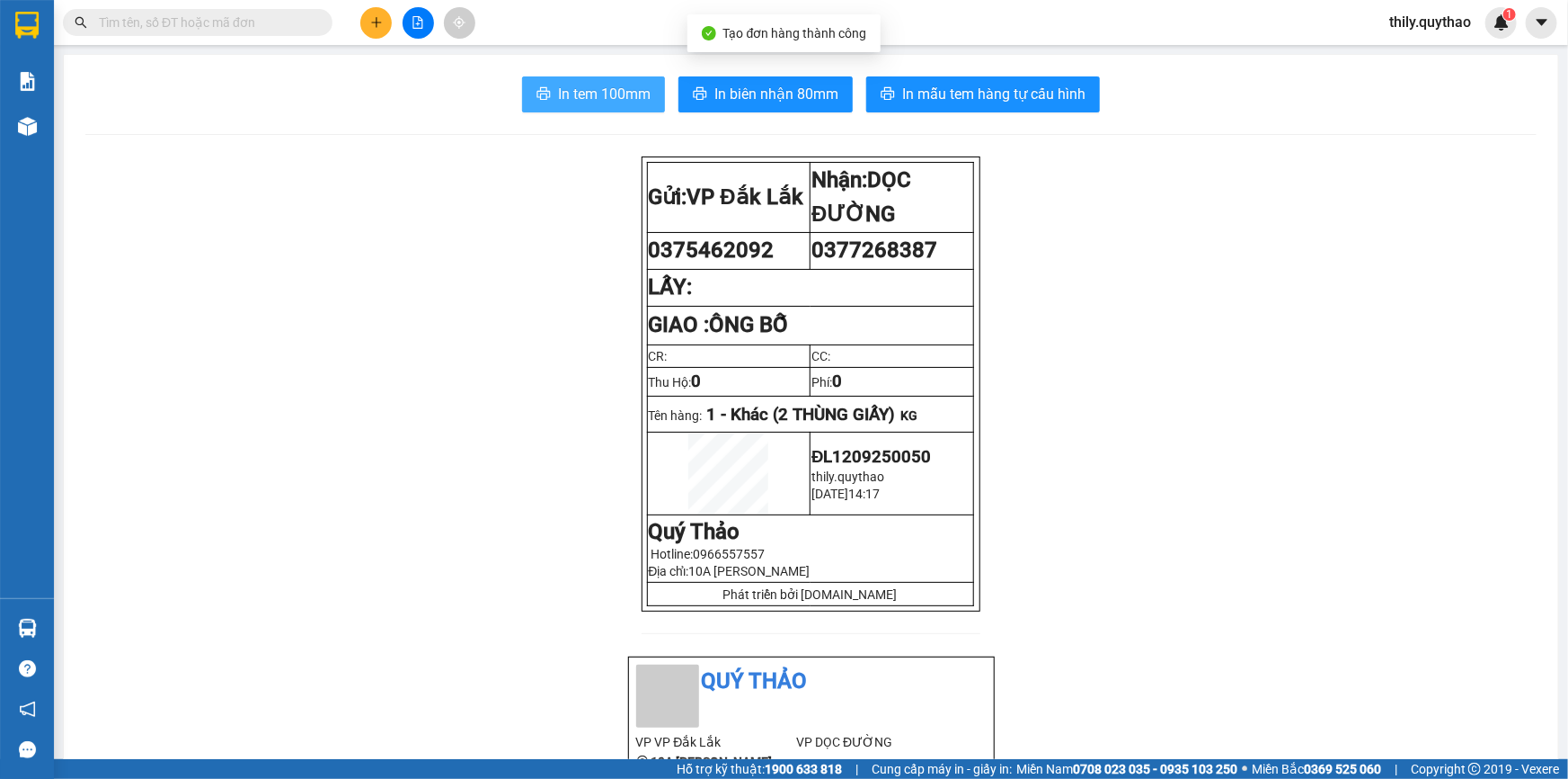
click at [617, 90] on span "In tem 100mm" at bounding box center [605, 94] width 93 height 23
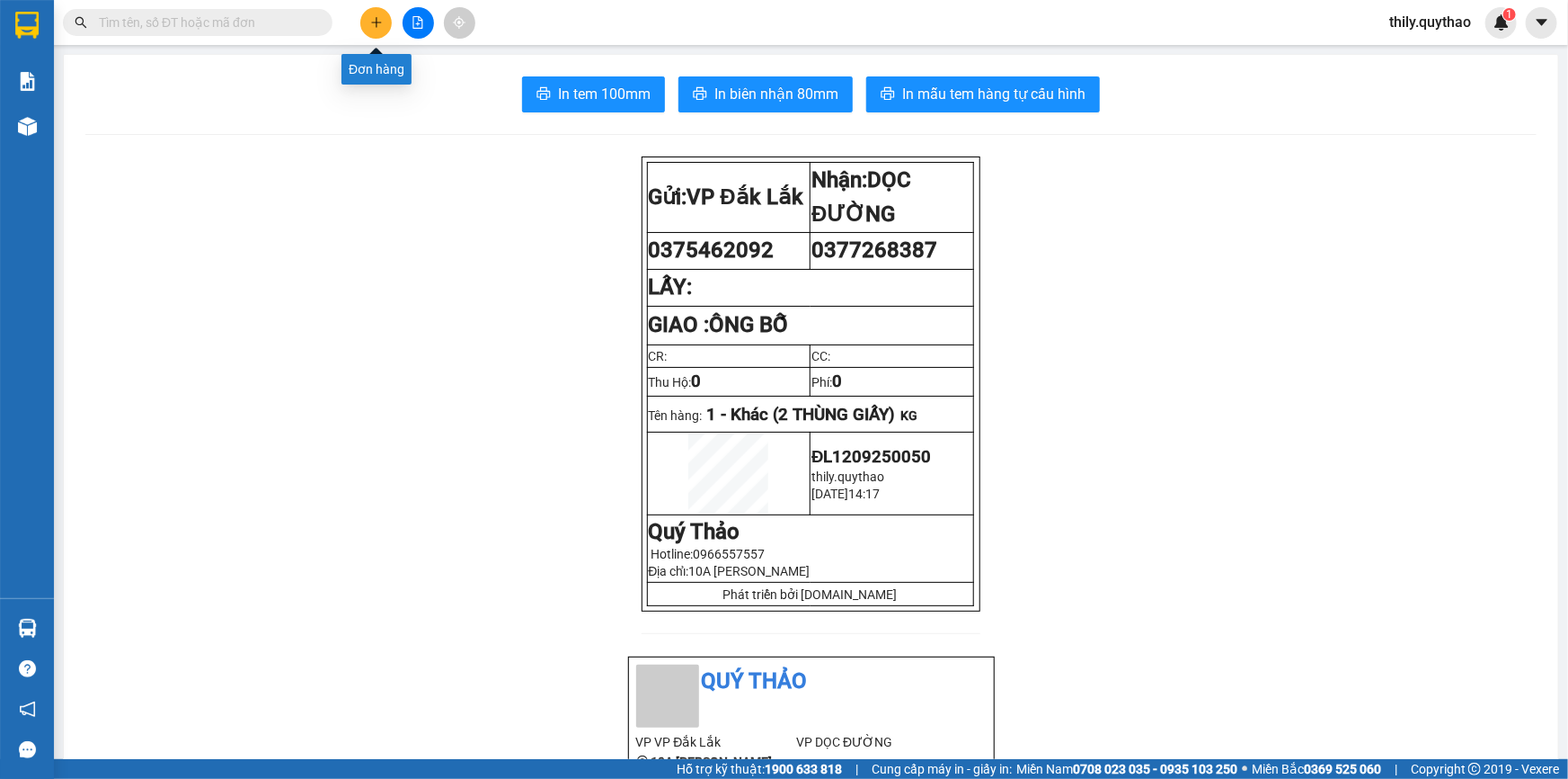
click at [362, 18] on button at bounding box center [376, 23] width 32 height 32
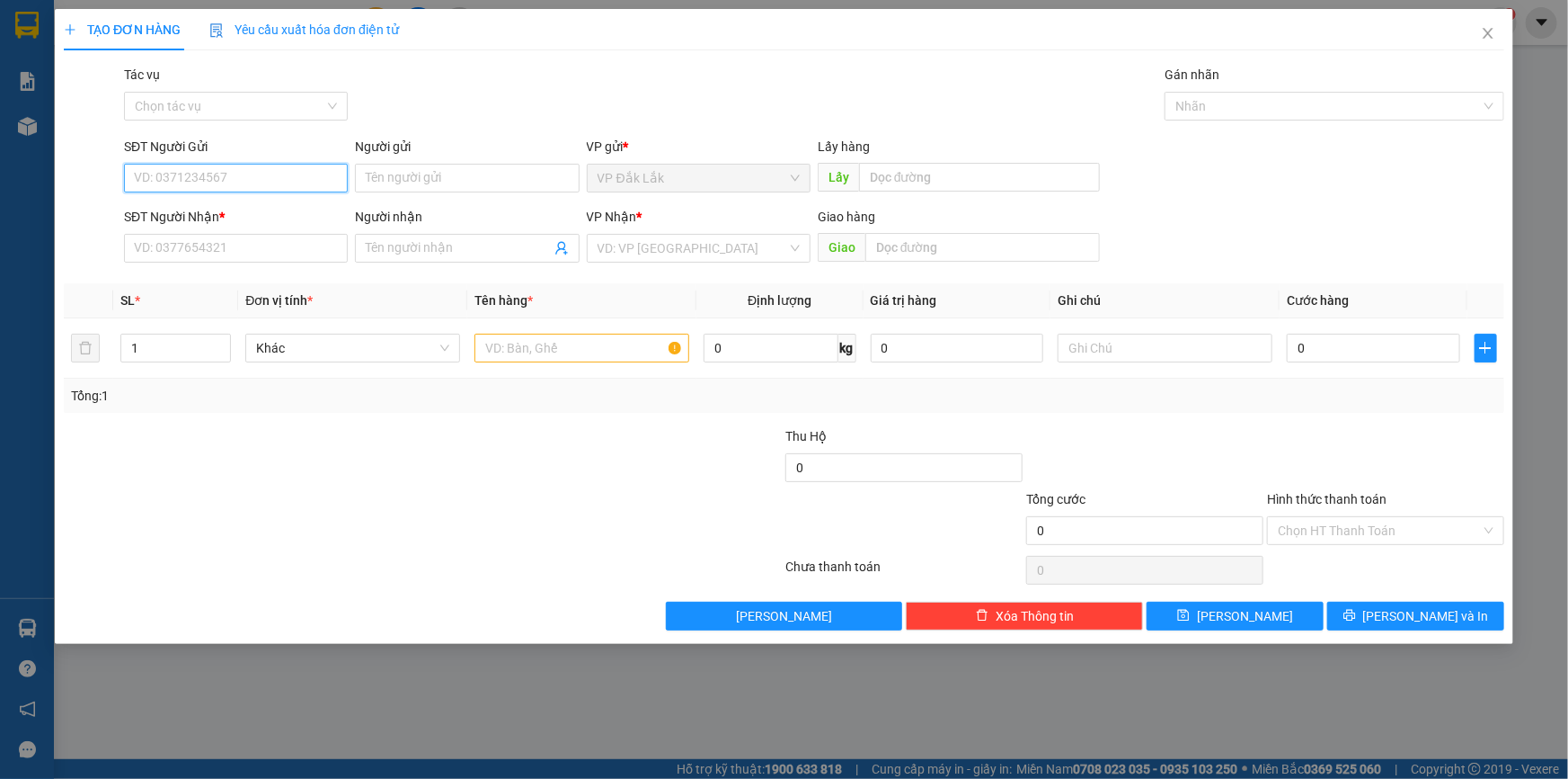
click at [243, 170] on input "SĐT Người Gửi" at bounding box center [236, 178] width 224 height 29
click at [216, 171] on input "SĐT Người Gửi" at bounding box center [236, 178] width 224 height 29
type input "0978737260"
click at [189, 214] on div "0978737260" at bounding box center [236, 214] width 202 height 20
type input "0796560889"
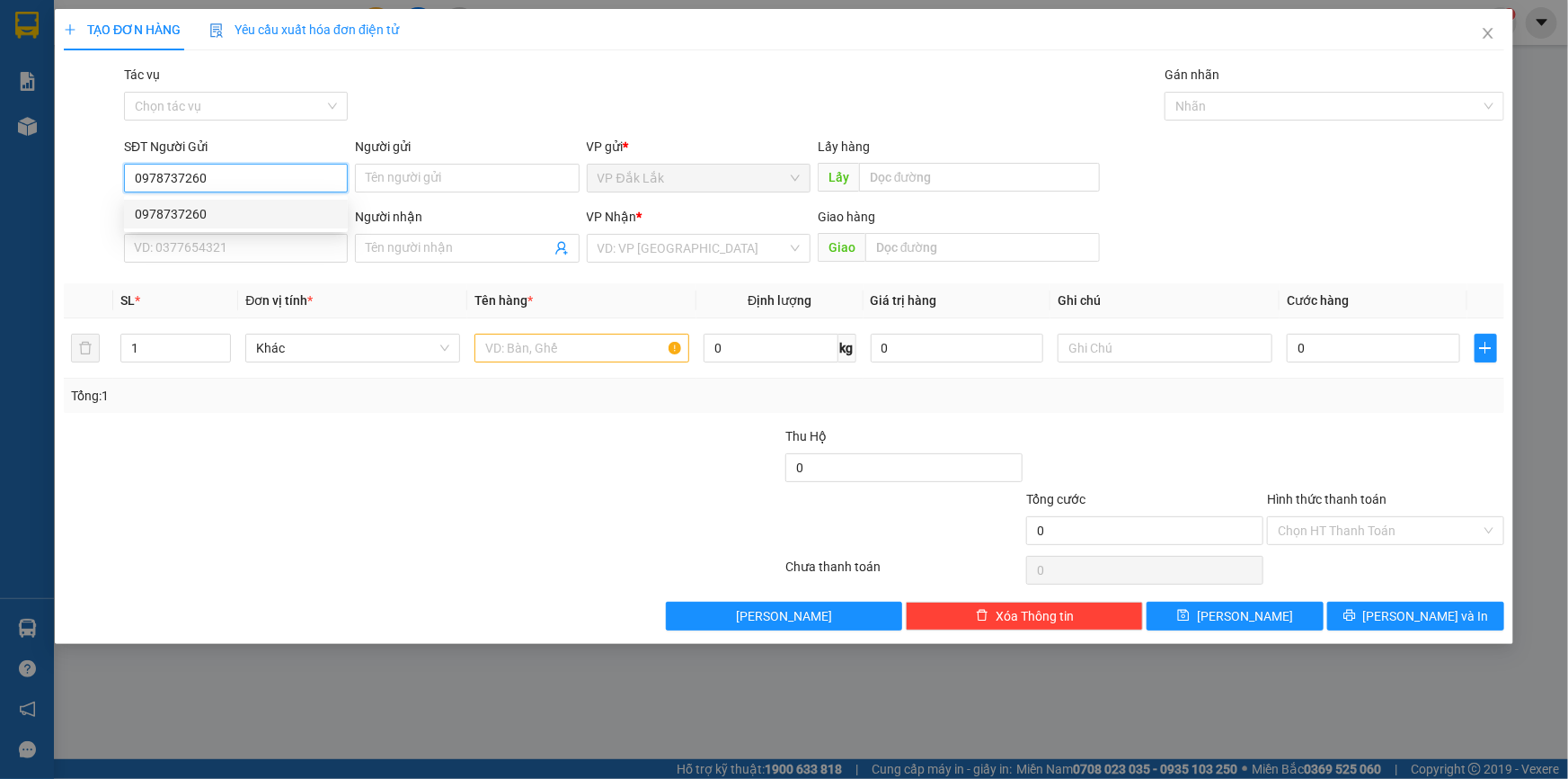
type input "CX VINA ĐỒNG NAI"
drag, startPoint x: 225, startPoint y: 180, endPoint x: 106, endPoint y: 186, distance: 119.2
click at [106, 186] on div "SĐT Người Gửi 0978737260 Người gửi Tên người gửi VP gửi * VP Đắk Lắk Lấy hàng L…" at bounding box center [784, 167] width 1444 height 63
type input "0978737260"
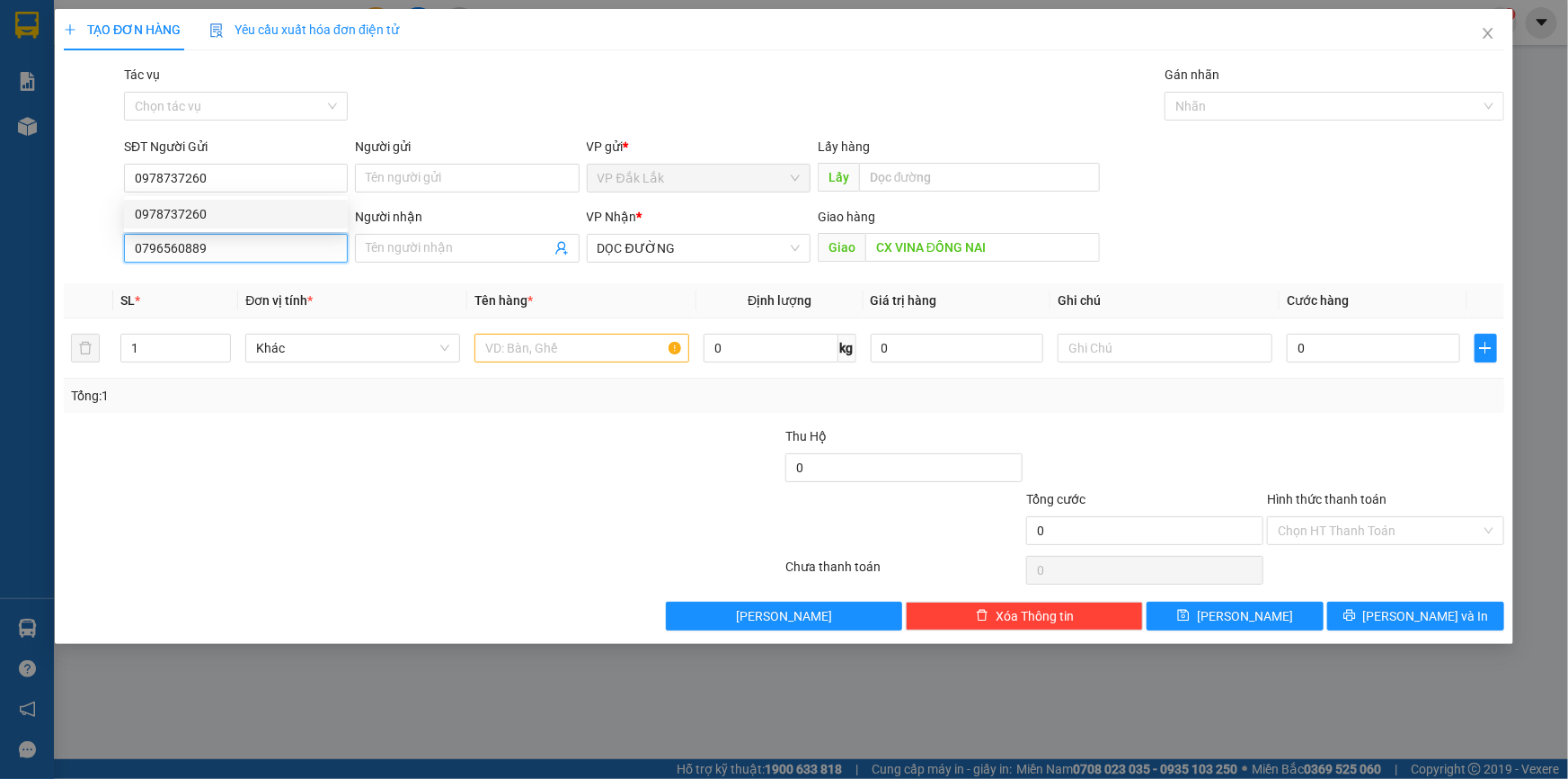
click at [203, 253] on input "0796560889" at bounding box center [236, 248] width 224 height 29
type input "0"
paste input "0978737260"
type input "0978737260"
click at [618, 341] on input "text" at bounding box center [582, 349] width 215 height 29
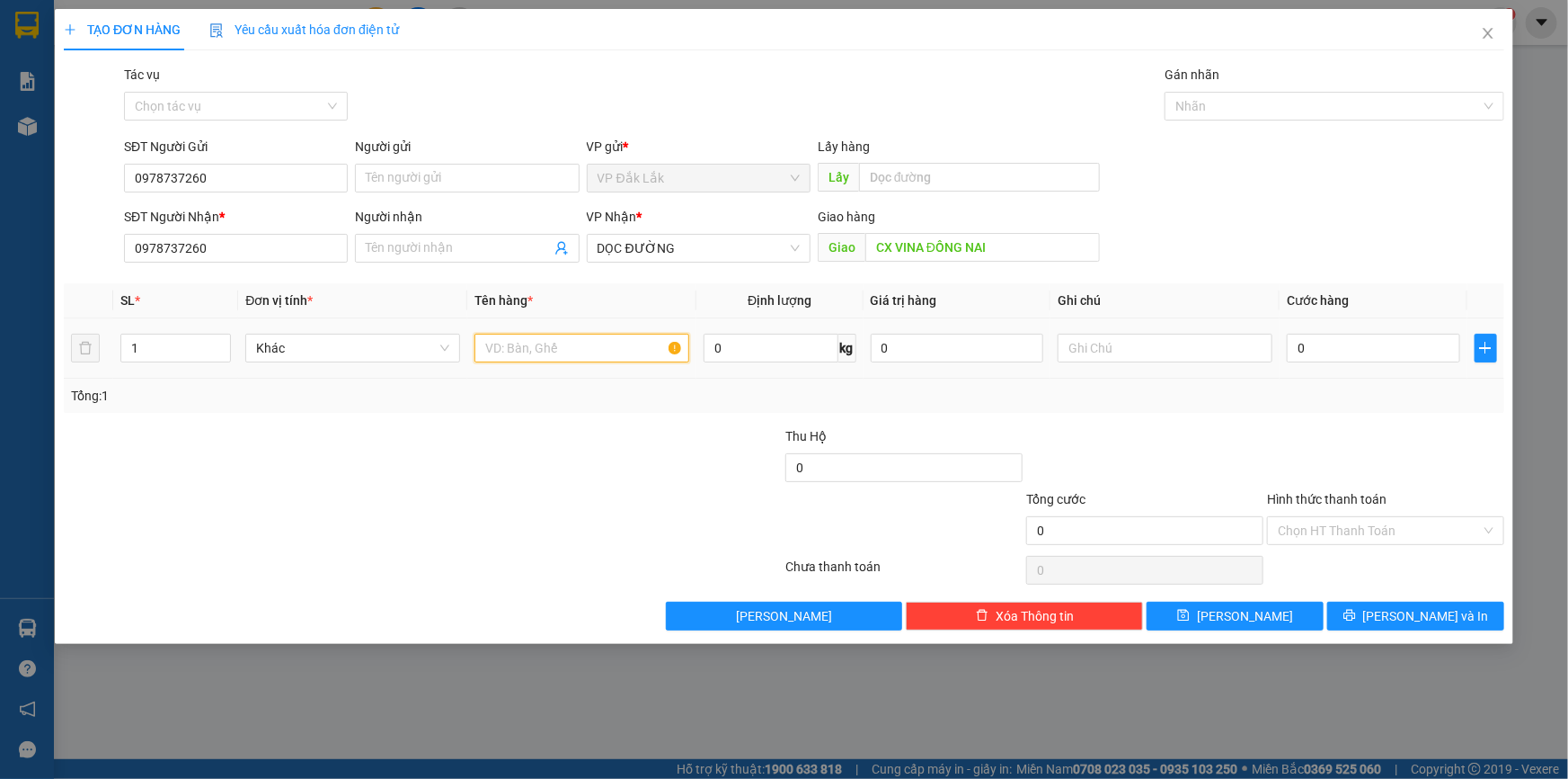
type input "1"
type input "2 THÙNG GIẤY ( KHÁCH XE 5849)"
click at [1303, 350] on input "0" at bounding box center [1373, 349] width 174 height 29
type input "2"
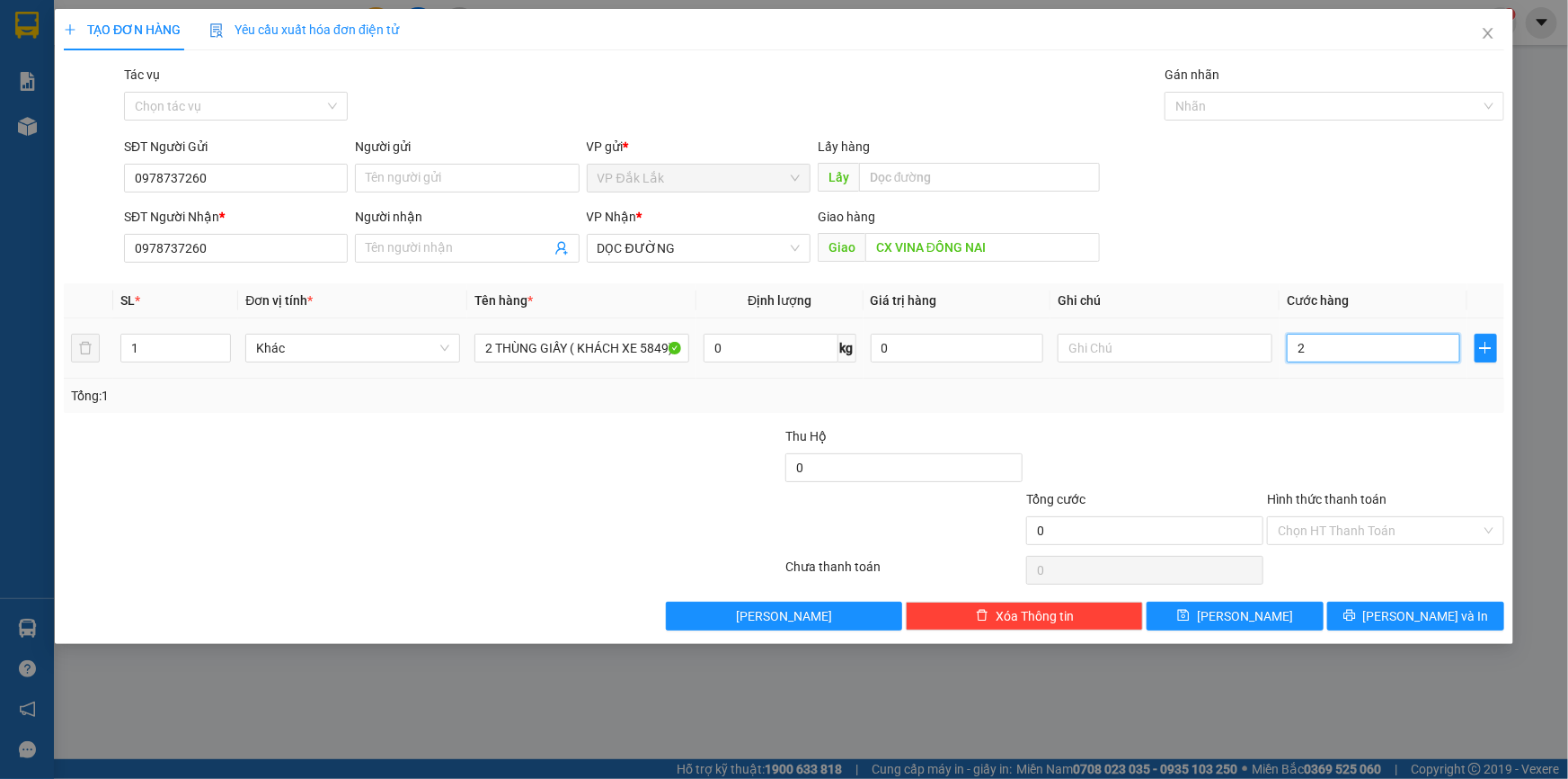
type input "2"
type input "25"
type input "250"
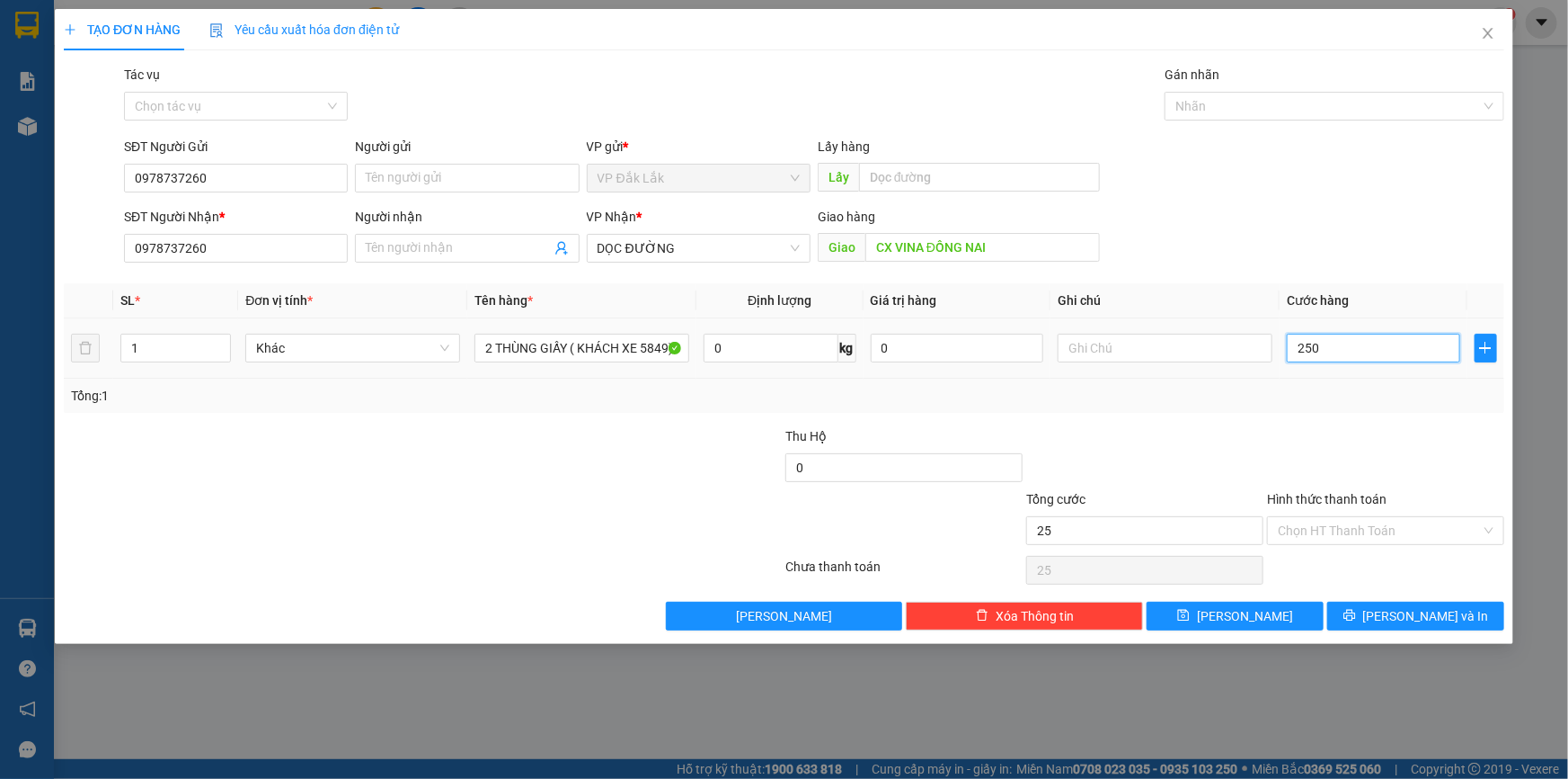
type input "250"
type input "2.500"
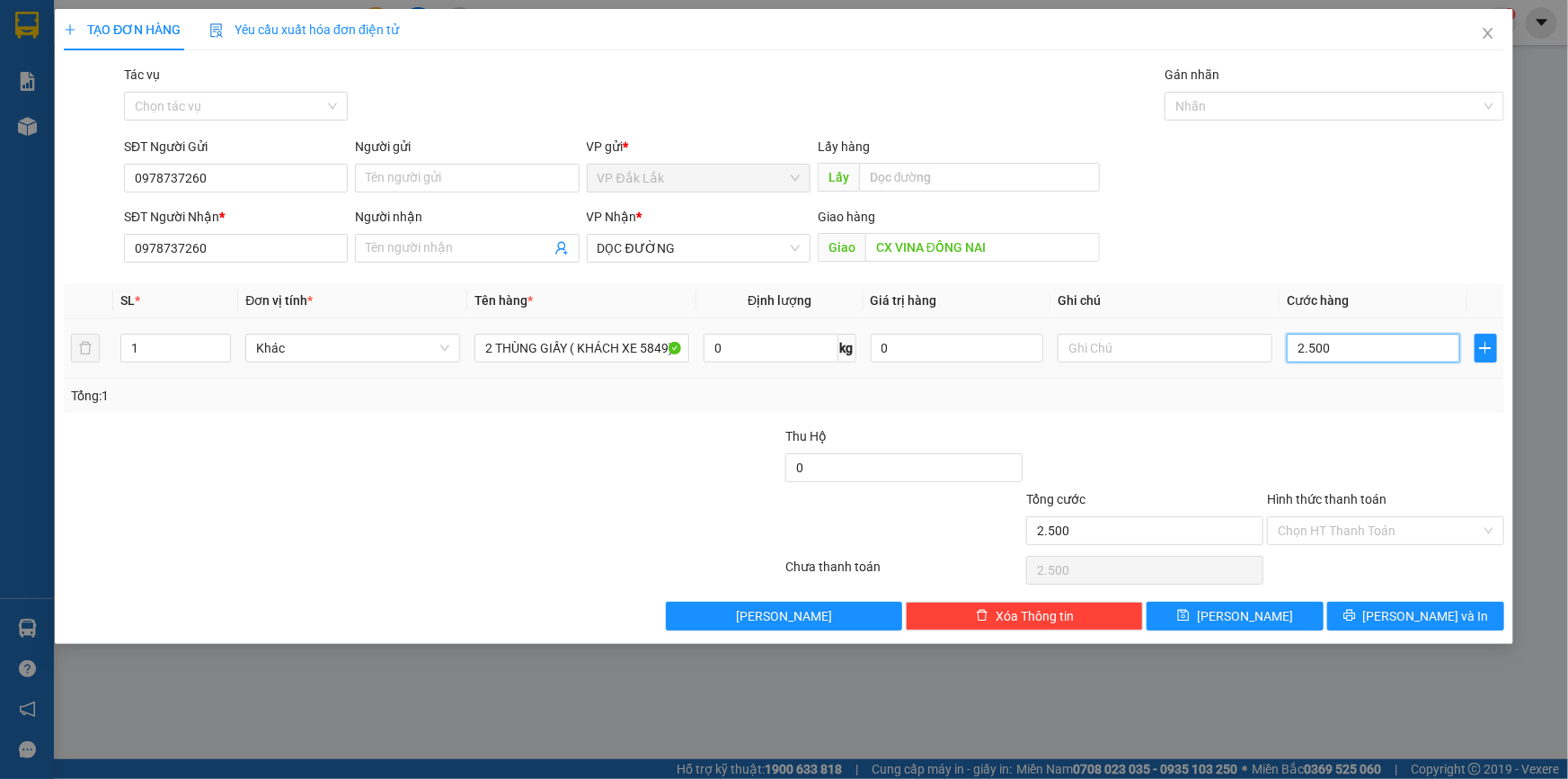
type input "25.000"
type input "250.000"
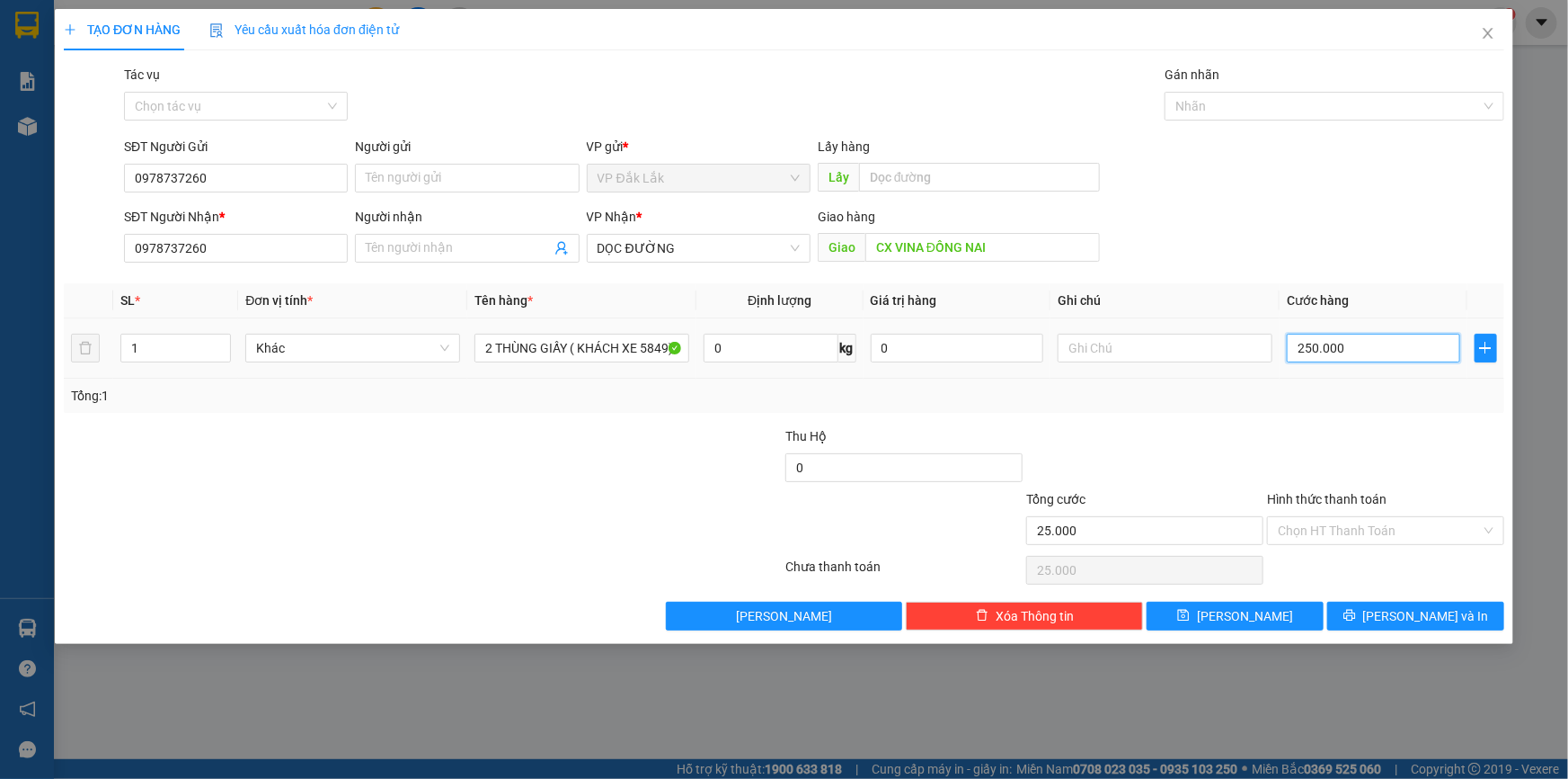
type input "250.000"
click at [1443, 532] on input "Hình thức thanh toán" at bounding box center [1379, 531] width 203 height 27
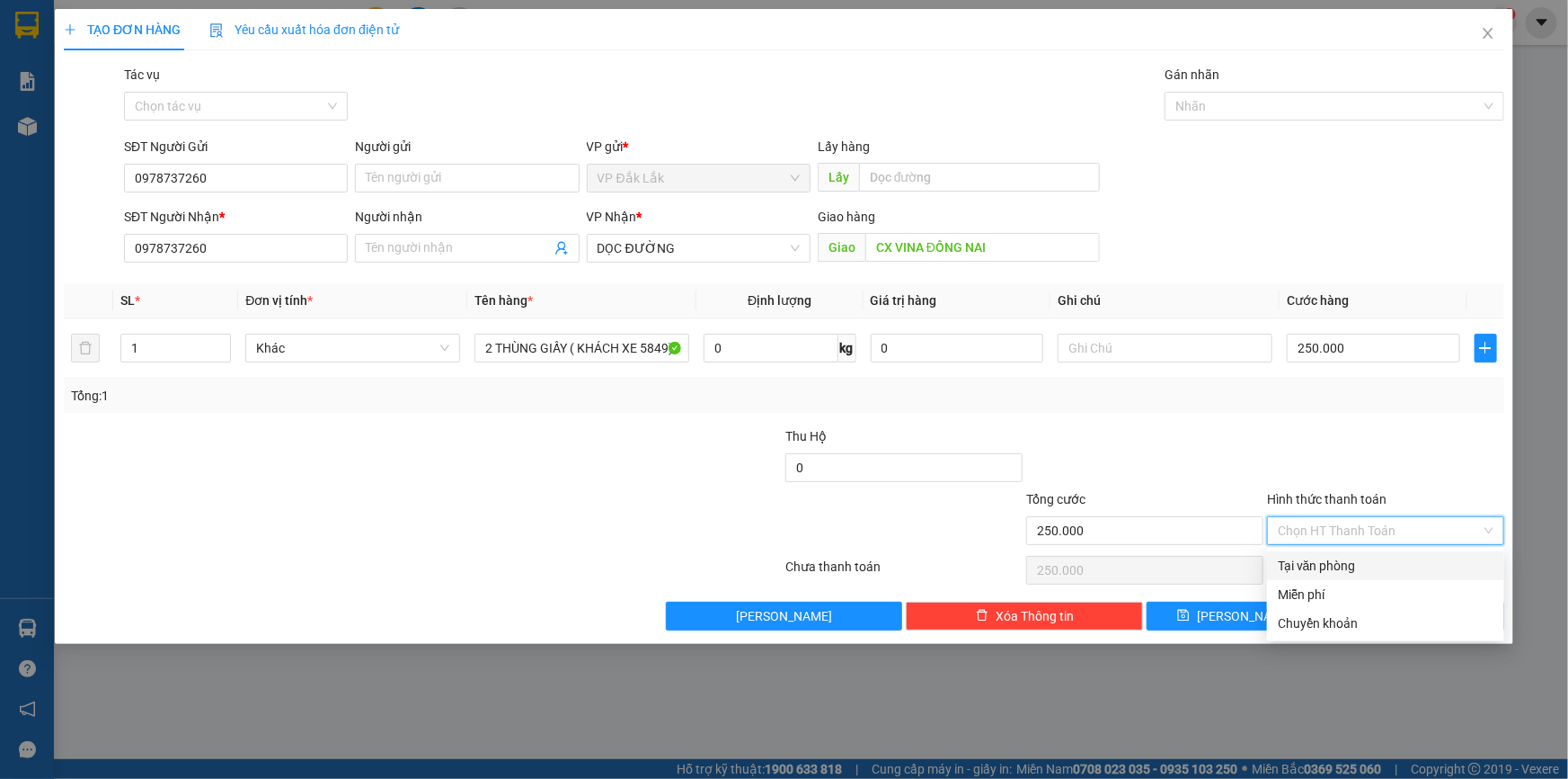
click at [1434, 549] on div "Transit Pickup Surcharge Ids Transit Deliver Surcharge Ids Transit Deliver Surc…" at bounding box center [784, 347] width 1441 height 565
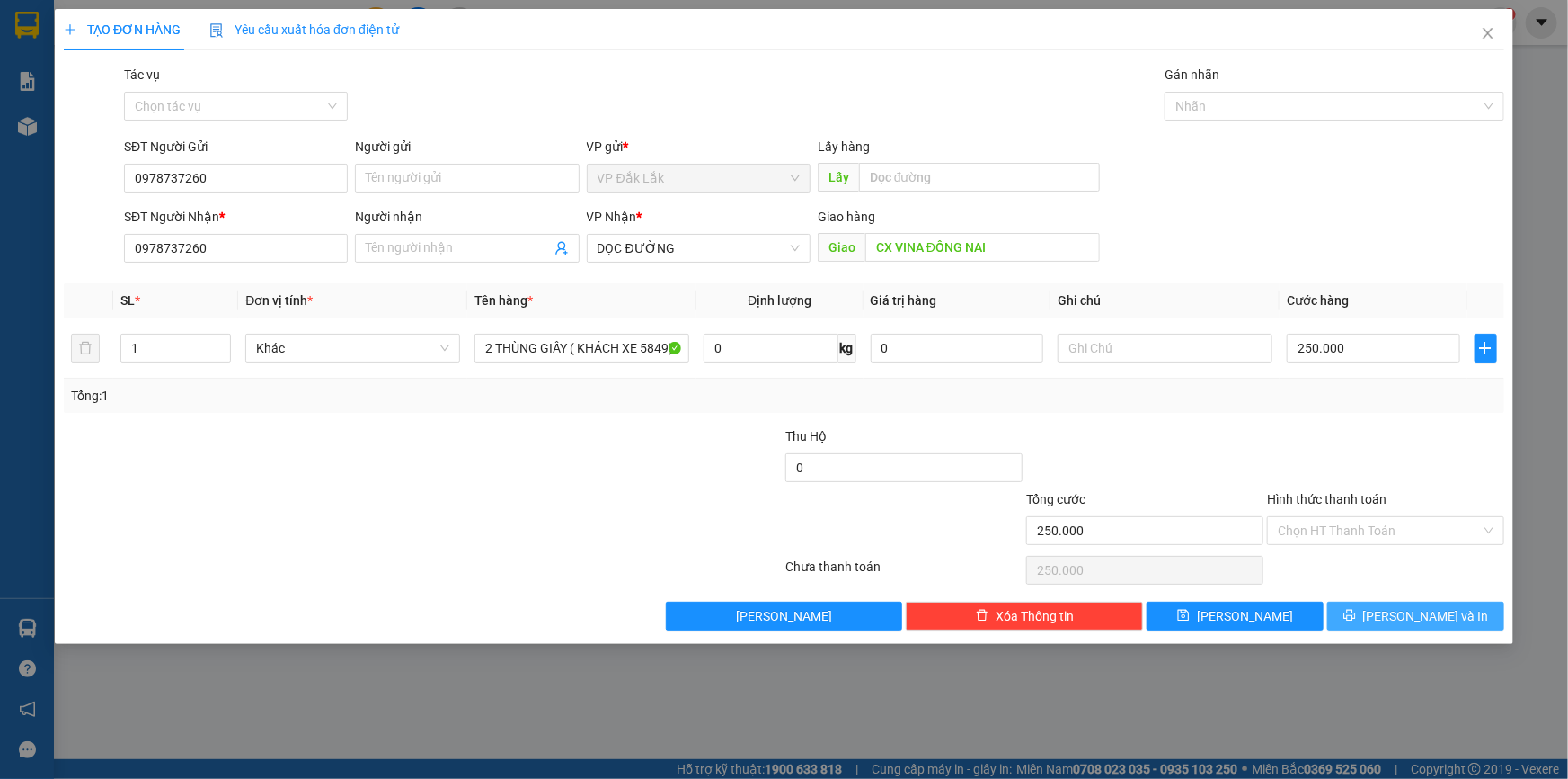
click at [1372, 613] on button "[PERSON_NAME] và In" at bounding box center [1415, 616] width 177 height 29
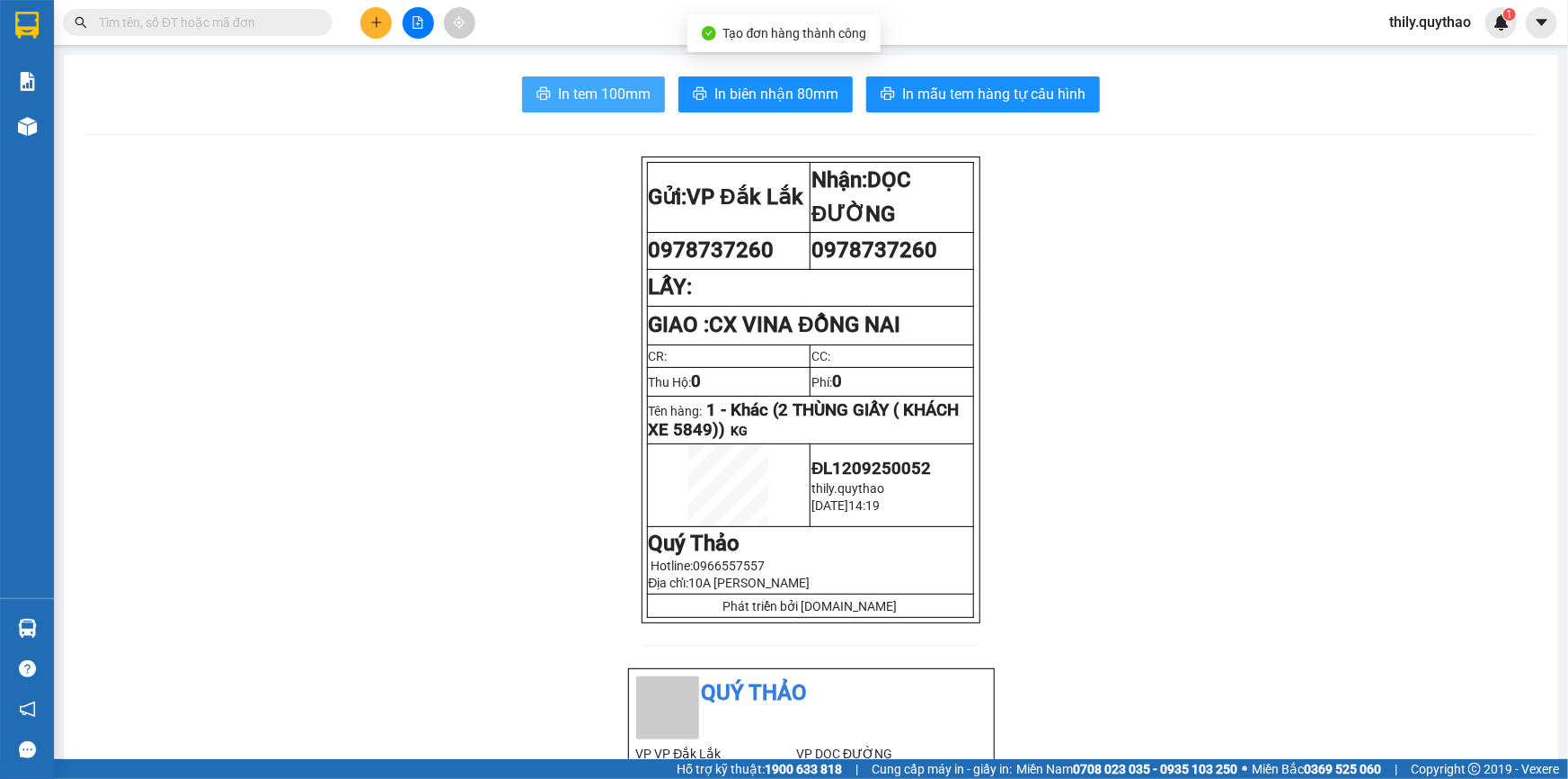
click at [607, 90] on span "In tem 100mm" at bounding box center [605, 94] width 93 height 23
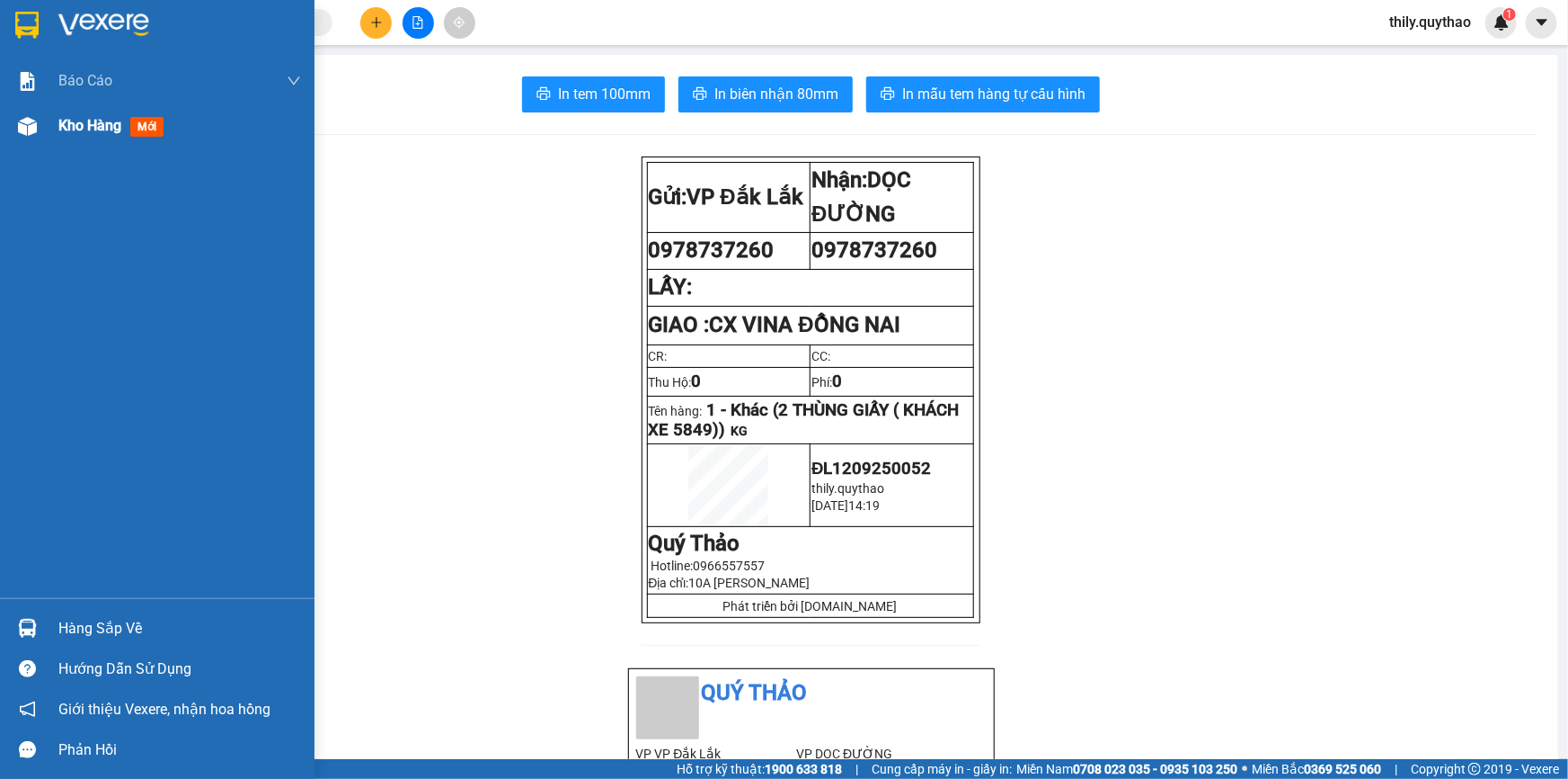
click at [106, 112] on div "Kho hàng mới" at bounding box center [179, 126] width 243 height 45
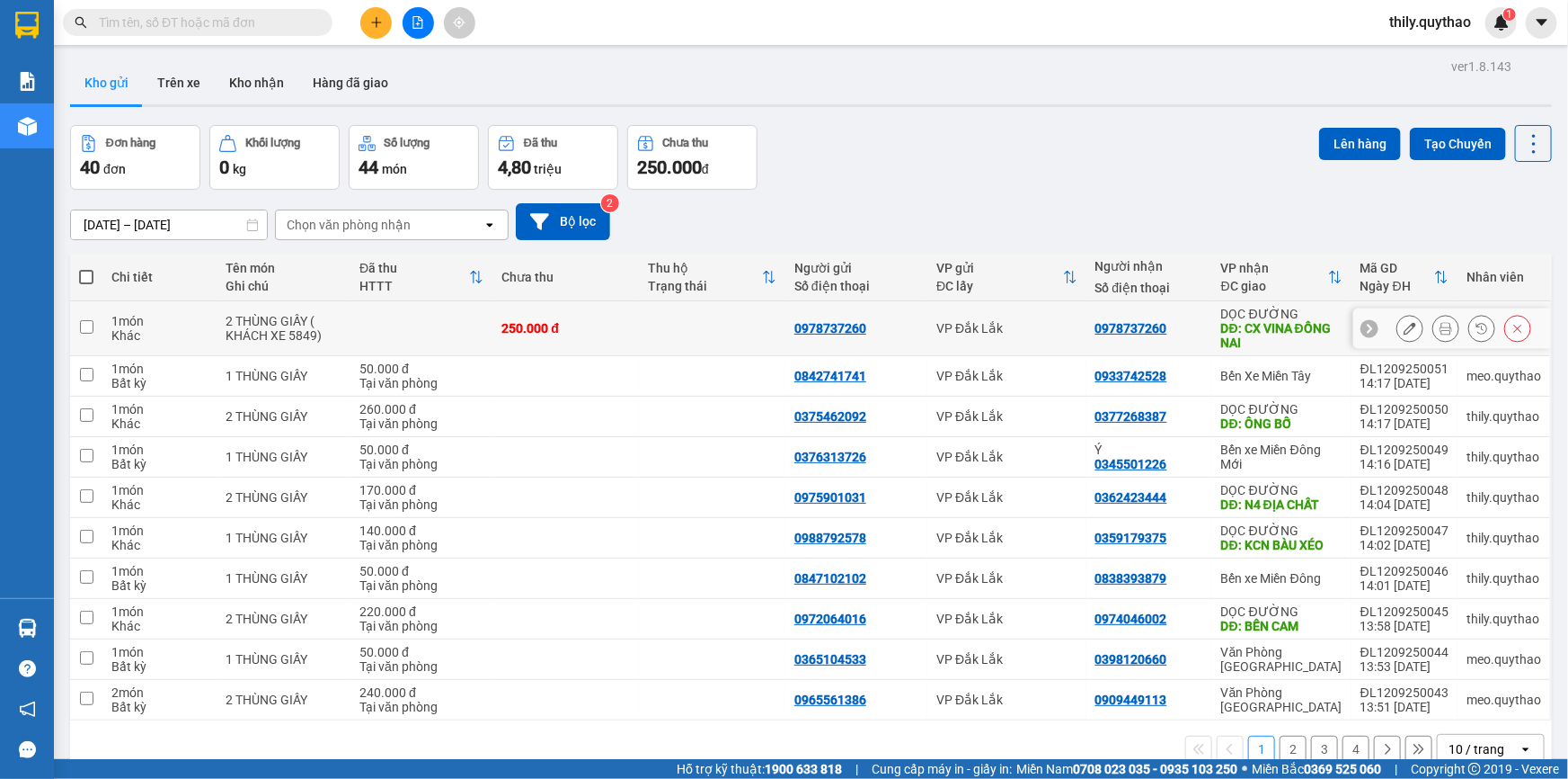
click at [1404, 330] on button at bounding box center [1410, 329] width 25 height 32
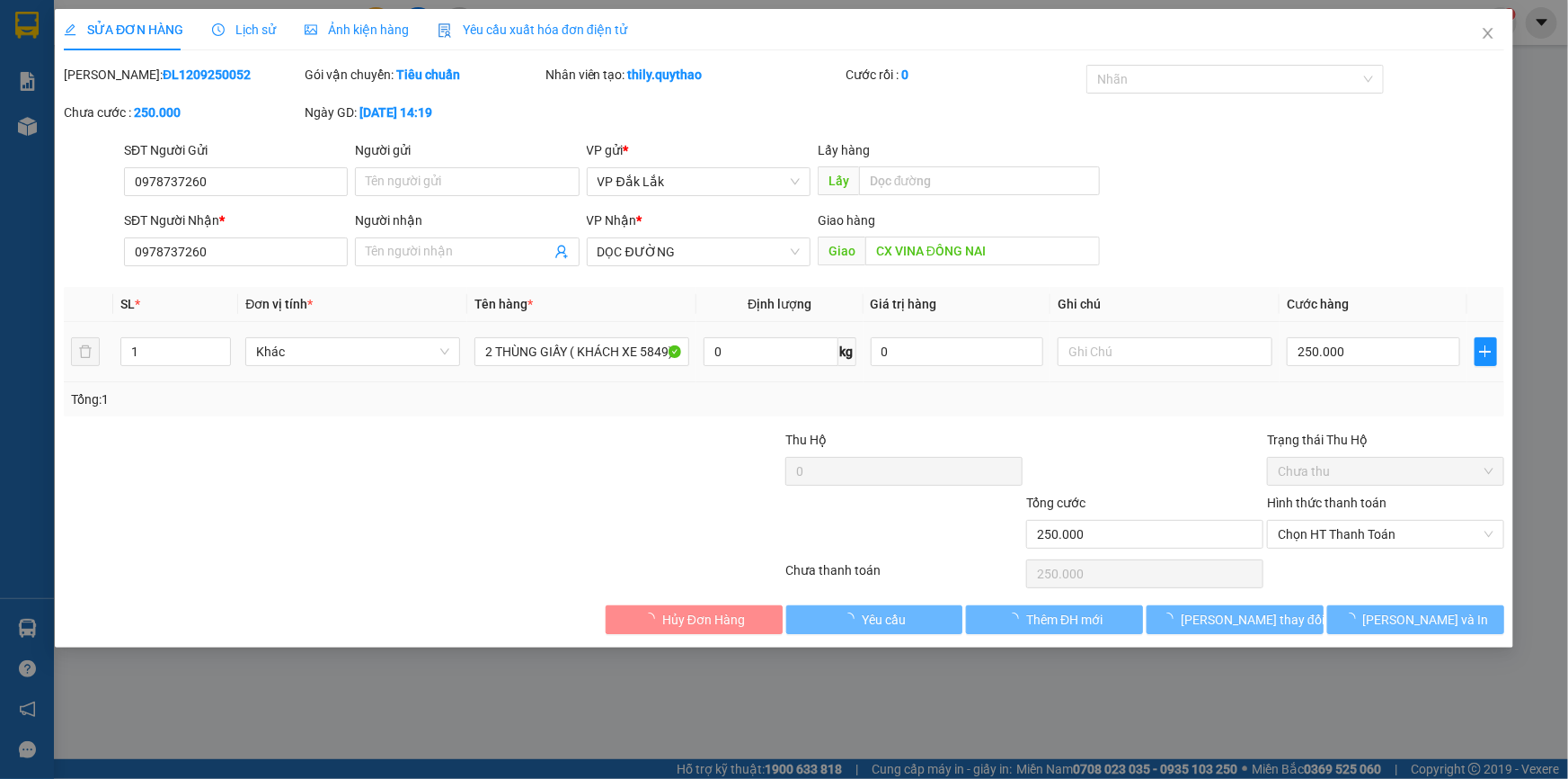
type input "0978737260"
type input "CX VINA ĐỒNG NAI"
type input "250.000"
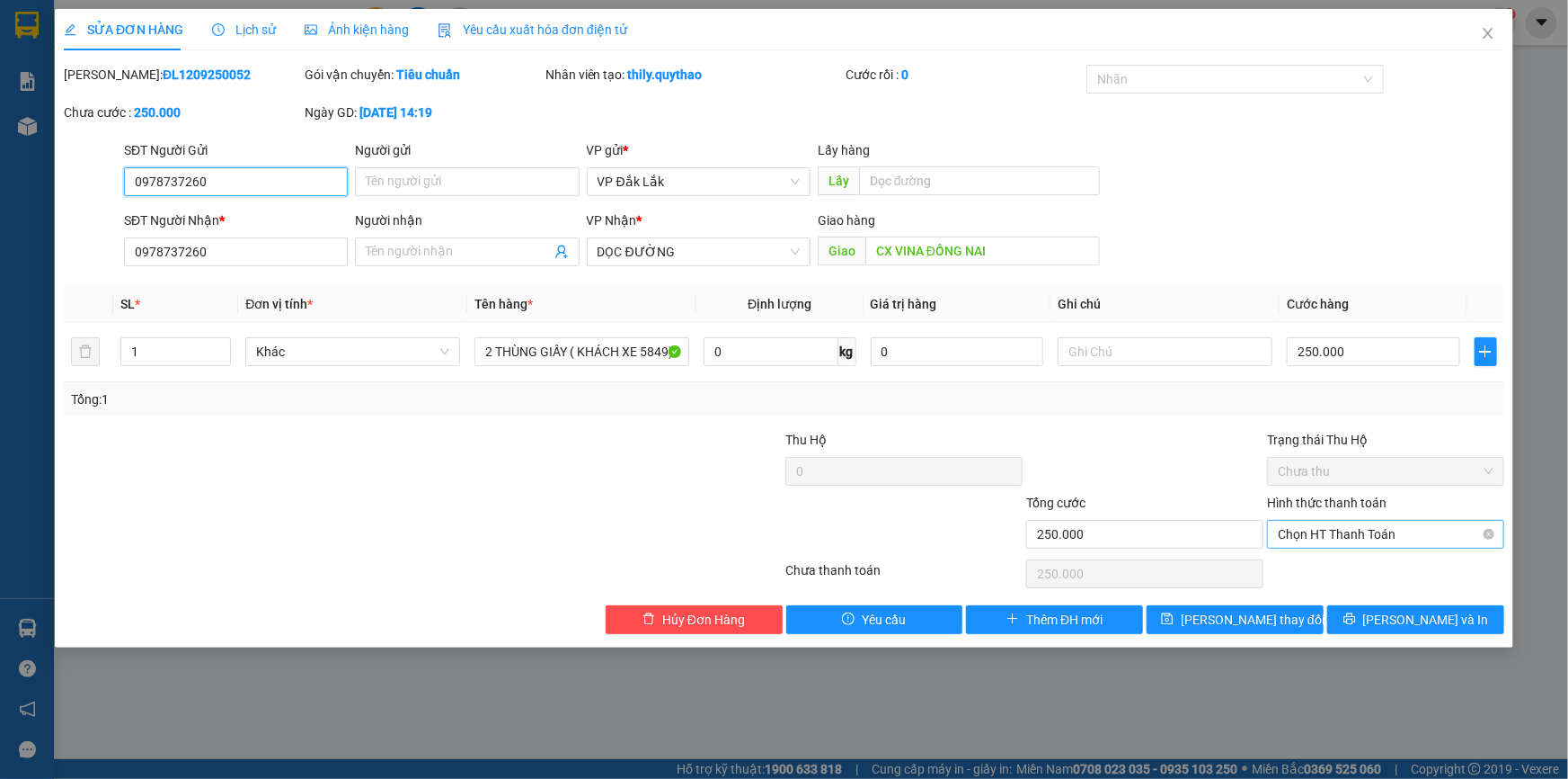
click at [1409, 531] on span "Chọn HT Thanh Toán" at bounding box center [1385, 534] width 216 height 27
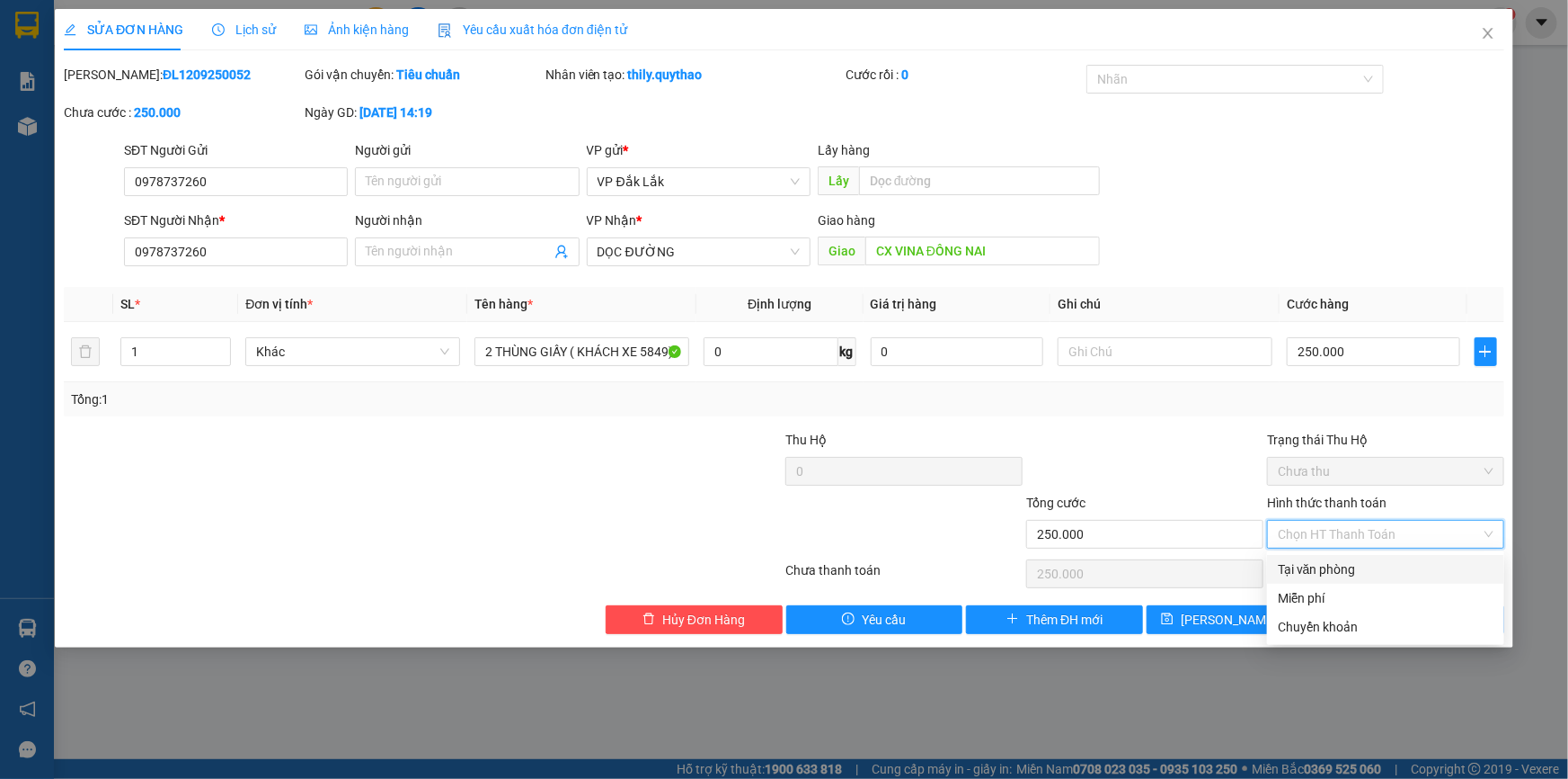
click at [1380, 575] on div "Tại văn phòng" at bounding box center [1385, 570] width 216 height 20
type input "0"
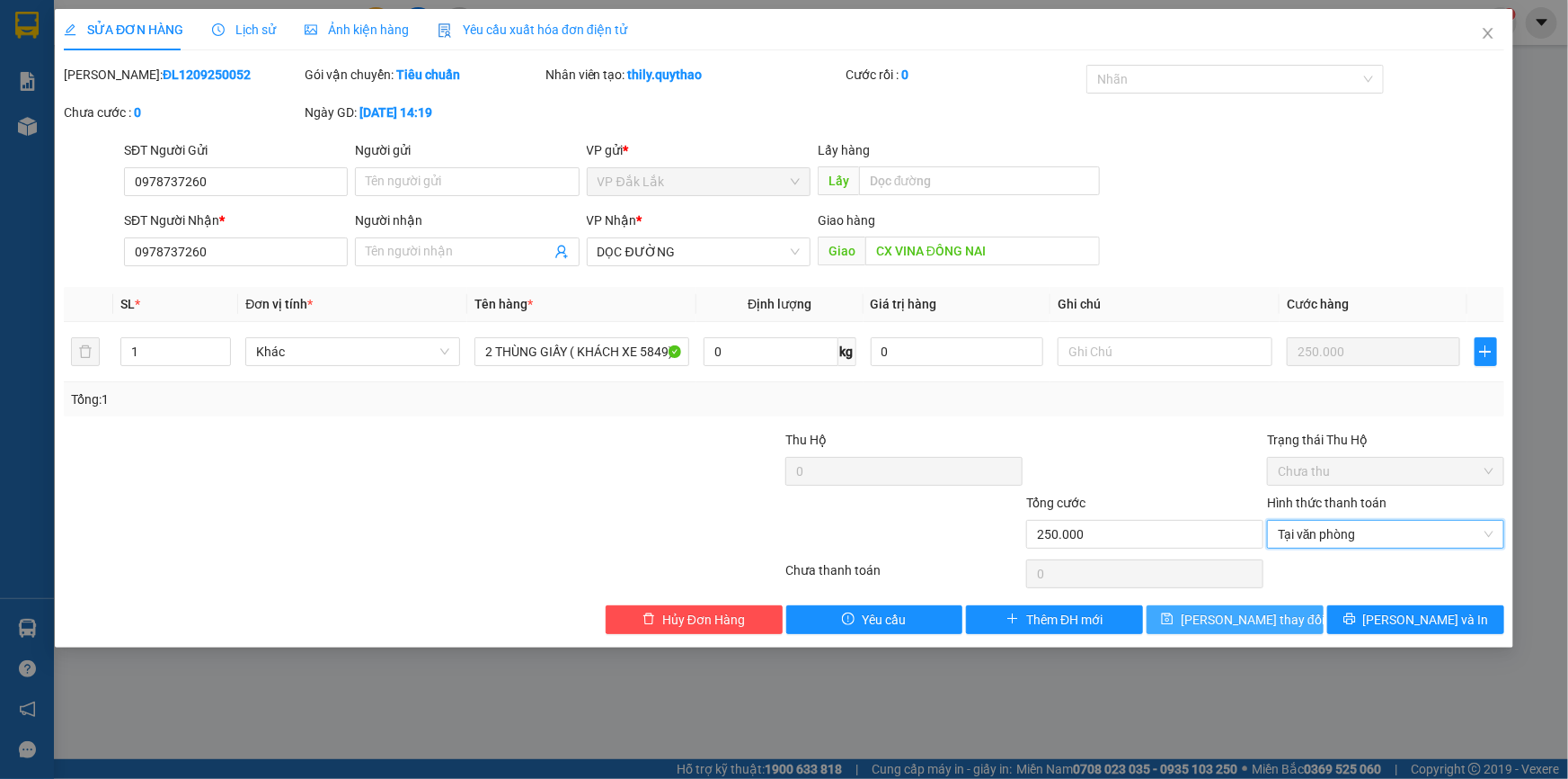
click at [1231, 624] on span "[PERSON_NAME] thay đổi" at bounding box center [1252, 620] width 144 height 20
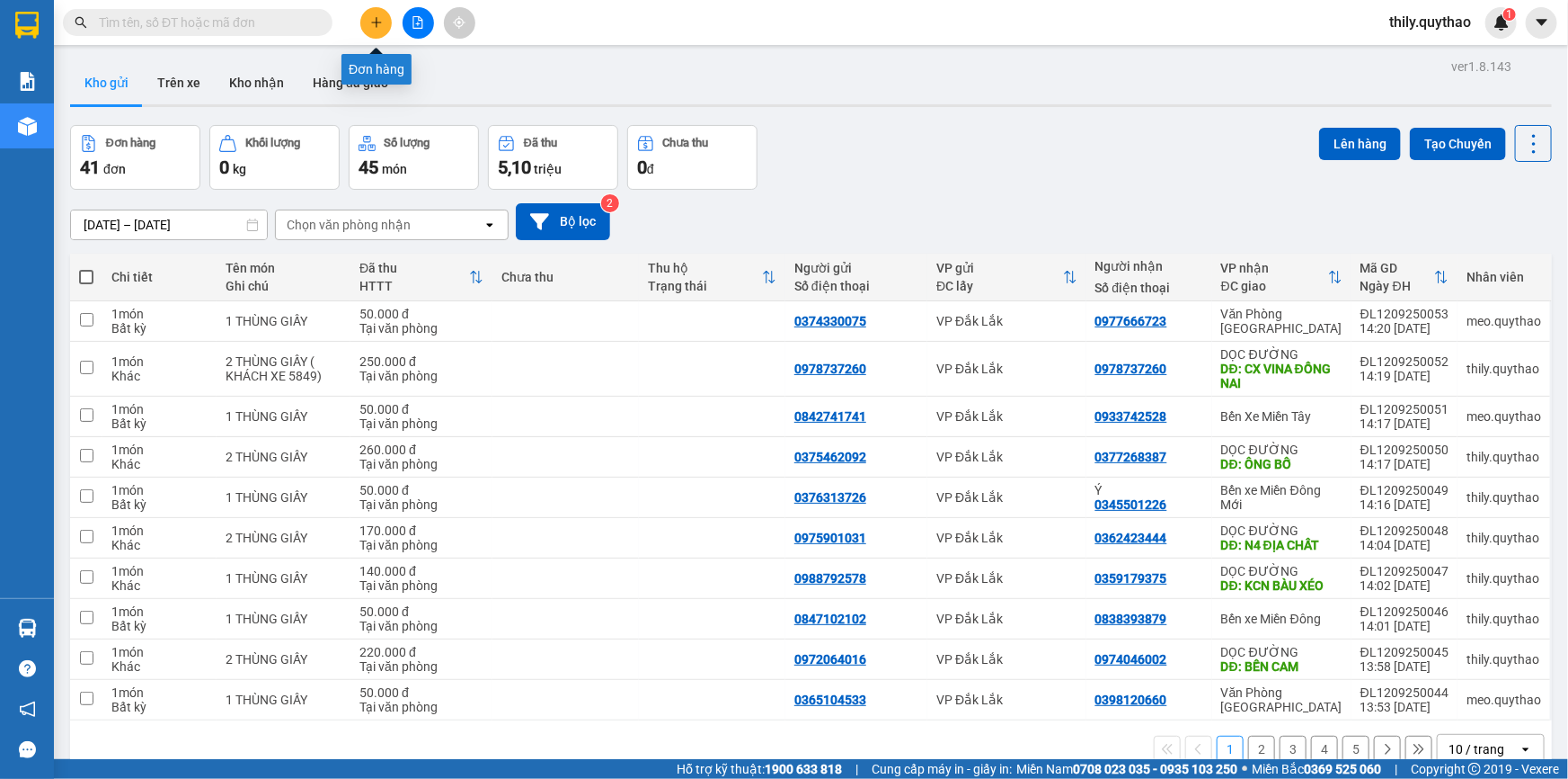
click at [385, 24] on button at bounding box center [376, 23] width 32 height 32
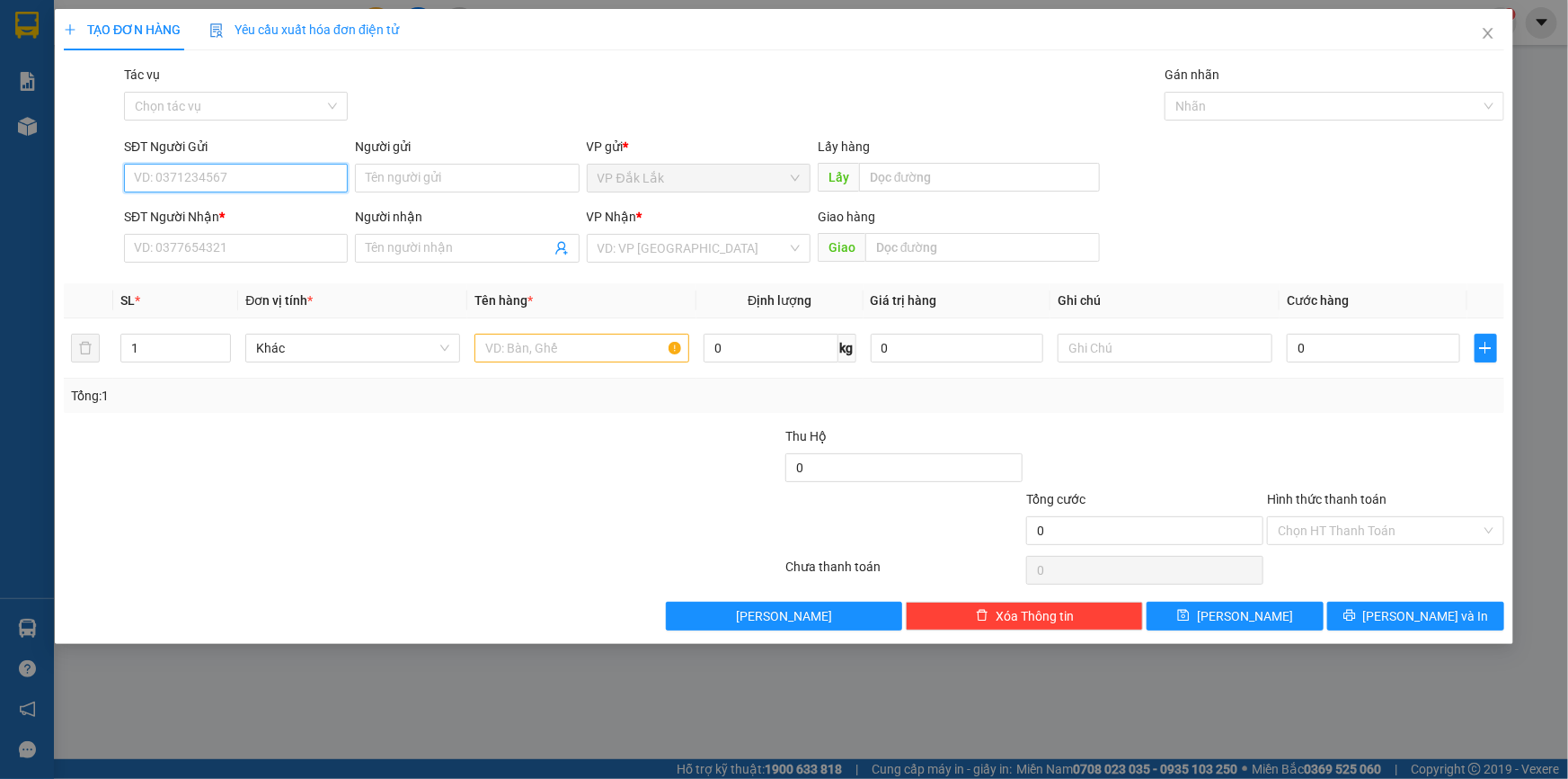
click at [244, 187] on input "SĐT Người Gửi" at bounding box center [236, 178] width 224 height 29
type input "0382290149"
click at [213, 211] on div "0382290149" at bounding box center [236, 214] width 202 height 20
type input "0972572674"
type input "0382290149"
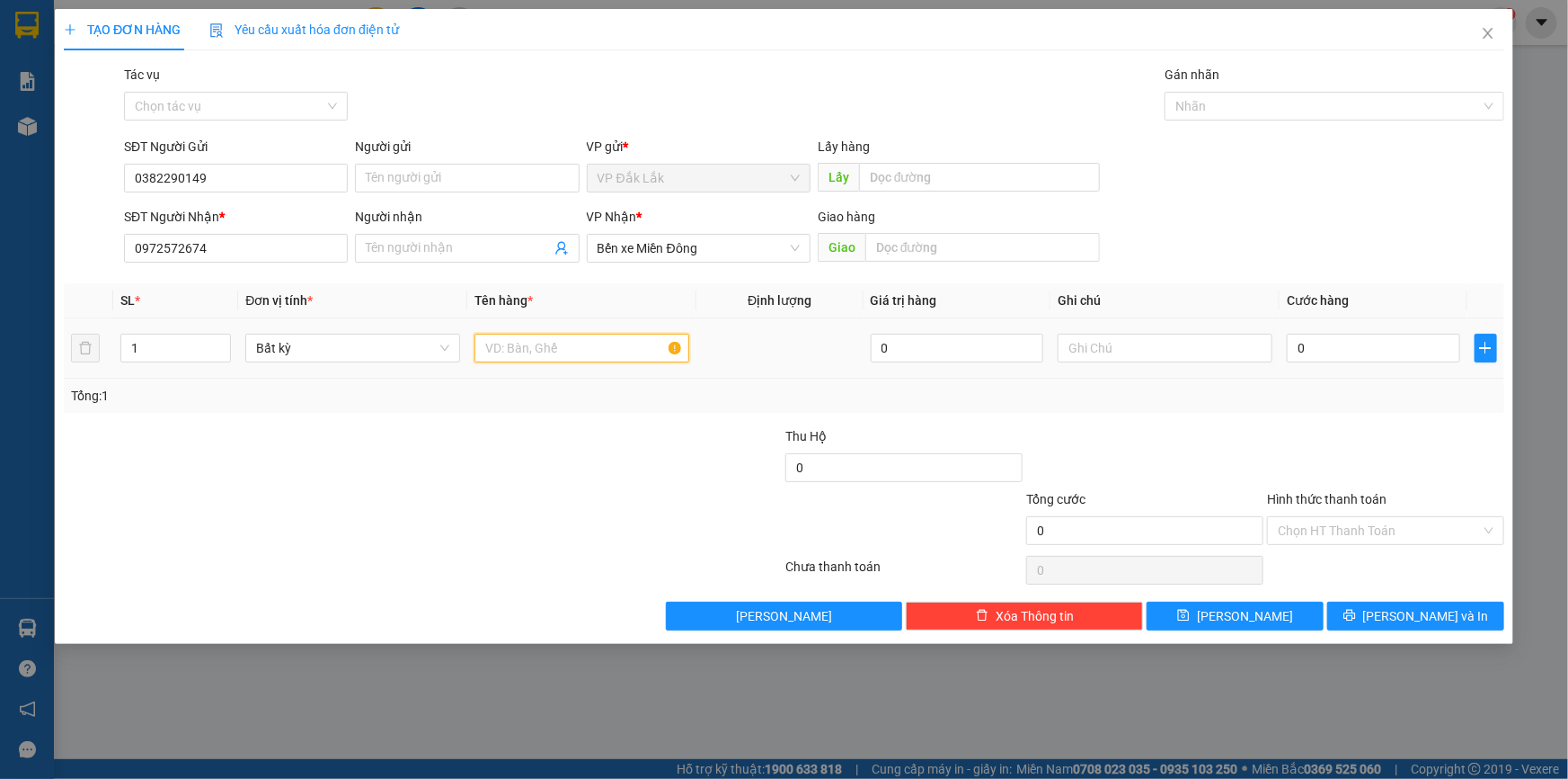
click at [587, 356] on input "text" at bounding box center [582, 349] width 215 height 29
drag, startPoint x: 1384, startPoint y: 531, endPoint x: 1383, endPoint y: 546, distance: 15.0
click at [1384, 531] on input "Hình thức thanh toán" at bounding box center [1379, 531] width 203 height 27
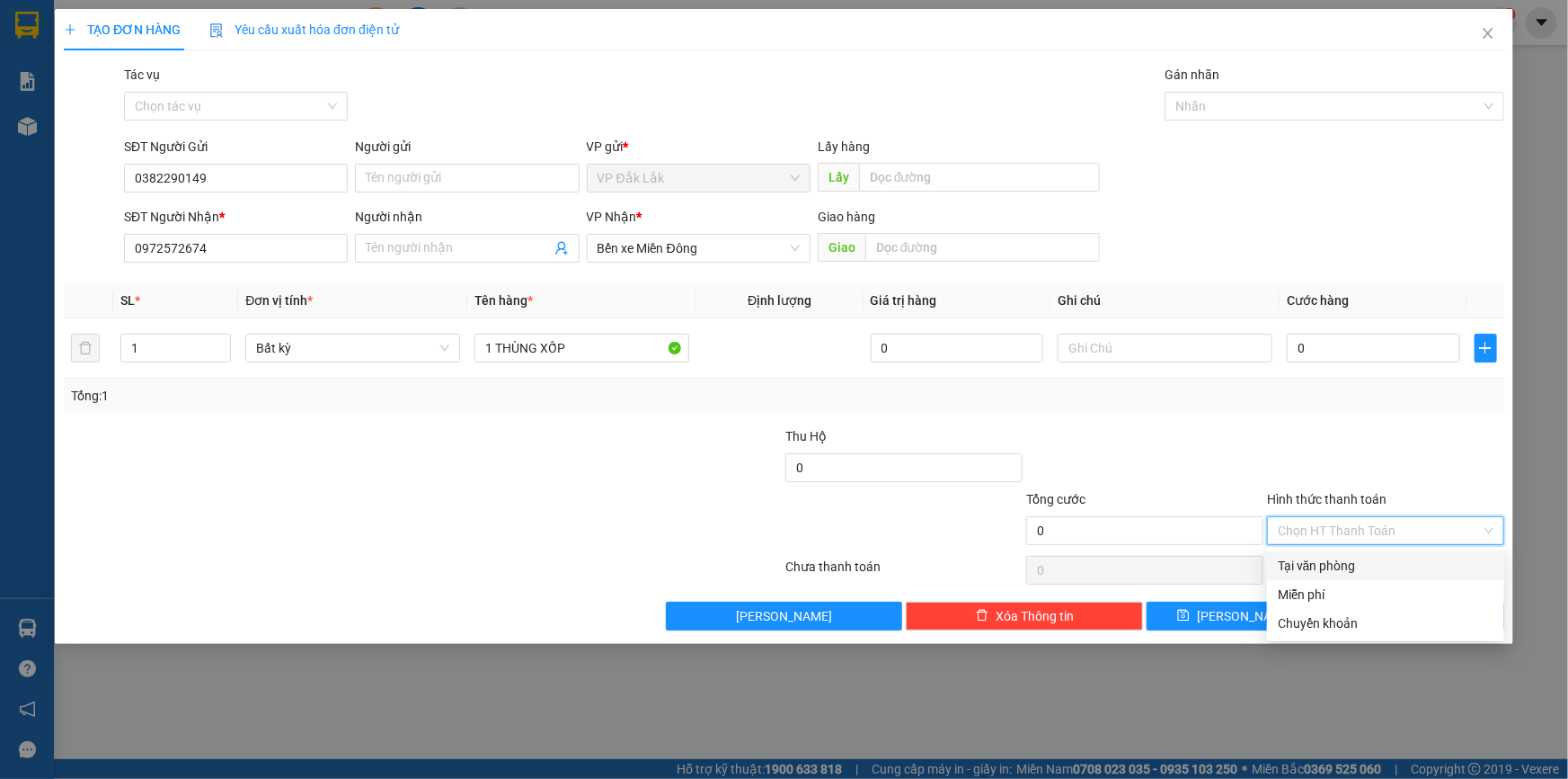
click at [1384, 562] on div "Tại văn phòng" at bounding box center [1385, 566] width 216 height 20
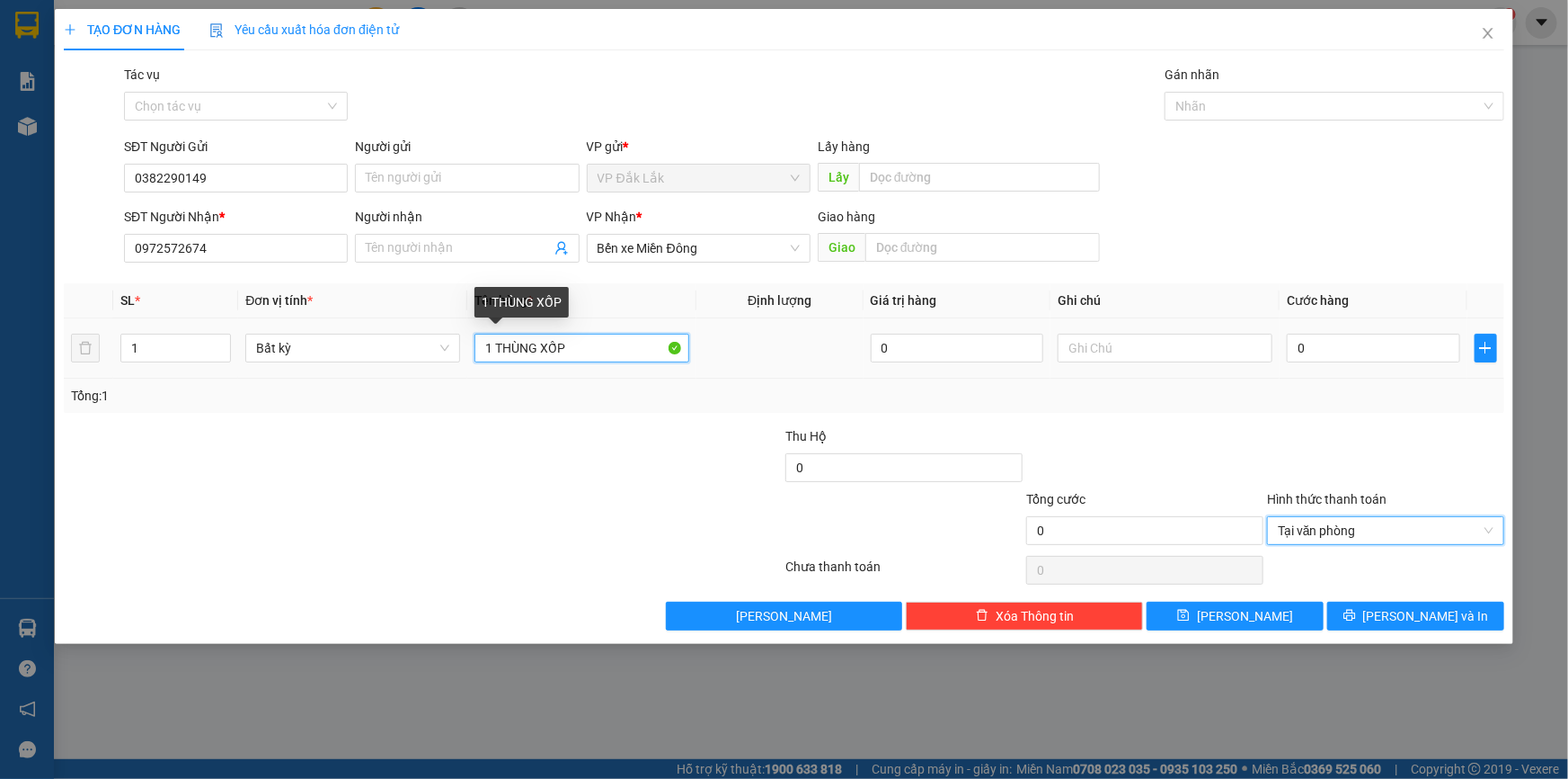
click at [613, 353] on input "1 THÙNG XỐP" at bounding box center [582, 349] width 215 height 29
type input "1 KIỆN ĐEN"
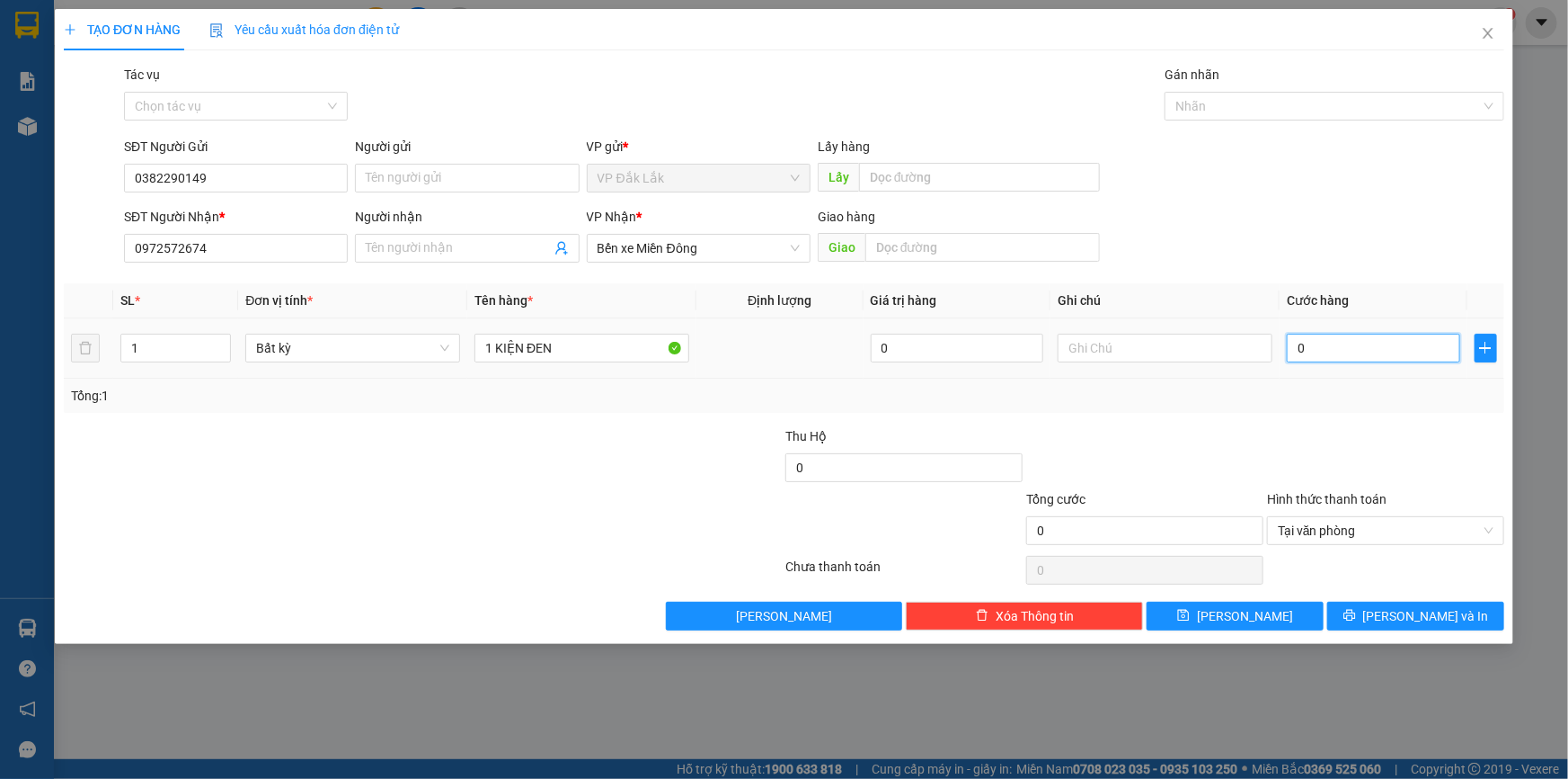
click at [1294, 349] on input "0" at bounding box center [1373, 349] width 174 height 29
type input "4"
type input "40"
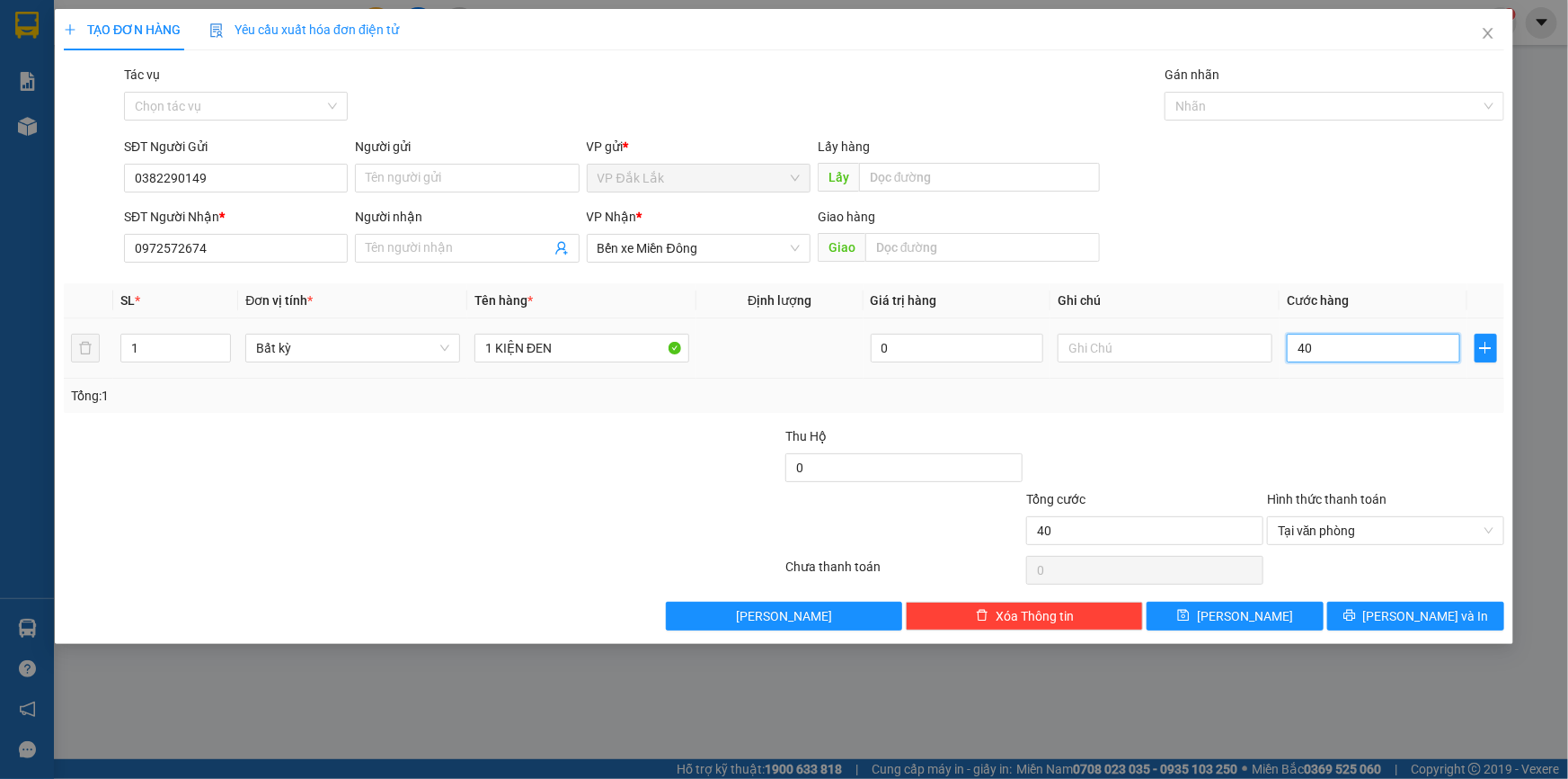
type input "400"
type input "4.000"
type input "40.000"
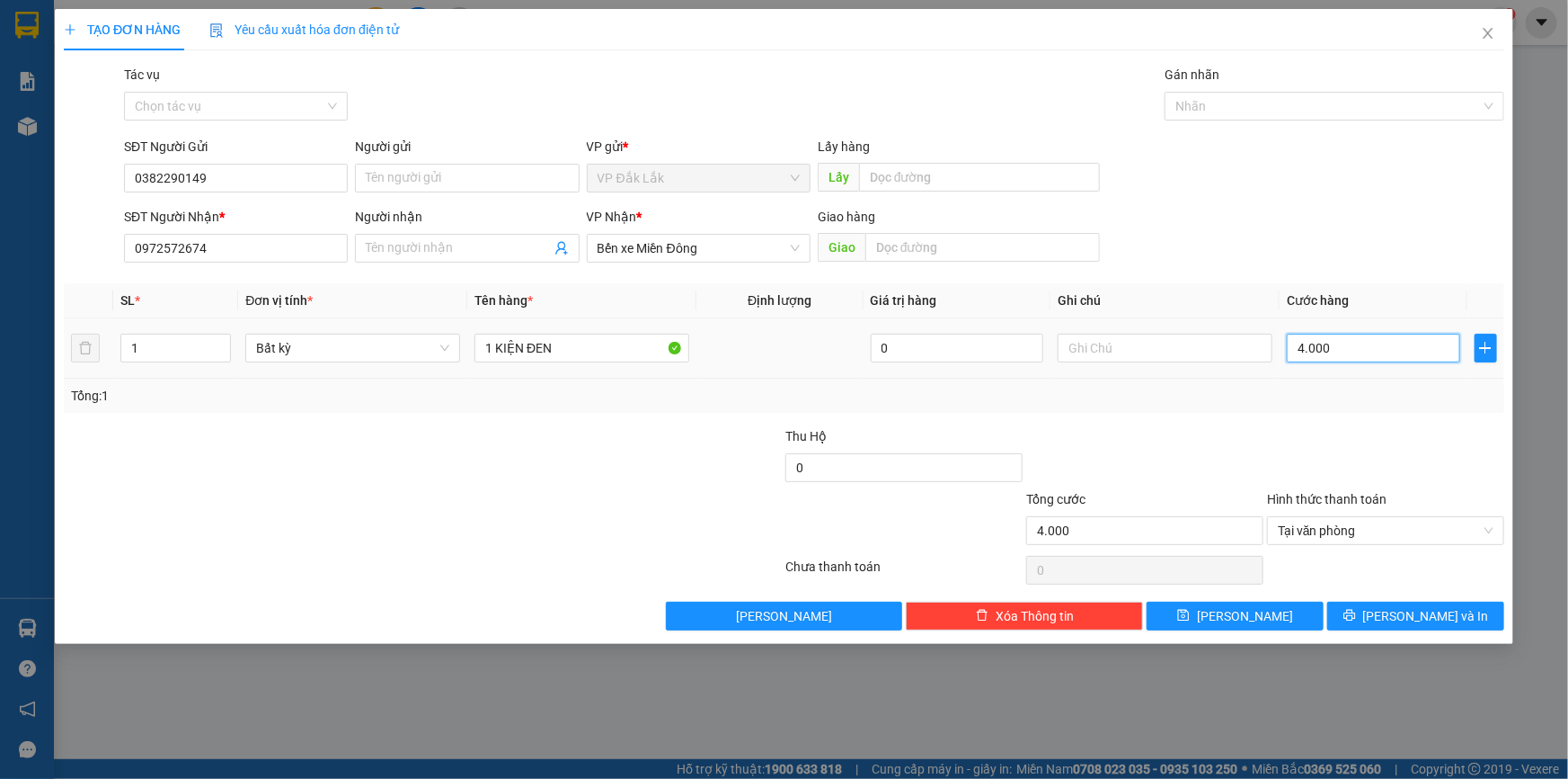
type input "40.000"
click at [1347, 606] on button "[PERSON_NAME] và In" at bounding box center [1415, 616] width 177 height 29
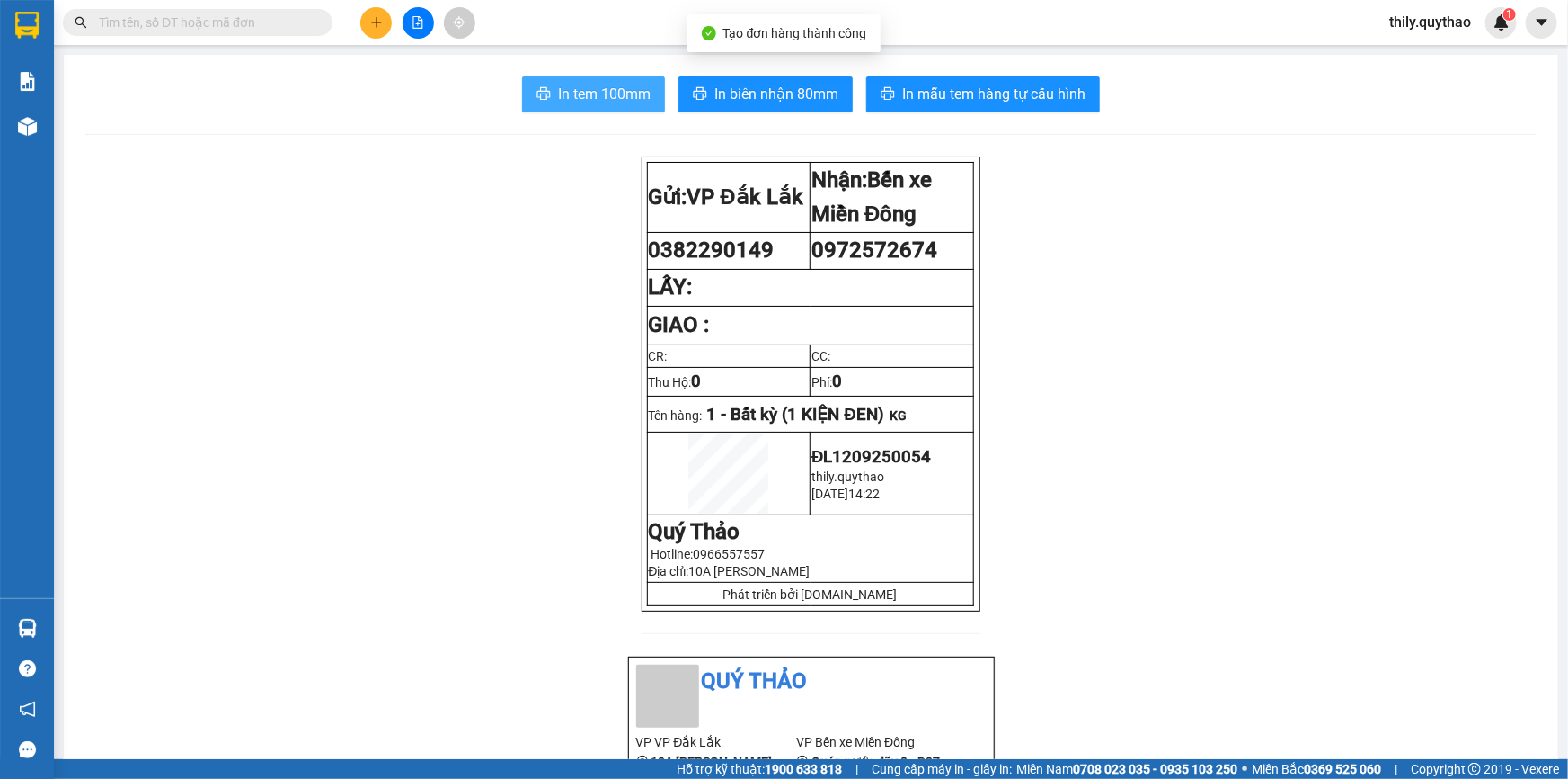
click at [627, 98] on span "In tem 100mm" at bounding box center [605, 94] width 93 height 23
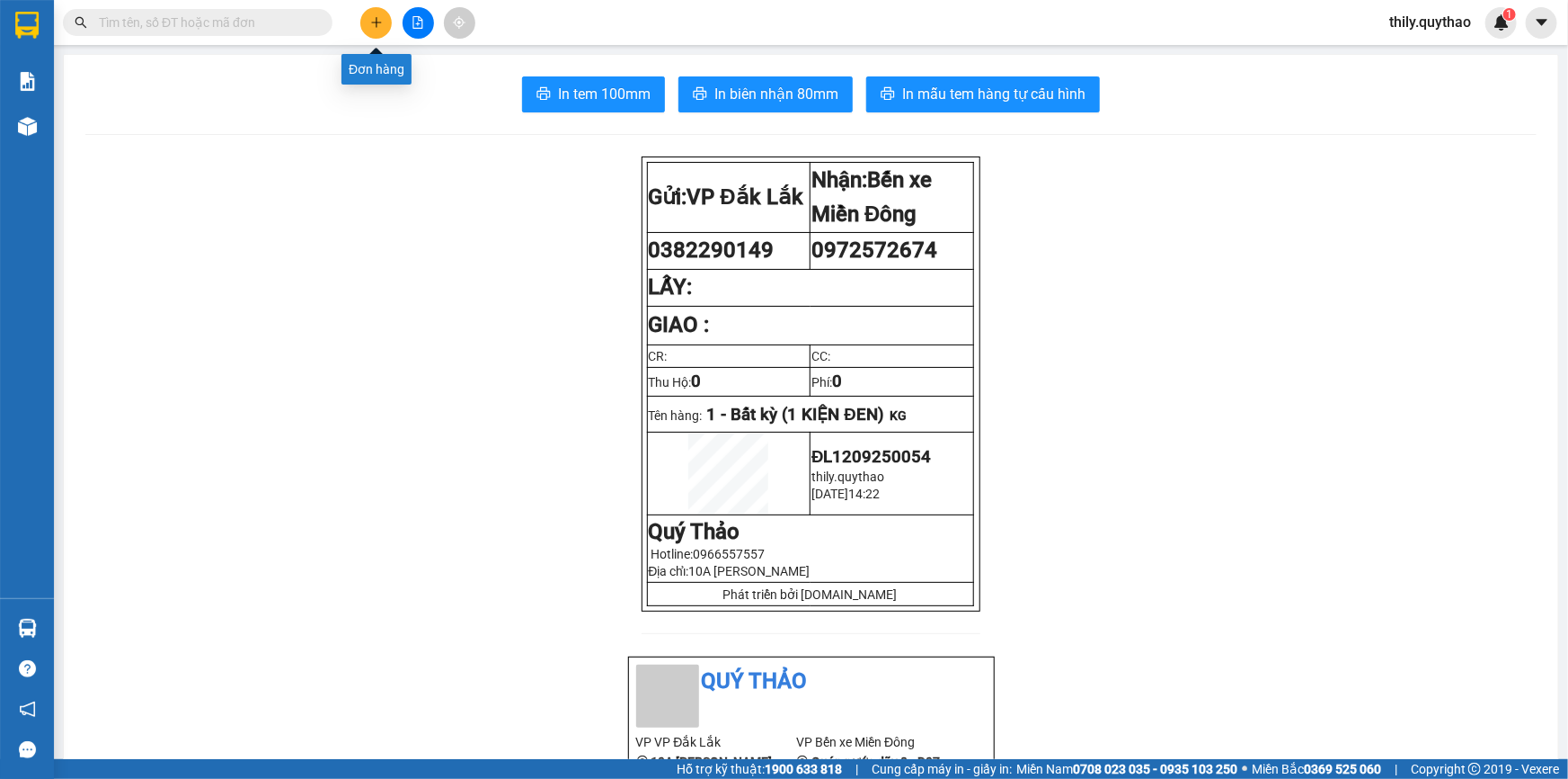
click at [382, 20] on icon "plus" at bounding box center [377, 23] width 13 height 13
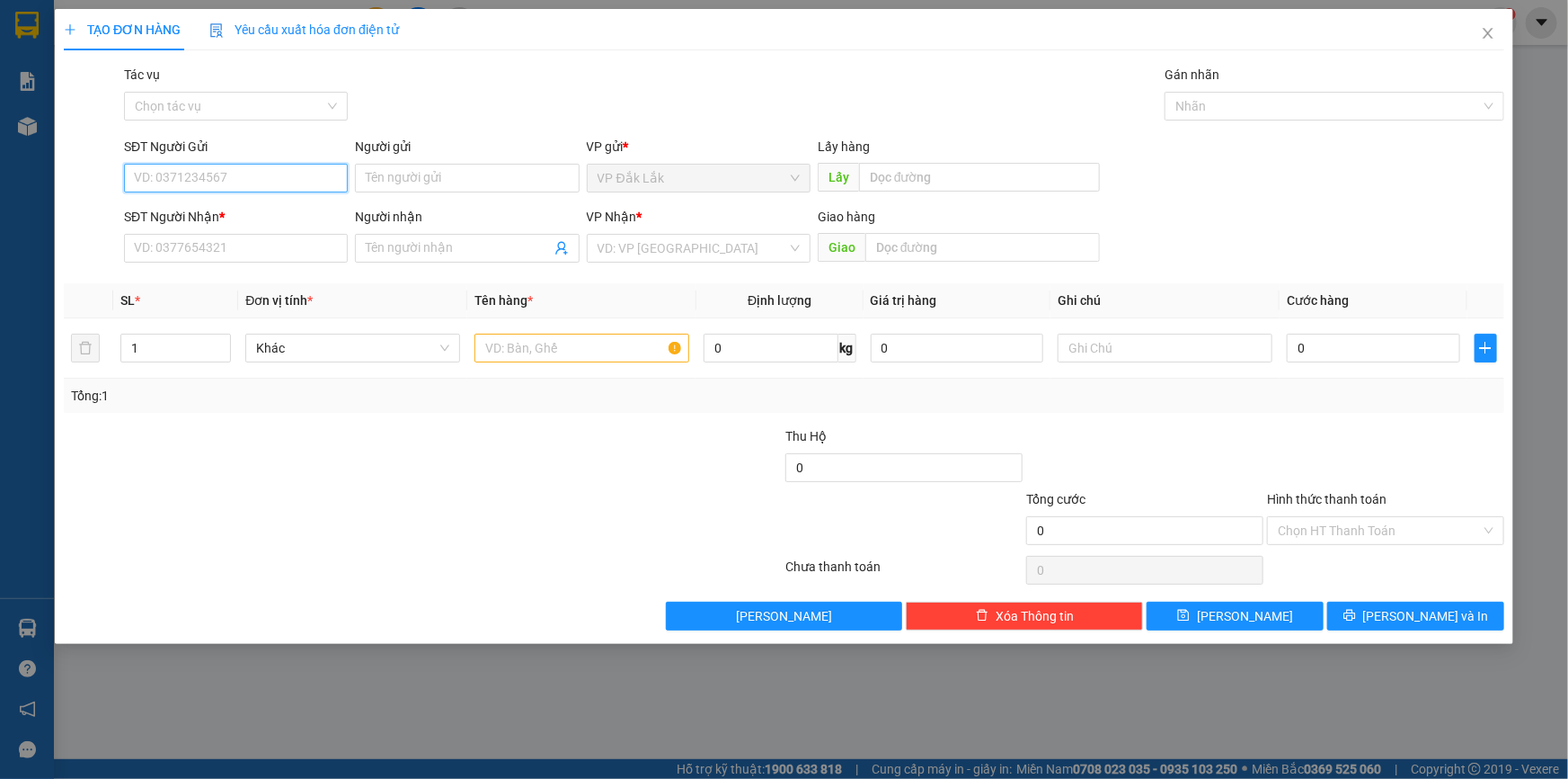
click at [200, 170] on input "SĐT Người Gửi" at bounding box center [236, 178] width 224 height 29
click at [194, 207] on div "0355662113" at bounding box center [236, 214] width 202 height 20
type input "0355662113"
type input "0932677466"
type input "0355662113"
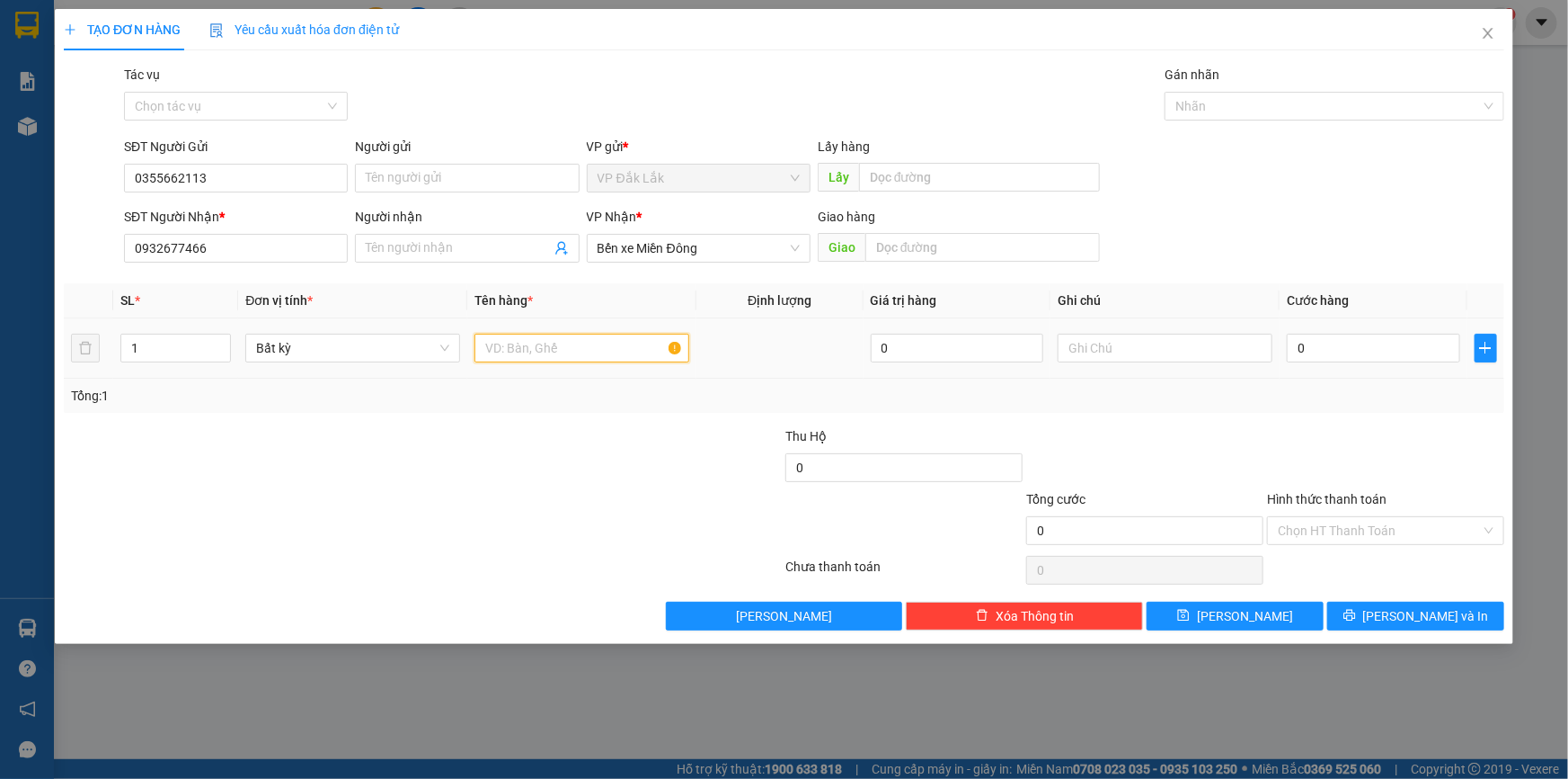
click at [571, 350] on input "text" at bounding box center [582, 349] width 215 height 29
type input "2 THÙNG GIẤY"
click at [1298, 354] on input "0" at bounding box center [1373, 349] width 174 height 29
type input "2"
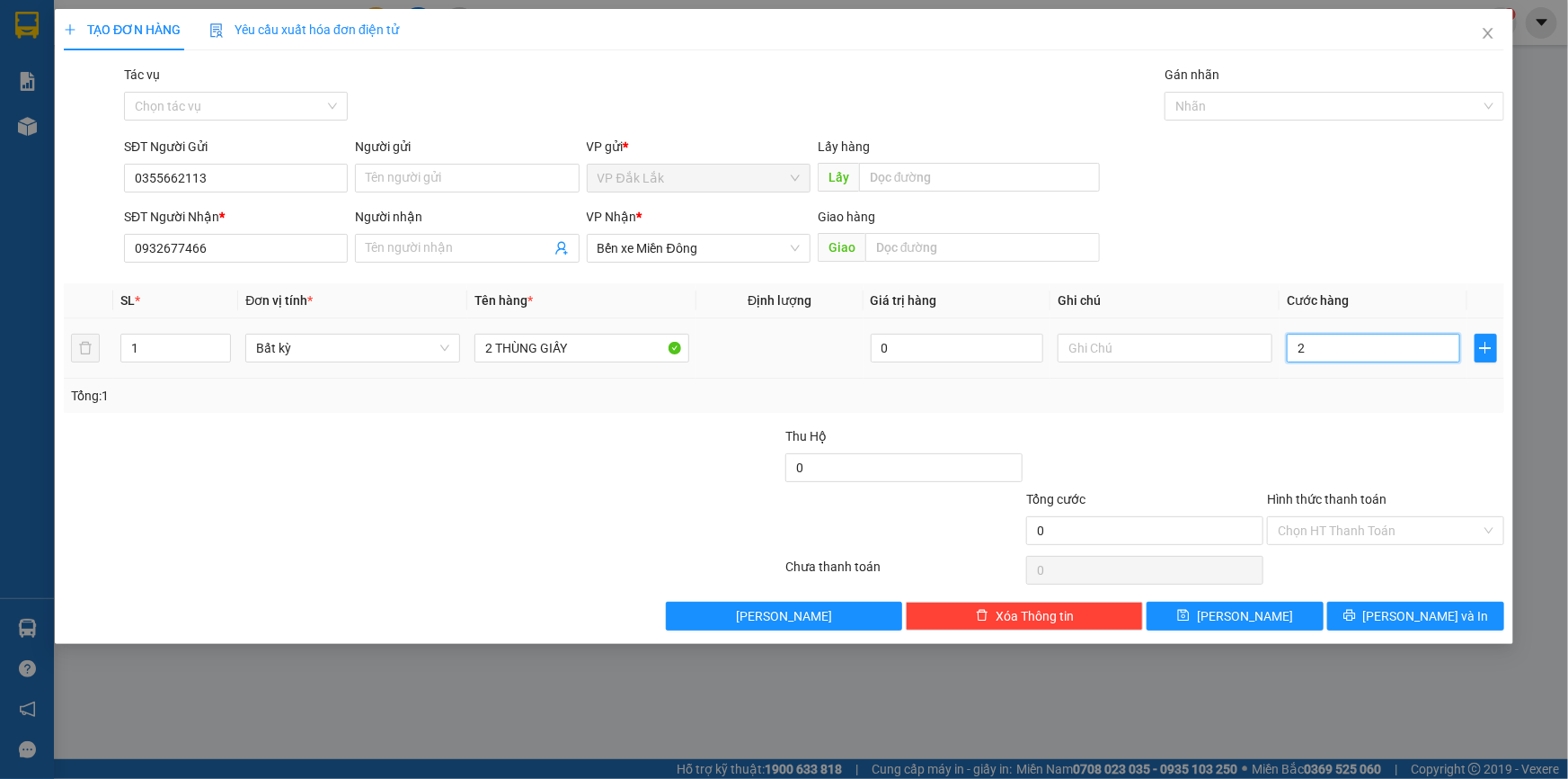
type input "2"
type input "22"
type input "220"
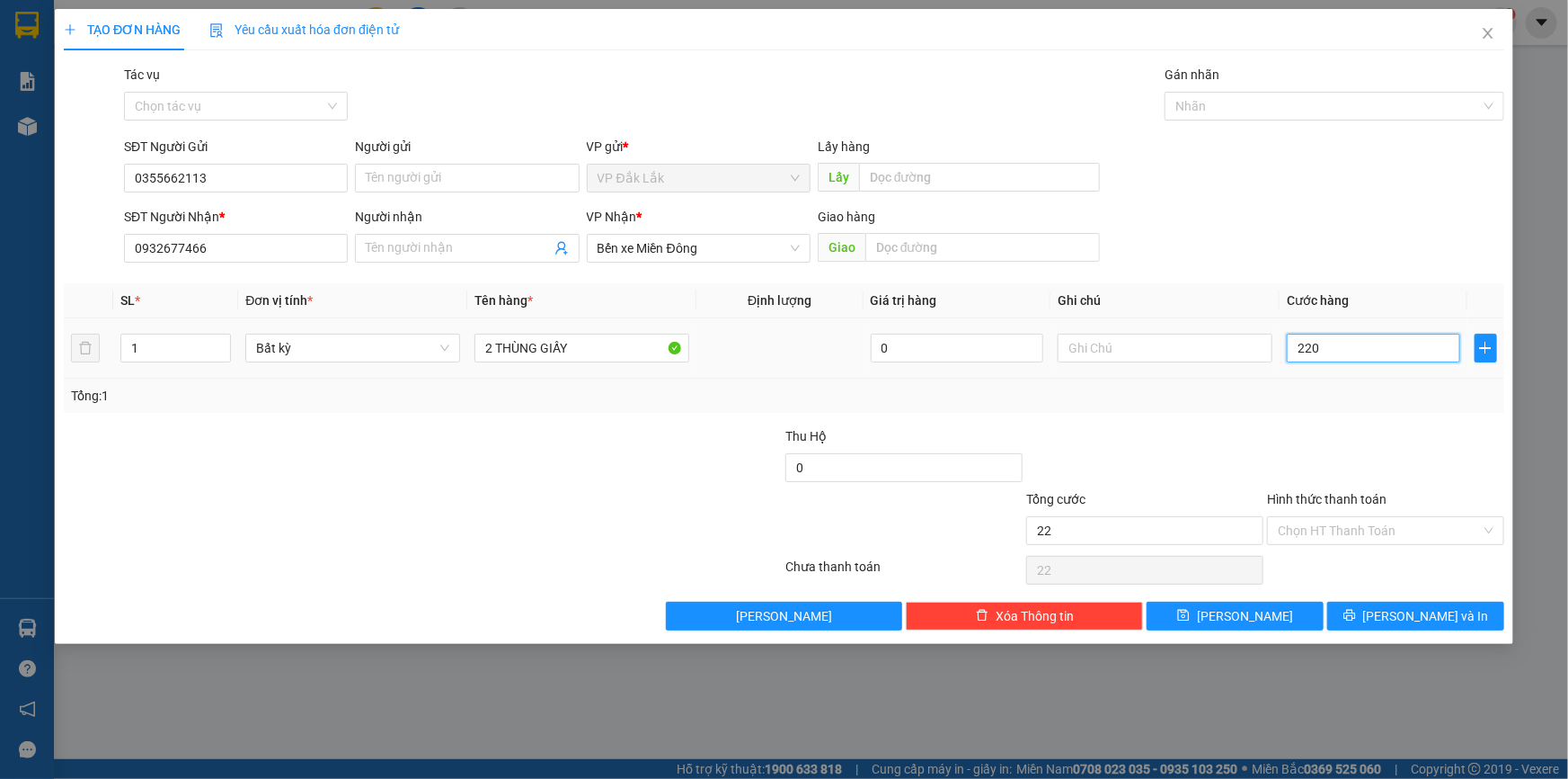
type input "220"
type input "2.200"
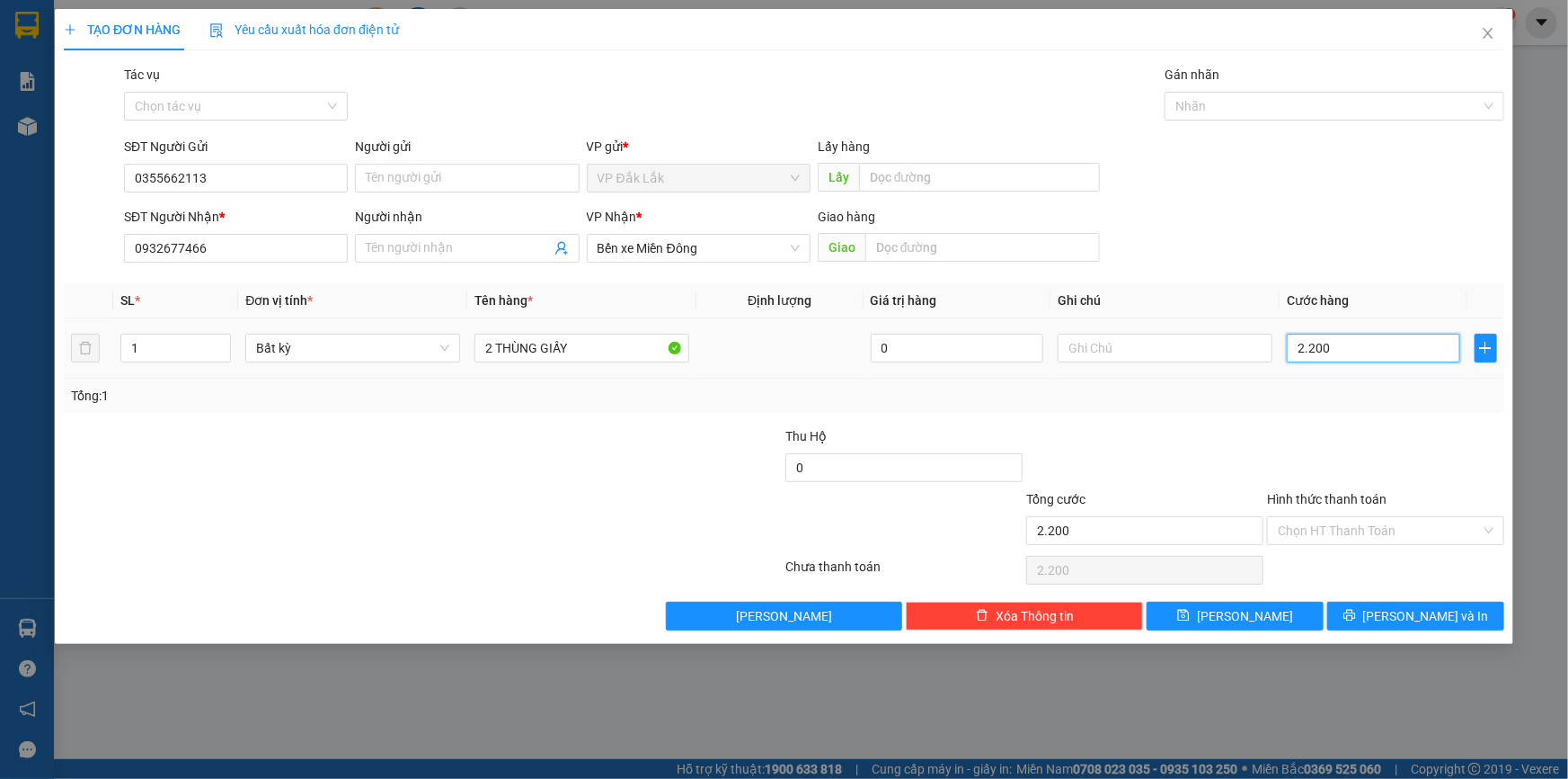
type input "22.000"
type input "220.000"
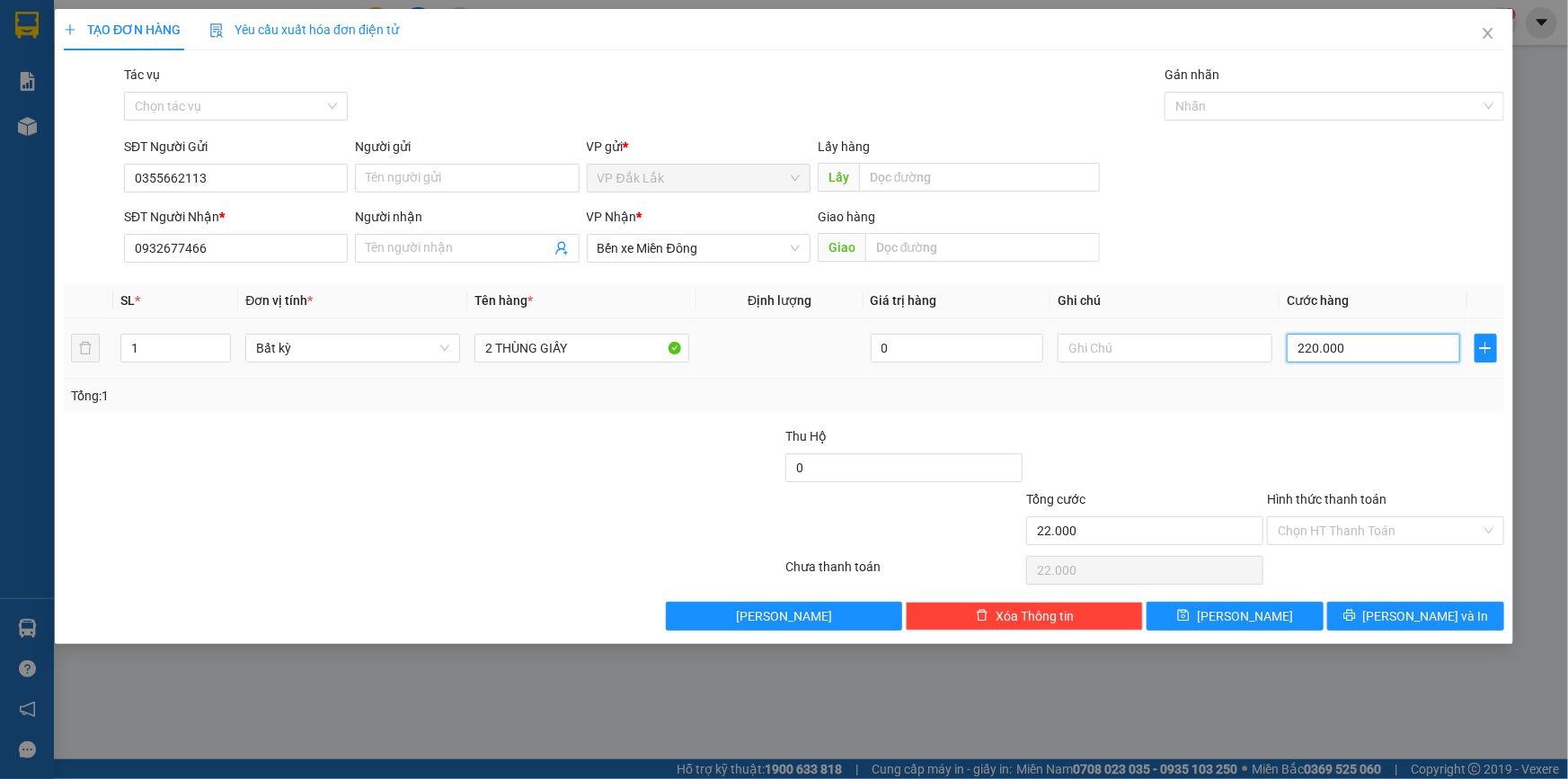
type input "220.000"
click at [1392, 534] on input "Hình thức thanh toán" at bounding box center [1379, 531] width 203 height 27
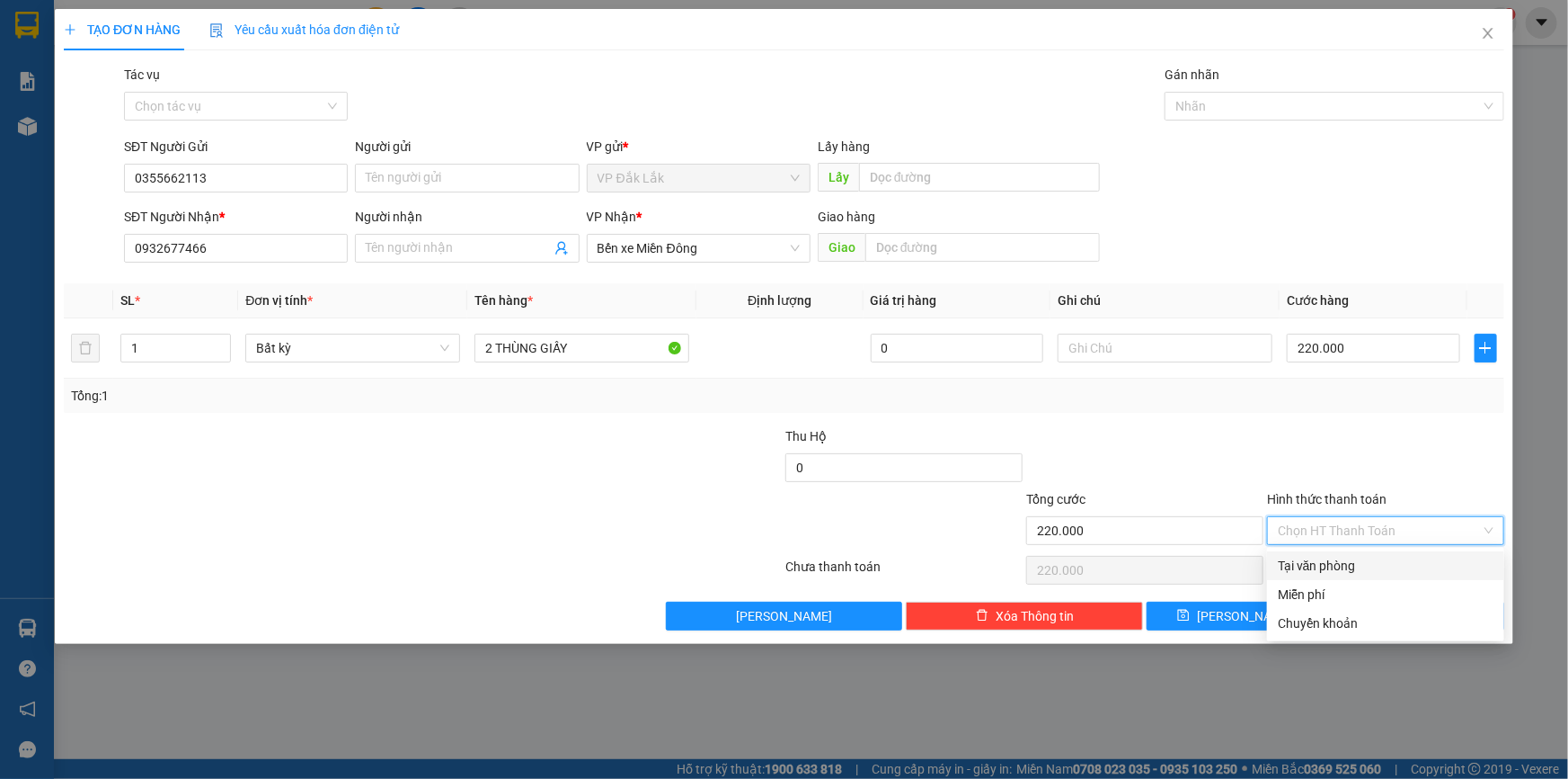
click at [1392, 572] on div "Tại văn phòng" at bounding box center [1385, 566] width 216 height 20
type input "0"
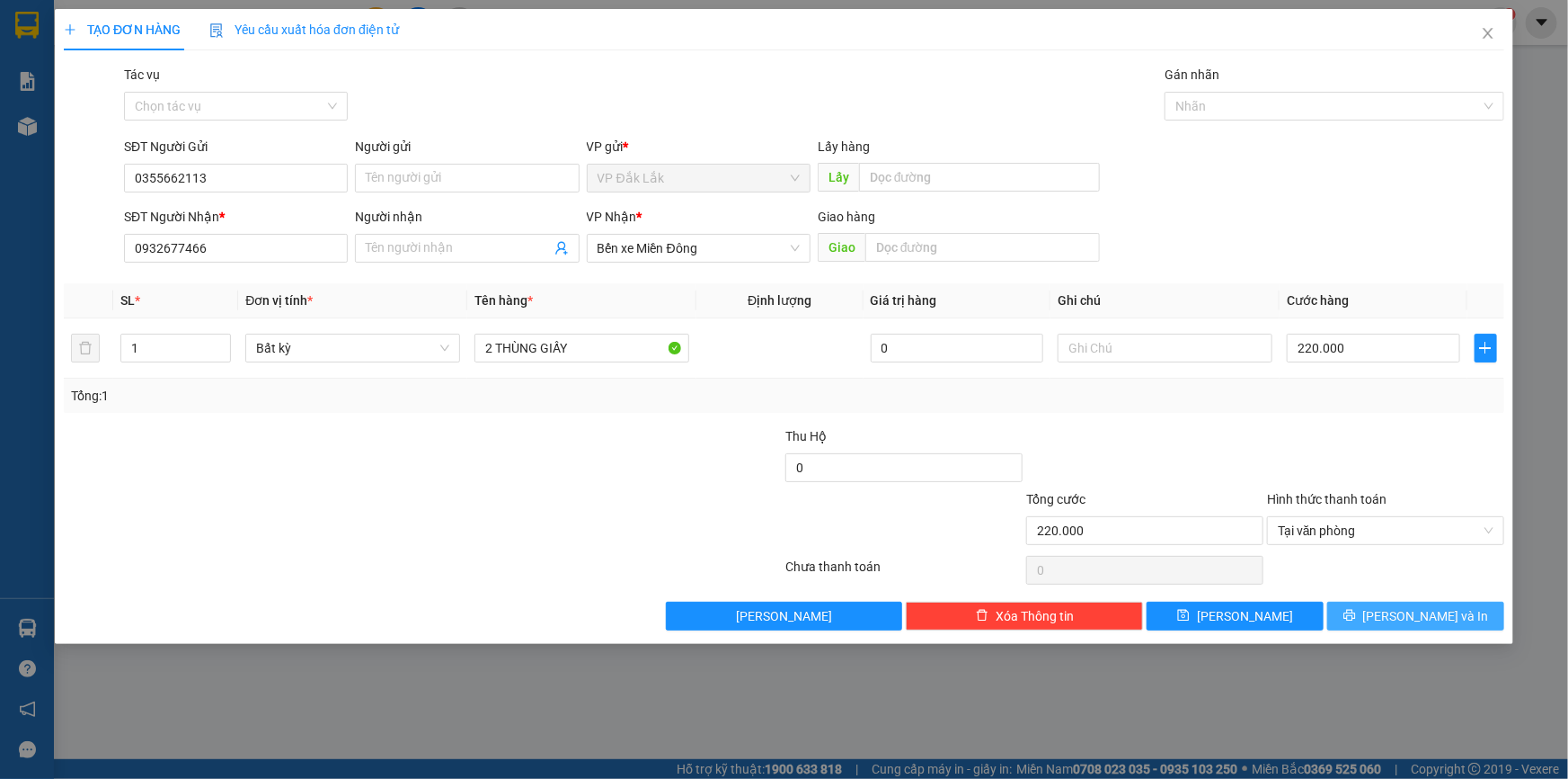
click at [1356, 612] on icon "printer" at bounding box center [1350, 615] width 13 height 13
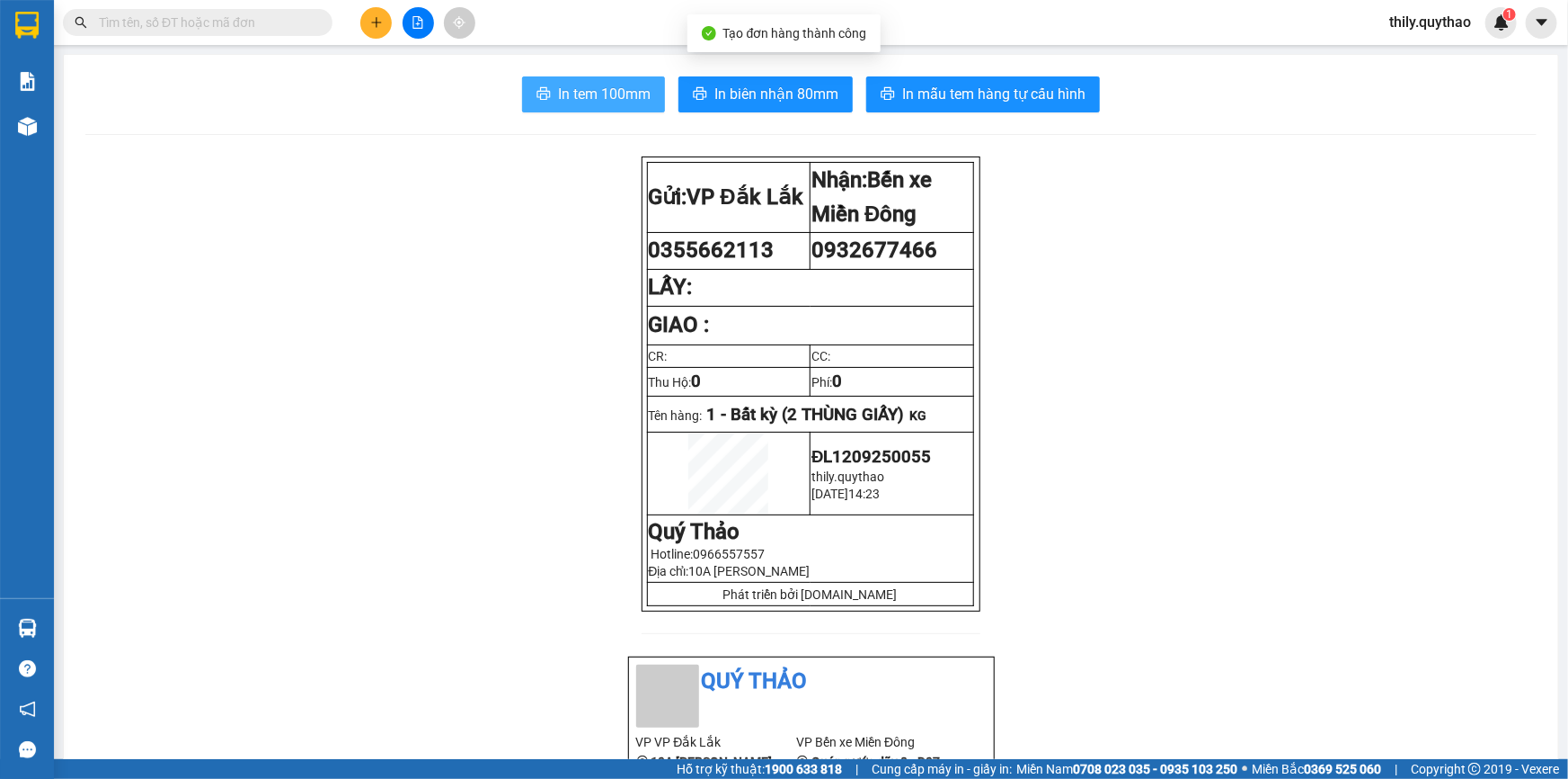
click at [628, 86] on span "In tem 100mm" at bounding box center [605, 94] width 93 height 23
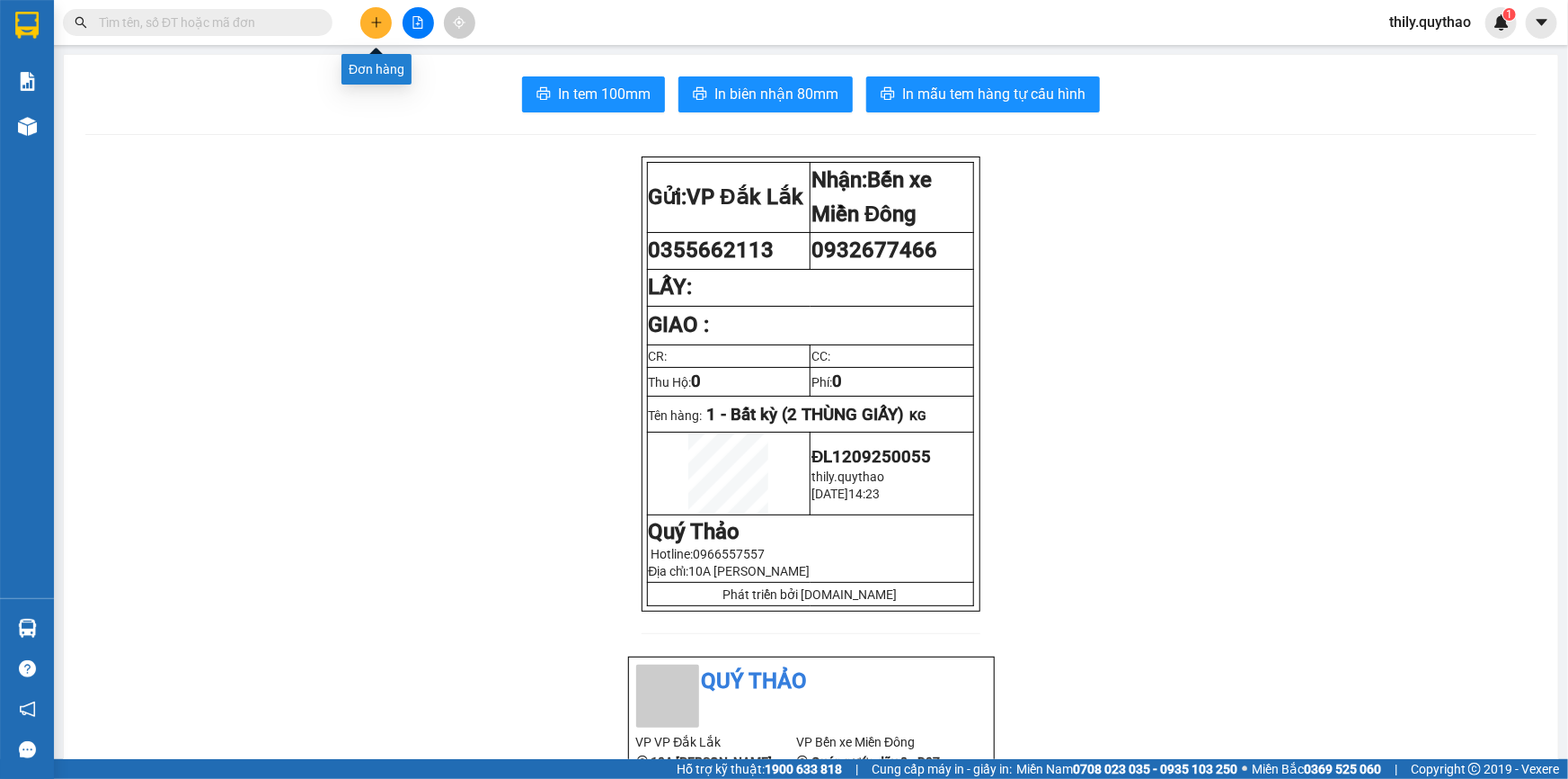
click at [366, 21] on button at bounding box center [376, 23] width 32 height 32
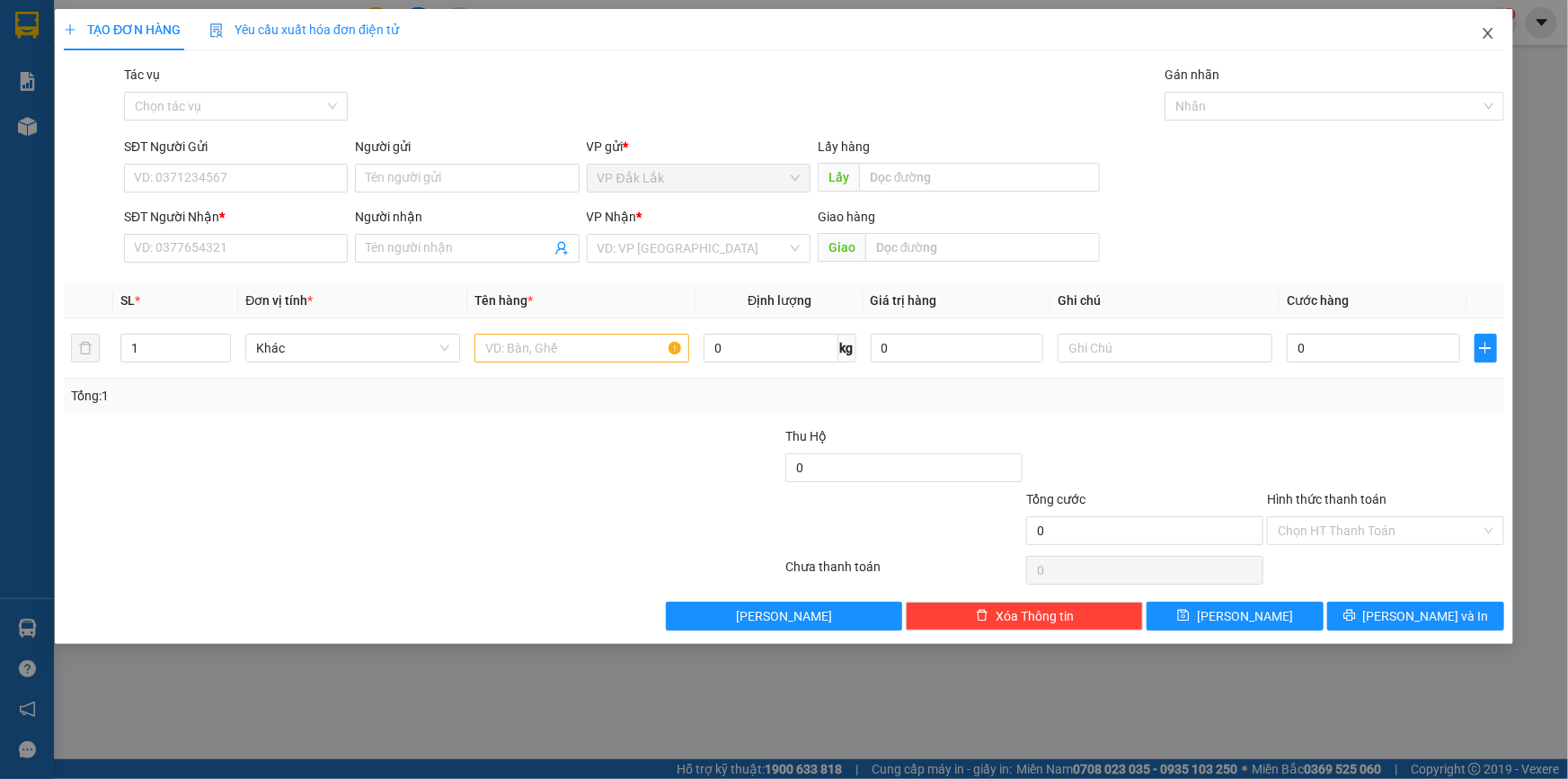
click at [1490, 37] on icon "close" at bounding box center [1488, 34] width 15 height 15
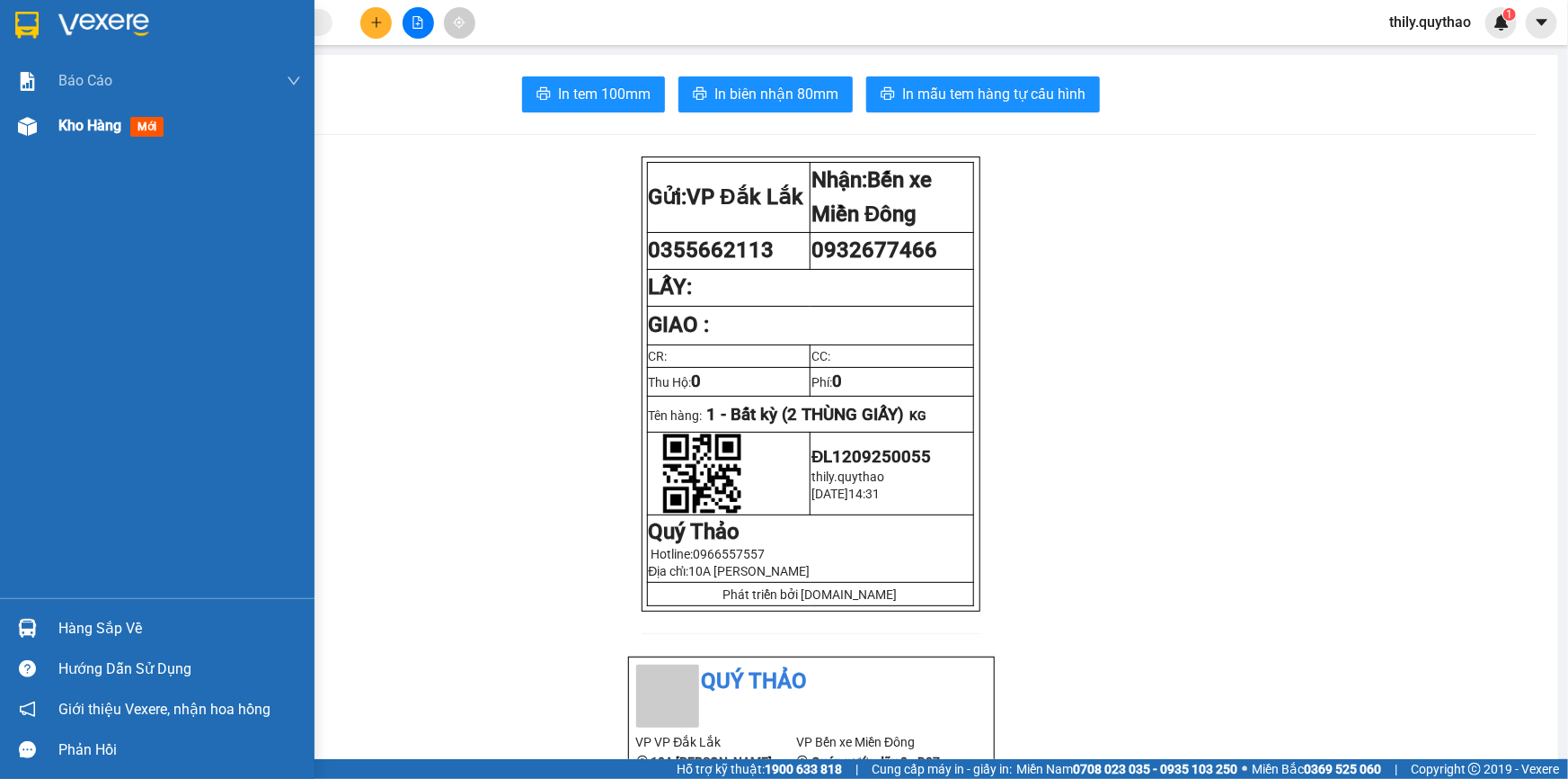
click at [25, 119] on img at bounding box center [27, 126] width 19 height 19
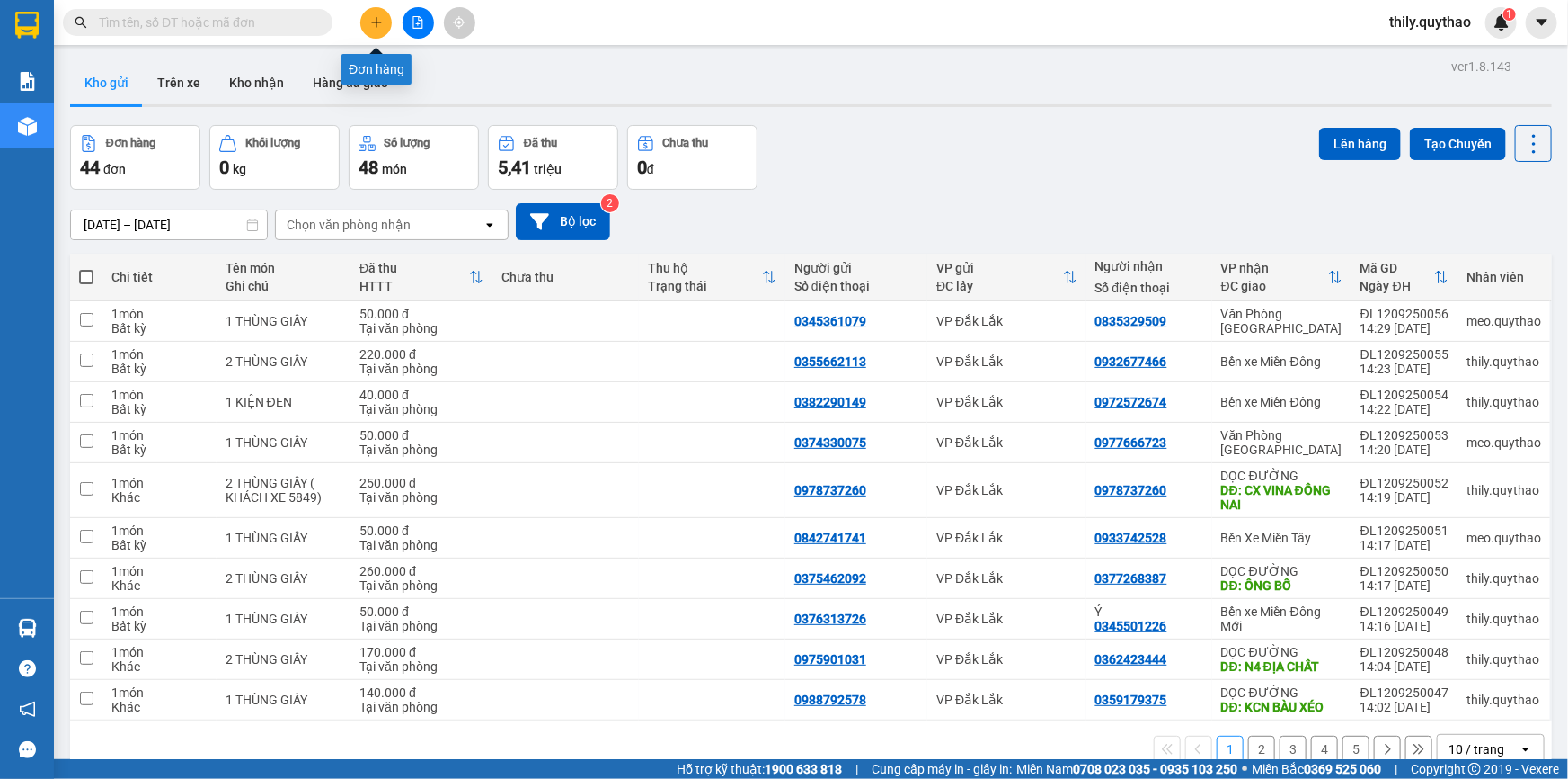
click at [377, 36] on button at bounding box center [376, 23] width 32 height 32
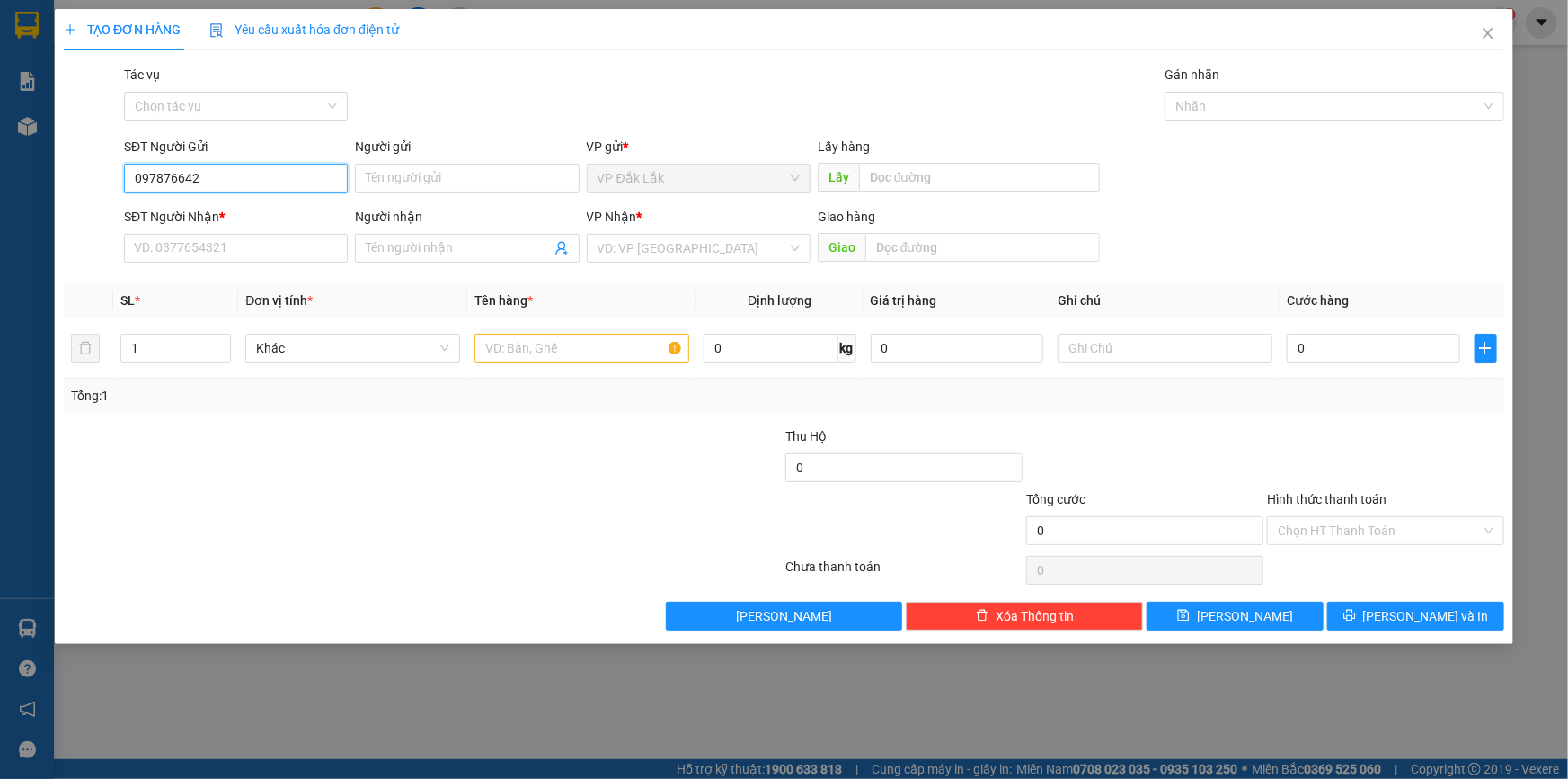
type input "0978766427"
click at [206, 215] on div "0978766427" at bounding box center [236, 214] width 202 height 20
type input "0918706498"
type input "ĐỨC"
type input "0978766427"
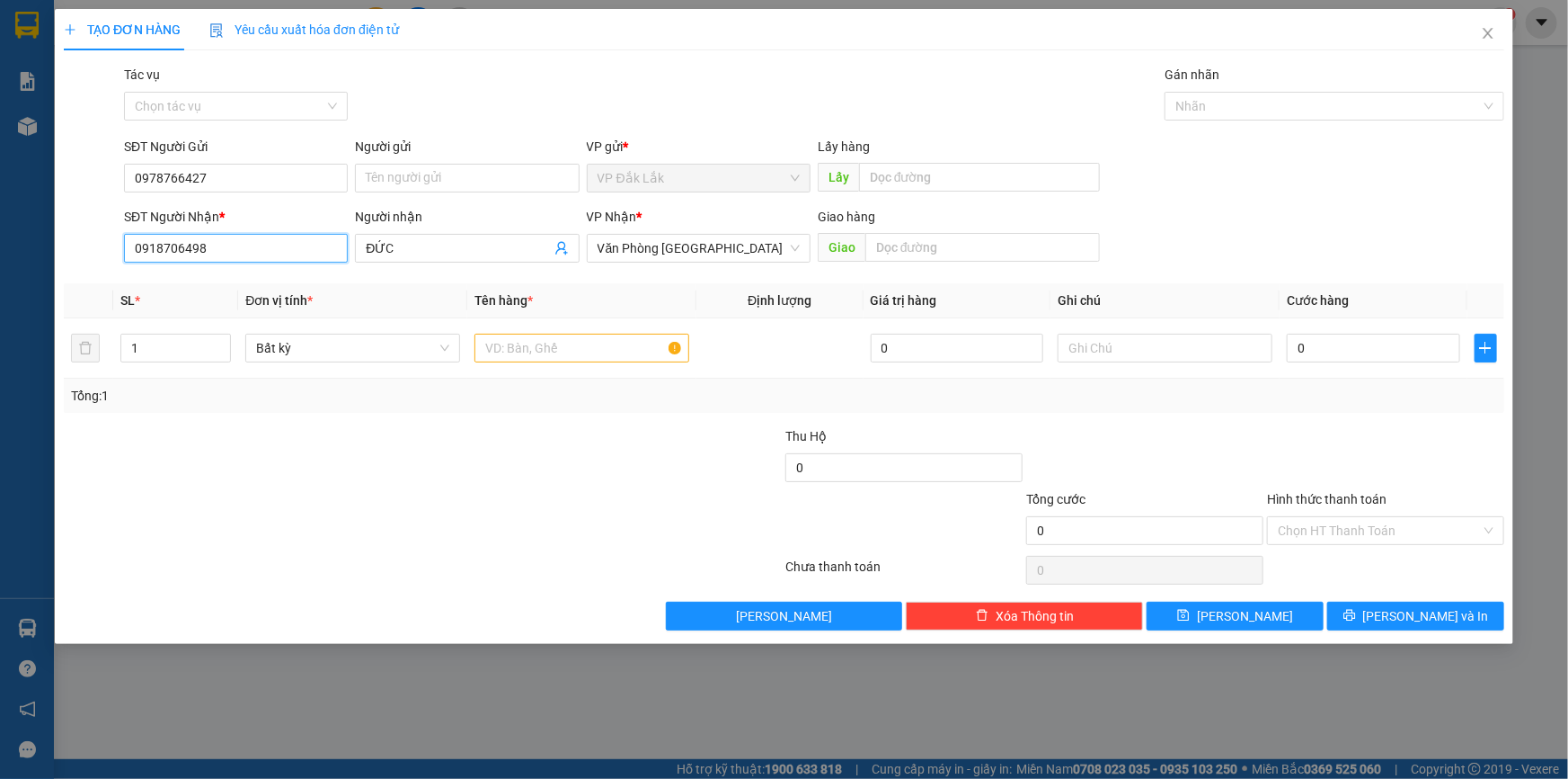
click at [224, 251] on input "0918706498" at bounding box center [236, 248] width 224 height 29
type input "0"
click at [187, 248] on input "0903019912" at bounding box center [236, 248] width 224 height 29
type input "0903013312"
click at [198, 278] on div "0903013312" at bounding box center [236, 284] width 202 height 20
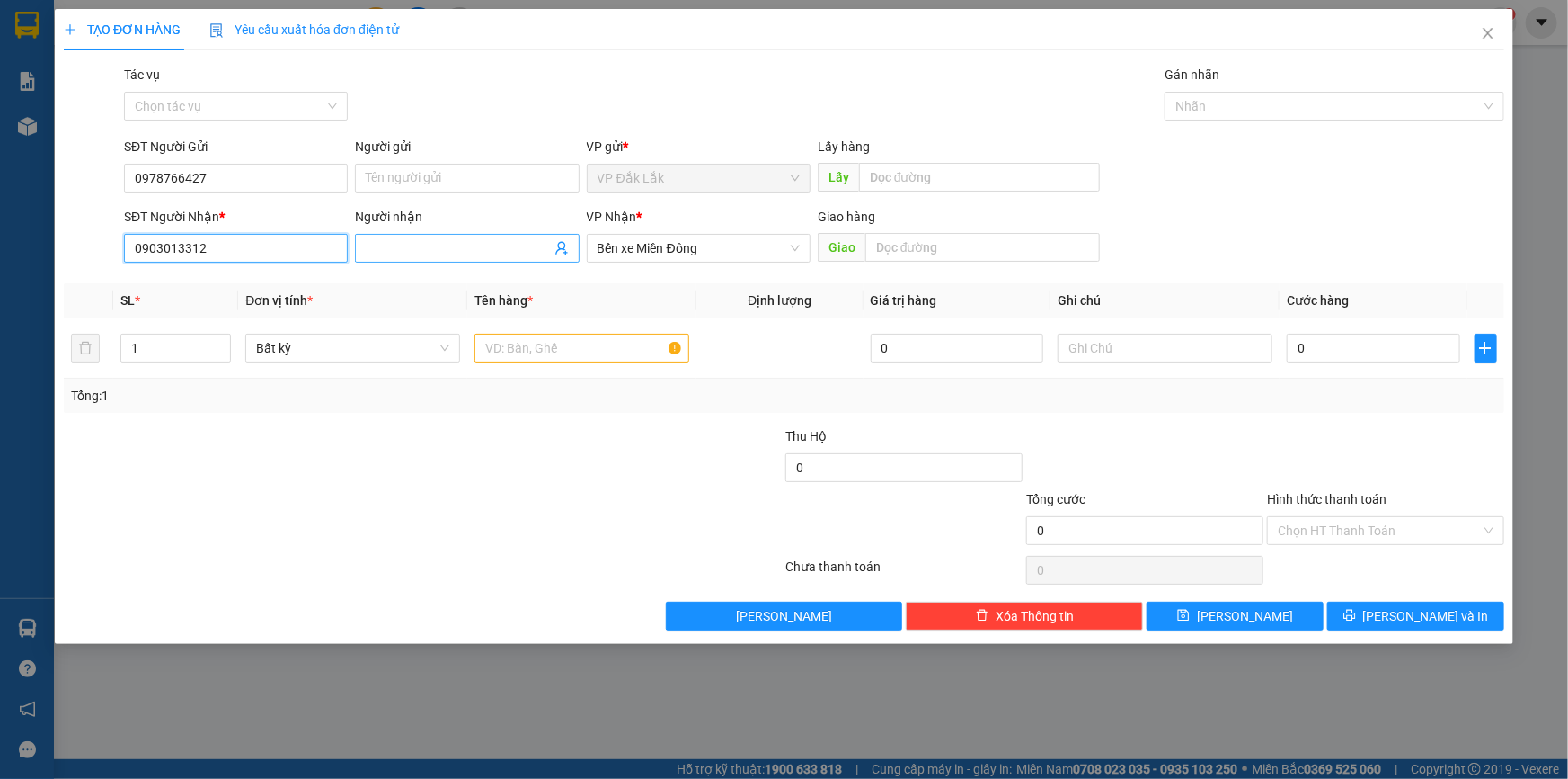
type input "0903013312"
click at [404, 239] on input "Người nhận" at bounding box center [457, 248] width 185 height 20
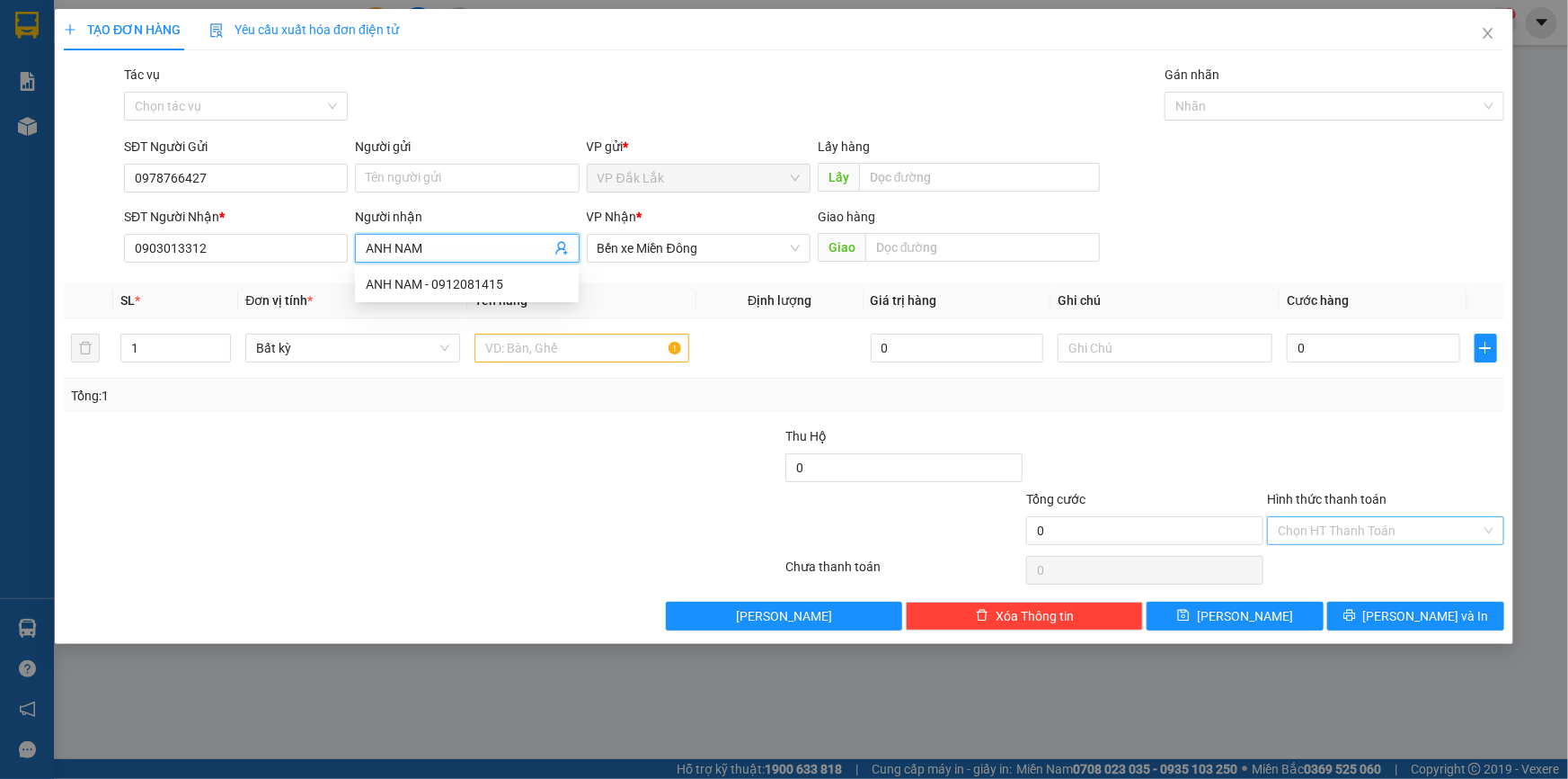
type input "ANH NAM"
click at [1397, 521] on input "Hình thức thanh toán" at bounding box center [1379, 531] width 203 height 27
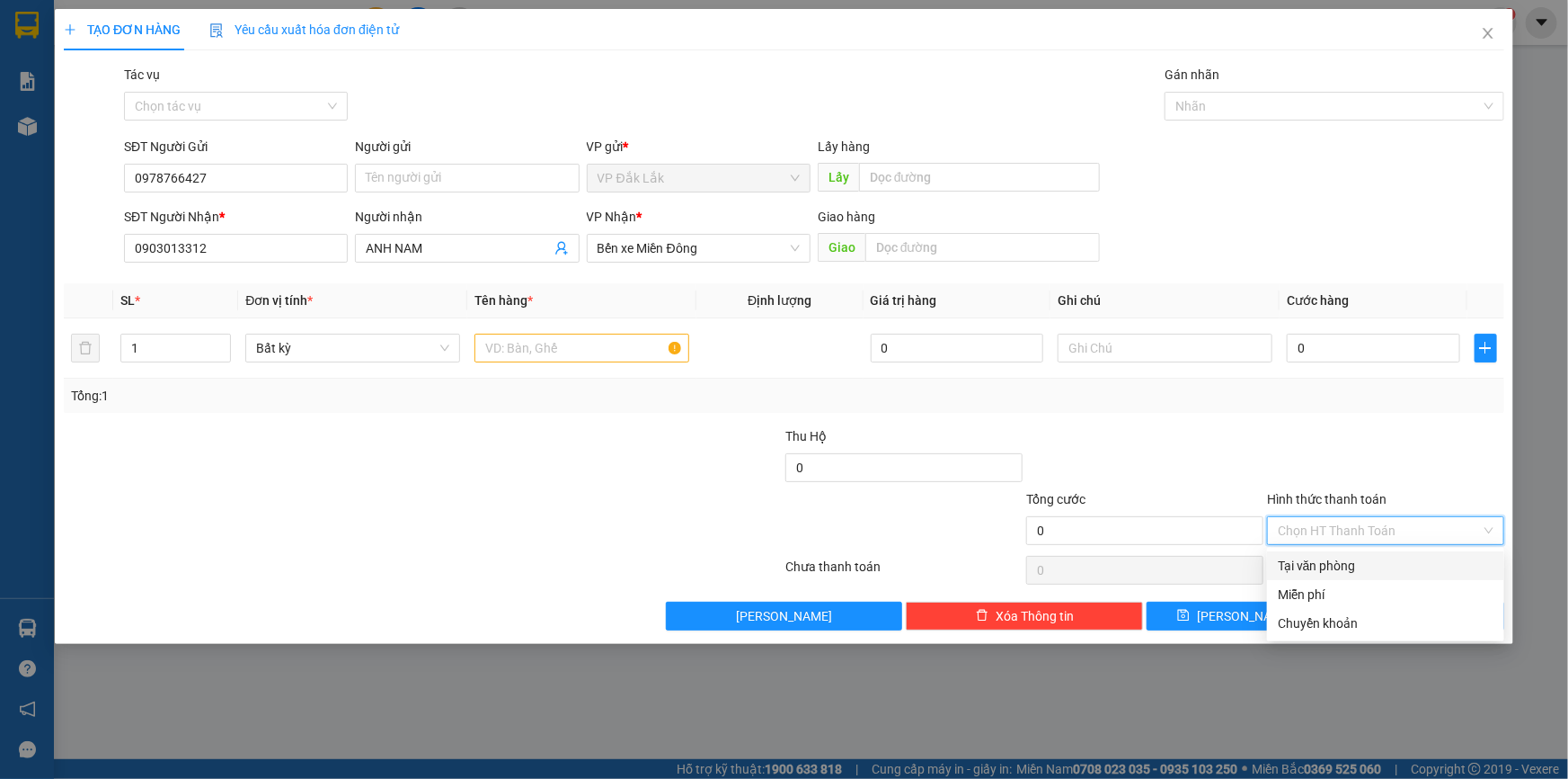
click at [1401, 563] on div "Tại văn phòng" at bounding box center [1385, 566] width 216 height 20
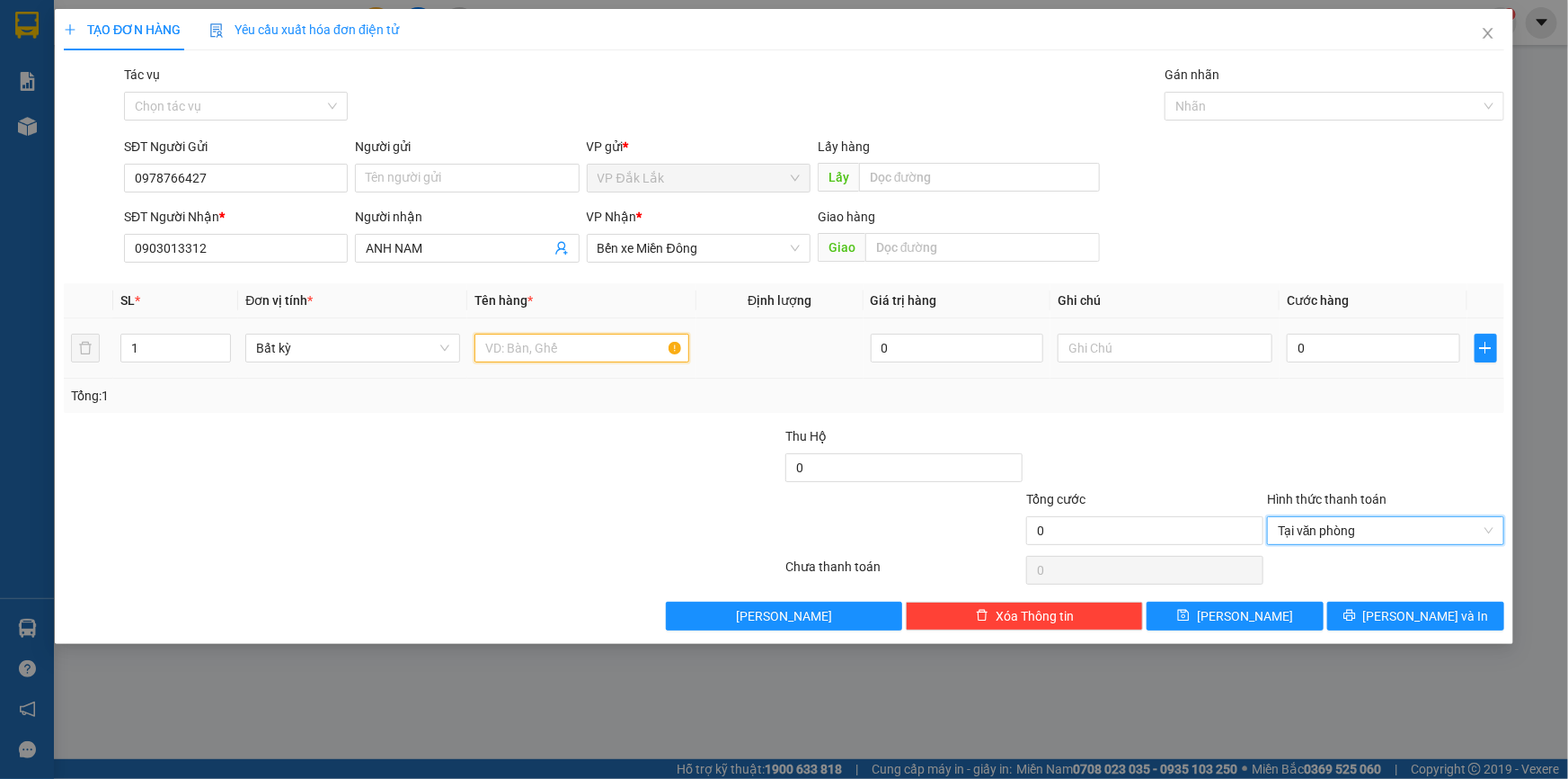
click at [537, 349] on input "text" at bounding box center [582, 349] width 215 height 29
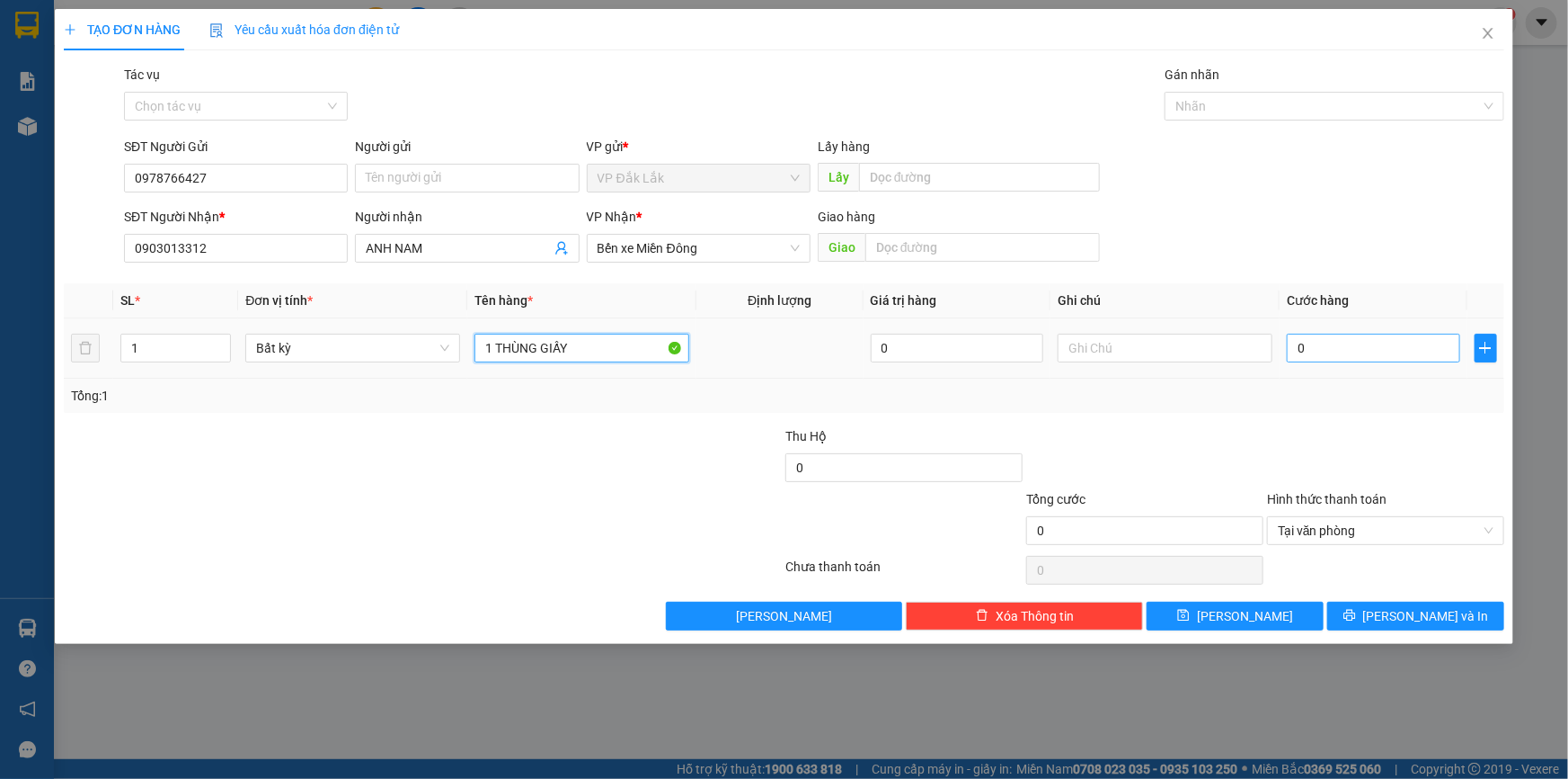
type input "1 THÙNG GIẤY"
click at [1287, 350] on input "0" at bounding box center [1373, 349] width 174 height 29
type input "6"
type input "60"
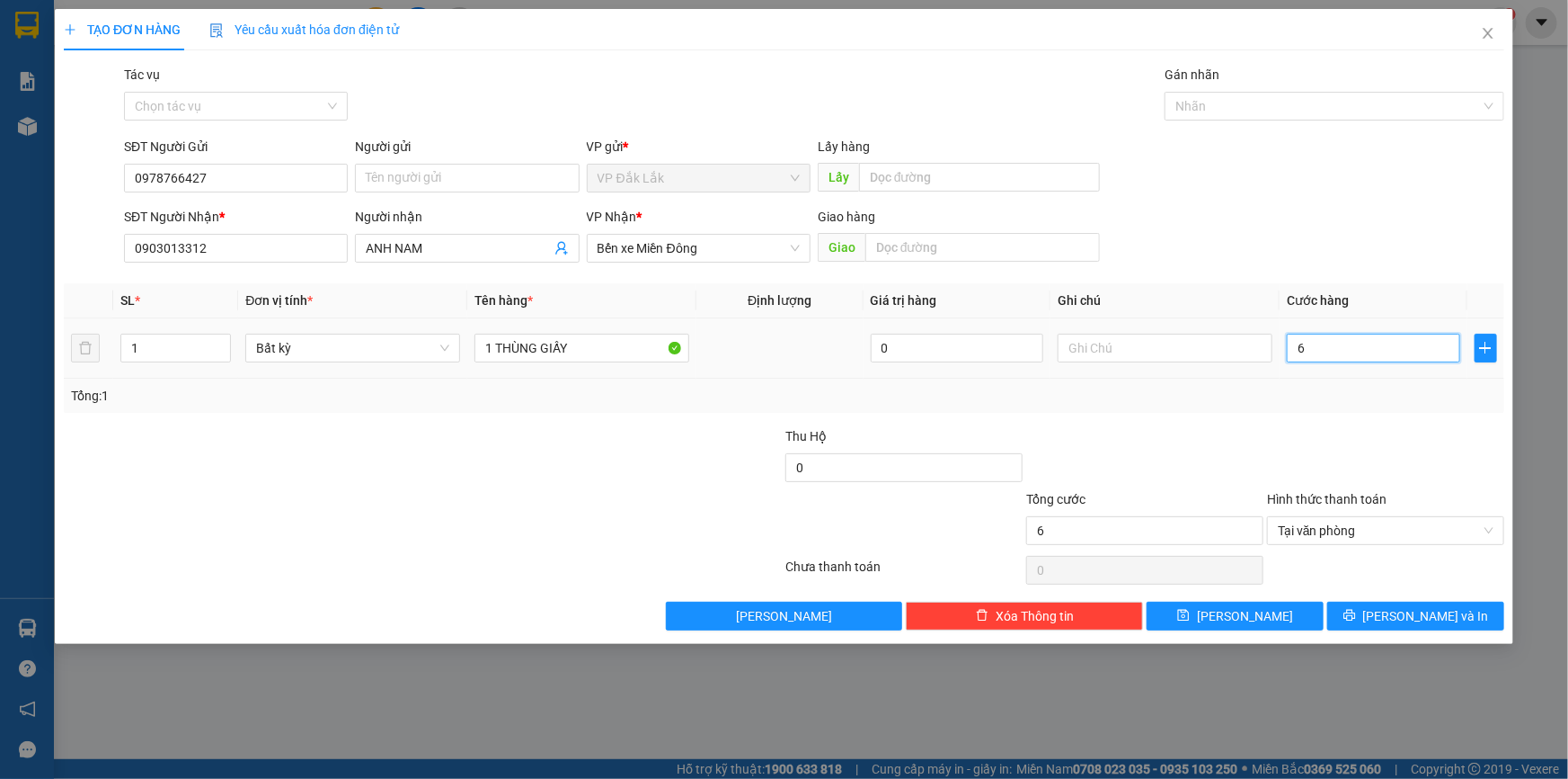
type input "60"
type input "600"
type input "6.000"
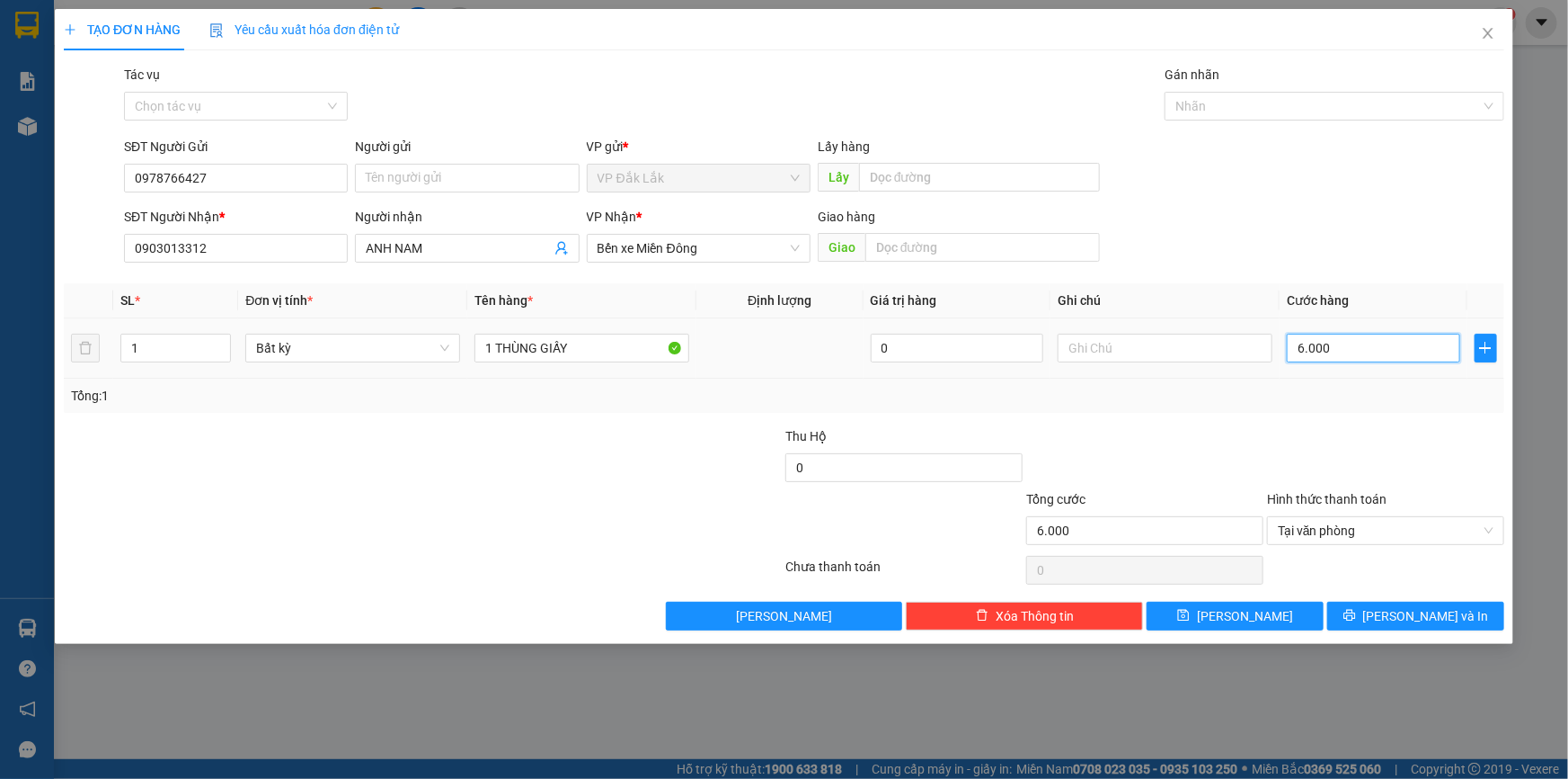
type input "60.000"
type input "600.000"
type input "60.000"
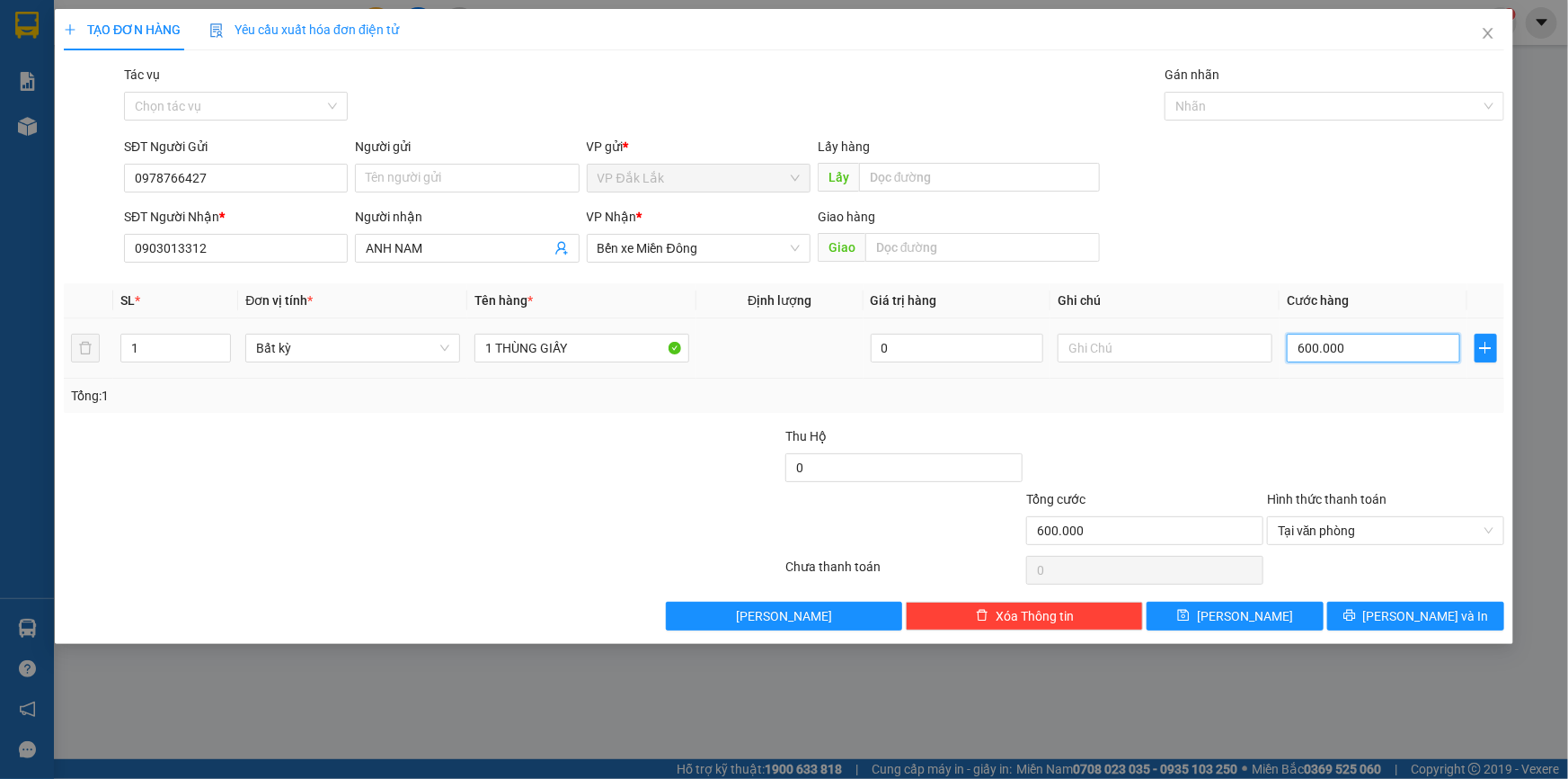
type input "60.000"
click at [1395, 608] on button "[PERSON_NAME] và In" at bounding box center [1415, 616] width 177 height 29
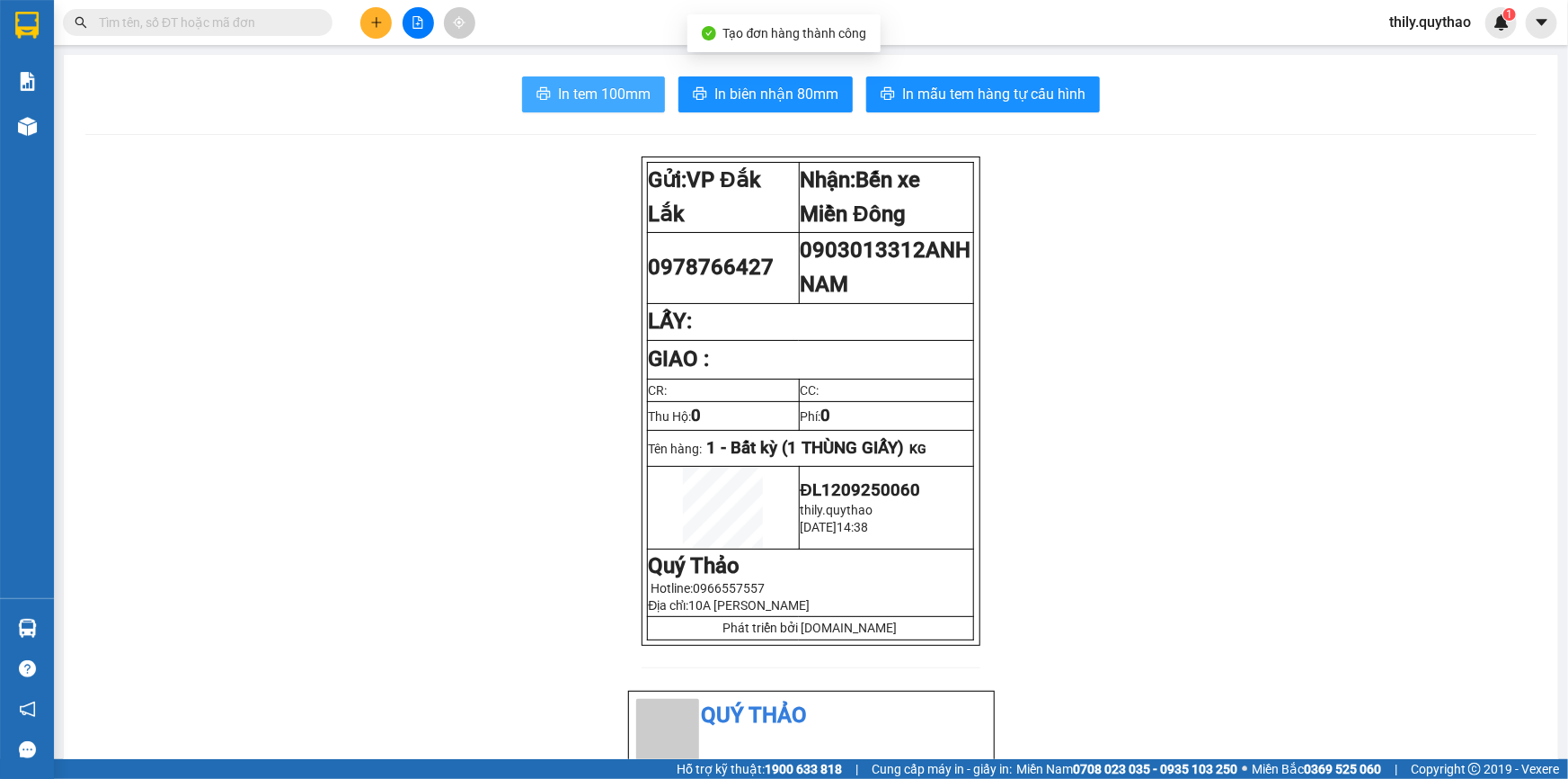
click at [580, 92] on span "In tem 100mm" at bounding box center [605, 94] width 93 height 23
click at [562, 91] on span "In tem 100mm" at bounding box center [605, 94] width 93 height 23
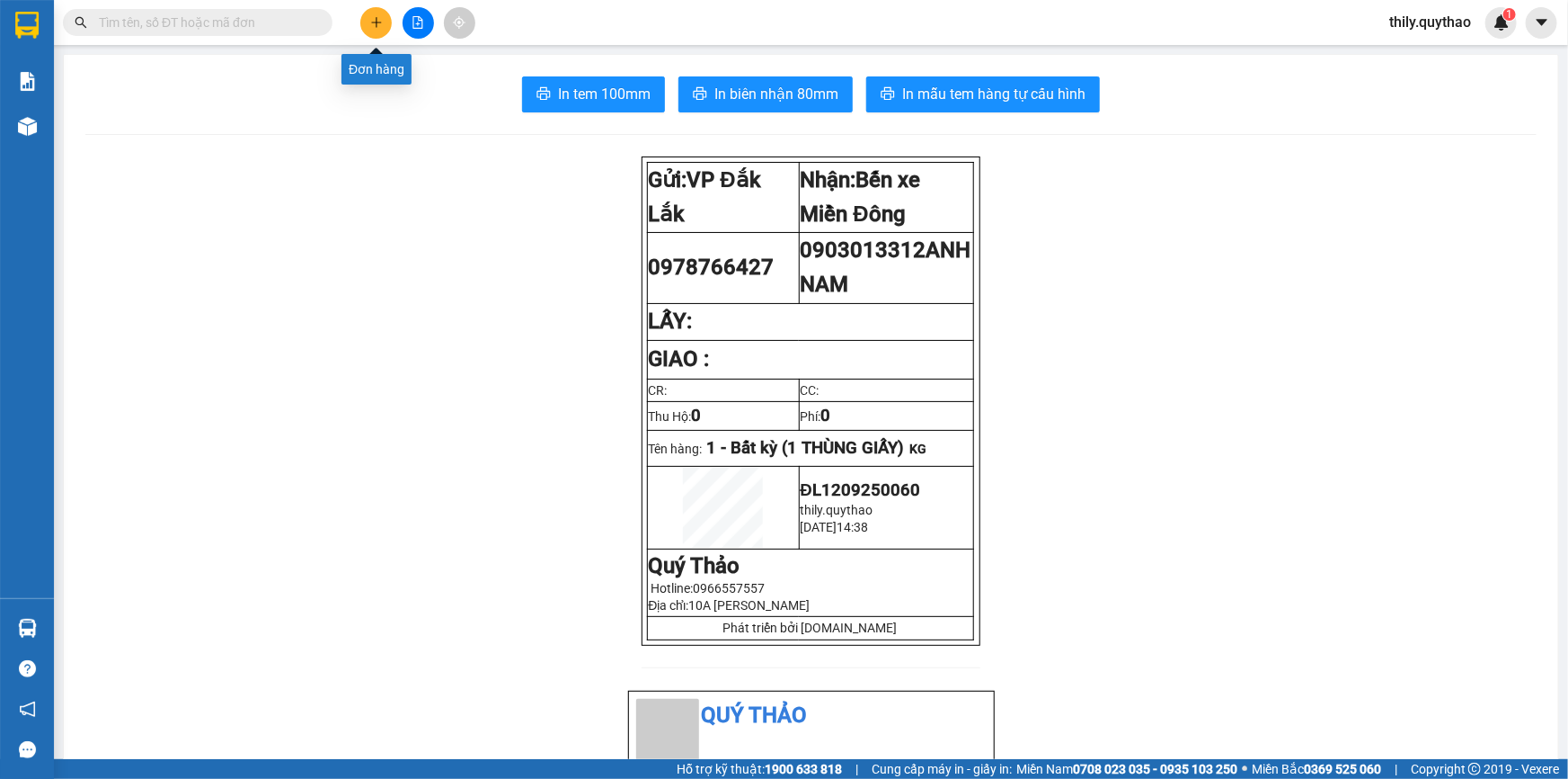
click at [368, 26] on button at bounding box center [376, 23] width 32 height 32
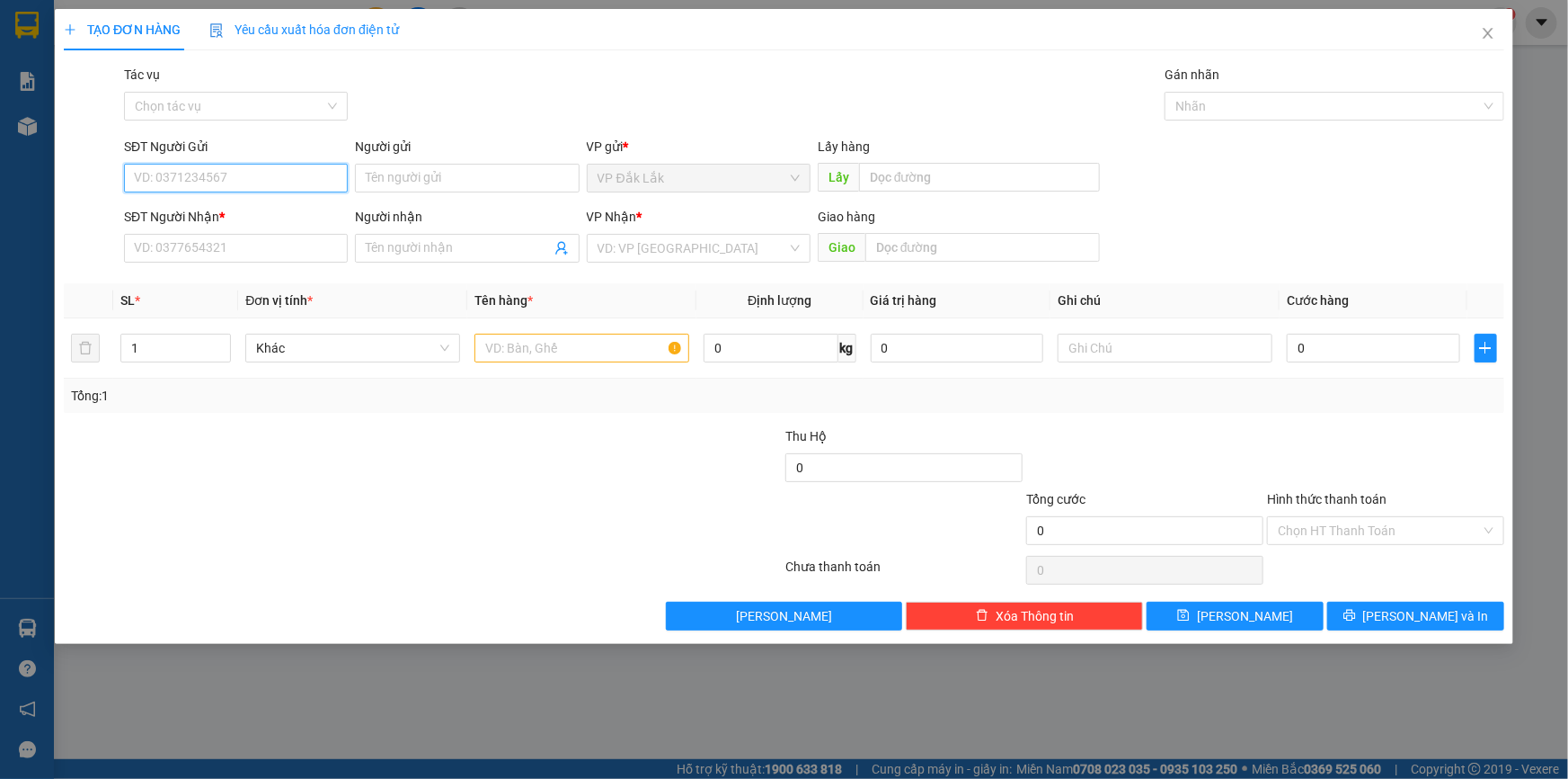
click at [289, 187] on input "SĐT Người Gửi" at bounding box center [236, 178] width 224 height 29
type input "0356819274"
click at [195, 207] on div "0356819274" at bounding box center [236, 214] width 202 height 20
type input "0987004163"
type input "0356819274"
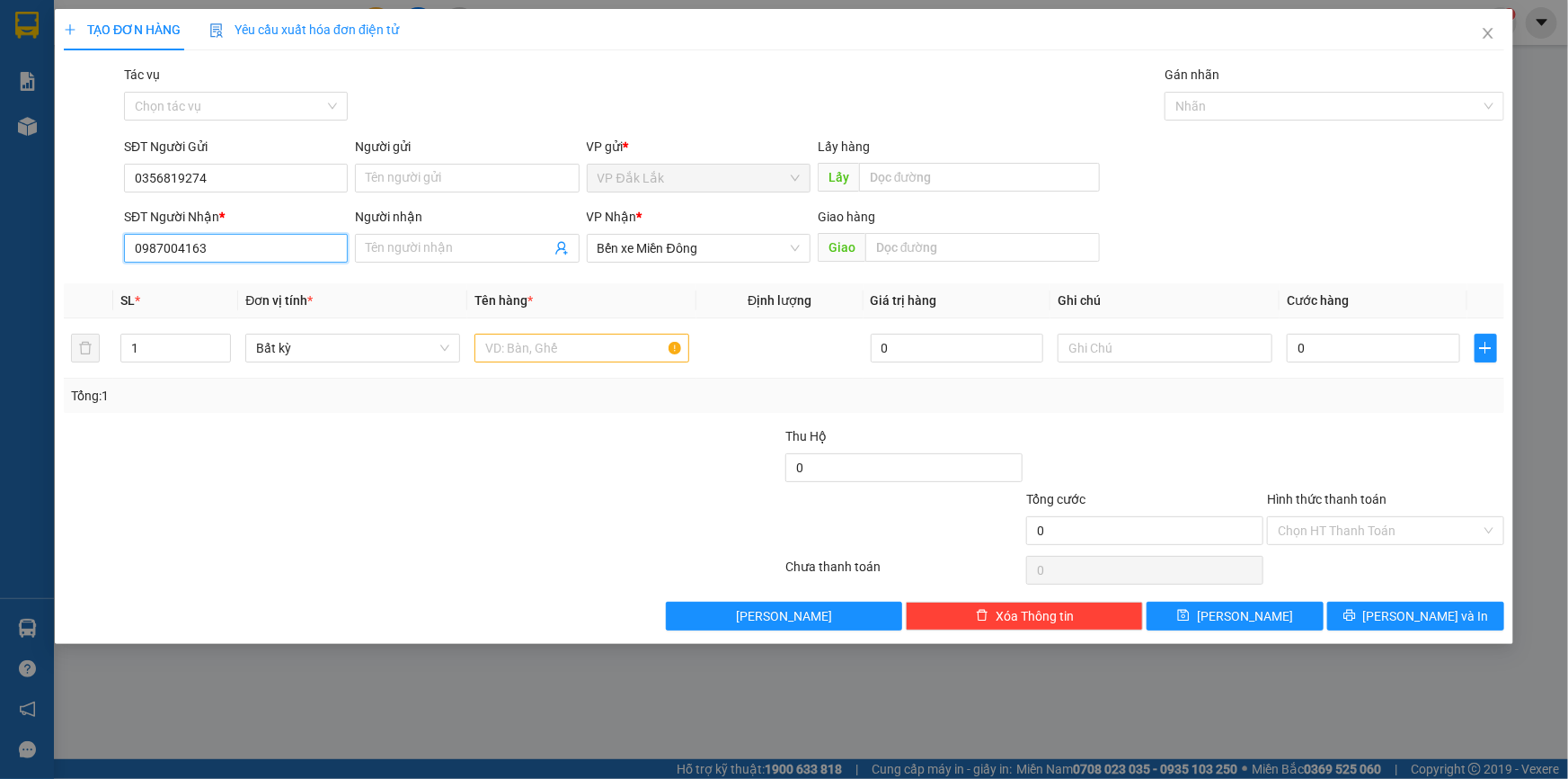
click at [254, 261] on input "0987004163" at bounding box center [236, 248] width 224 height 29
type input "0"
click at [232, 278] on div "0915394648" at bounding box center [236, 284] width 202 height 20
type input "0915394648"
drag, startPoint x: 598, startPoint y: 339, endPoint x: 598, endPoint y: 350, distance: 11.0
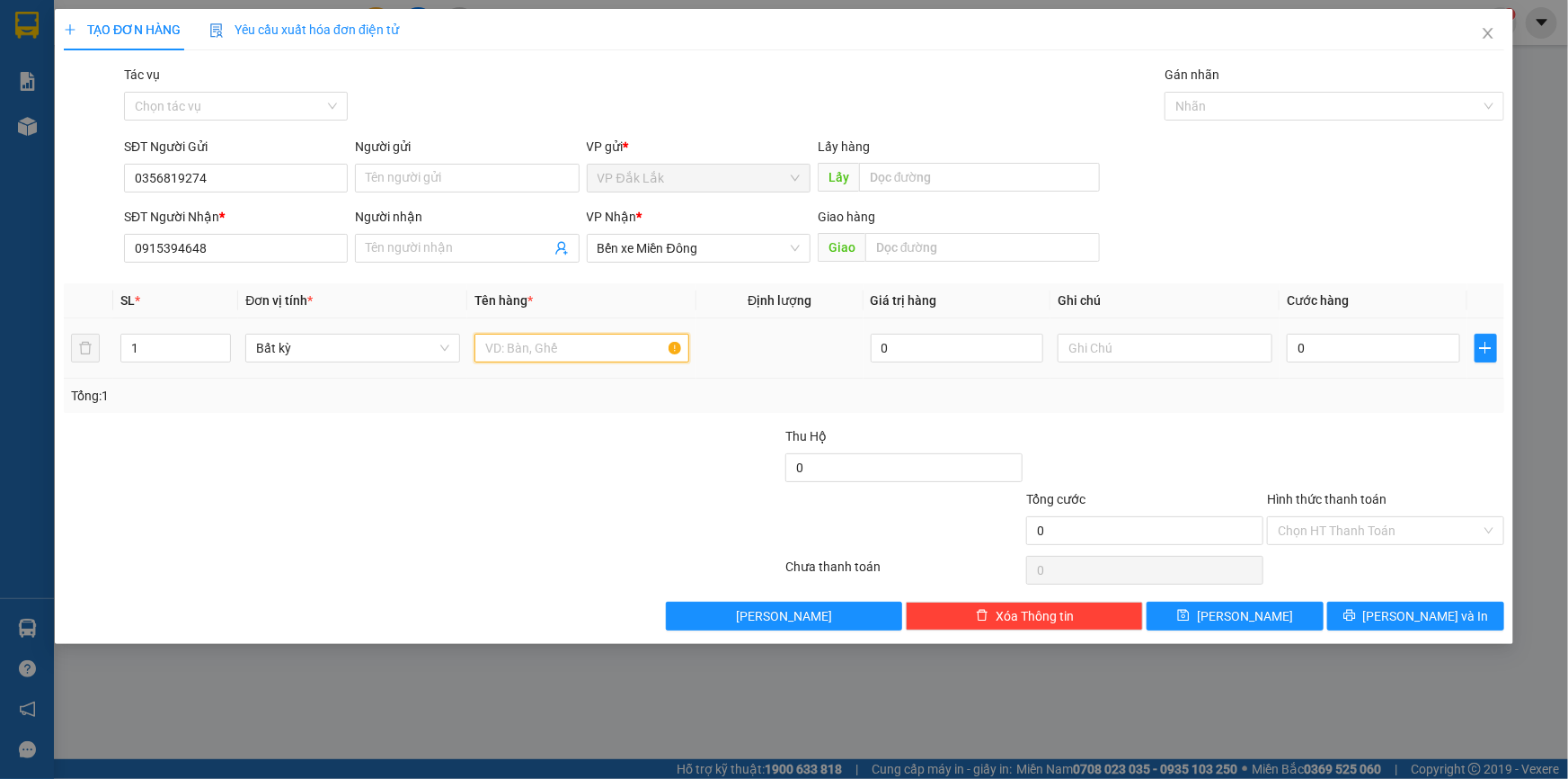
click at [598, 341] on input "text" at bounding box center [582, 349] width 215 height 29
type input "1 THÙNG GIẤY"
click at [1299, 354] on input "0" at bounding box center [1373, 349] width 174 height 29
type input "1"
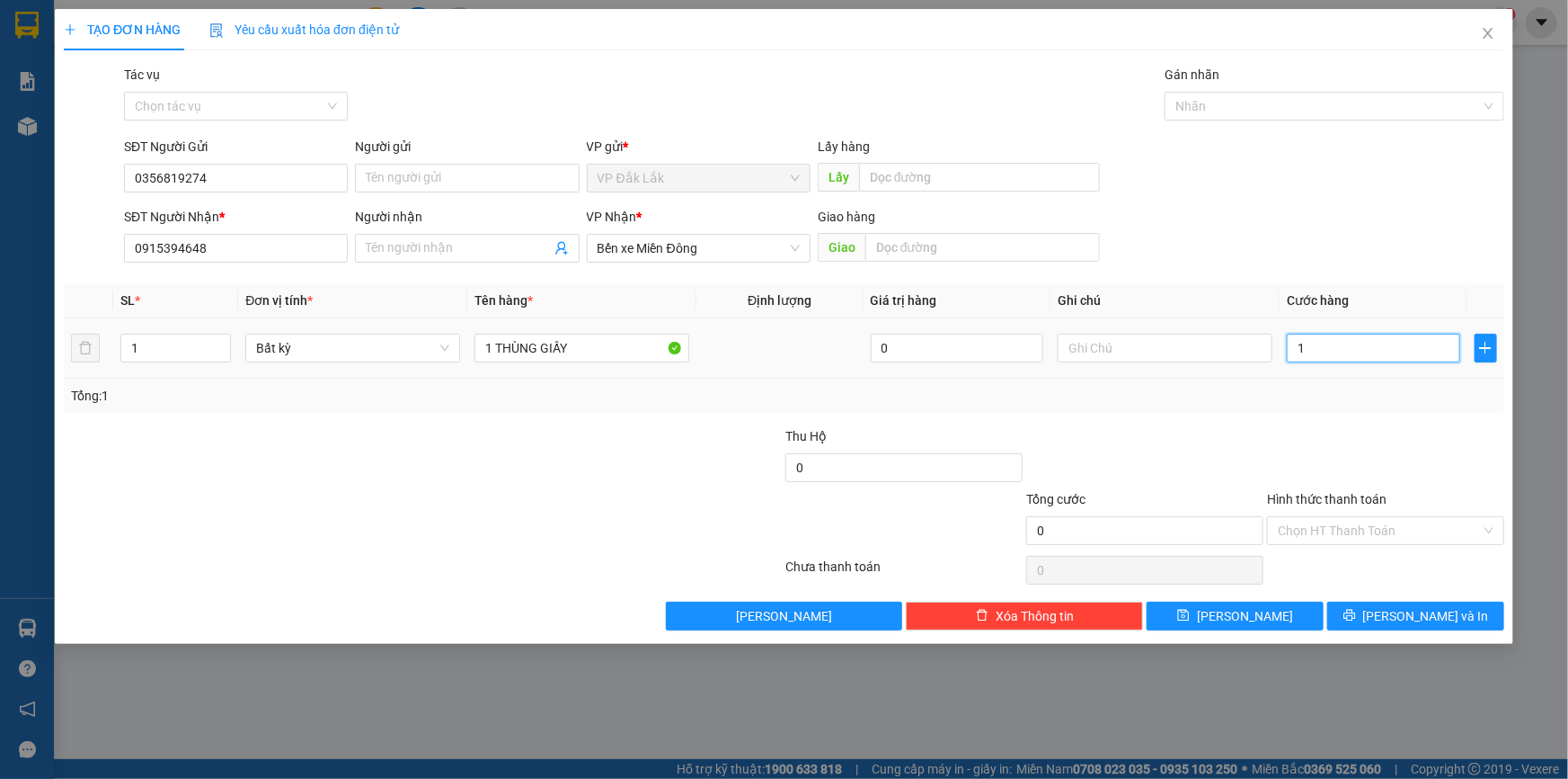
type input "1"
type input "13"
type input "130"
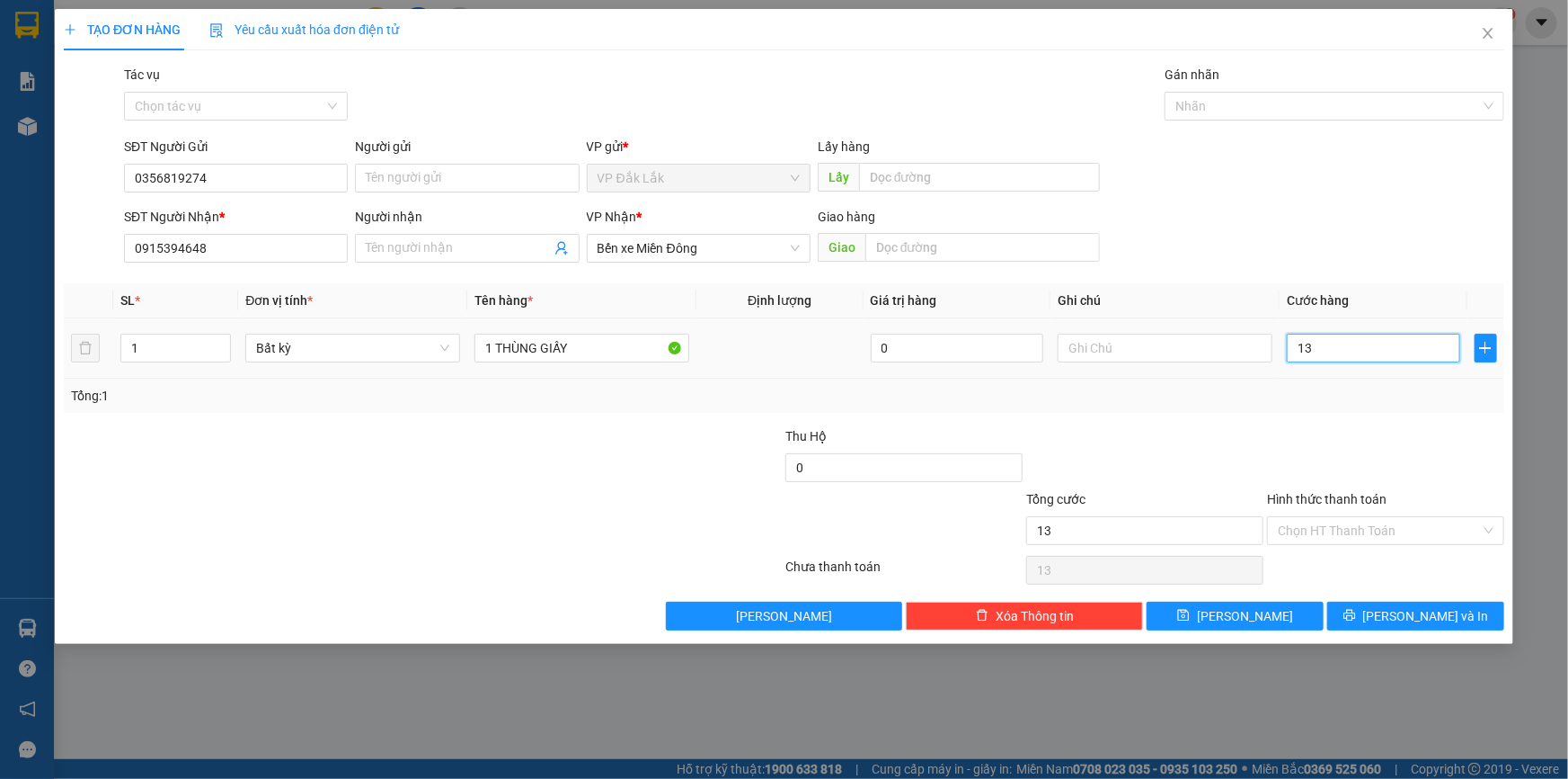
type input "130"
type input "1.300"
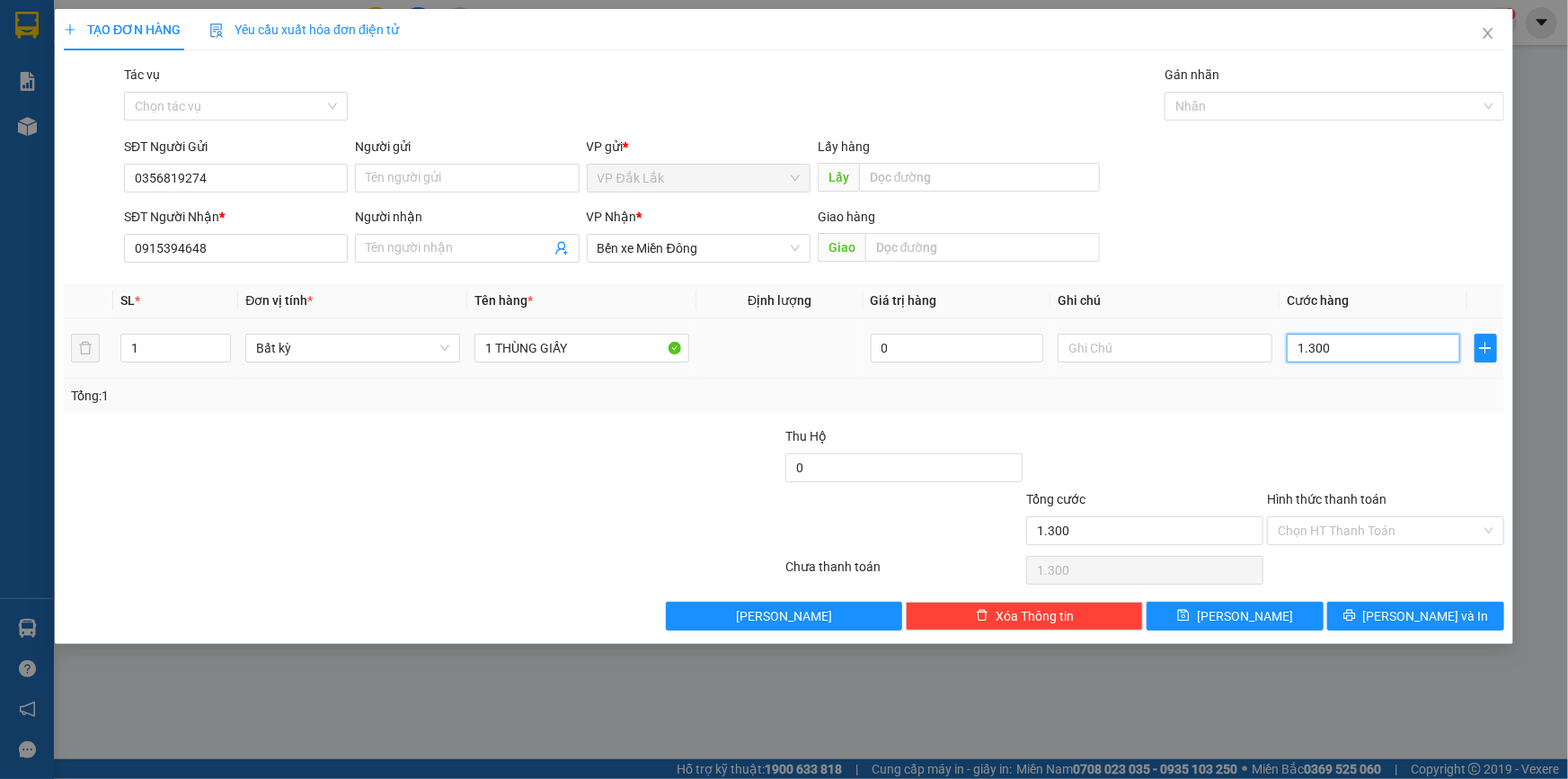
type input "13.000"
type input "130.000"
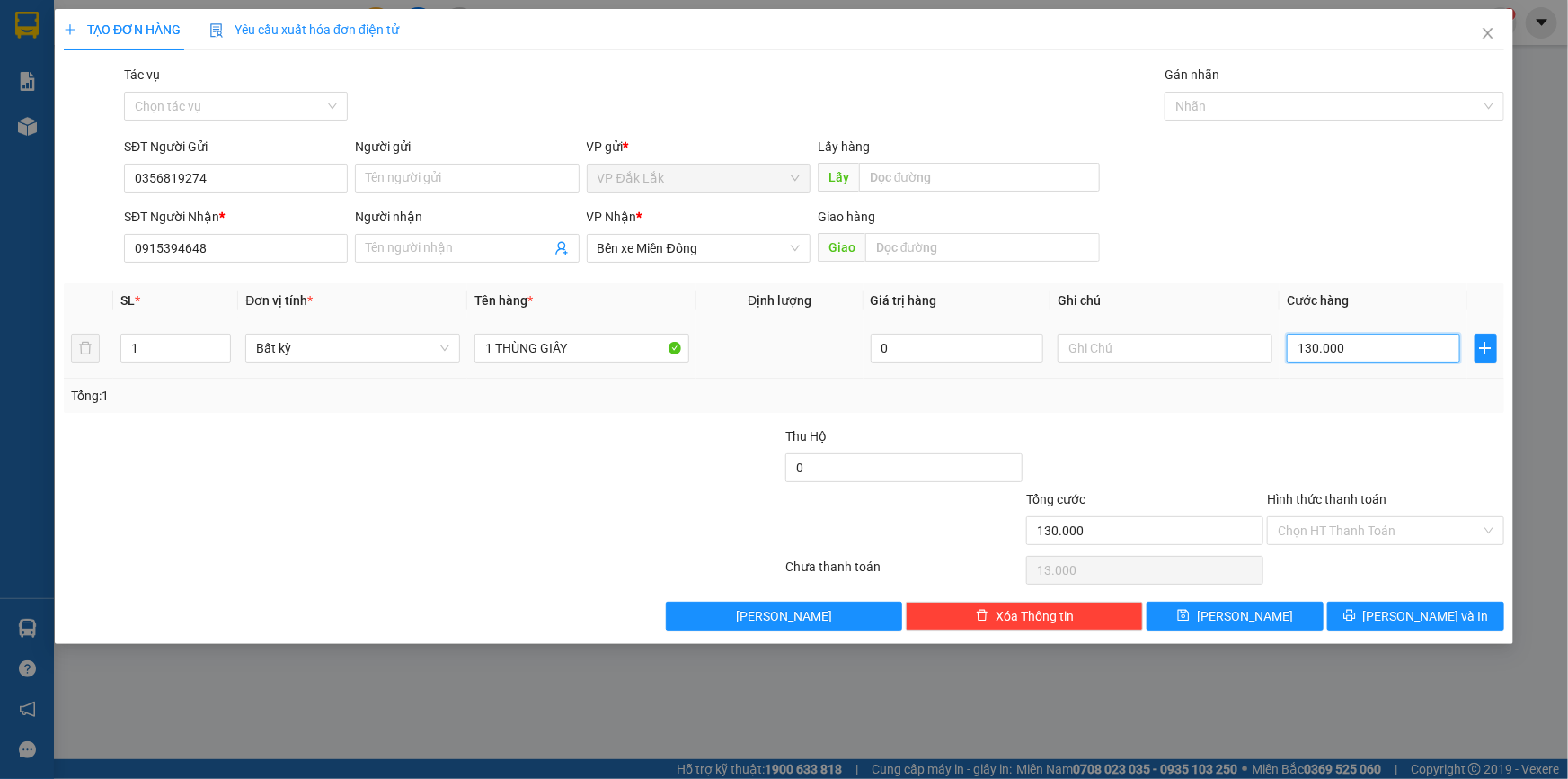
type input "130.000"
click at [1399, 528] on input "Hình thức thanh toán" at bounding box center [1379, 531] width 203 height 27
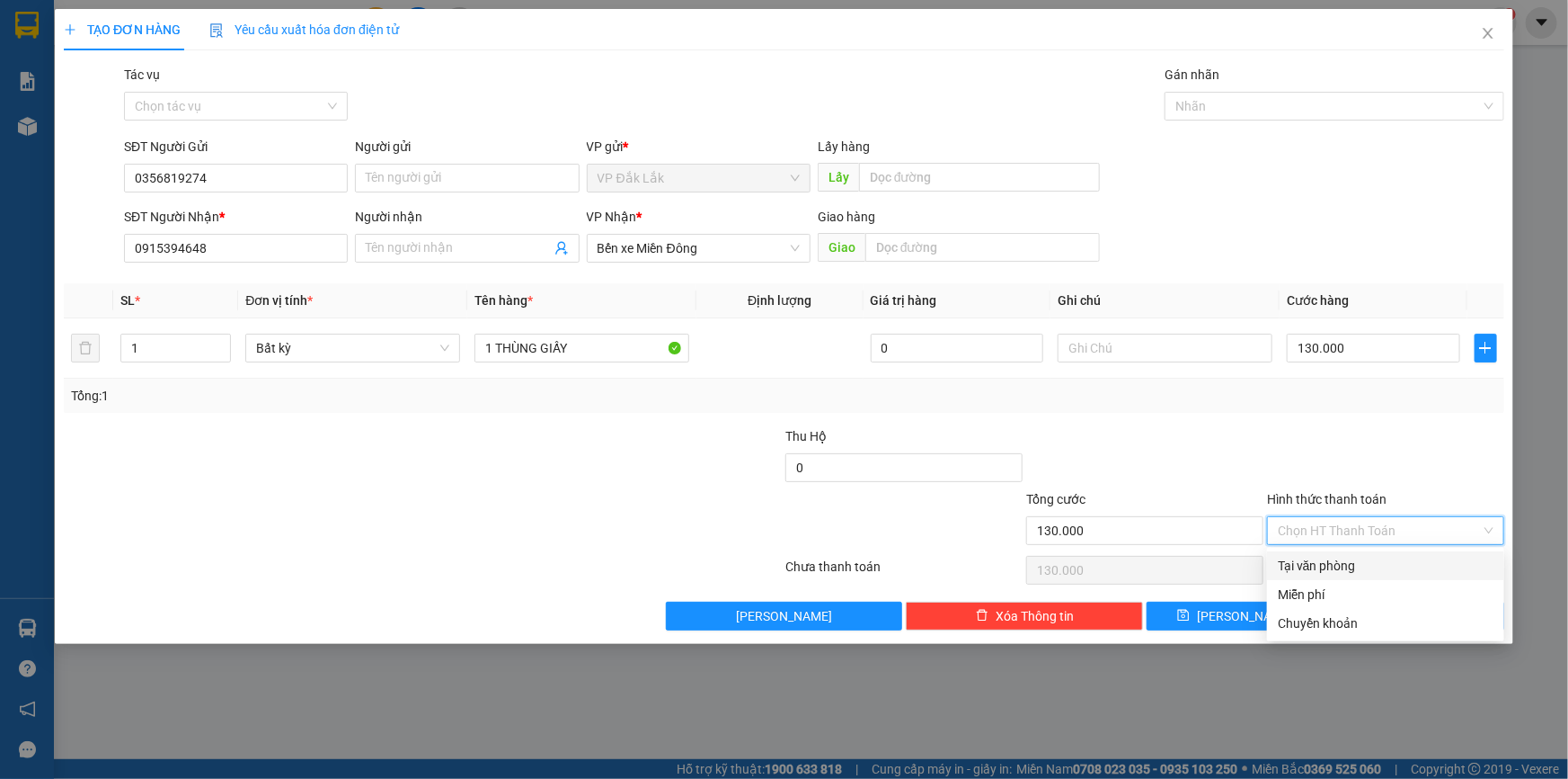
click at [1392, 561] on div "Tại văn phòng" at bounding box center [1385, 566] width 216 height 20
type input "0"
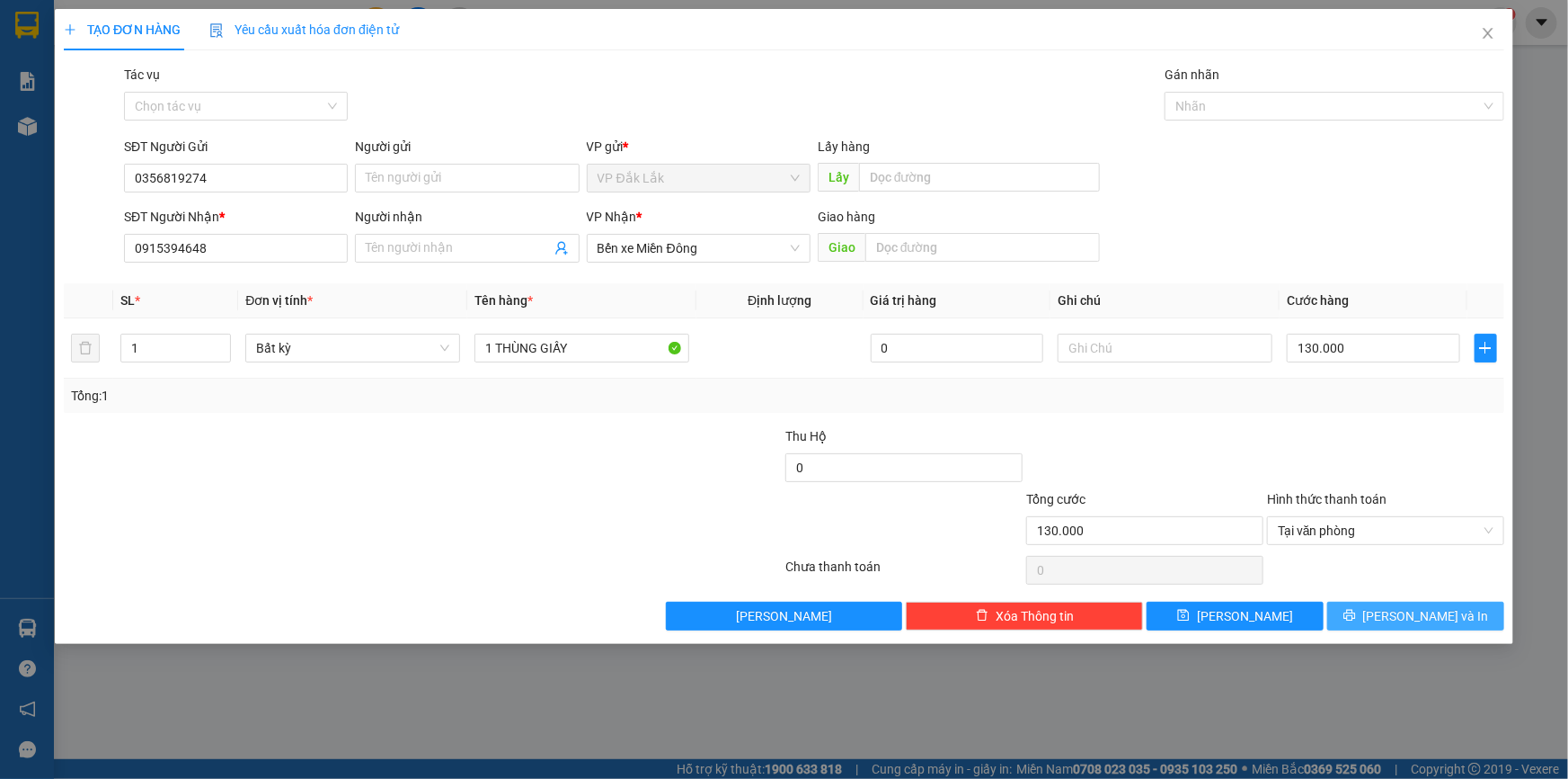
click at [1355, 610] on icon "printer" at bounding box center [1349, 615] width 12 height 12
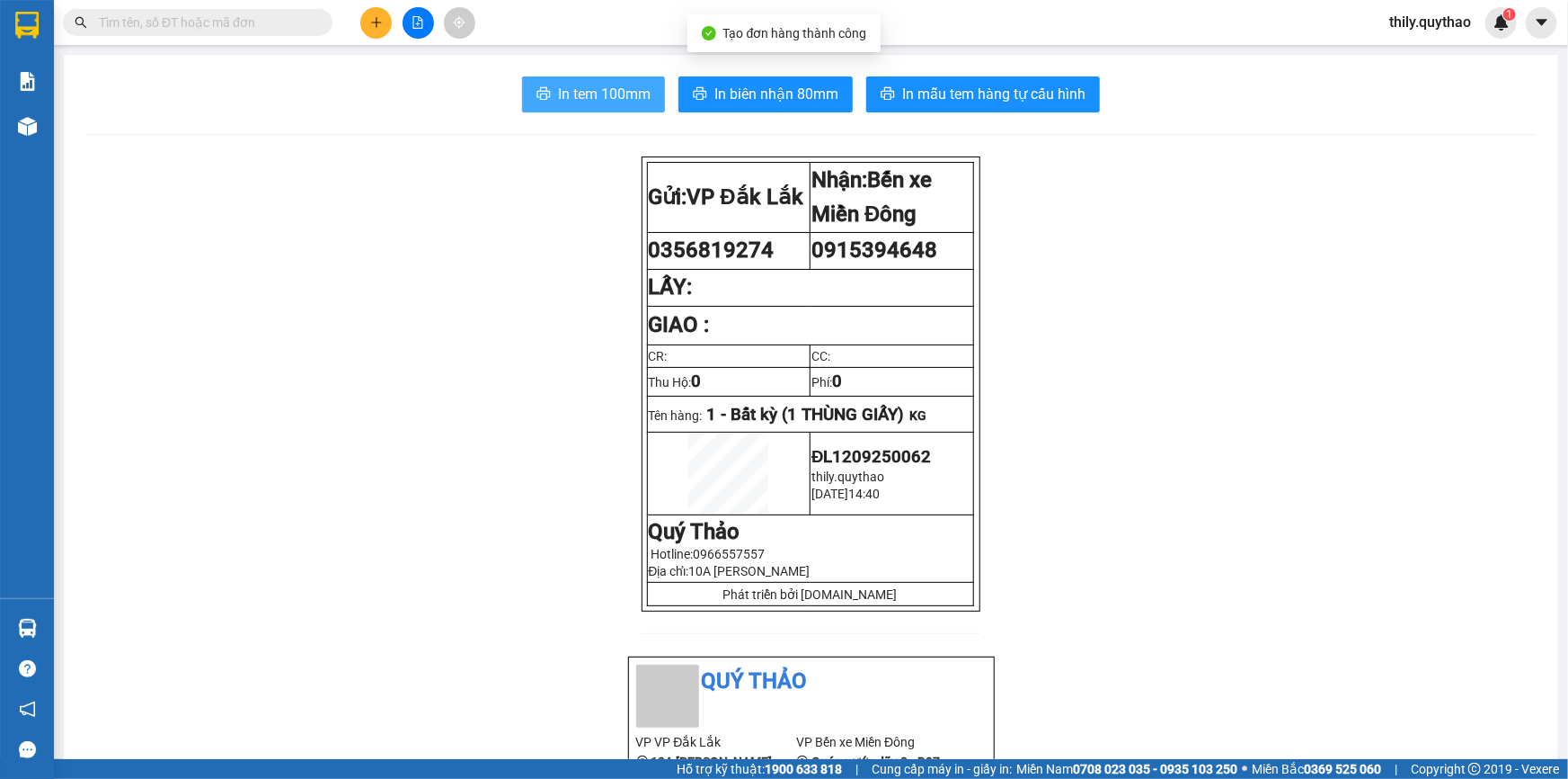
click at [550, 86] on button "In tem 100mm" at bounding box center [593, 95] width 143 height 36
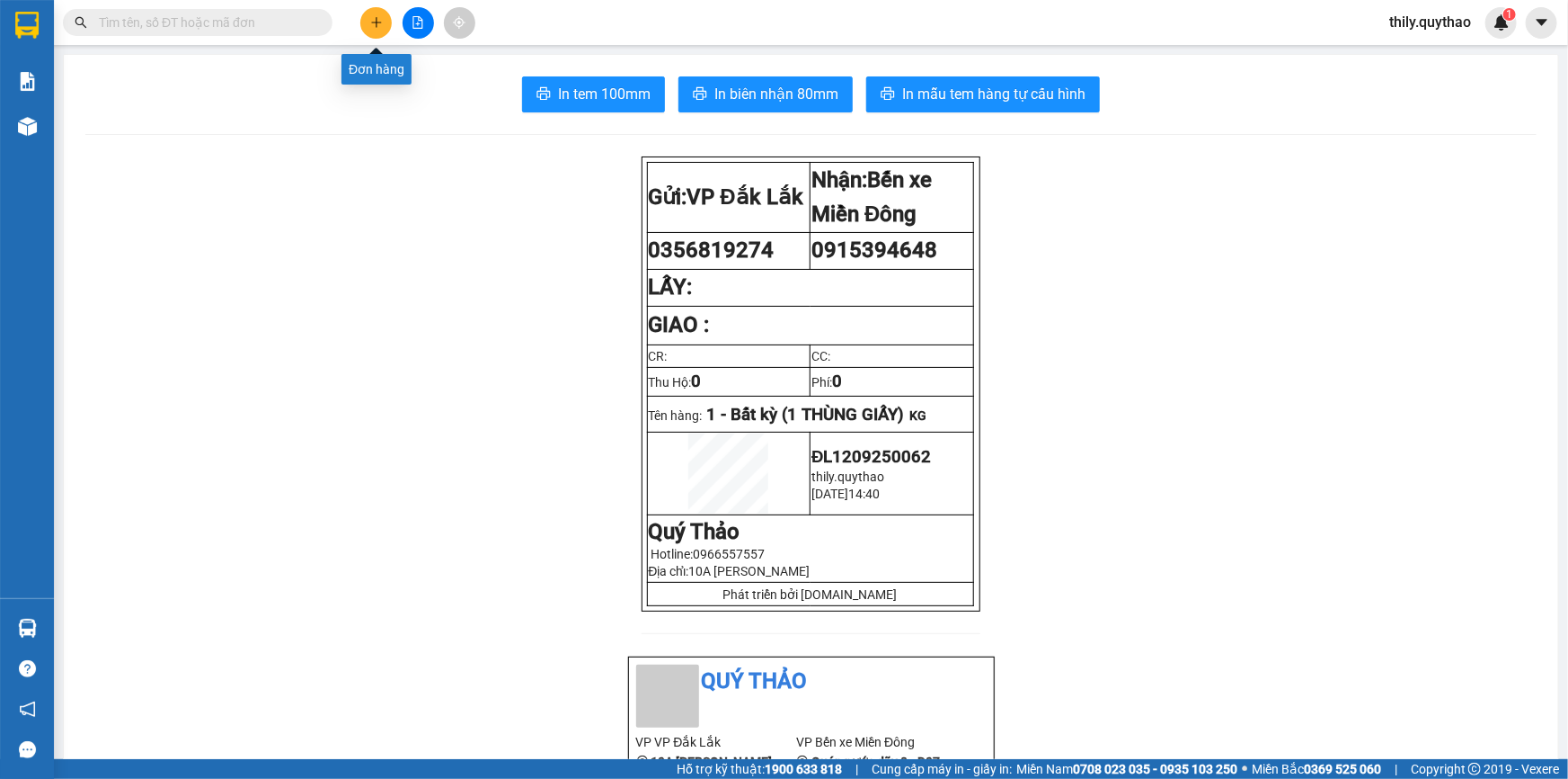
click at [383, 25] on button at bounding box center [376, 23] width 32 height 32
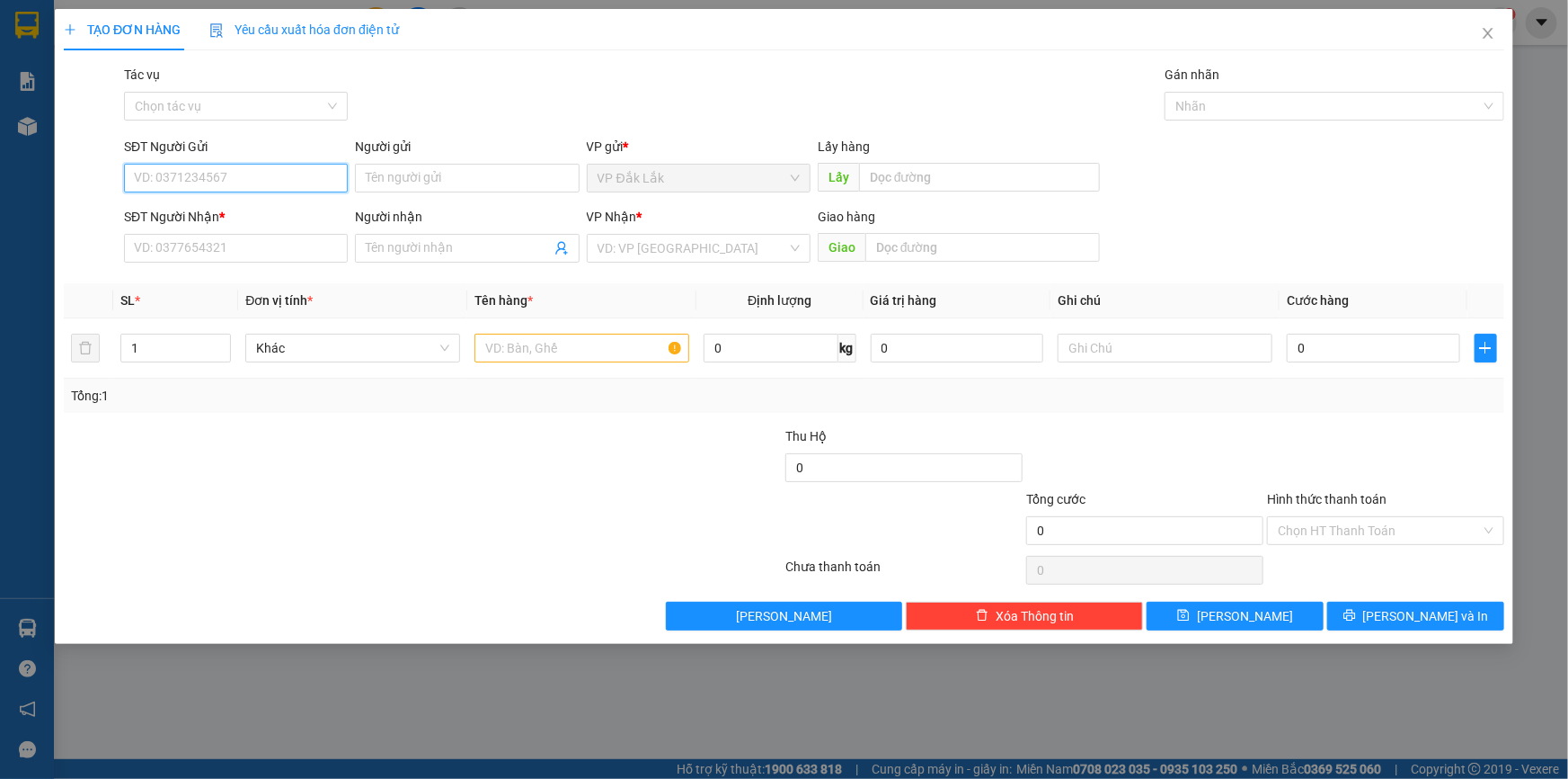
click at [291, 176] on input "SĐT Người Gửi" at bounding box center [236, 178] width 224 height 29
type input "0967876276"
click at [262, 250] on input "SĐT Người Nhận *" at bounding box center [236, 248] width 224 height 29
click at [634, 254] on input "search" at bounding box center [692, 248] width 189 height 27
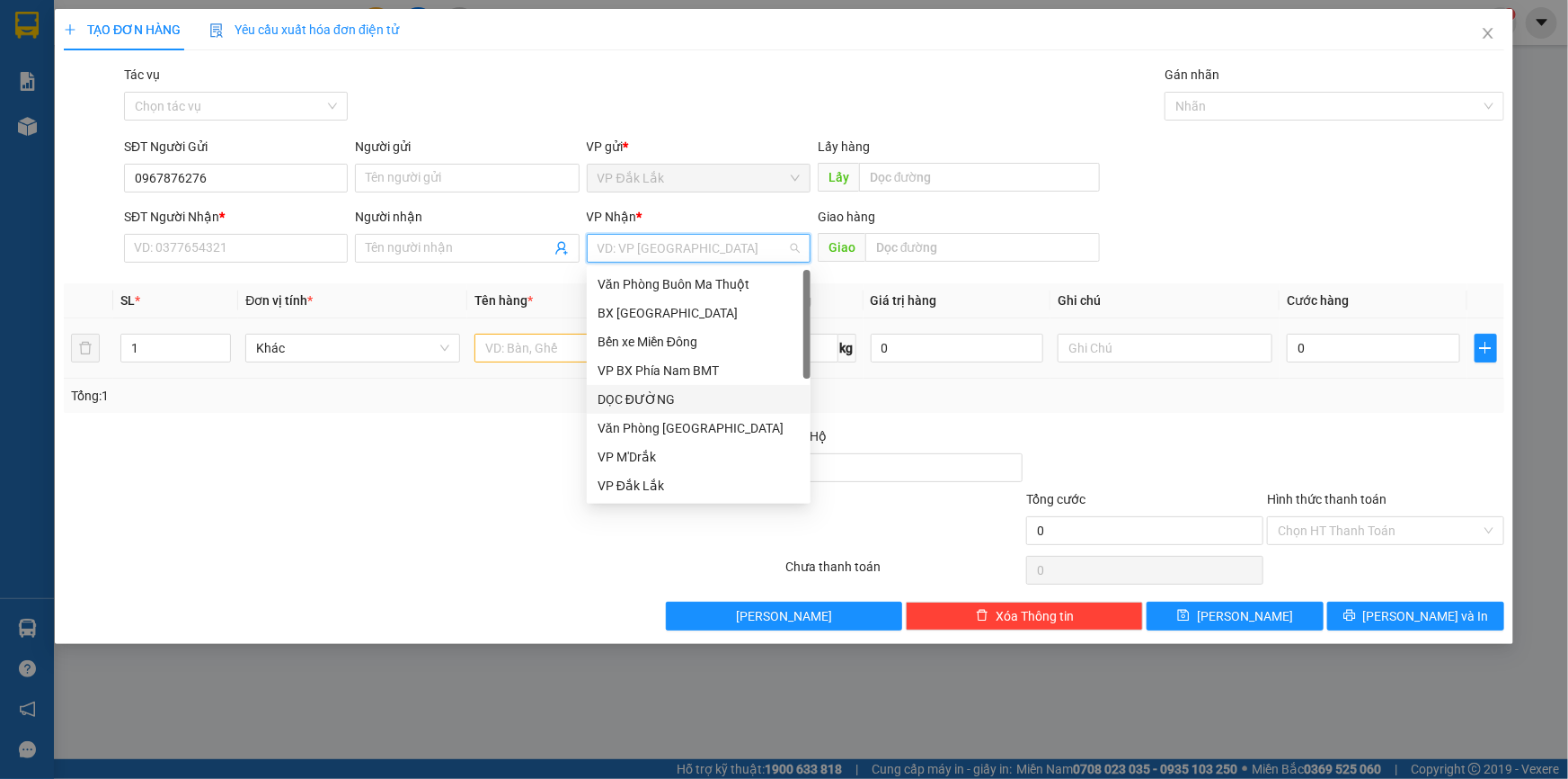
drag, startPoint x: 633, startPoint y: 389, endPoint x: 598, endPoint y: 376, distance: 37.3
click at [633, 390] on div "DỌC ĐƯỜNG" at bounding box center [699, 400] width 224 height 29
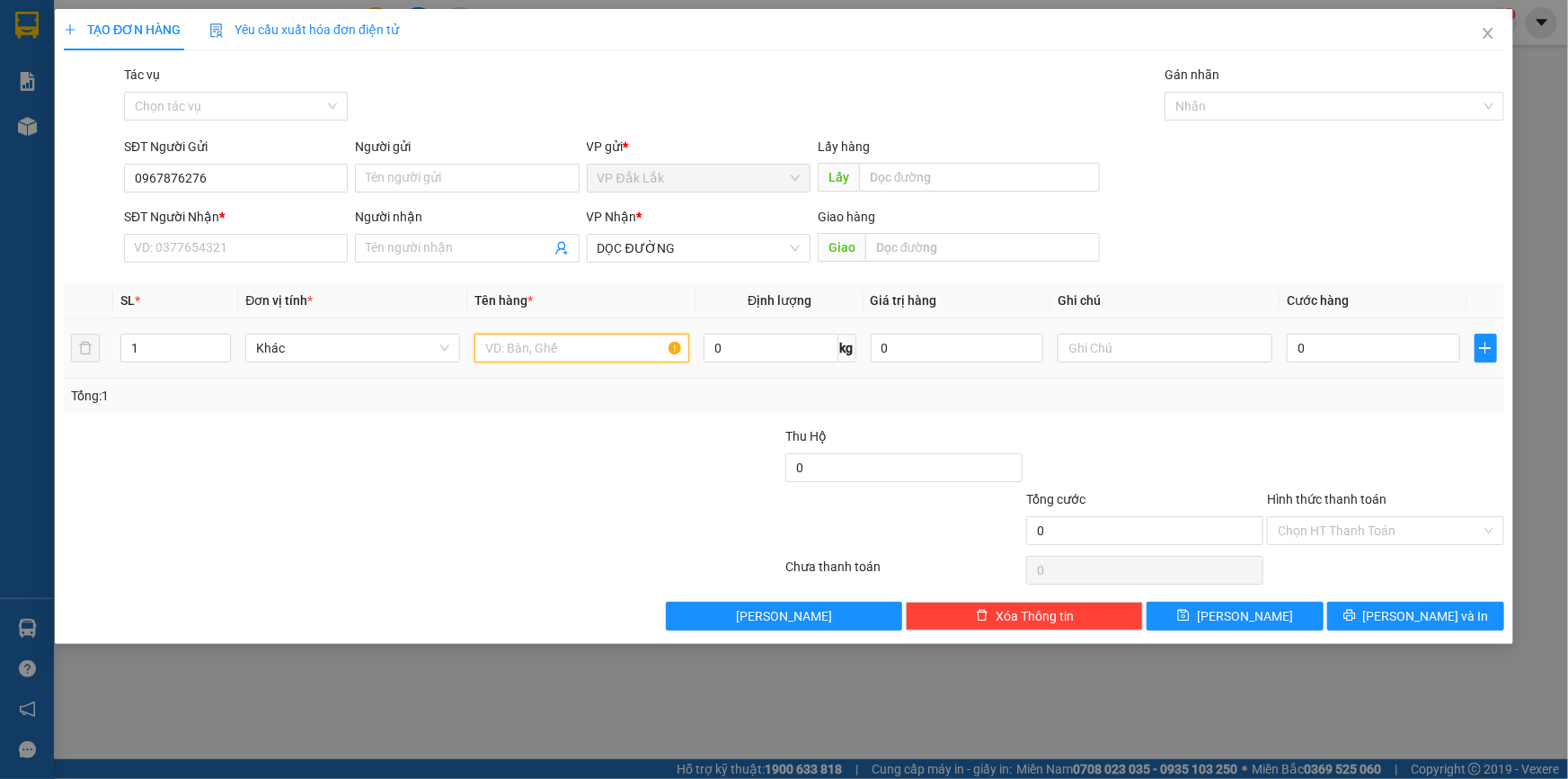
click at [507, 352] on input "text" at bounding box center [582, 349] width 215 height 29
type input "6 THÙNG GIẤY"
click at [319, 261] on input "SĐT Người Nhận *" at bounding box center [236, 248] width 224 height 29
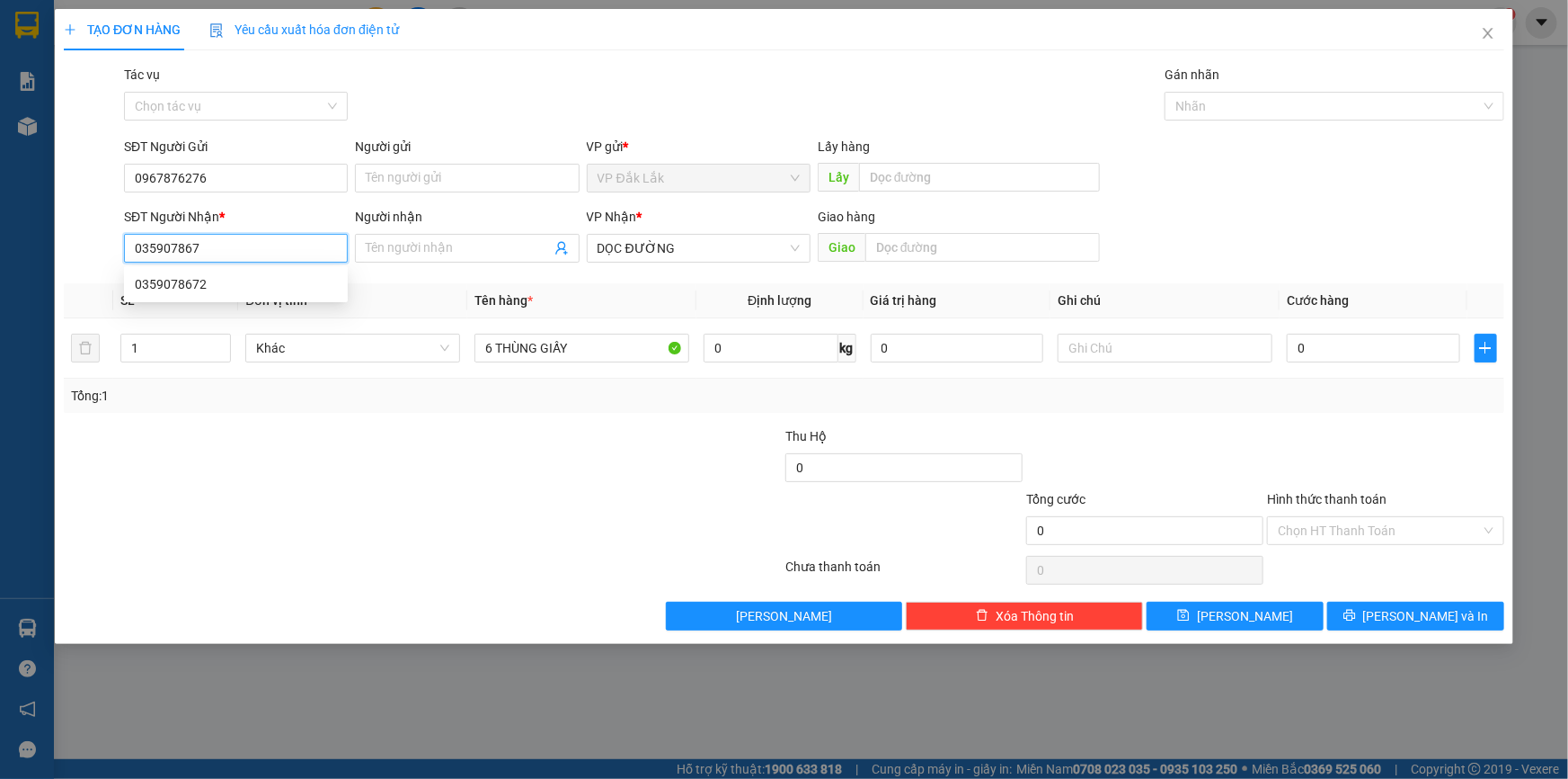
type input "0359078672"
click at [170, 281] on div "0359078672" at bounding box center [236, 284] width 202 height 20
type input "N4 HIỆP PHƯỚC"
click at [698, 248] on span "Đồng Nai" at bounding box center [699, 248] width 202 height 27
type input "0359078672"
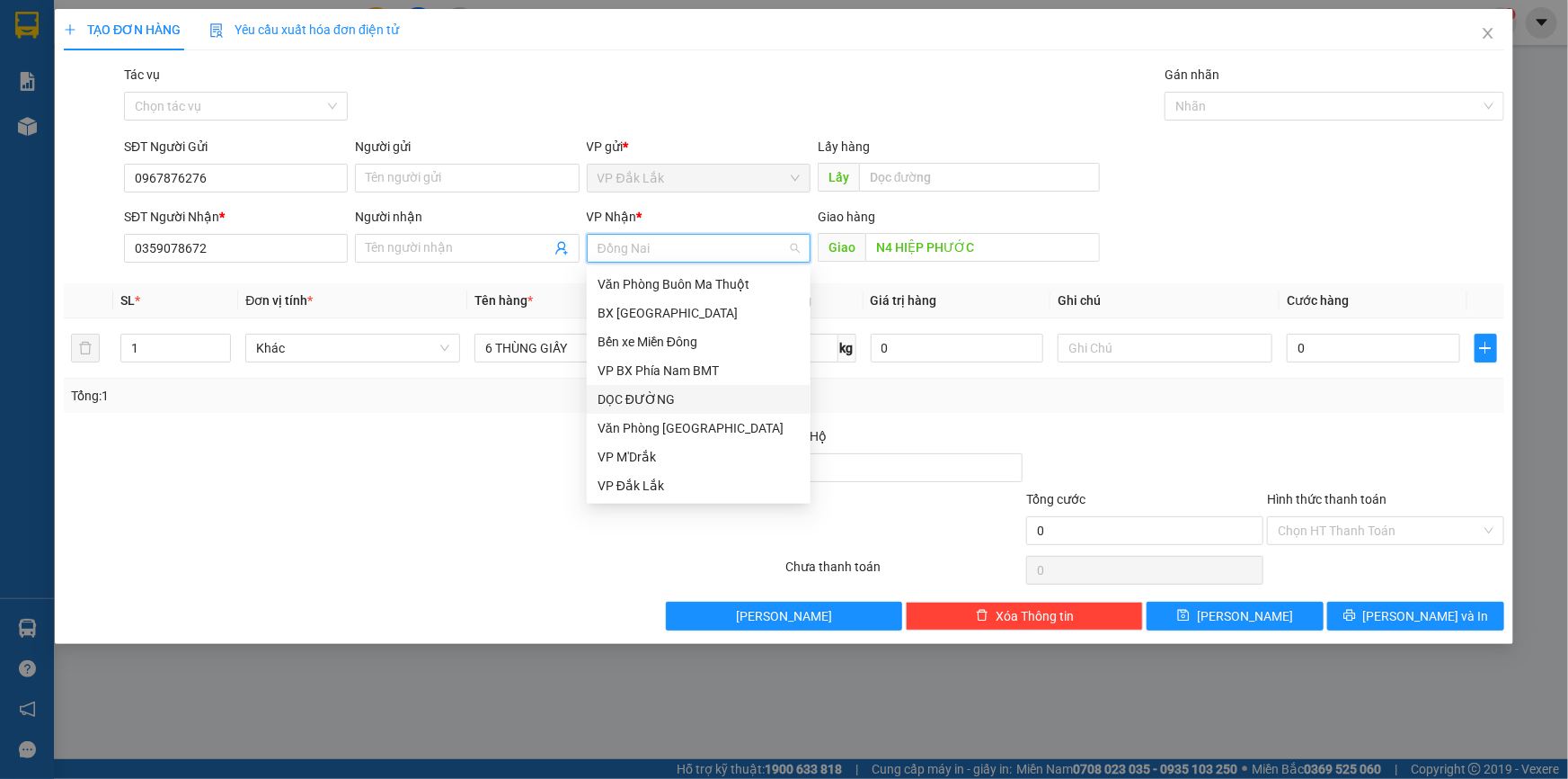
click at [653, 392] on div "DỌC ĐƯỜNG" at bounding box center [699, 400] width 202 height 20
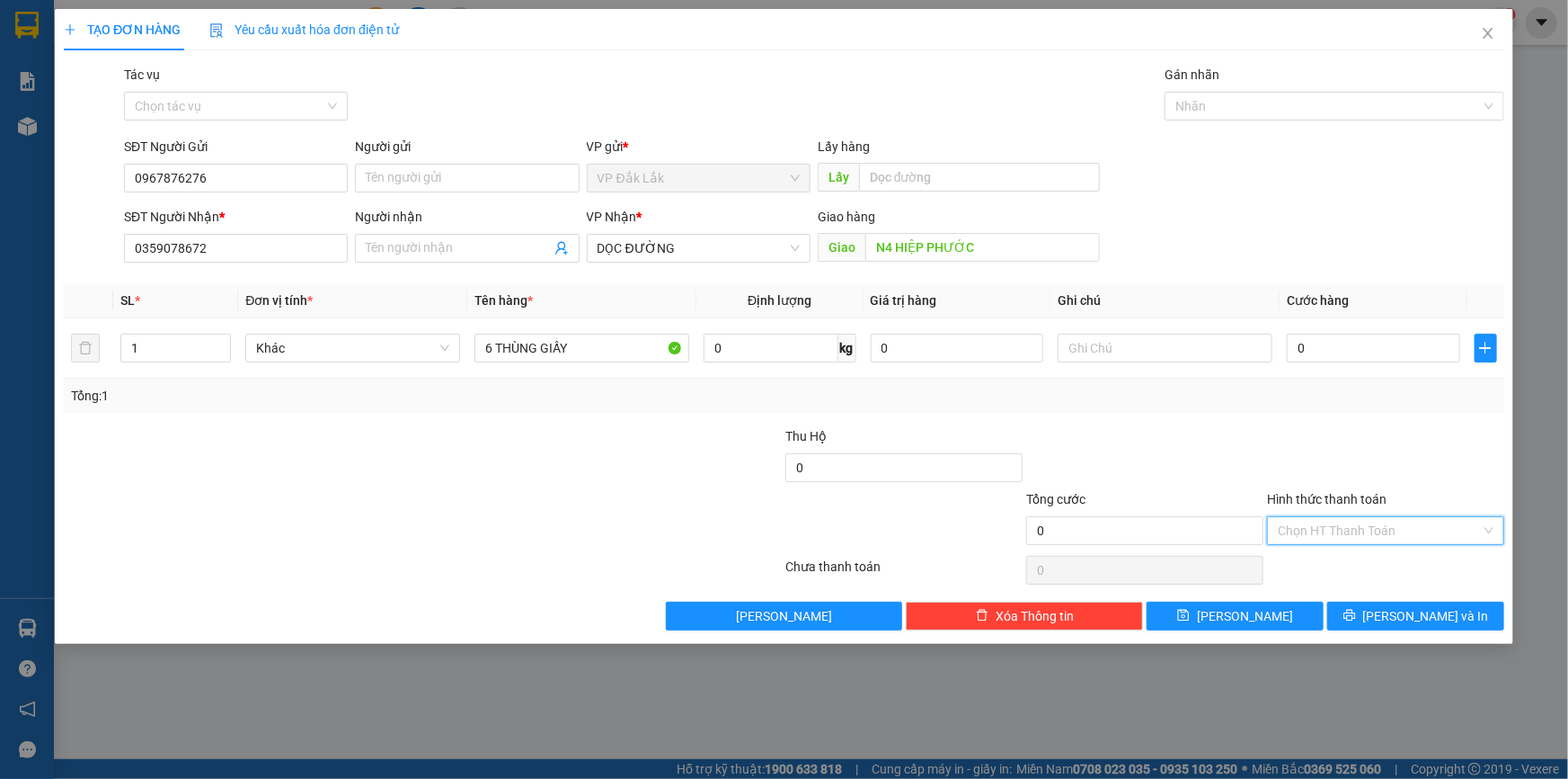
click at [1328, 522] on input "Hình thức thanh toán" at bounding box center [1379, 531] width 203 height 27
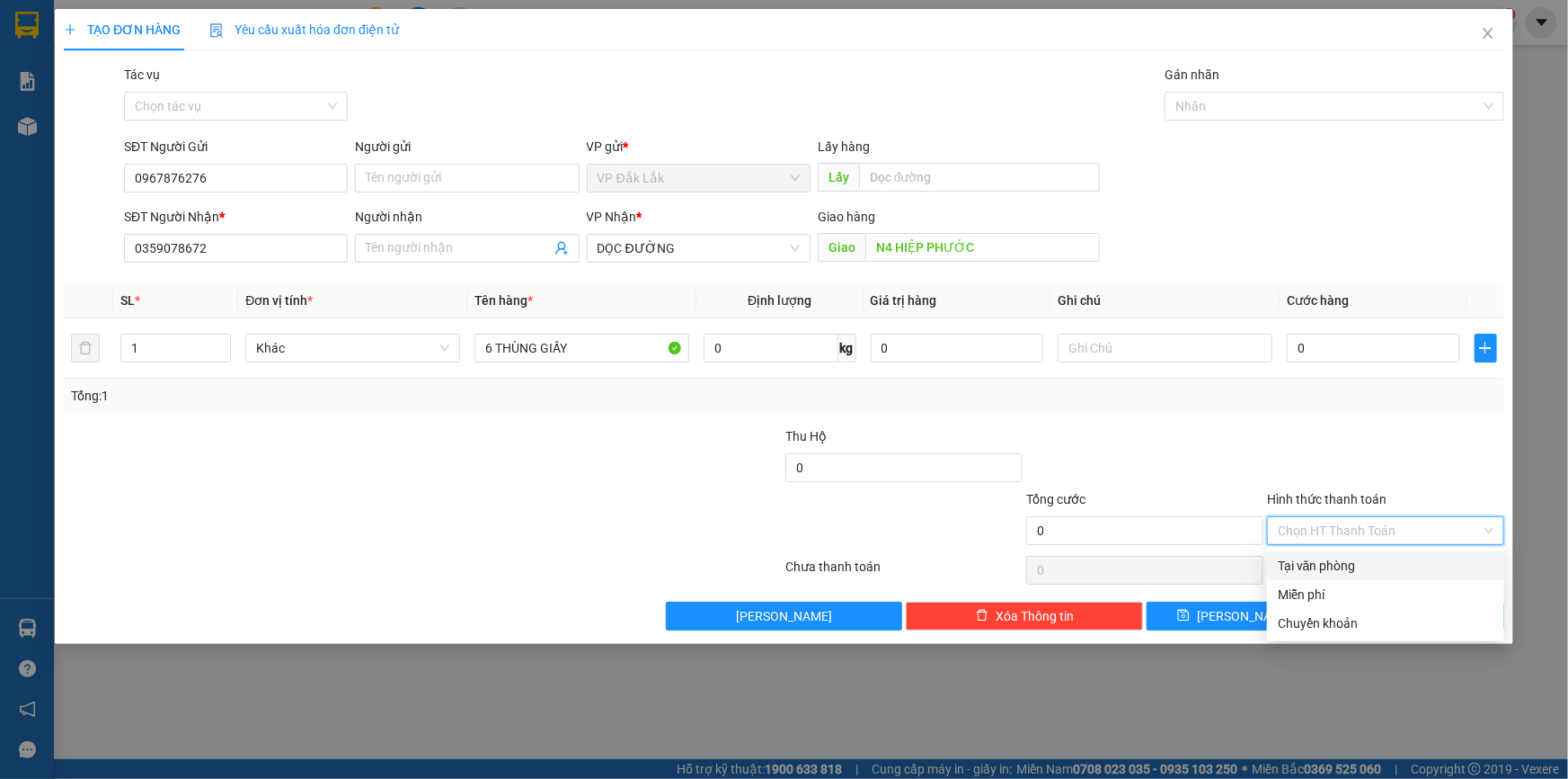
click at [1341, 563] on div "Tại văn phòng" at bounding box center [1385, 566] width 216 height 20
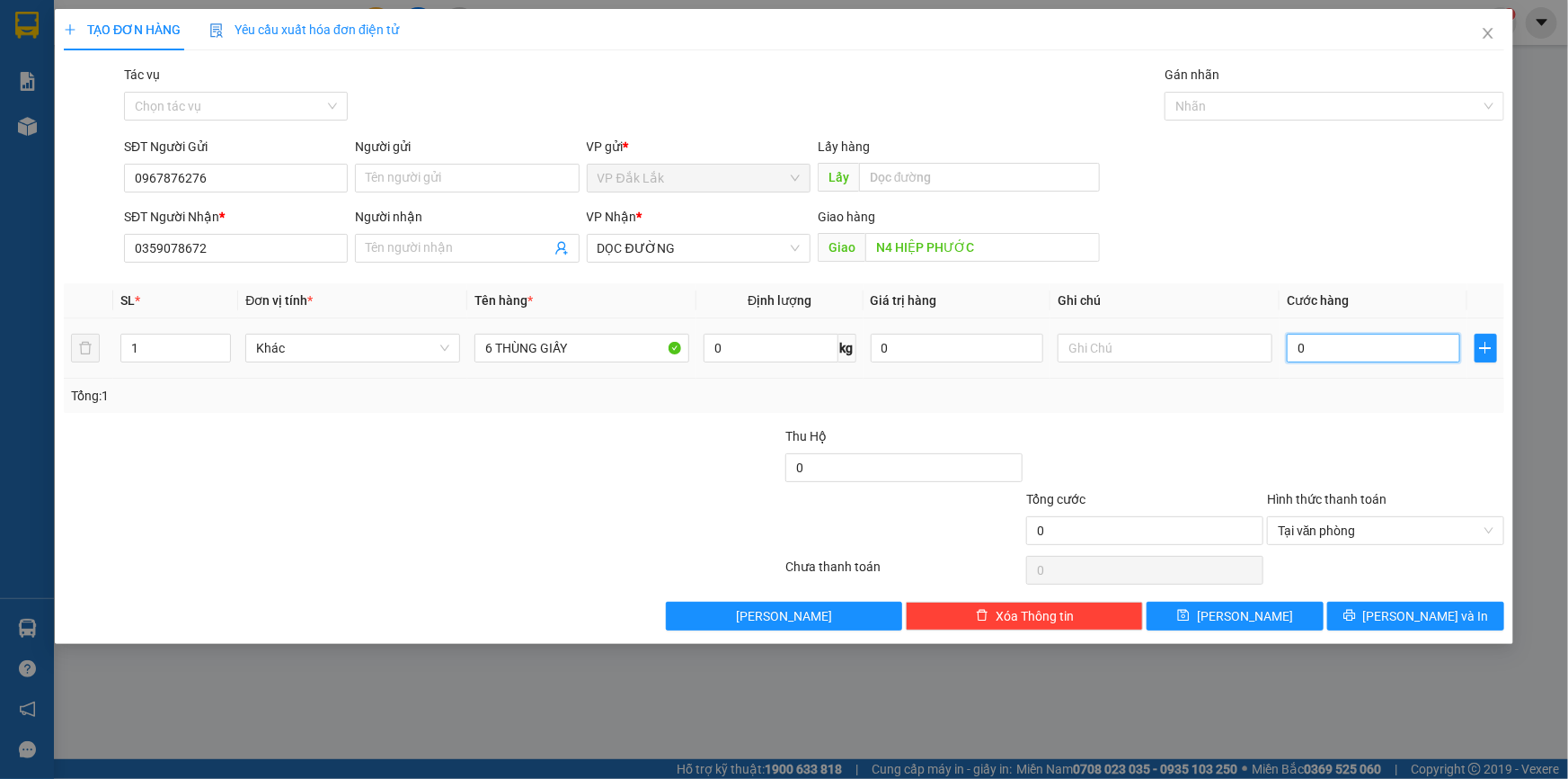
click at [1297, 350] on input "0" at bounding box center [1373, 349] width 174 height 29
type input "1"
type input "18"
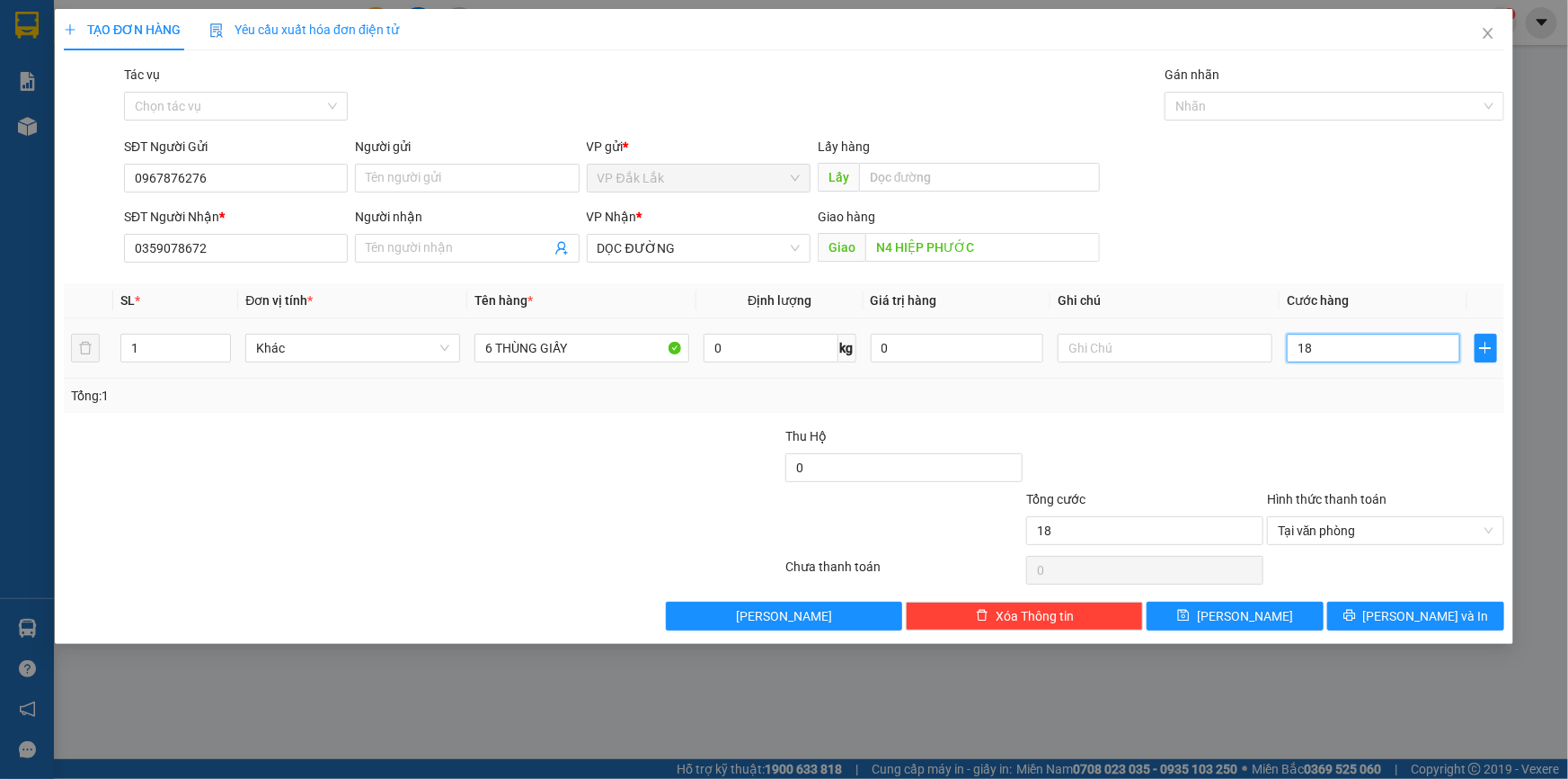
type input "180"
type input "18"
type input "1"
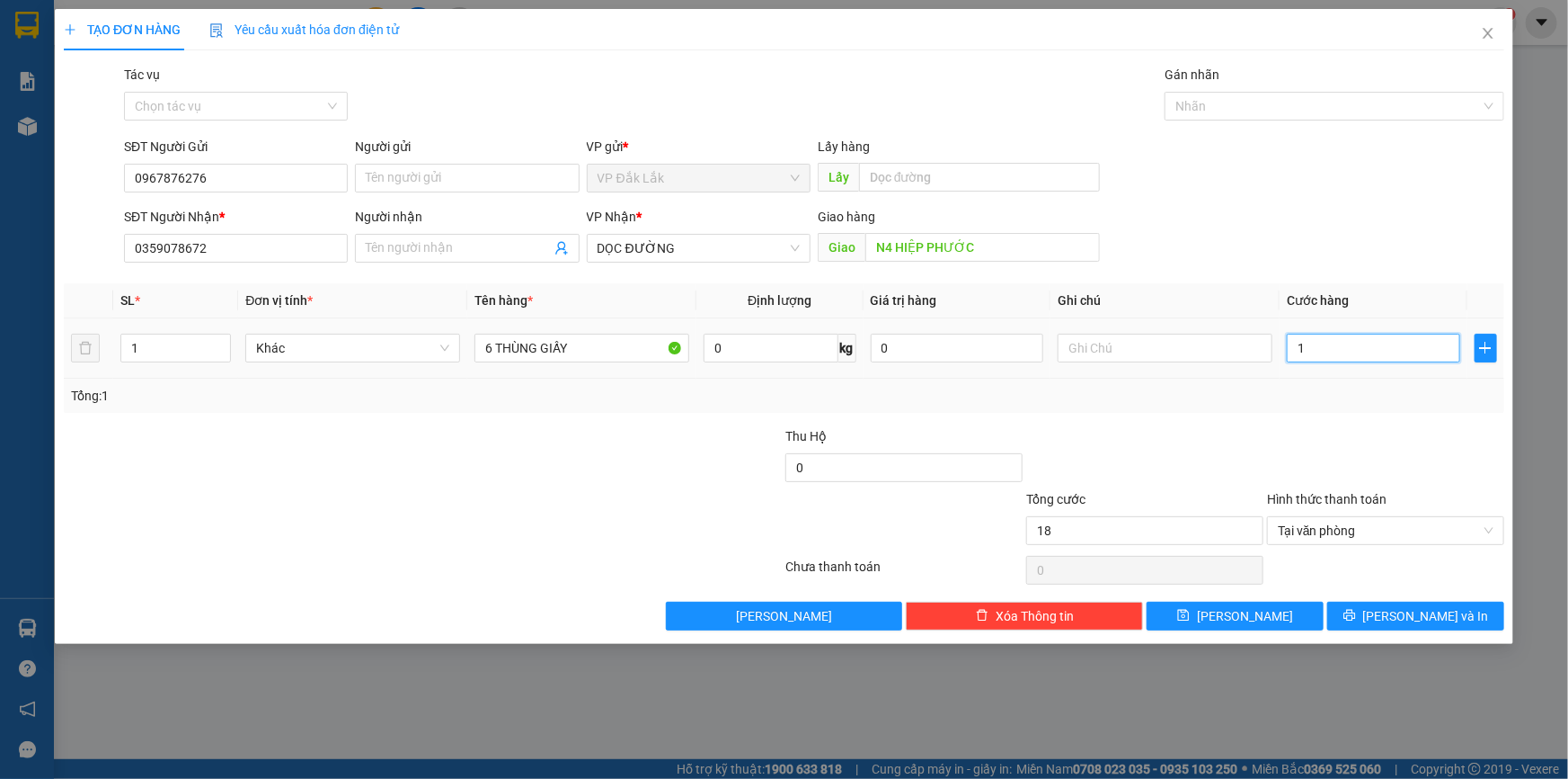
type input "1"
type input "0"
type input "50"
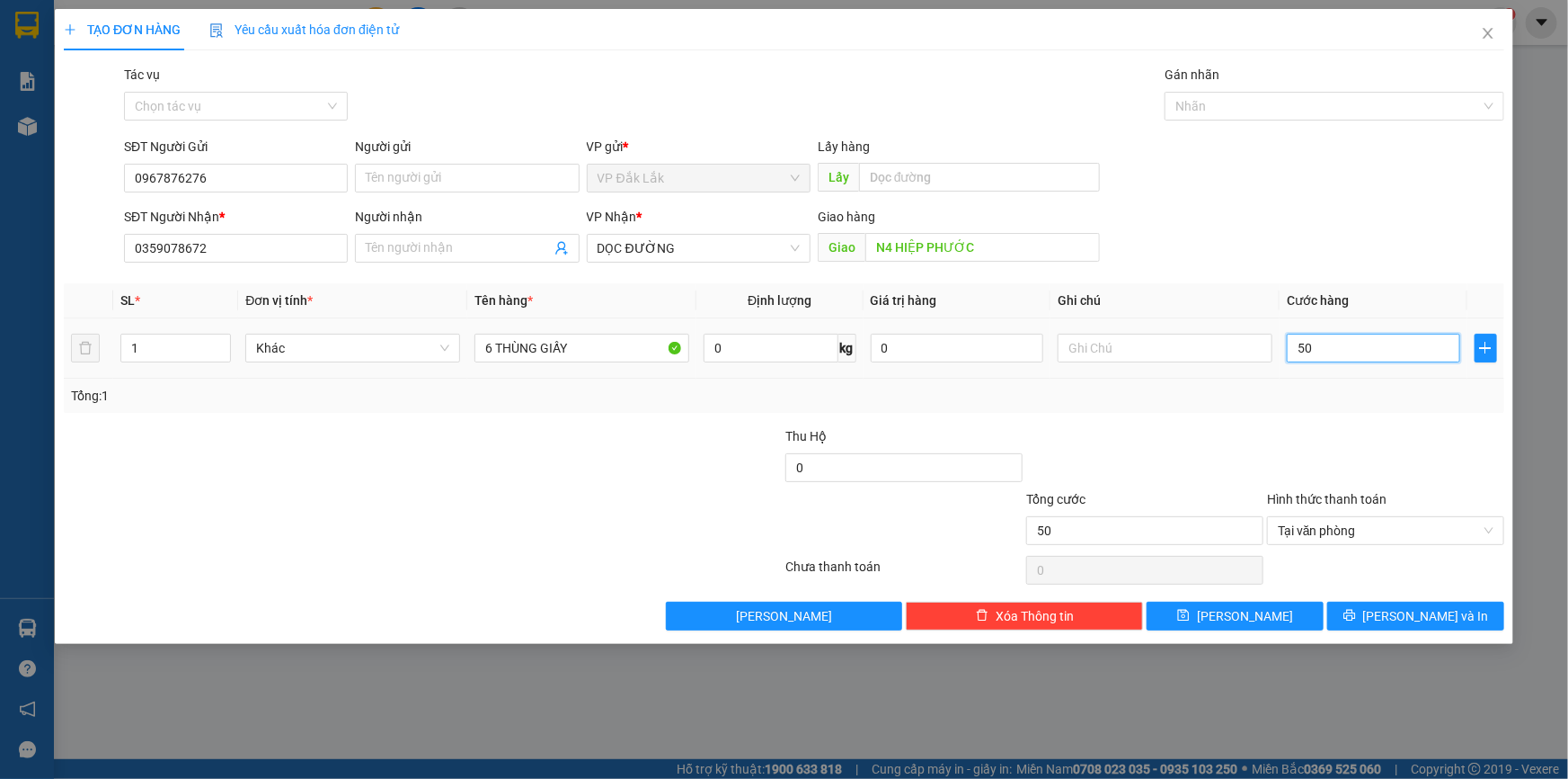
type input "540"
type input "5.400"
type input "54.000"
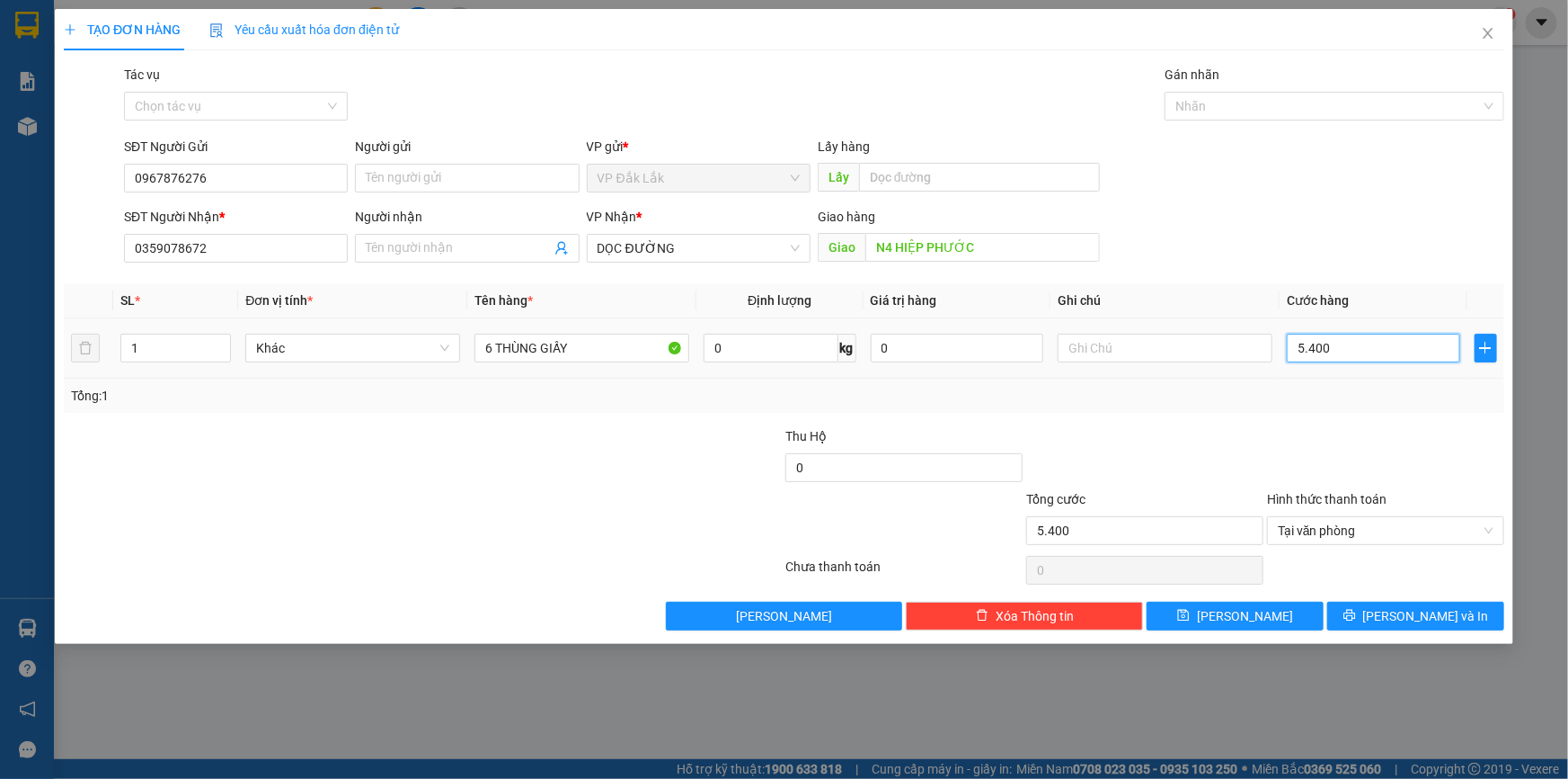
type input "54.000"
type input "540.000"
click at [1410, 632] on div "TẠO ĐƠN HÀNG Yêu cầu xuất hóa đơn điện tử Transit Pickup Surcharge Ids Transit …" at bounding box center [784, 327] width 1459 height 635
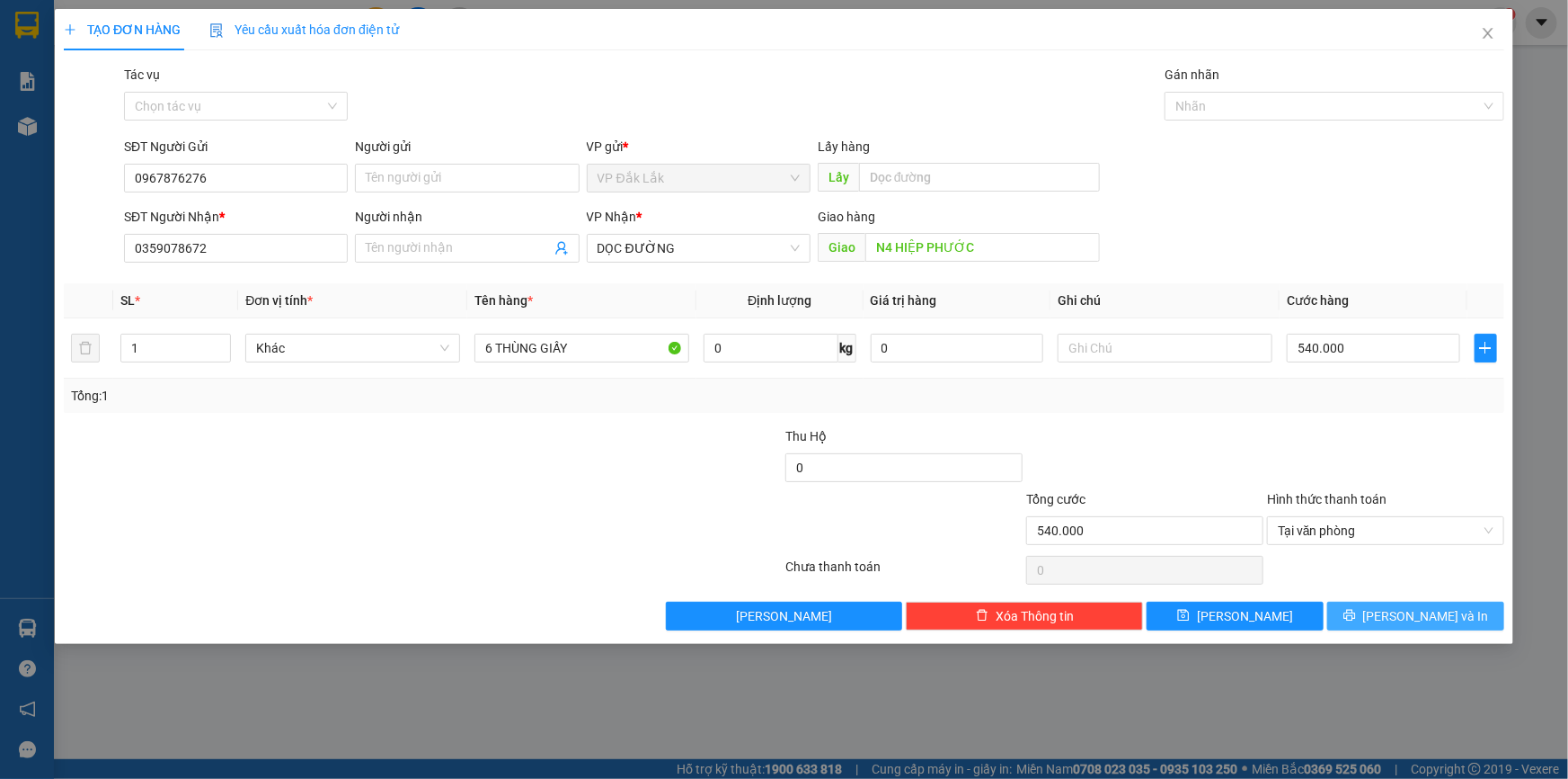
click at [1373, 612] on button "[PERSON_NAME] và In" at bounding box center [1415, 616] width 177 height 29
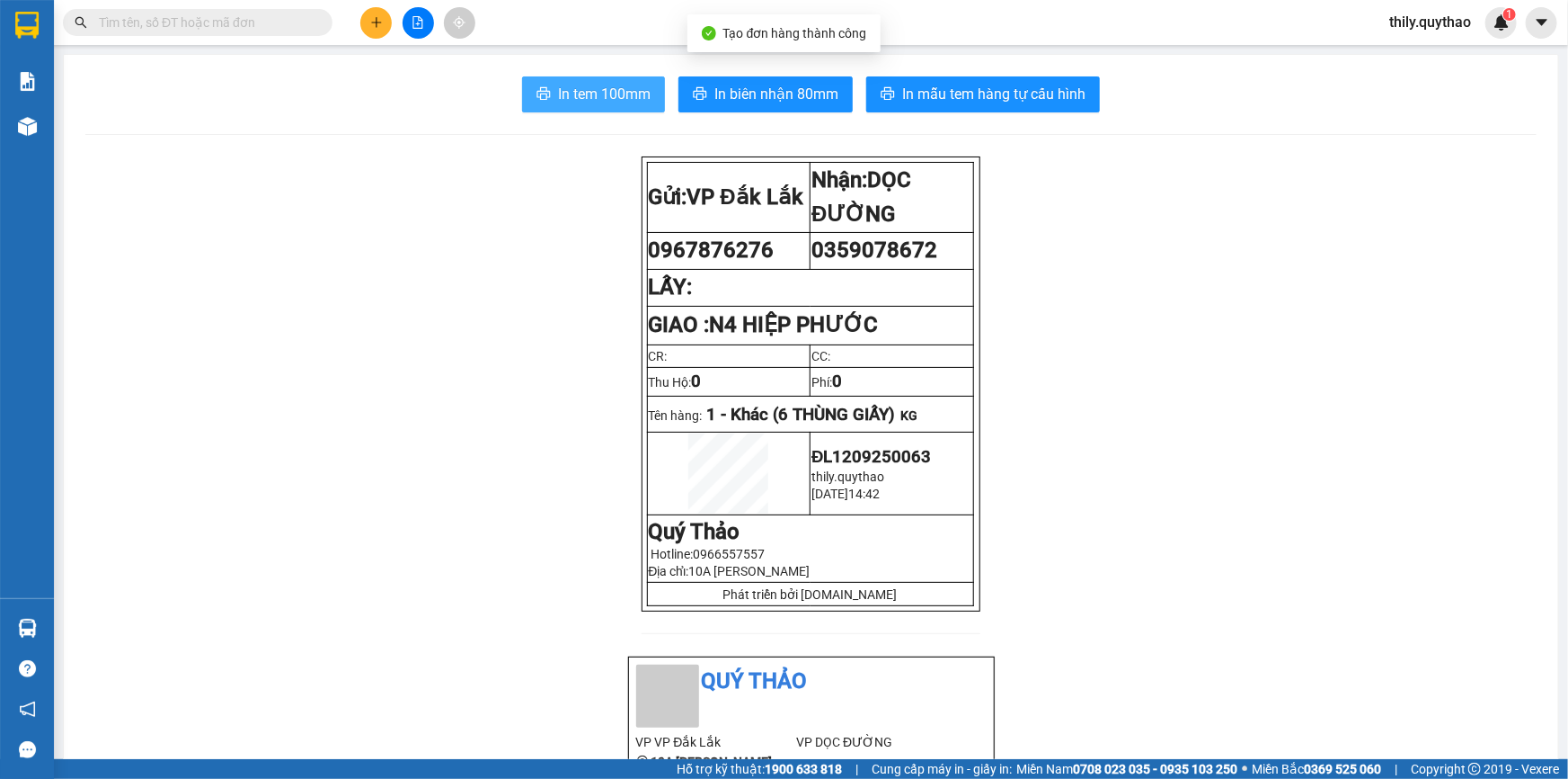
click at [620, 91] on span "In tem 100mm" at bounding box center [605, 94] width 93 height 23
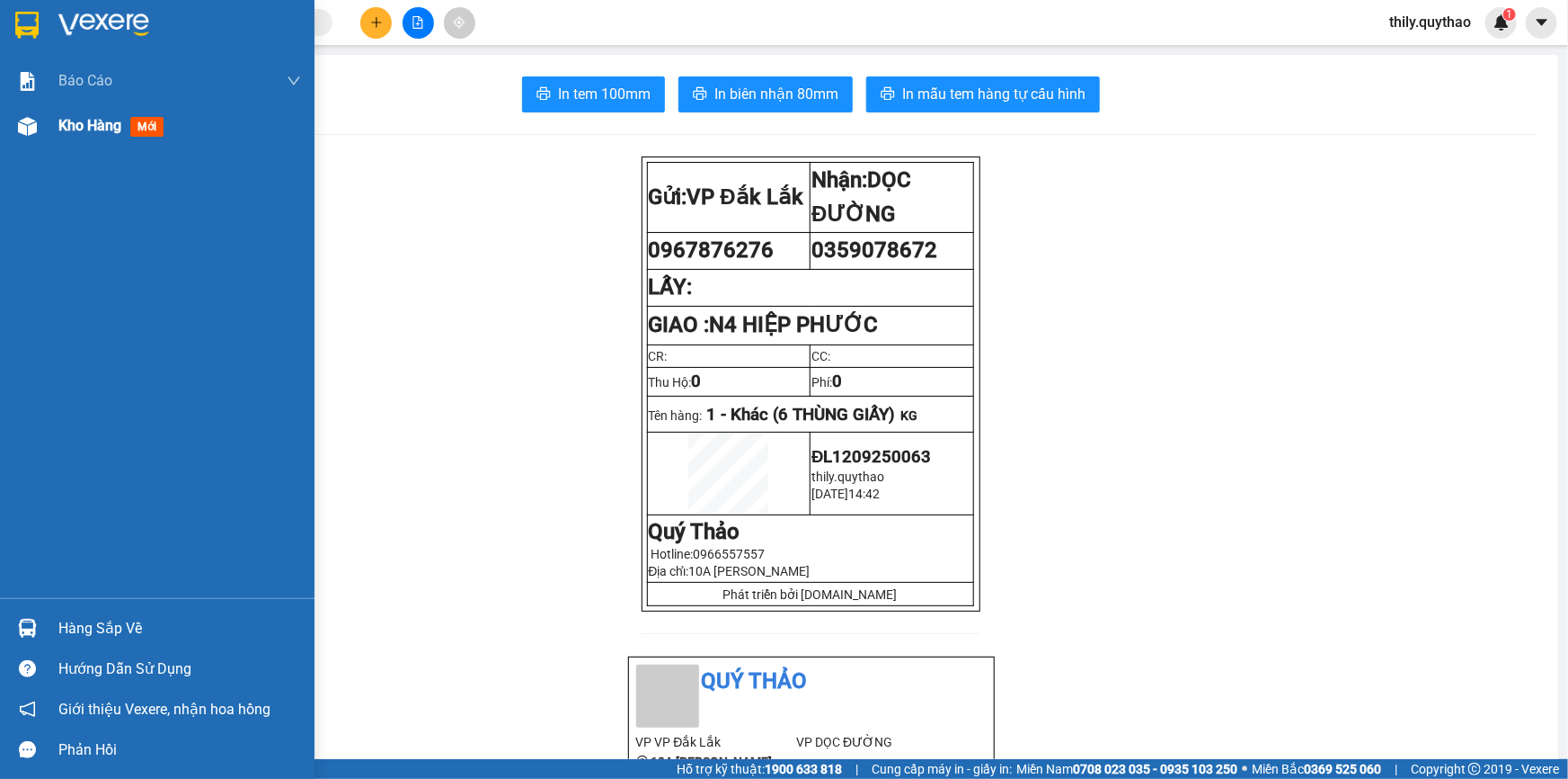
click at [2, 107] on div "Kho hàng mới" at bounding box center [157, 126] width 315 height 45
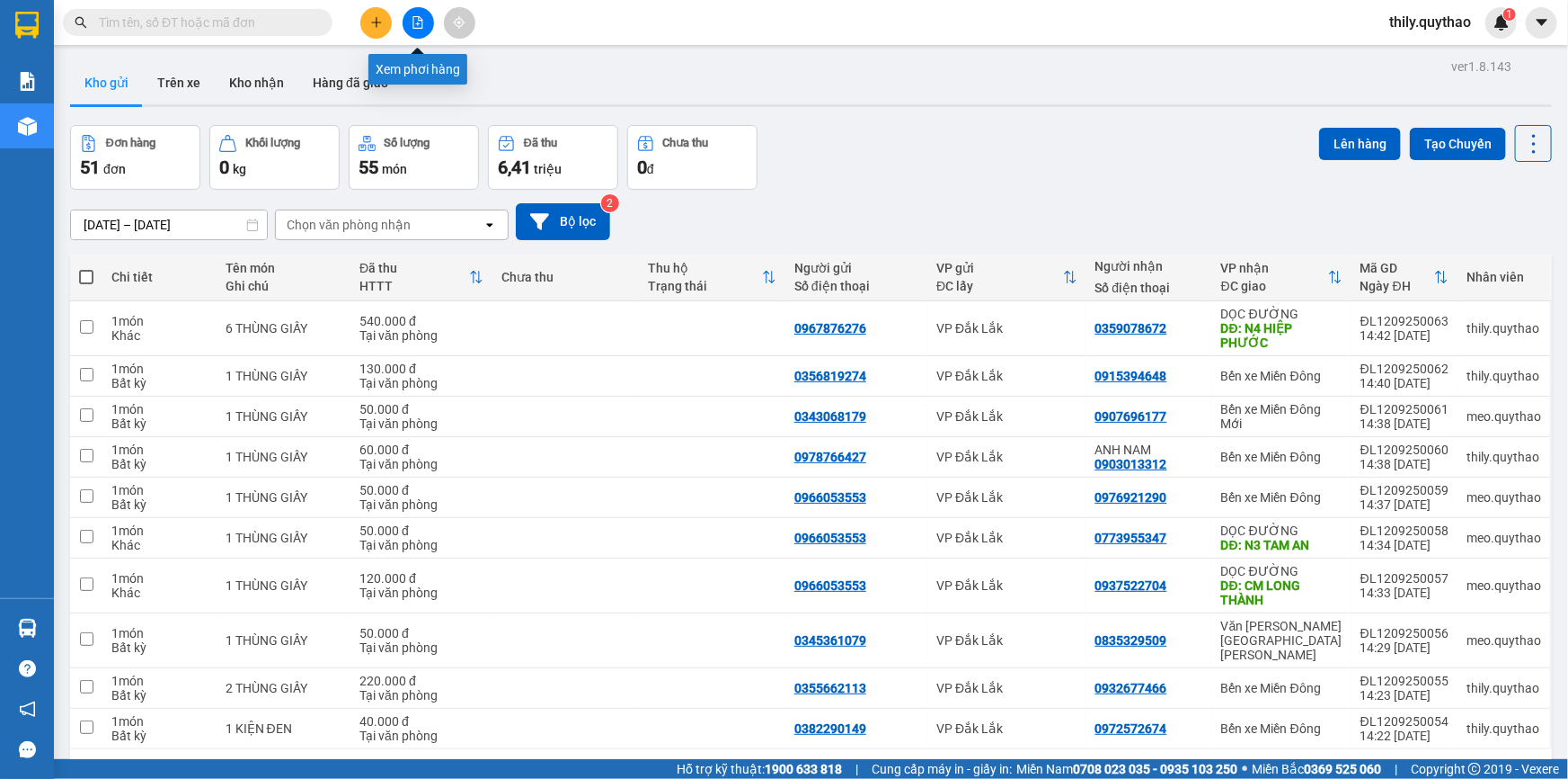
click at [413, 18] on icon "file-add" at bounding box center [417, 23] width 10 height 13
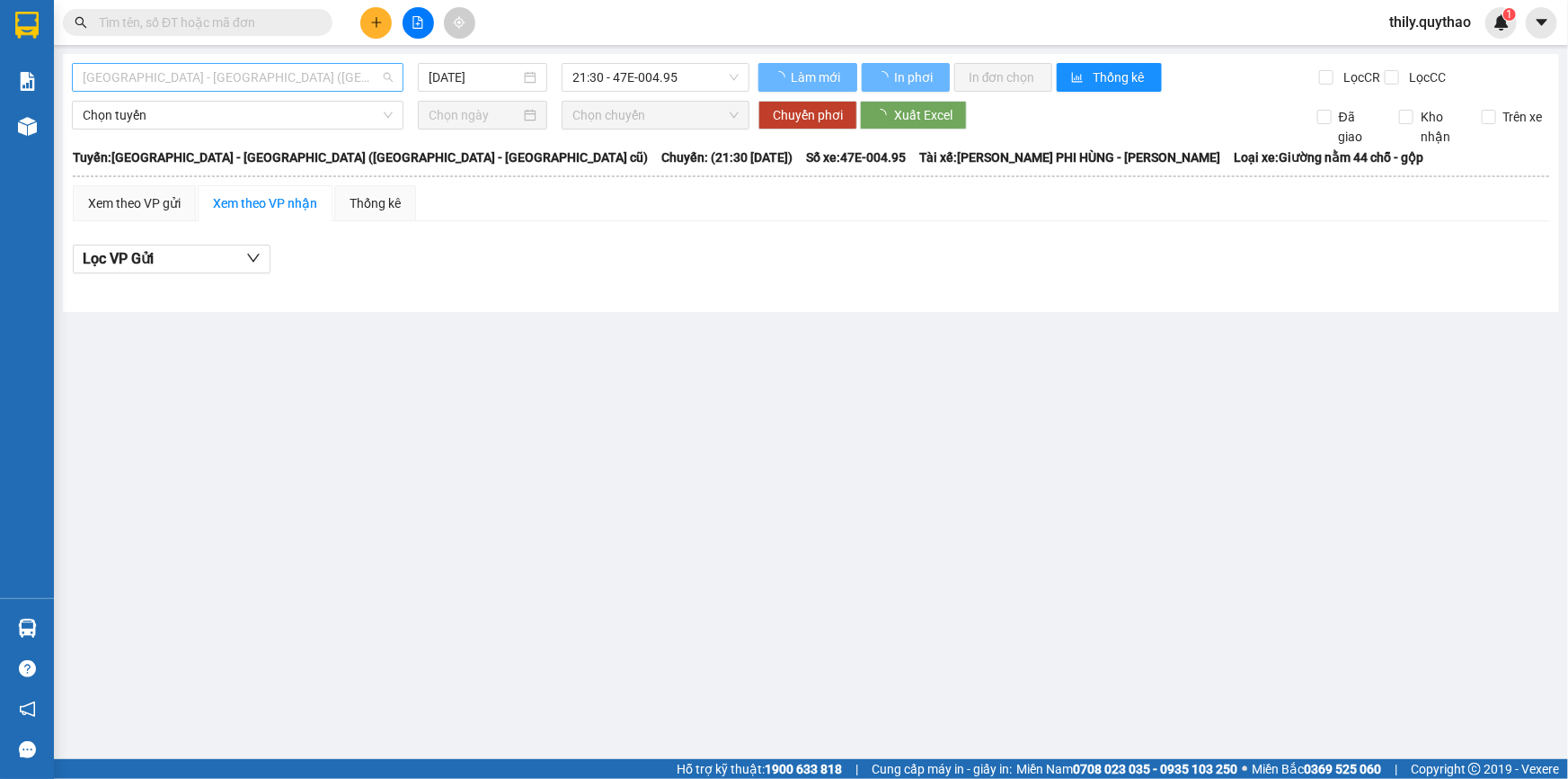
click at [302, 80] on span "[GEOGRAPHIC_DATA] - [GEOGRAPHIC_DATA] ([GEOGRAPHIC_DATA] - [GEOGRAPHIC_DATA] cũ)" at bounding box center [237, 77] width 310 height 27
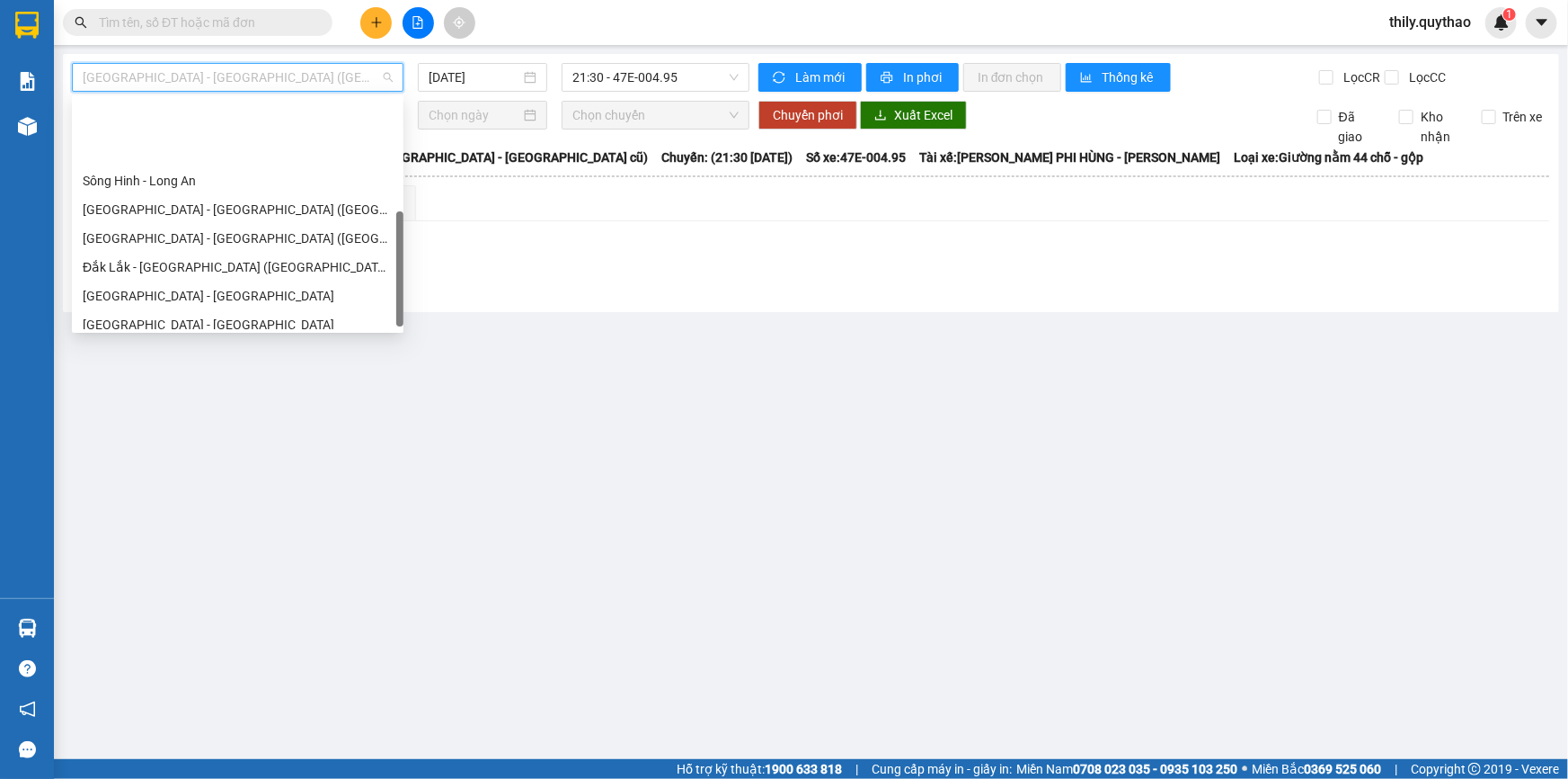
scroll to position [258, 0]
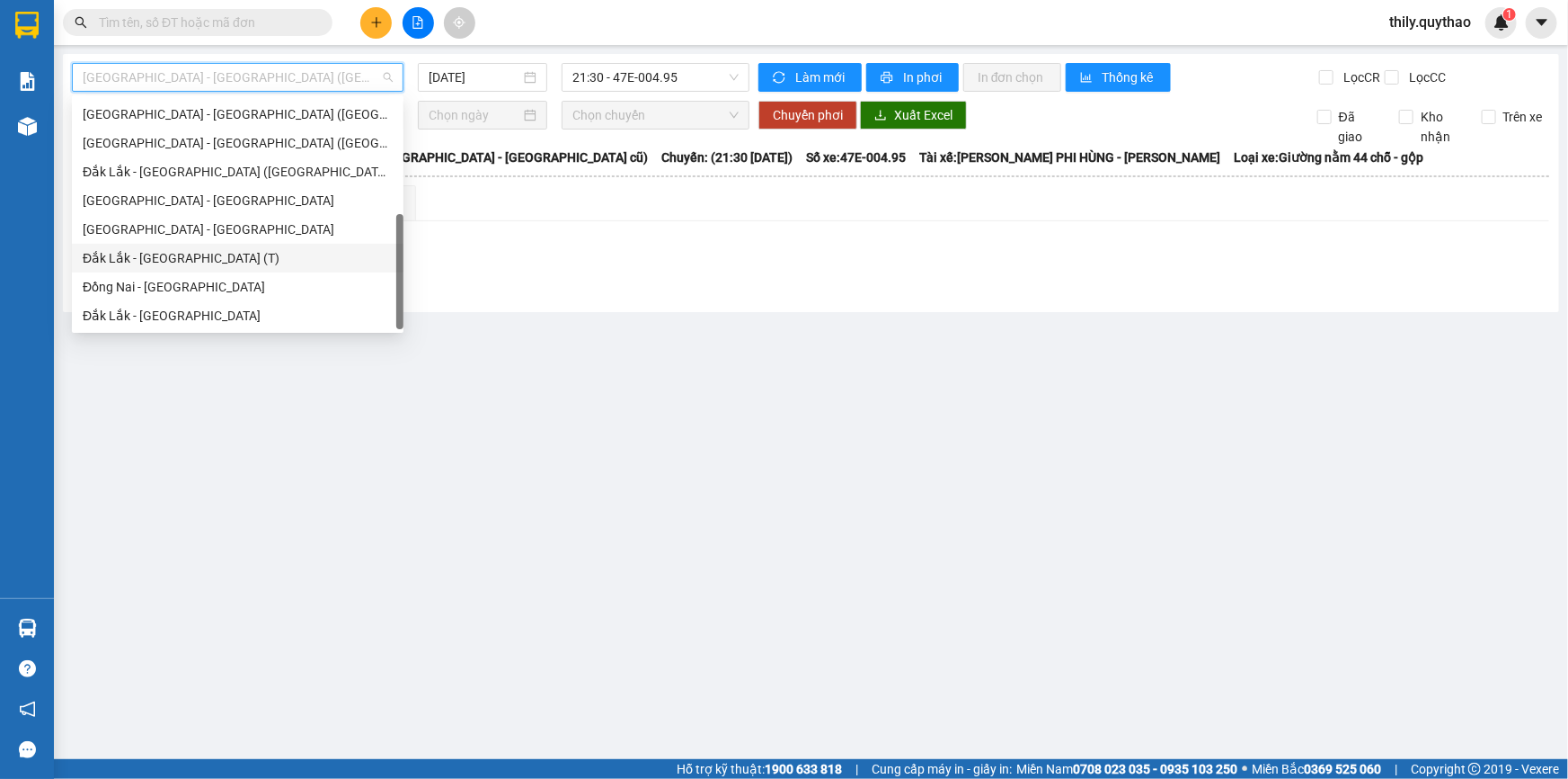
click at [244, 262] on div "Đắk Lắk - [GEOGRAPHIC_DATA] (T)" at bounding box center [237, 258] width 310 height 20
type input "[DATE]"
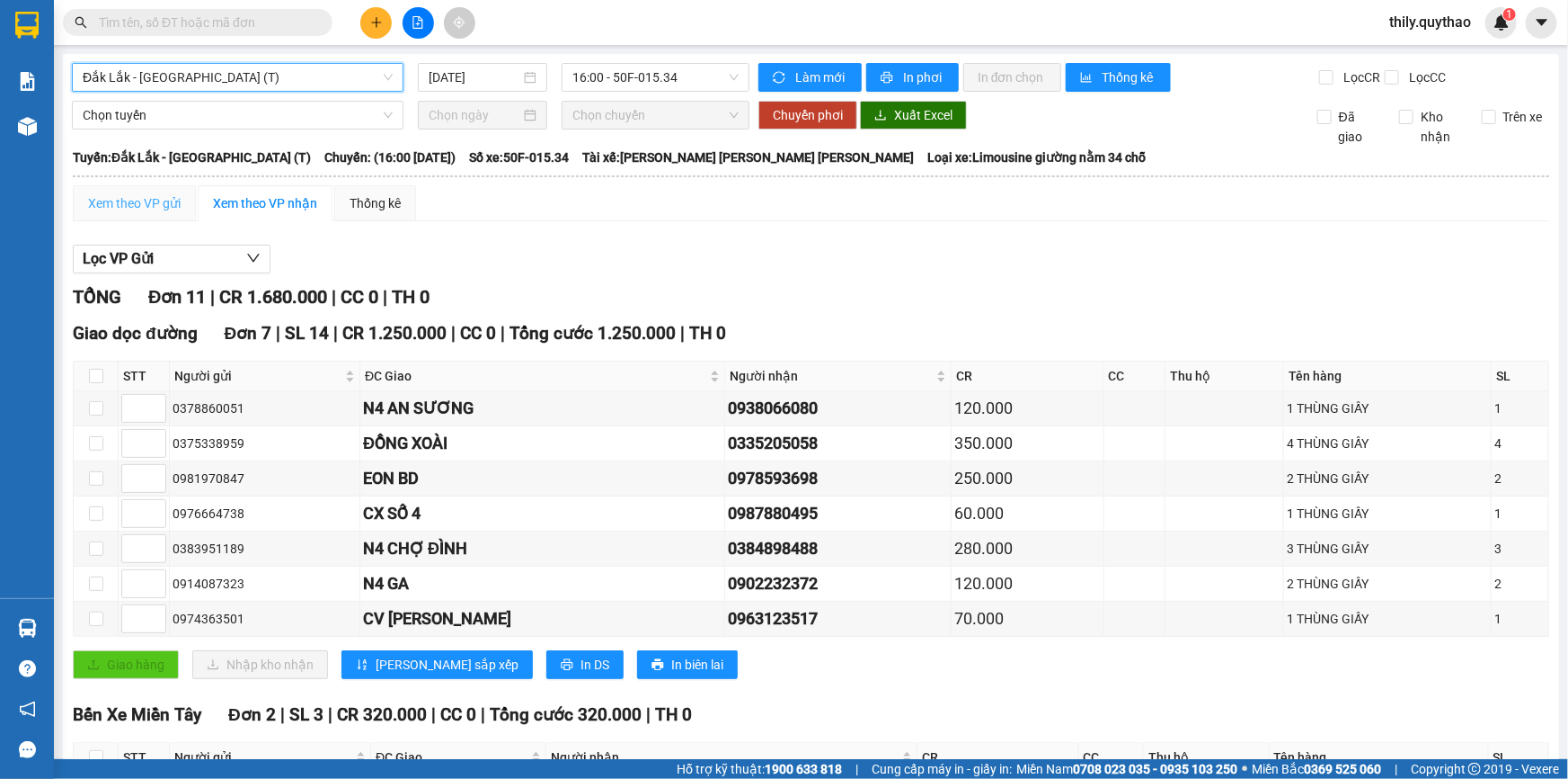
click at [179, 191] on div "Xem theo VP gửi" at bounding box center [134, 204] width 123 height 36
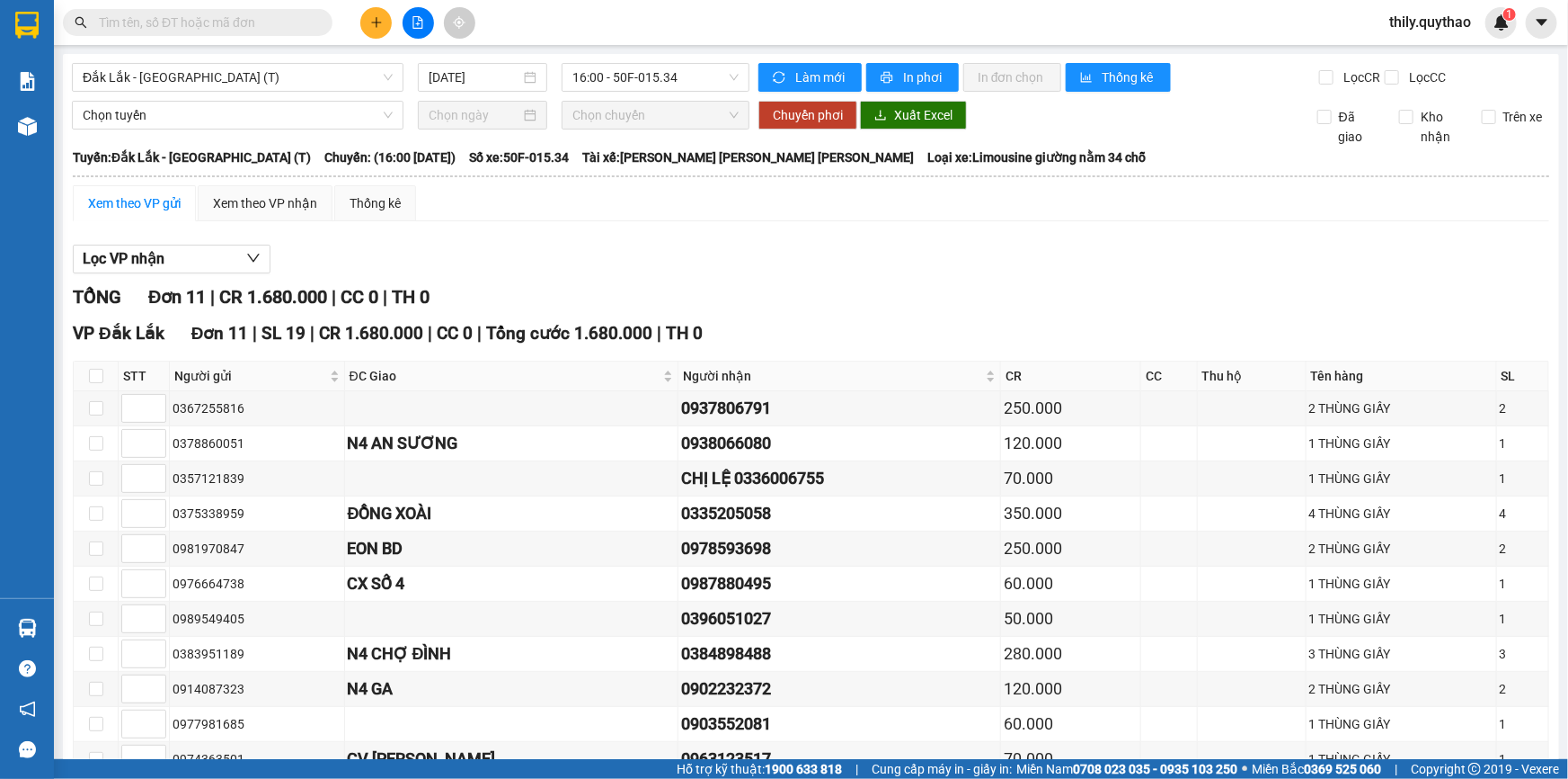
scroll to position [81, 0]
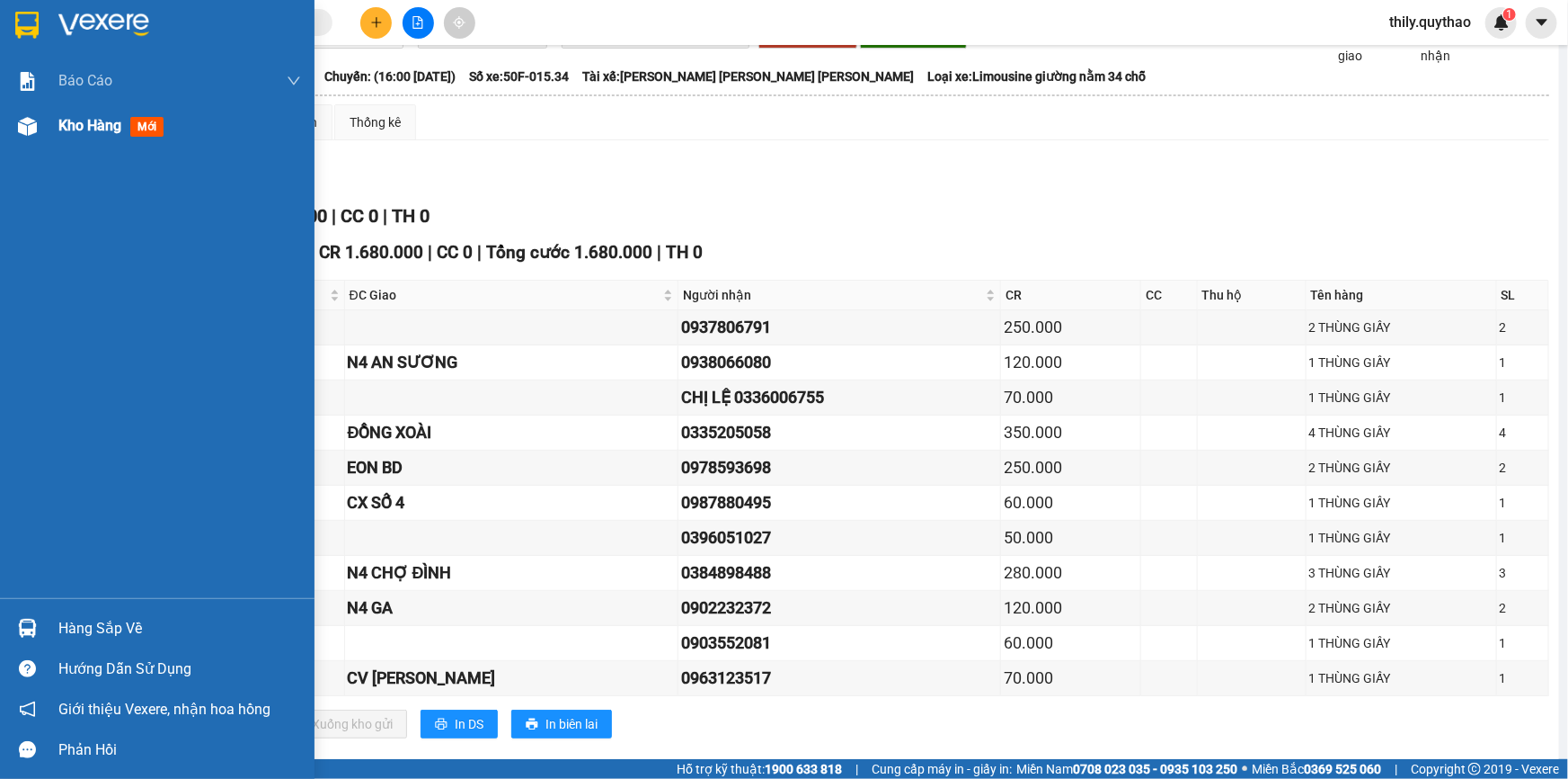
click at [35, 124] on img at bounding box center [27, 126] width 19 height 19
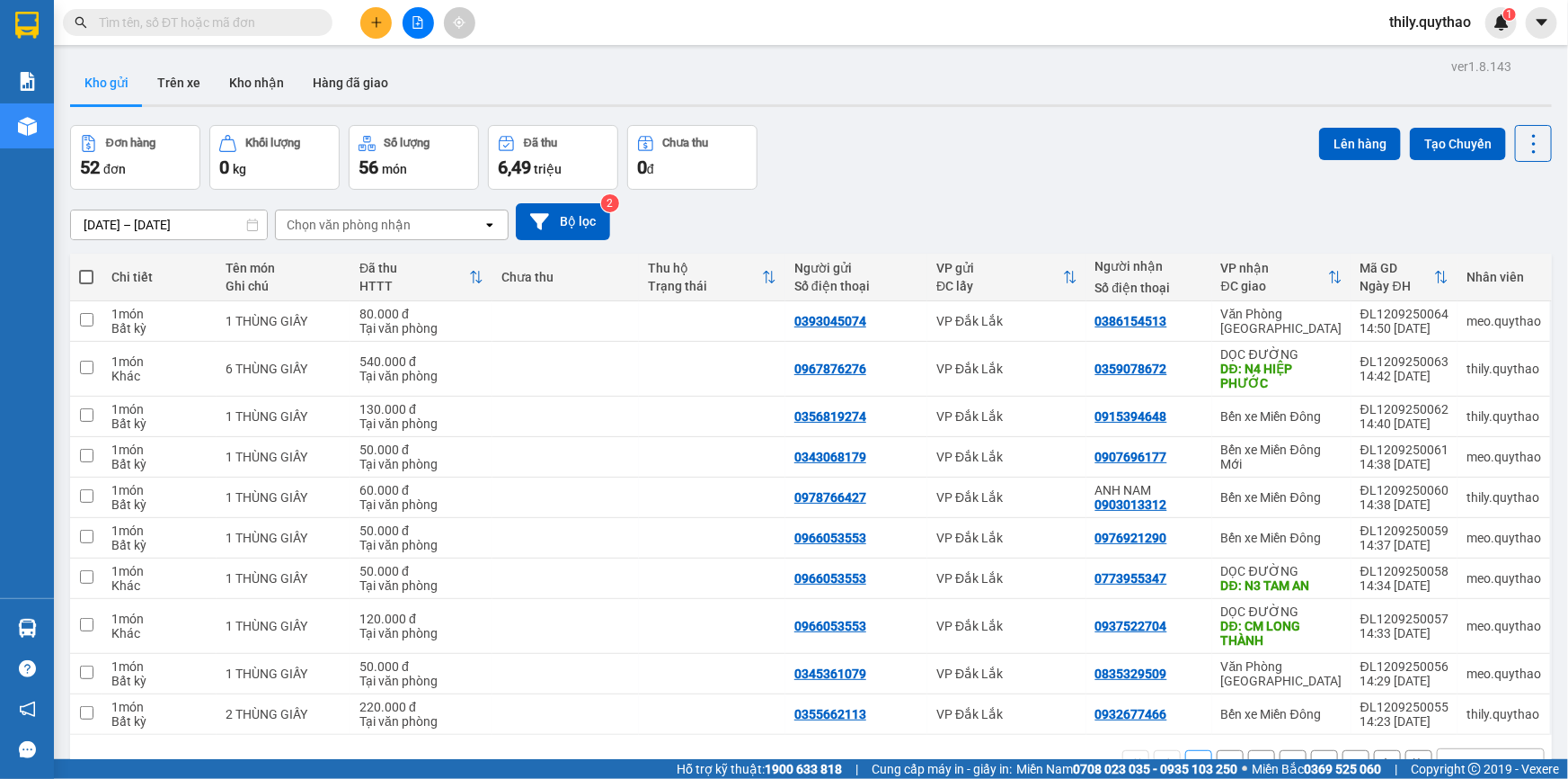
click at [324, 16] on span at bounding box center [320, 23] width 11 height 20
drag, startPoint x: 299, startPoint y: 31, endPoint x: 412, endPoint y: 18, distance: 113.7
click at [413, 18] on icon "file-add" at bounding box center [417, 23] width 10 height 13
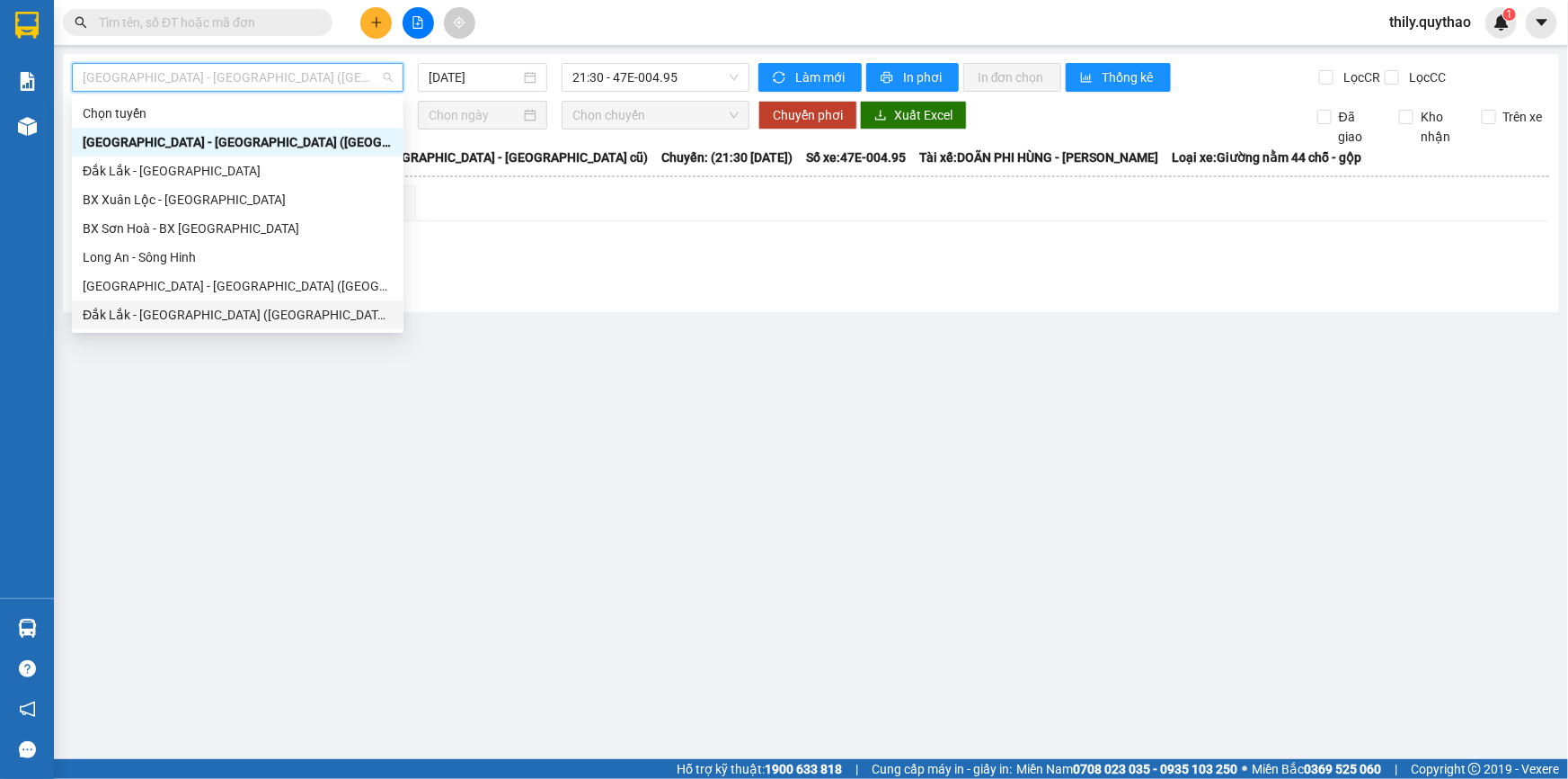
drag, startPoint x: 331, startPoint y: 84, endPoint x: 272, endPoint y: 317, distance: 240.4
click at [272, 317] on div "Đắk Lắk - [GEOGRAPHIC_DATA] ([GEOGRAPHIC_DATA] mới)" at bounding box center [237, 315] width 310 height 20
type input "[DATE]"
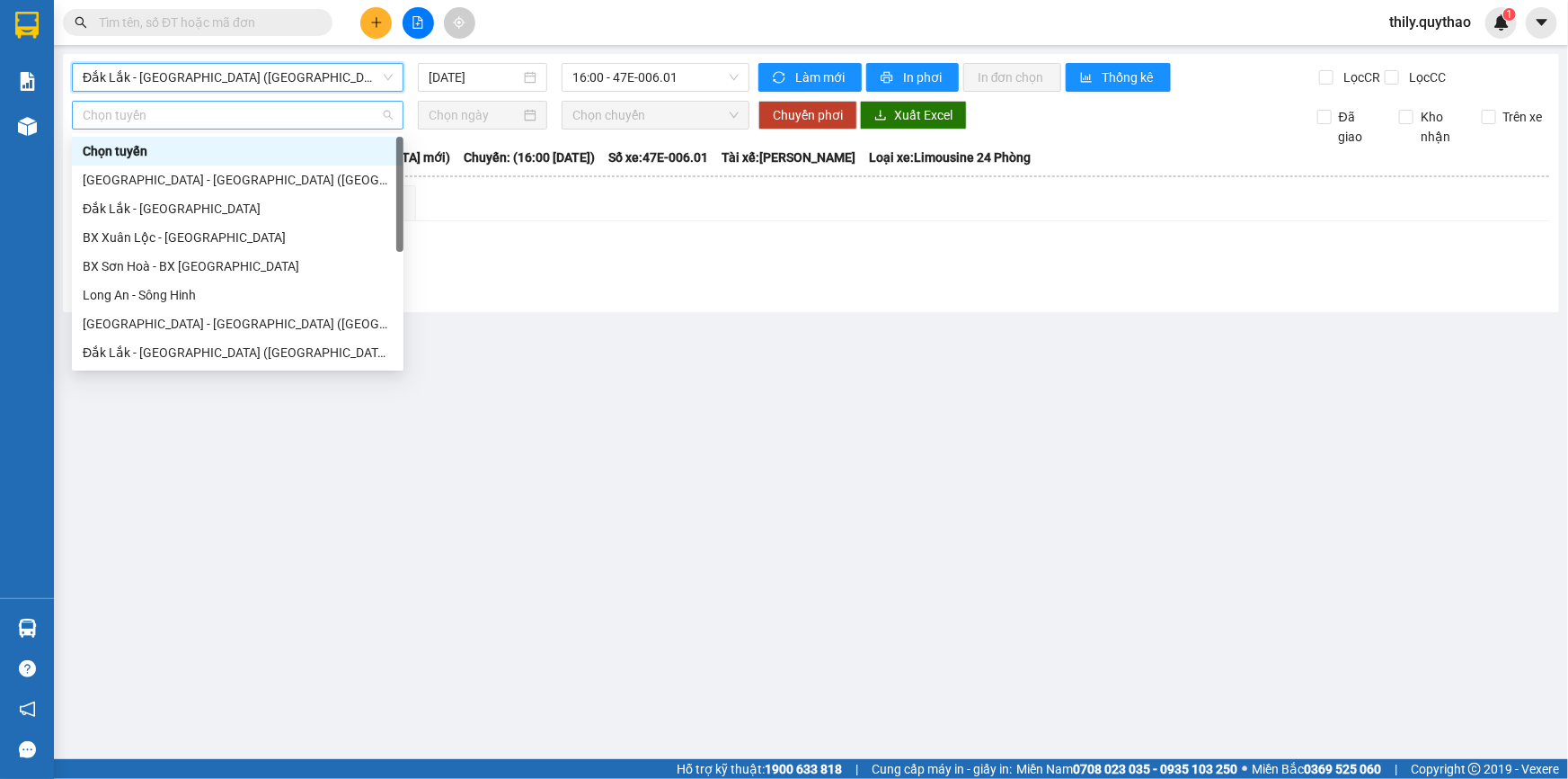
click at [357, 122] on span "Chọn tuyến" at bounding box center [237, 116] width 310 height 27
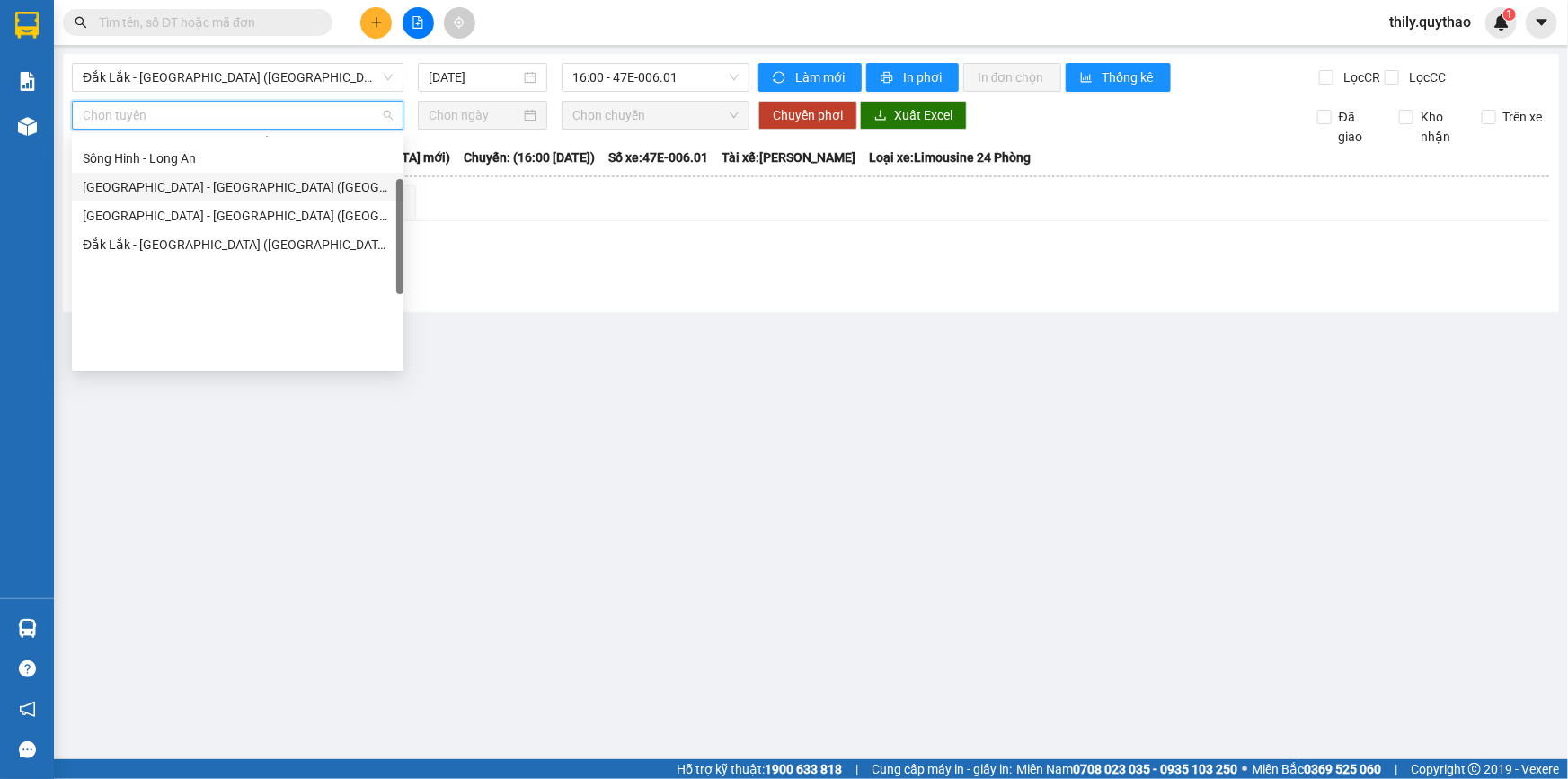
scroll to position [245, 0]
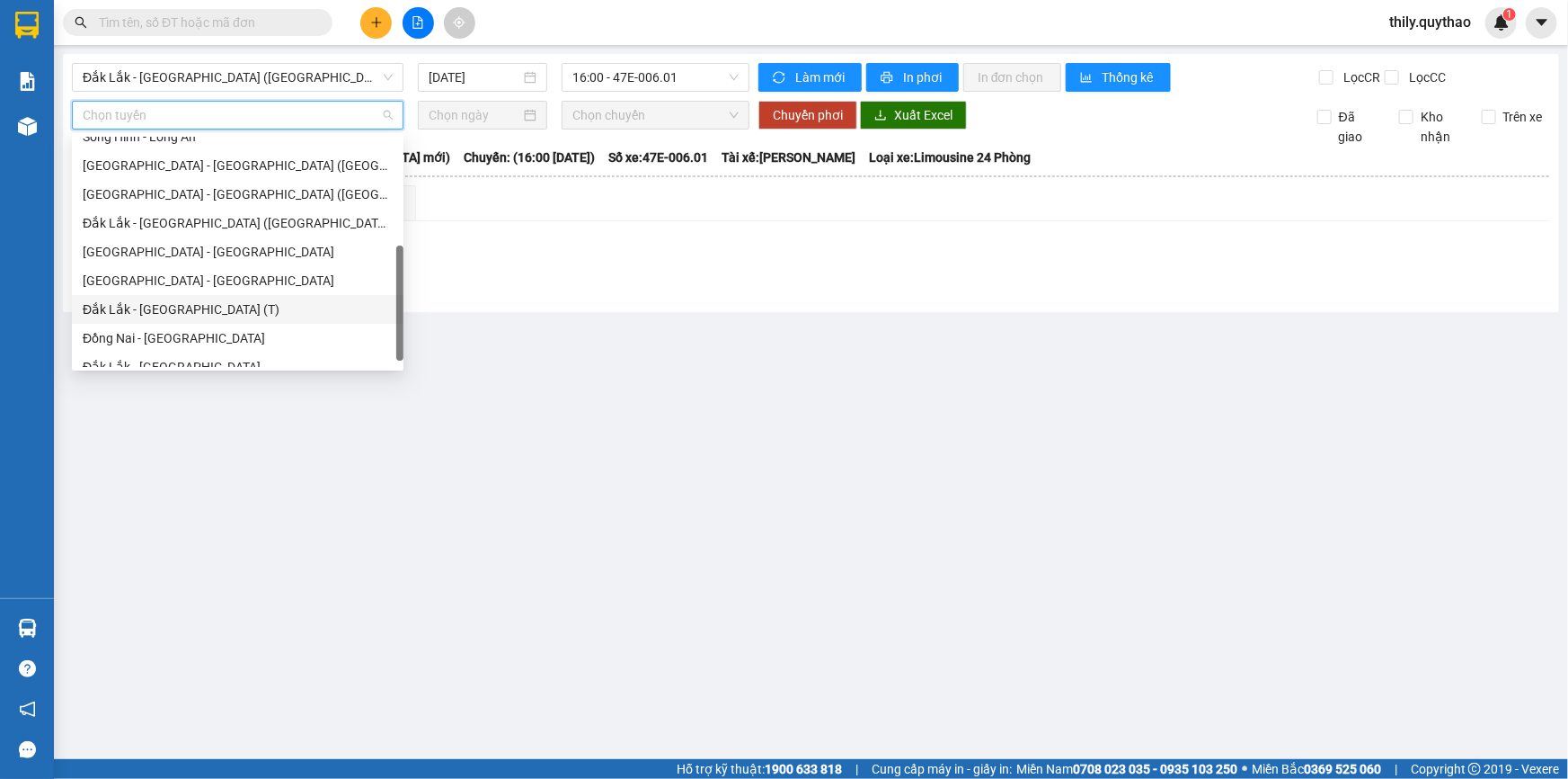
click at [310, 307] on div "Đắk Lắk - Sài Gòn (T)" at bounding box center [237, 309] width 310 height 20
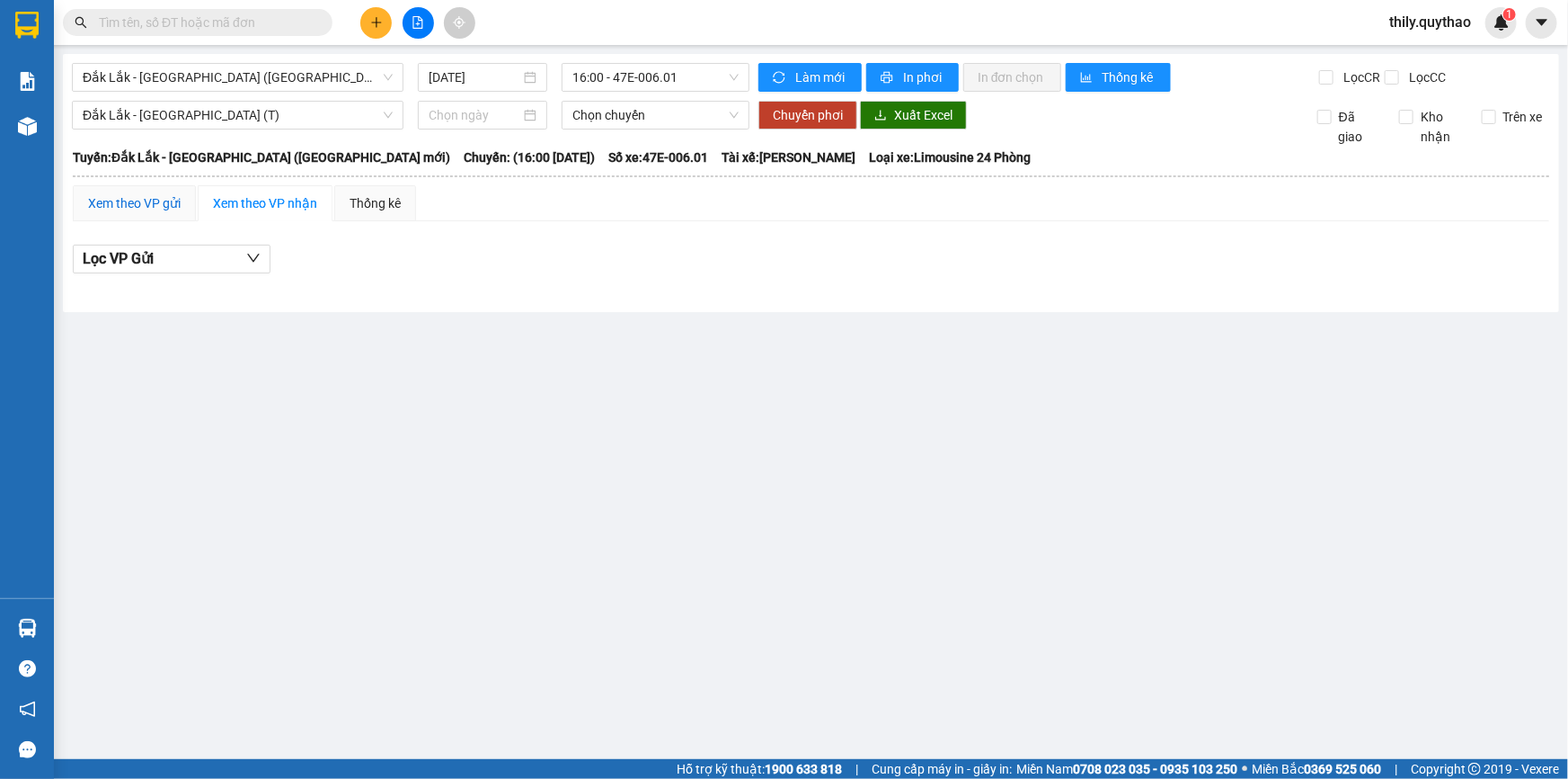
click at [176, 202] on div "Xem theo VP gửi" at bounding box center [135, 203] width 93 height 20
click at [615, 126] on span "Chọn chuyến" at bounding box center [655, 116] width 166 height 27
drag, startPoint x: 482, startPoint y: 378, endPoint x: 570, endPoint y: 419, distance: 97.1
click at [486, 386] on main "Đắk Lắk - Sài Gòn (BXMĐ mới) 12/09/2025 16:00 - 47E-006.01 Làm mới In phơi In đ…" at bounding box center [784, 379] width 1568 height 759
click at [350, 14] on div at bounding box center [417, 23] width 135 height 32
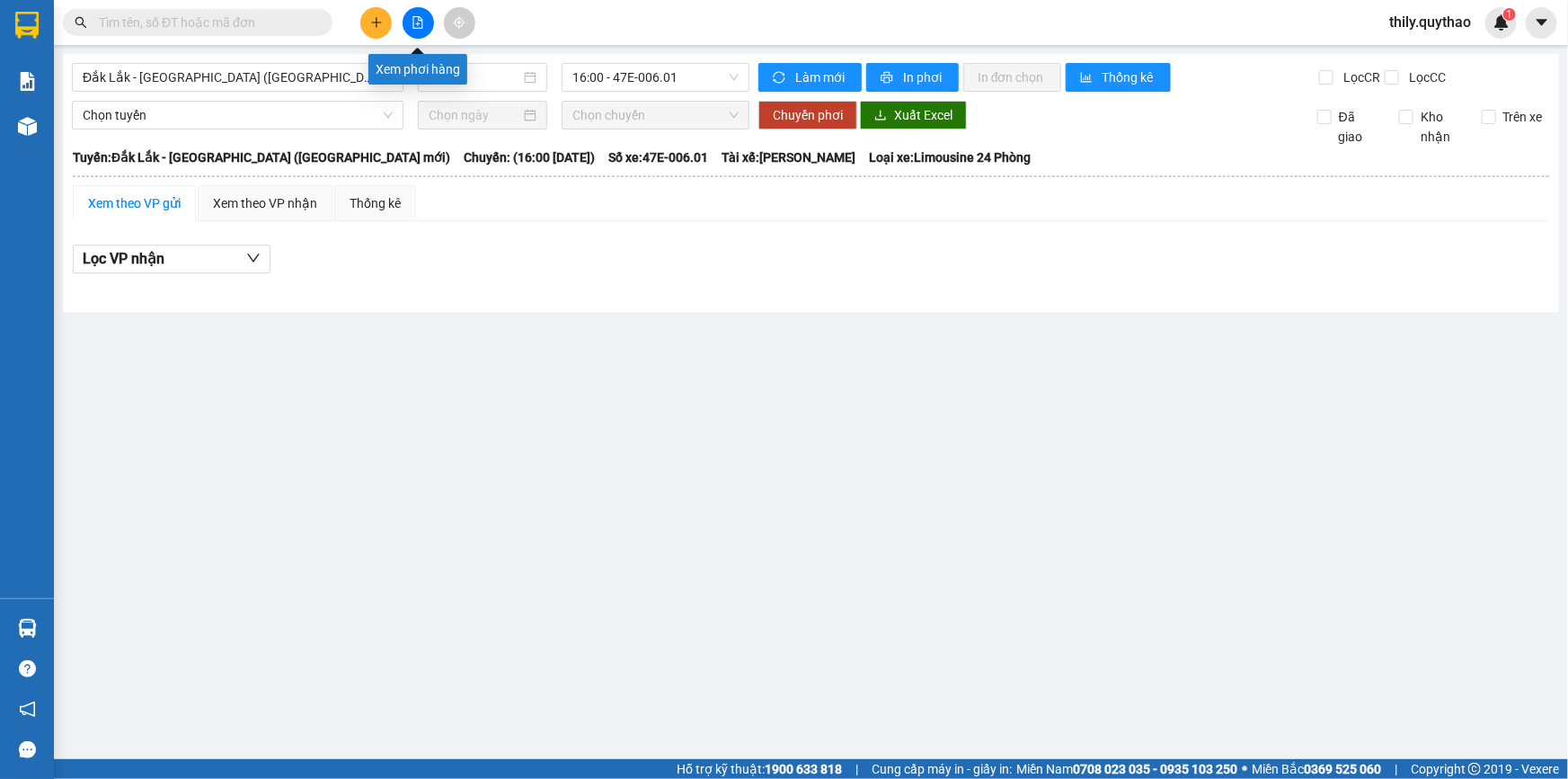
click at [417, 21] on icon "file-add" at bounding box center [418, 23] width 13 height 13
click at [274, 78] on span "Đắk Lắk - Sài Gòn (BXMĐ mới)" at bounding box center [237, 77] width 310 height 27
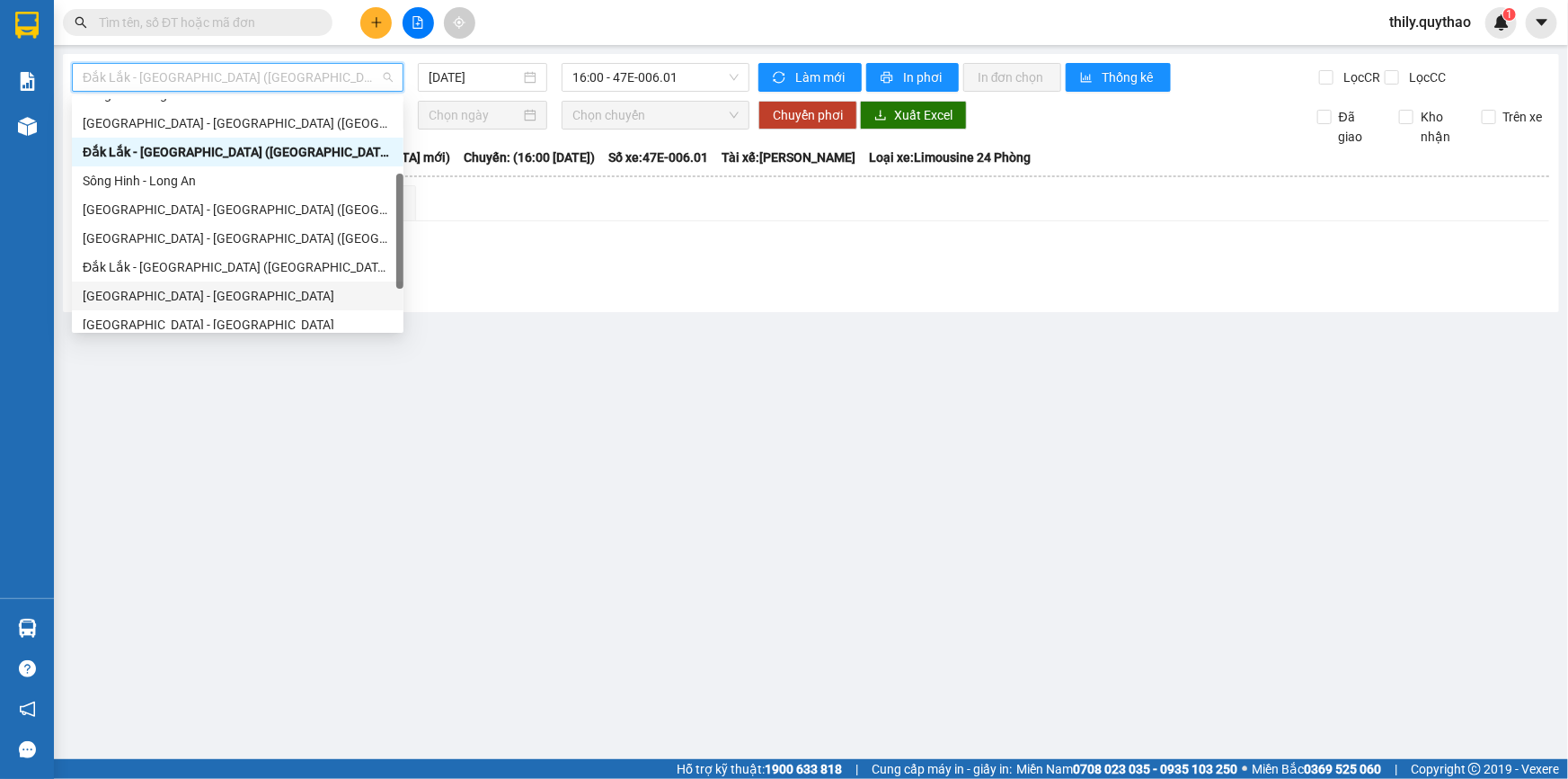
scroll to position [258, 0]
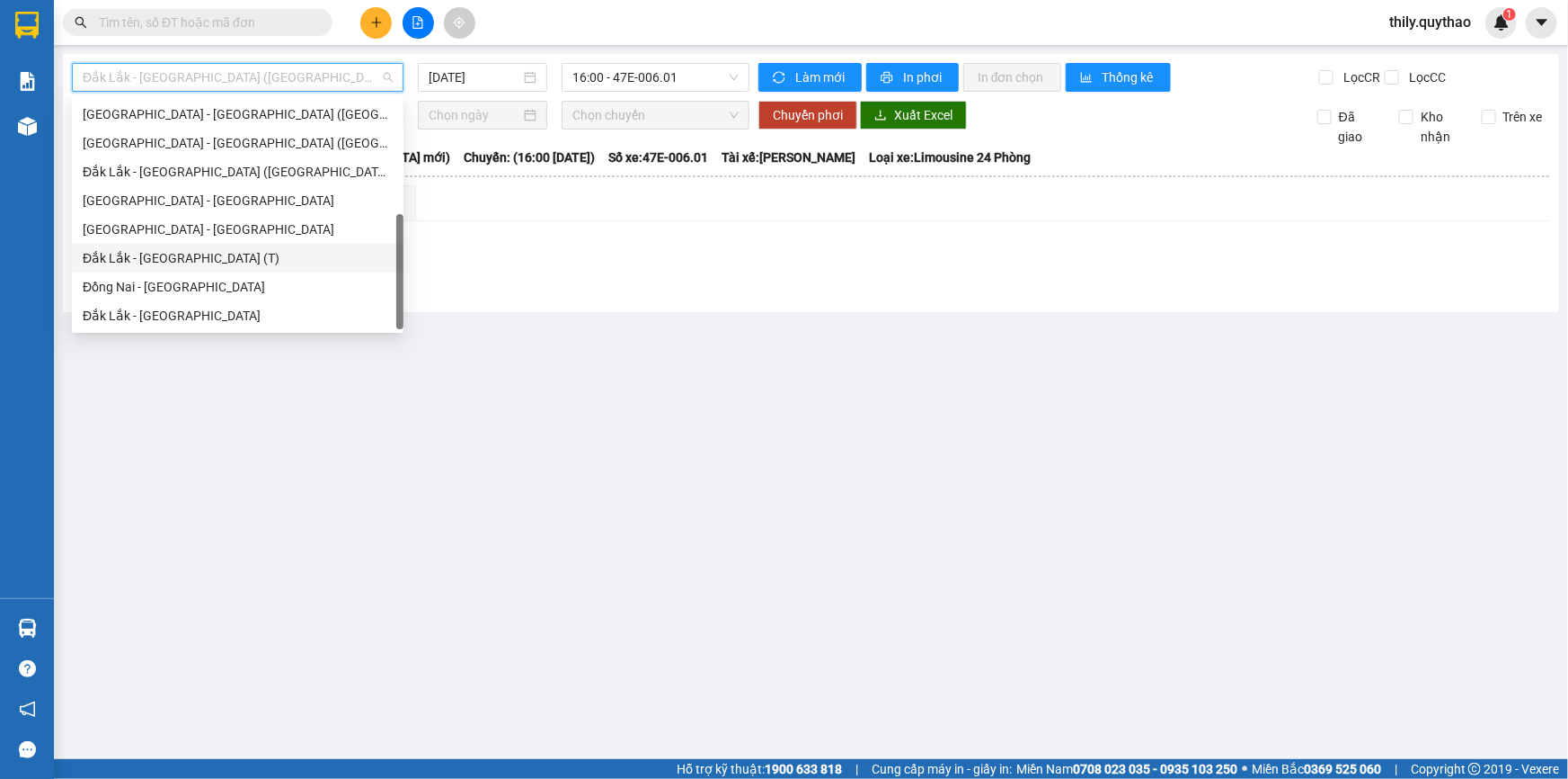
click at [207, 252] on div "Đắk Lắk - Sài Gòn (T)" at bounding box center [237, 258] width 310 height 20
type input "12/09/2025"
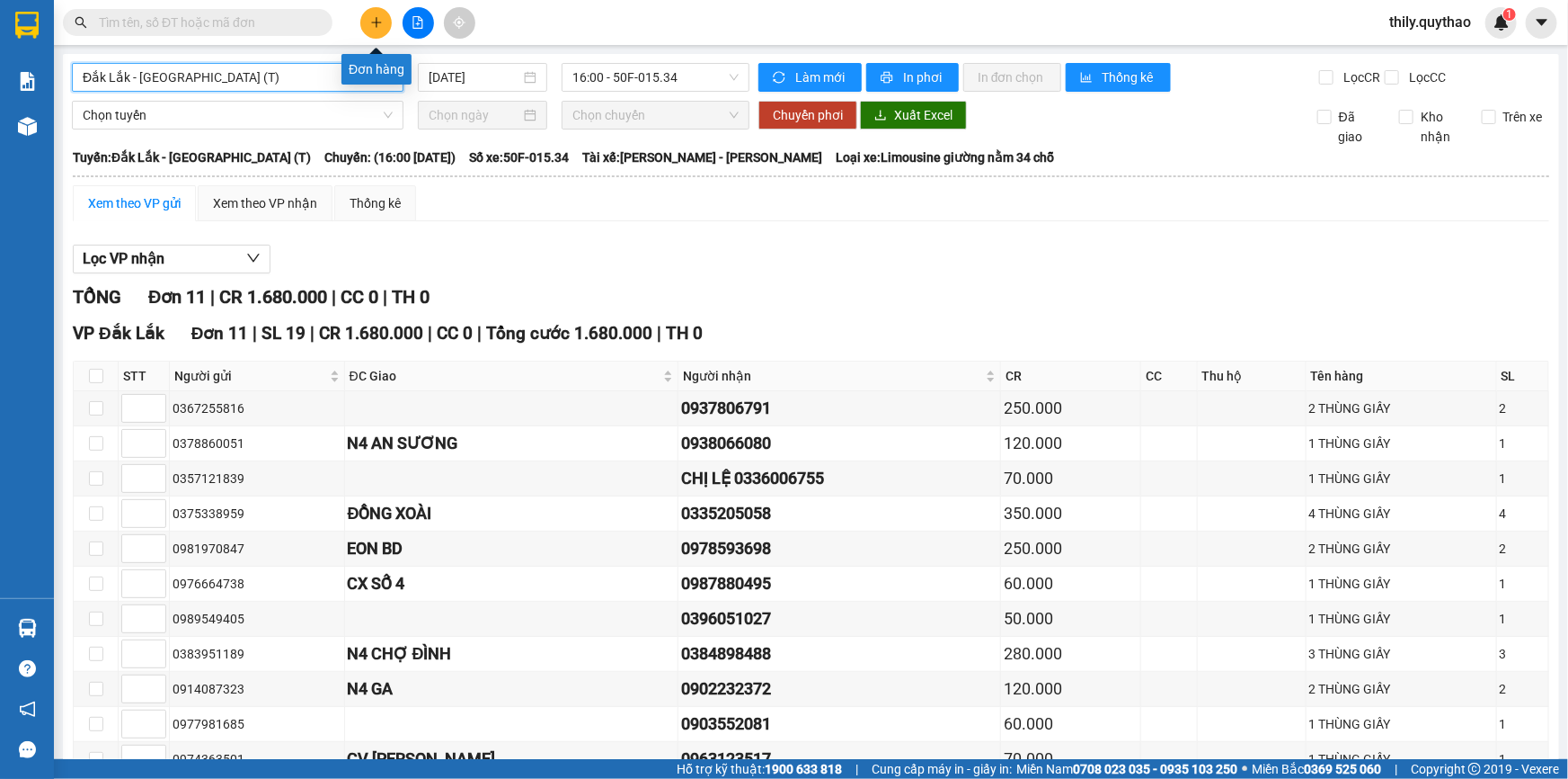
click at [375, 29] on button at bounding box center [376, 23] width 32 height 32
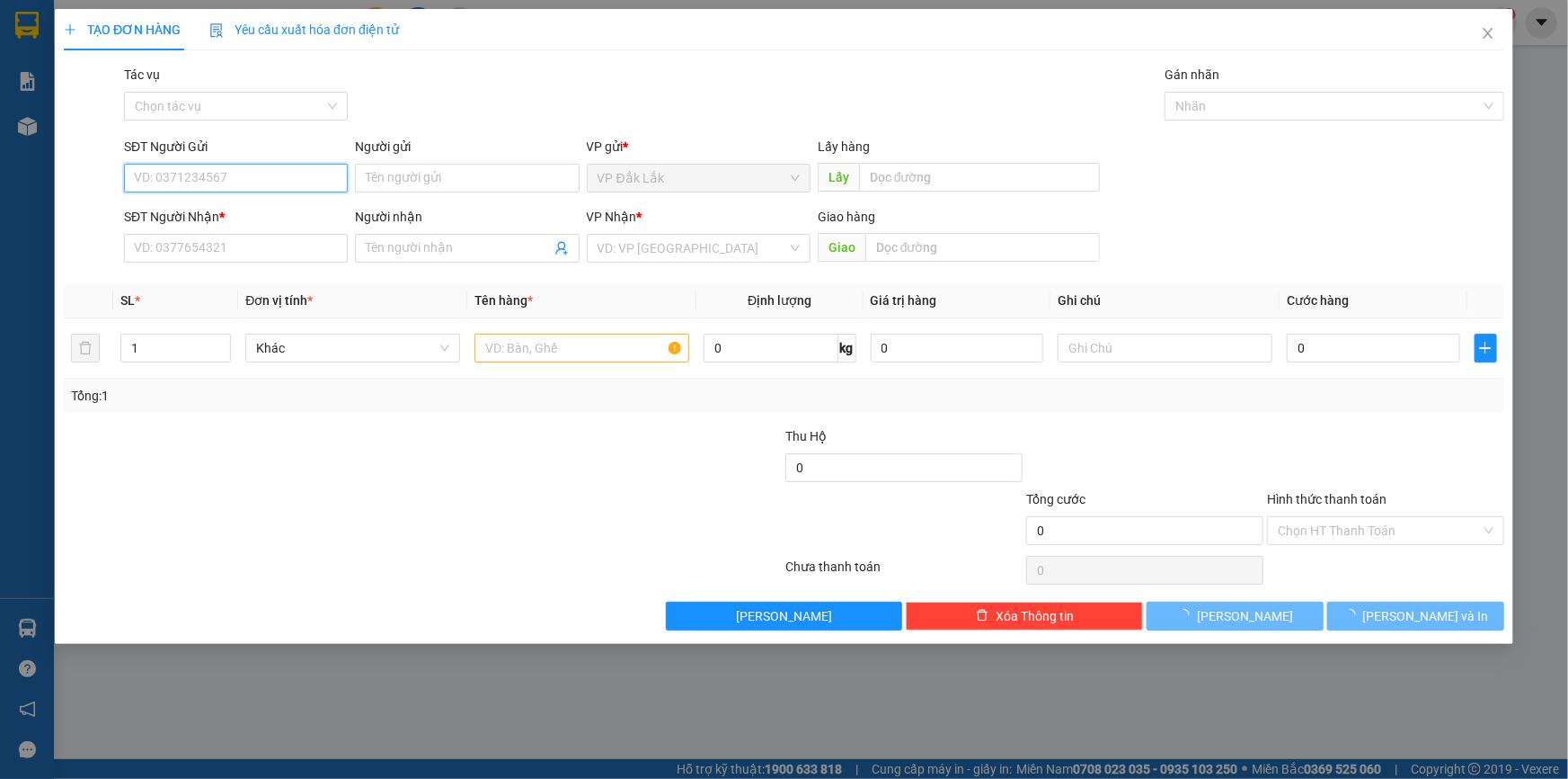
click at [254, 178] on input "SĐT Người Gửi" at bounding box center [236, 178] width 224 height 29
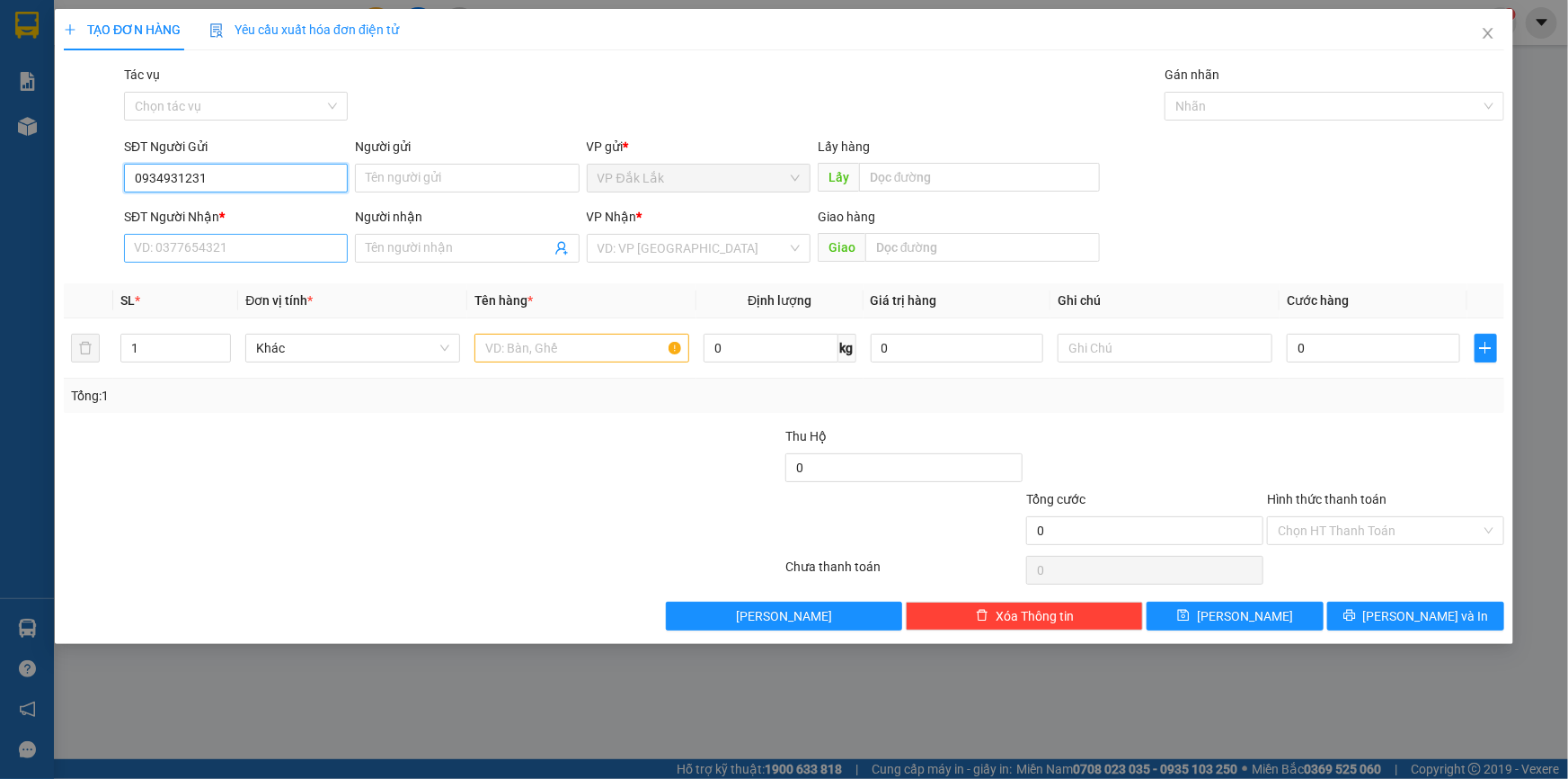
type input "0934931231"
click at [236, 245] on input "SĐT Người Nhận *" at bounding box center [236, 248] width 224 height 29
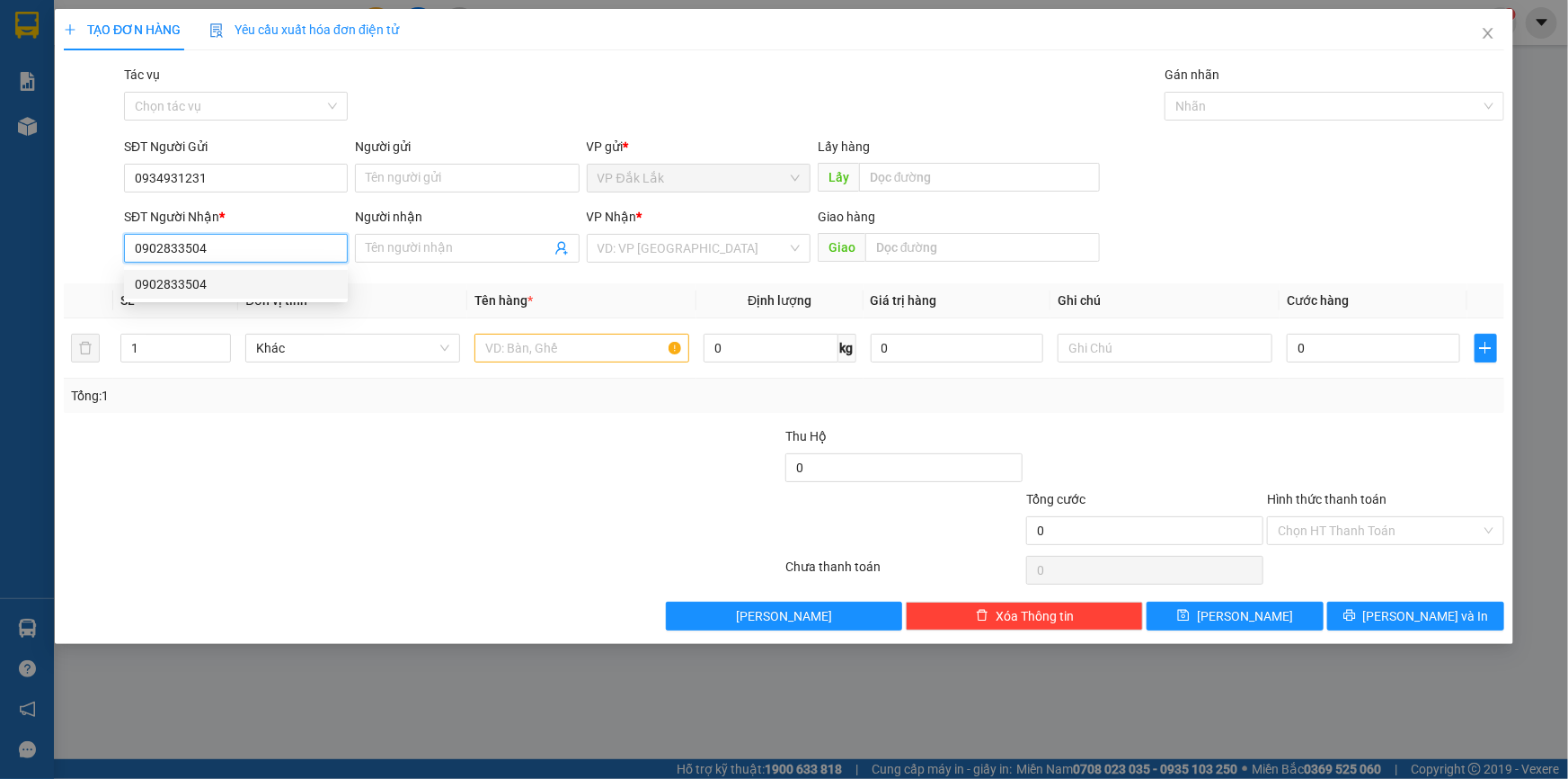
click at [196, 278] on div "0902833504" at bounding box center [236, 284] width 202 height 20
type input "0902833504"
click at [629, 348] on input "text" at bounding box center [582, 349] width 215 height 29
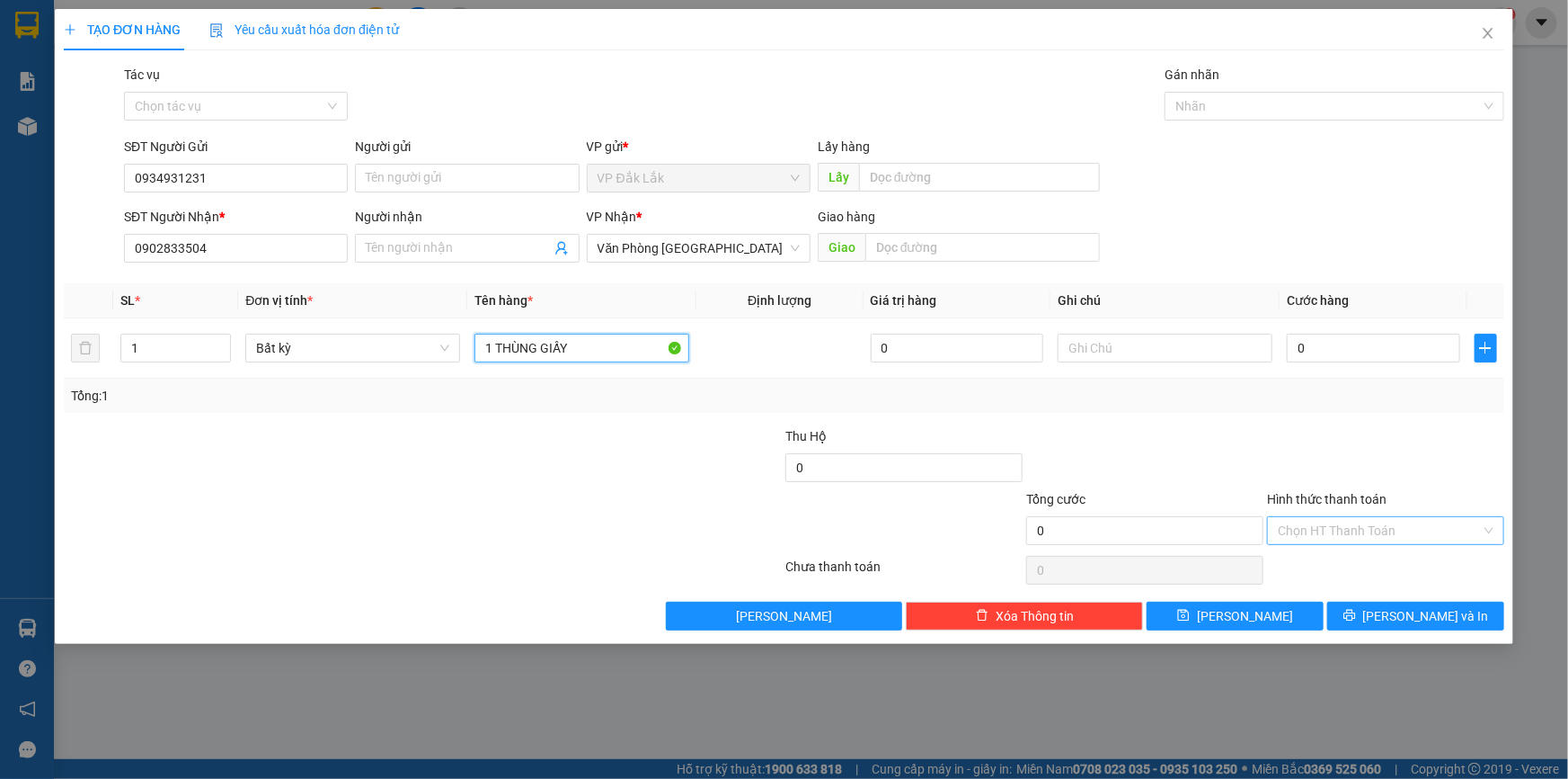
type input "1 THÙNG GIẤY"
click at [1342, 530] on input "Hình thức thanh toán" at bounding box center [1379, 531] width 203 height 27
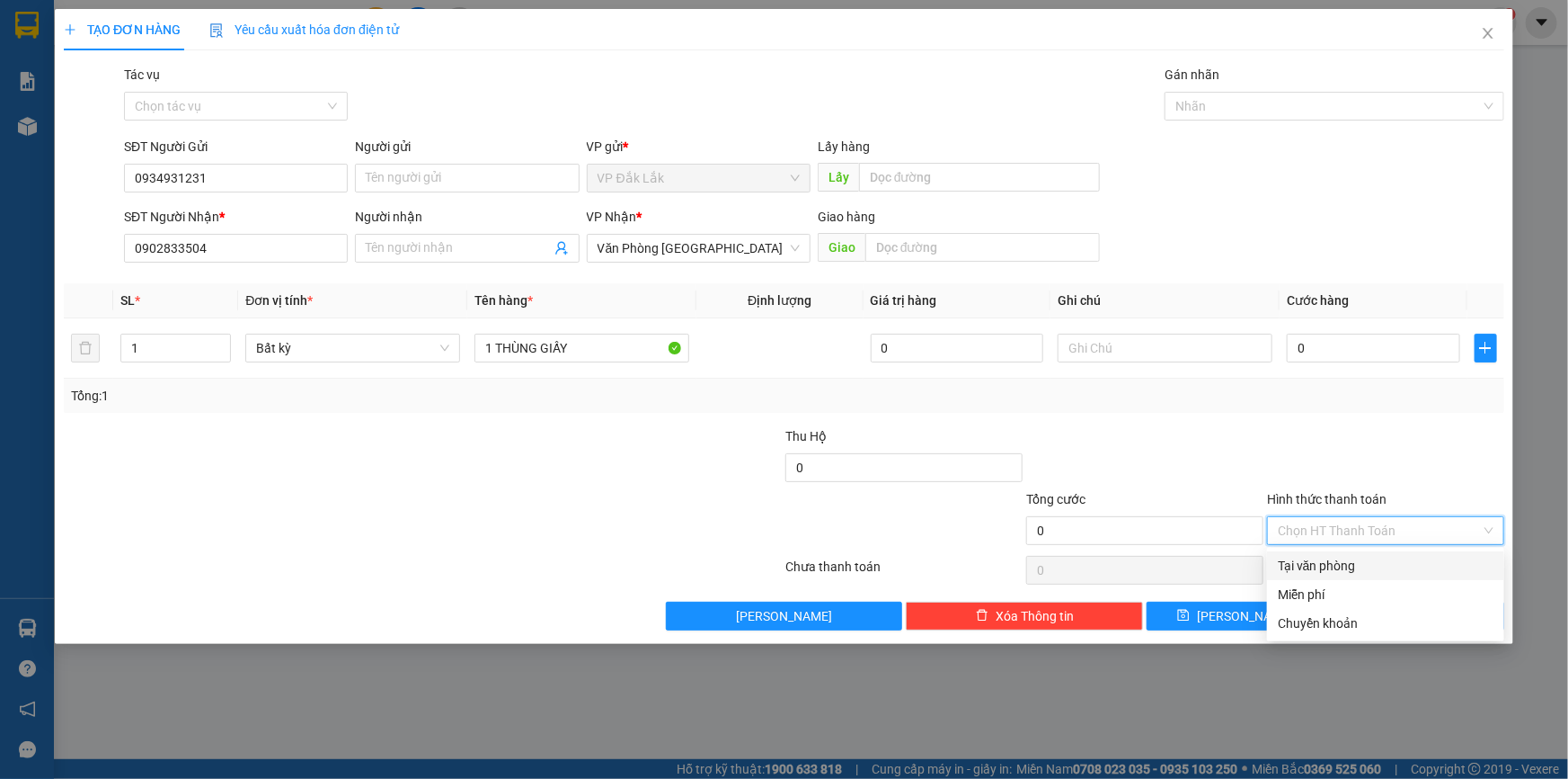
click at [1361, 566] on div "Tại văn phòng" at bounding box center [1385, 566] width 216 height 20
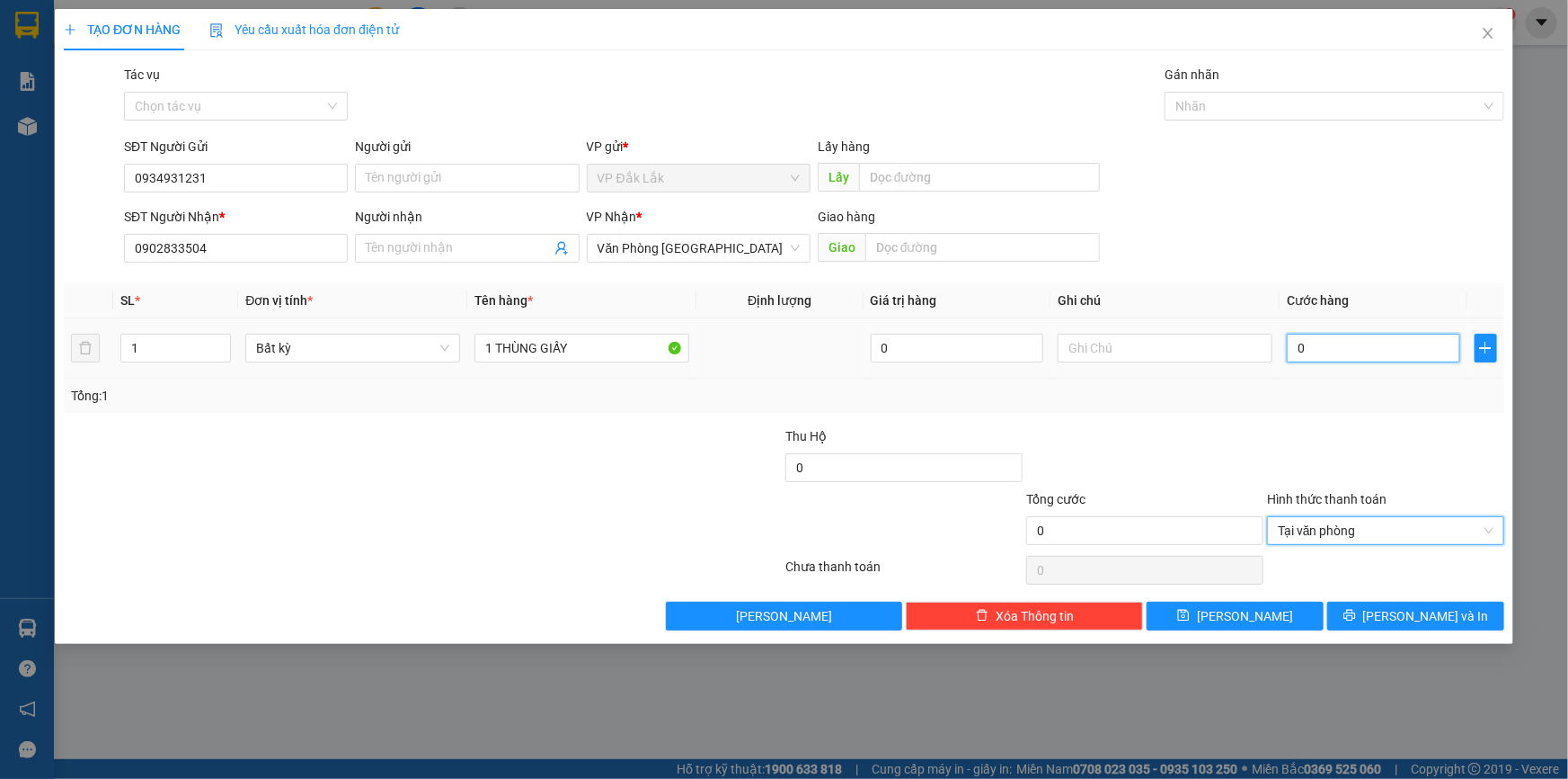
click at [1295, 349] on input "0" at bounding box center [1373, 349] width 174 height 29
type input "1"
type input "14"
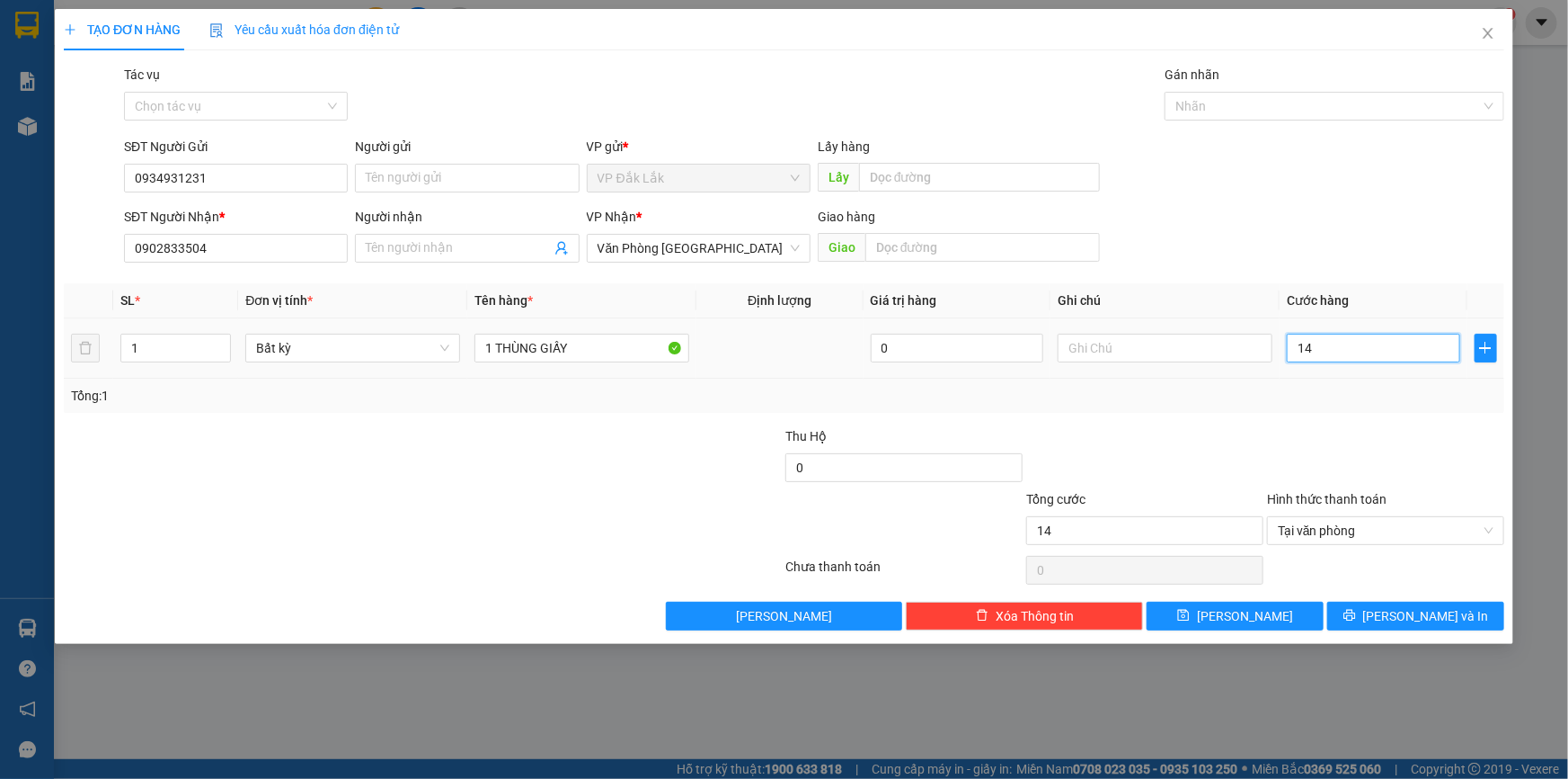
type input "140"
type input "1.400"
type input "14.000"
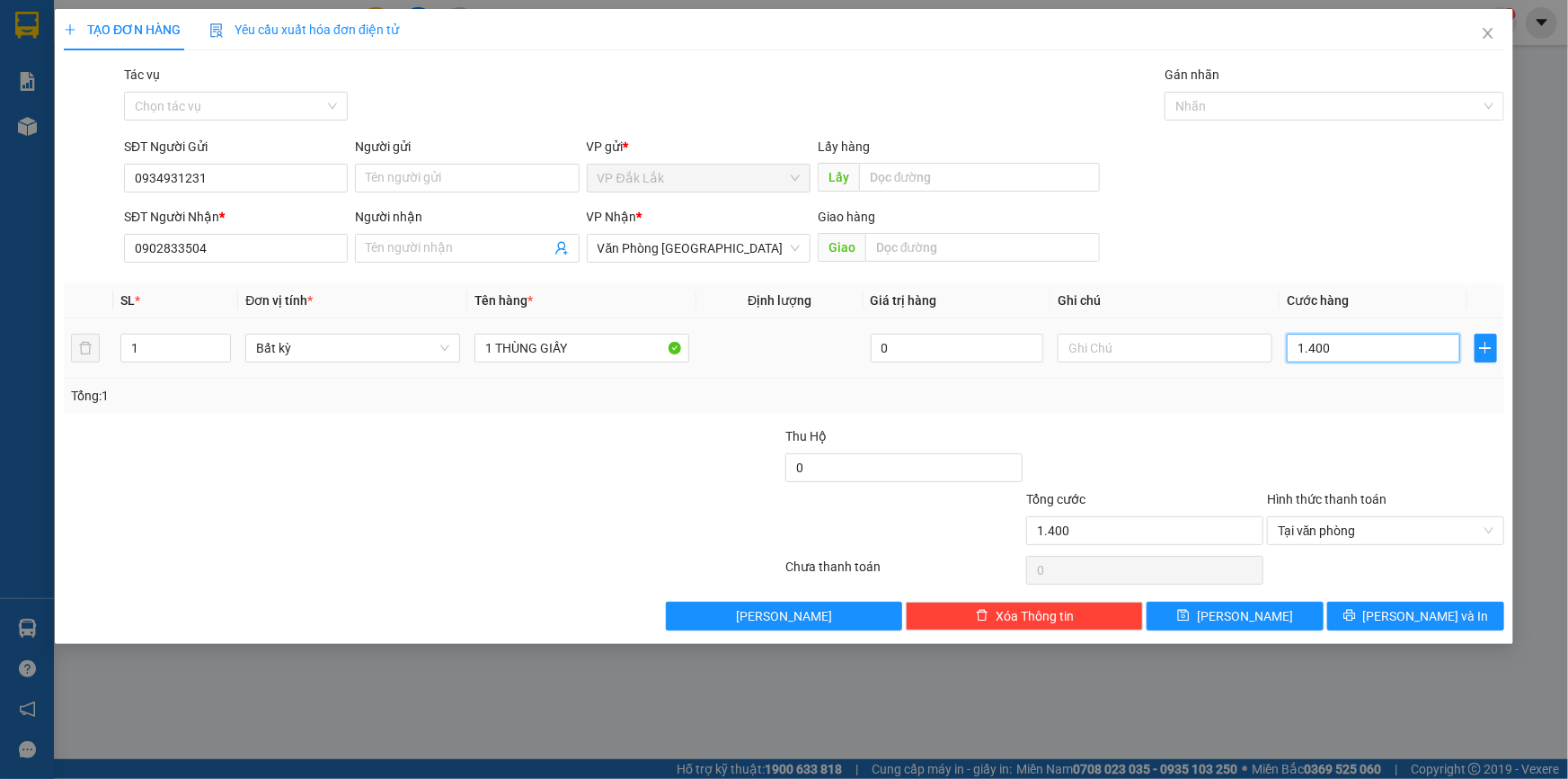
type input "14.000"
type input "140.000"
click at [1376, 618] on button "Lưu và In" at bounding box center [1415, 616] width 177 height 29
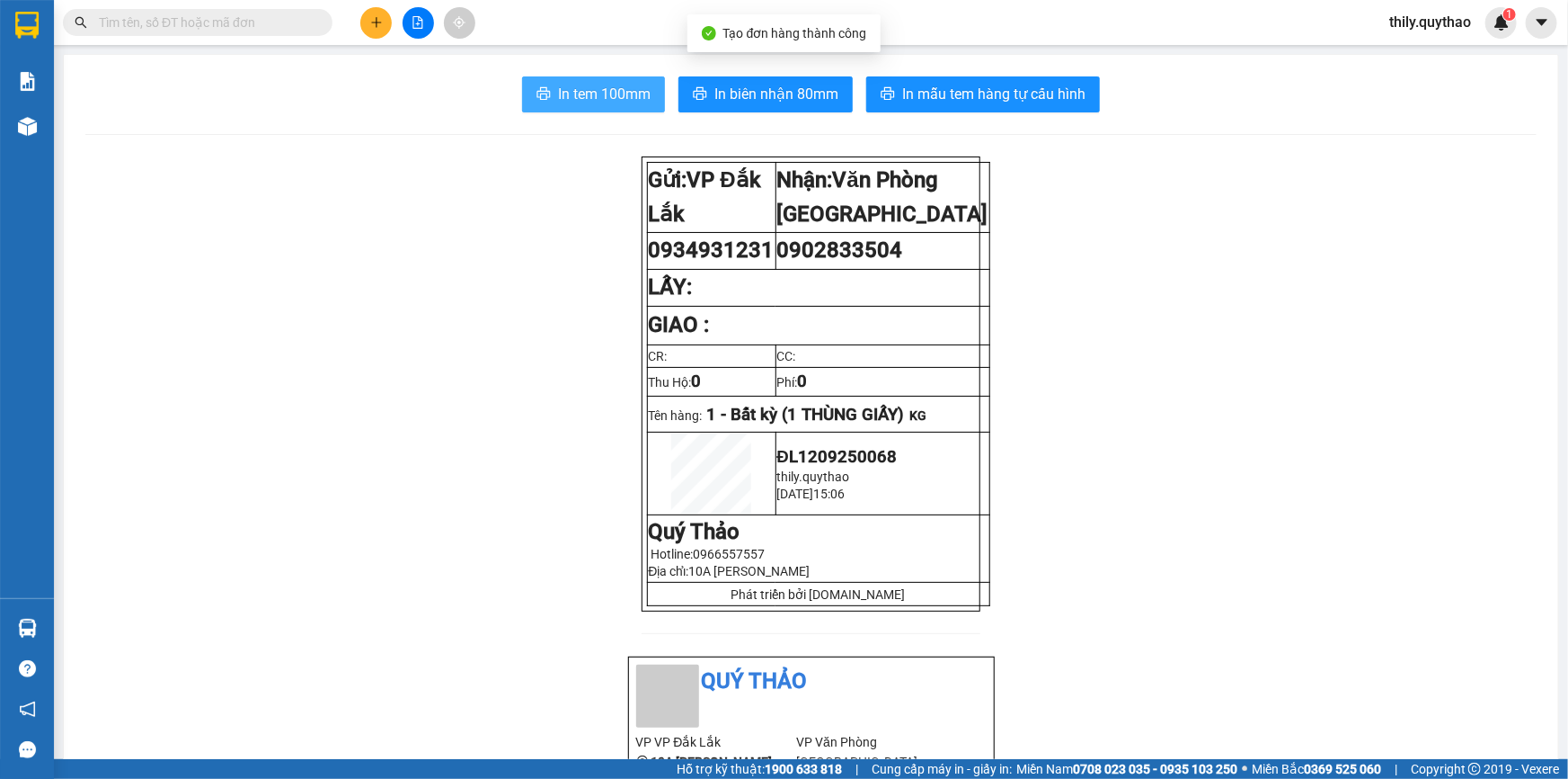
click at [626, 85] on span "In tem 100mm" at bounding box center [605, 94] width 93 height 23
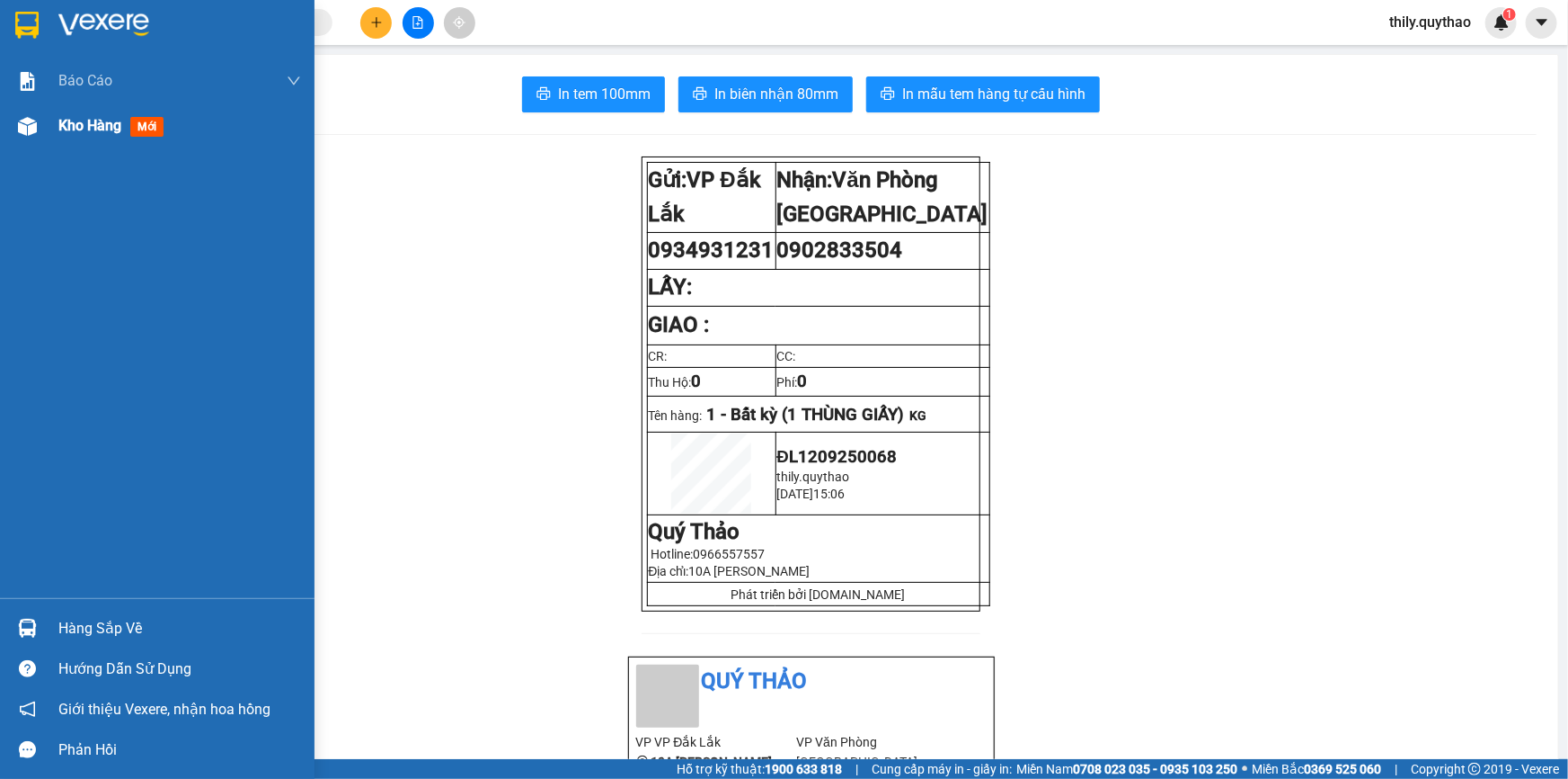
click at [39, 117] on div at bounding box center [27, 126] width 32 height 32
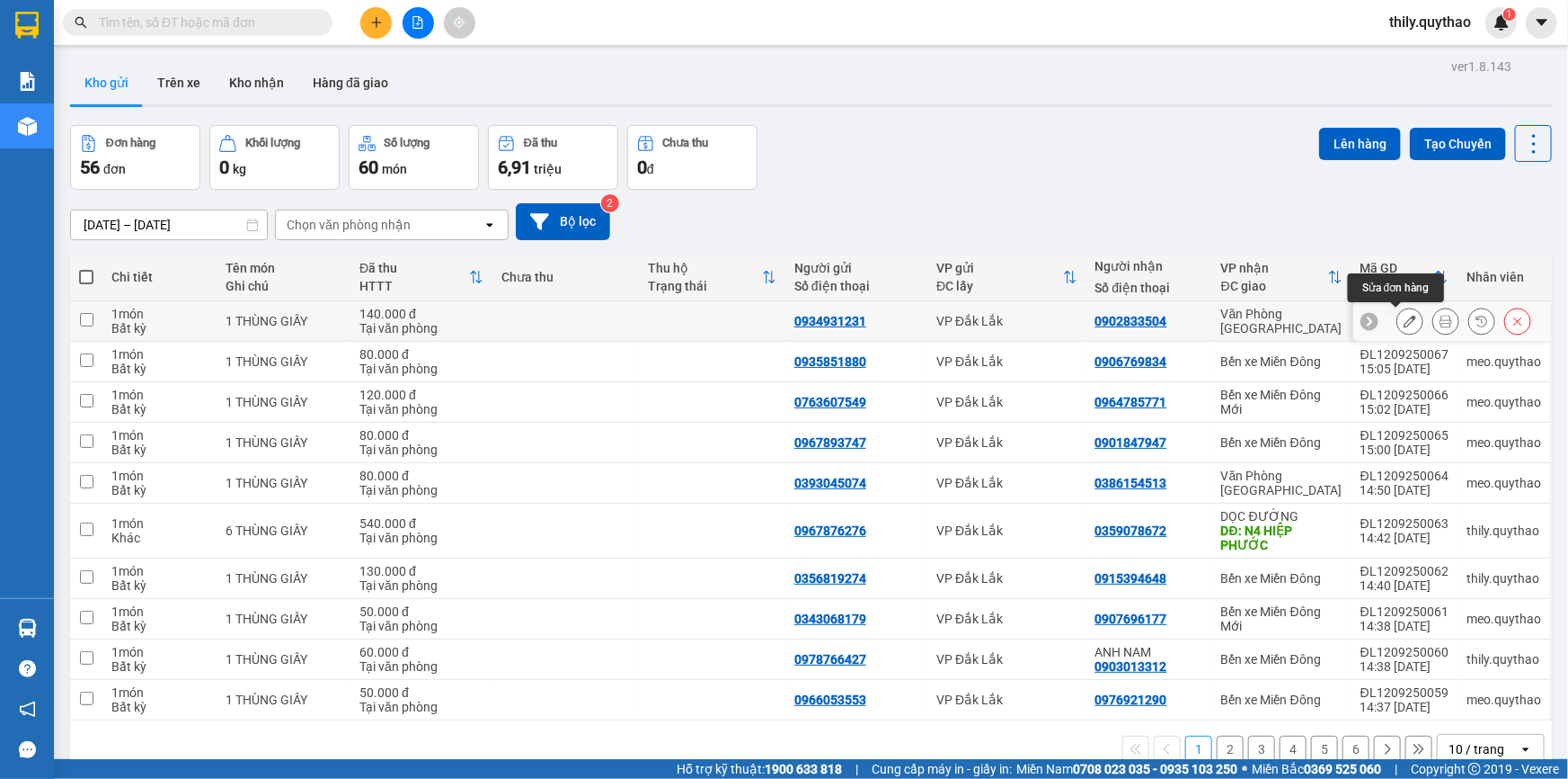
click at [1403, 325] on icon at bounding box center [1410, 321] width 13 height 13
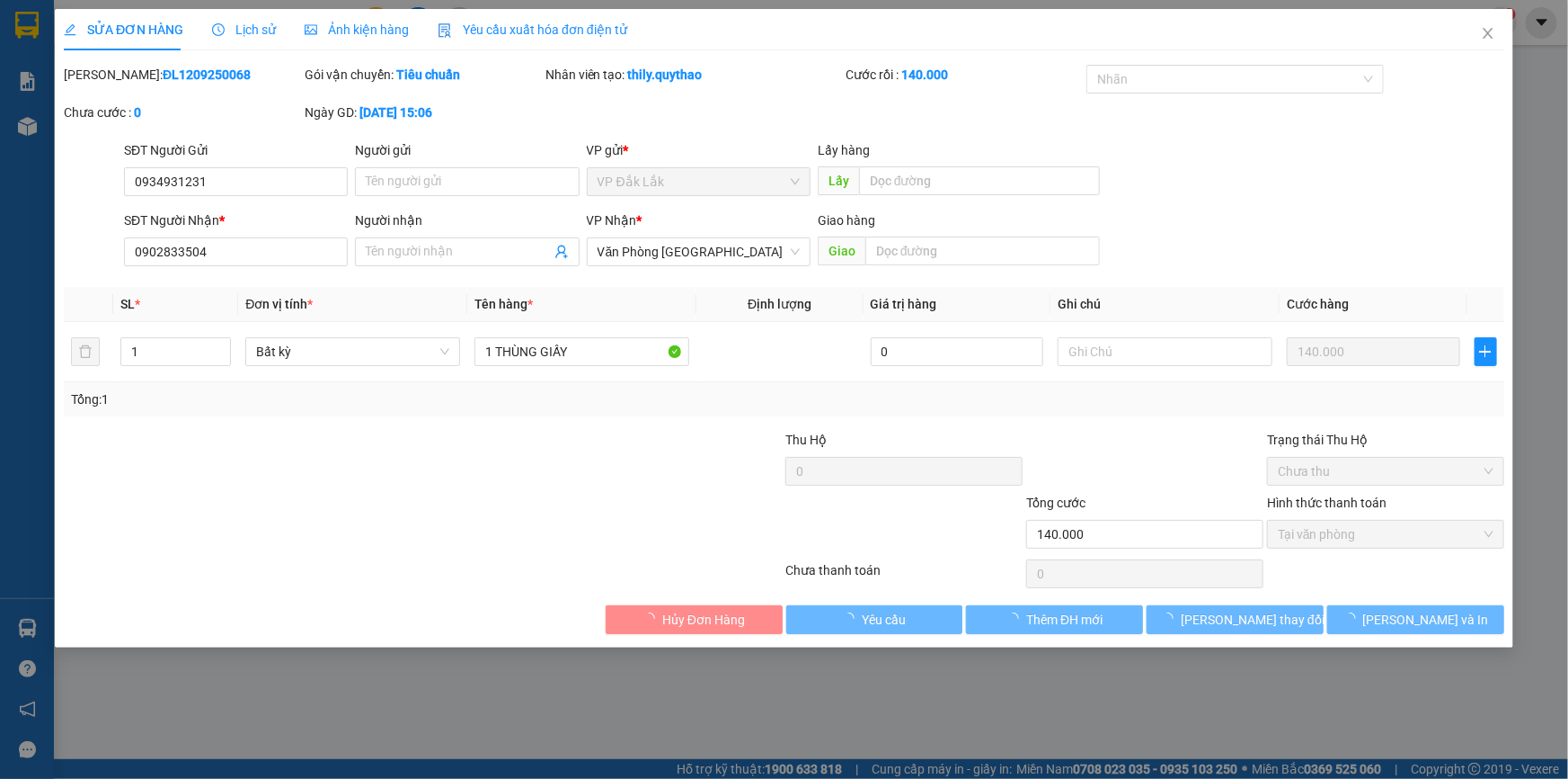
type input "0934931231"
type input "0902833504"
type input "140.000"
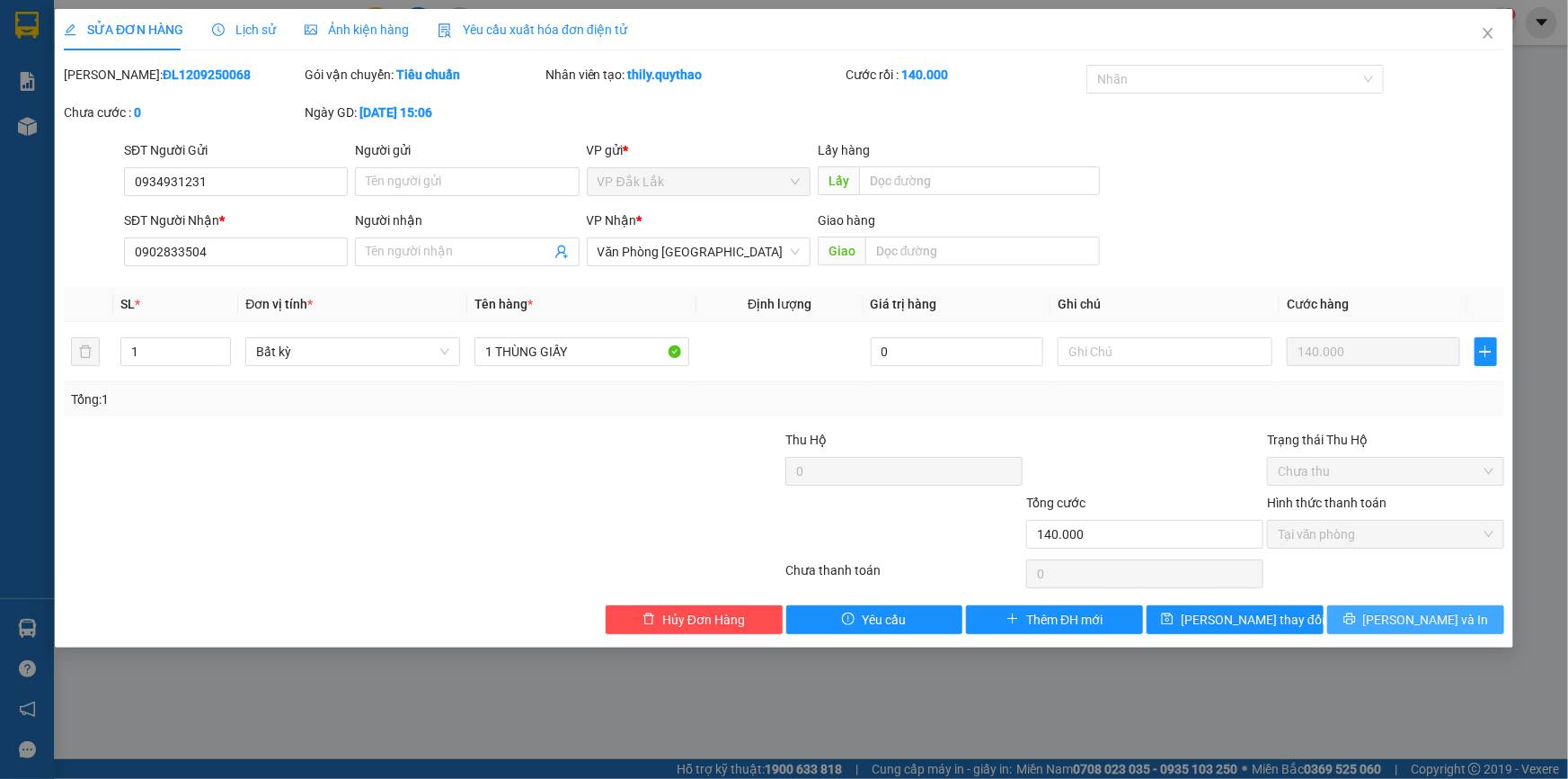
click at [1356, 618] on icon "printer" at bounding box center [1350, 619] width 13 height 13
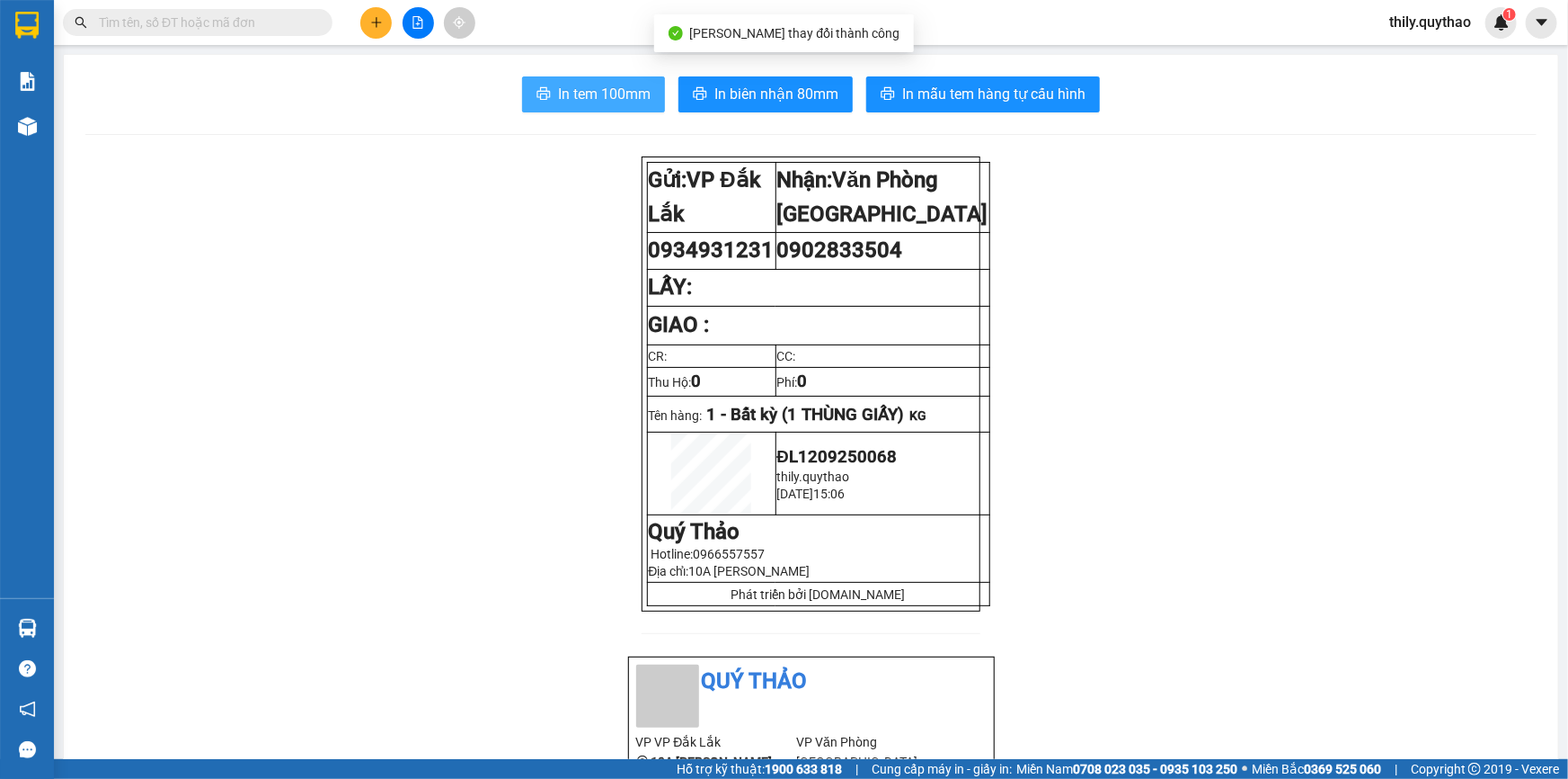
click at [584, 87] on span "In tem 100mm" at bounding box center [605, 94] width 93 height 23
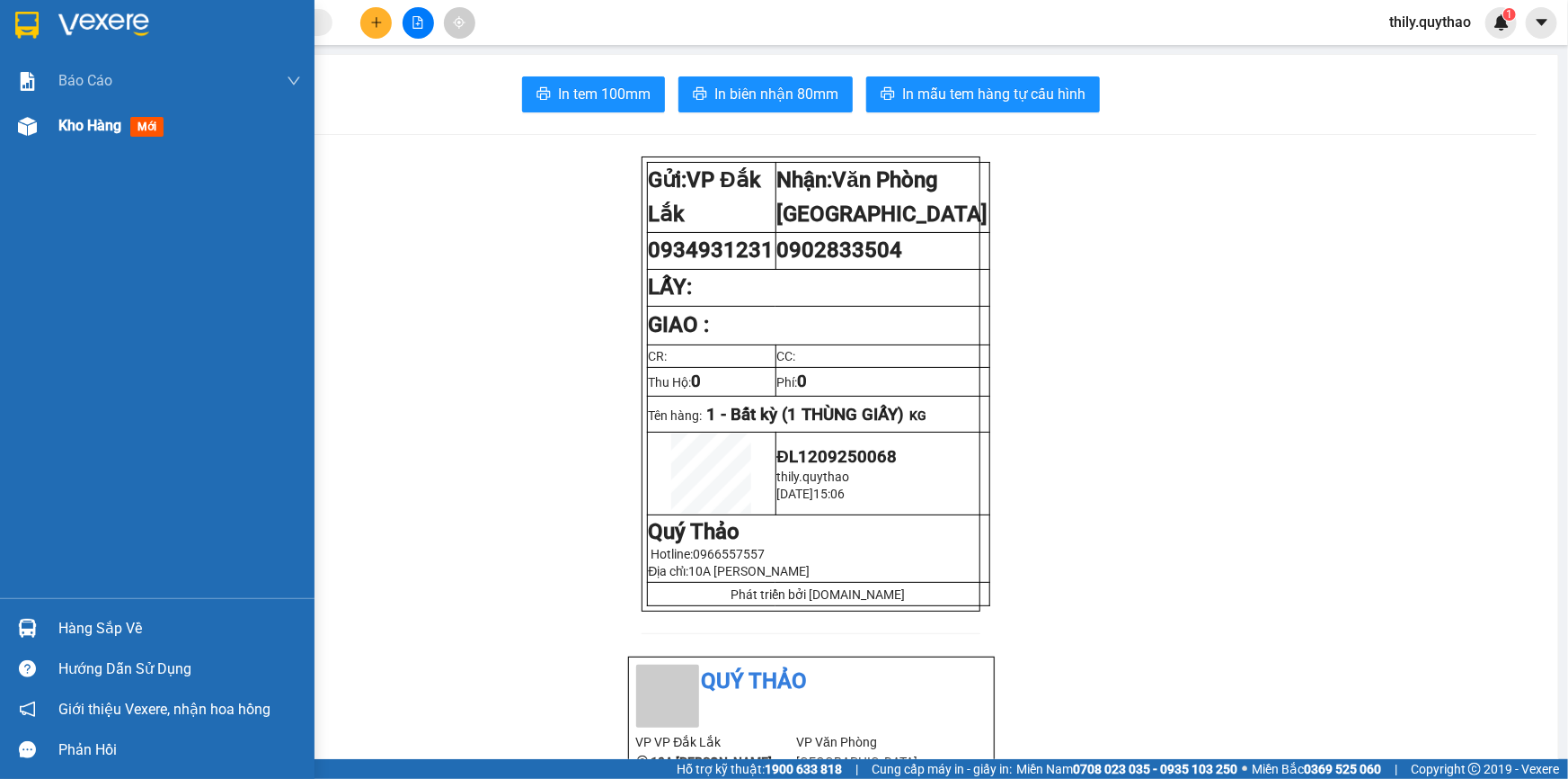
click at [156, 128] on span "mới" at bounding box center [146, 126] width 34 height 20
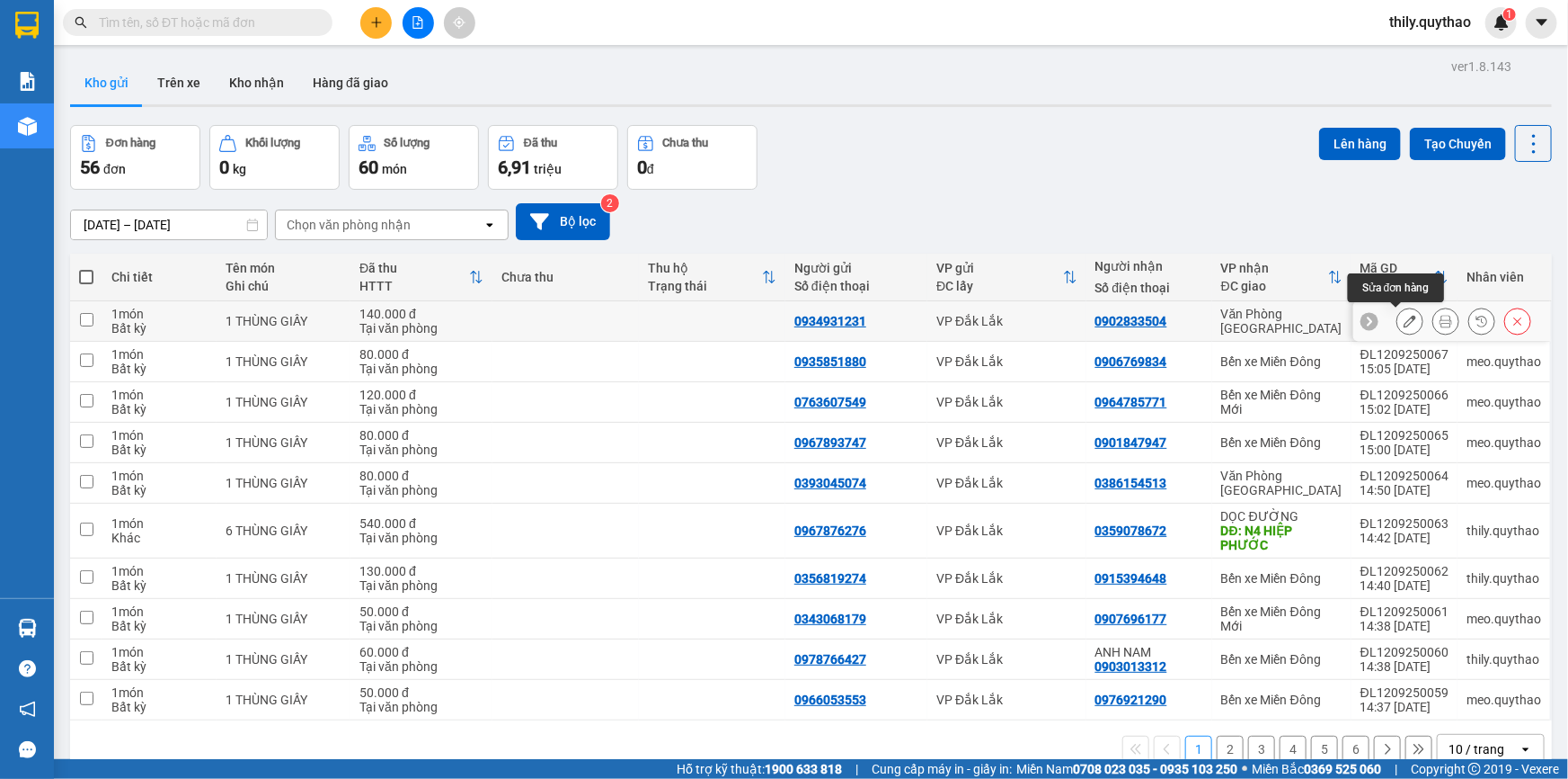
click at [1403, 324] on icon at bounding box center [1410, 321] width 13 height 13
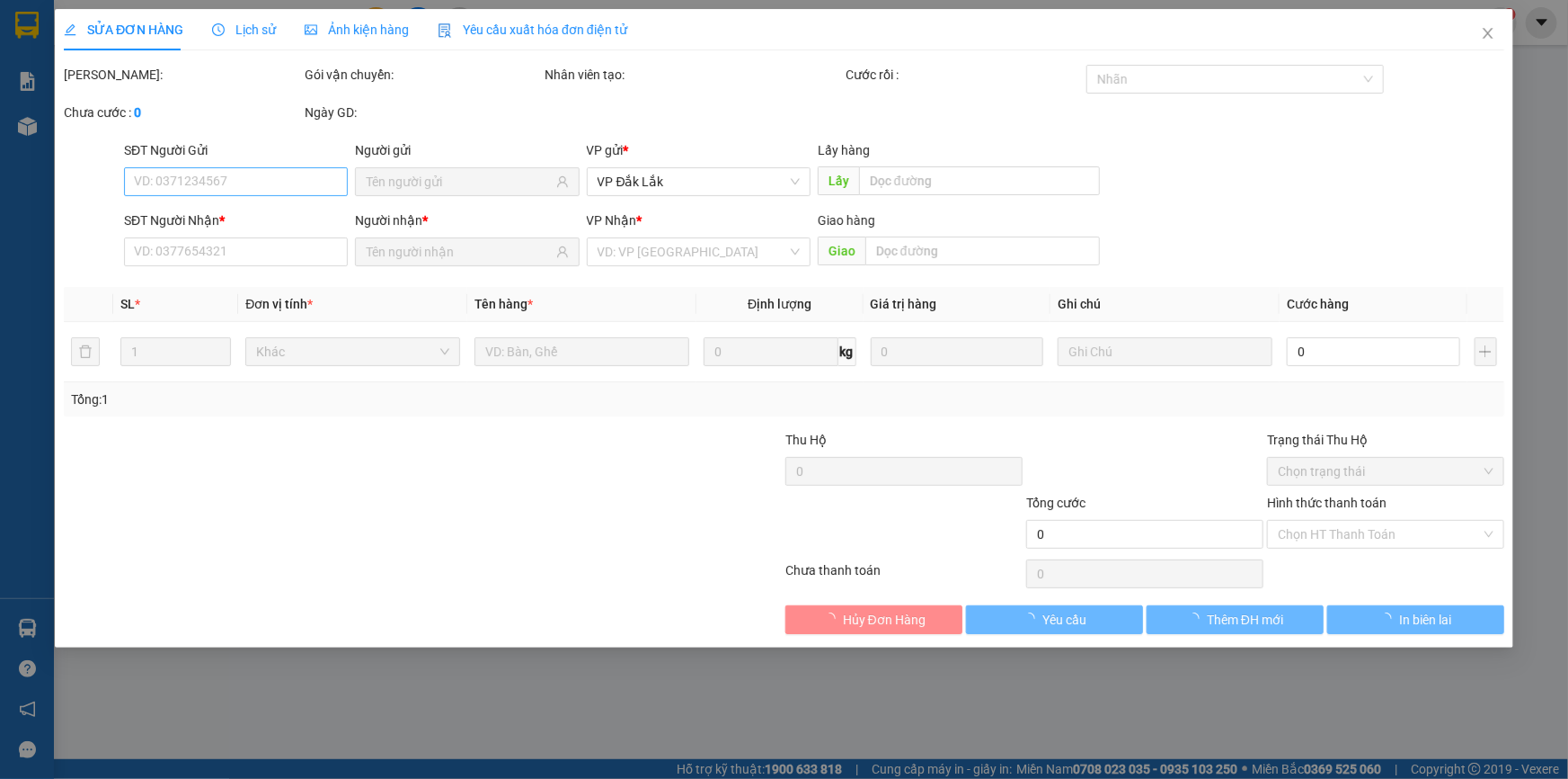
type input "0934931231"
type input "0902833504"
type input "140.000"
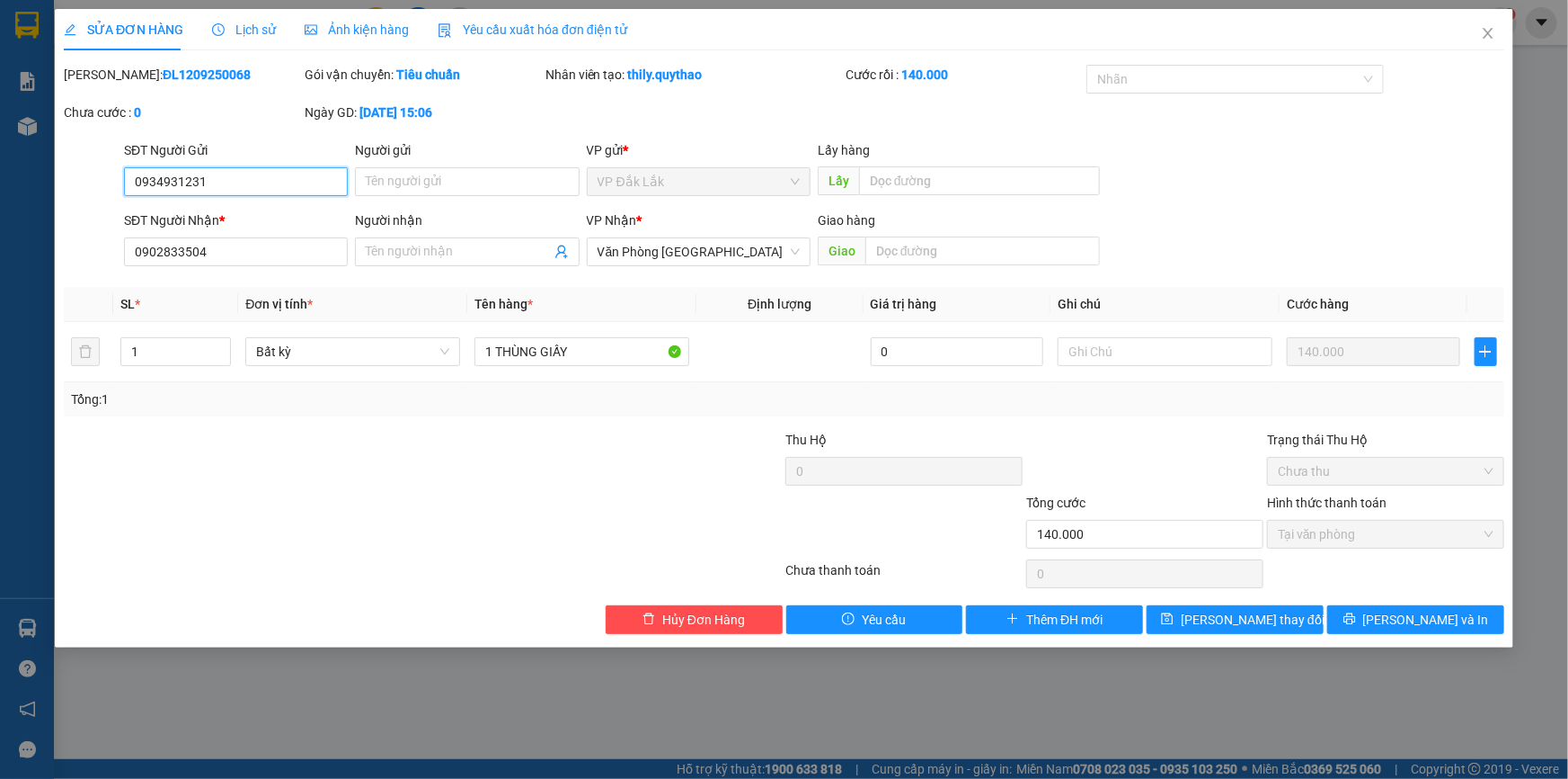
click at [193, 174] on input "0934931231" at bounding box center [236, 182] width 224 height 29
type input "0934931271"
click at [1352, 612] on button "Lưu và In" at bounding box center [1415, 620] width 177 height 29
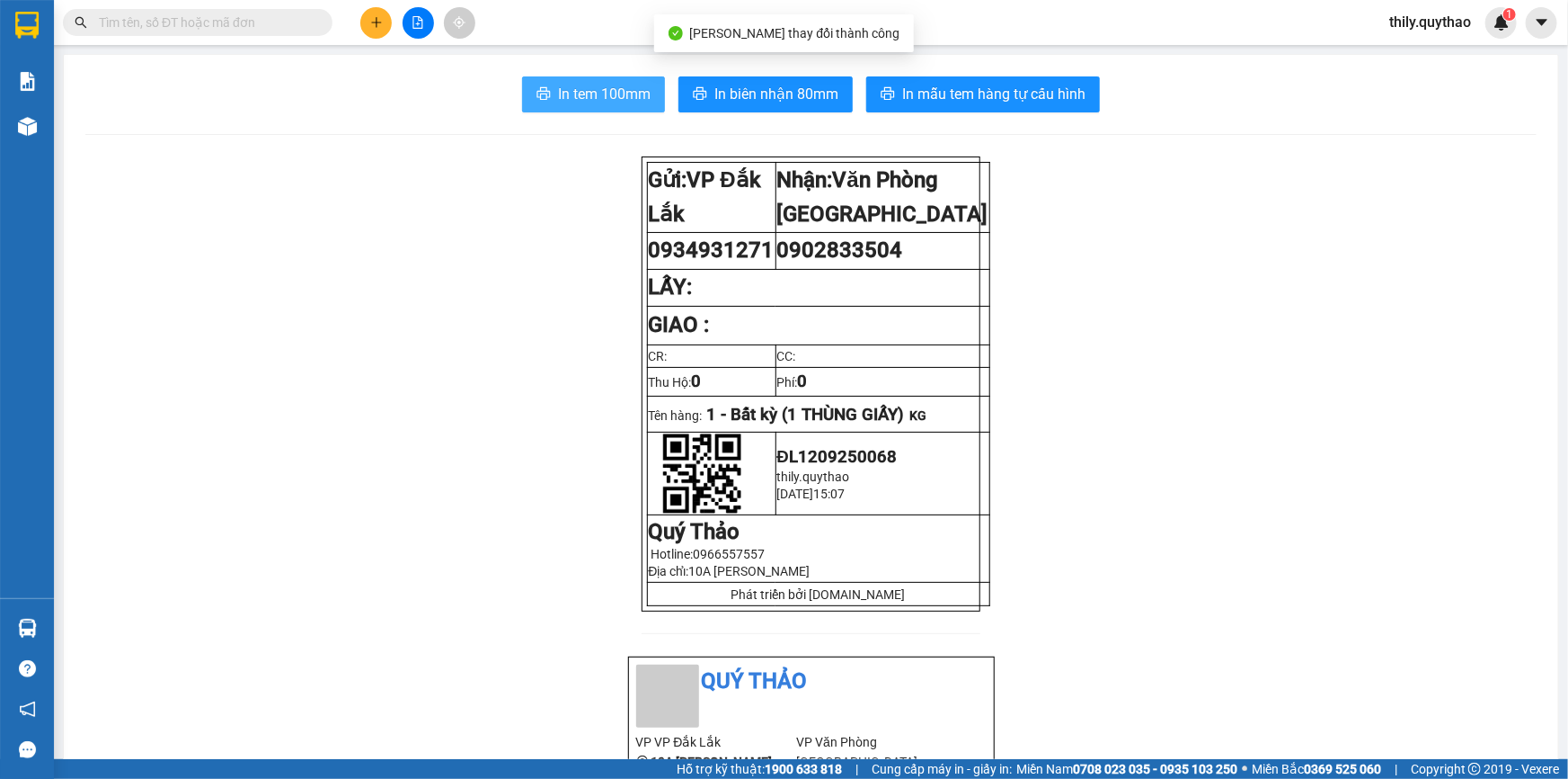
click at [572, 83] on span "In tem 100mm" at bounding box center [605, 94] width 93 height 23
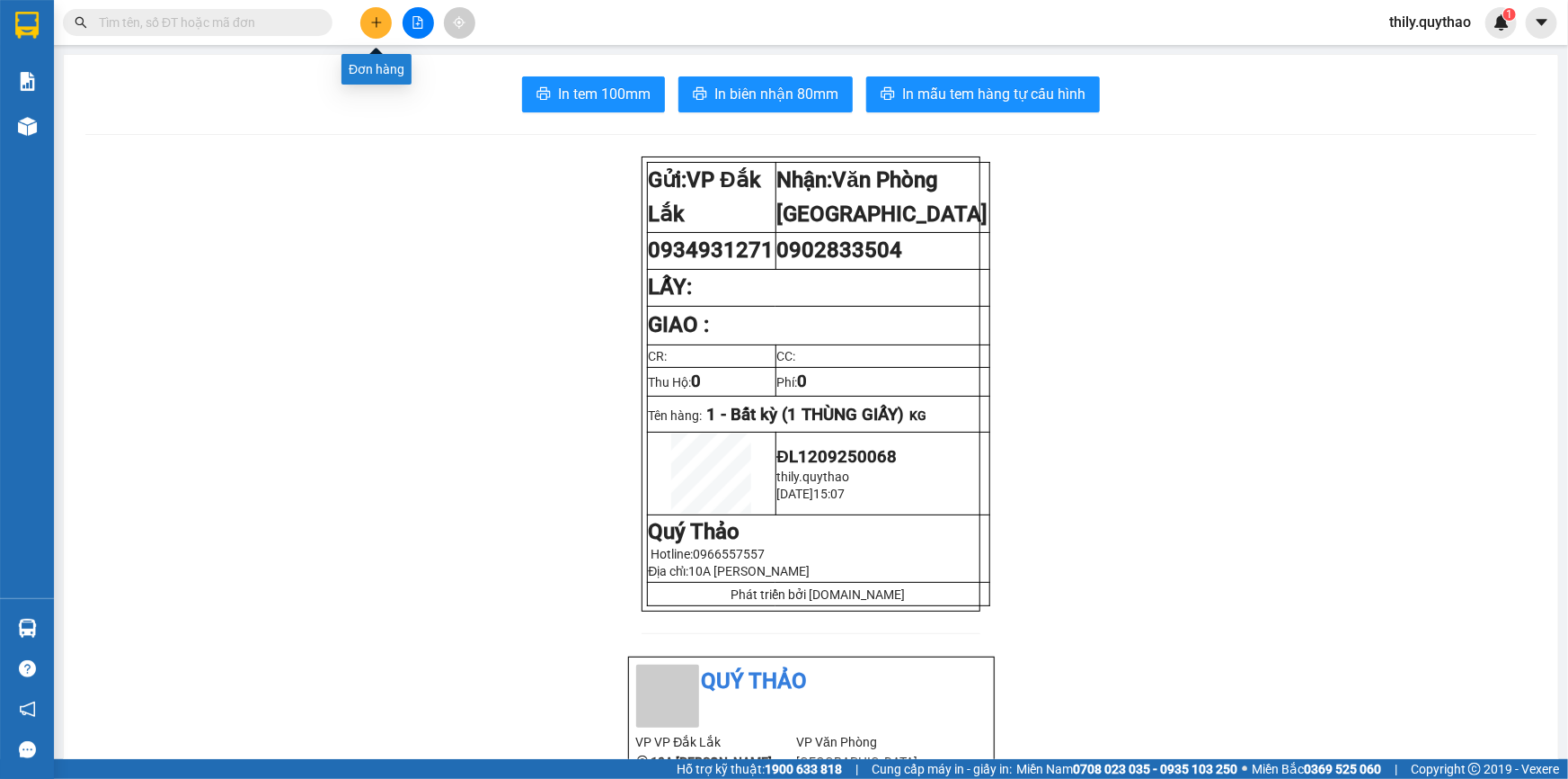
click at [377, 17] on icon "plus" at bounding box center [377, 23] width 13 height 13
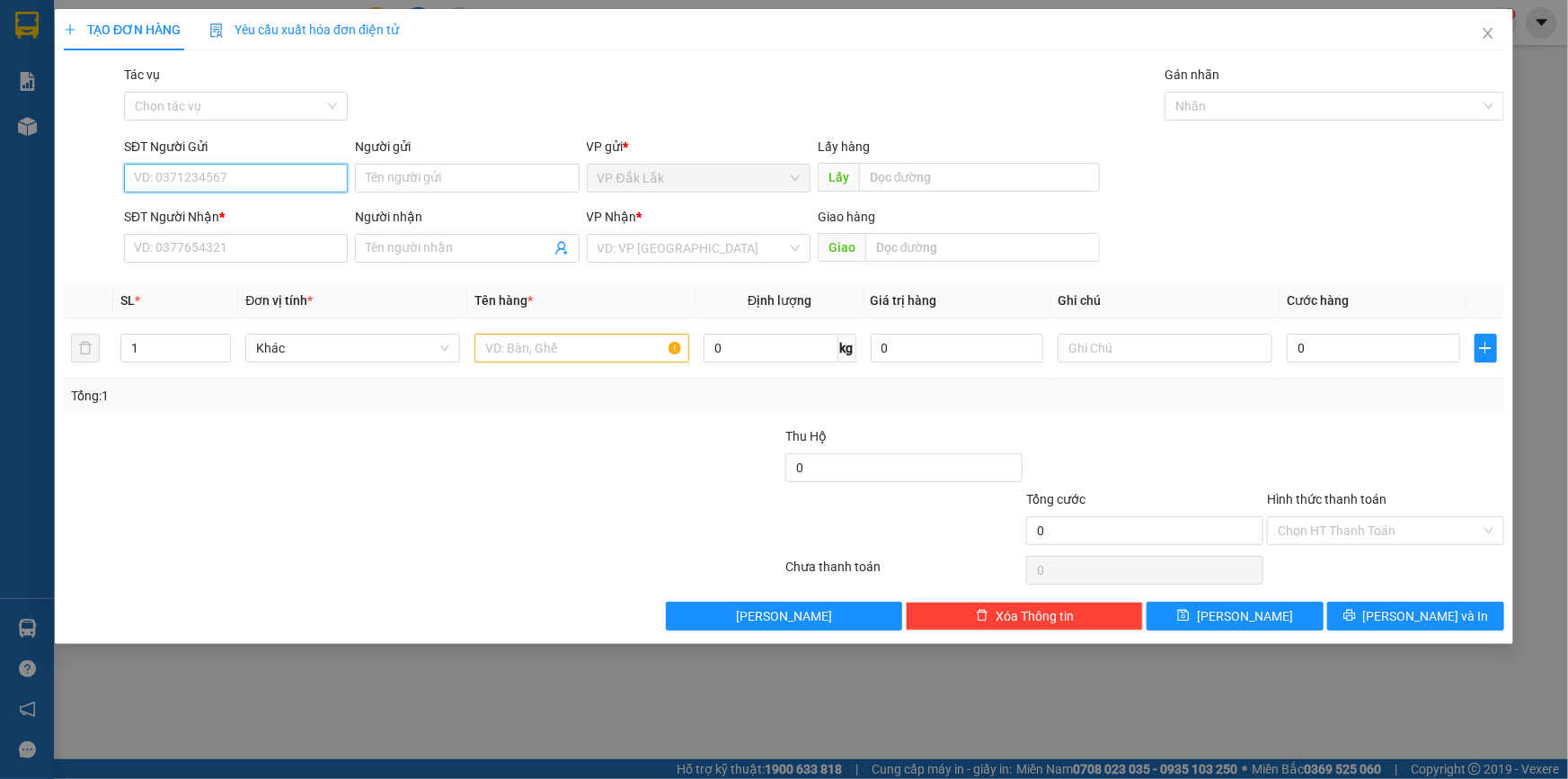
click at [169, 178] on input "SĐT Người Gửi" at bounding box center [236, 178] width 224 height 29
type input "0355232576"
click at [171, 235] on input "SĐT Người Nhận *" at bounding box center [236, 248] width 224 height 29
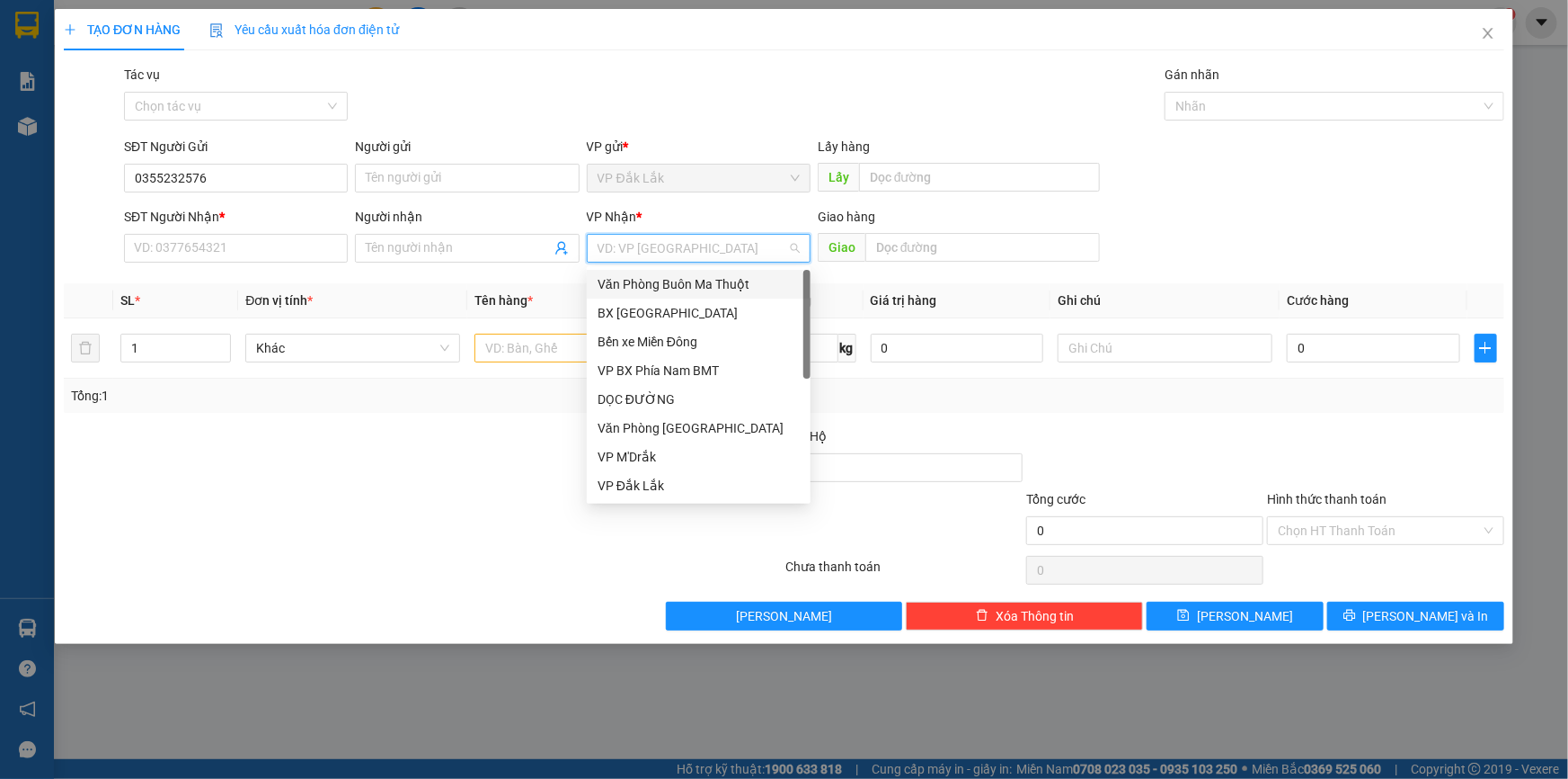
click at [652, 252] on input "search" at bounding box center [692, 248] width 189 height 27
click at [680, 398] on div "DỌC ĐƯỜNG" at bounding box center [699, 400] width 202 height 20
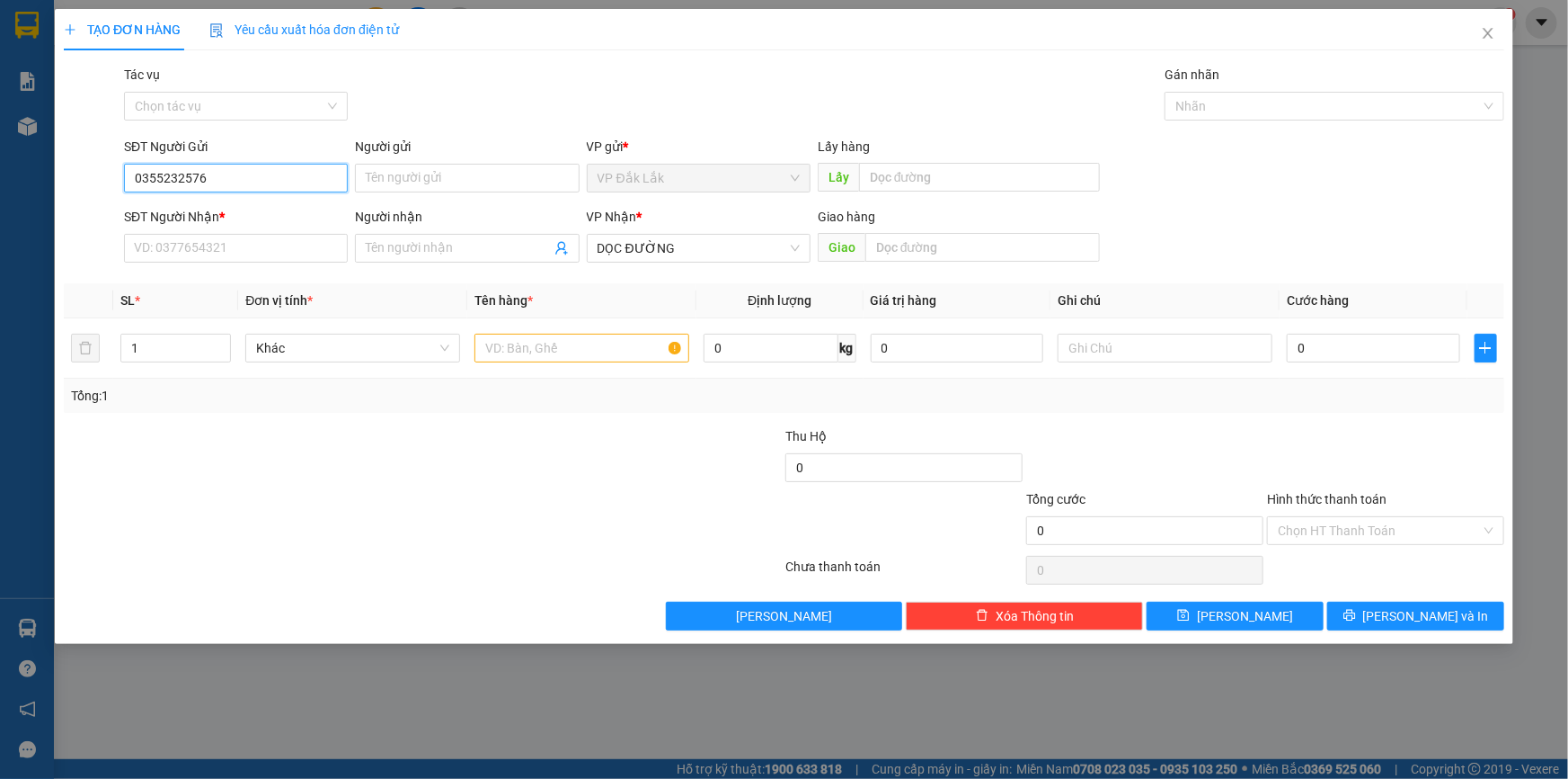
drag, startPoint x: 260, startPoint y: 179, endPoint x: 119, endPoint y: 205, distance: 143.4
click at [119, 205] on form "SĐT Người Gửi 0355232576 0355232576 Người gửi Tên người gửi VP gửi * VP Đắk Lắk…" at bounding box center [784, 203] width 1441 height 133
paste input "0355232576"
type input "0355232576"
click at [285, 177] on input "SĐT Người Gửi" at bounding box center [236, 178] width 224 height 29
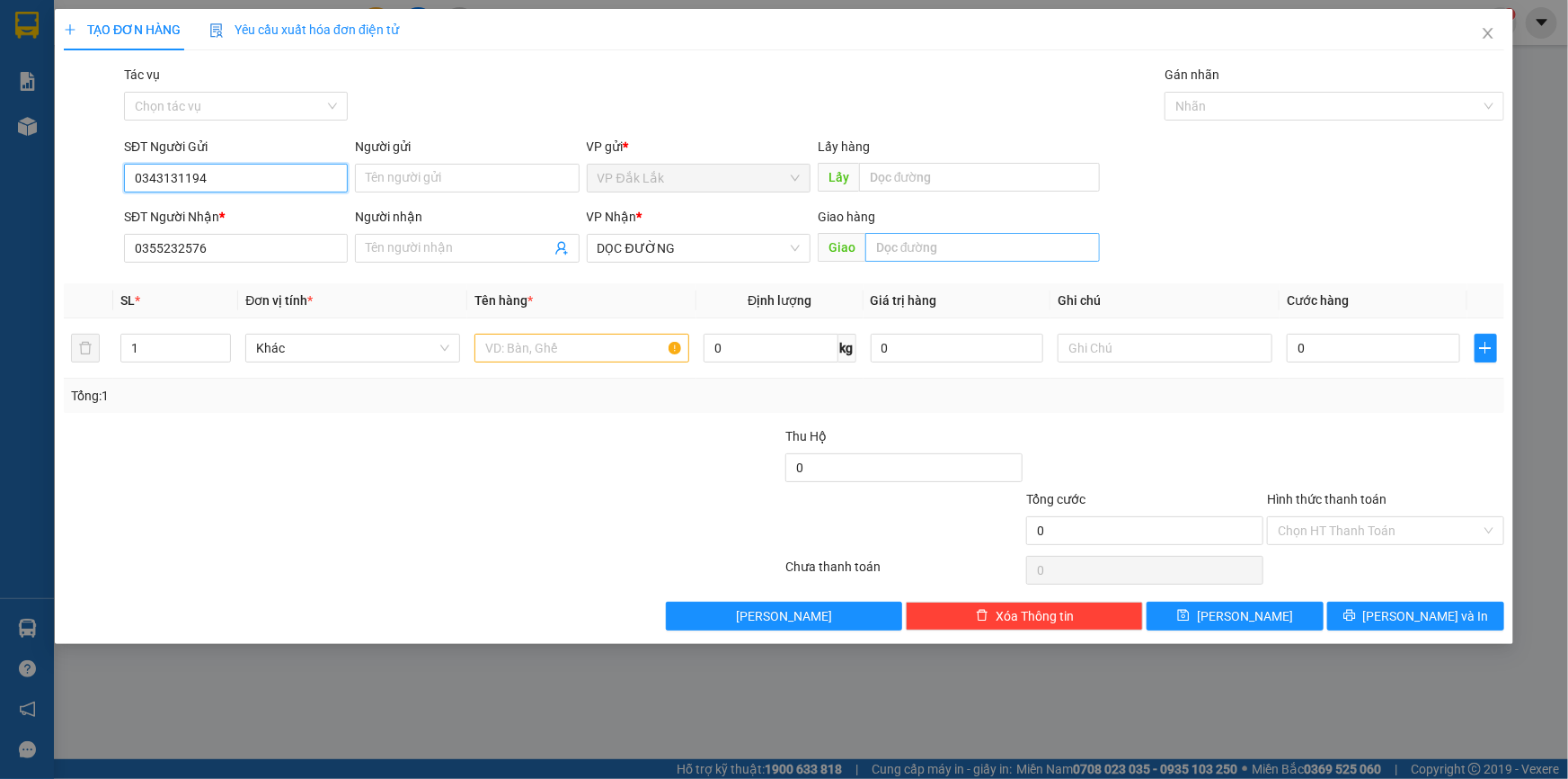
type input "0343131194"
click at [933, 248] on input "text" at bounding box center [982, 248] width 235 height 29
click at [907, 251] on input "BIG C BD" at bounding box center [982, 248] width 235 height 29
type input "BIG C BD"
click at [1385, 537] on input "Hình thức thanh toán" at bounding box center [1379, 531] width 203 height 27
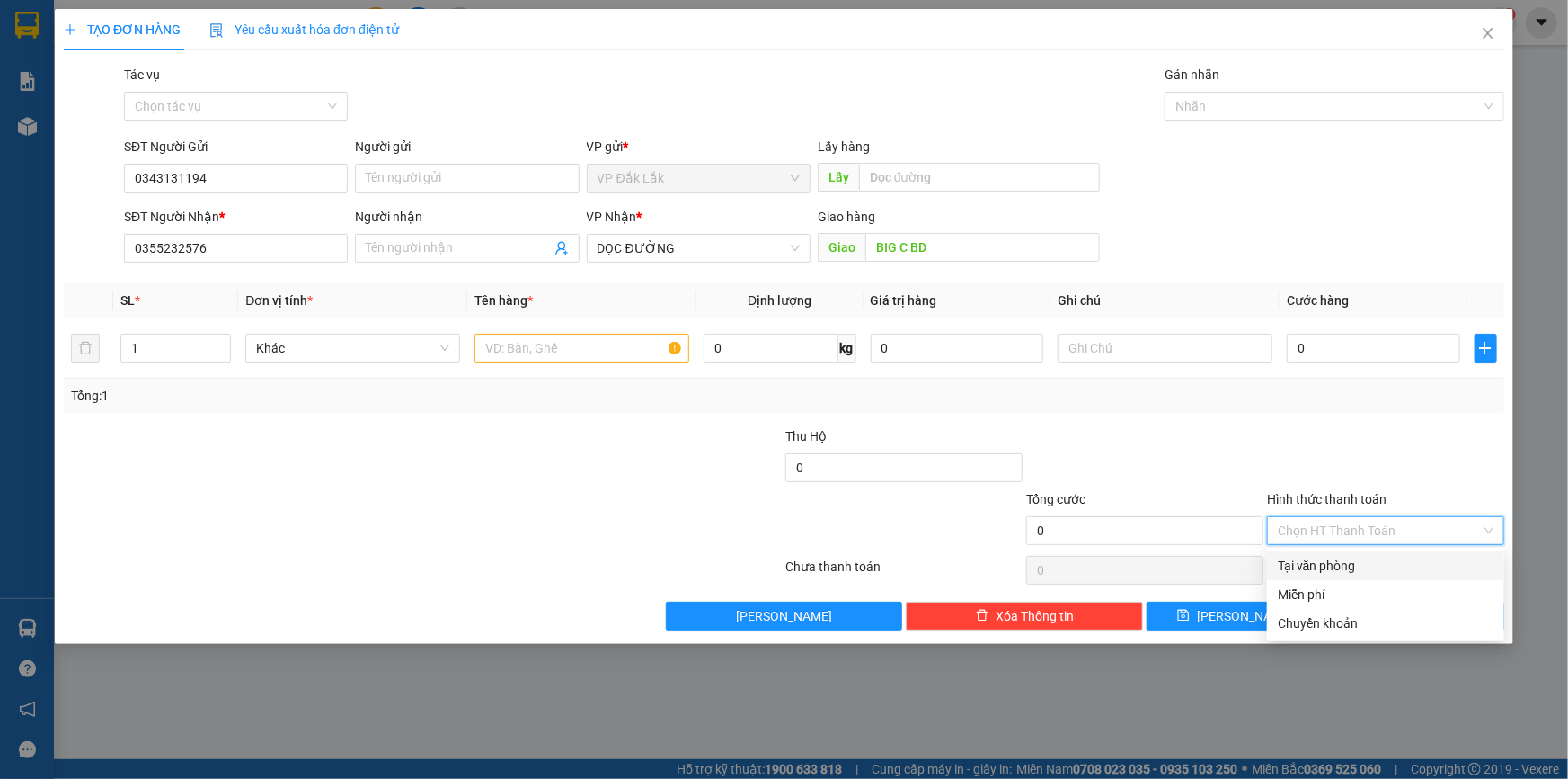
click at [1385, 563] on div "Tại văn phòng" at bounding box center [1385, 566] width 216 height 20
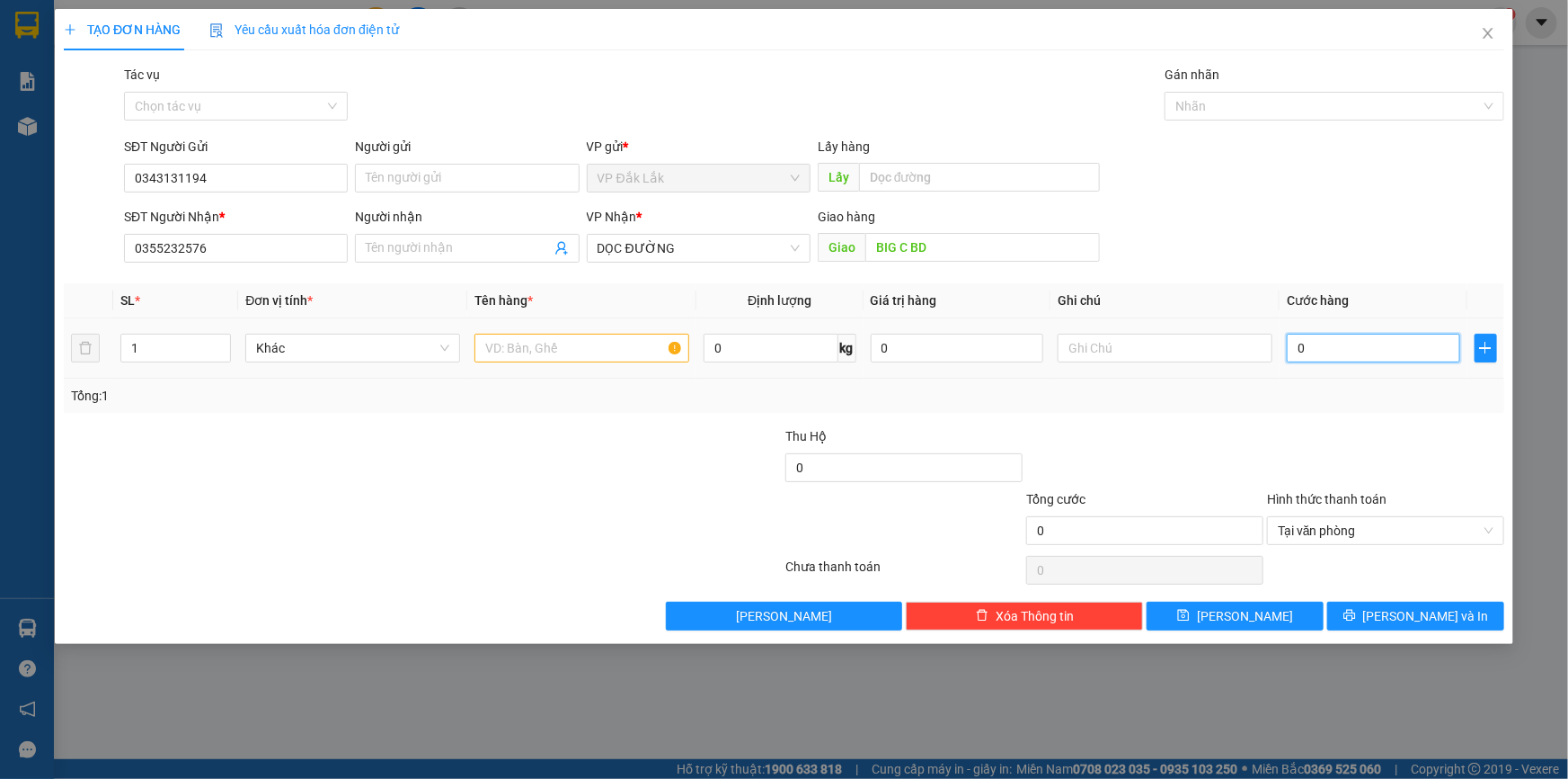
click at [1295, 344] on input "0" at bounding box center [1373, 349] width 174 height 29
click at [598, 344] on input "text" at bounding box center [582, 349] width 215 height 29
type input "1 THÙNG GIẤY"
click at [1301, 349] on input "0" at bounding box center [1373, 349] width 174 height 29
type input "1"
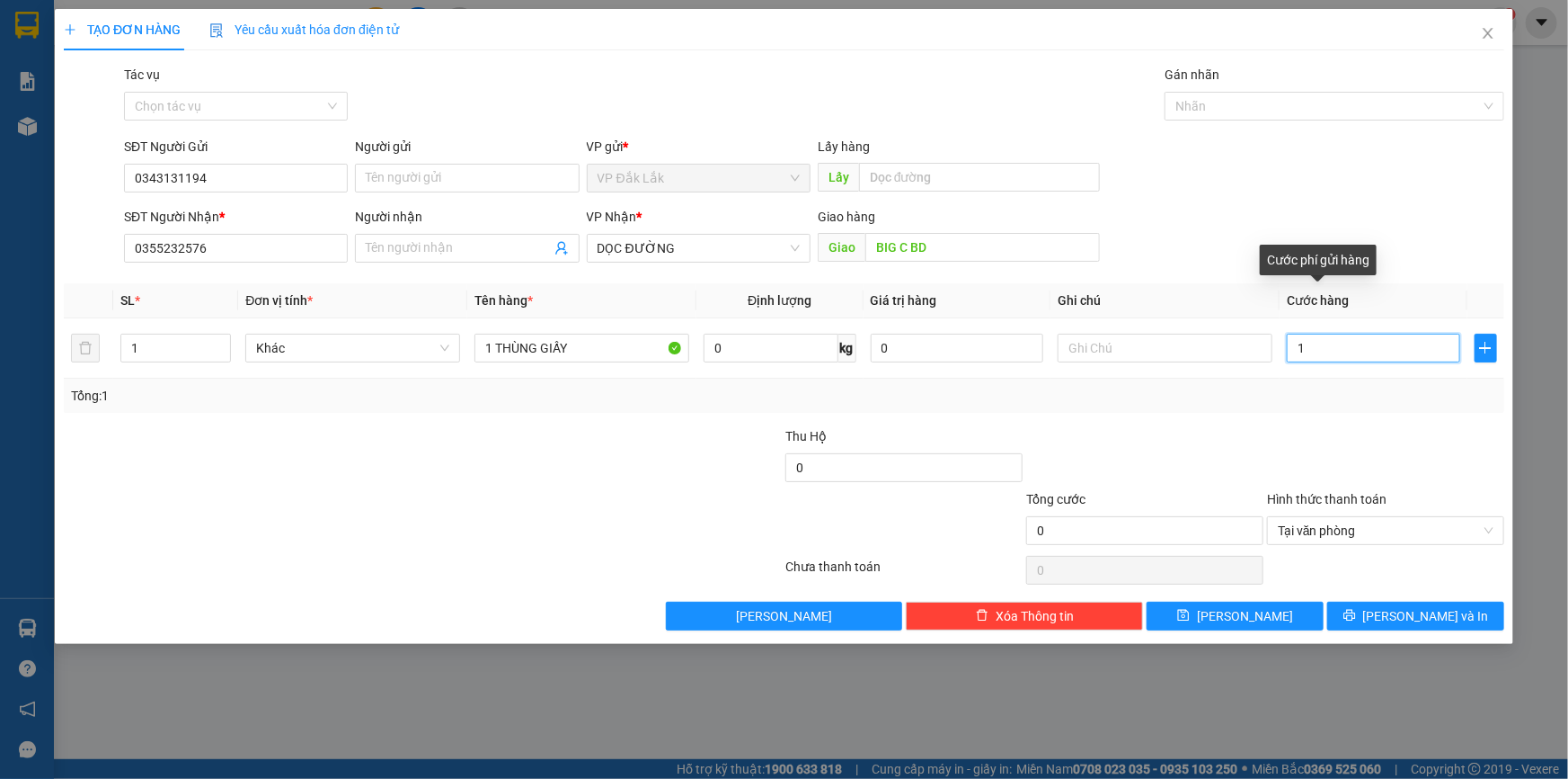
type input "1"
type input "10"
type input "100"
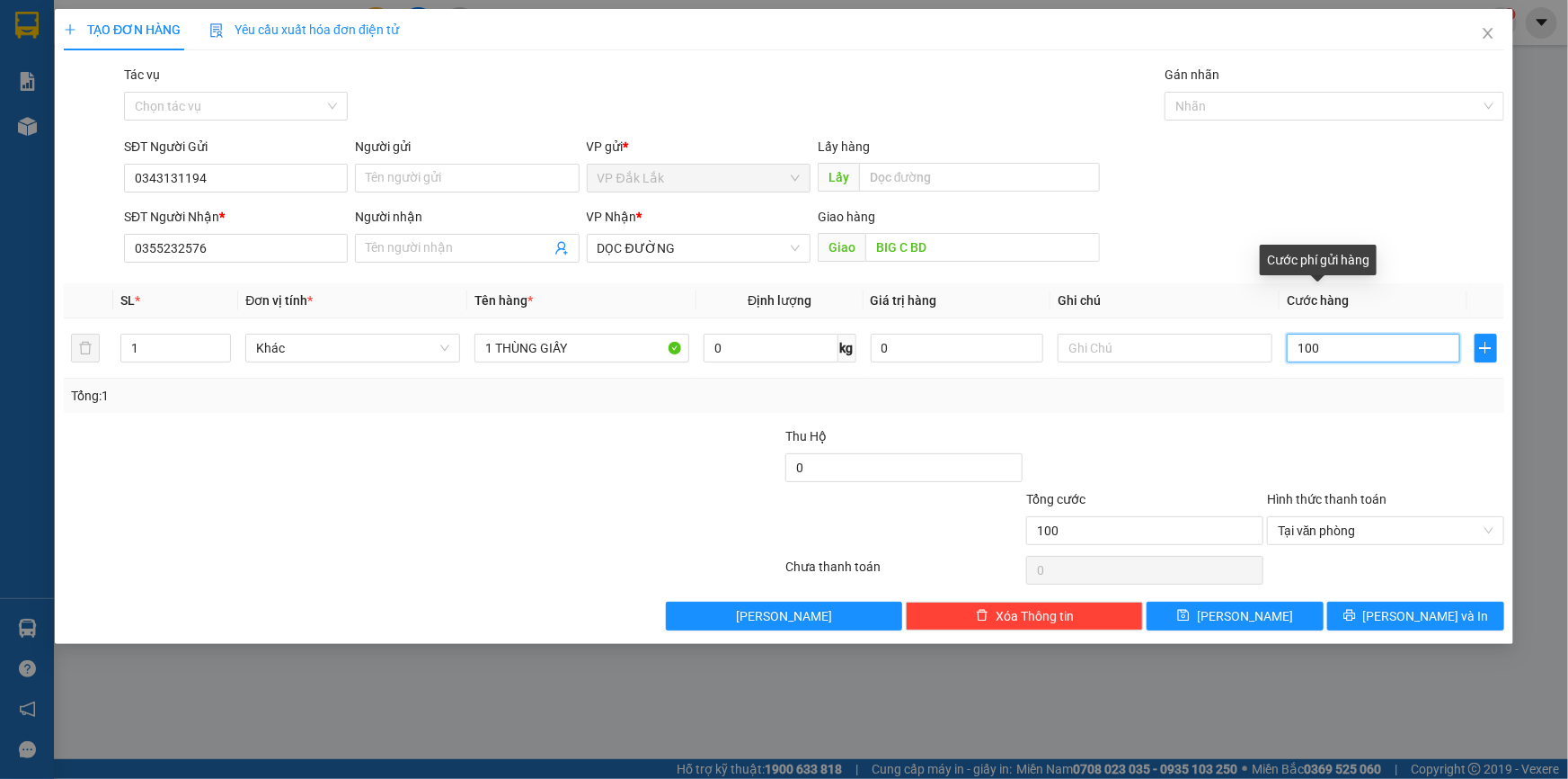
type input "1.000"
type input "10.000"
type input "100.000"
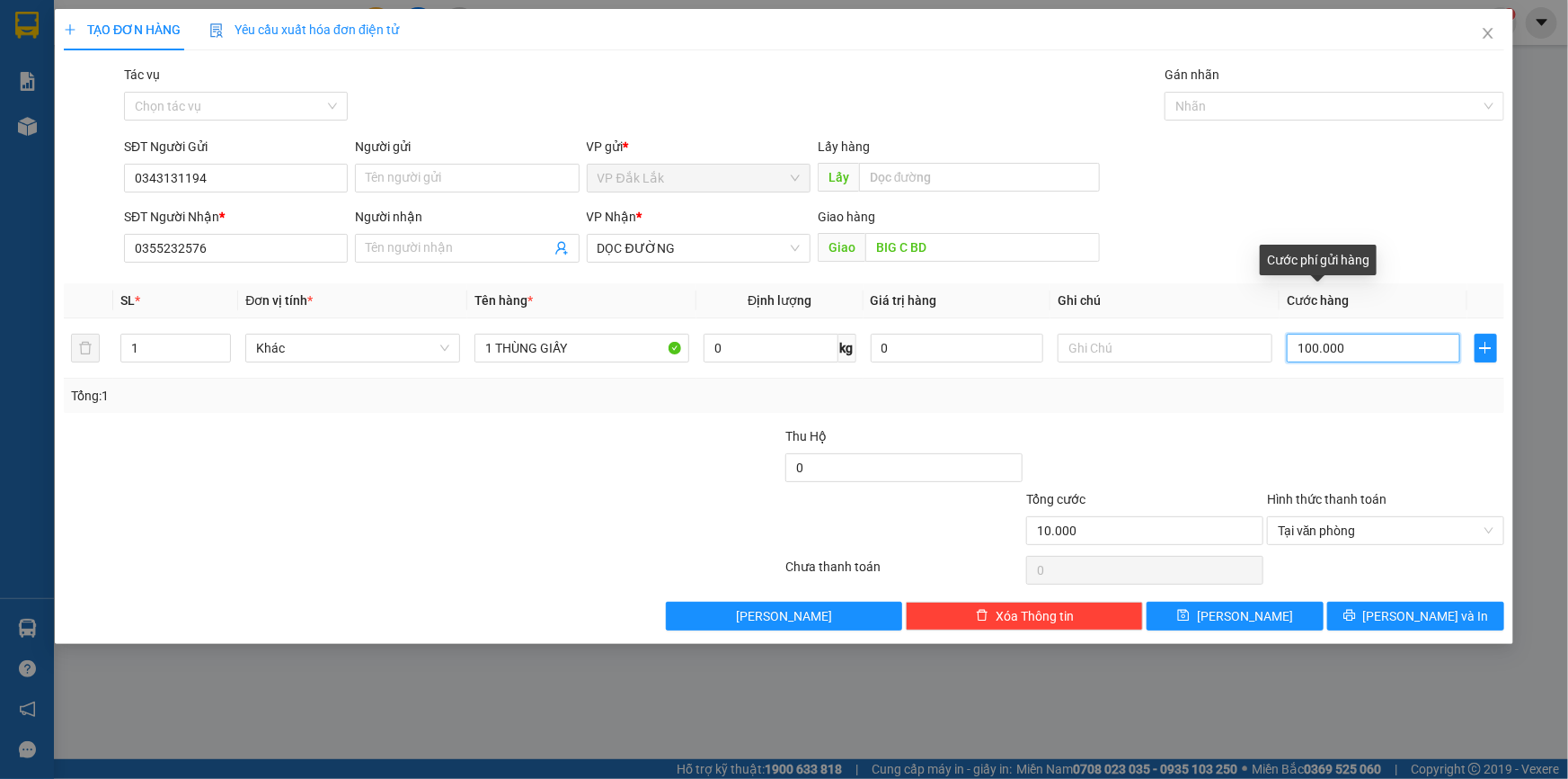
type input "100.000"
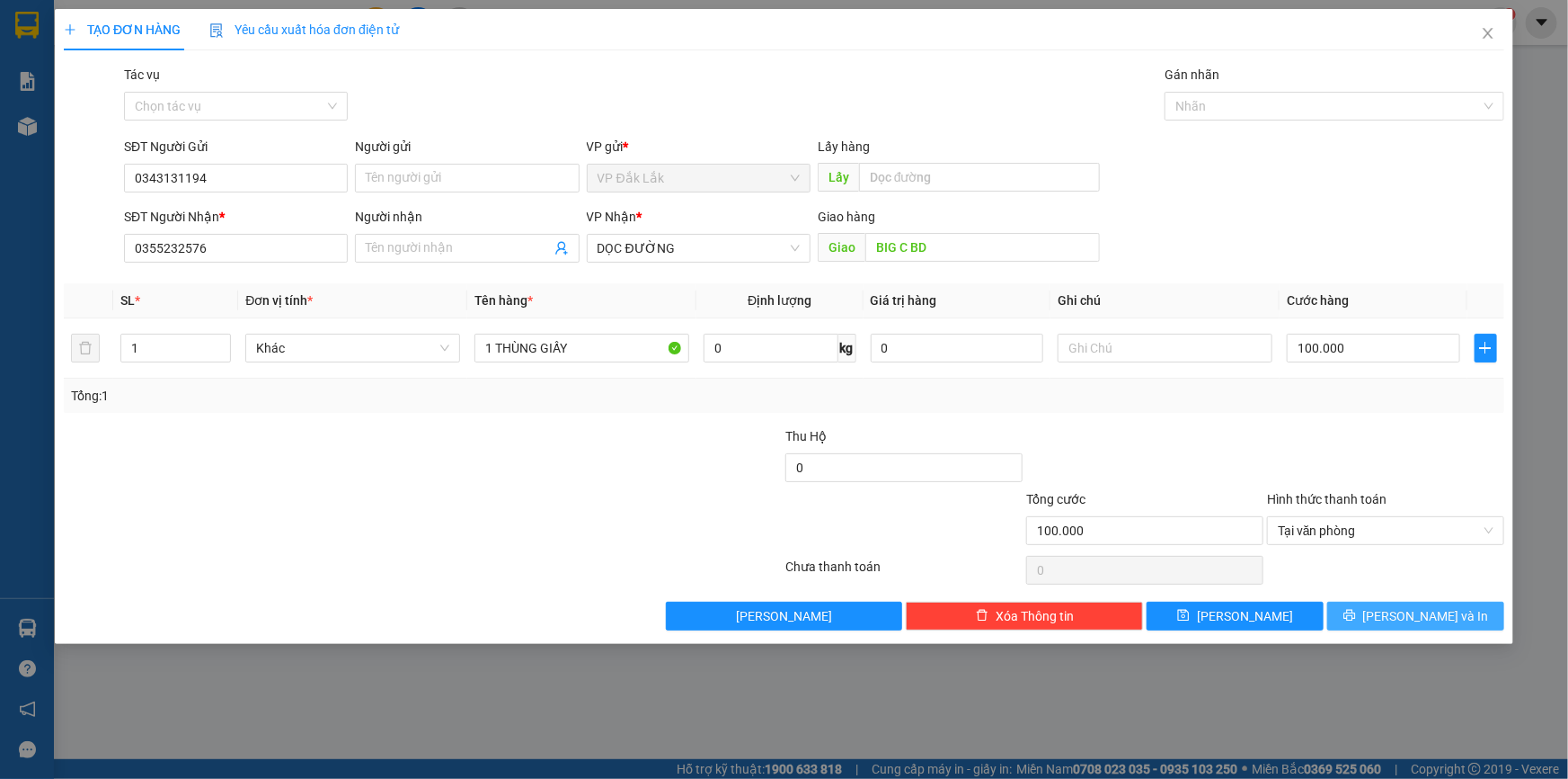
click at [1382, 625] on button "Lưu và In" at bounding box center [1415, 616] width 177 height 29
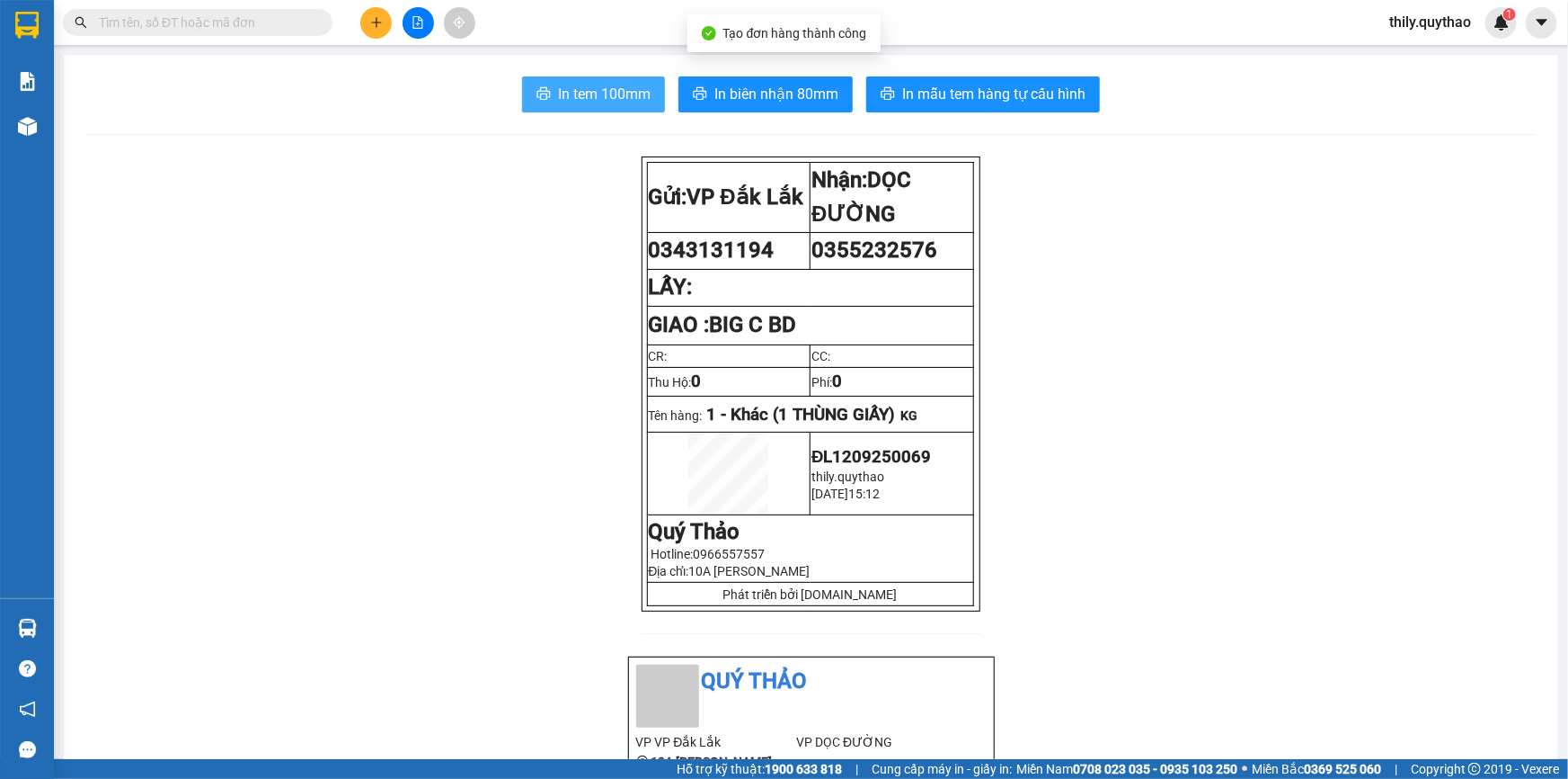
click at [602, 85] on span "In tem 100mm" at bounding box center [605, 94] width 93 height 23
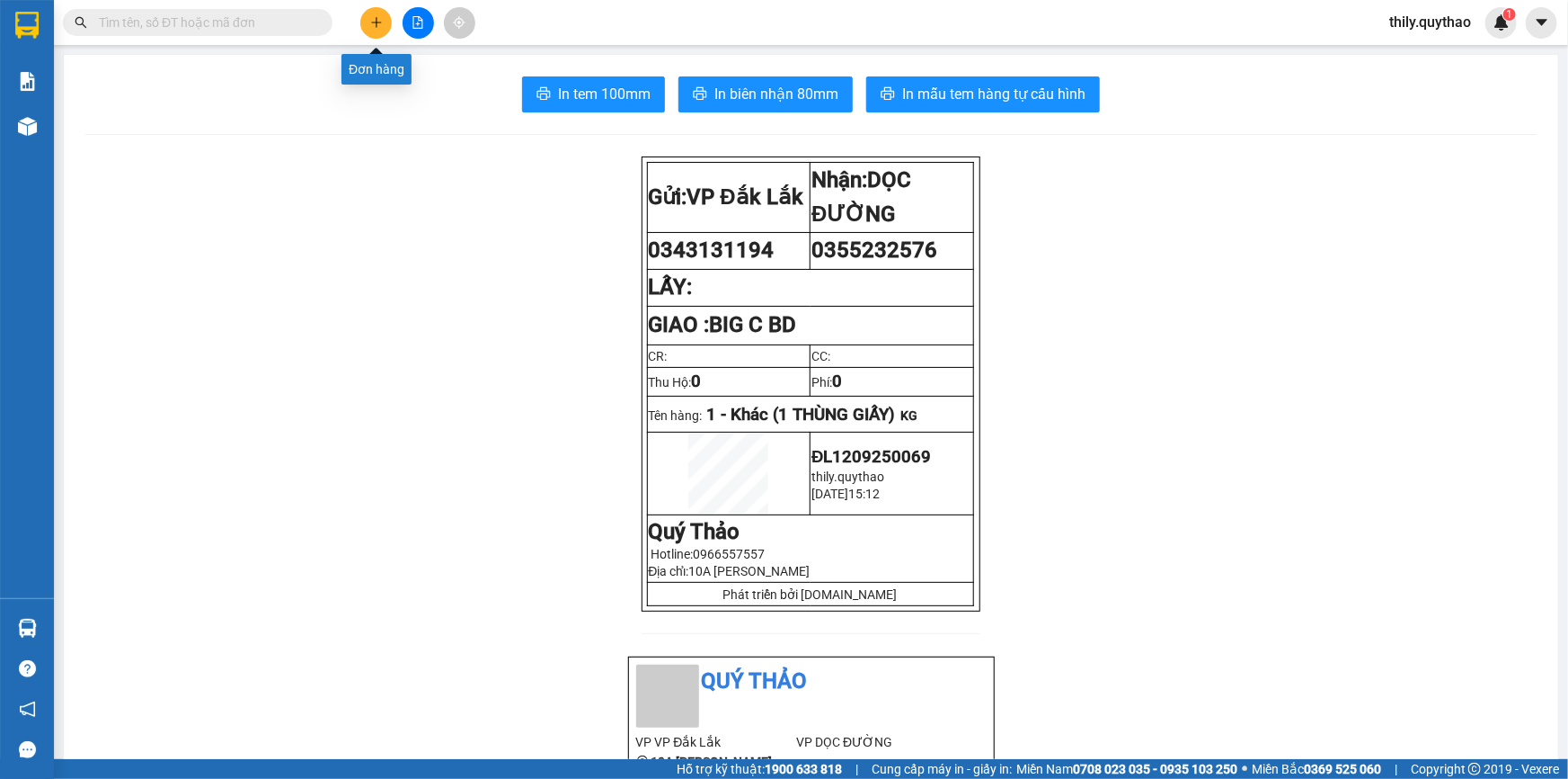
click at [370, 15] on button at bounding box center [376, 23] width 32 height 32
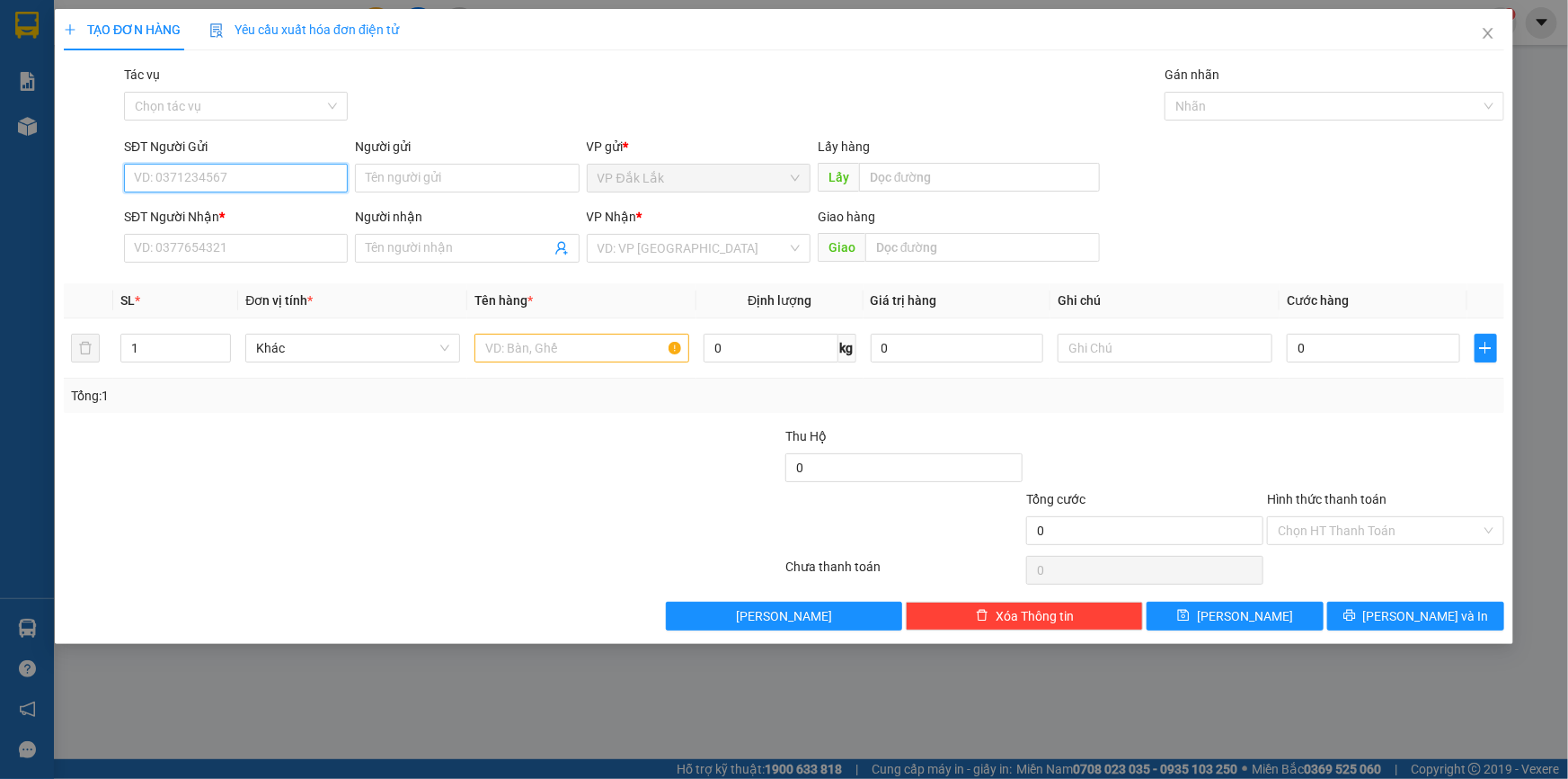
click at [276, 167] on input "SĐT Người Gửi" at bounding box center [236, 178] width 224 height 29
click at [196, 175] on input "09662748730" at bounding box center [236, 178] width 224 height 29
click at [187, 180] on input "09662748930" at bounding box center [236, 178] width 224 height 29
type input "0966274930"
click at [207, 219] on div "0966274930" at bounding box center [236, 214] width 202 height 20
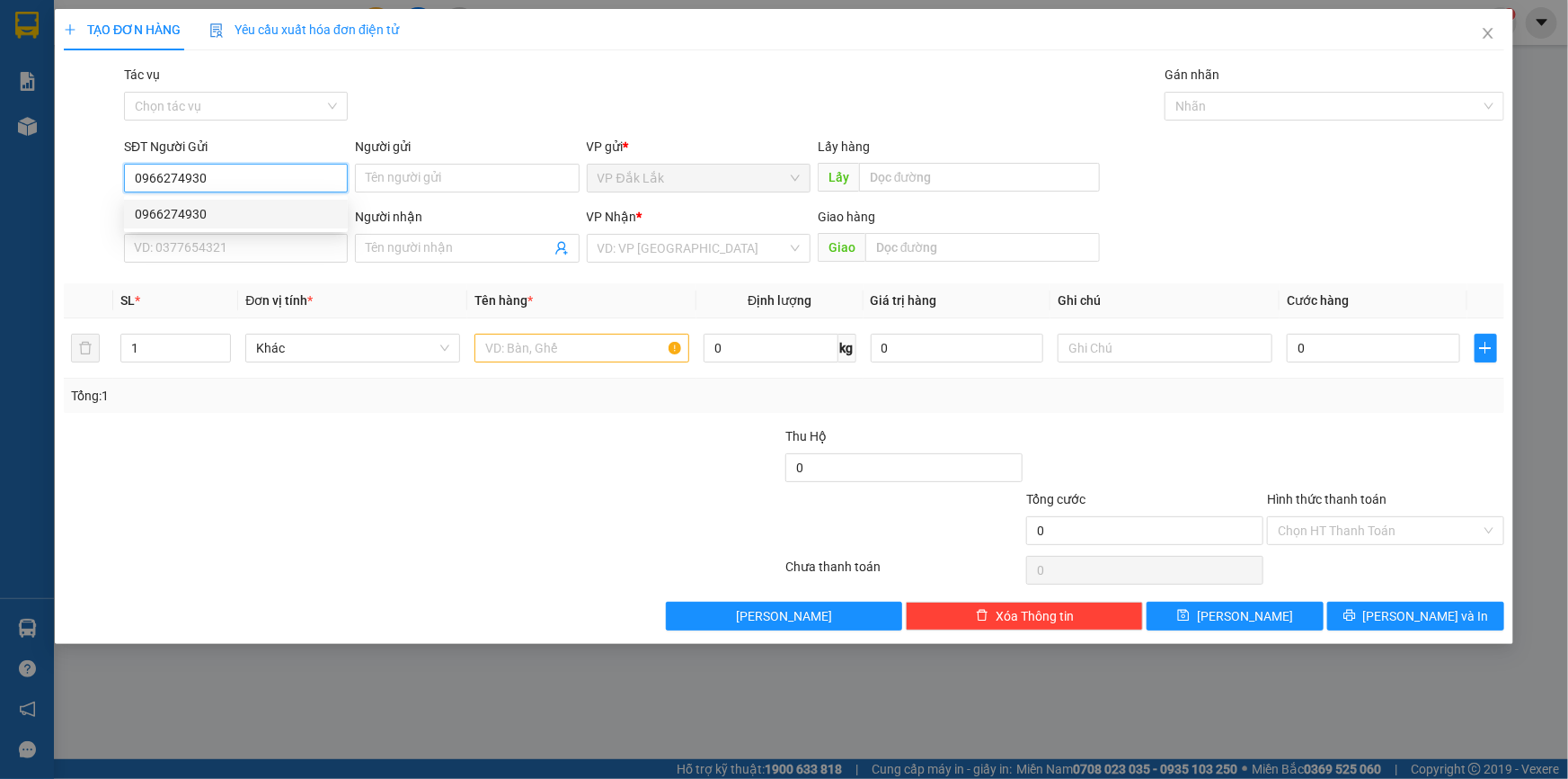
type input "0933749085"
type input "0966274930"
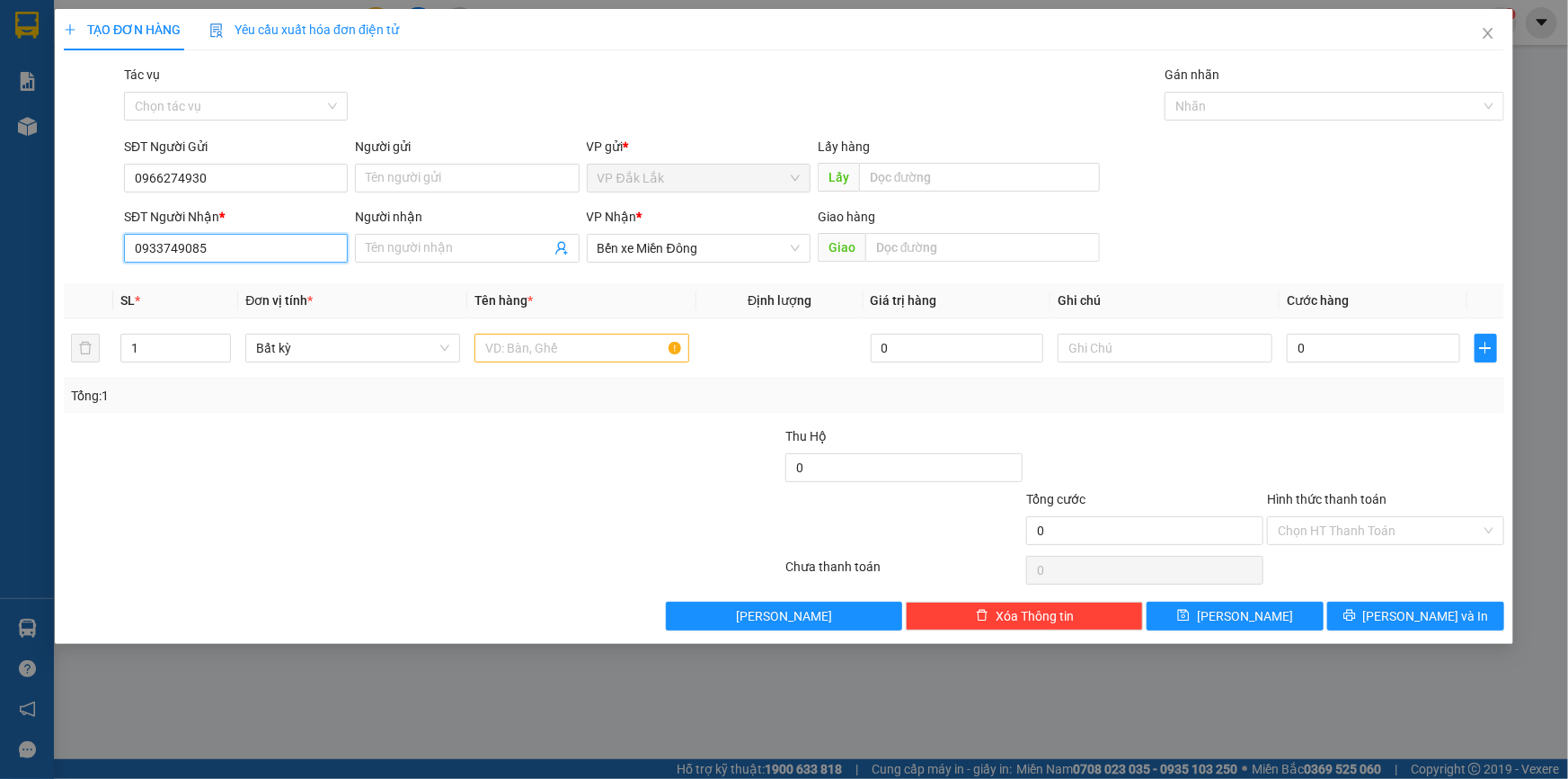
click at [212, 243] on input "0933749085" at bounding box center [236, 248] width 224 height 29
click at [229, 251] on input "0933749085" at bounding box center [236, 248] width 224 height 29
click at [493, 345] on input "text" at bounding box center [582, 349] width 215 height 29
type input "1 THÙNG GIẤY"
click at [1402, 523] on input "Hình thức thanh toán" at bounding box center [1379, 531] width 203 height 27
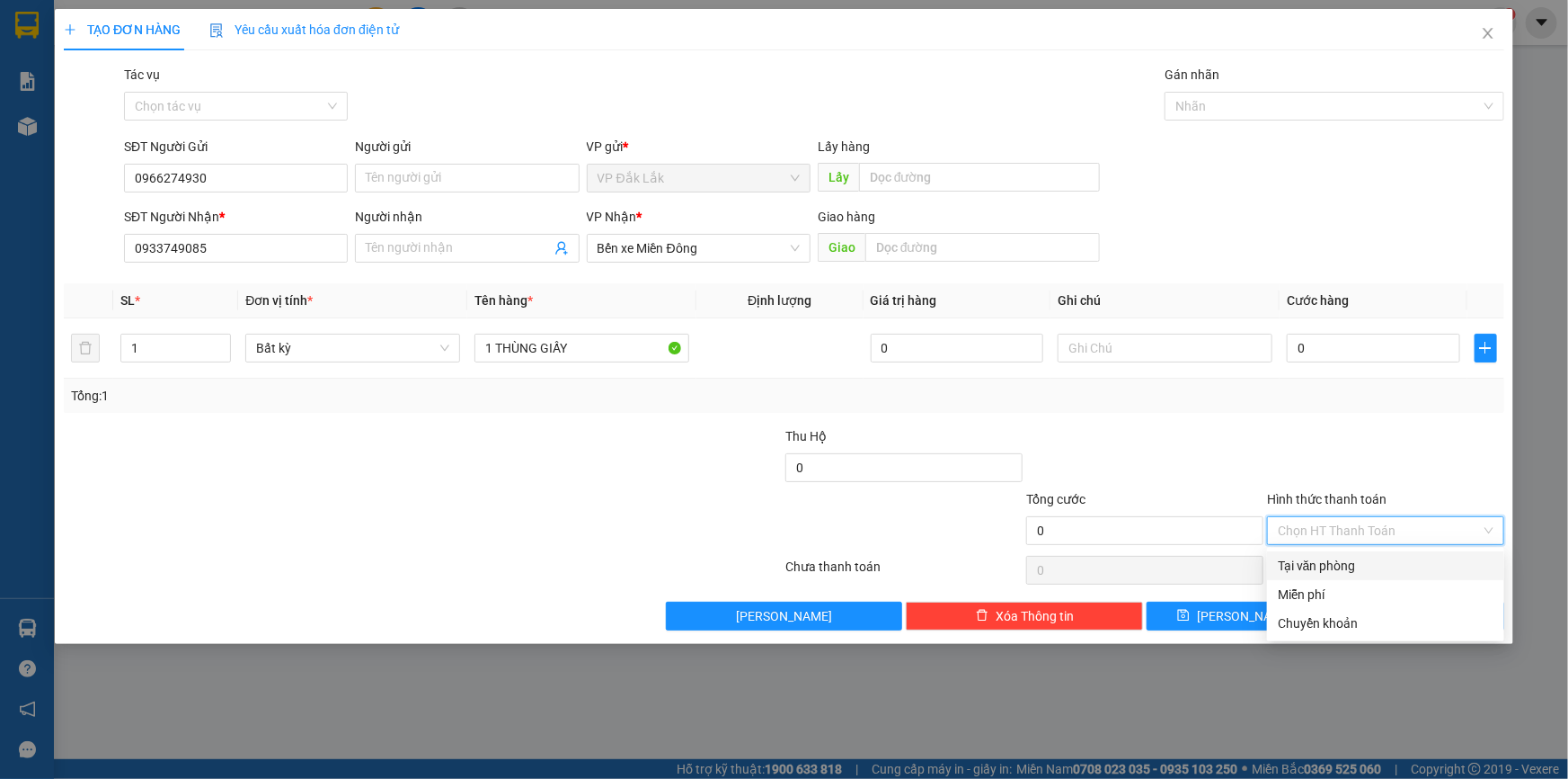
click at [1399, 564] on div "Tại văn phòng" at bounding box center [1385, 566] width 216 height 20
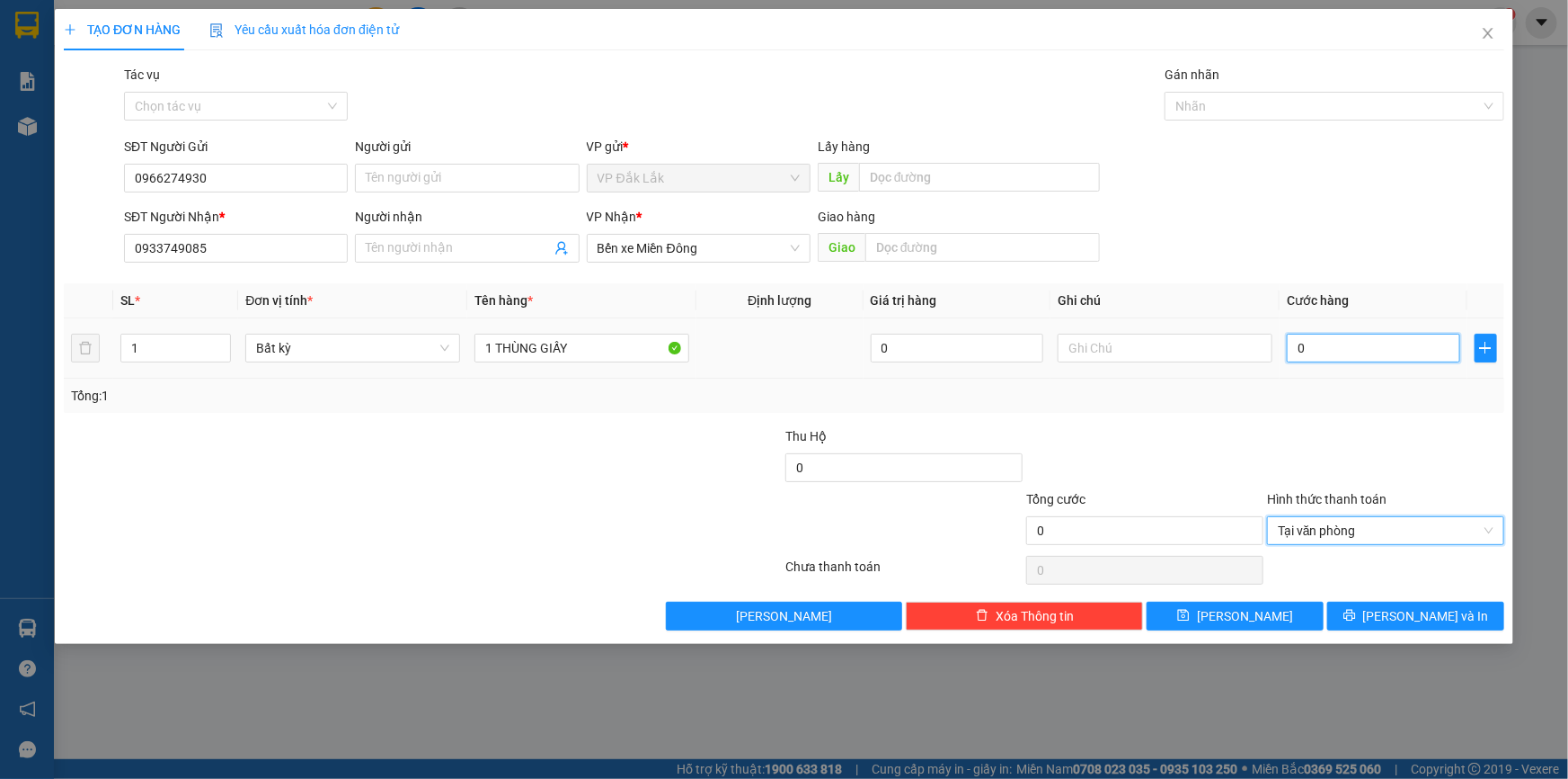
click at [1294, 350] on input "0" at bounding box center [1373, 349] width 174 height 29
type input "5"
type input "50"
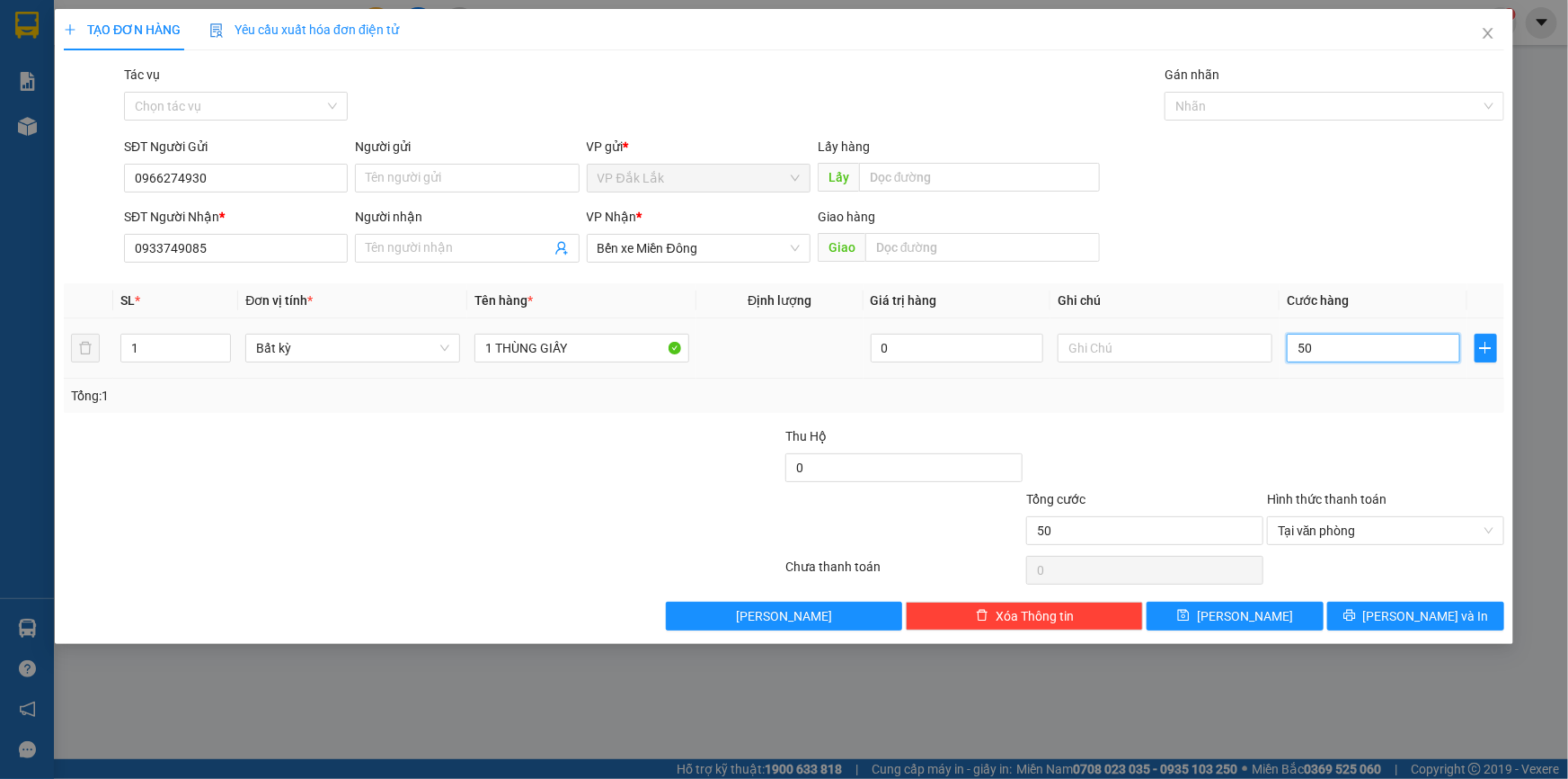
type input "500"
type input "5.000"
type input "50.000"
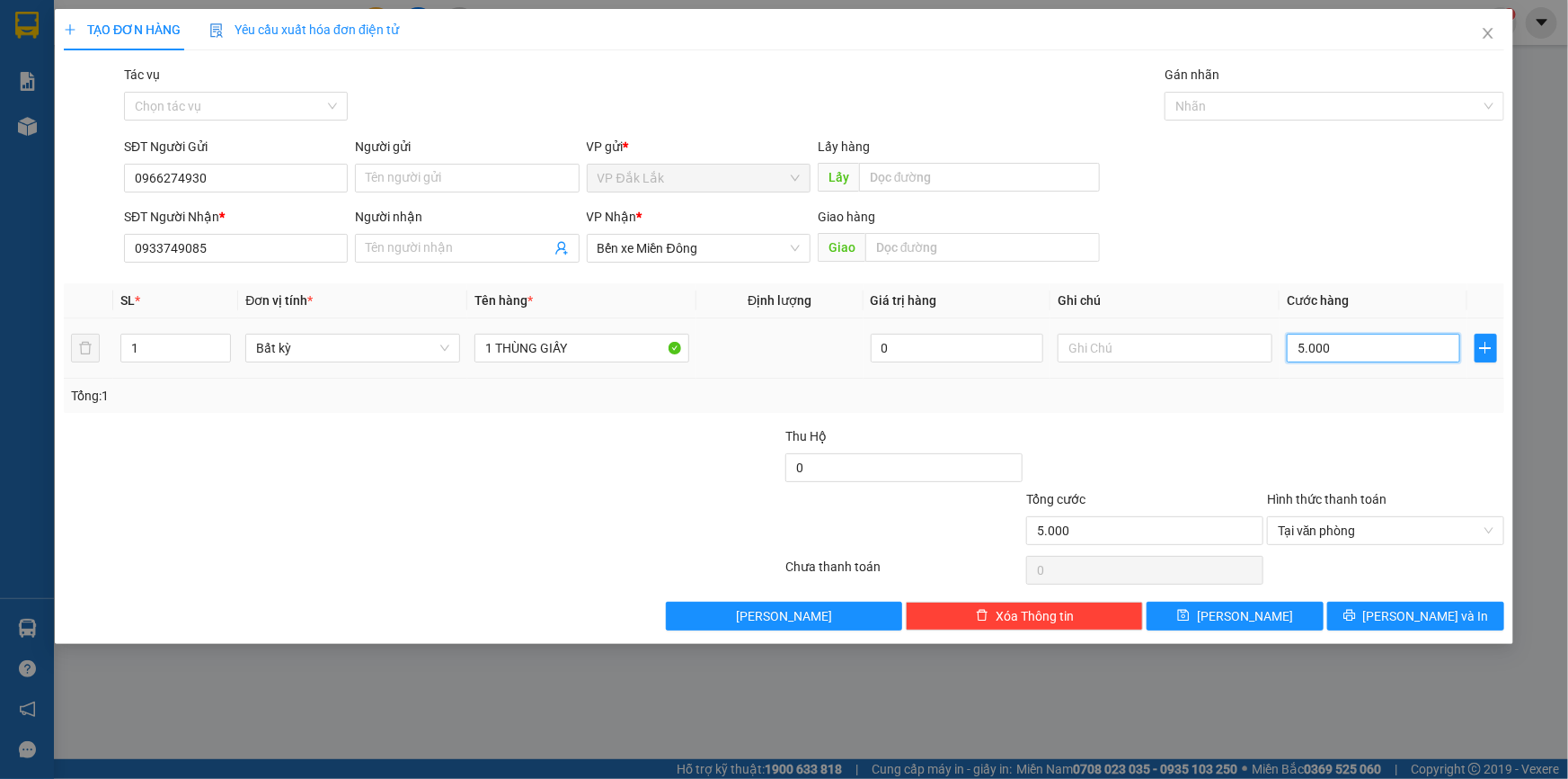
type input "50.000"
click at [215, 253] on input "0933749085" at bounding box center [236, 248] width 224 height 29
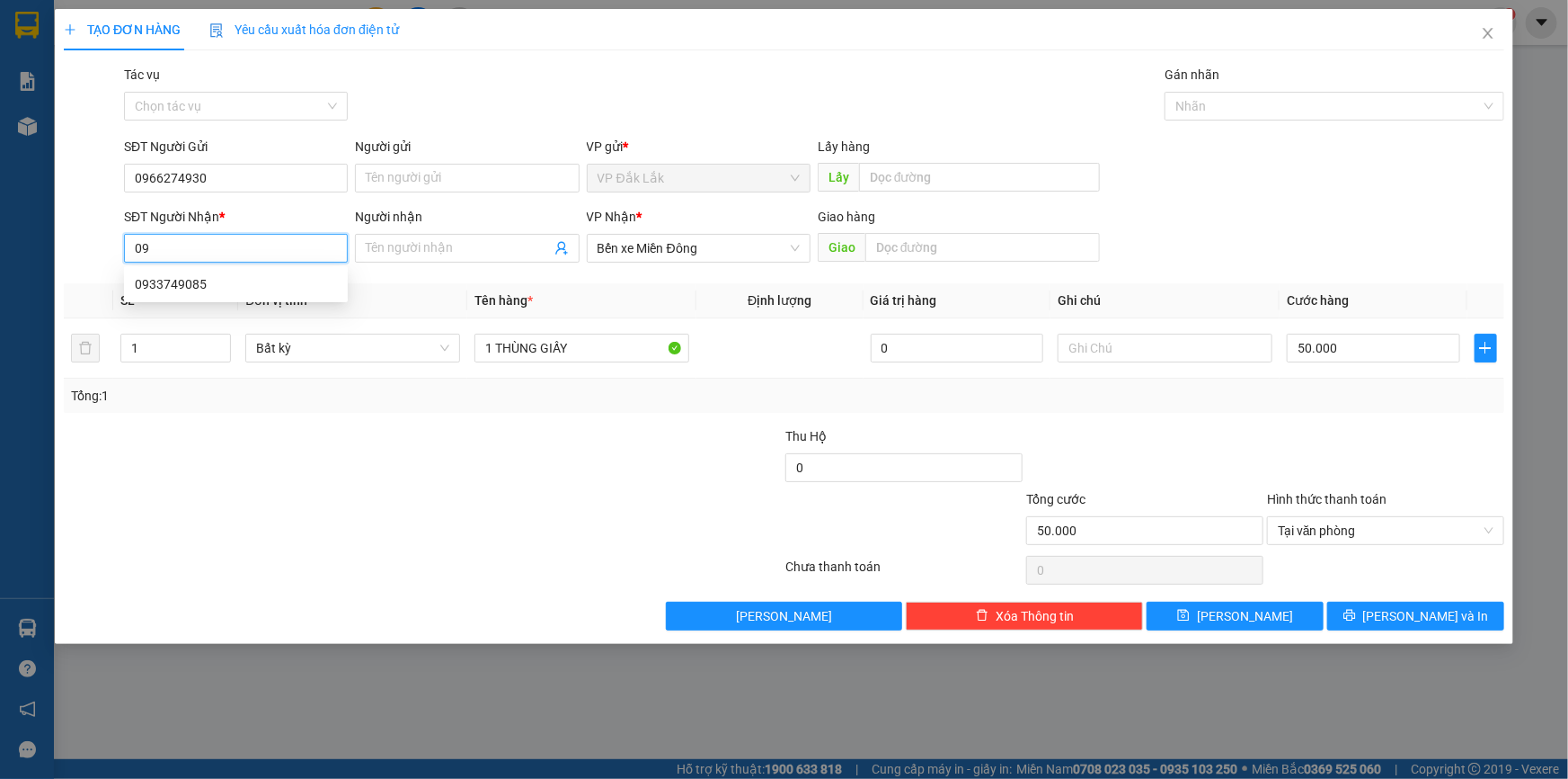
type input "0"
click at [188, 317] on div "0918044590 - THỊNH" at bounding box center [236, 313] width 202 height 20
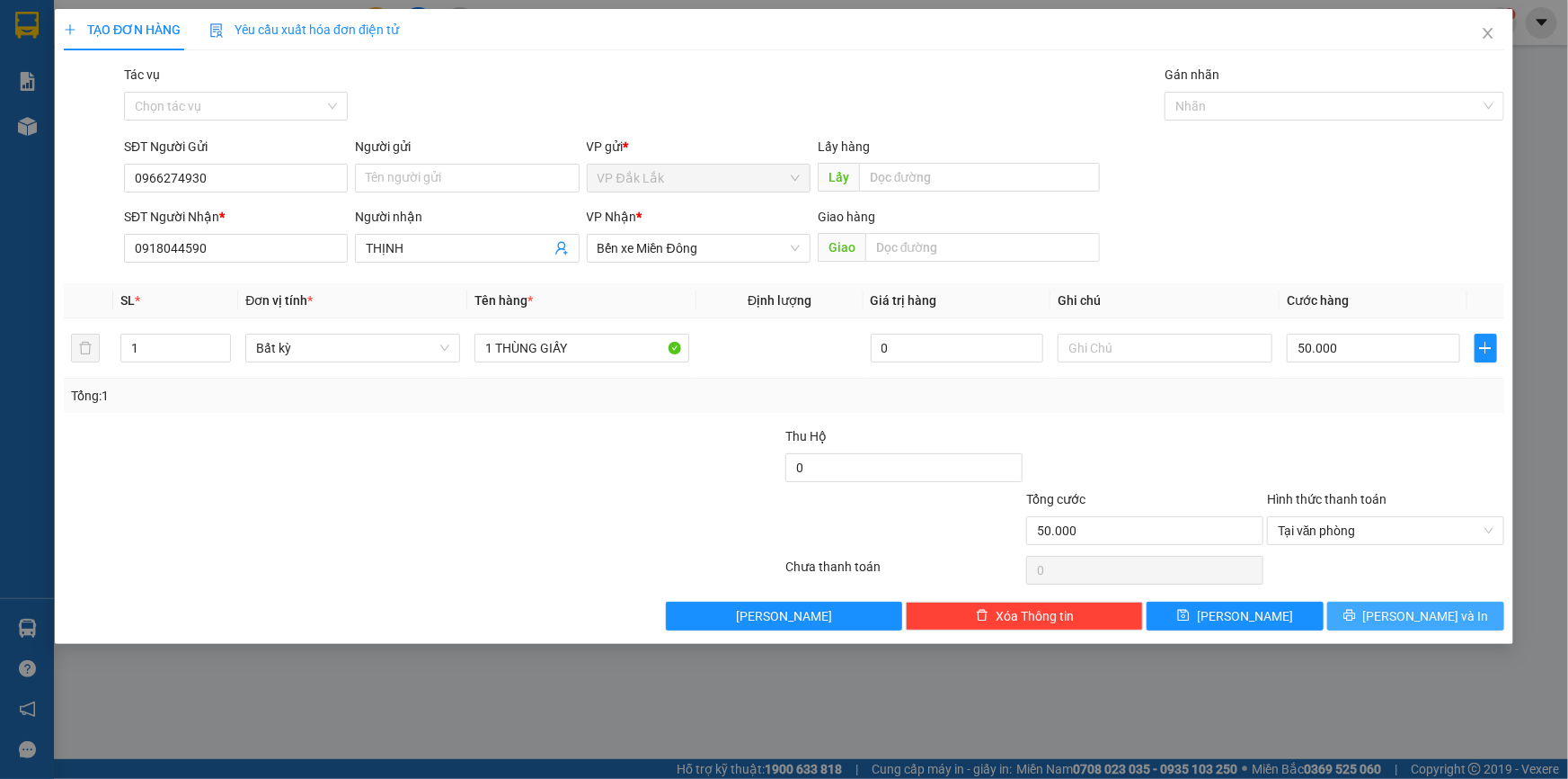
click at [1376, 619] on button "Lưu và In" at bounding box center [1415, 616] width 177 height 29
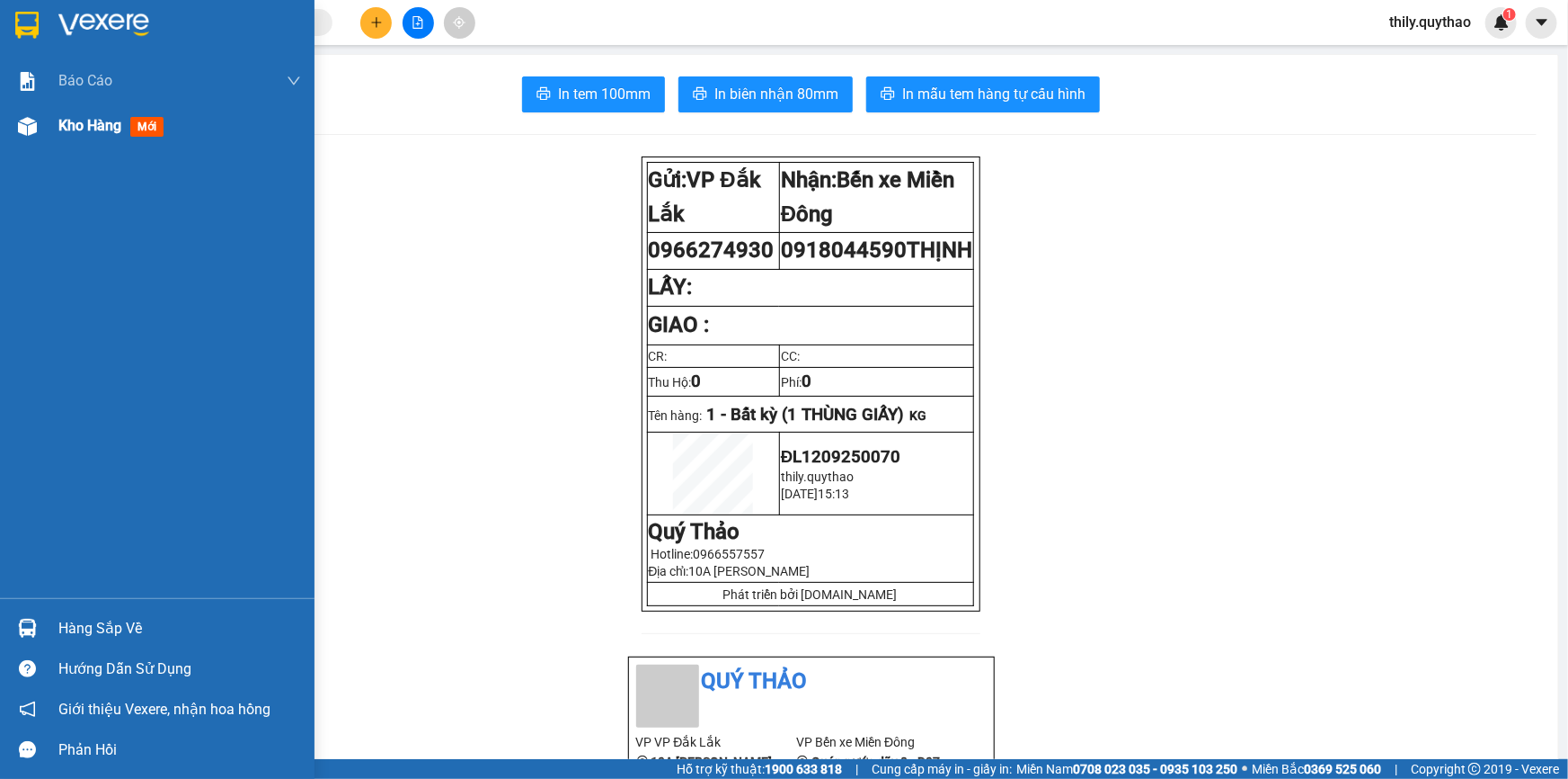
click at [2, 115] on div "Kho hàng mới" at bounding box center [157, 126] width 315 height 45
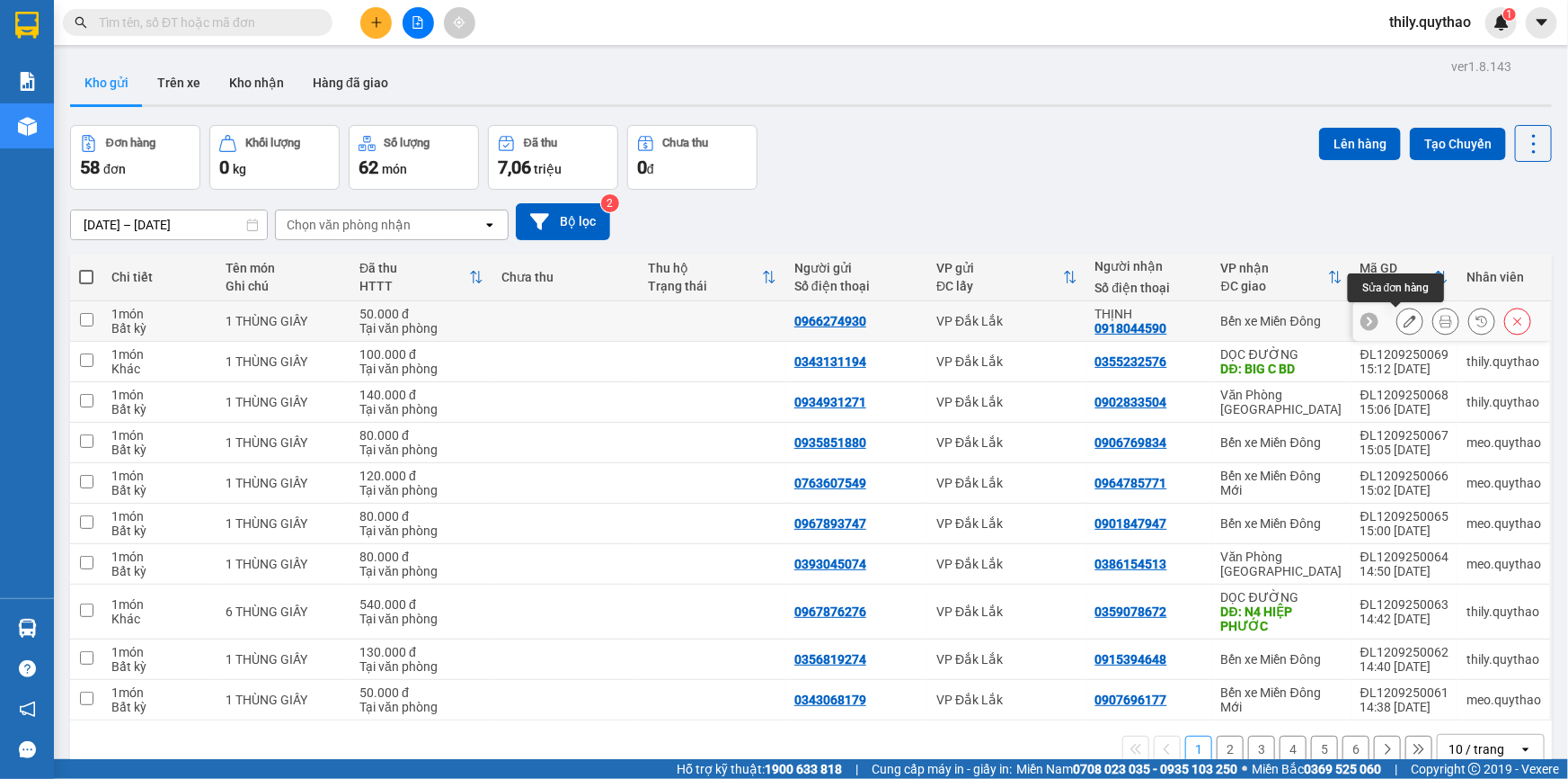
click at [1403, 326] on button at bounding box center [1410, 321] width 25 height 32
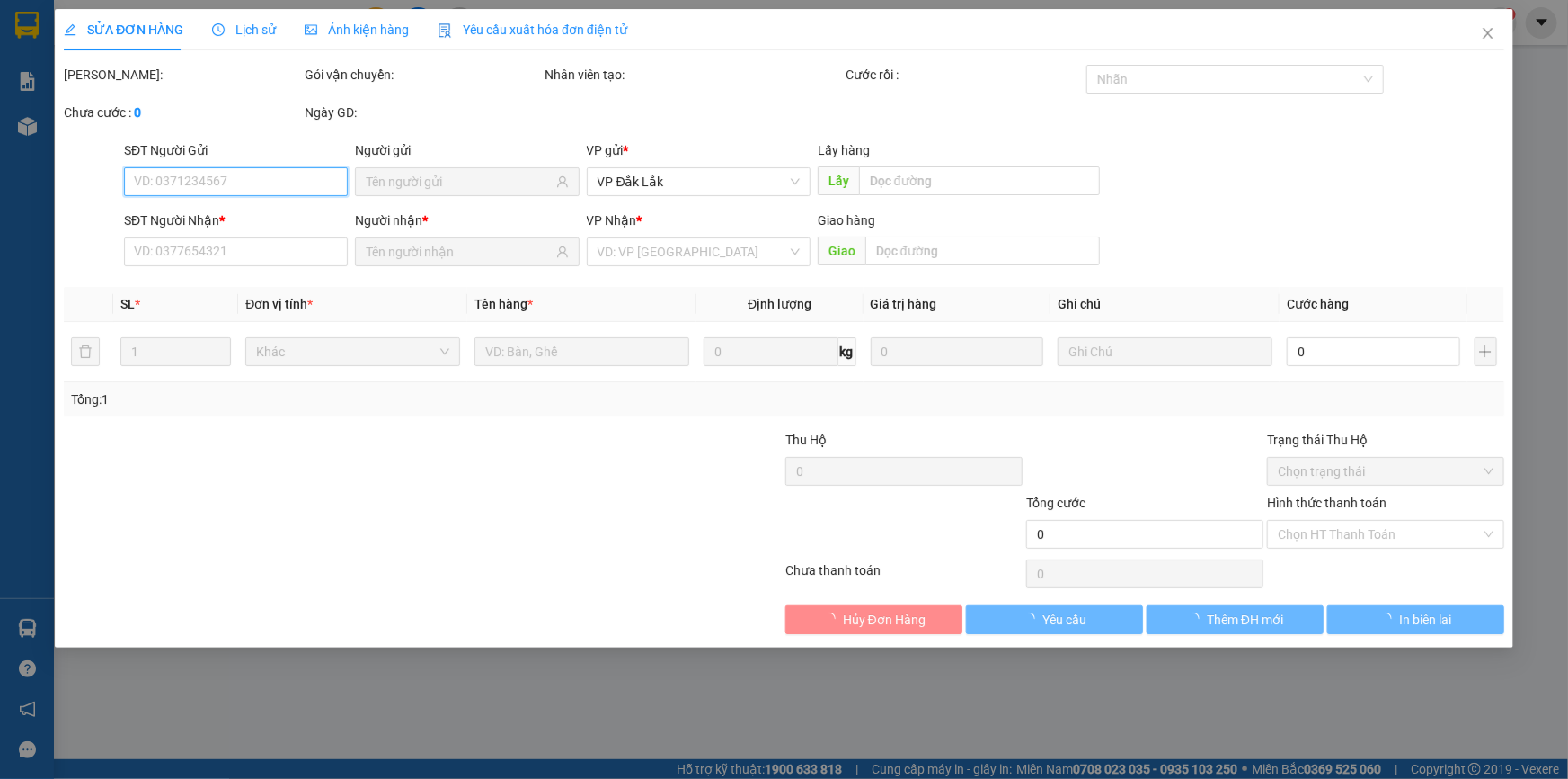
type input "0966274930"
type input "0918044590"
type input "50.000"
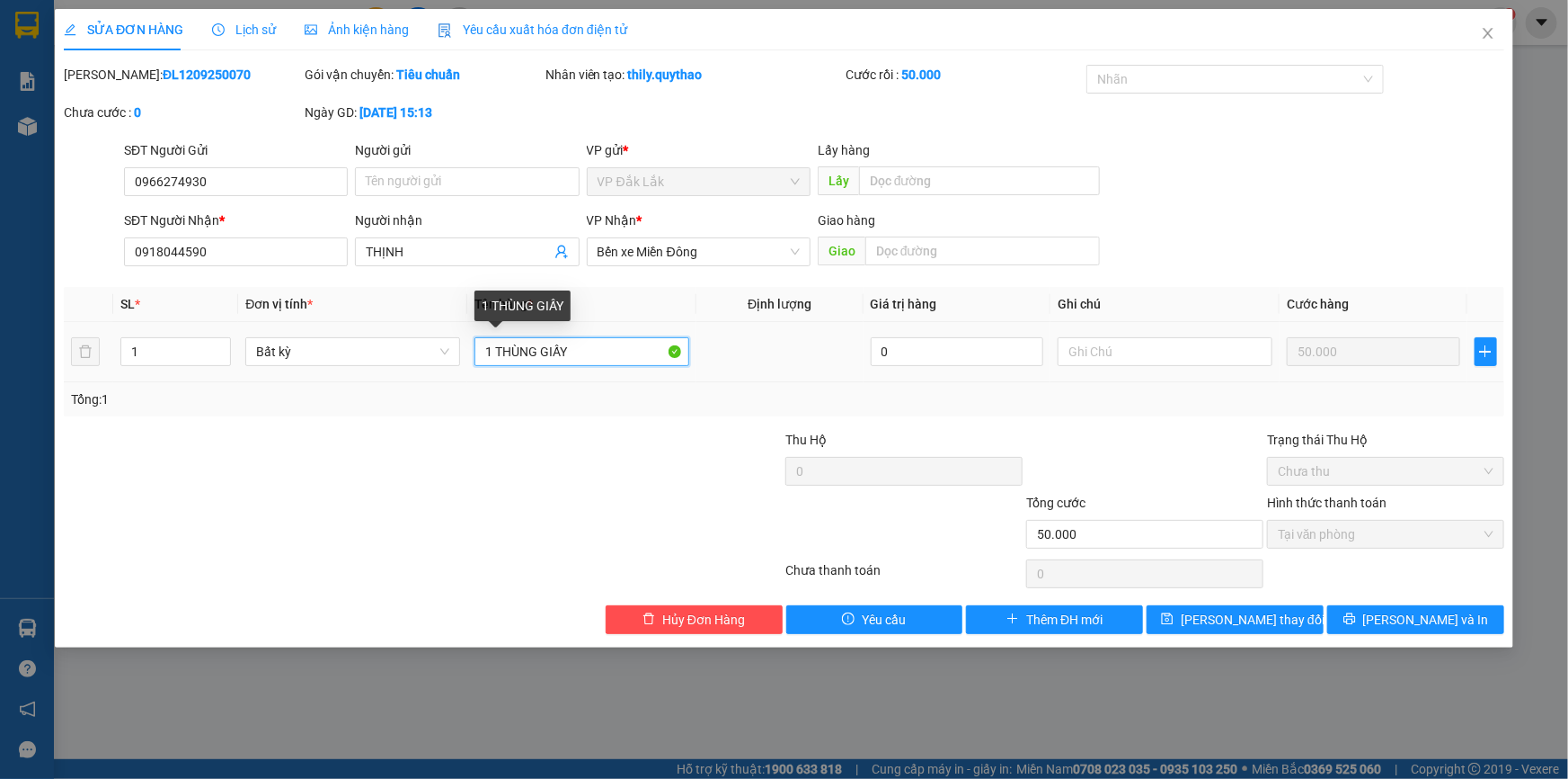
click at [634, 360] on input "1 THÙNG GIẤY" at bounding box center [582, 351] width 215 height 29
type input "1 TÚM VÀNG"
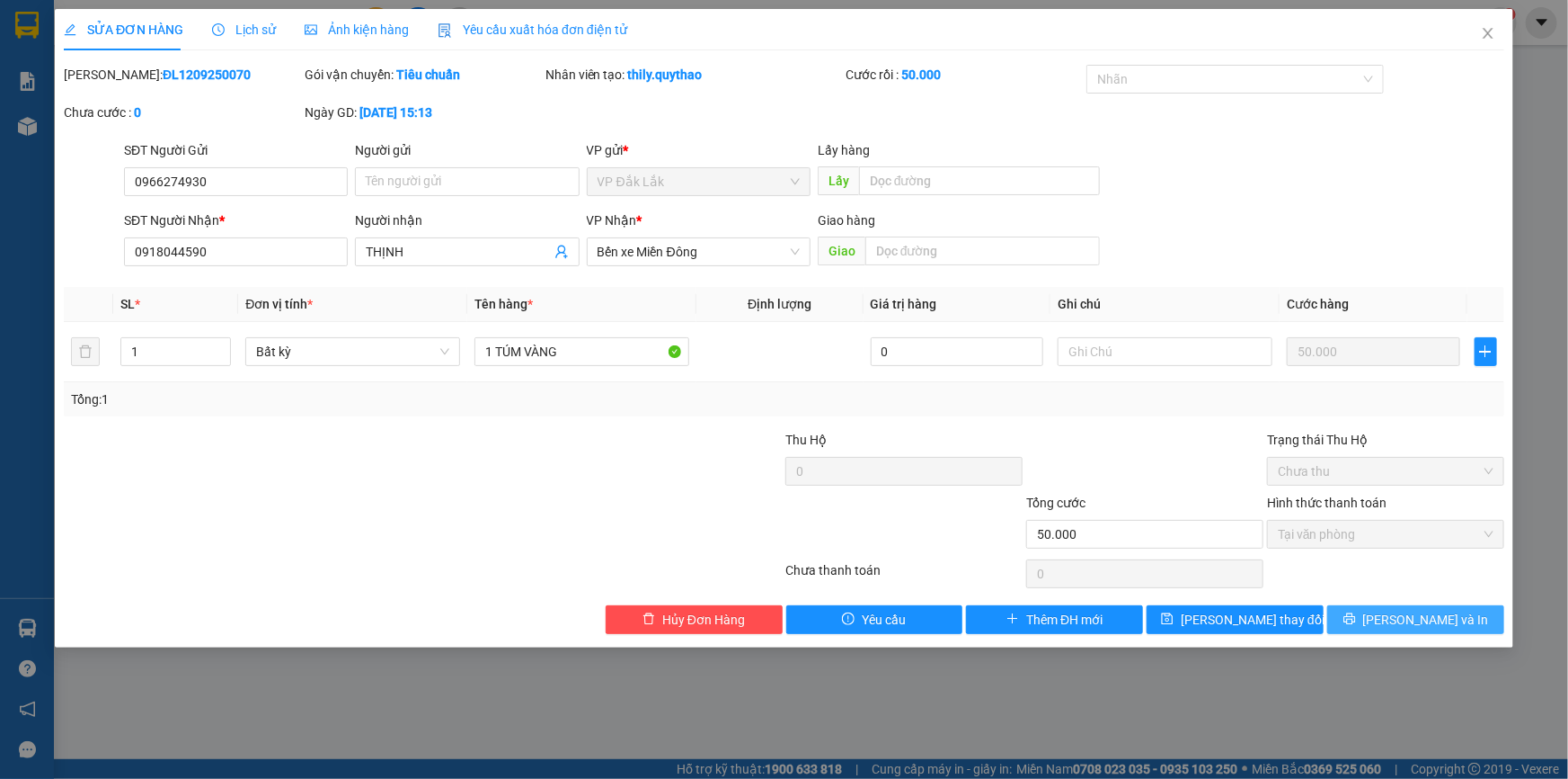
click at [1421, 615] on span "Lưu và In" at bounding box center [1426, 620] width 126 height 20
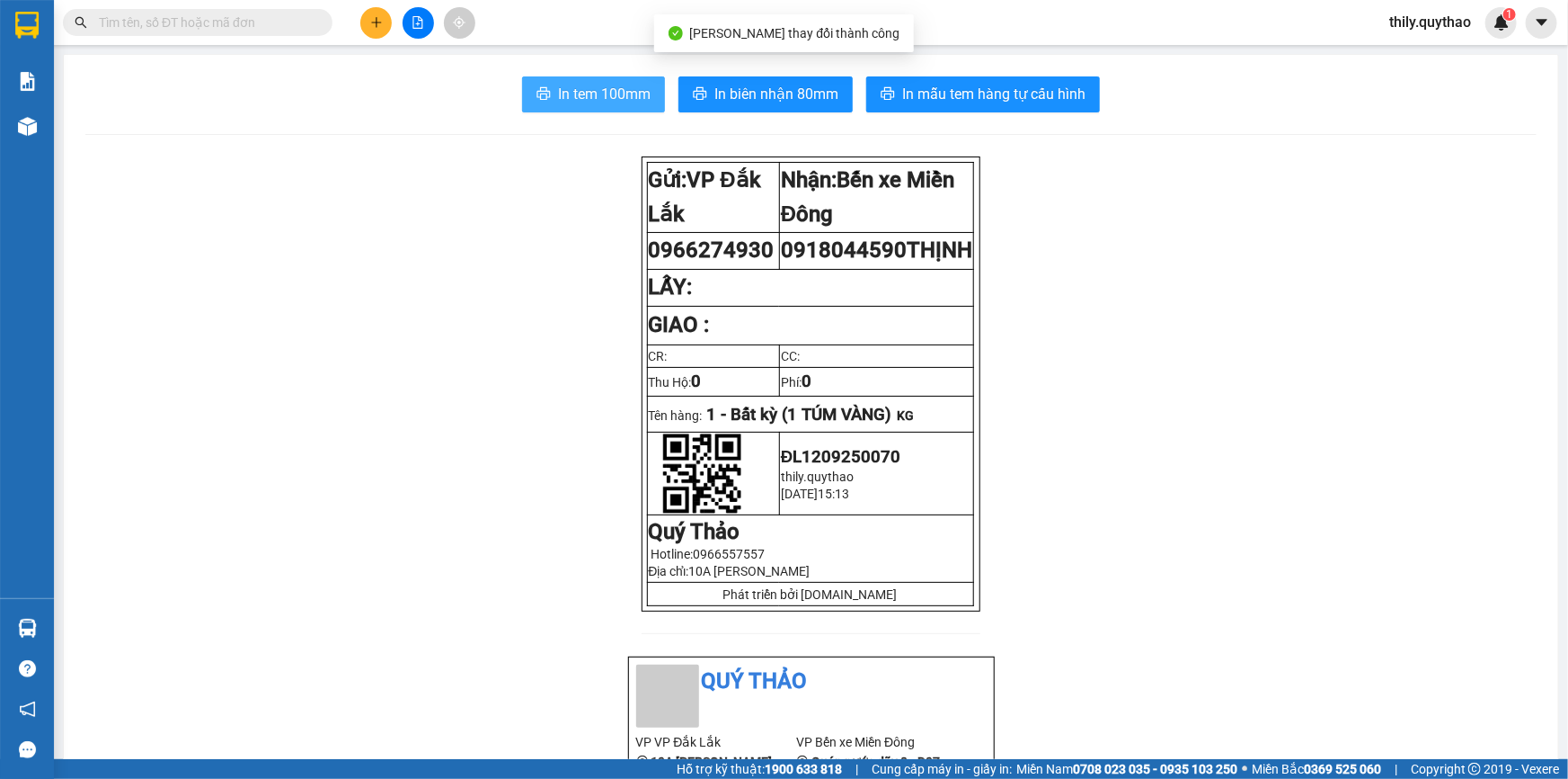
click at [598, 94] on span "In tem 100mm" at bounding box center [605, 94] width 93 height 23
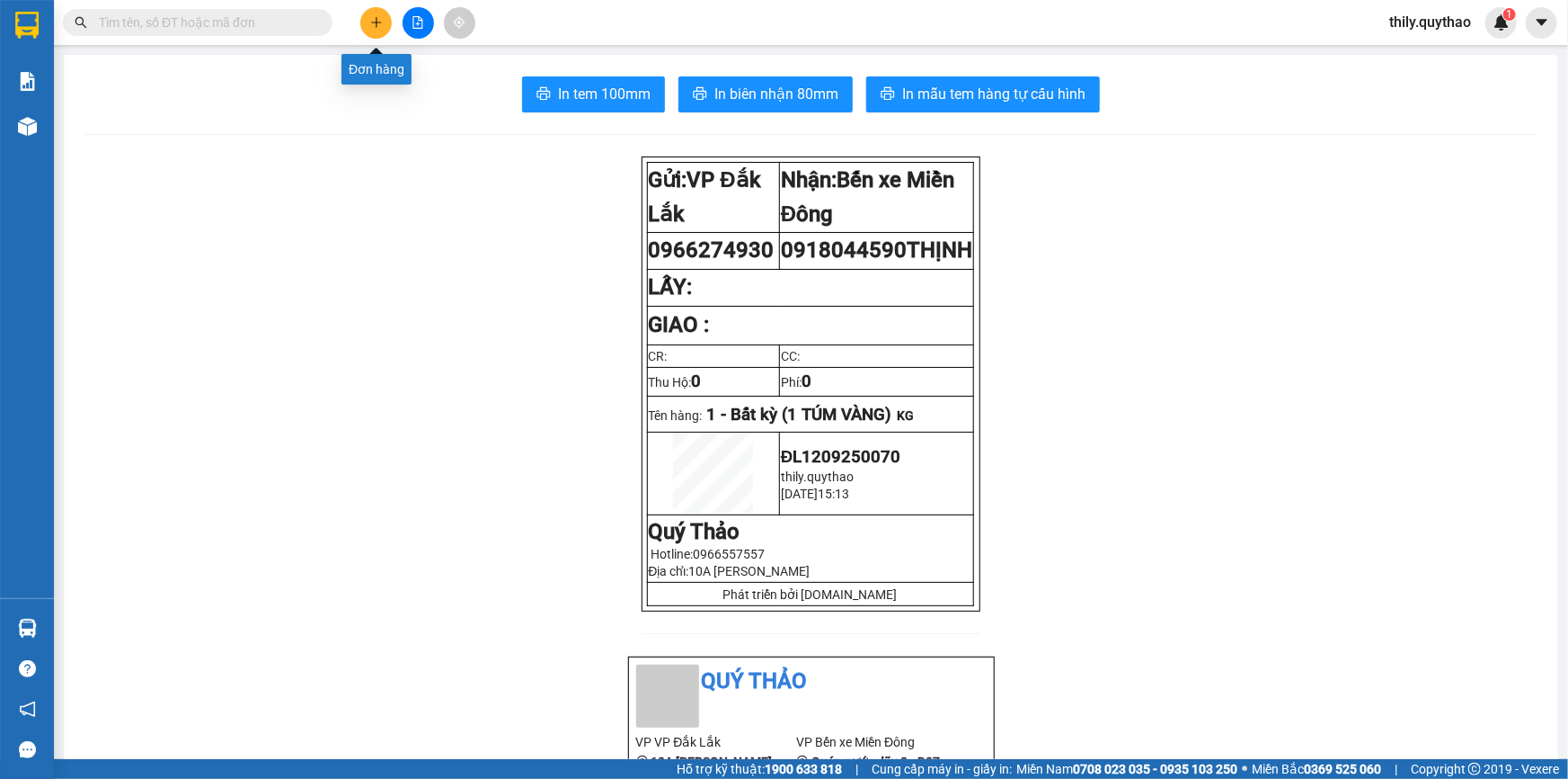
click at [377, 21] on icon "plus" at bounding box center [377, 23] width 13 height 13
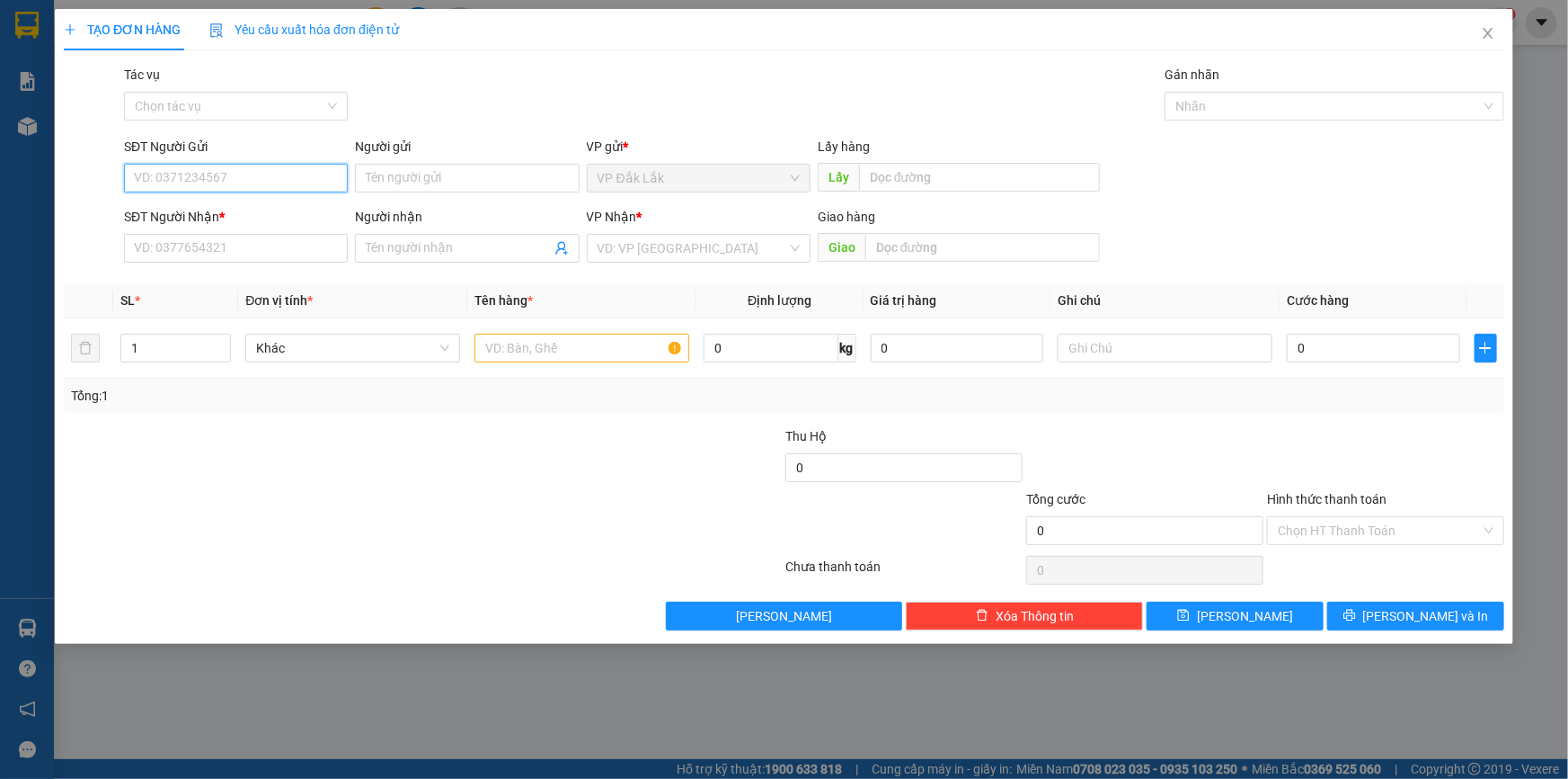
click at [271, 182] on input "SĐT Người Gửi" at bounding box center [236, 178] width 224 height 29
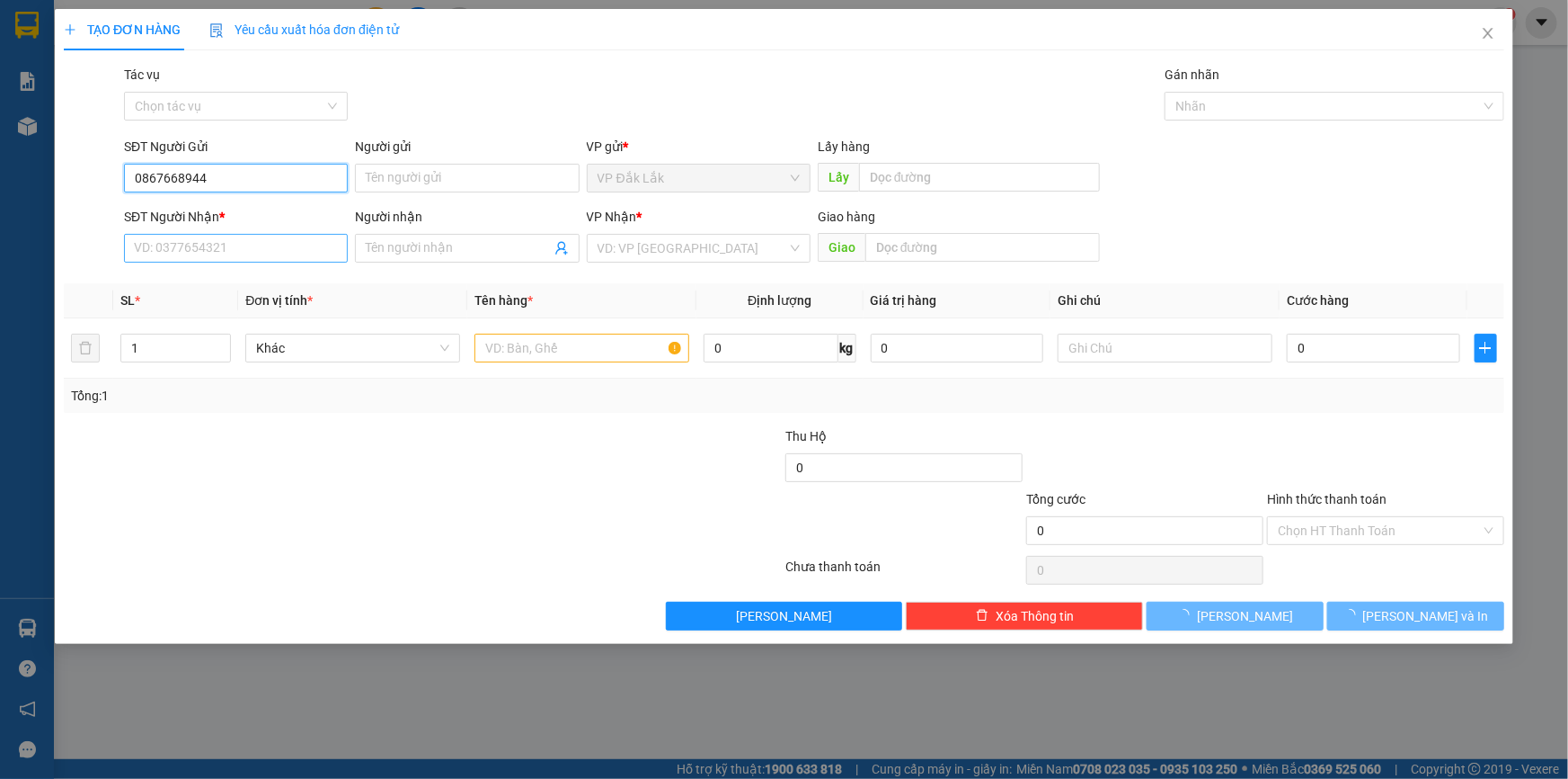
type input "0867668944"
click at [246, 248] on input "SĐT Người Nhận *" at bounding box center [236, 248] width 224 height 29
click at [660, 248] on input "search" at bounding box center [692, 248] width 189 height 27
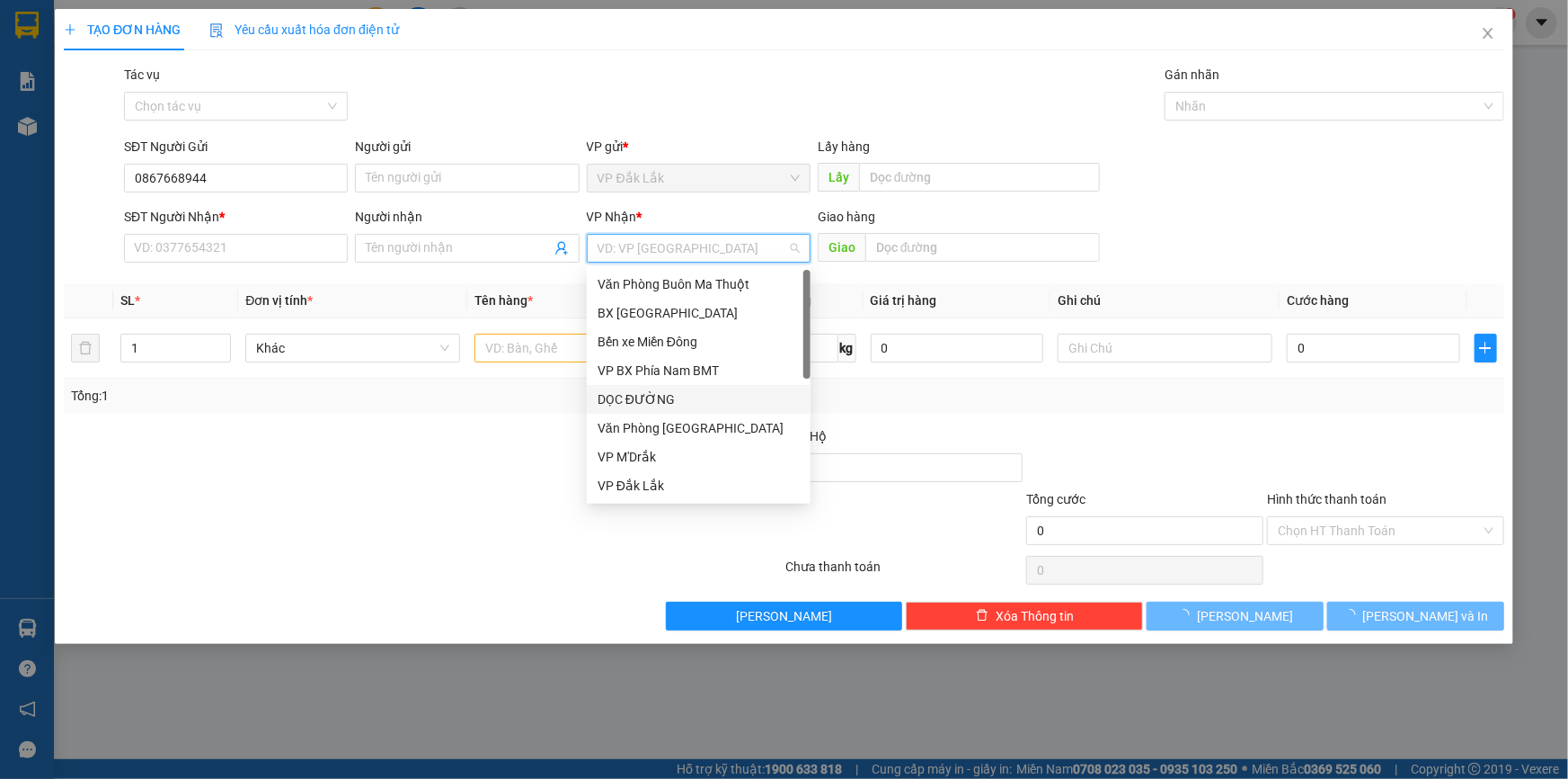
click at [649, 403] on div "DỌC ĐƯỜNG" at bounding box center [699, 400] width 202 height 20
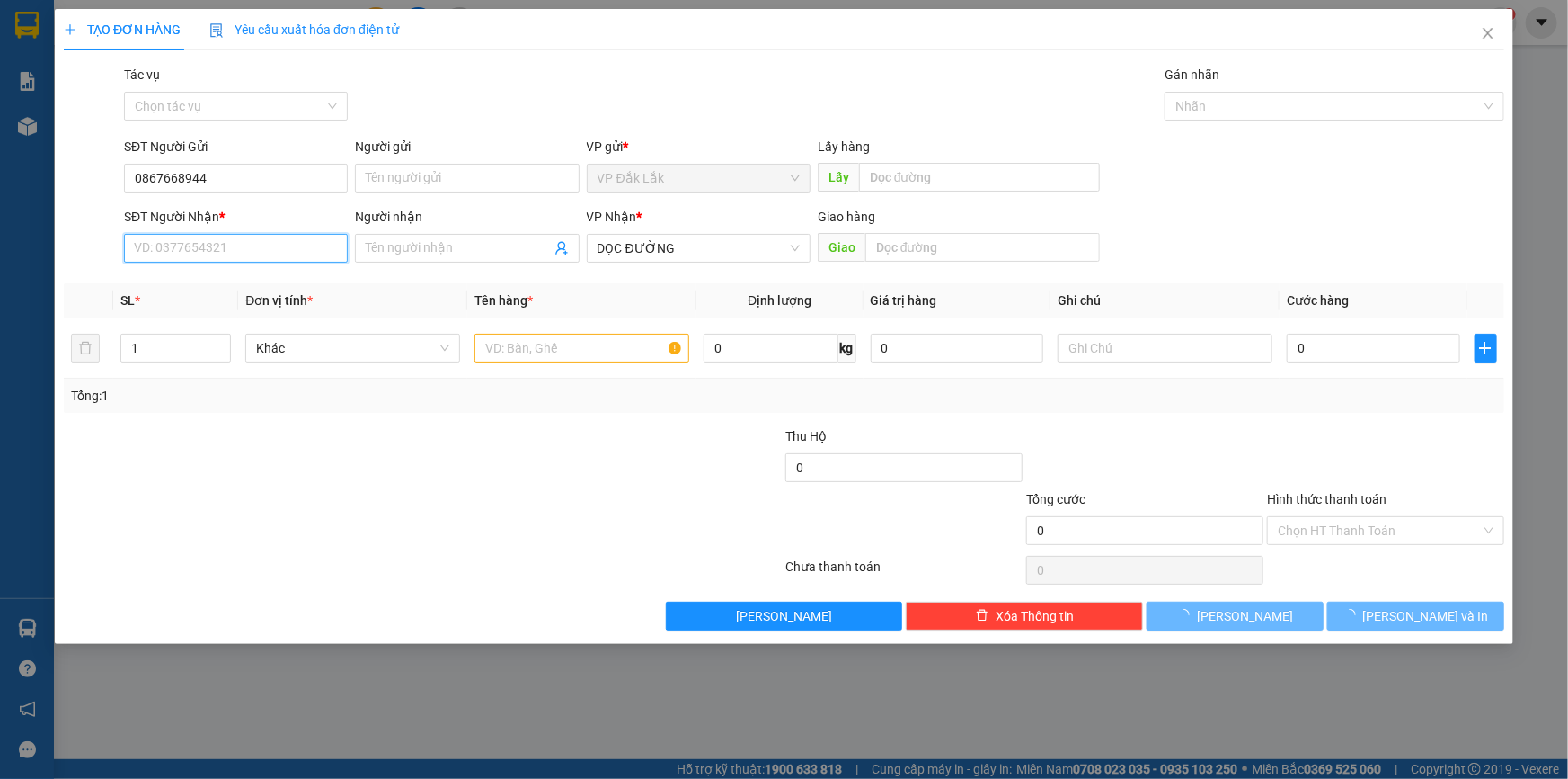
click at [291, 247] on input "SĐT Người Nhận *" at bounding box center [236, 248] width 224 height 29
type input "0969225560"
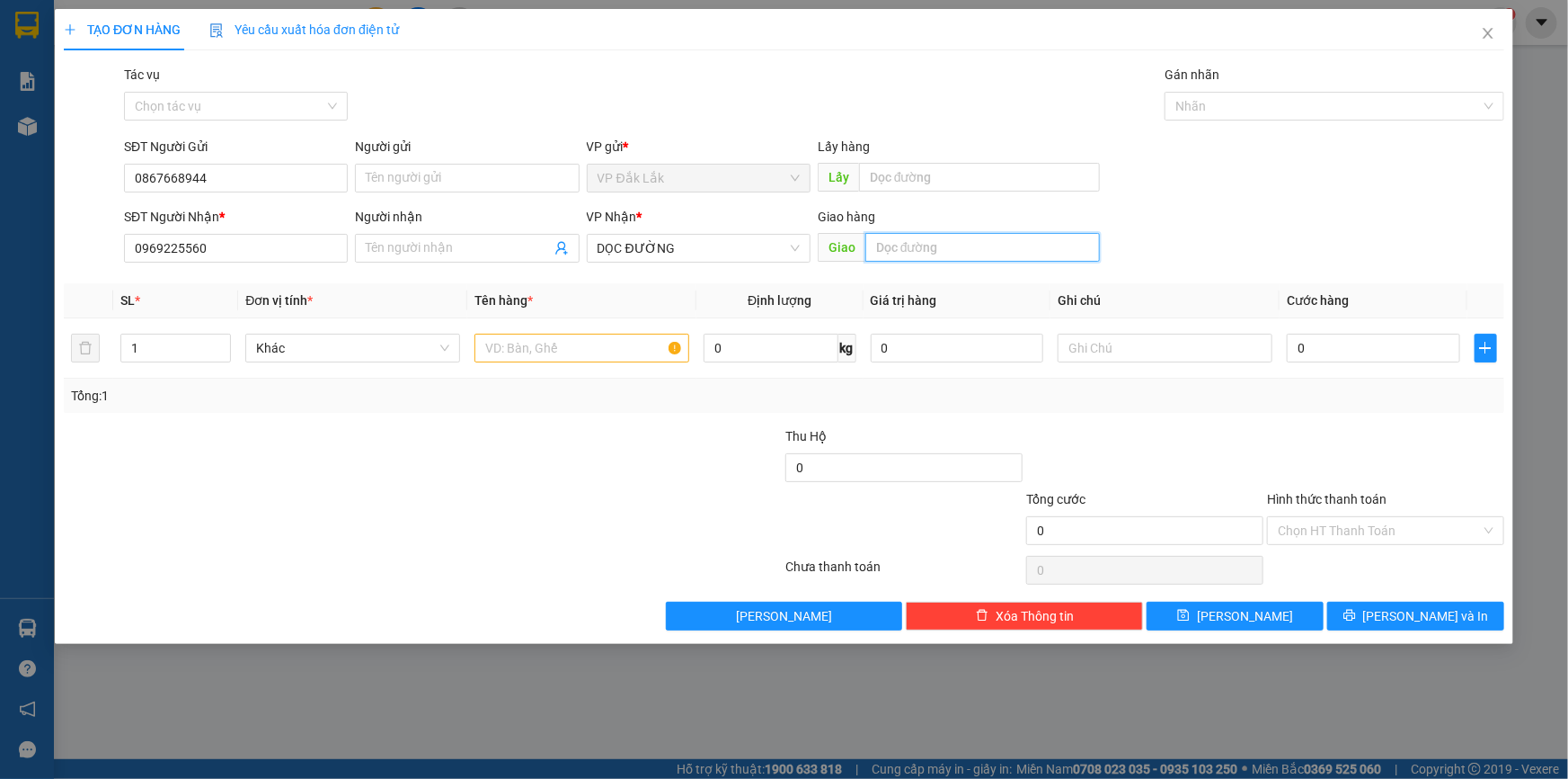
click at [905, 250] on input "text" at bounding box center [982, 248] width 235 height 29
type input "TRẢNG BÀNG TN"
click at [601, 352] on input "text" at bounding box center [582, 349] width 215 height 29
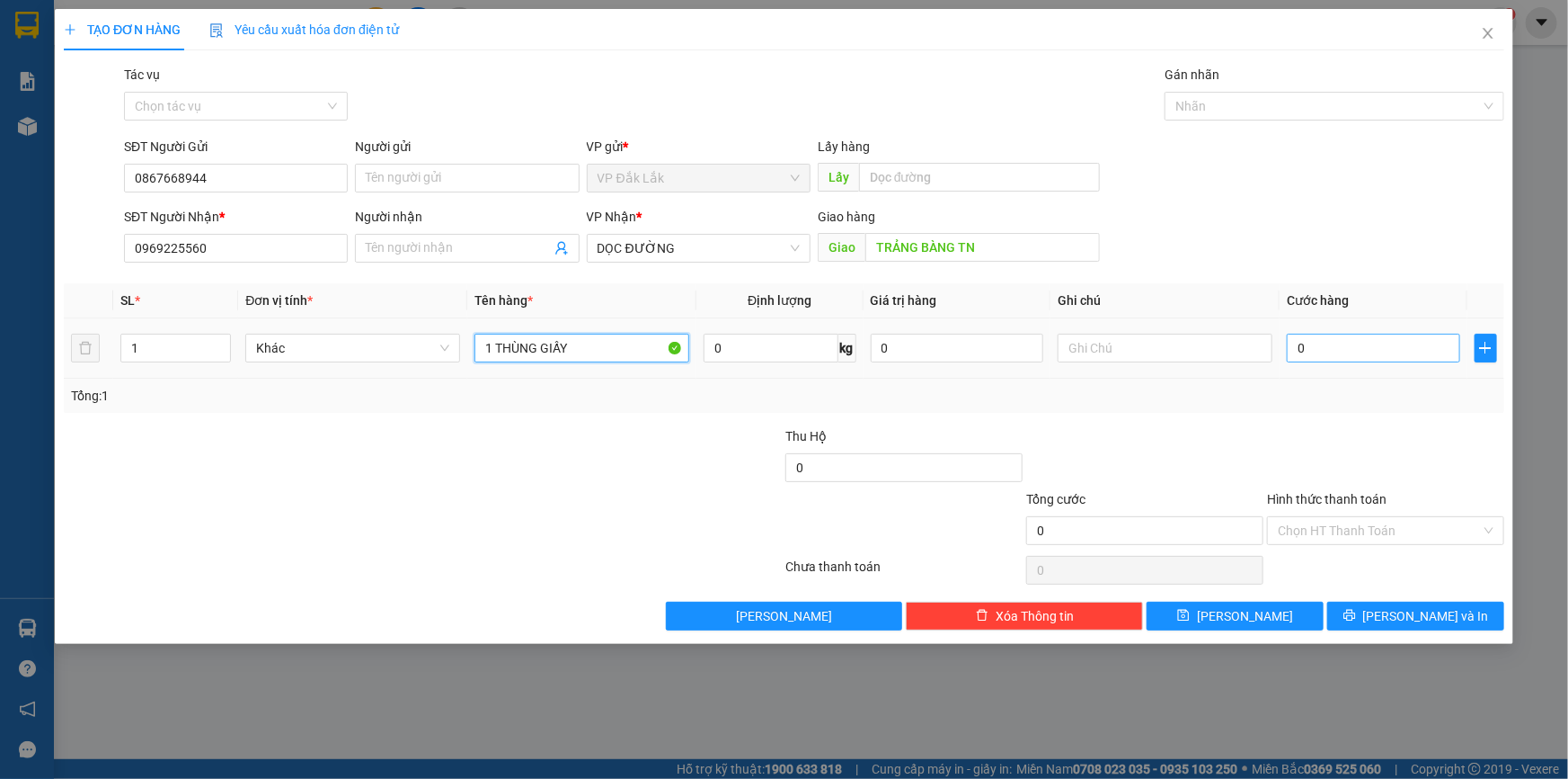
type input "1 THÙNG GIẤY"
click at [1302, 355] on input "0" at bounding box center [1373, 349] width 174 height 29
type input "1"
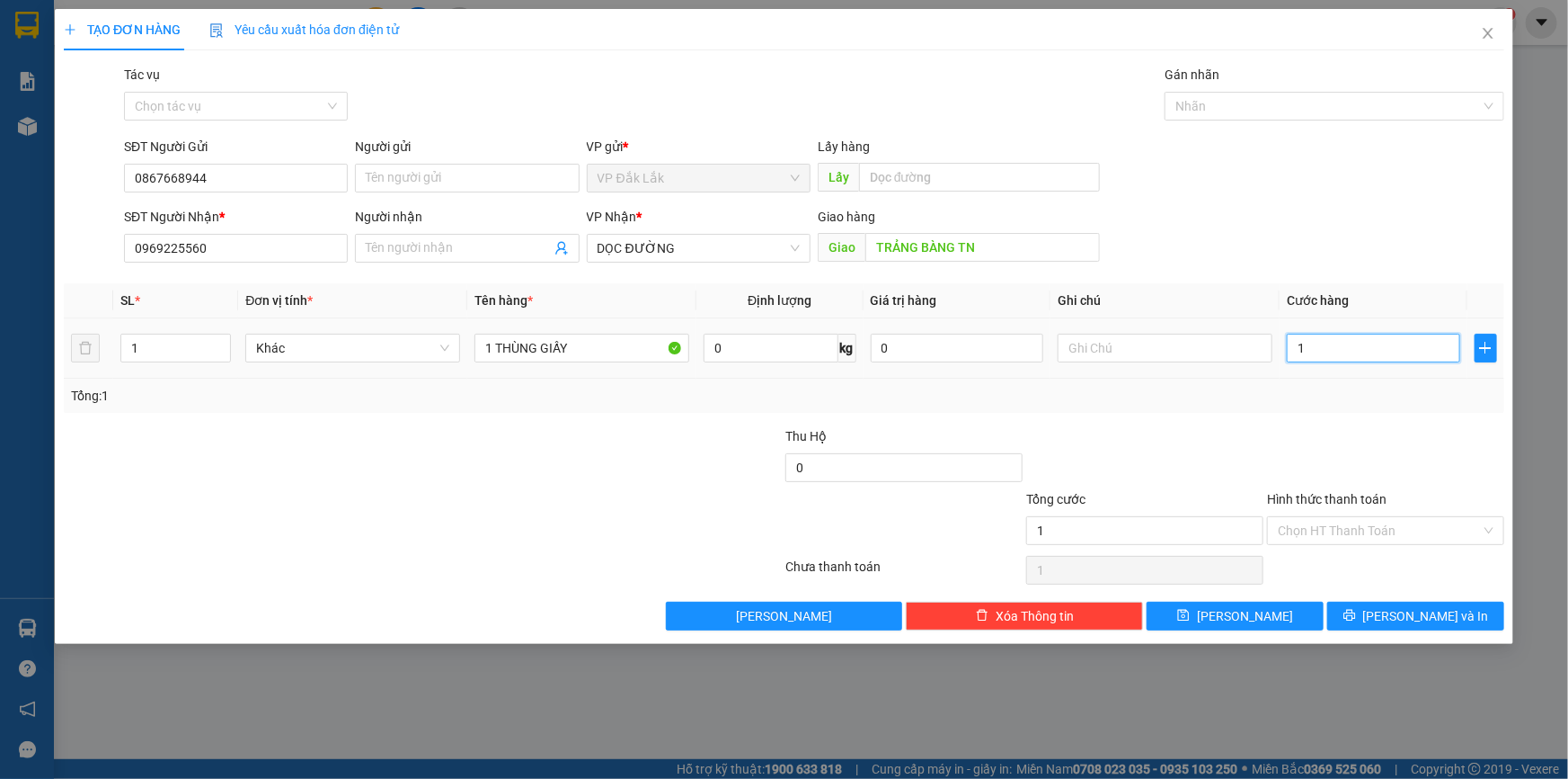
type input "12"
type input "120"
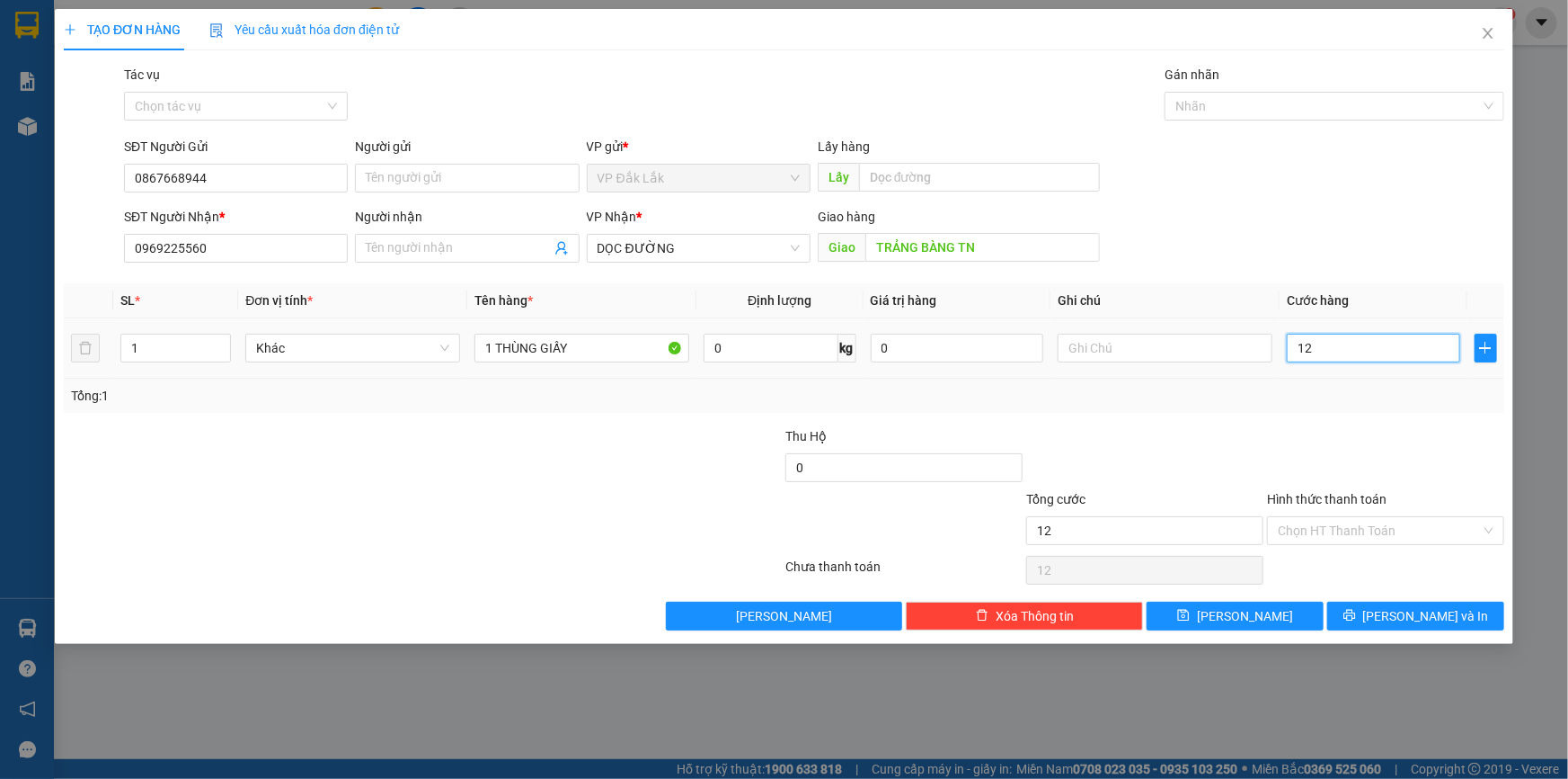
type input "120"
type input "1.200"
type input "12.000"
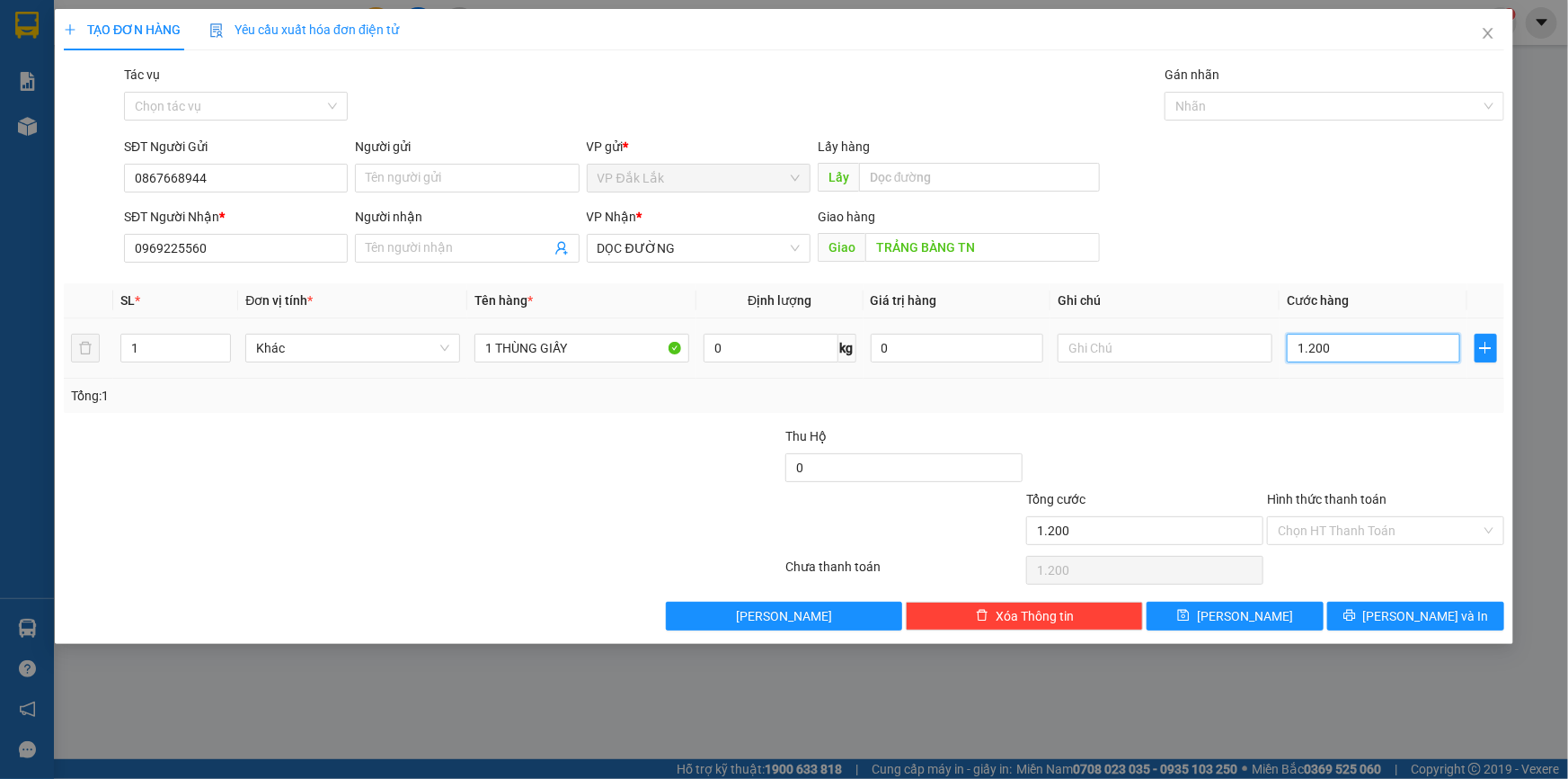
type input "12.000"
type input "120.000"
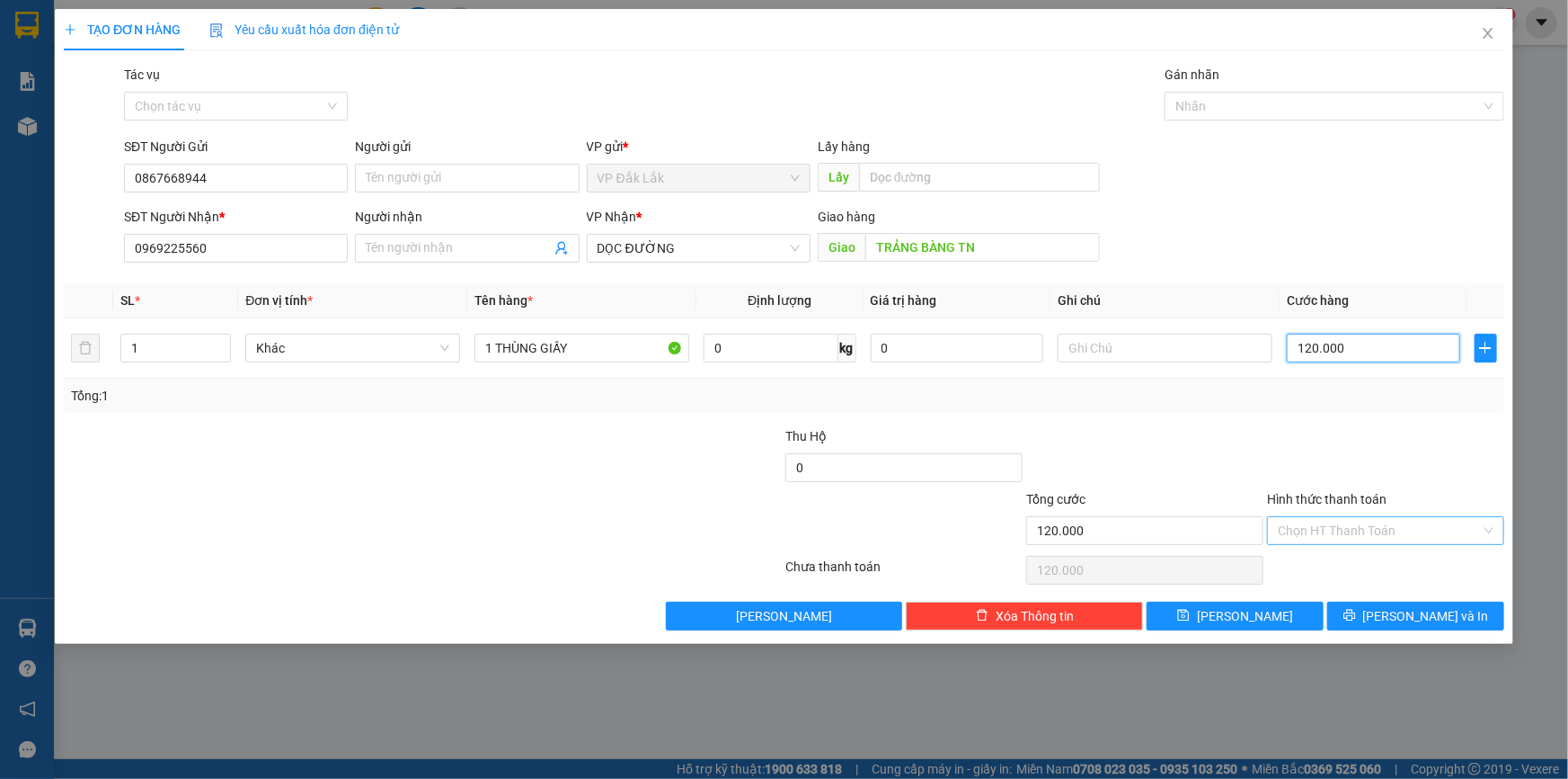
type input "120.000"
click at [1398, 524] on input "Hình thức thanh toán" at bounding box center [1379, 531] width 203 height 27
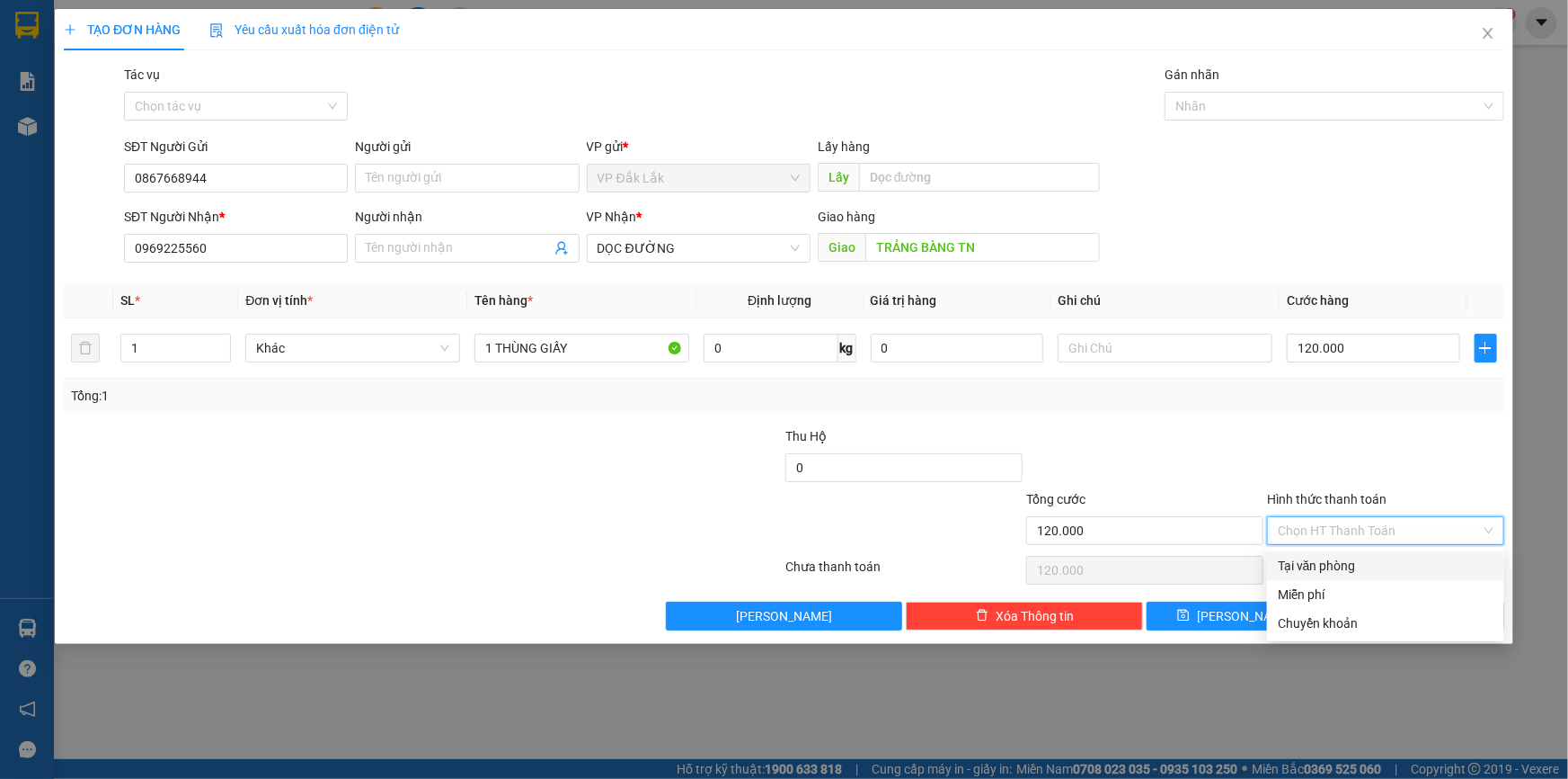
click at [1410, 563] on div "Tại văn phòng" at bounding box center [1385, 566] width 216 height 20
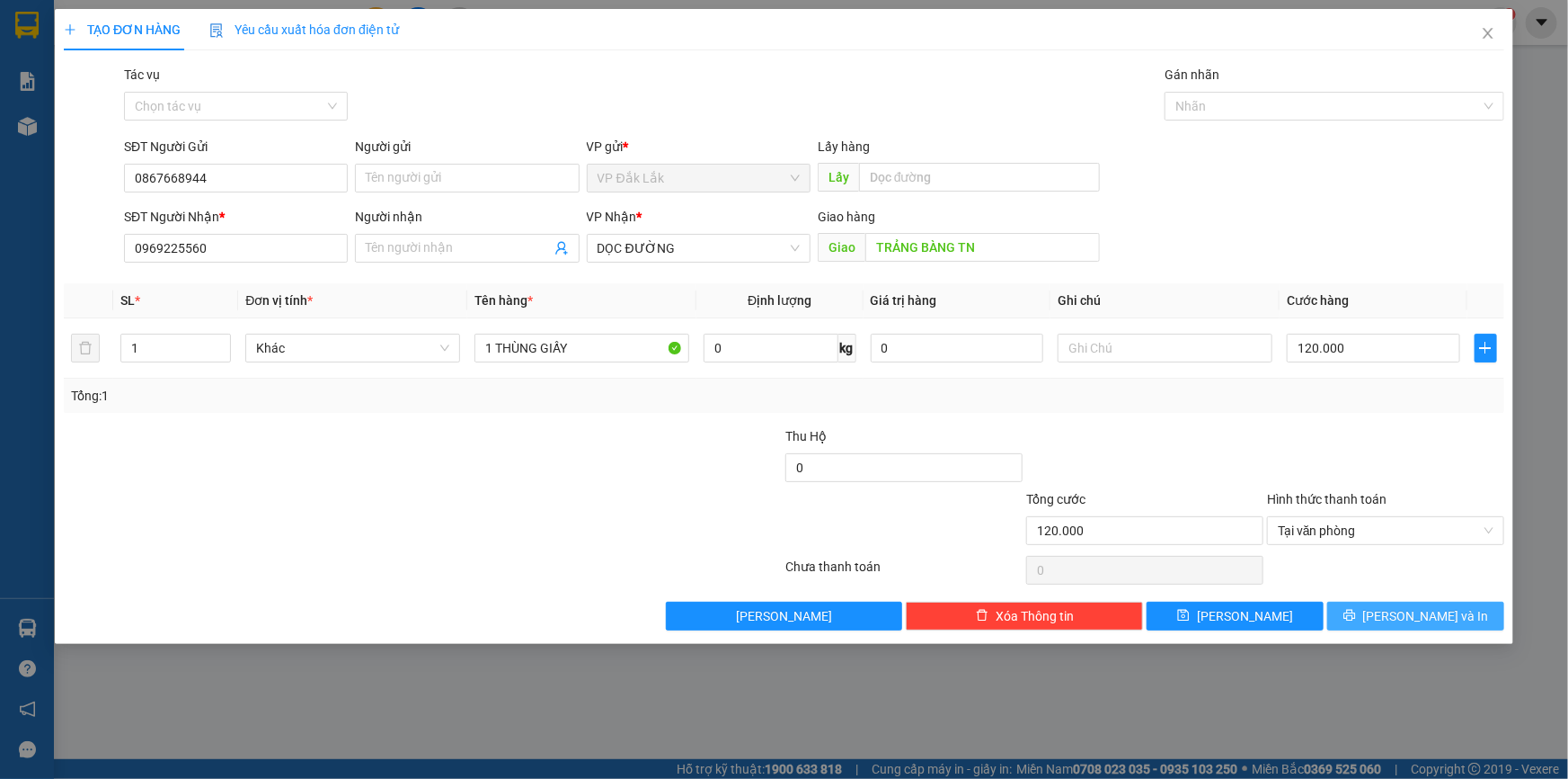
click at [1399, 612] on button "Lưu và In" at bounding box center [1415, 616] width 177 height 29
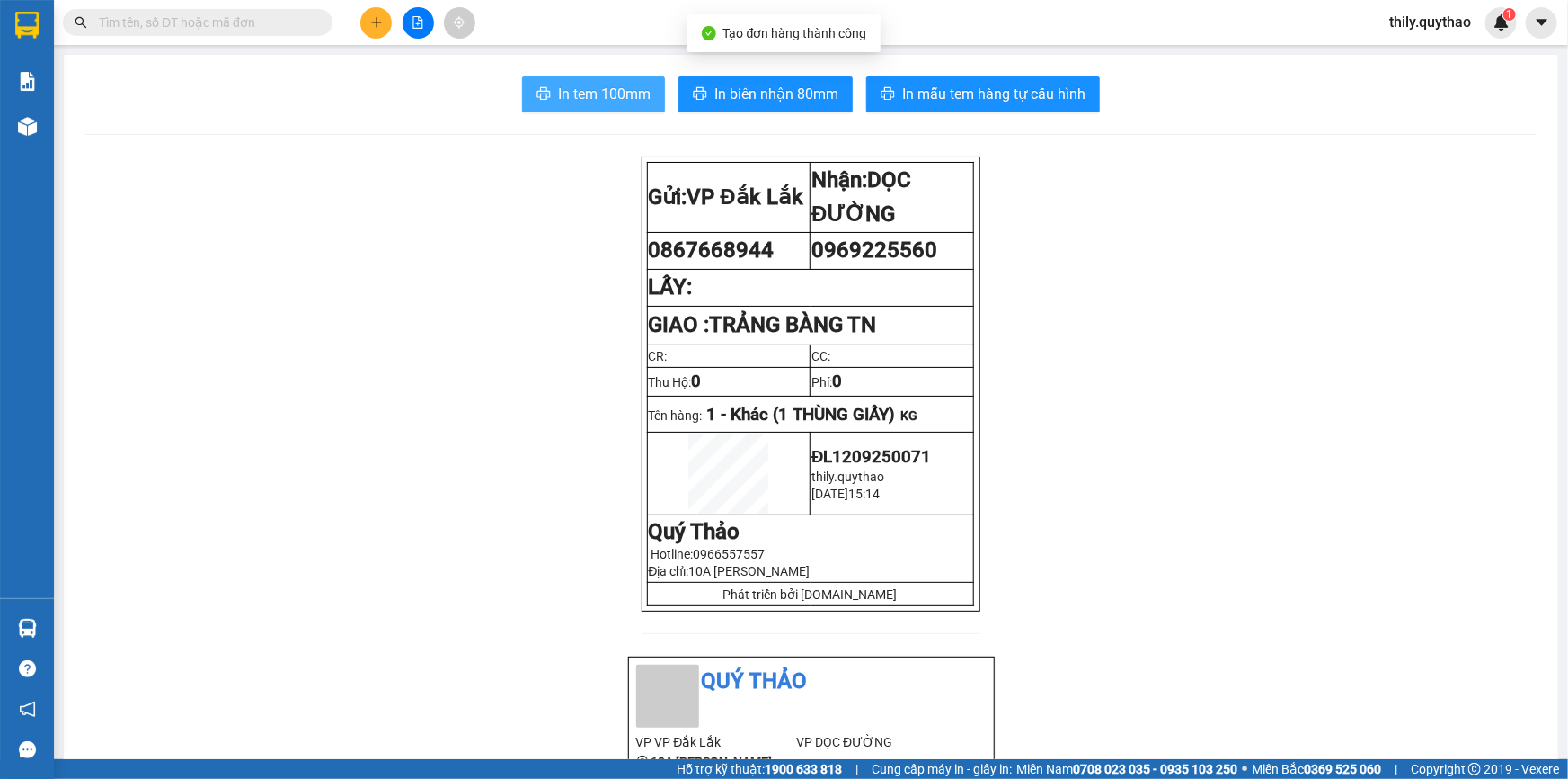
click at [648, 99] on button "In tem 100mm" at bounding box center [593, 95] width 143 height 36
click at [592, 90] on span "In tem 100mm" at bounding box center [605, 94] width 93 height 23
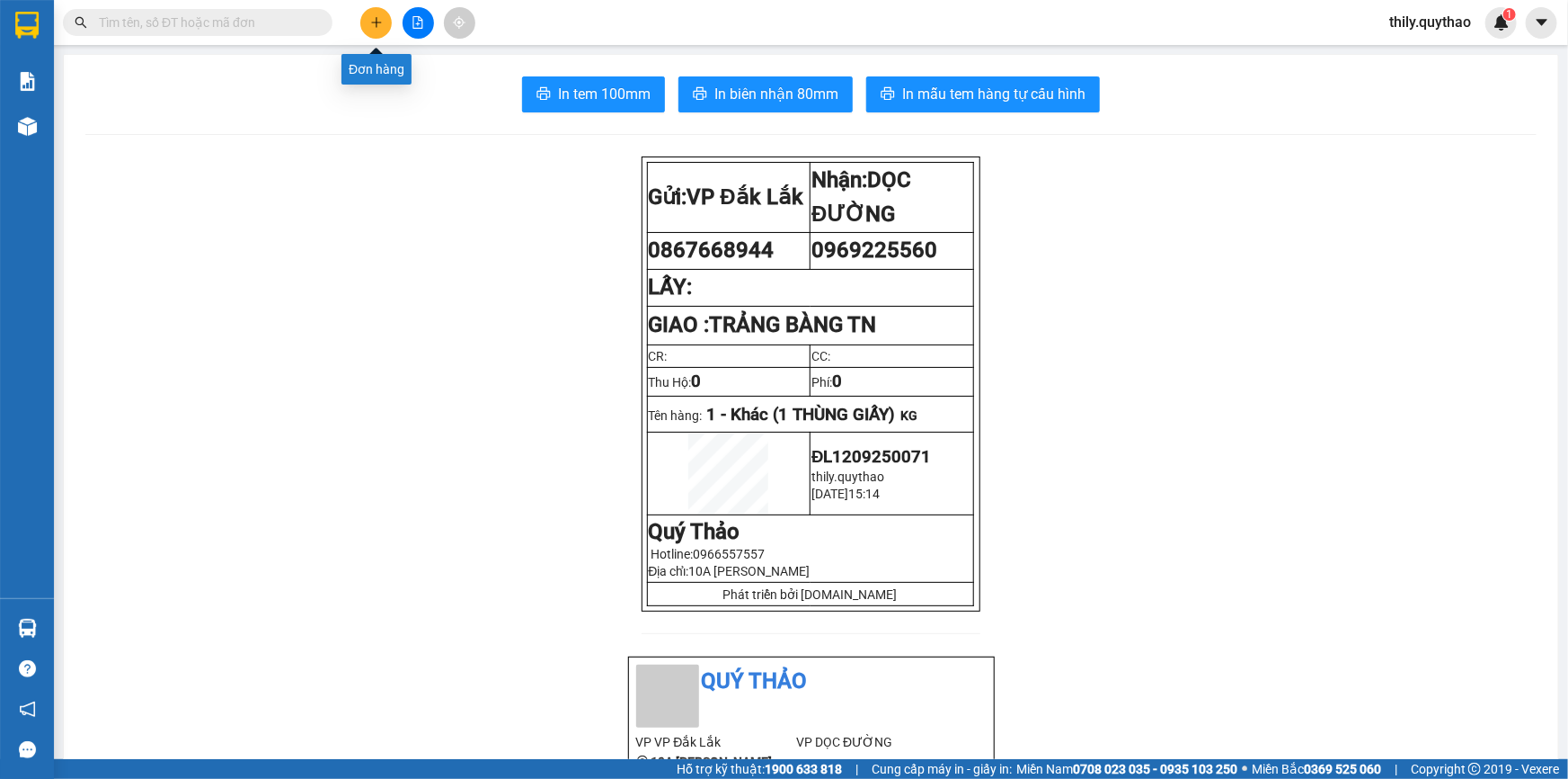
click at [371, 18] on icon "plus" at bounding box center [377, 23] width 13 height 13
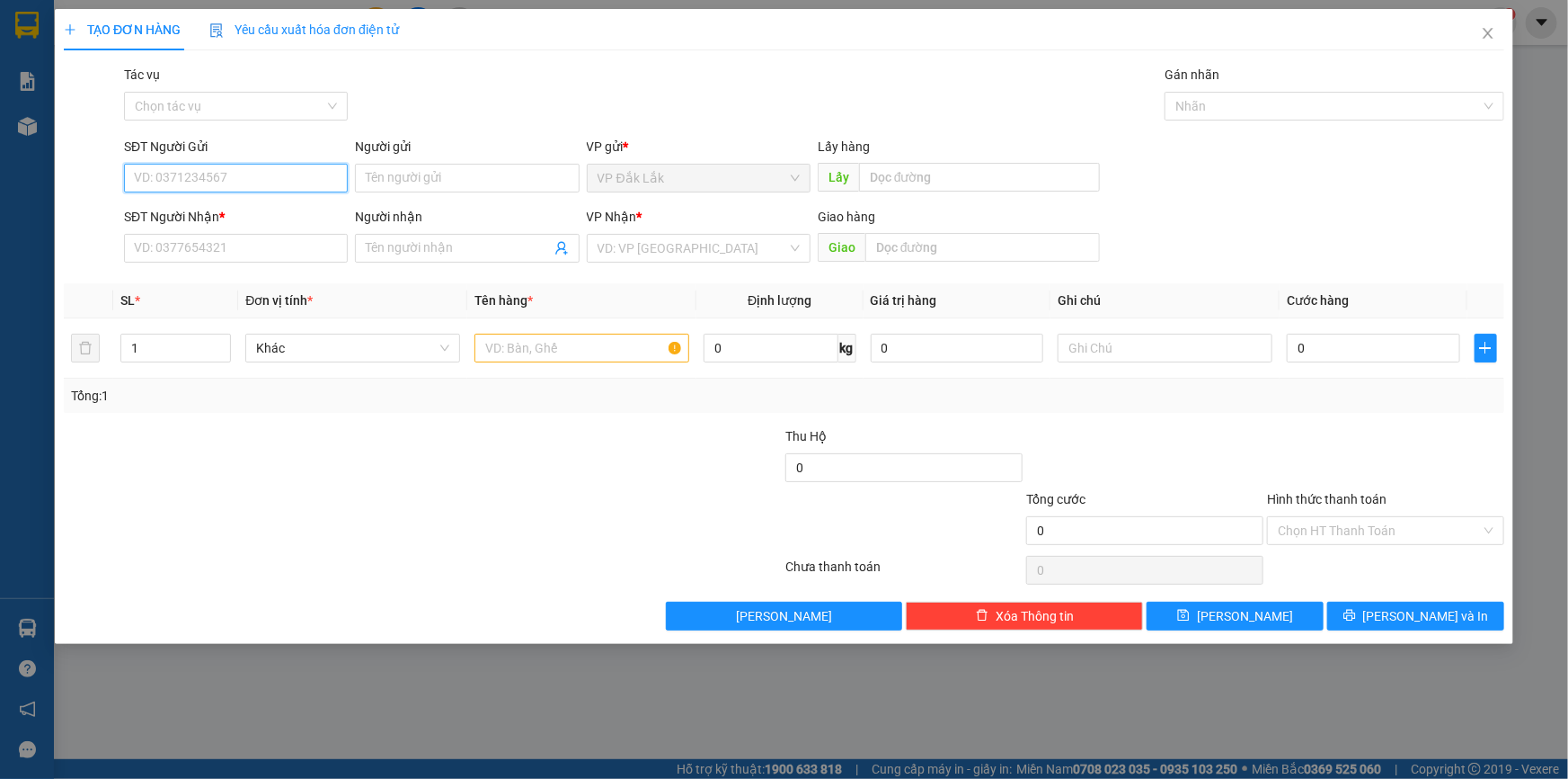
click at [250, 187] on input "SĐT Người Gửi" at bounding box center [236, 178] width 224 height 29
click at [623, 243] on input "search" at bounding box center [692, 248] width 189 height 27
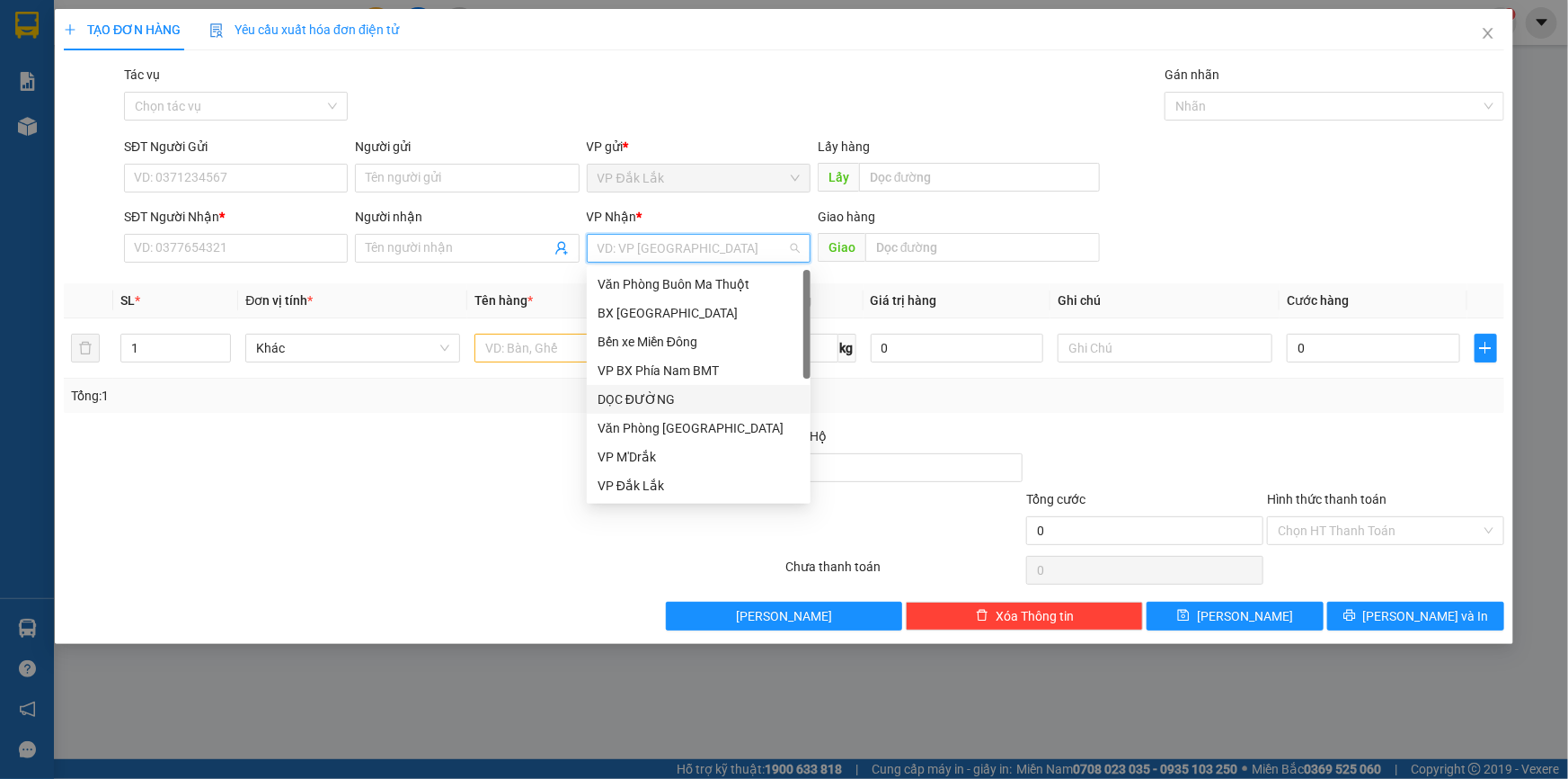
click at [656, 405] on div "DỌC ĐƯỜNG" at bounding box center [699, 400] width 202 height 20
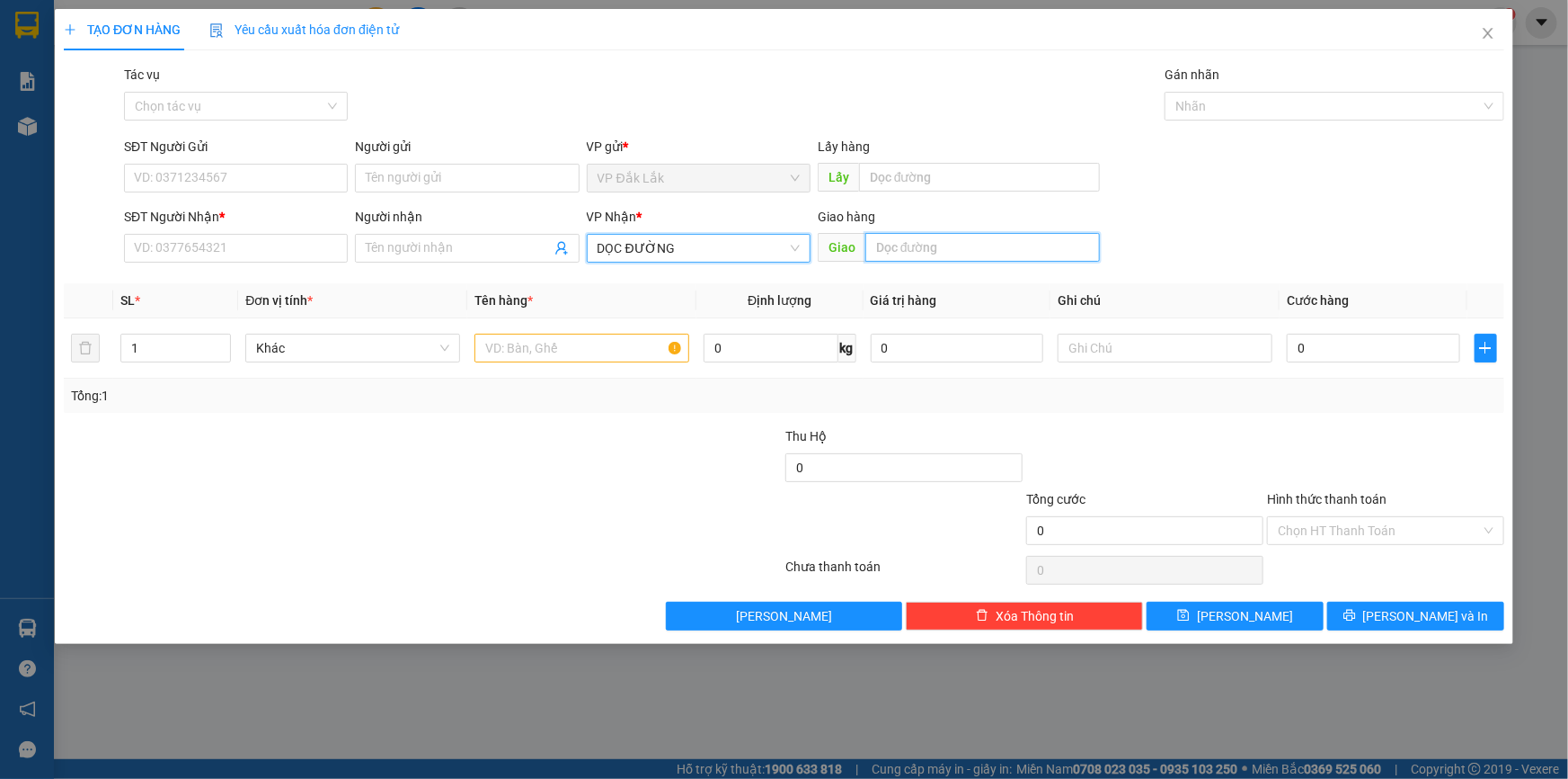
click at [933, 242] on input "text" at bounding box center [982, 248] width 235 height 29
type input "TRỪ VĂN THỐ"
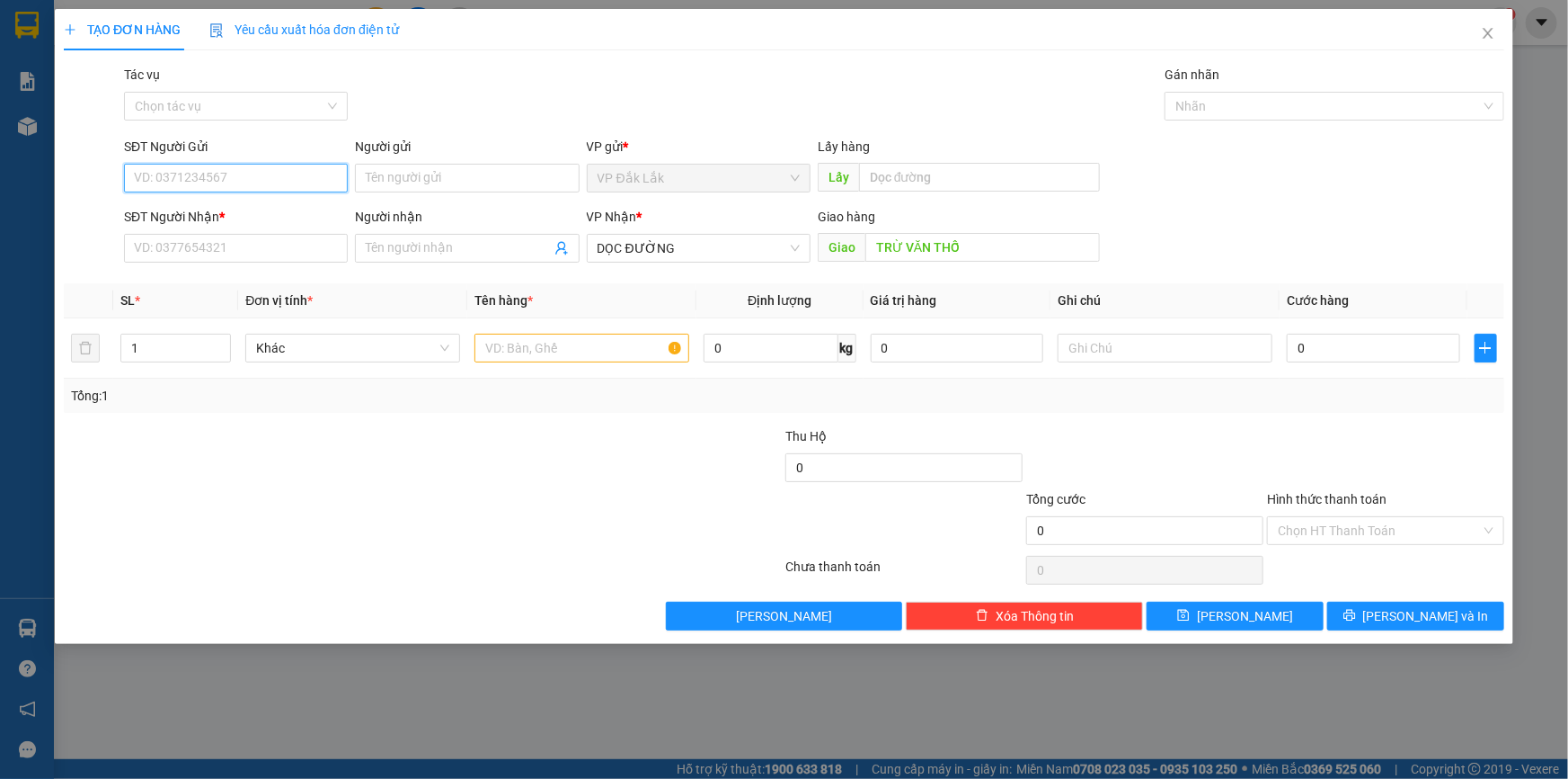
click at [284, 180] on input "SĐT Người Gửi" at bounding box center [236, 178] width 224 height 29
click at [249, 208] on div "0362900563" at bounding box center [236, 214] width 202 height 20
type input "0362900563"
click at [238, 247] on input "SĐT Người Nhận *" at bounding box center [236, 248] width 224 height 29
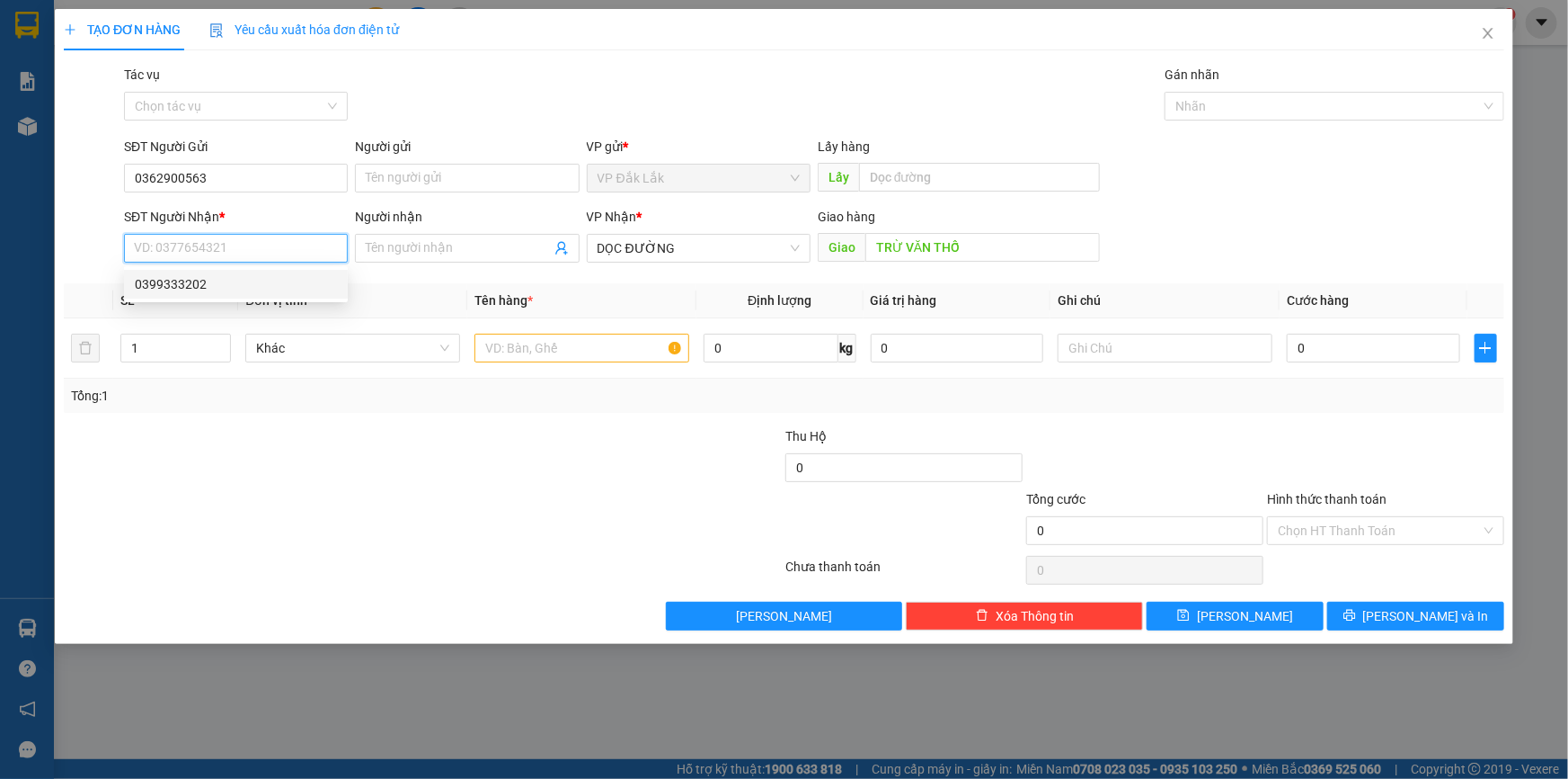
click at [216, 281] on div "0399333202" at bounding box center [236, 284] width 202 height 20
type input "0399333202"
type input "N3 - TRỪ VĂN THỐ"
click at [507, 345] on input "text" at bounding box center [582, 349] width 215 height 29
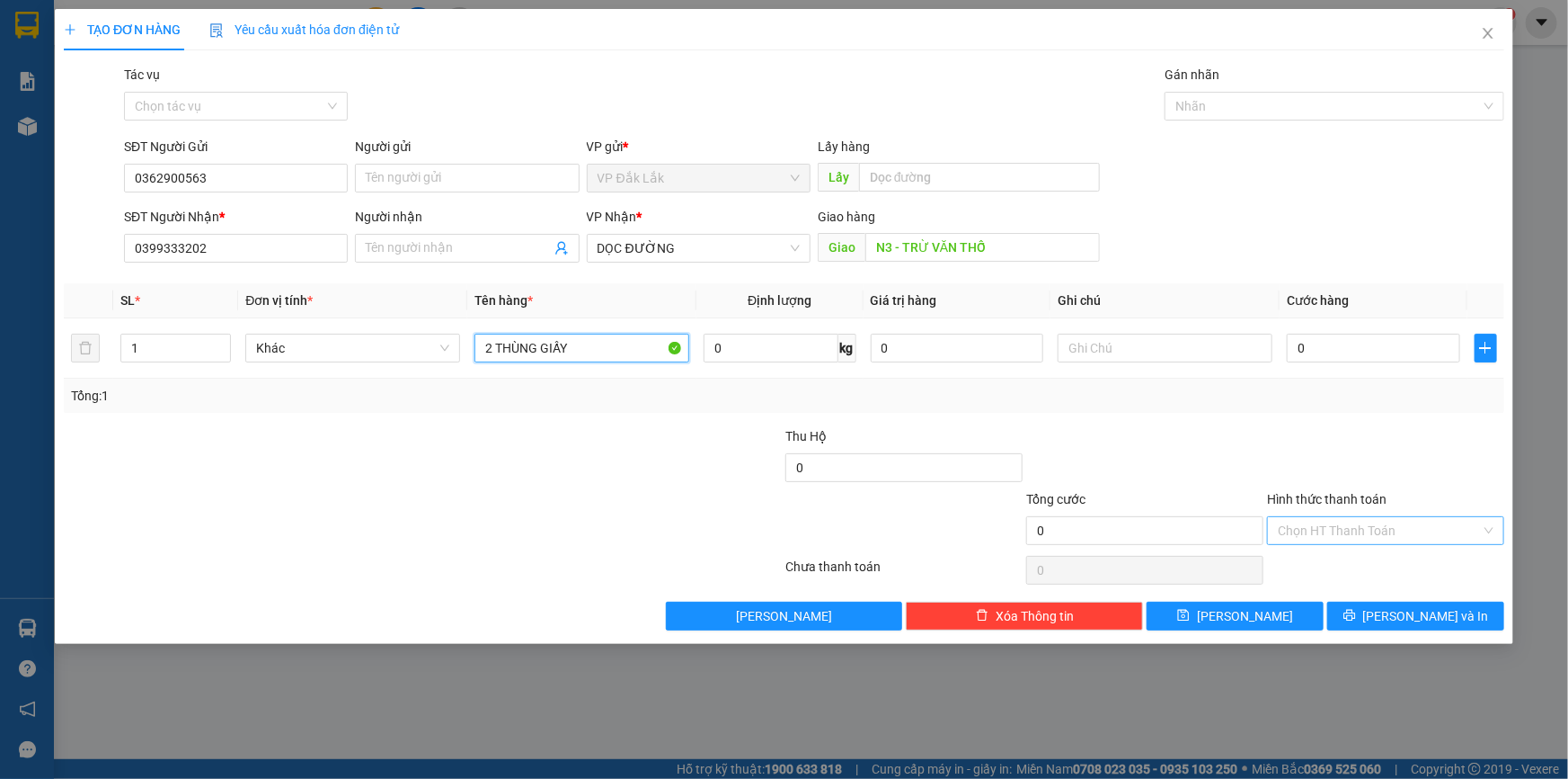
type input "2 THÙNG GIẤY"
click at [1370, 524] on input "Hình thức thanh toán" at bounding box center [1379, 531] width 203 height 27
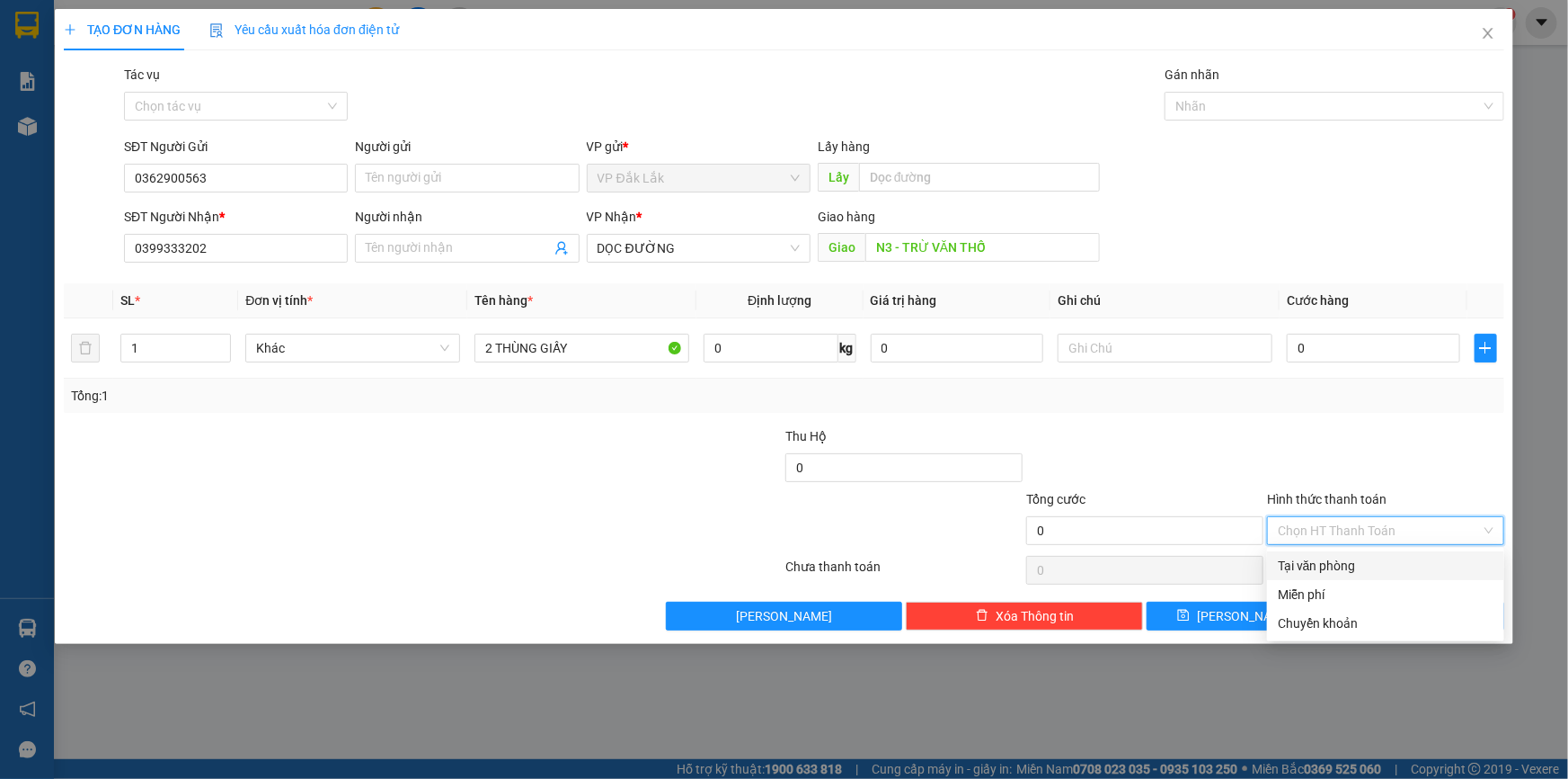
drag, startPoint x: 1377, startPoint y: 564, endPoint x: 1384, endPoint y: 550, distance: 15.7
click at [1378, 565] on div "Tại văn phòng" at bounding box center [1385, 566] width 216 height 20
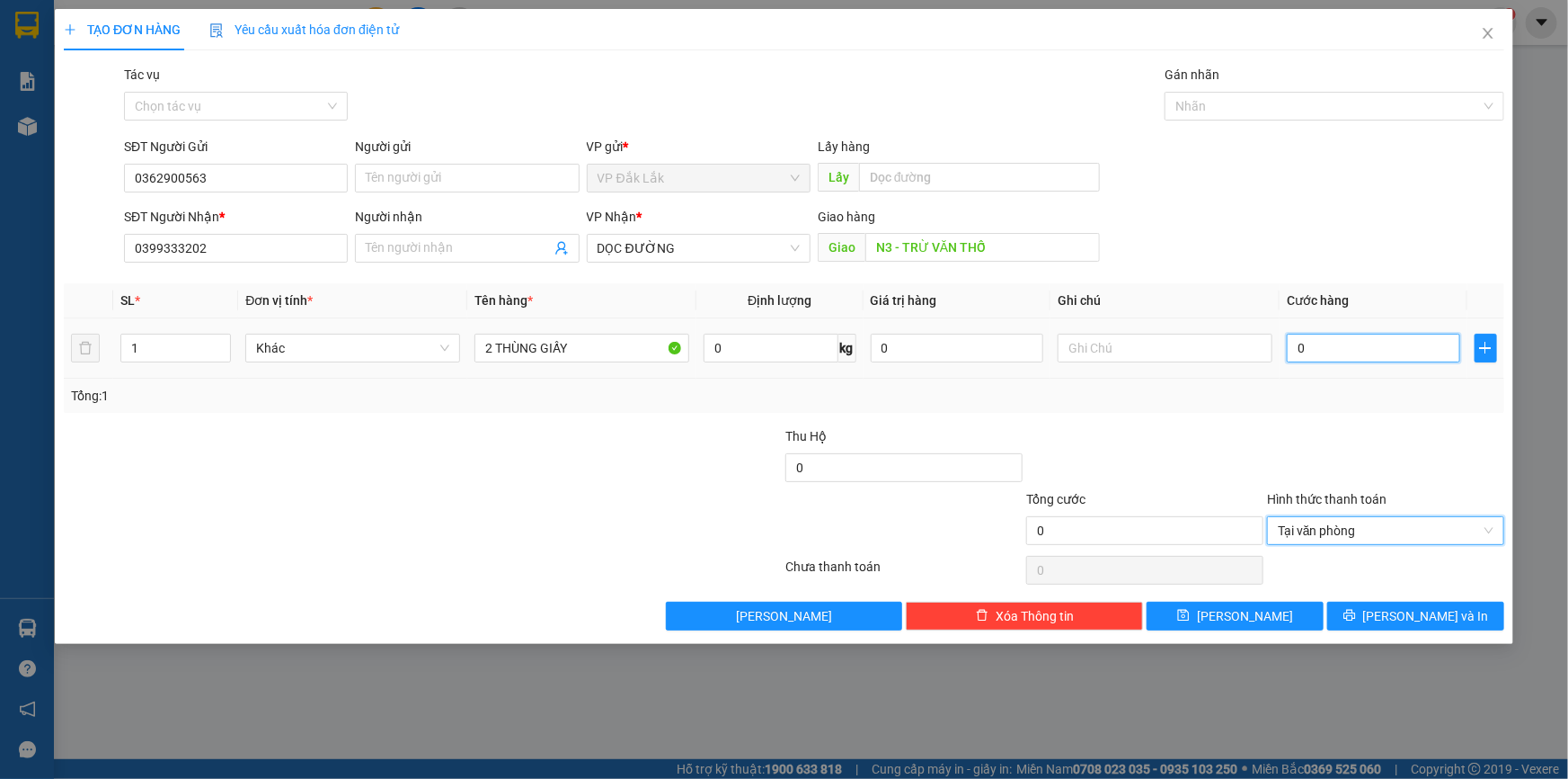
click at [1296, 354] on input "0" at bounding box center [1373, 349] width 174 height 29
type input "1"
type input "15"
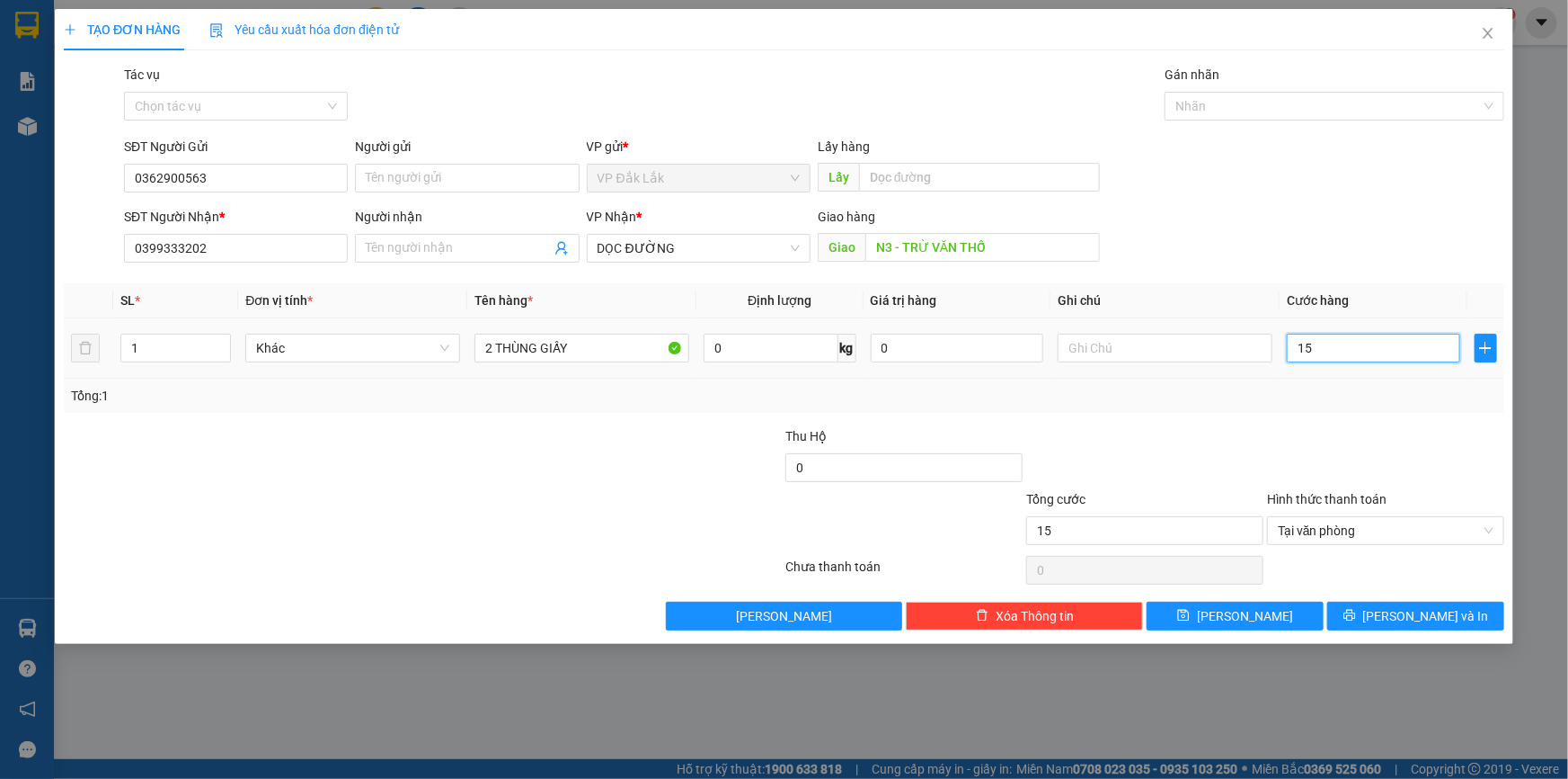
type input "150"
type input "1.500"
type input "15.000"
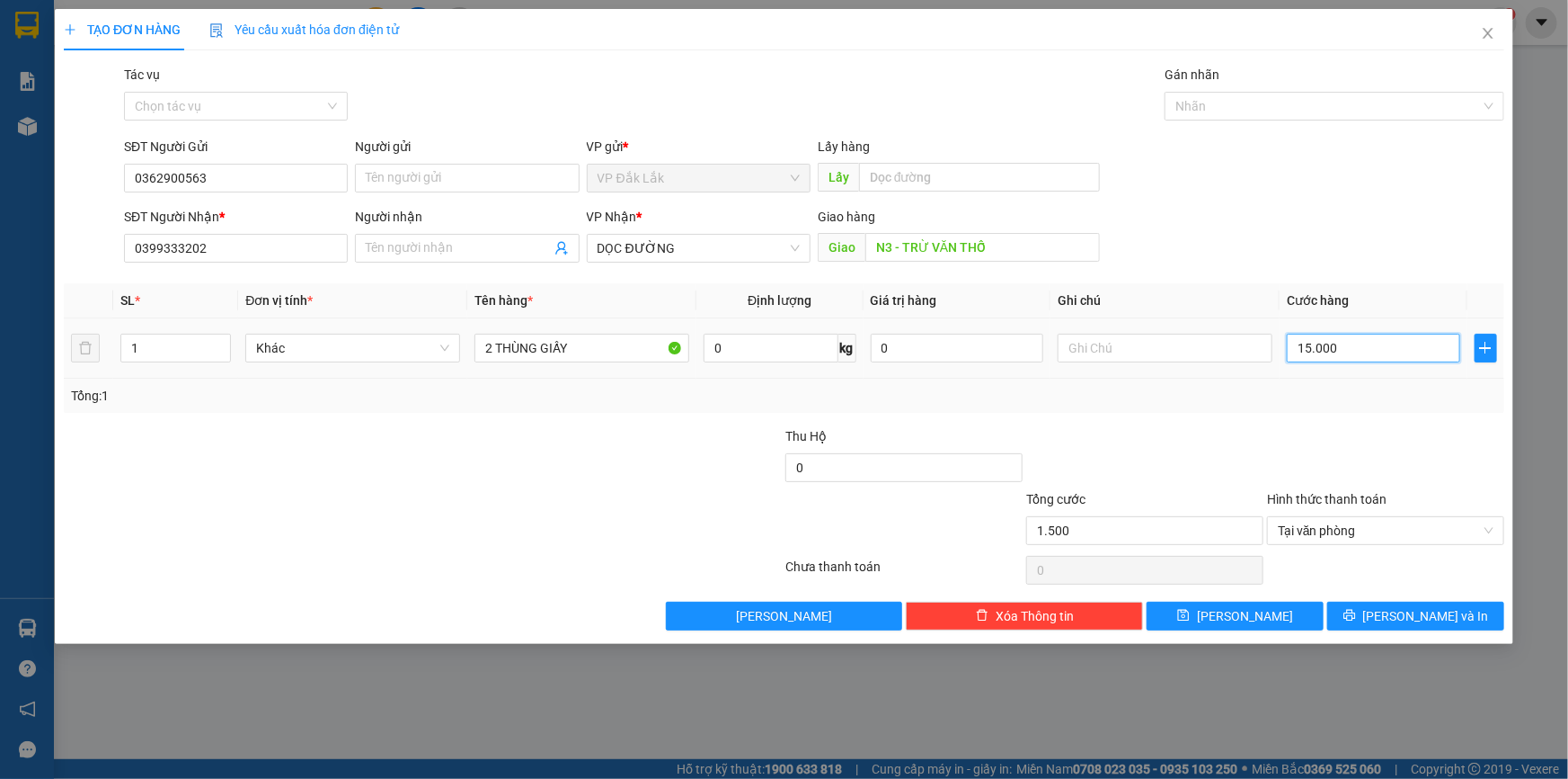
type input "15.000"
type input "150.000"
click at [1362, 613] on button "Lưu và In" at bounding box center [1415, 616] width 177 height 29
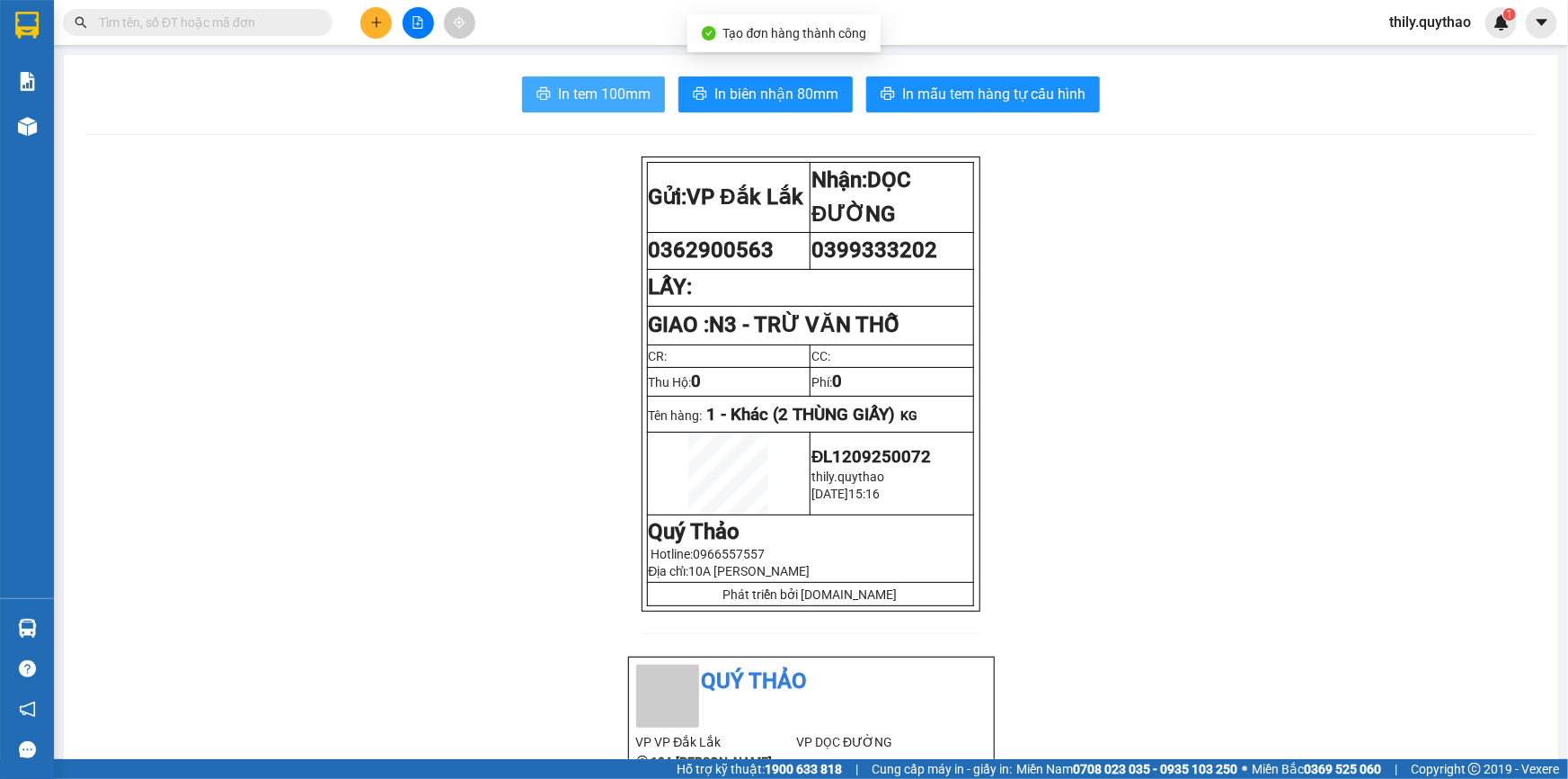
click at [617, 91] on span "In tem 100mm" at bounding box center [605, 94] width 93 height 23
click at [652, 101] on button "In tem 100mm" at bounding box center [593, 95] width 143 height 36
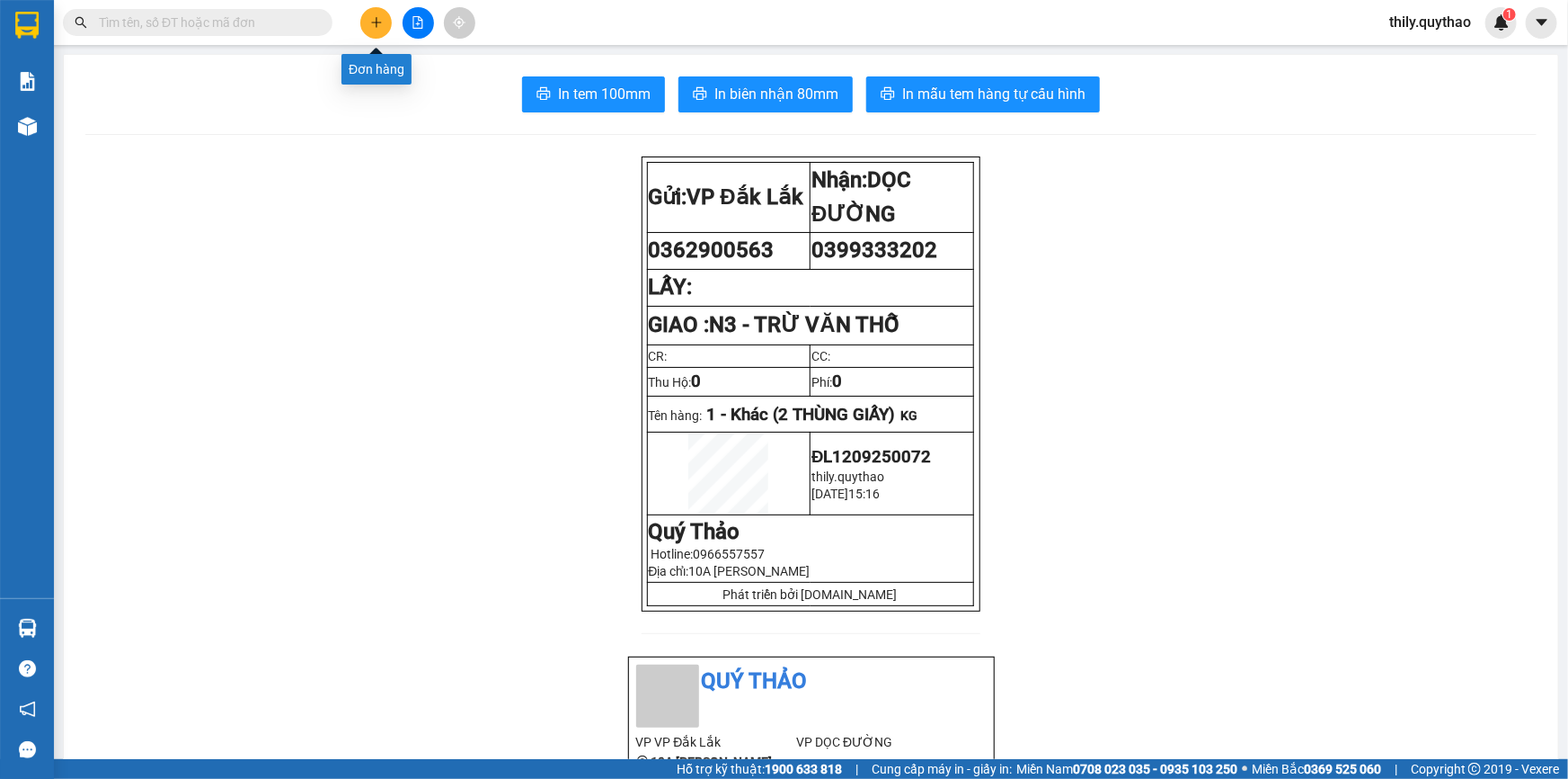
click at [382, 26] on icon "plus" at bounding box center [377, 23] width 13 height 13
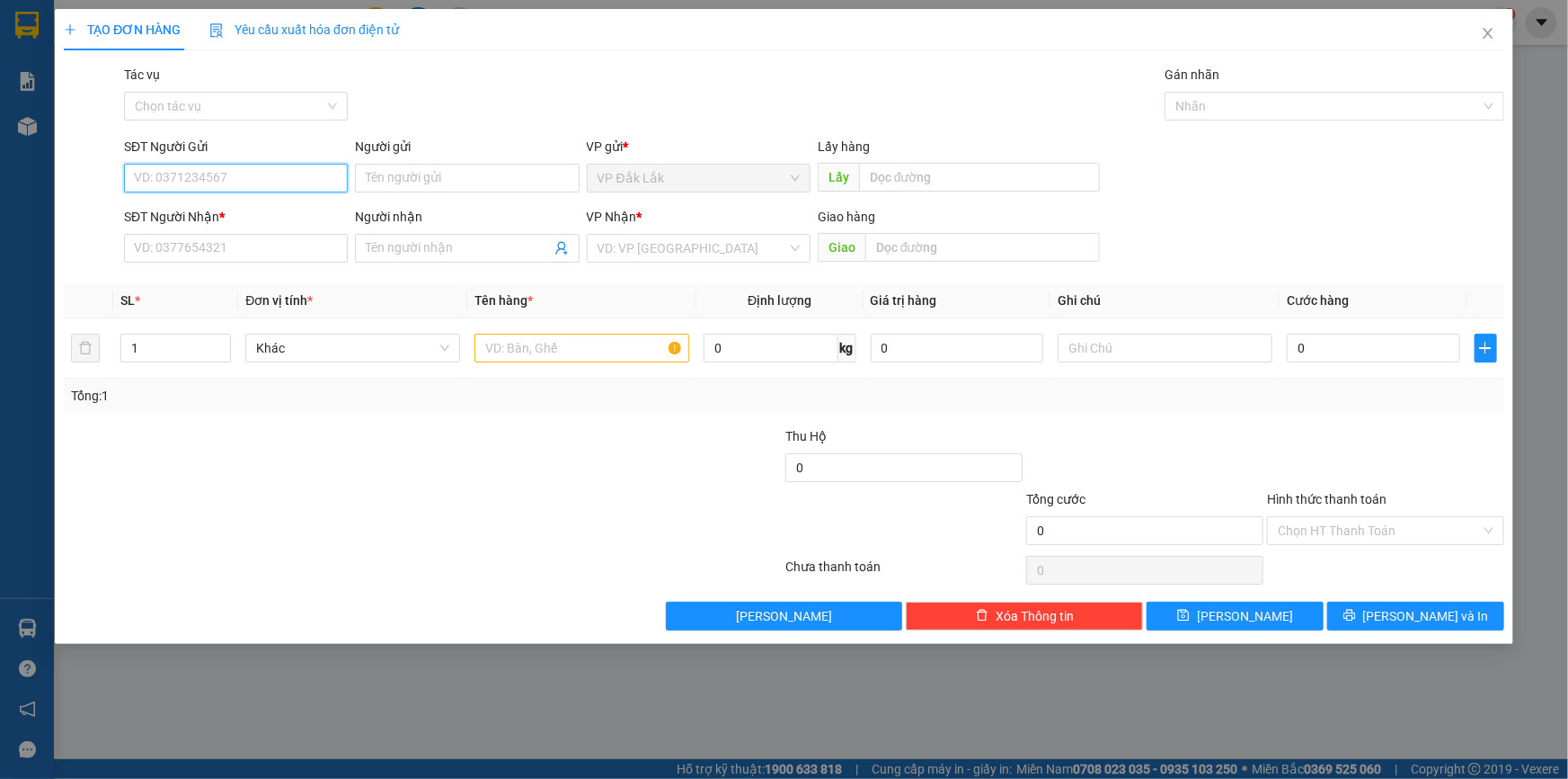
click at [262, 171] on input "SĐT Người Gửi" at bounding box center [236, 178] width 224 height 29
type input "0938054282"
click at [190, 220] on div "0938054282" at bounding box center [236, 214] width 202 height 20
type input "0909268600"
type input "0938054282"
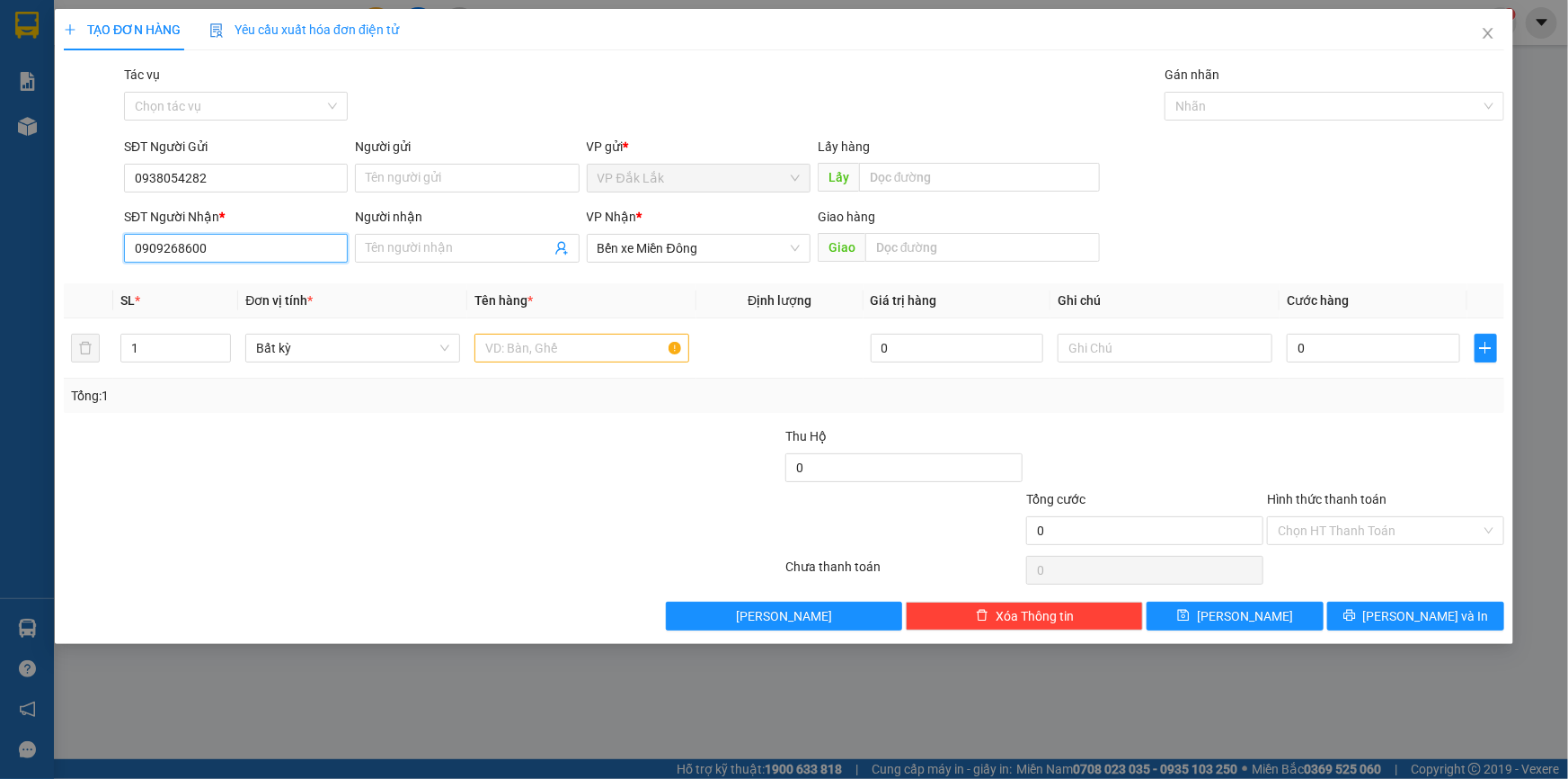
click at [230, 243] on input "0909268600" at bounding box center [236, 248] width 224 height 29
click at [250, 280] on div "0909268600" at bounding box center [236, 284] width 202 height 20
click at [518, 346] on input "text" at bounding box center [582, 349] width 215 height 29
type input "1"
type input "2 THÙNG GIẤY"
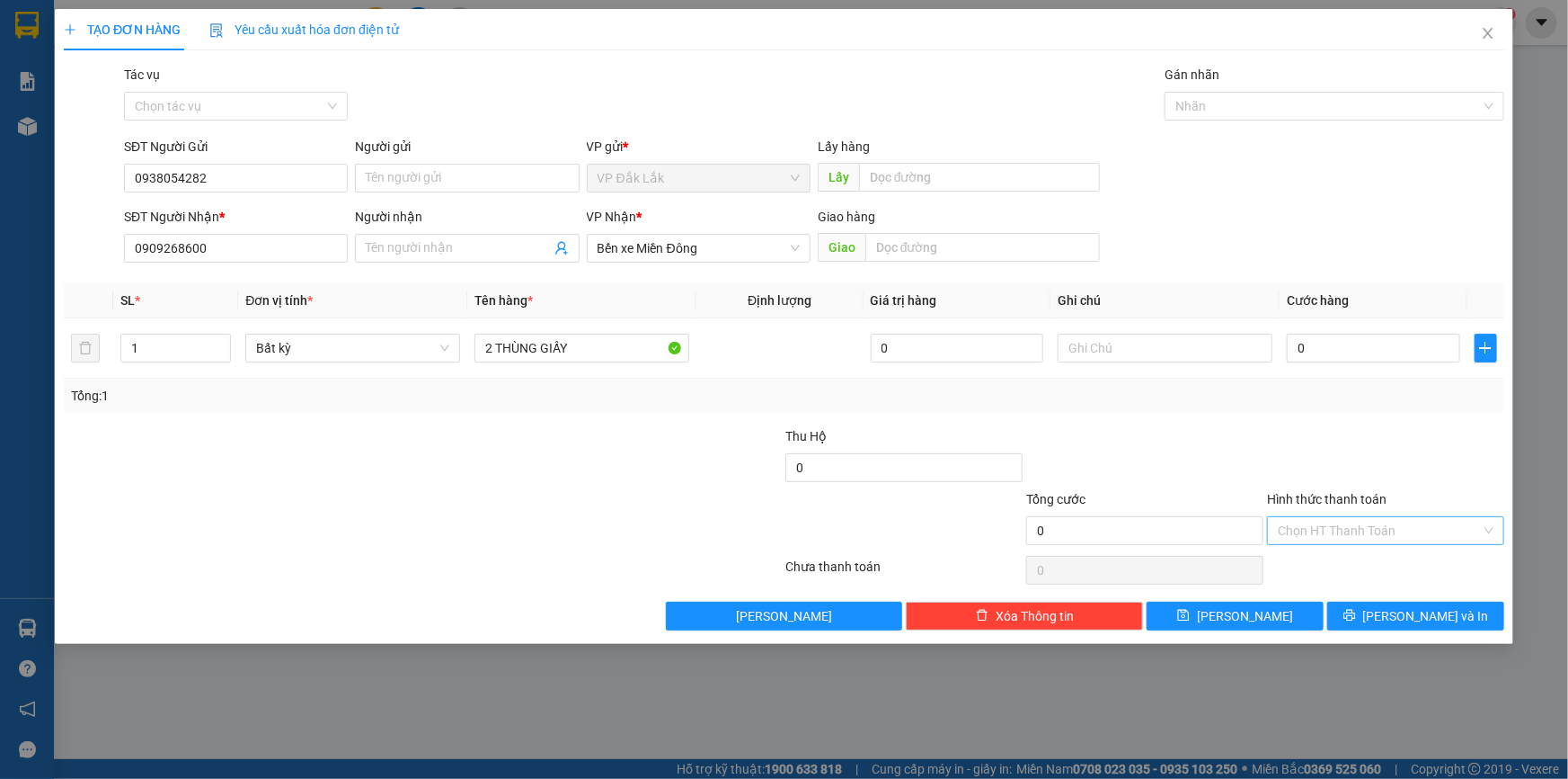
click at [1335, 521] on input "Hình thức thanh toán" at bounding box center [1379, 531] width 203 height 27
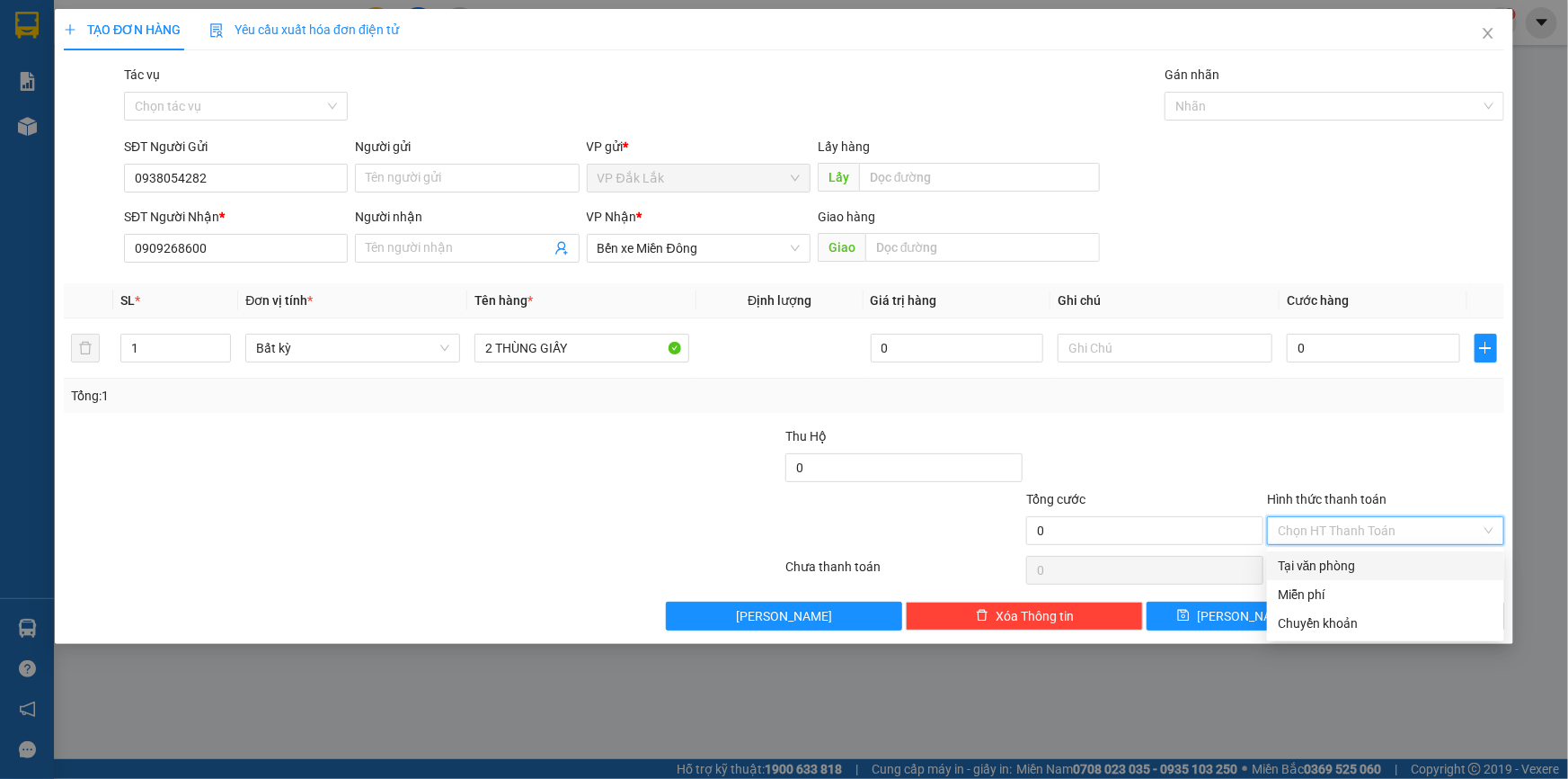
click at [1350, 564] on div "Tại văn phòng" at bounding box center [1385, 566] width 216 height 20
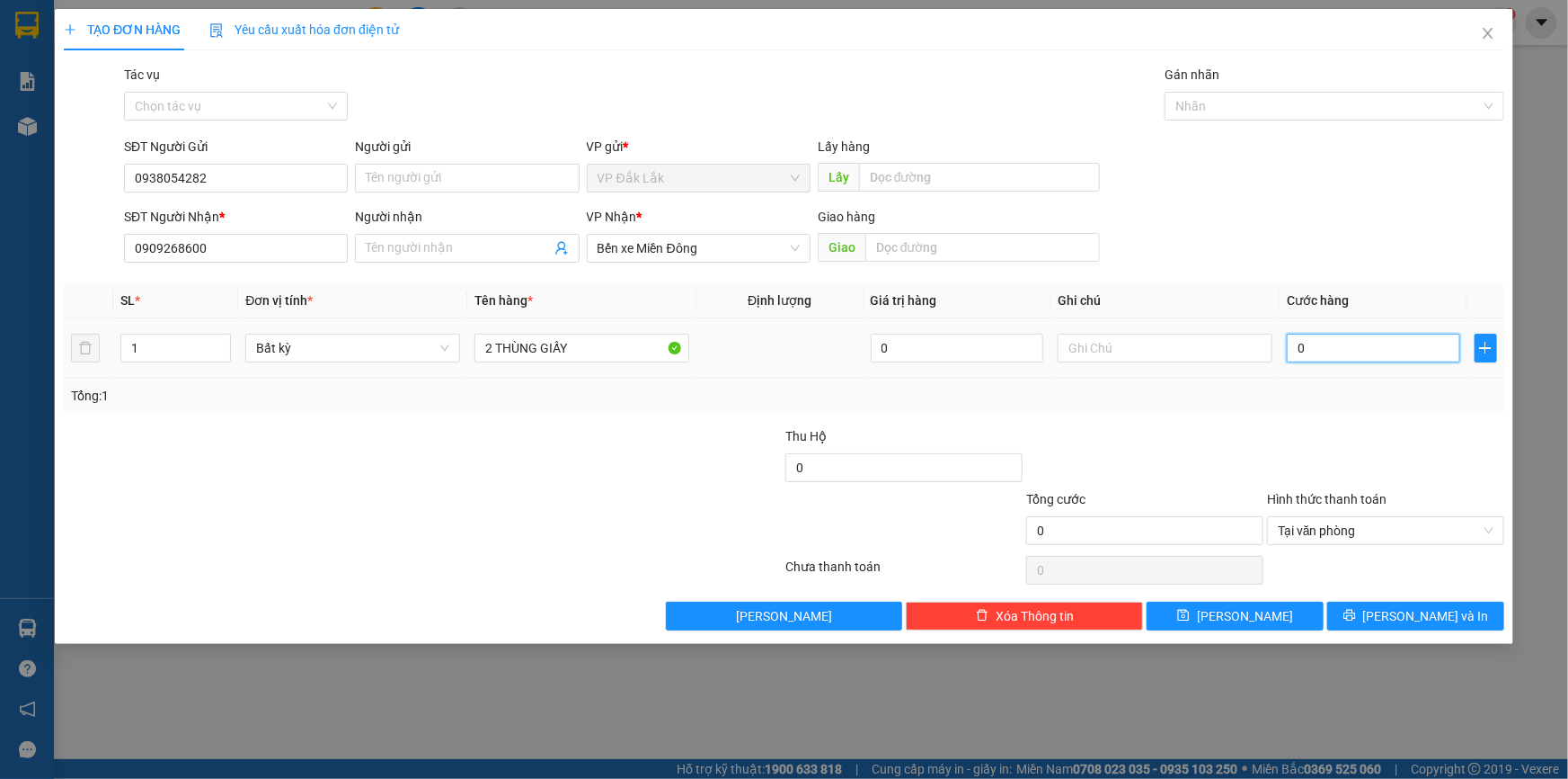
click at [1297, 354] on input "0" at bounding box center [1373, 349] width 174 height 29
click at [1422, 614] on span "Lưu và In" at bounding box center [1426, 616] width 126 height 20
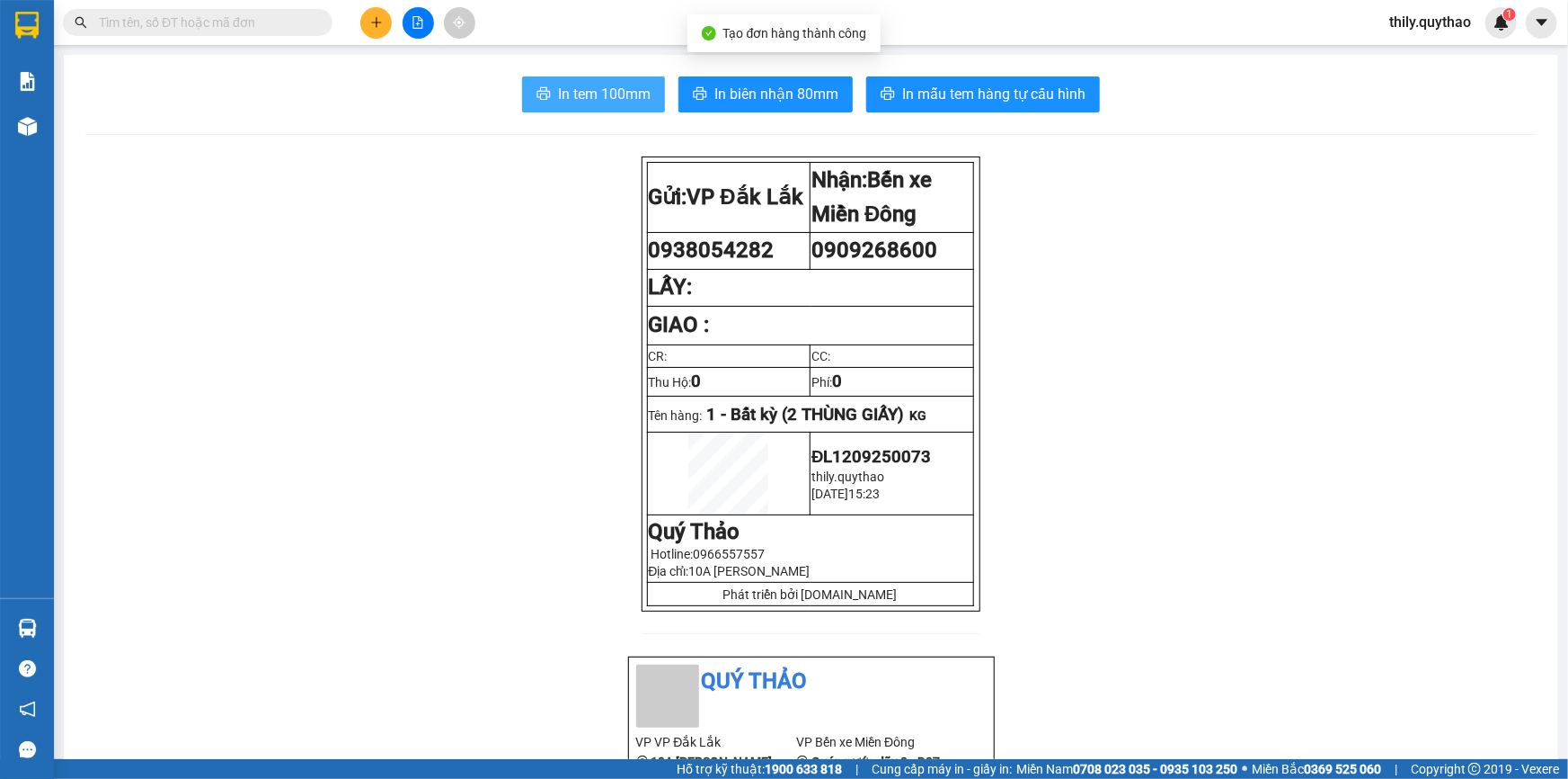
click at [585, 93] on span "In tem 100mm" at bounding box center [605, 94] width 93 height 23
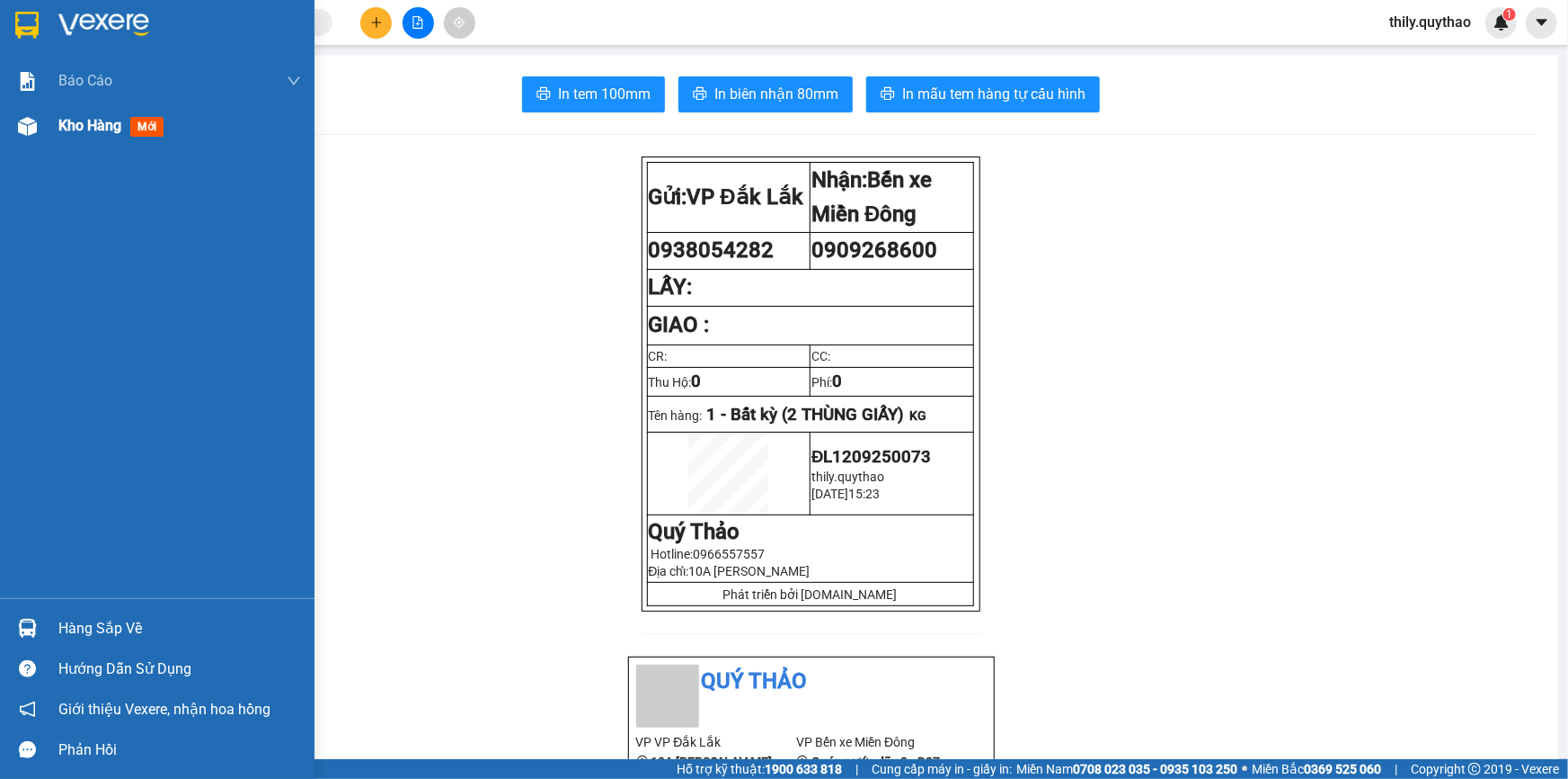
click at [31, 124] on img at bounding box center [27, 126] width 19 height 19
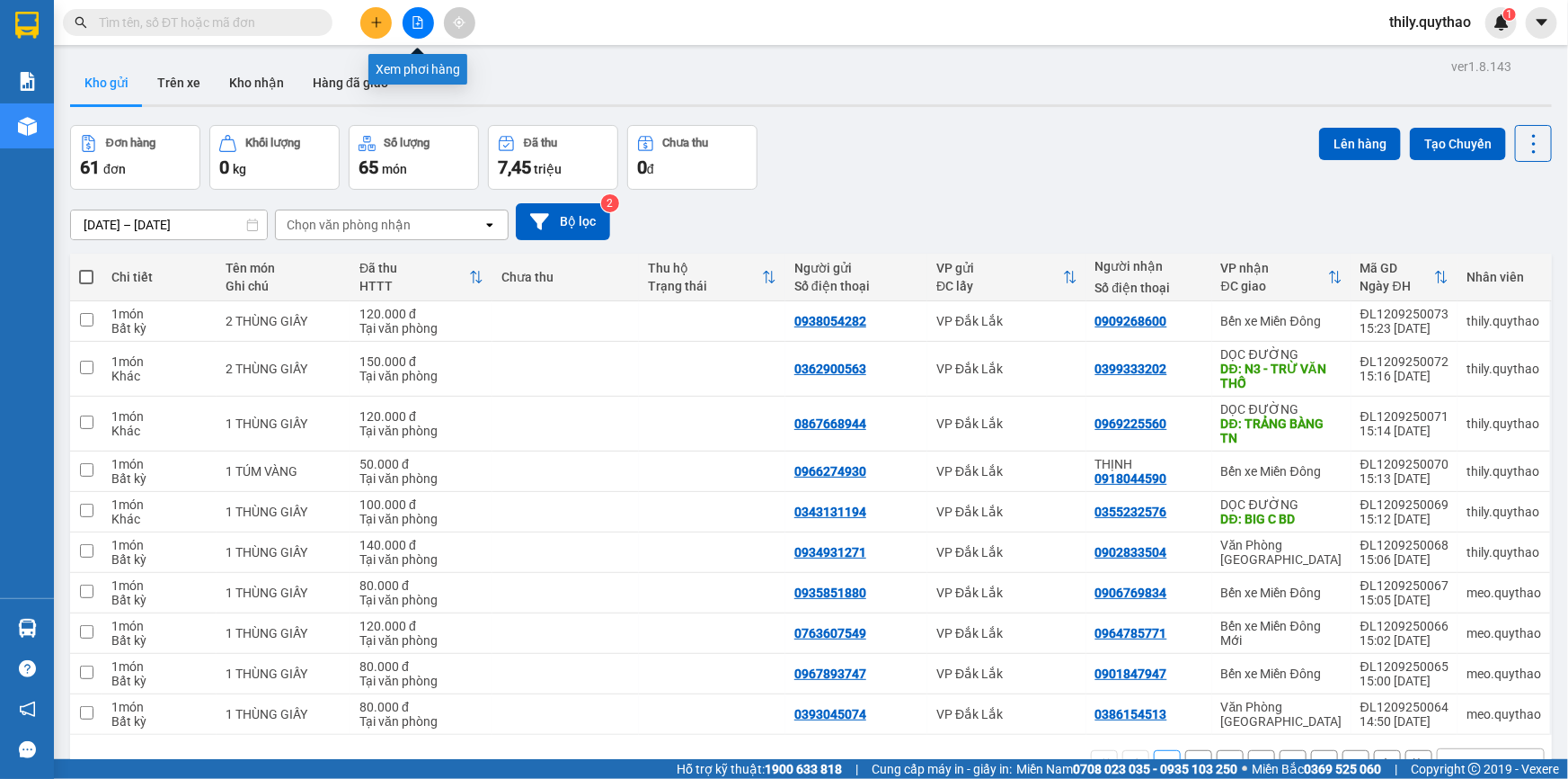
click at [414, 23] on icon "file-add" at bounding box center [418, 23] width 13 height 13
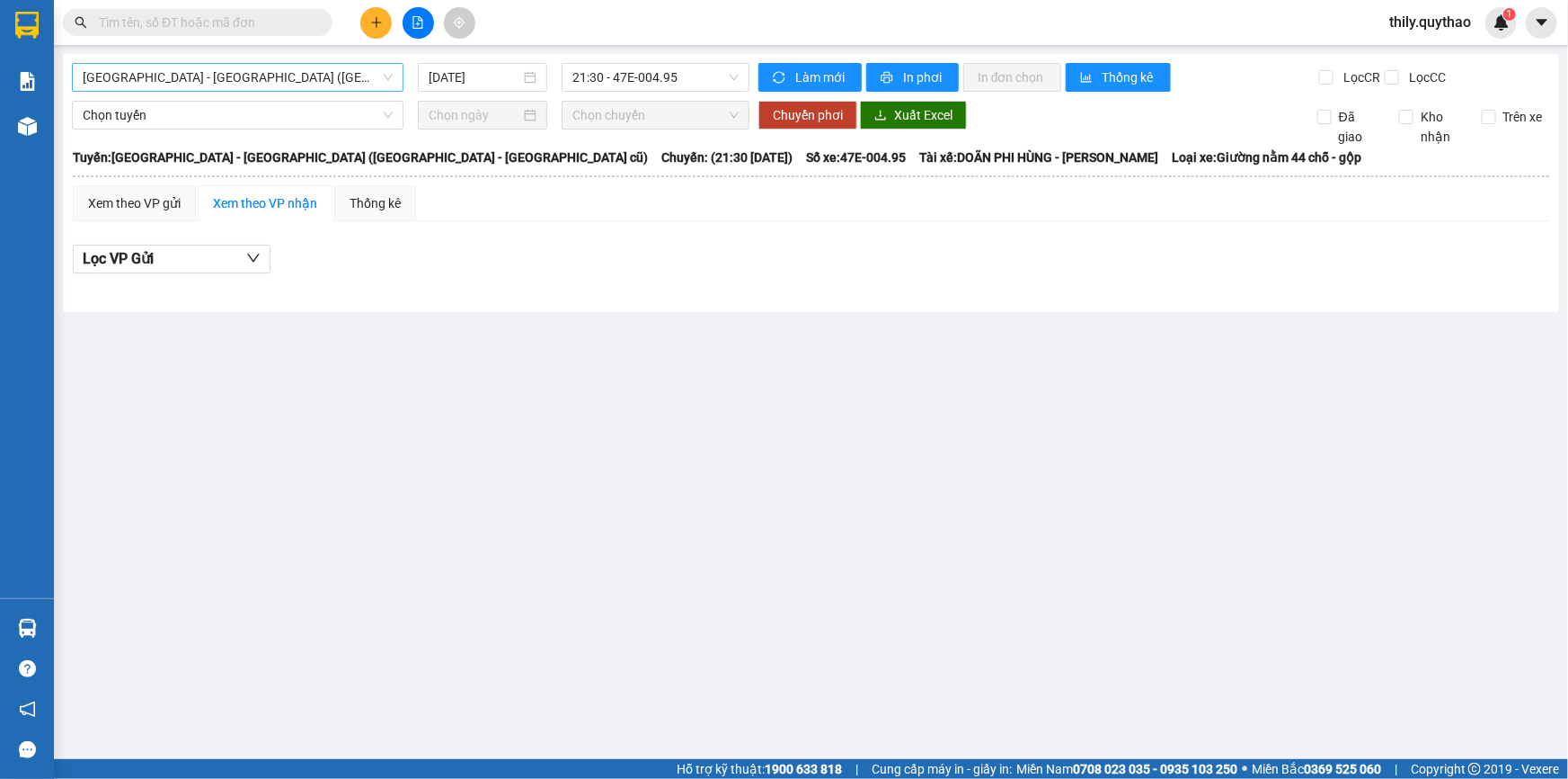
click at [373, 85] on span "Sài Gòn - Đắk Lắk (BXMT - BX Miền Đông cũ)" at bounding box center [237, 77] width 310 height 27
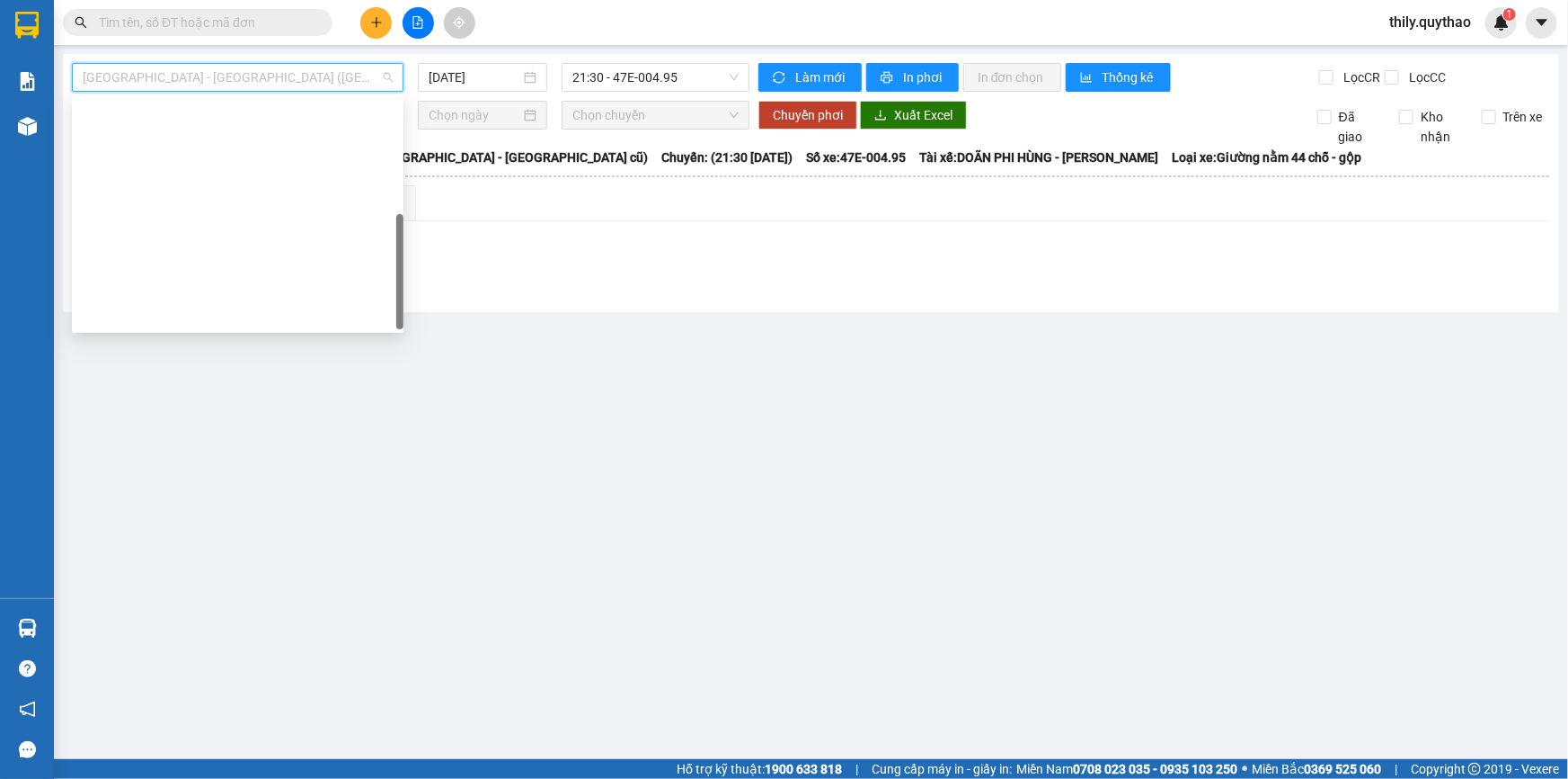
click at [295, 506] on div "Đắk Lắk - Sài Gòn (T)" at bounding box center [237, 516] width 310 height 20
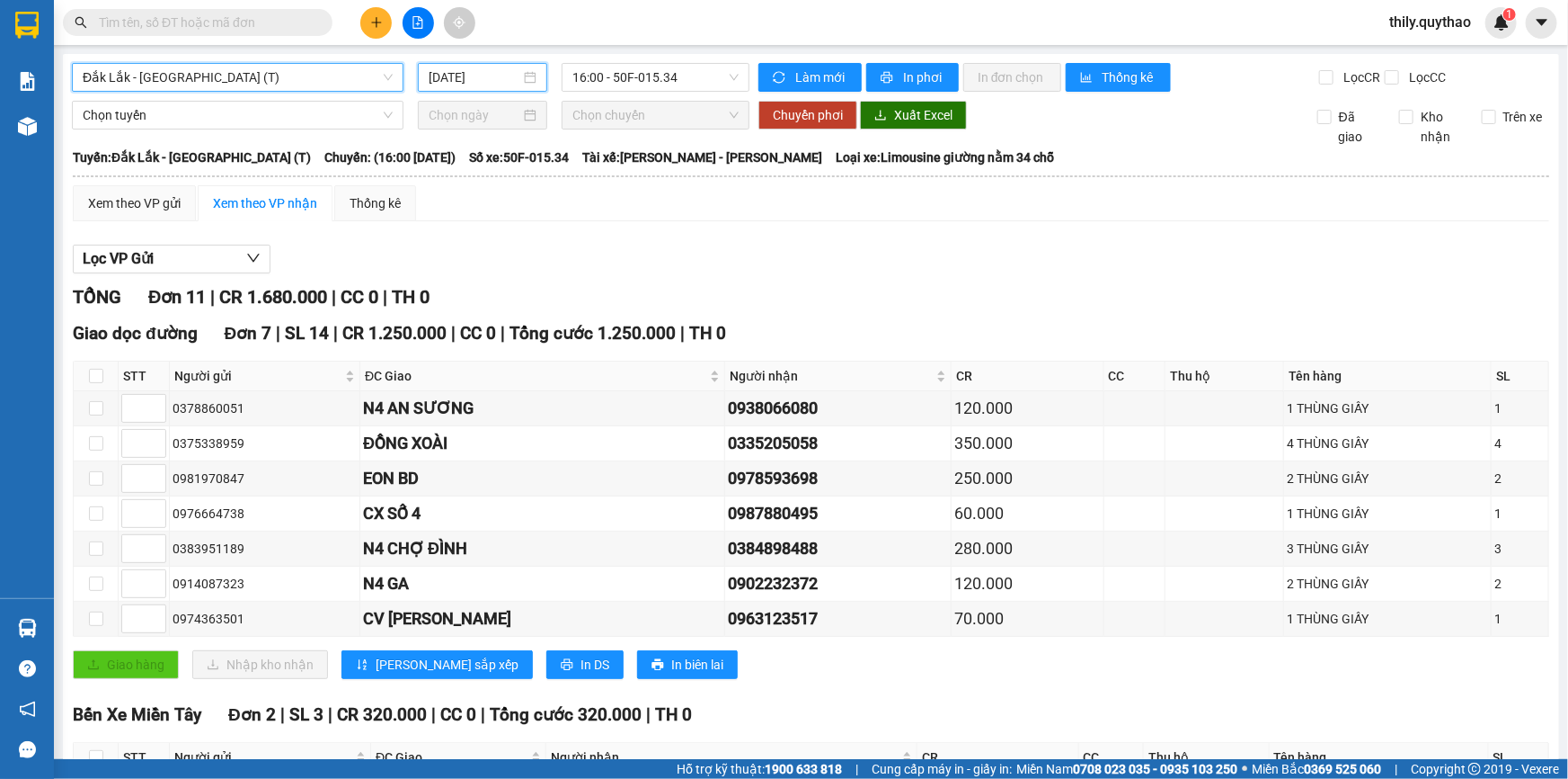
click at [501, 79] on input "12/09/2025" at bounding box center [474, 77] width 92 height 20
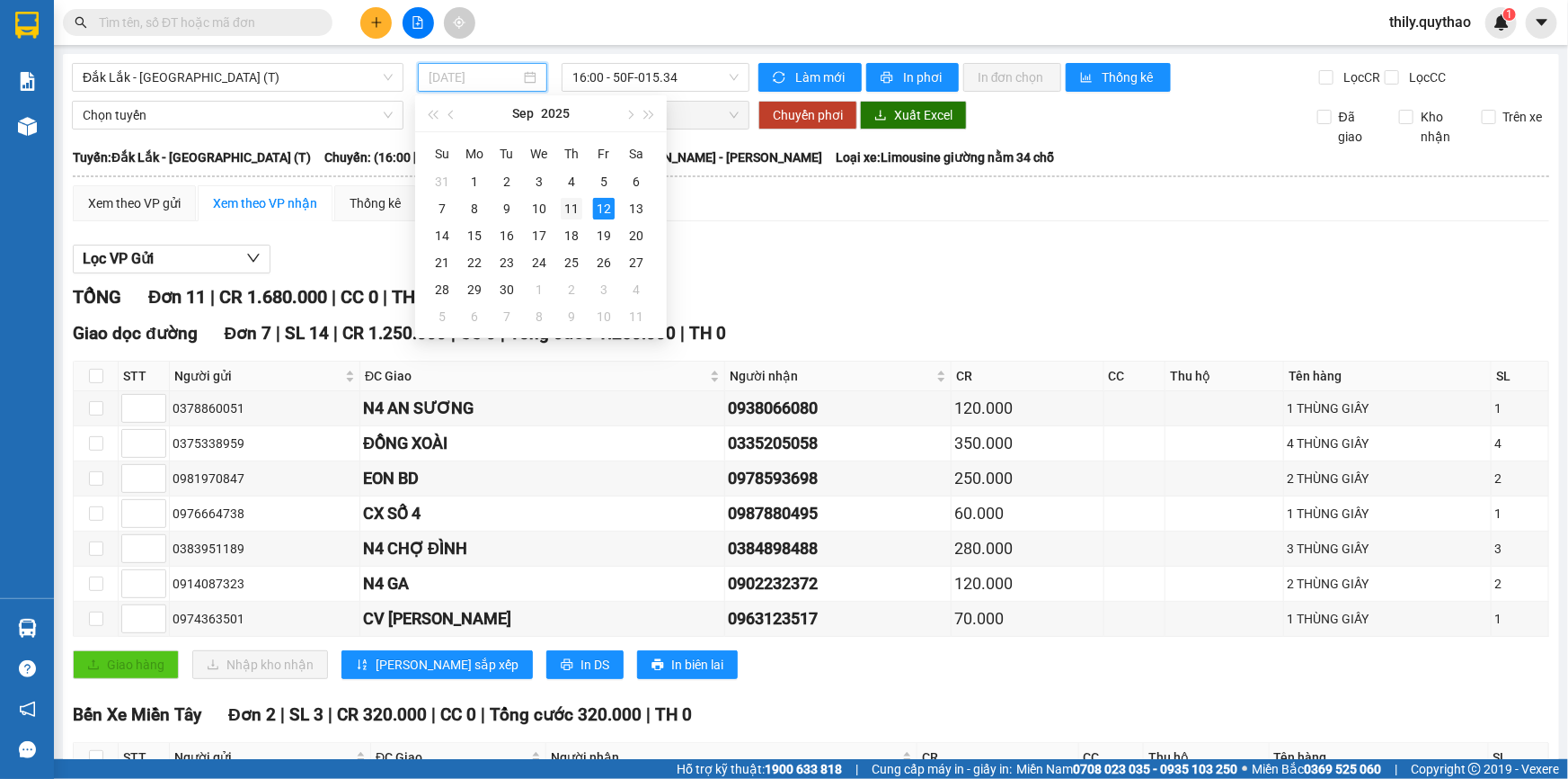
click at [568, 207] on div "11" at bounding box center [572, 208] width 22 height 22
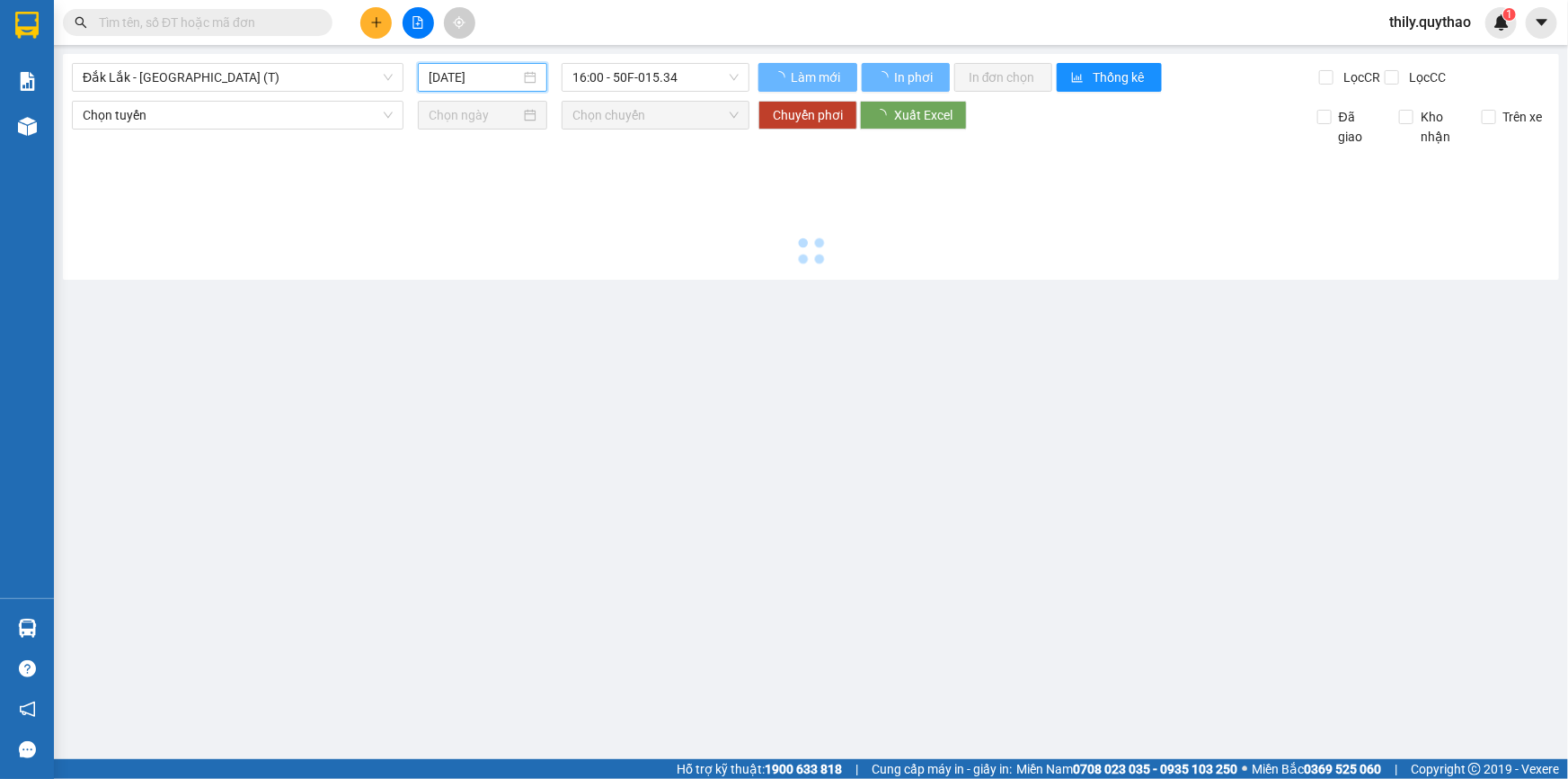
type input "11/09/2025"
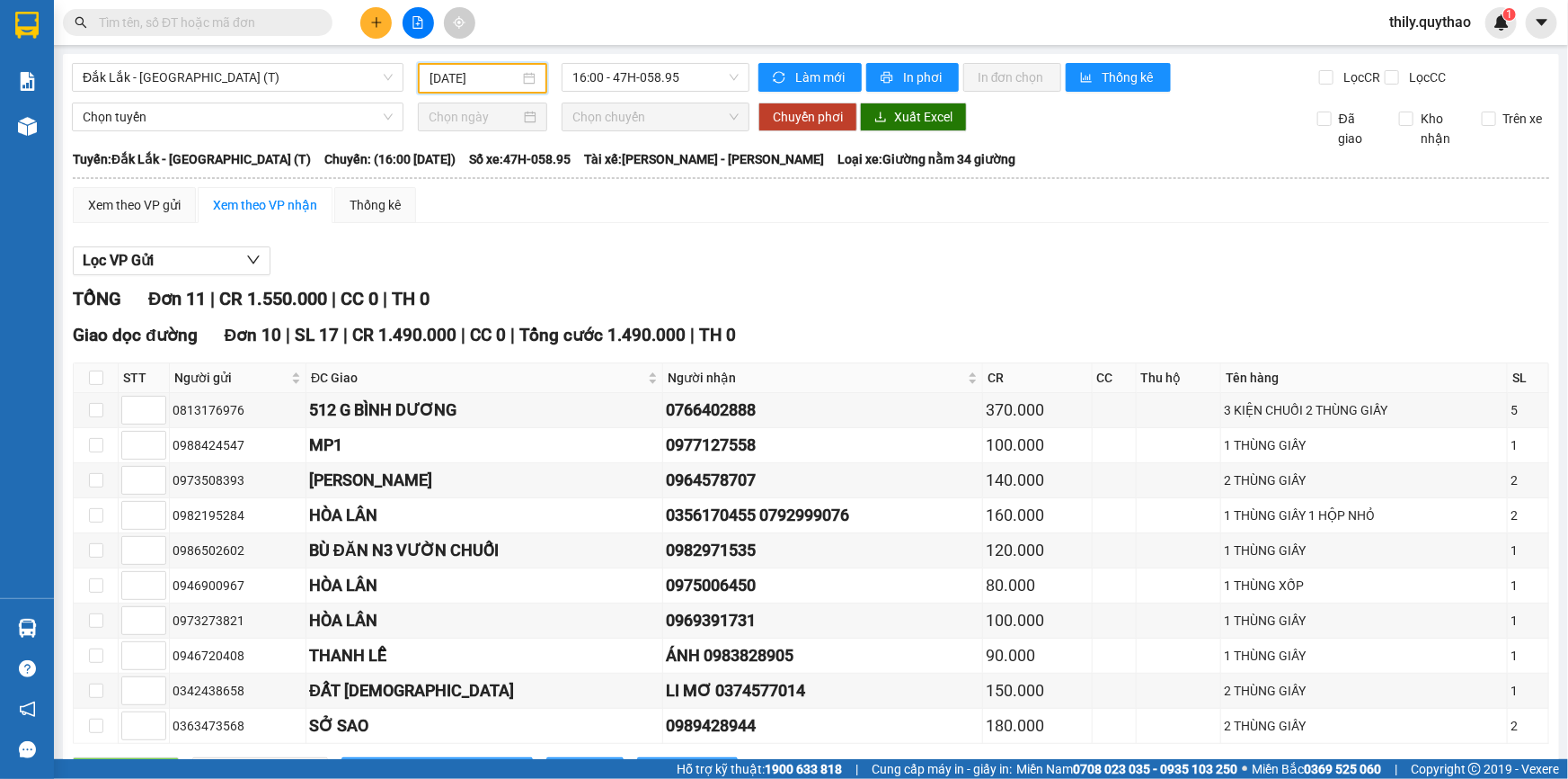
click at [1464, 27] on span "thily.quythao" at bounding box center [1431, 22] width 111 height 23
click at [1447, 65] on span "Đăng xuất" at bounding box center [1438, 56] width 75 height 20
